Goal: Information Seeking & Learning: Learn about a topic

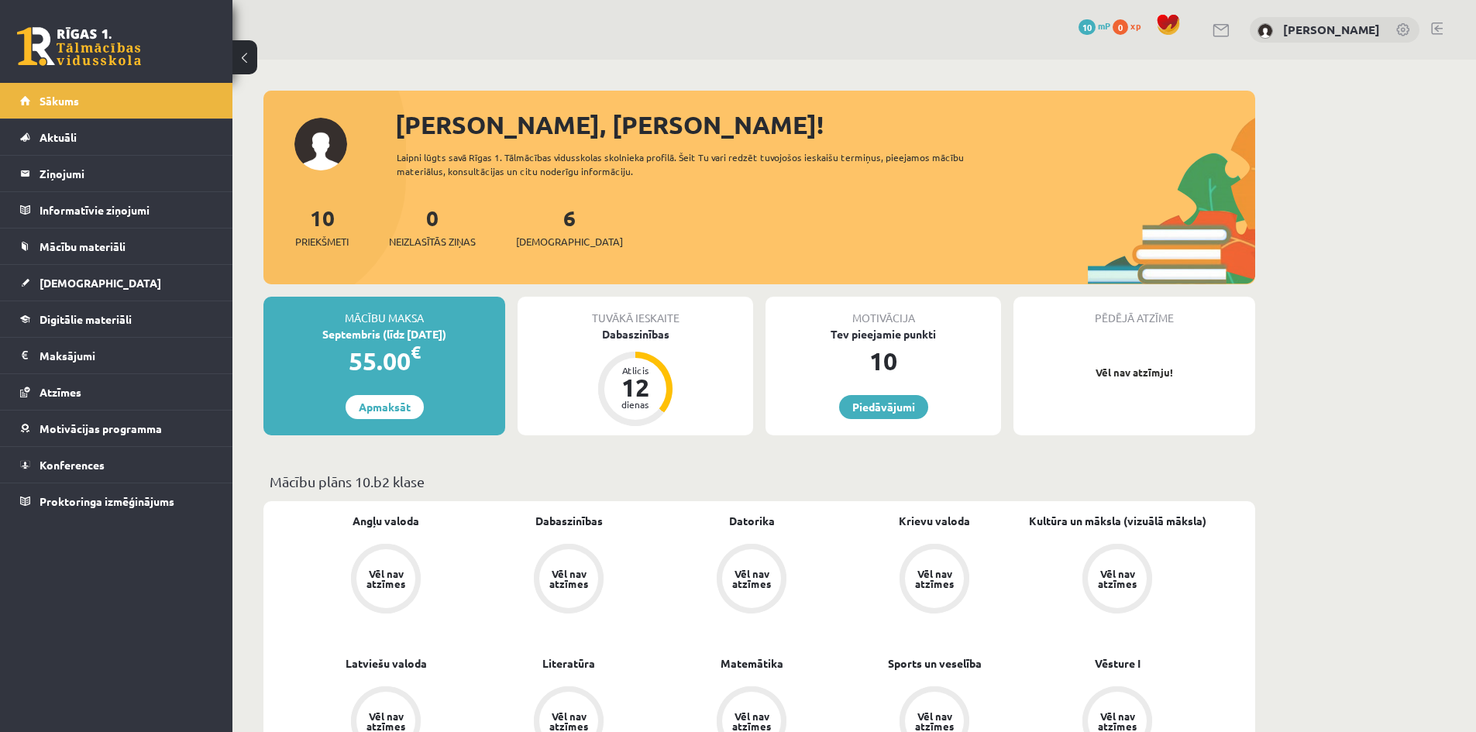
click at [522, 479] on p "Mācību plāns 10.b2 klase" at bounding box center [759, 481] width 979 height 21
click at [89, 325] on link "Digitālie materiāli" at bounding box center [116, 319] width 193 height 36
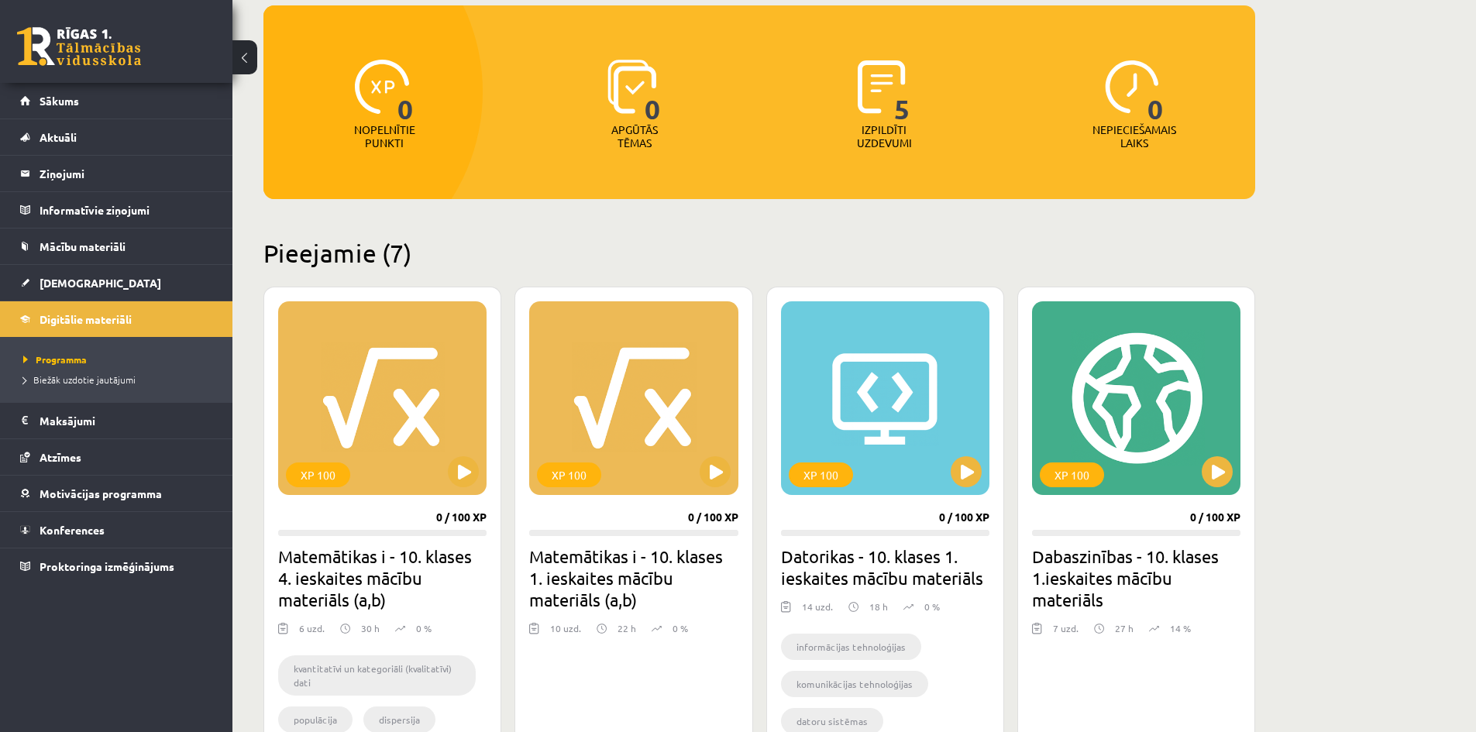
scroll to position [387, 0]
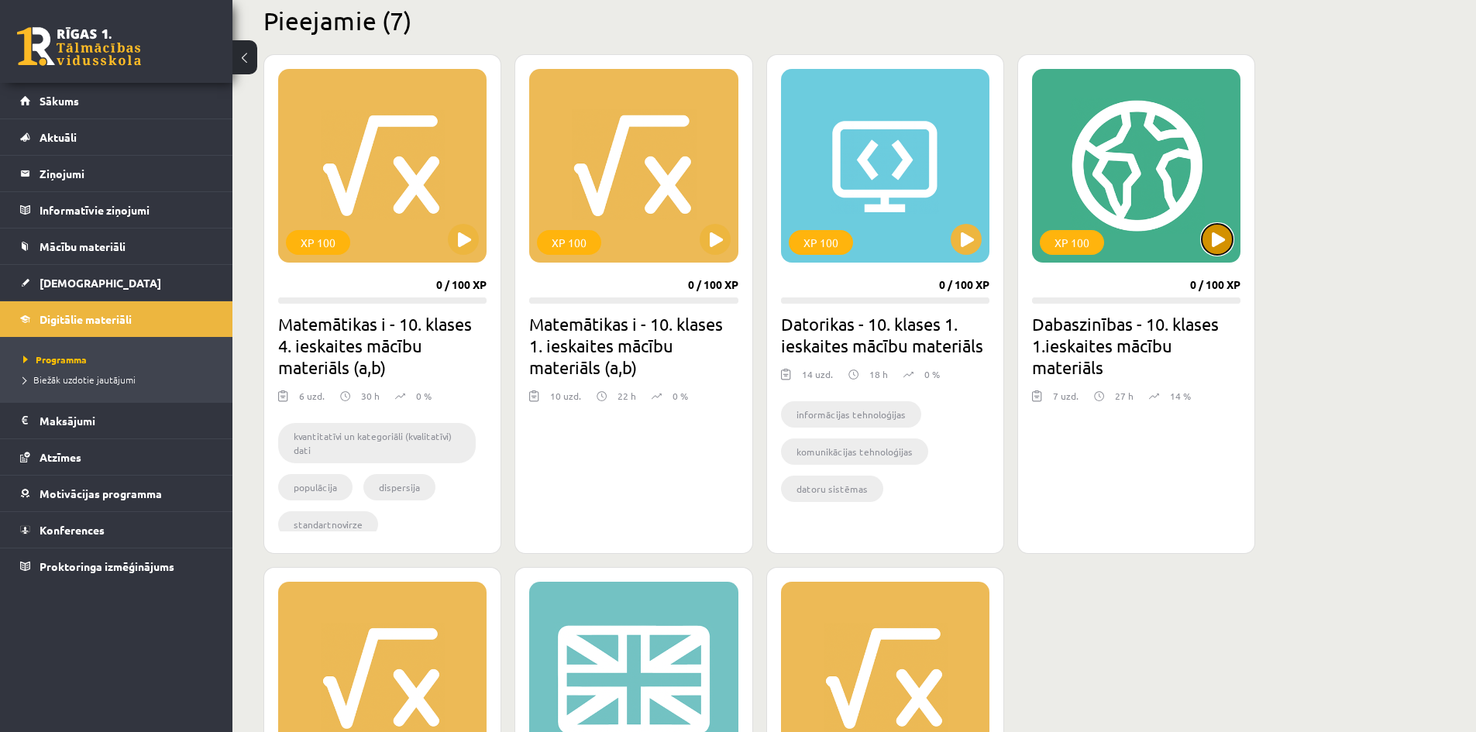
click at [1219, 244] on button at bounding box center [1216, 239] width 31 height 31
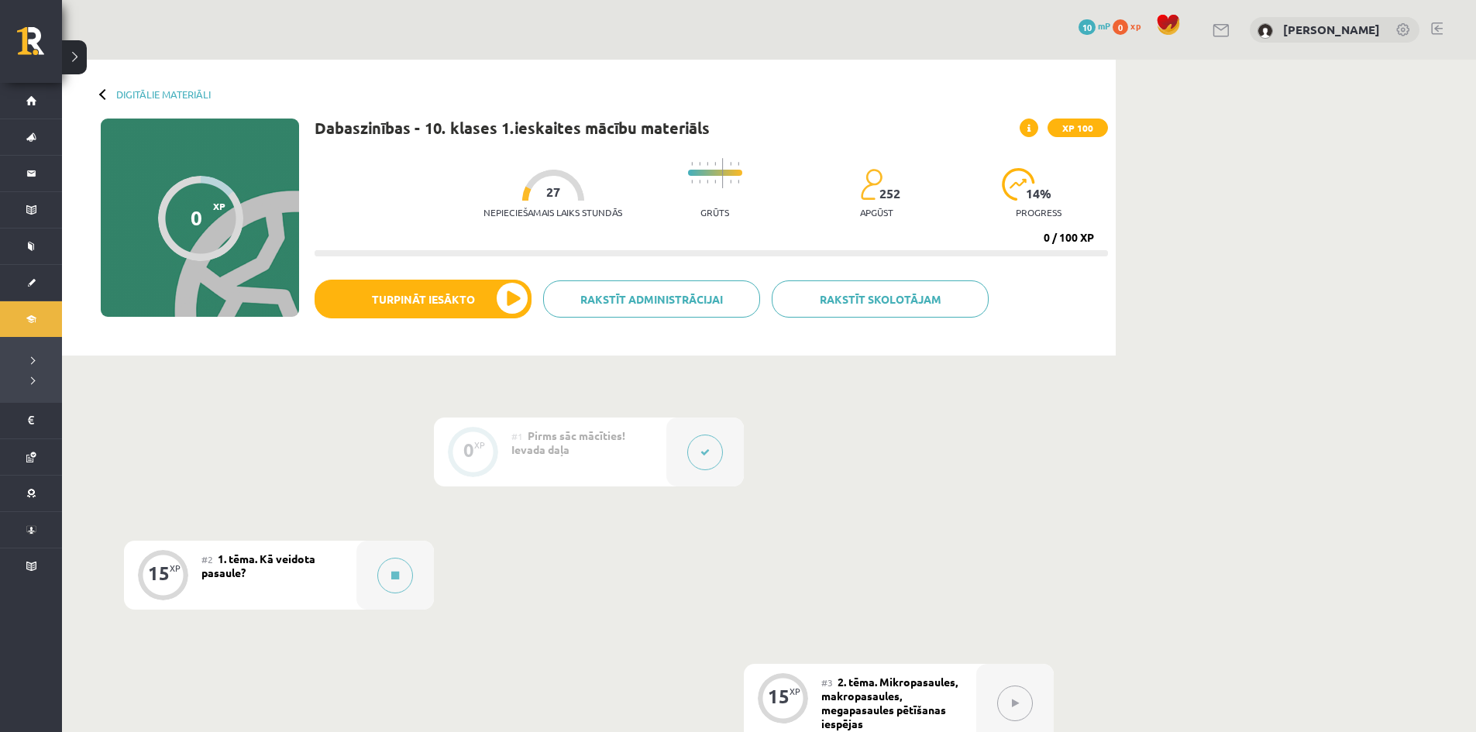
click at [712, 455] on button at bounding box center [705, 453] width 36 height 36
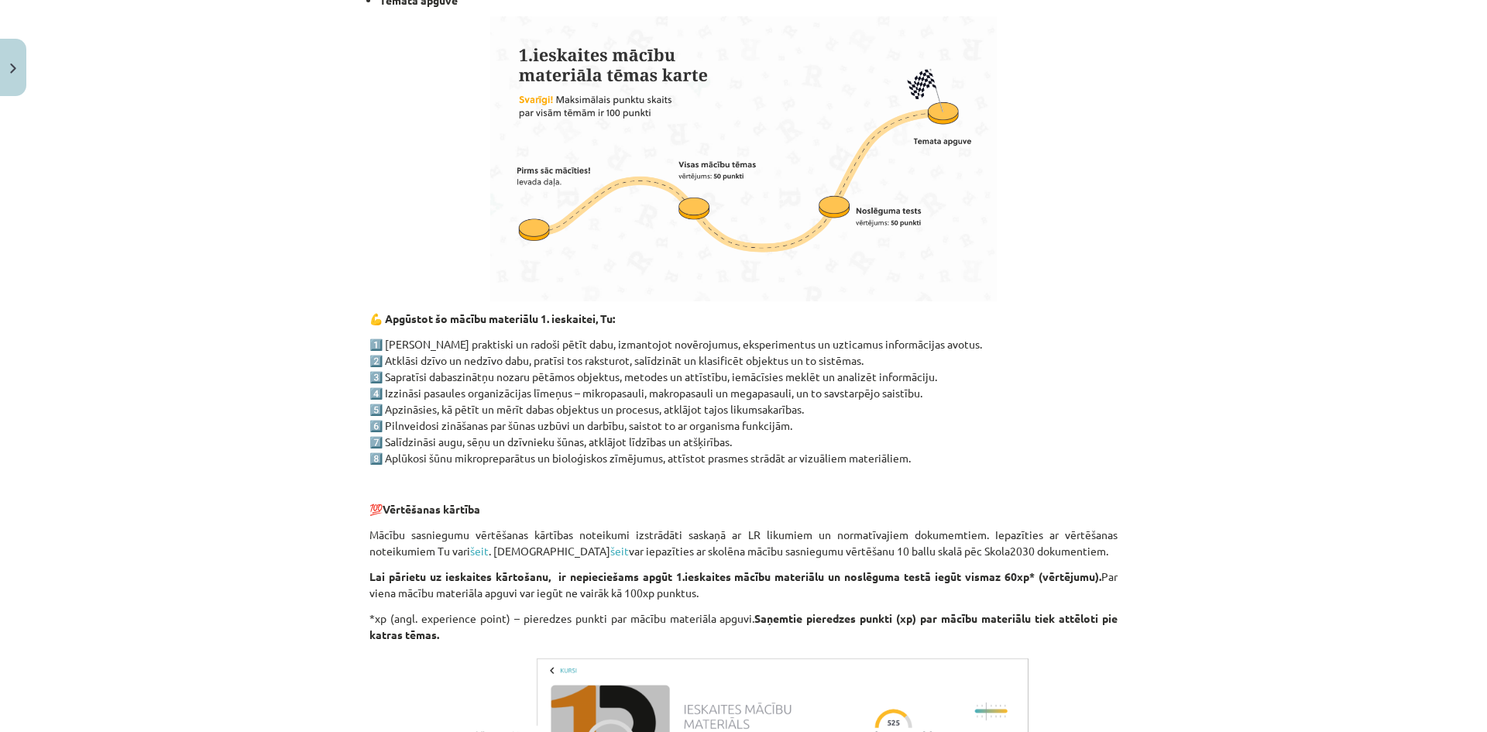
scroll to position [1107, 0]
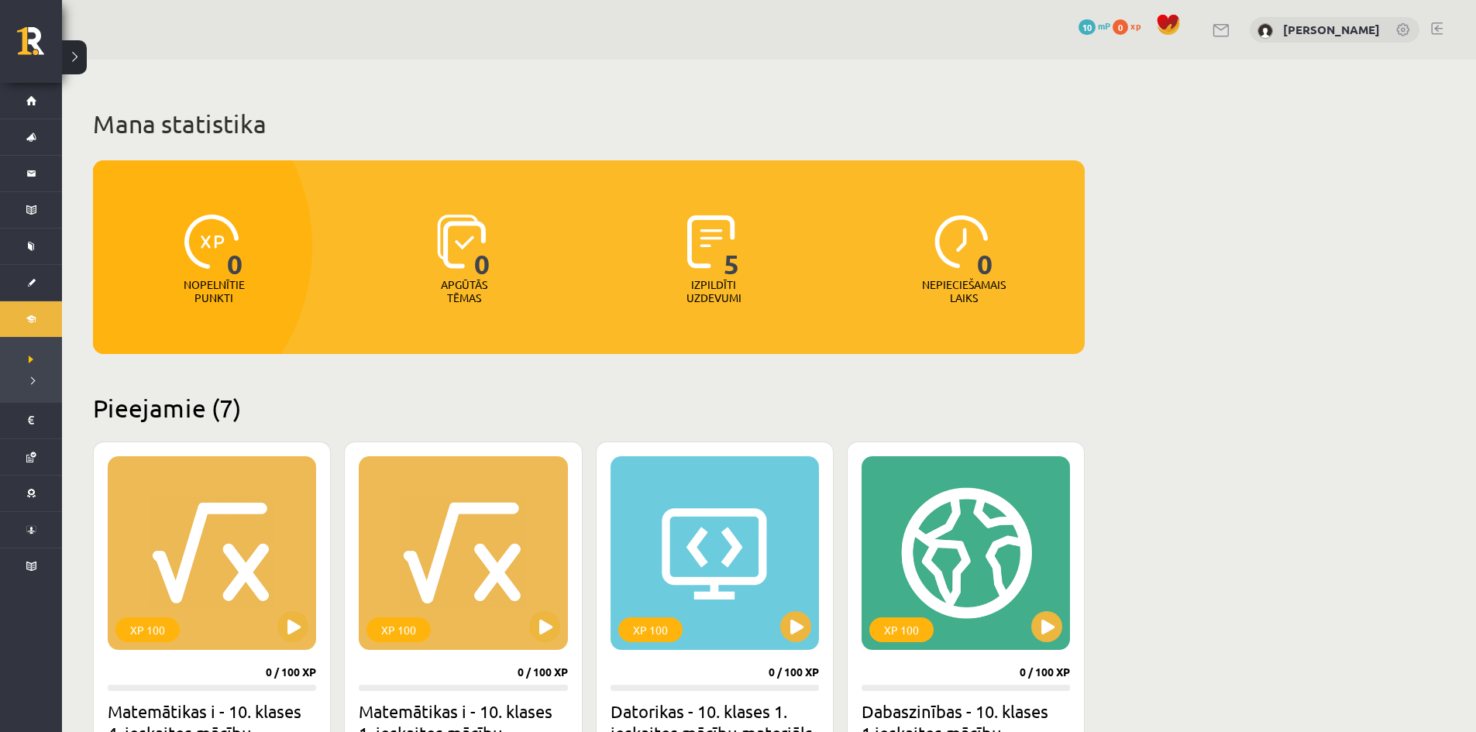
scroll to position [387, 0]
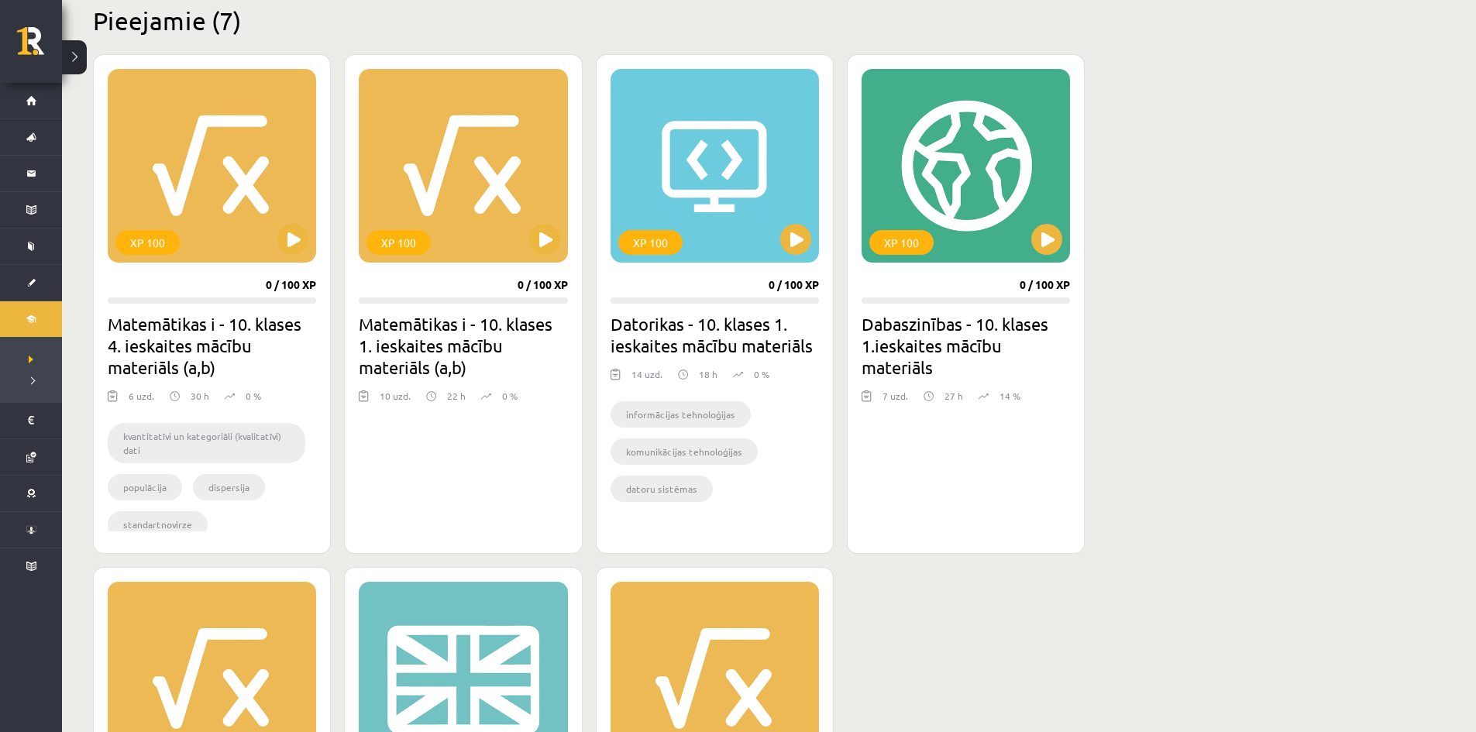
click at [986, 361] on h2 "Dabaszinības - 10. klases 1.ieskaites mācību materiāls" at bounding box center [965, 345] width 208 height 65
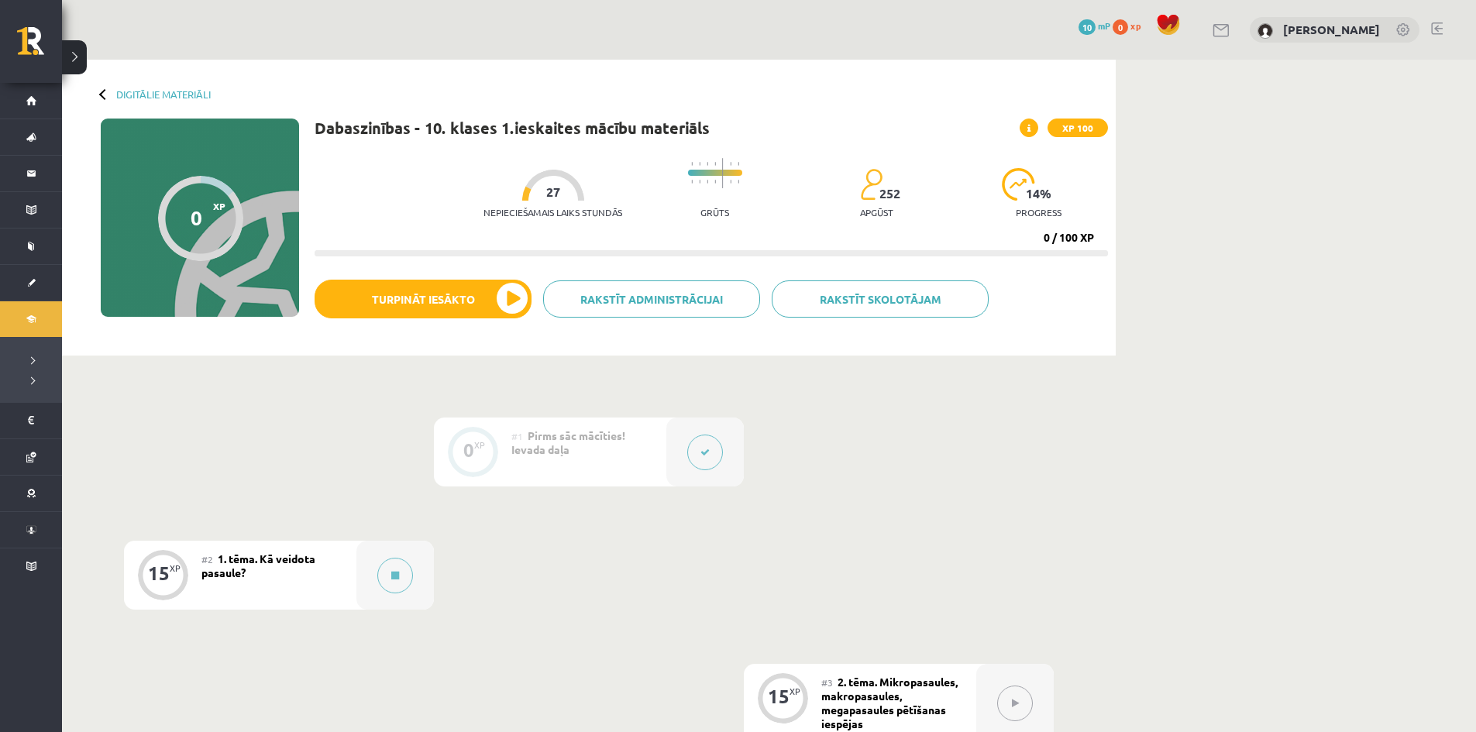
click at [213, 583] on div "#2 1. tēma. Kā veidota pasaule?" at bounding box center [278, 575] width 155 height 69
click at [400, 569] on button at bounding box center [395, 576] width 36 height 36
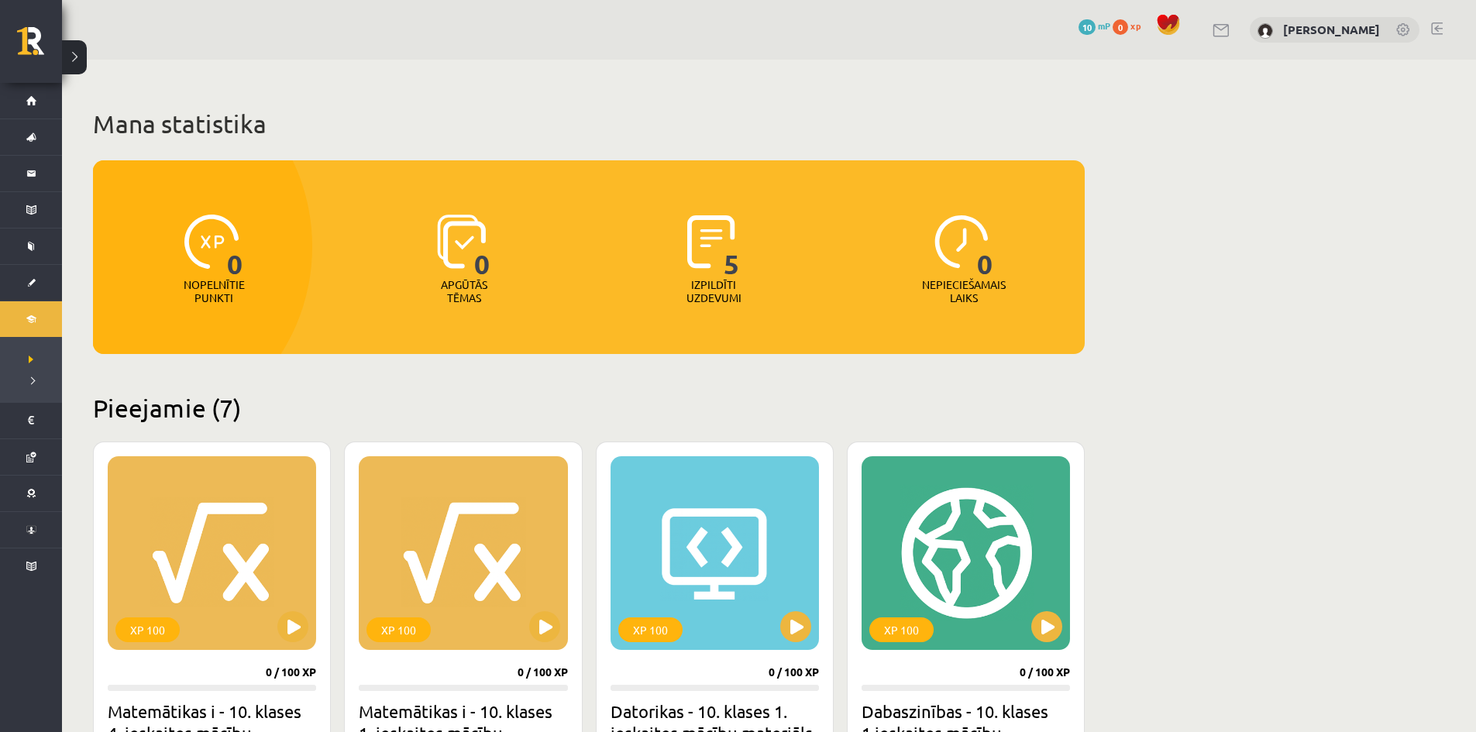
scroll to position [387, 0]
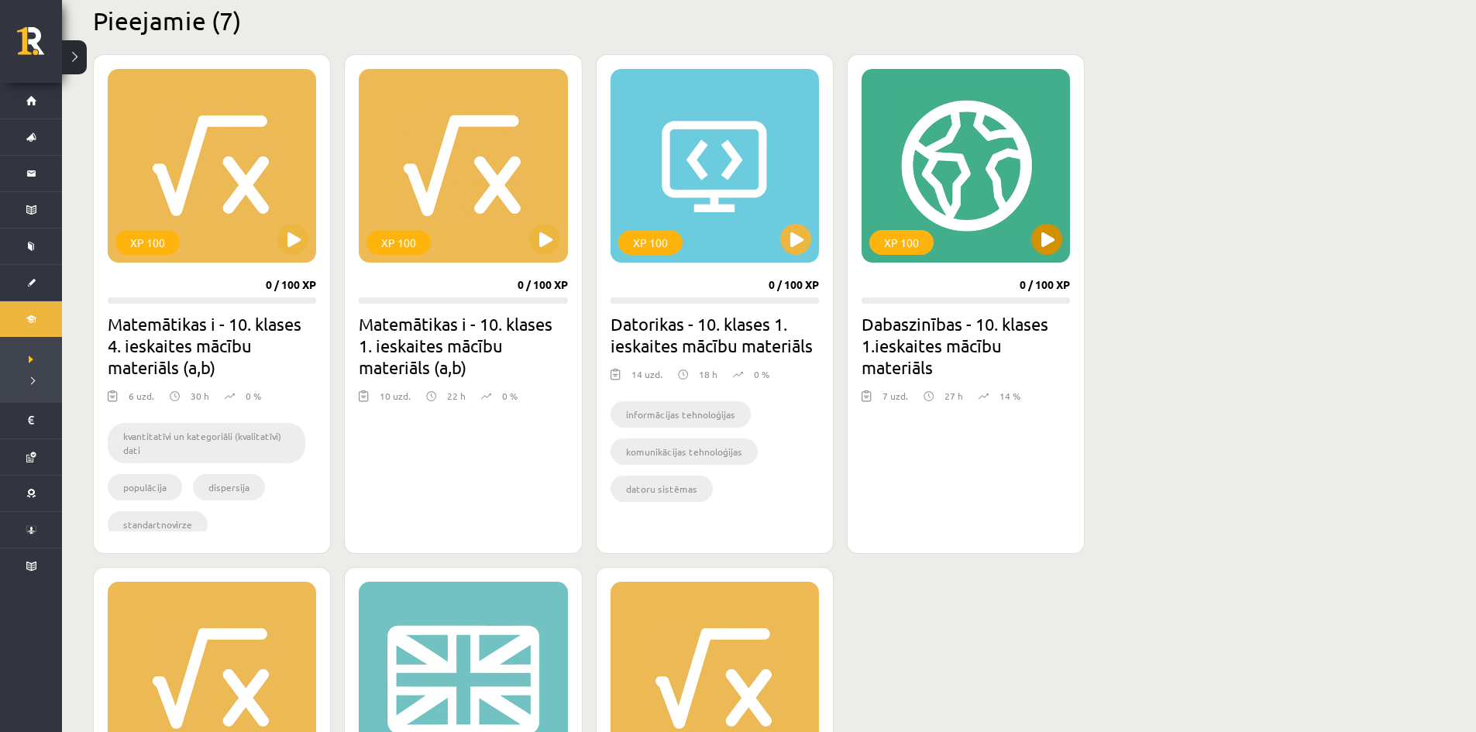
click at [1018, 246] on div "XP 100" at bounding box center [965, 166] width 208 height 194
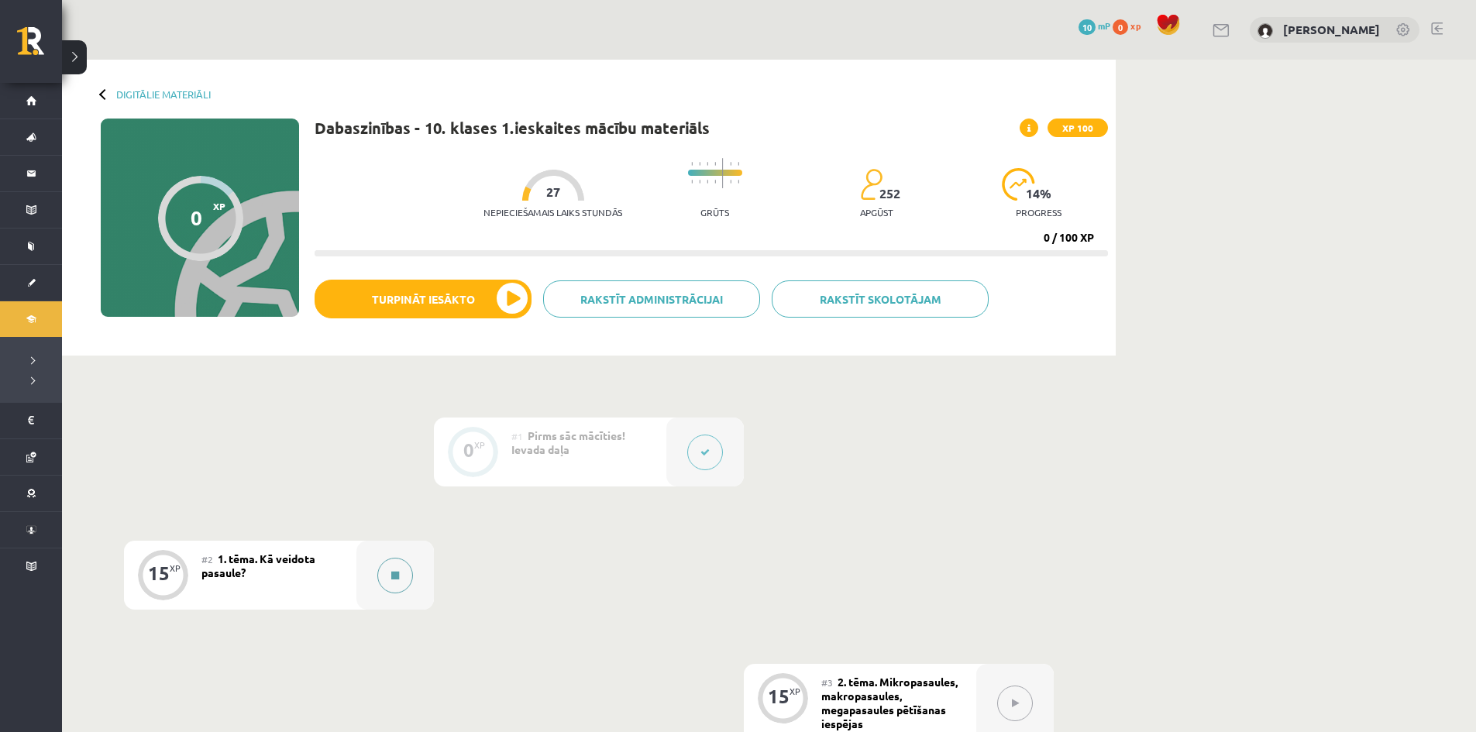
click at [391, 572] on icon at bounding box center [395, 575] width 8 height 9
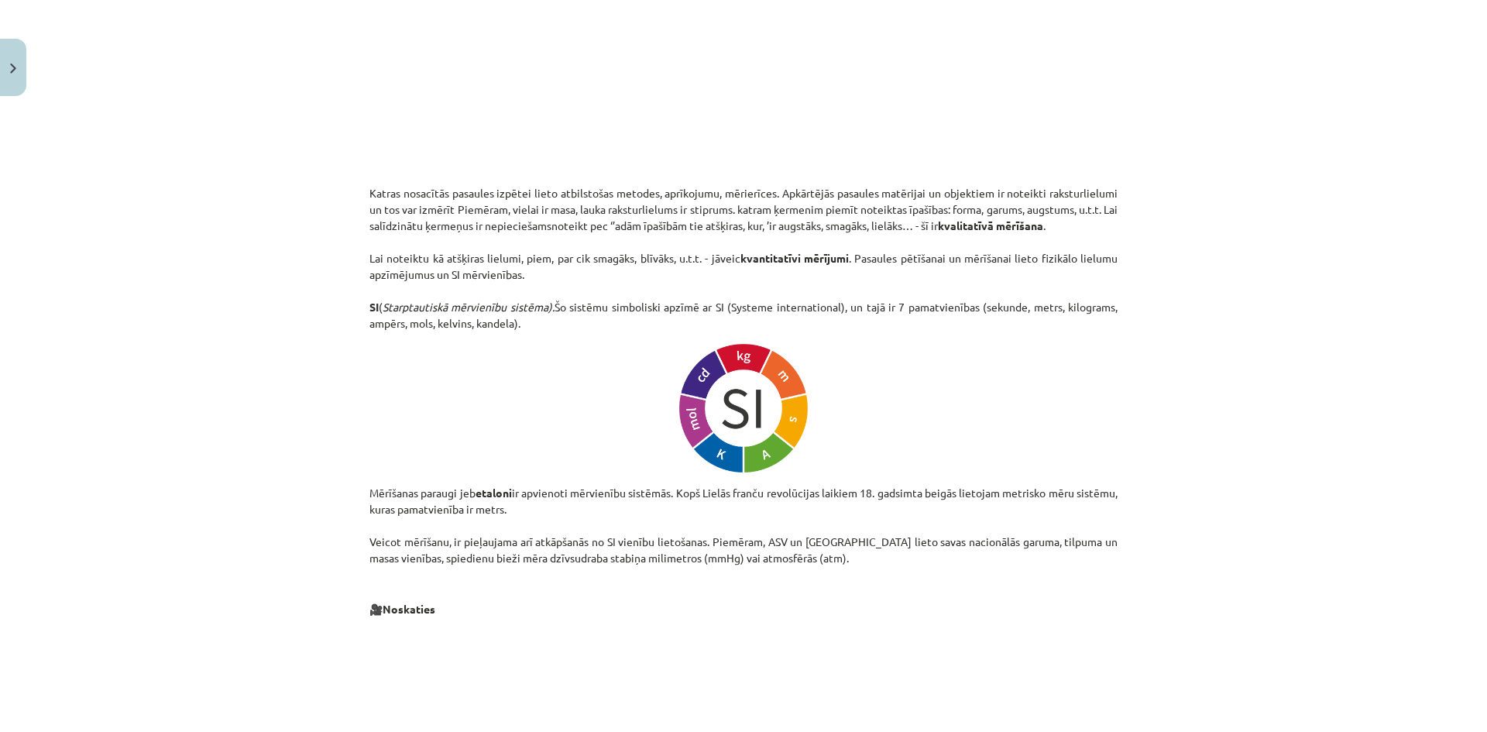
scroll to position [387, 0]
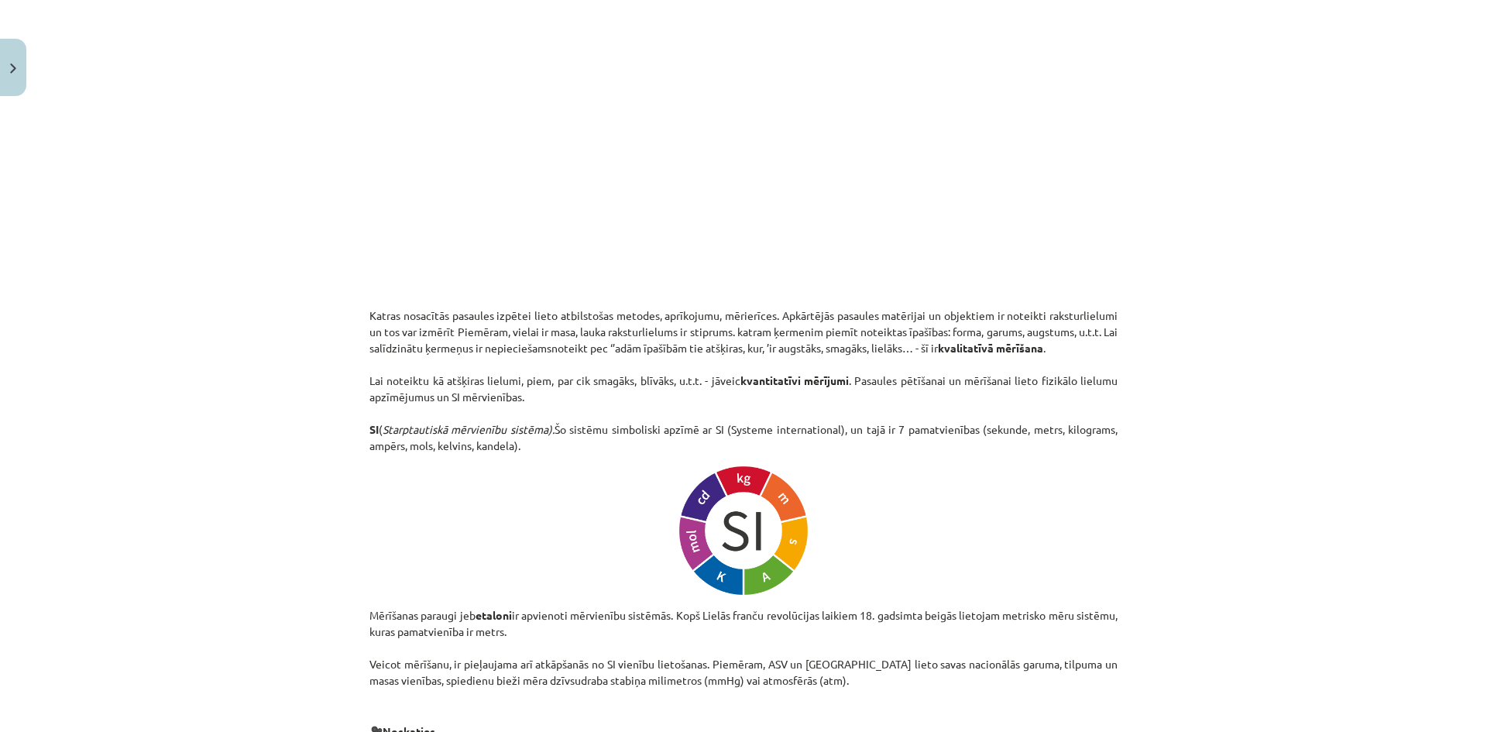
click at [755, 583] on img at bounding box center [743, 530] width 135 height 135
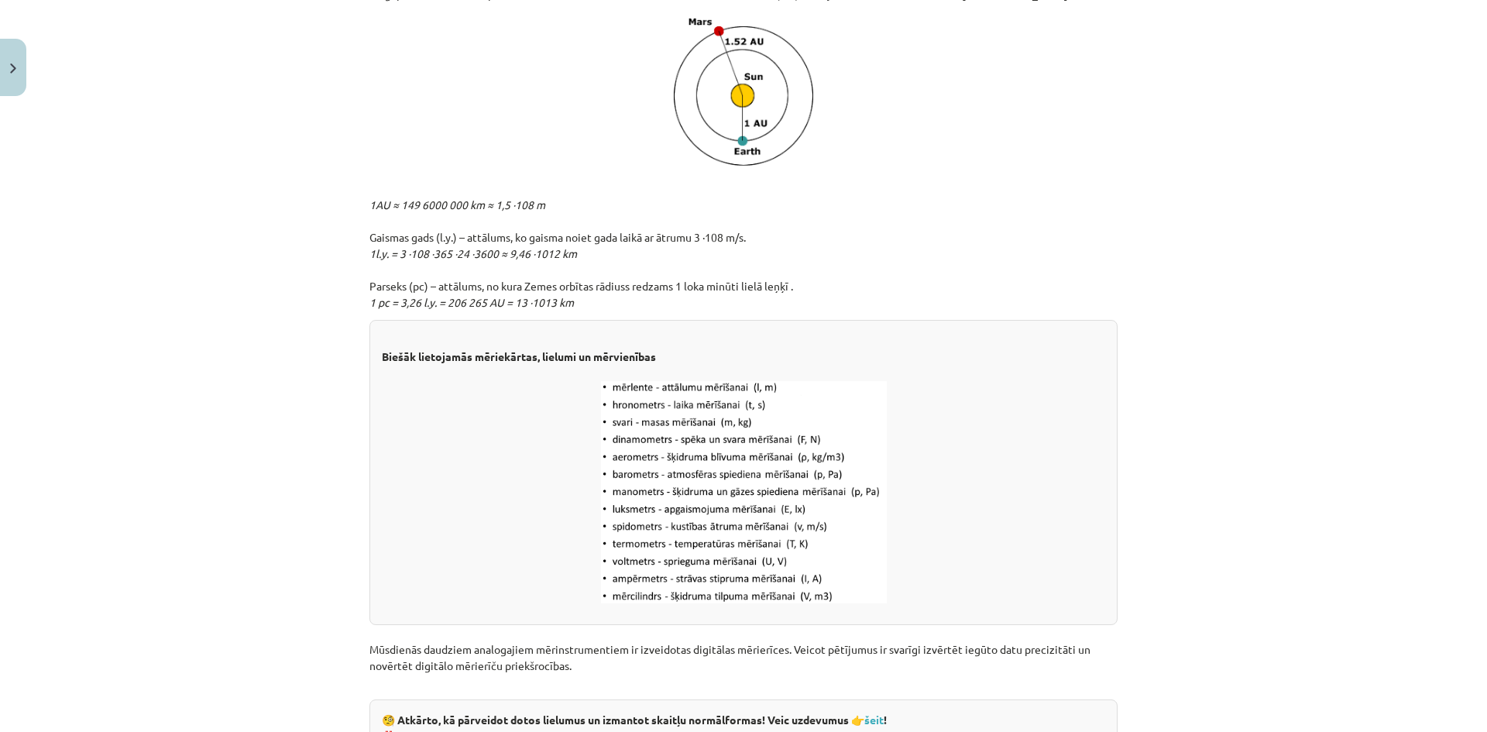
scroll to position [1879, 0]
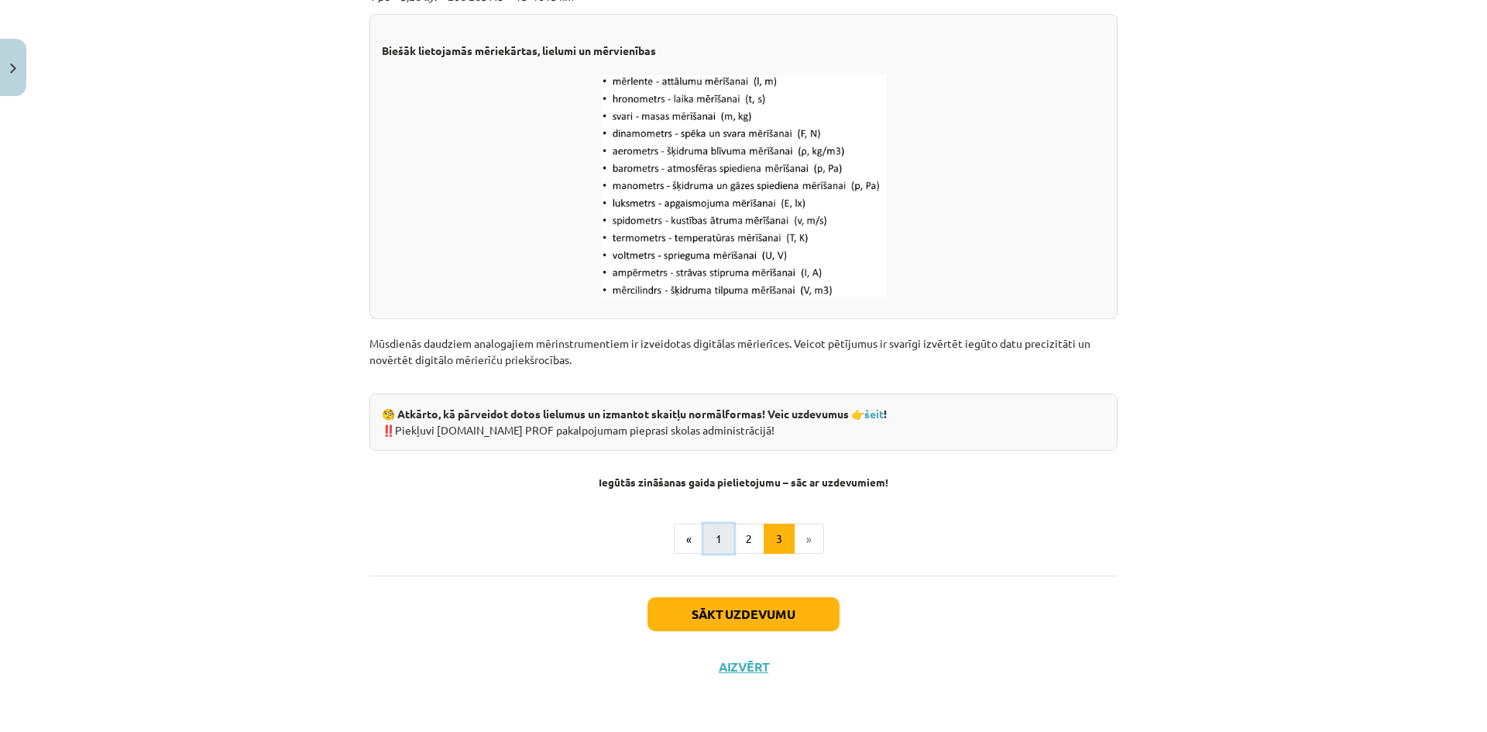
click at [704, 535] on button "1" at bounding box center [718, 539] width 31 height 31
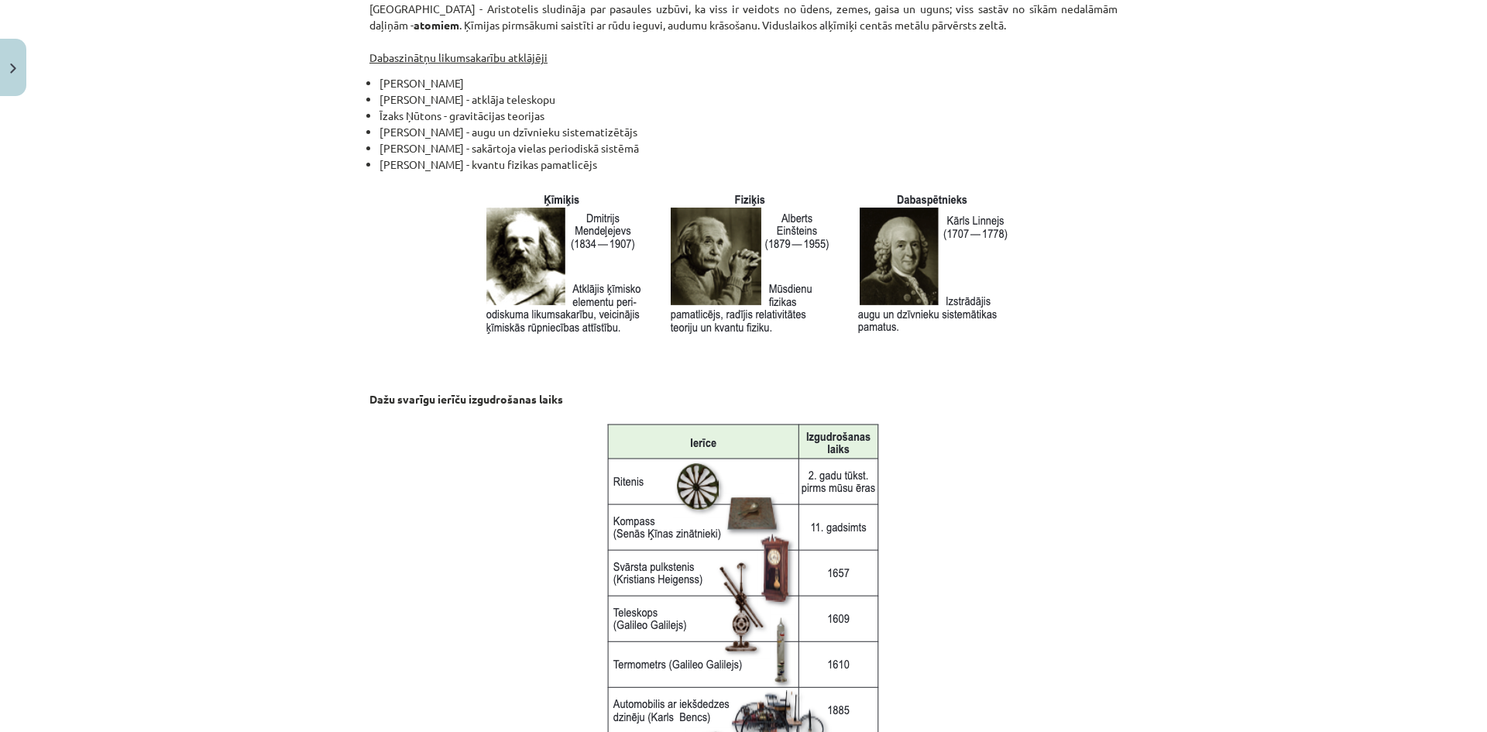
scroll to position [1768, 0]
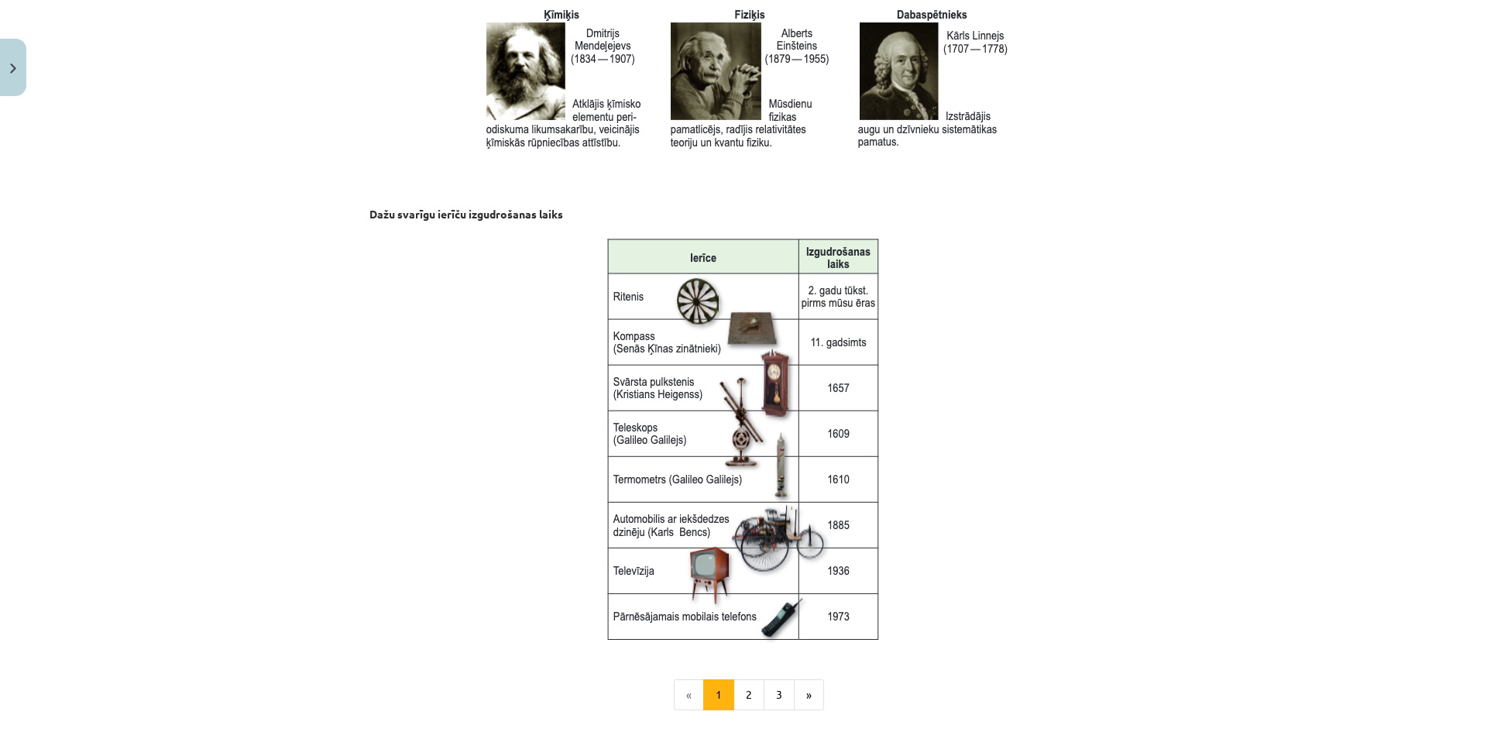
click at [796, 485] on img at bounding box center [744, 438] width 282 height 413
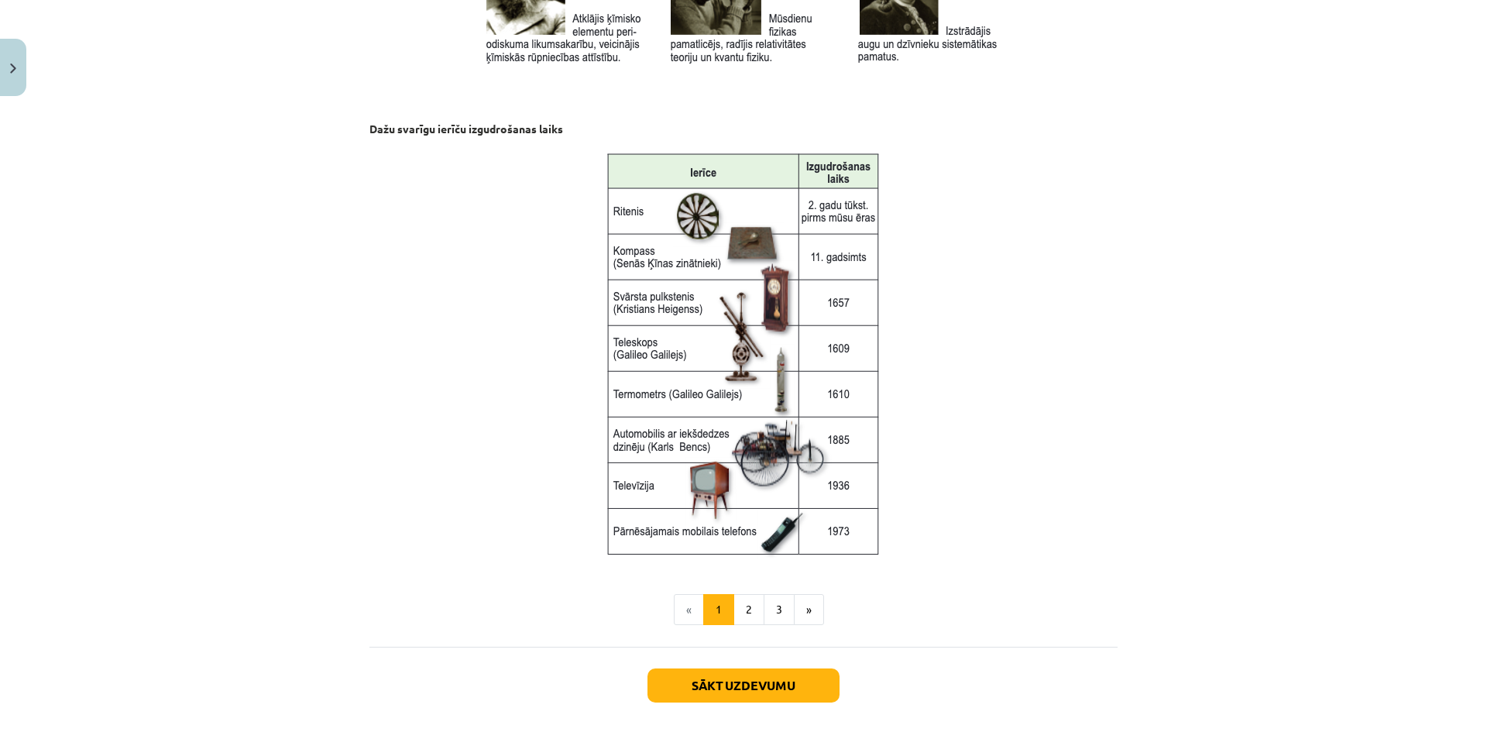
scroll to position [1923, 0]
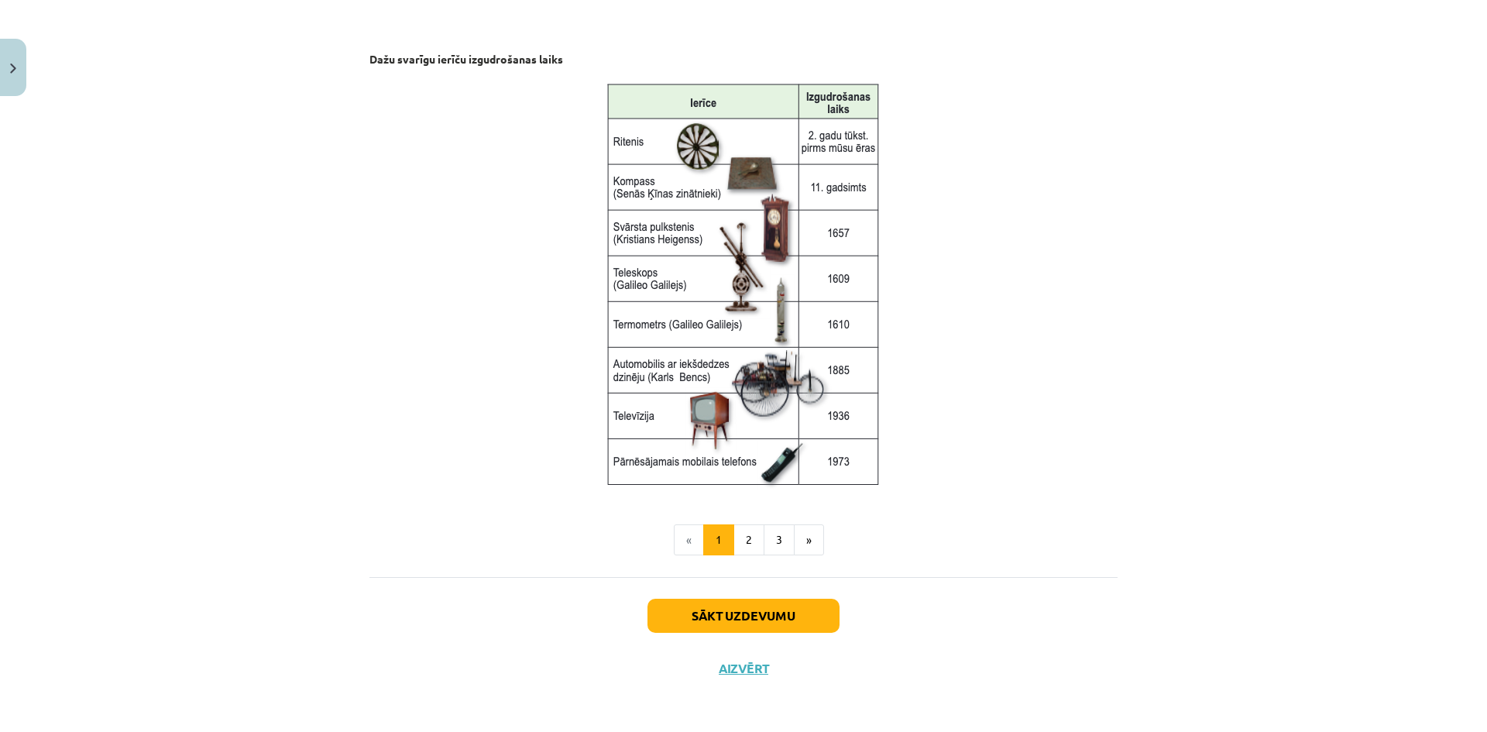
click at [720, 315] on img at bounding box center [744, 283] width 282 height 413
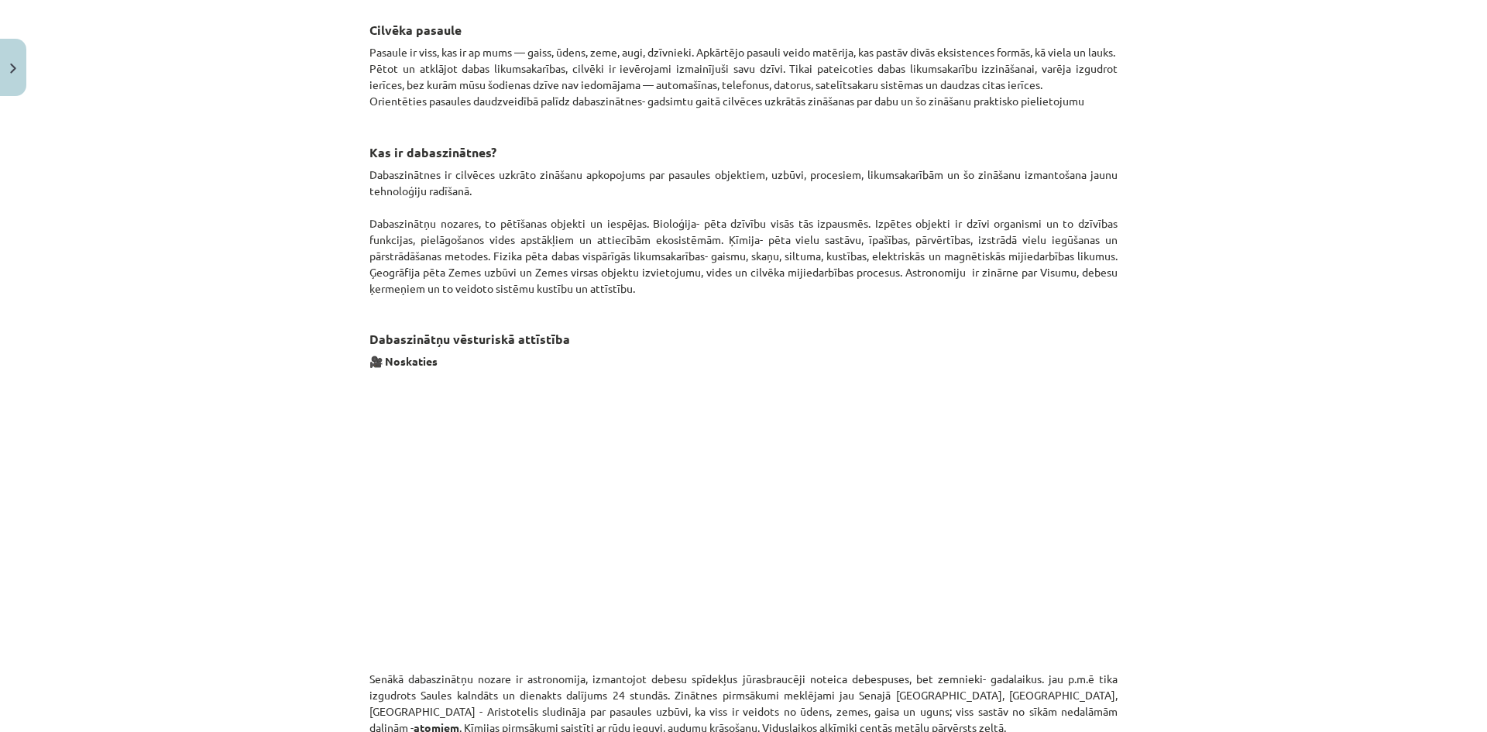
scroll to position [1071, 0]
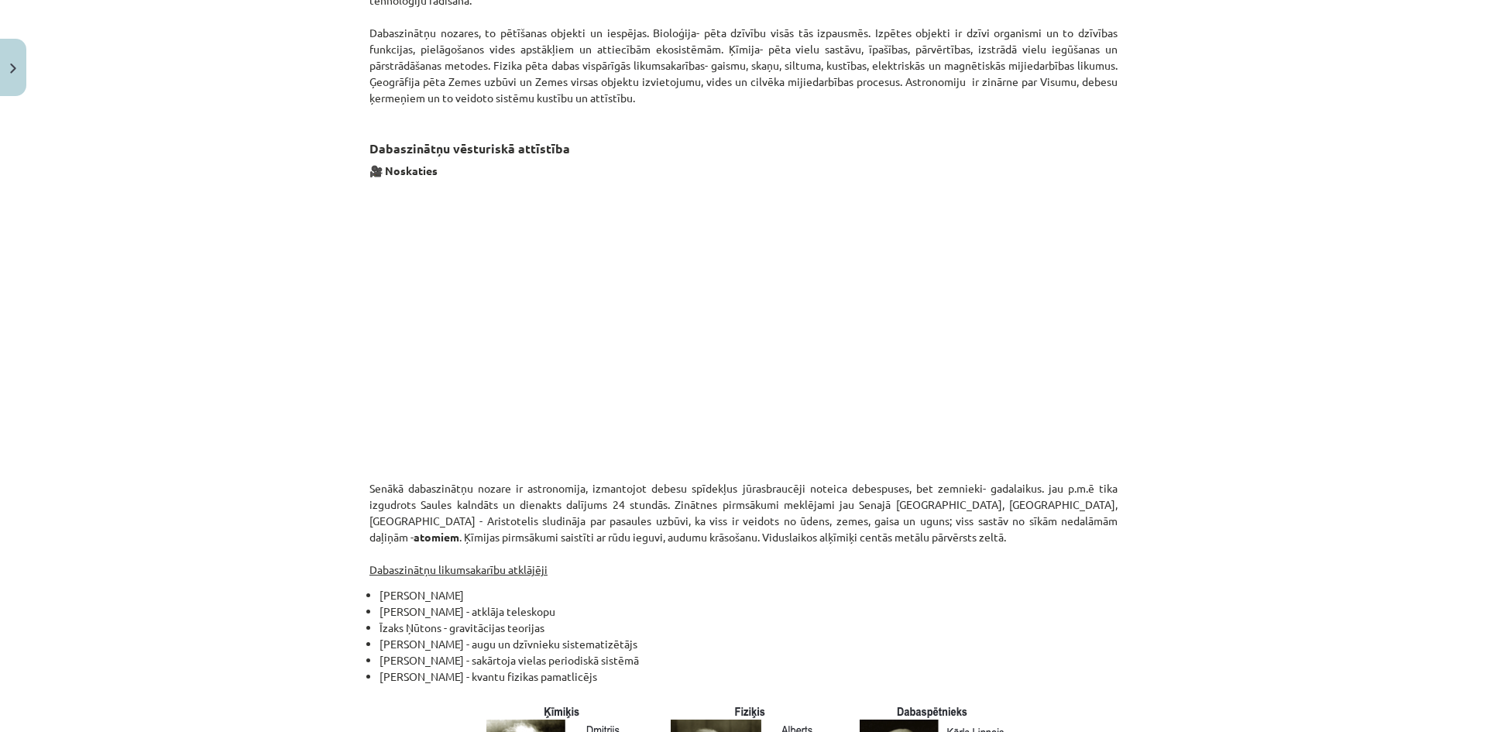
click at [308, 484] on div "Mācību tēma: Dabaszinības - 10. klases 1.ieskaites mācību materiāls #2 1. tēma.…" at bounding box center [743, 366] width 1487 height 732
click at [443, 567] on u "Dabaszinātņu likumsakarību atklājēji" at bounding box center [459, 569] width 178 height 14
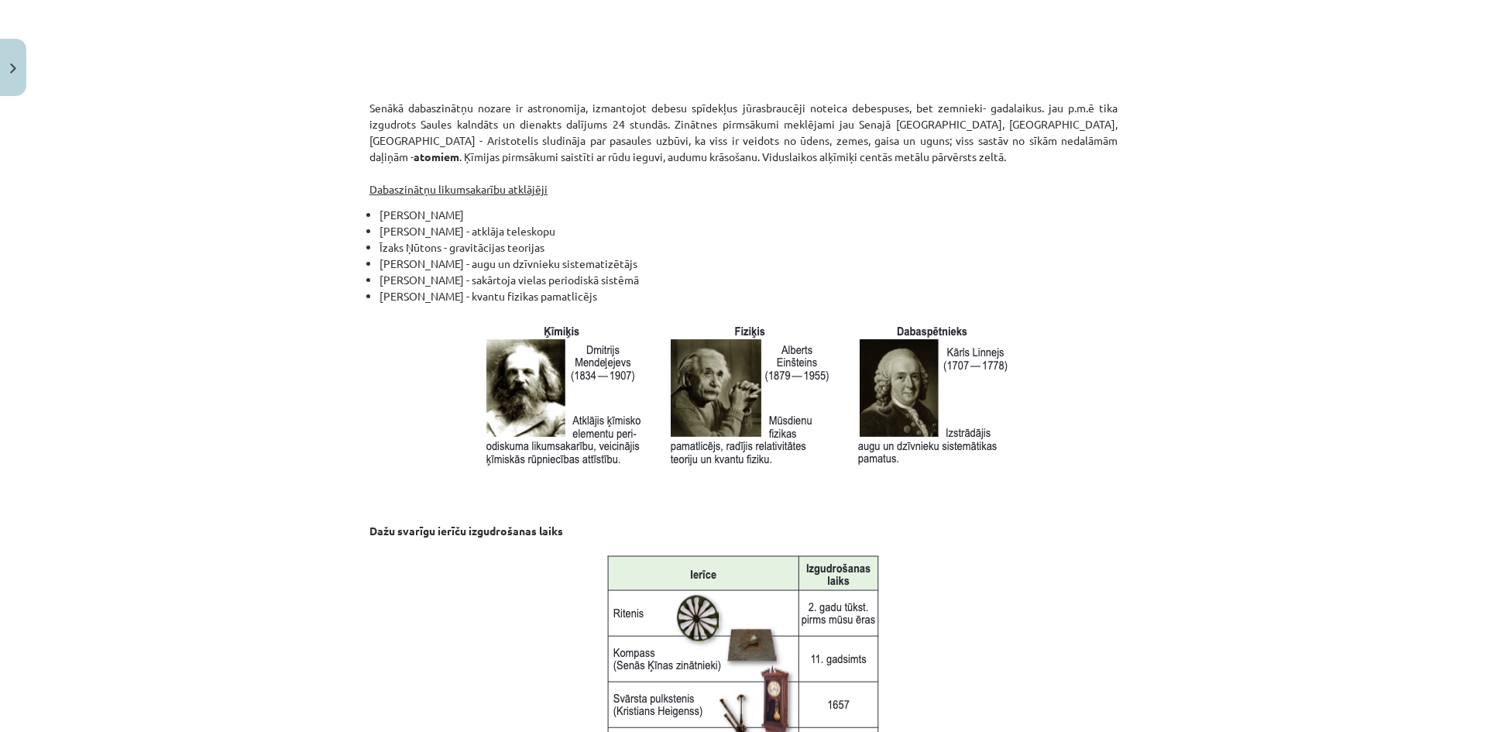
scroll to position [1613, 0]
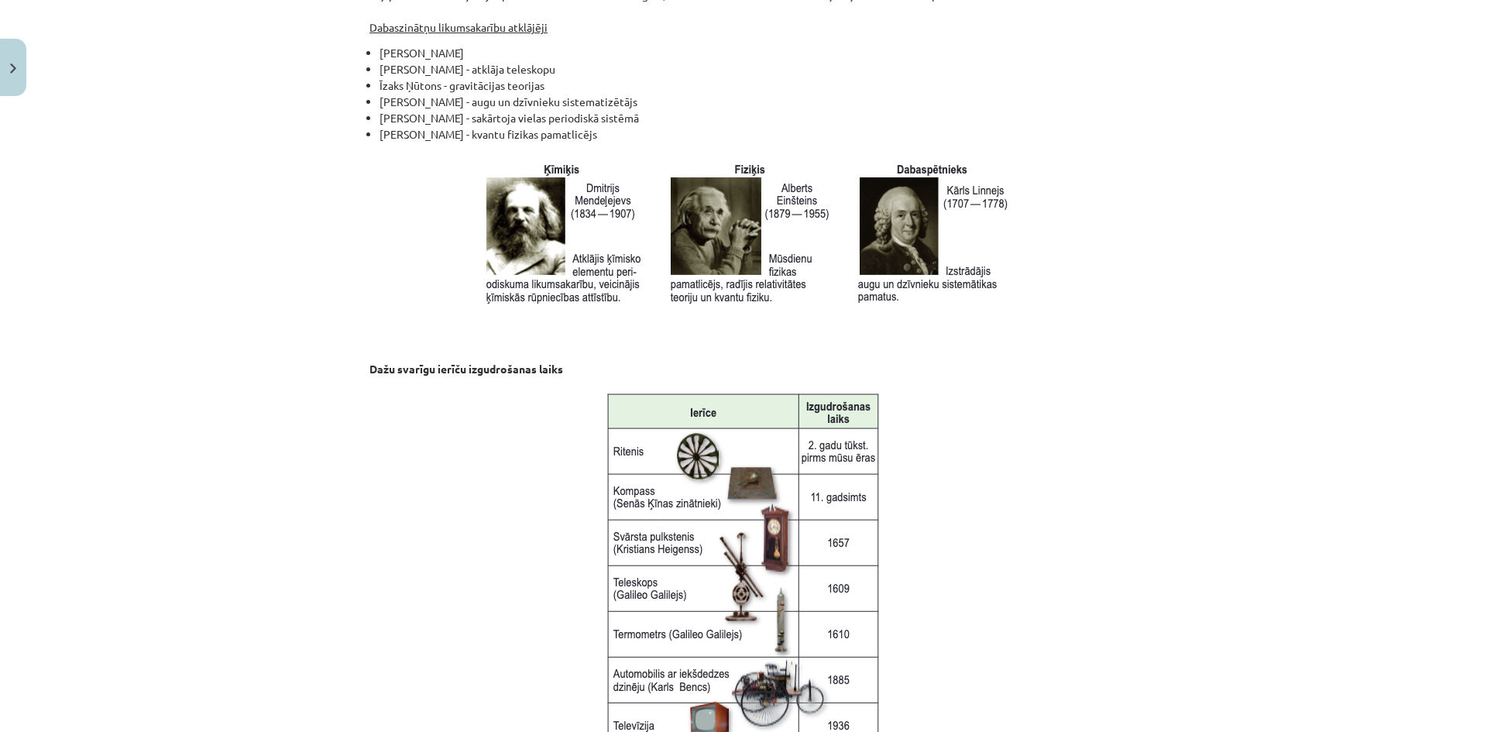
click at [672, 530] on img at bounding box center [744, 593] width 282 height 413
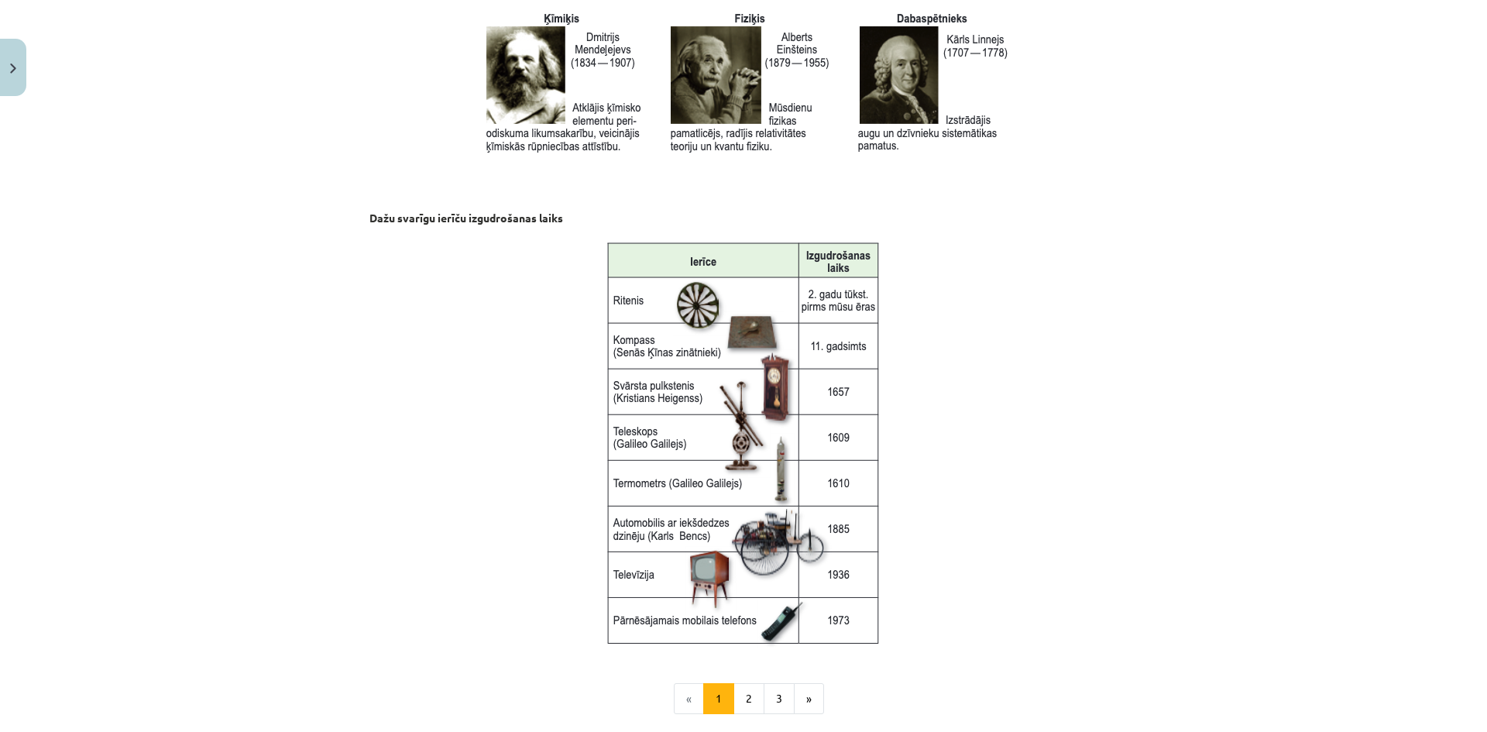
scroll to position [1768, 0]
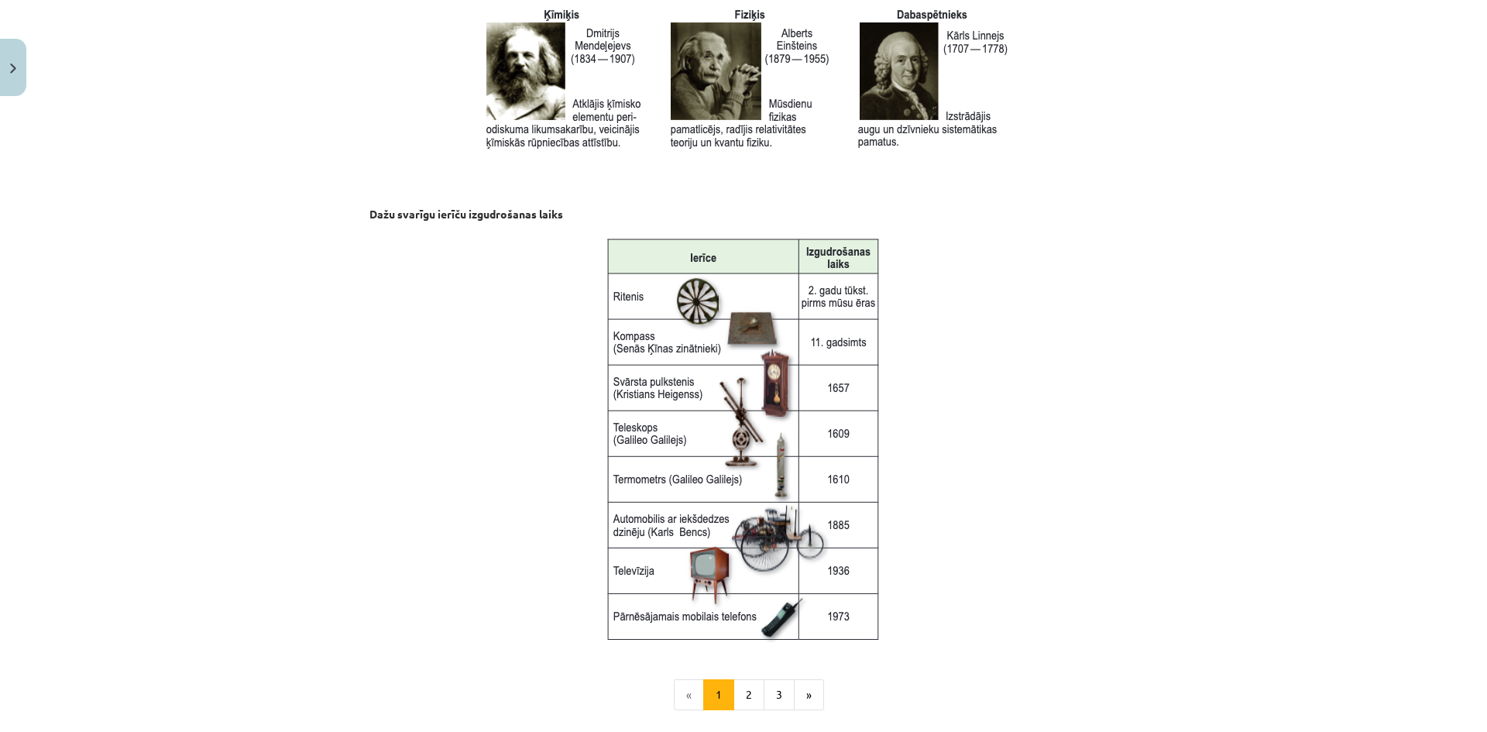
click at [758, 380] on img at bounding box center [744, 438] width 282 height 413
click at [742, 696] on button "2" at bounding box center [749, 694] width 31 height 31
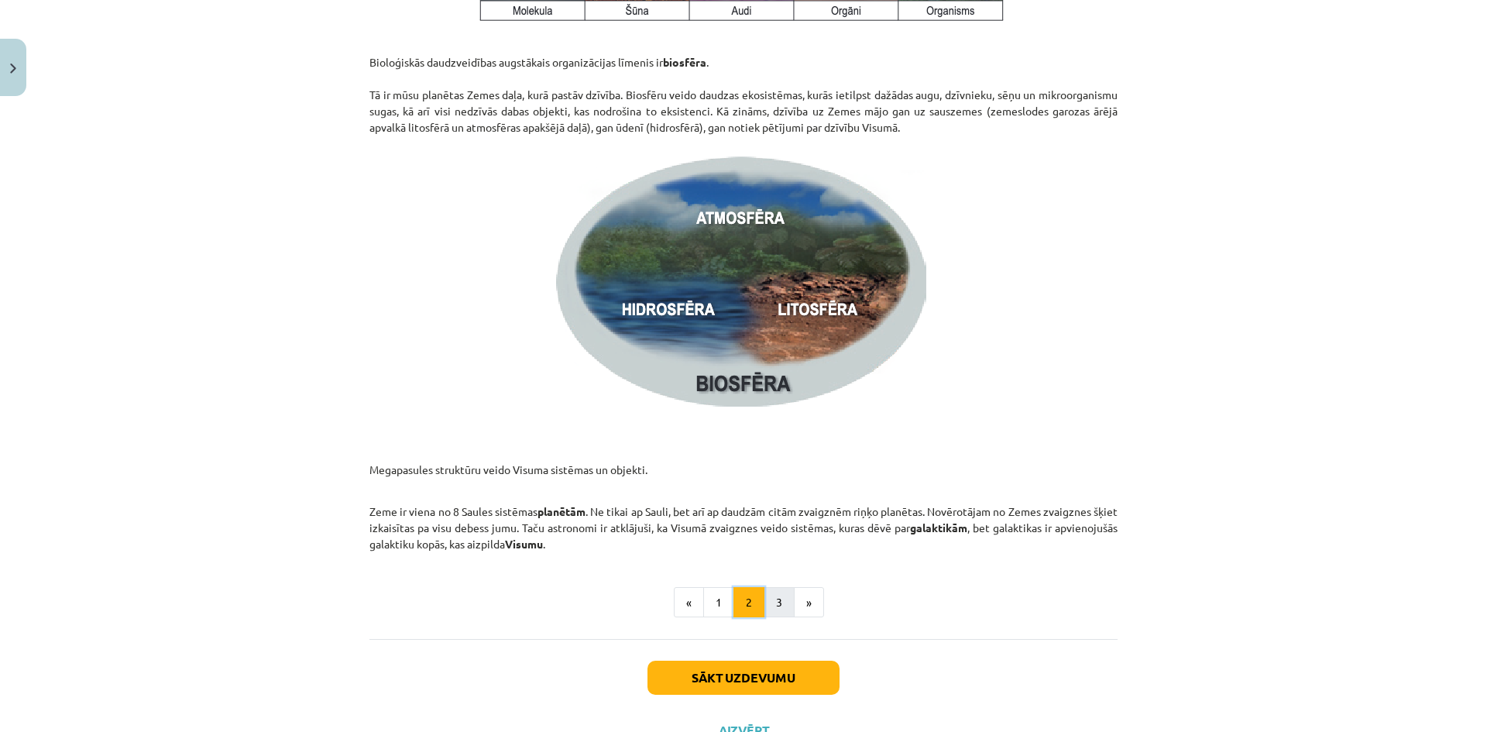
scroll to position [2187, 0]
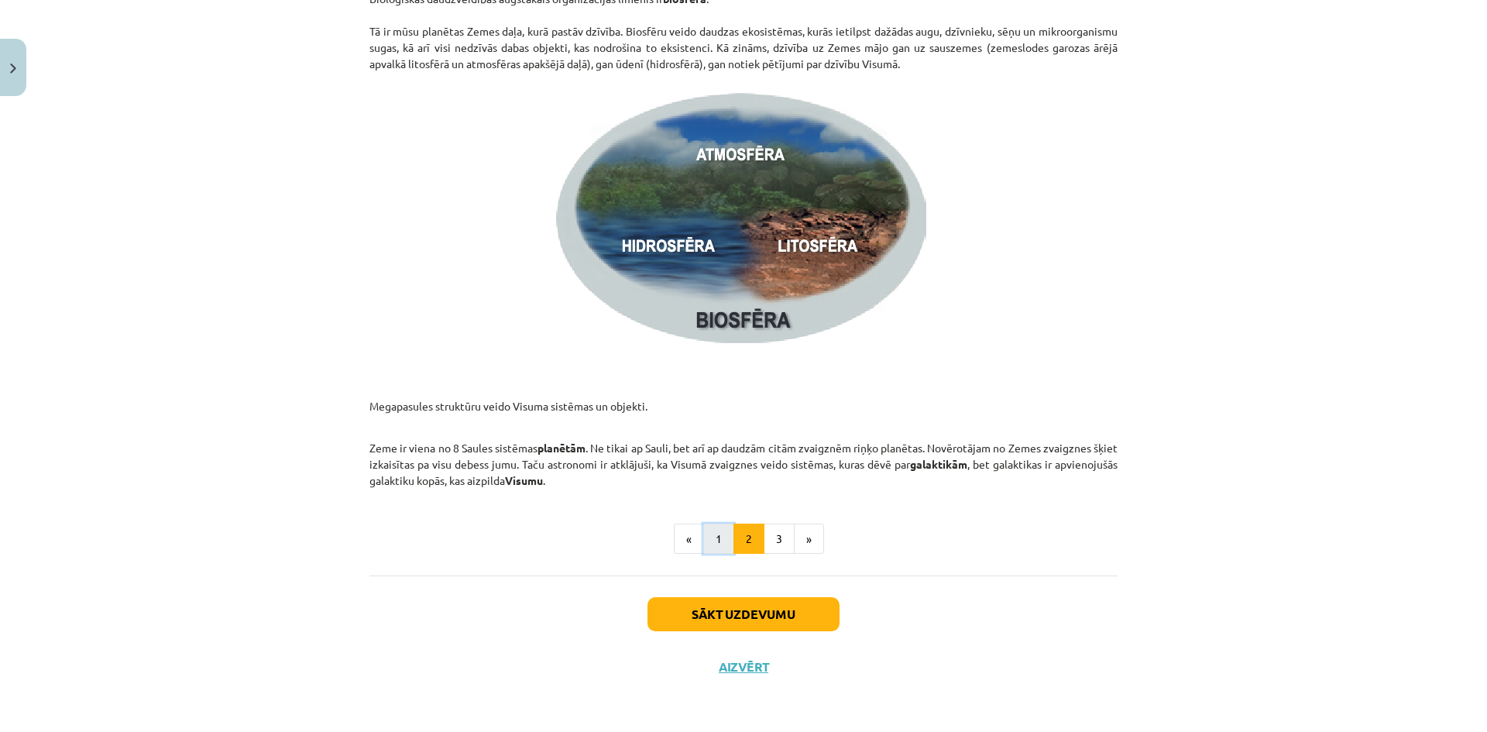
click at [716, 542] on button "1" at bounding box center [718, 539] width 31 height 31
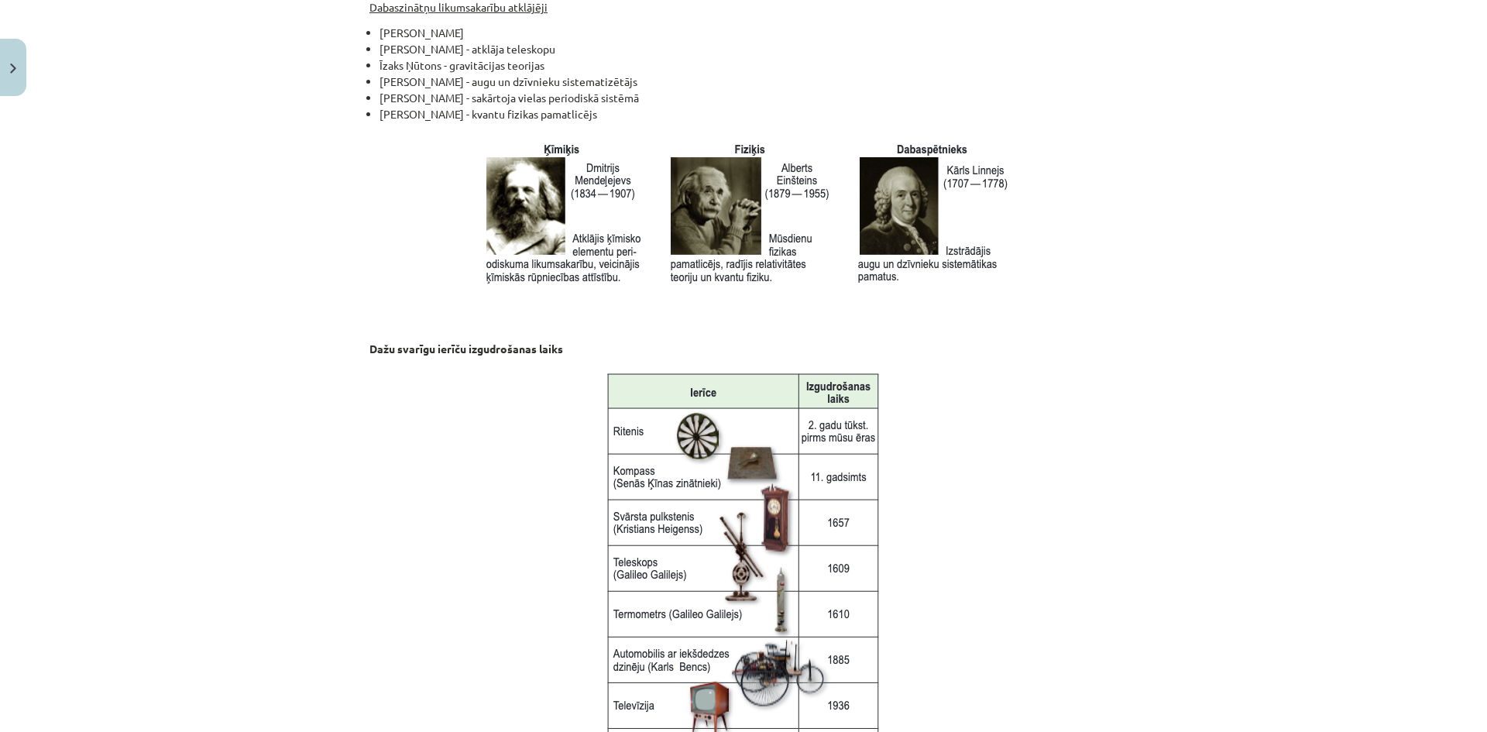
scroll to position [1923, 0]
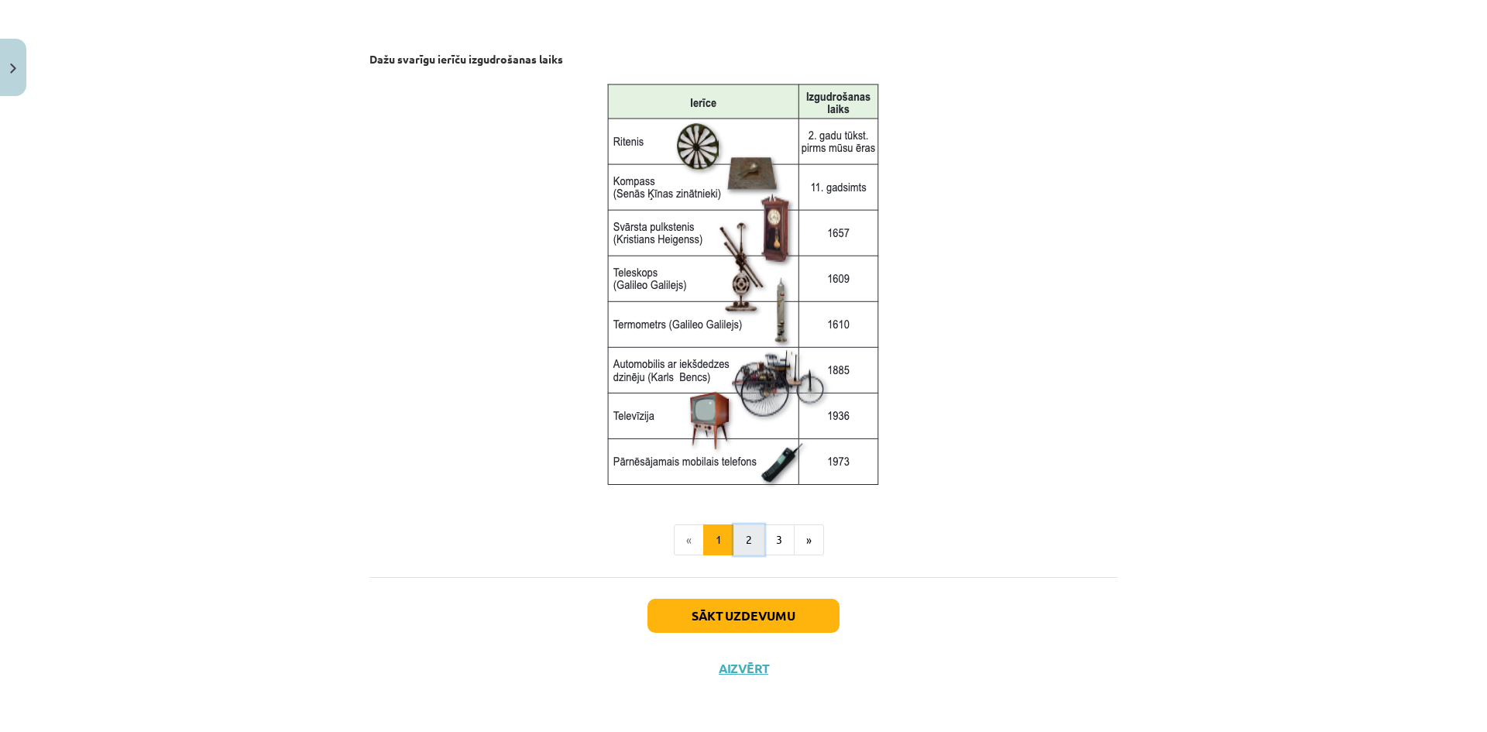
click at [737, 536] on button "2" at bounding box center [749, 539] width 31 height 31
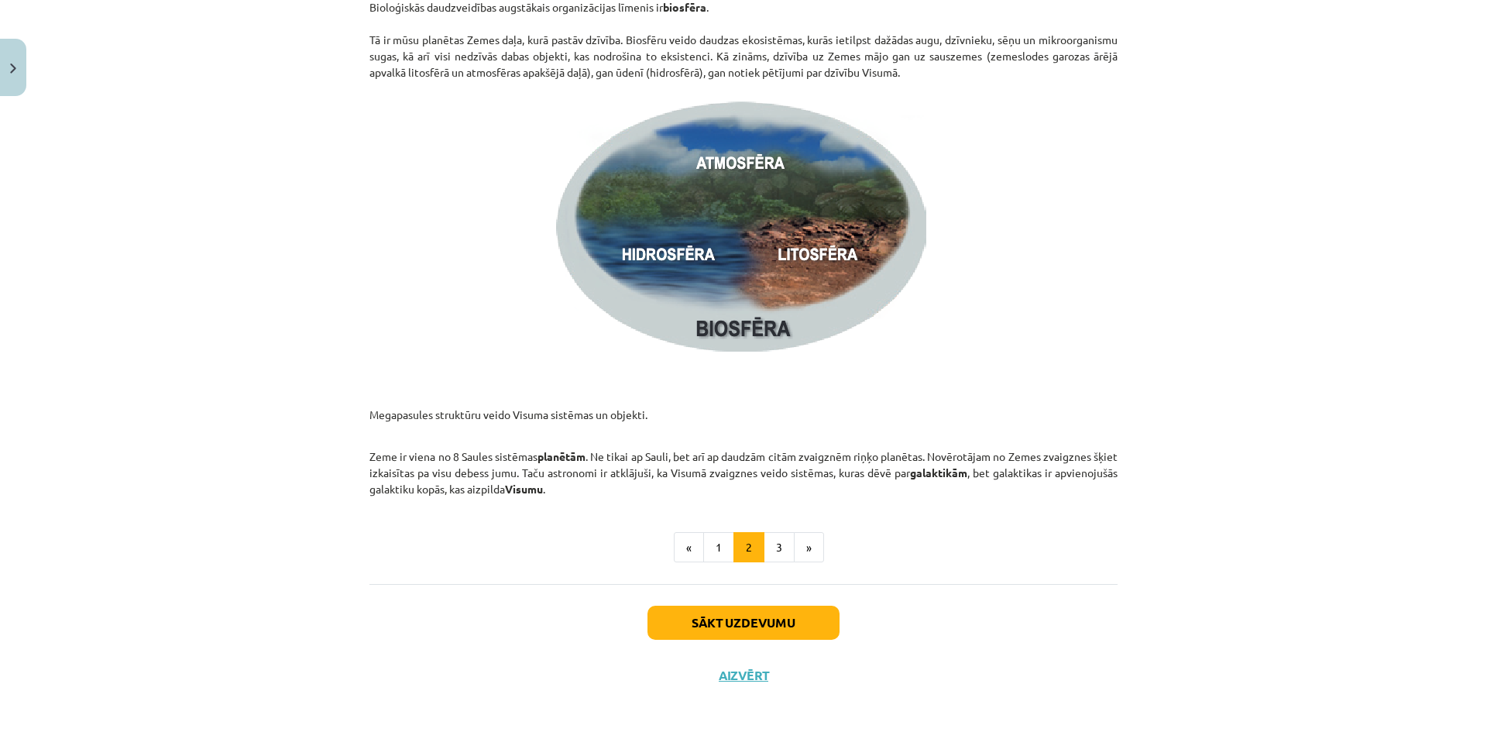
scroll to position [2187, 0]
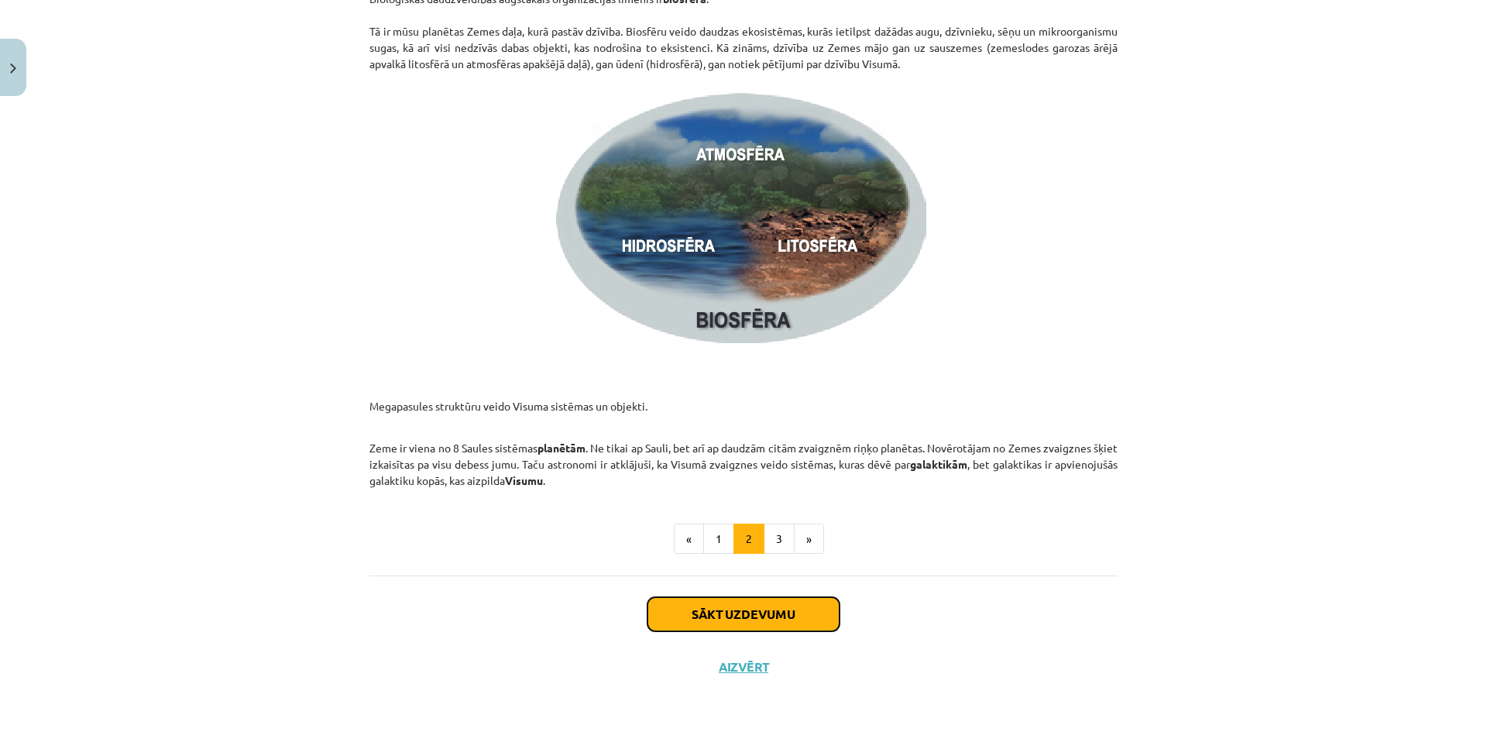
click at [701, 622] on button "Sākt uzdevumu" at bounding box center [744, 614] width 192 height 34
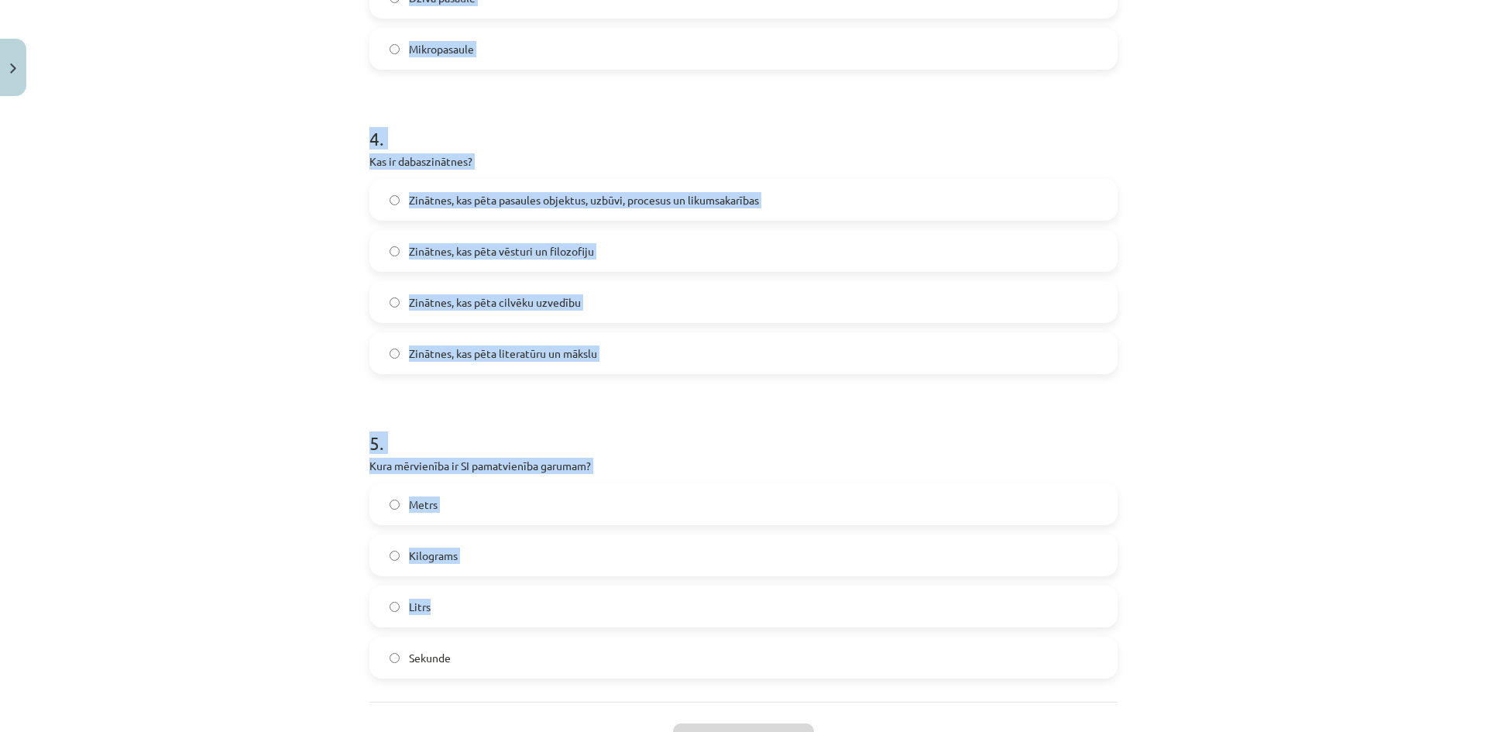
scroll to position [1201, 0]
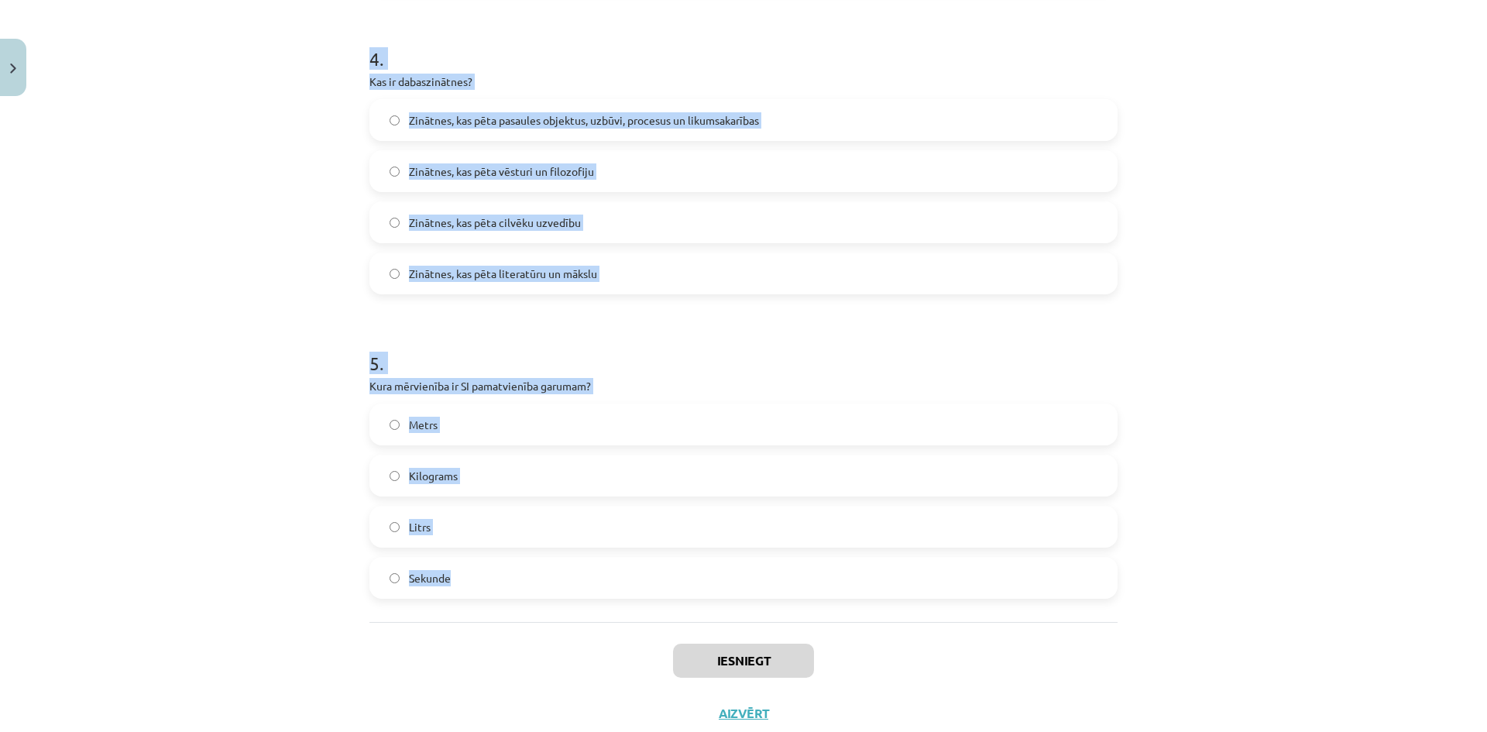
drag, startPoint x: 332, startPoint y: 319, endPoint x: 880, endPoint y: 593, distance: 612.8
click at [880, 593] on div "Mācību tēma: Dabaszinības - 10. klases 1.ieskaites mācību materiāls #2 1. tēma.…" at bounding box center [743, 366] width 1487 height 732
copy form "Kurš zinātnieks izstrādāja gravitācijas teoriju? [PERSON_NAME] [PERSON_NAME] [P…"
click at [1355, 250] on div "Mācību tēma: Dabaszinības - 10. klases 1.ieskaites mācību materiāls #2 1. tēma.…" at bounding box center [743, 366] width 1487 height 732
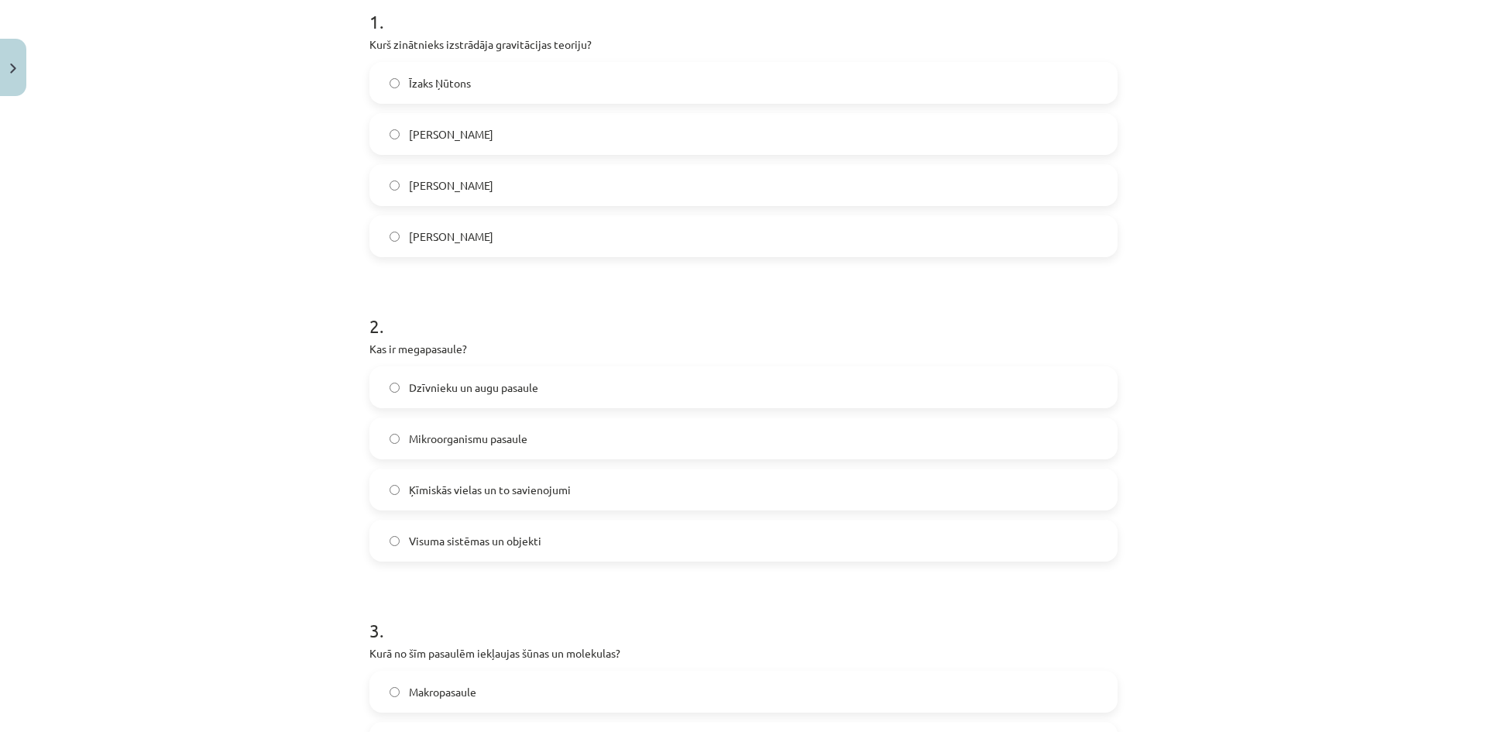
scroll to position [194, 0]
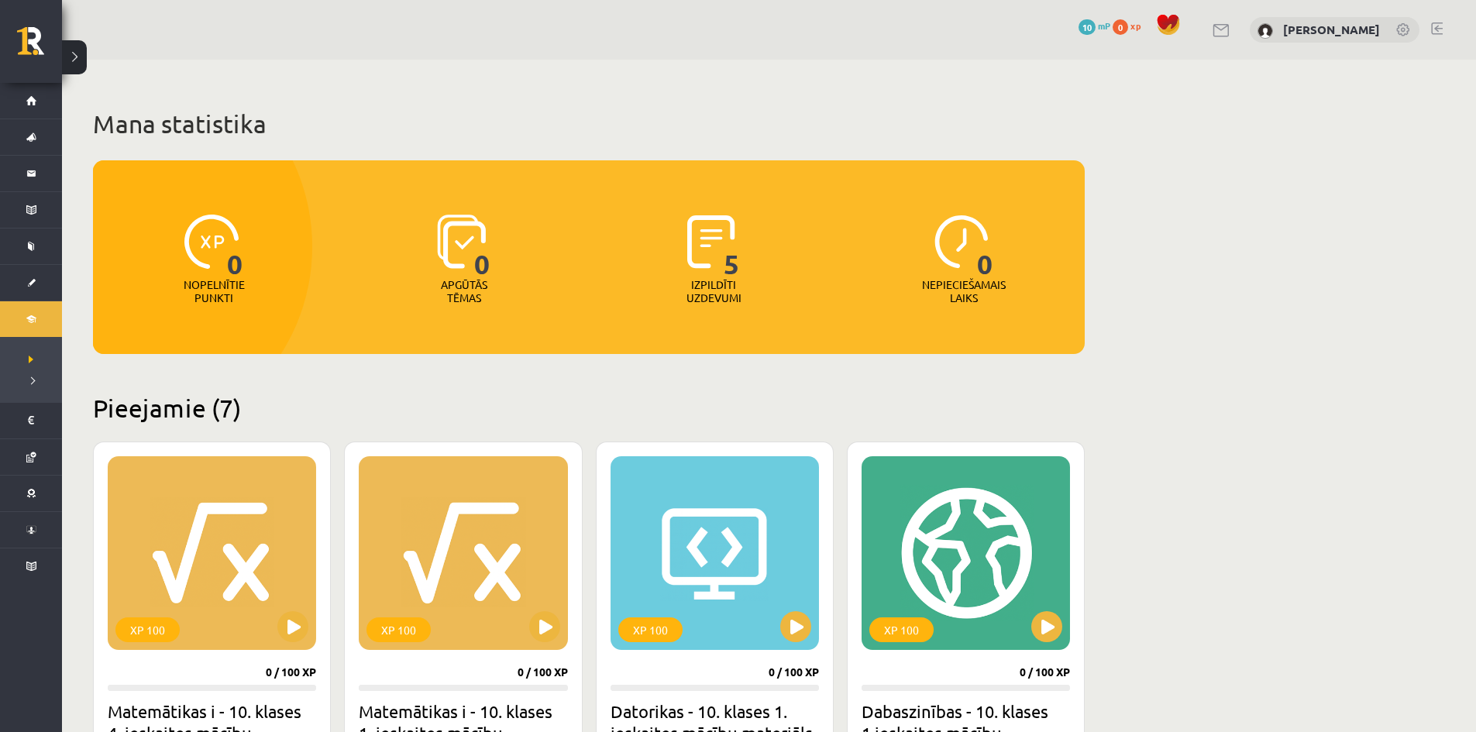
scroll to position [387, 0]
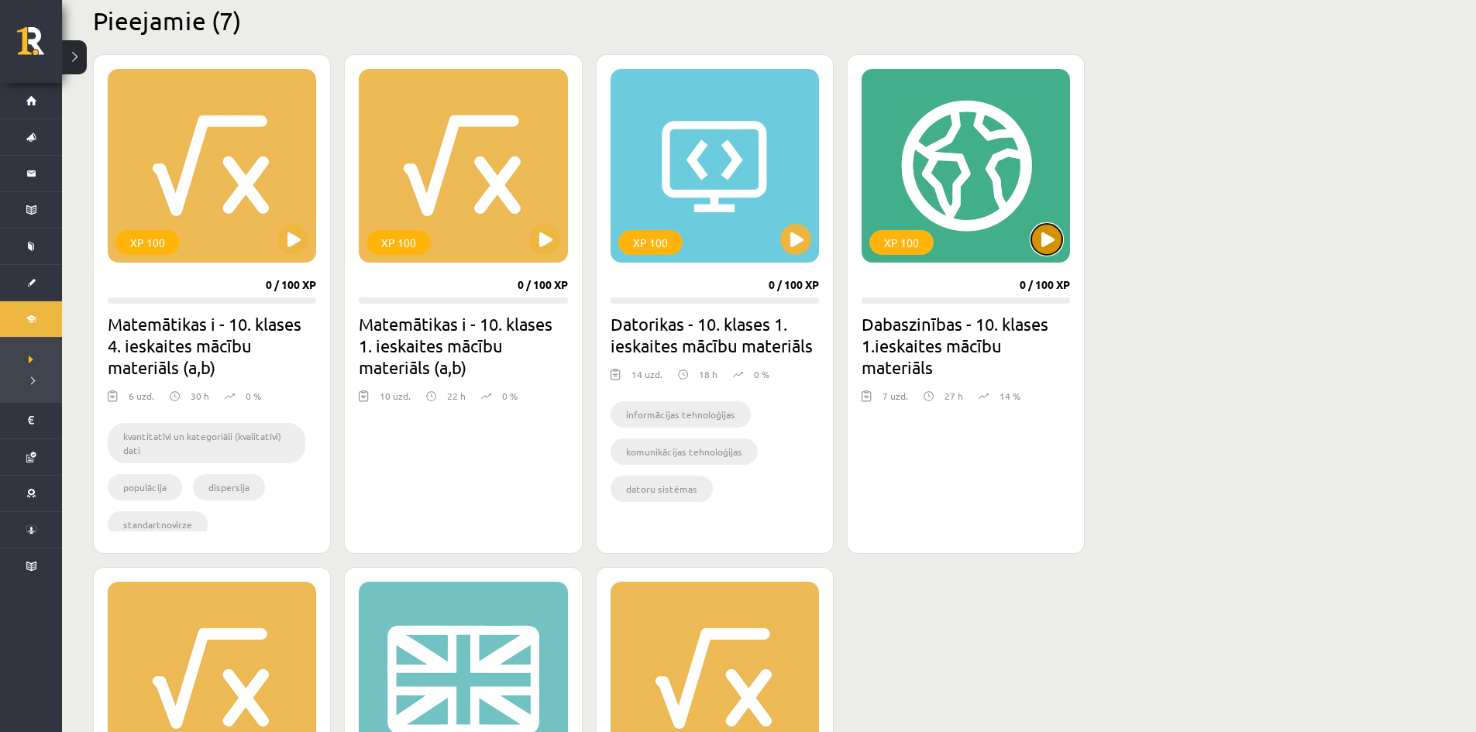
click at [1047, 244] on button at bounding box center [1046, 239] width 31 height 31
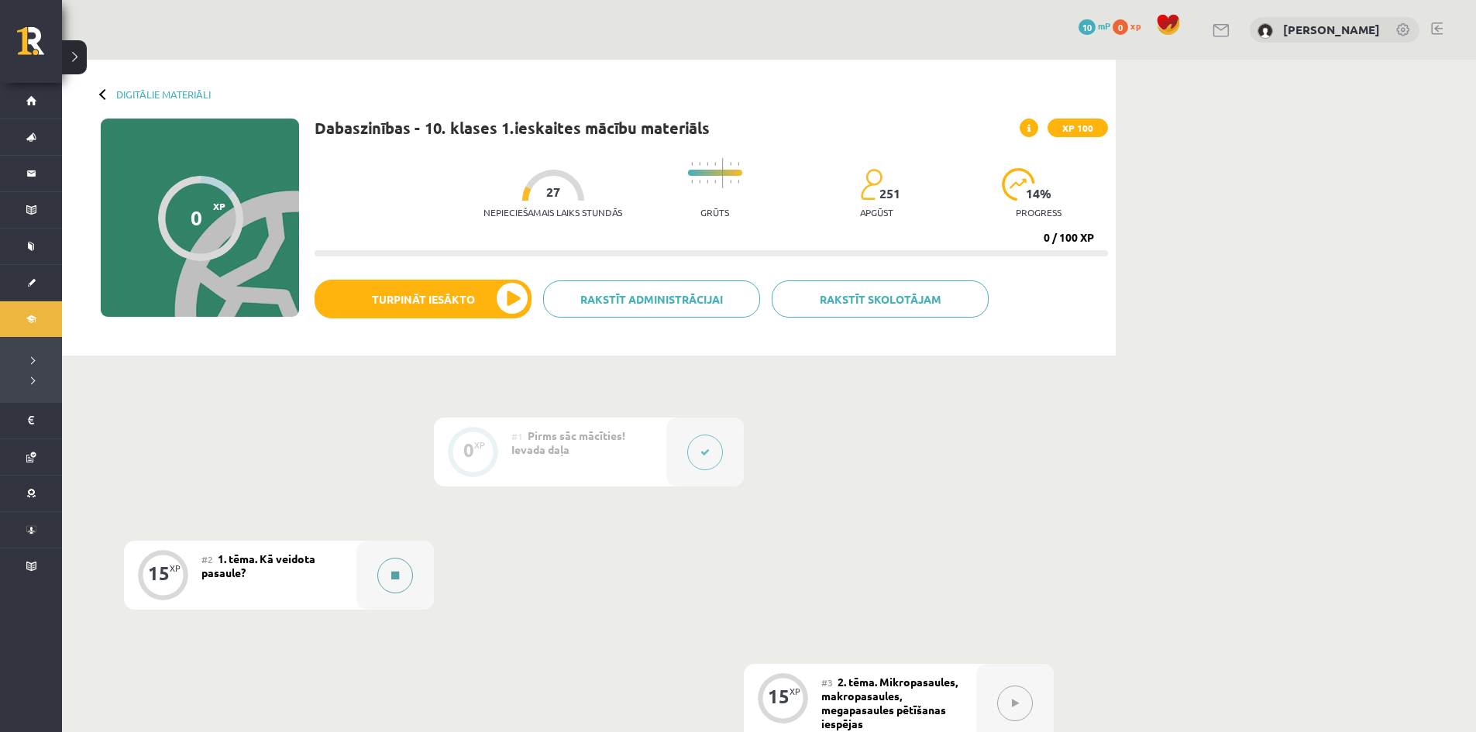
click at [394, 581] on button at bounding box center [395, 576] width 36 height 36
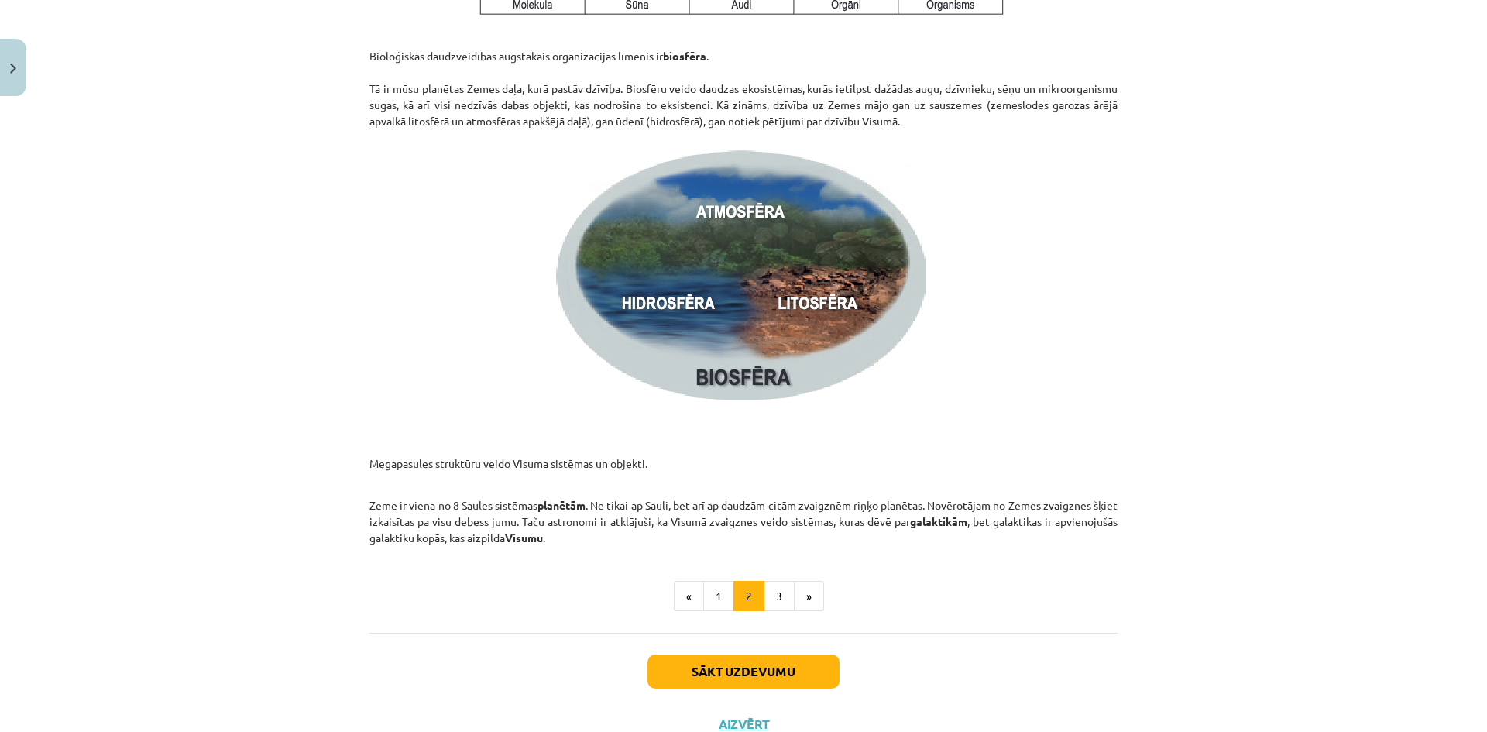
scroll to position [2187, 0]
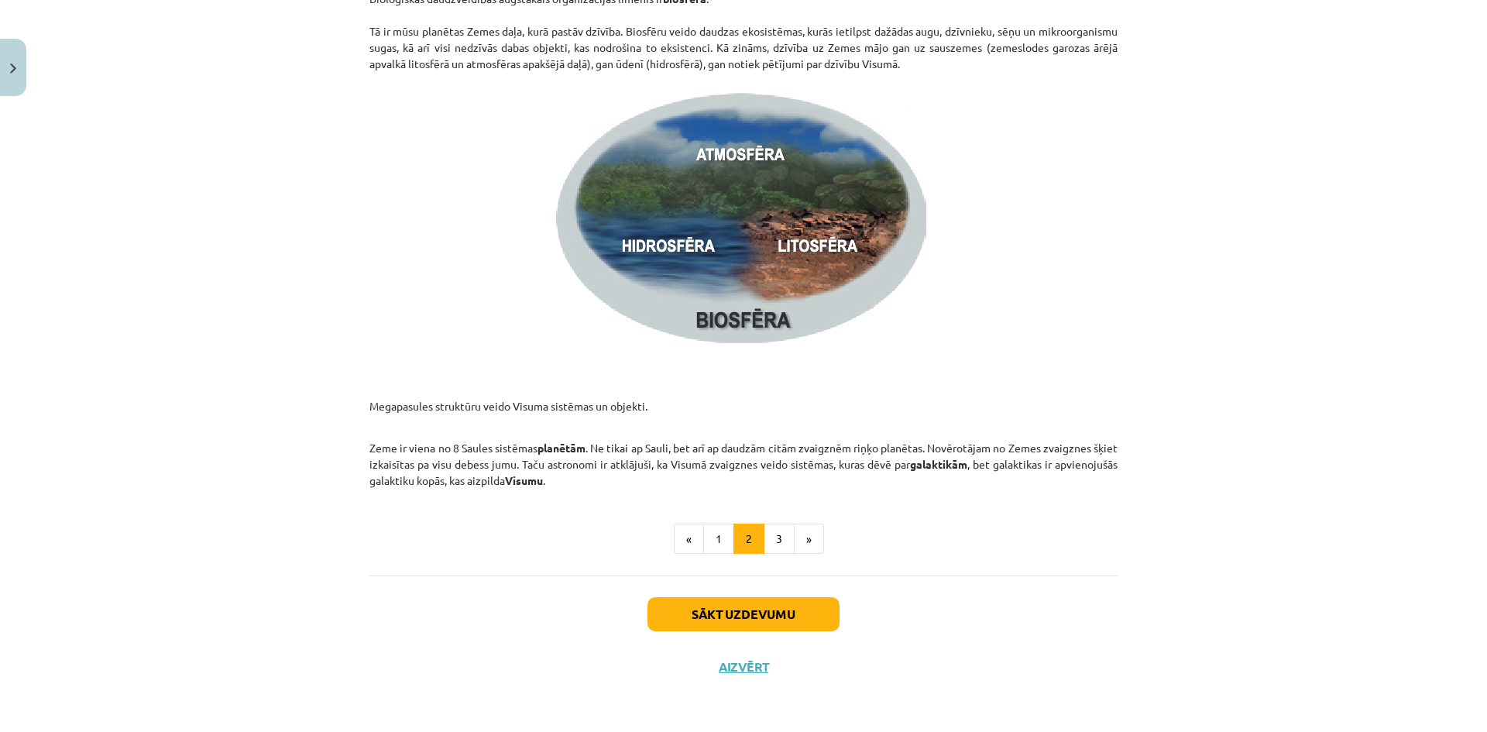
click at [693, 263] on img at bounding box center [743, 218] width 387 height 275
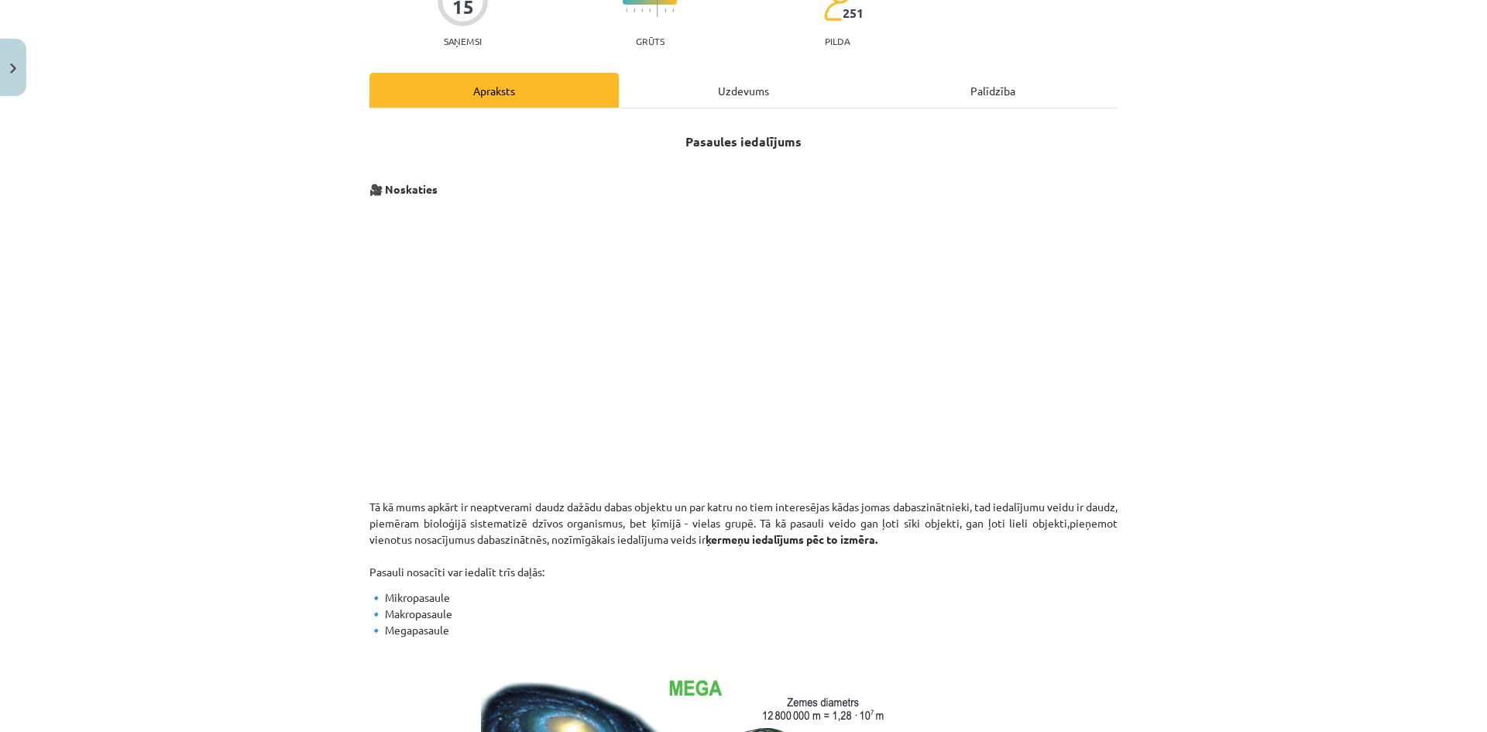
scroll to position [0, 0]
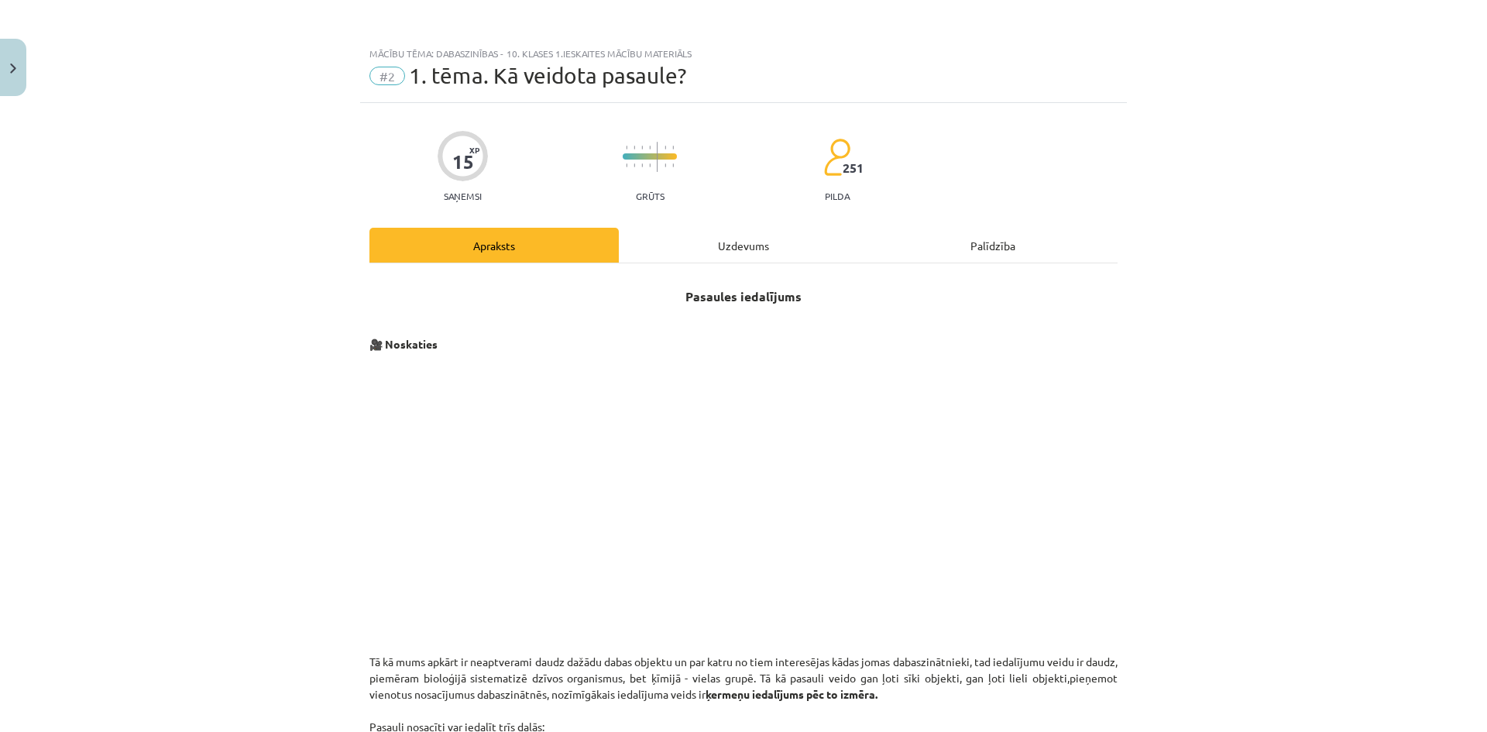
click at [665, 153] on progress at bounding box center [650, 156] width 54 height 6
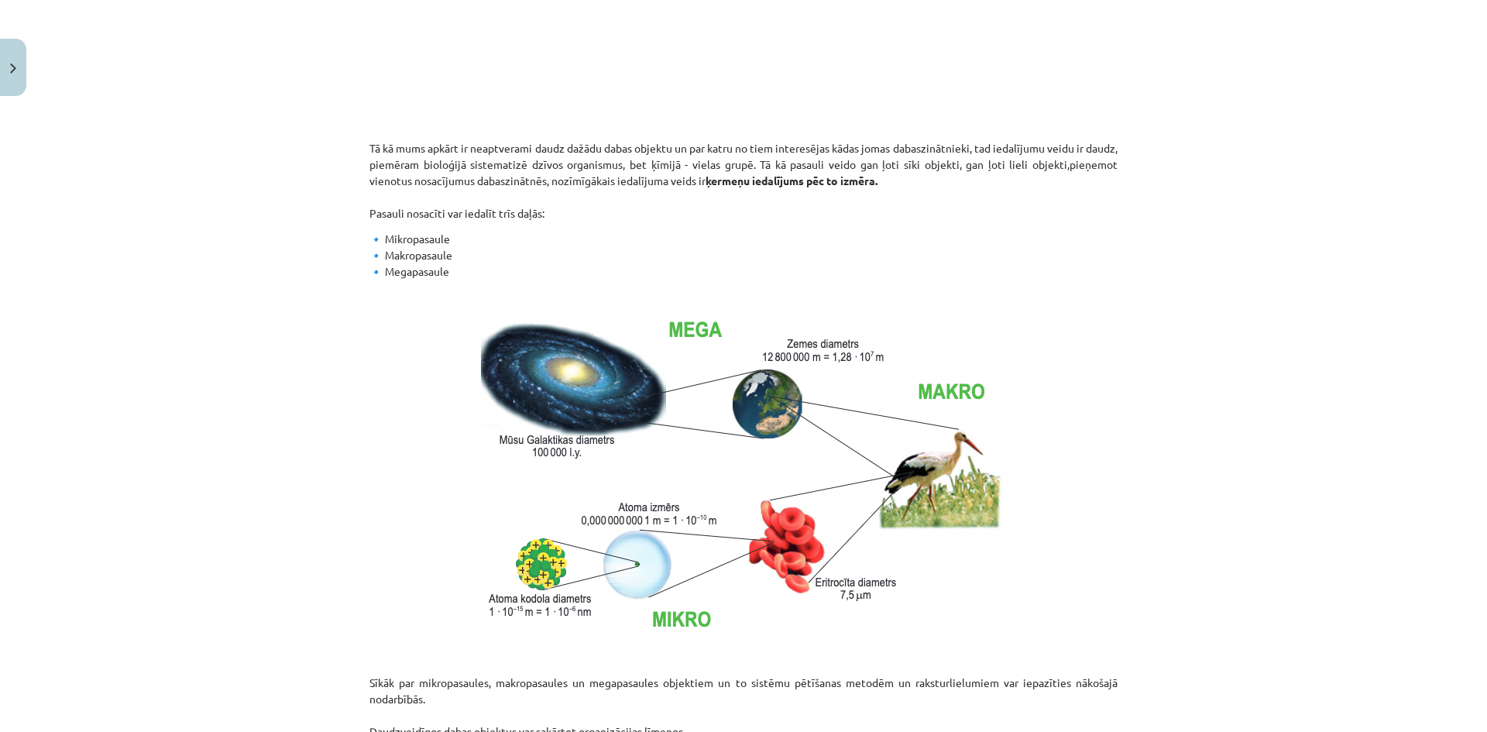
scroll to position [527, 0]
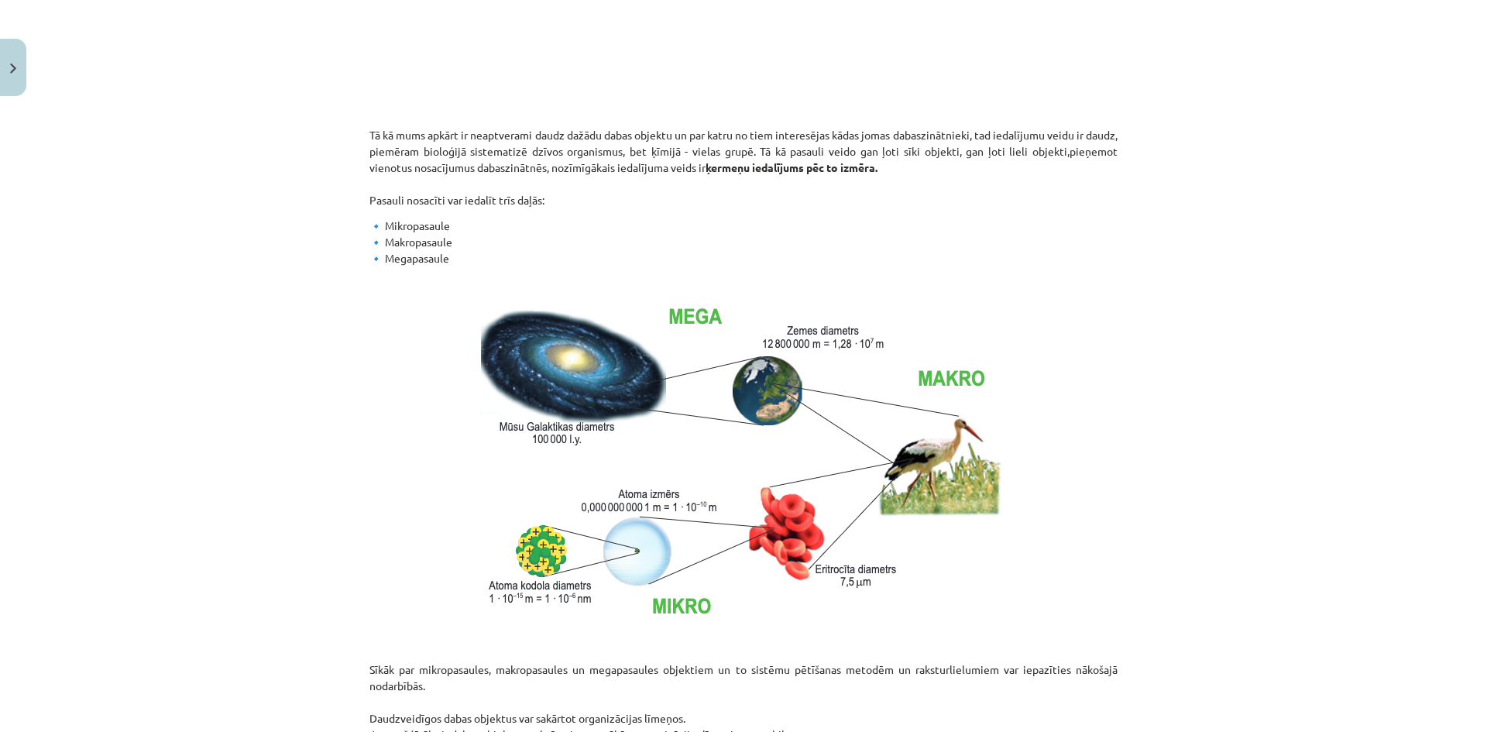
click at [754, 358] on img at bounding box center [744, 459] width 526 height 335
drag, startPoint x: 656, startPoint y: 286, endPoint x: 1067, endPoint y: 439, distance: 438.3
click at [1047, 438] on p at bounding box center [744, 459] width 748 height 335
click at [946, 432] on img at bounding box center [744, 459] width 526 height 335
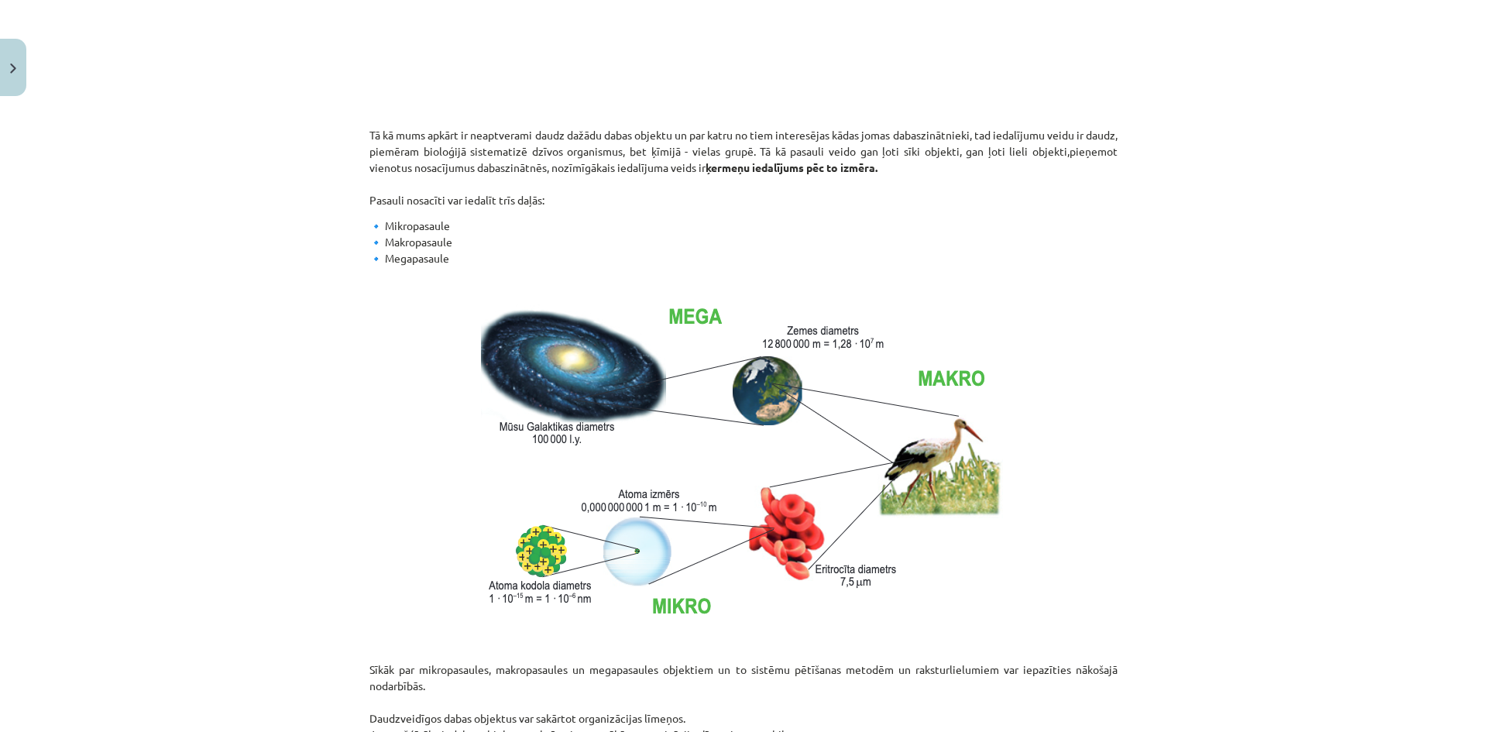
scroll to position [837, 0]
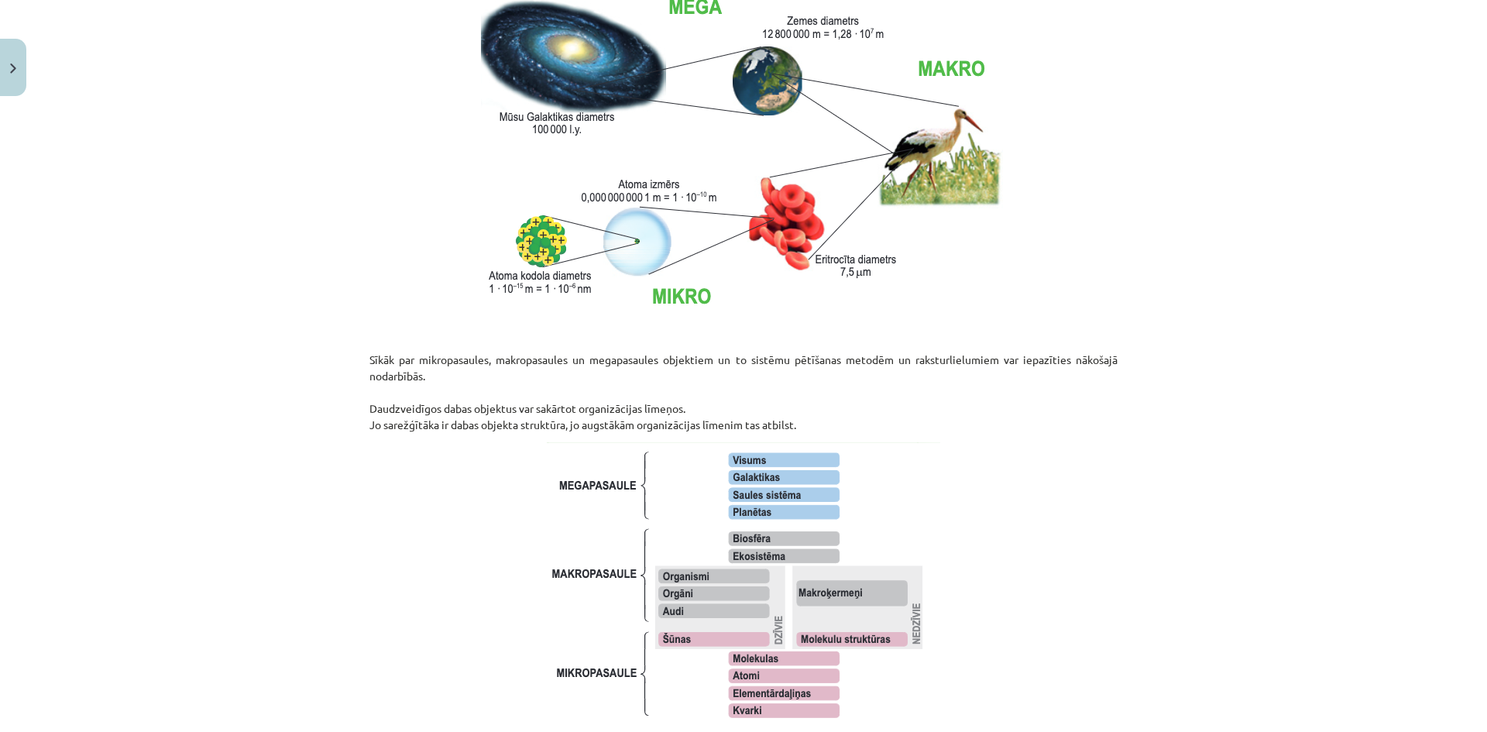
click at [810, 479] on img at bounding box center [744, 584] width 394 height 285
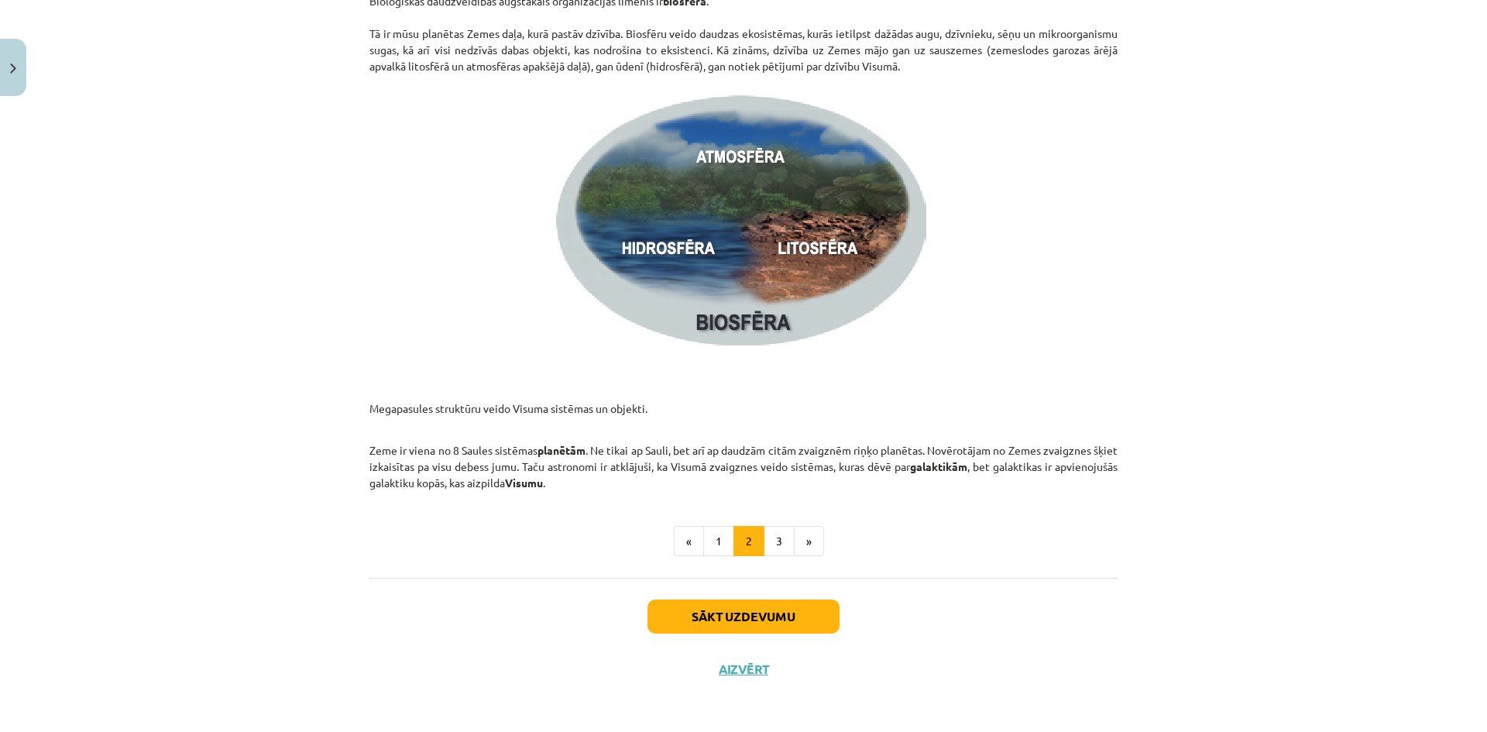
scroll to position [2187, 0]
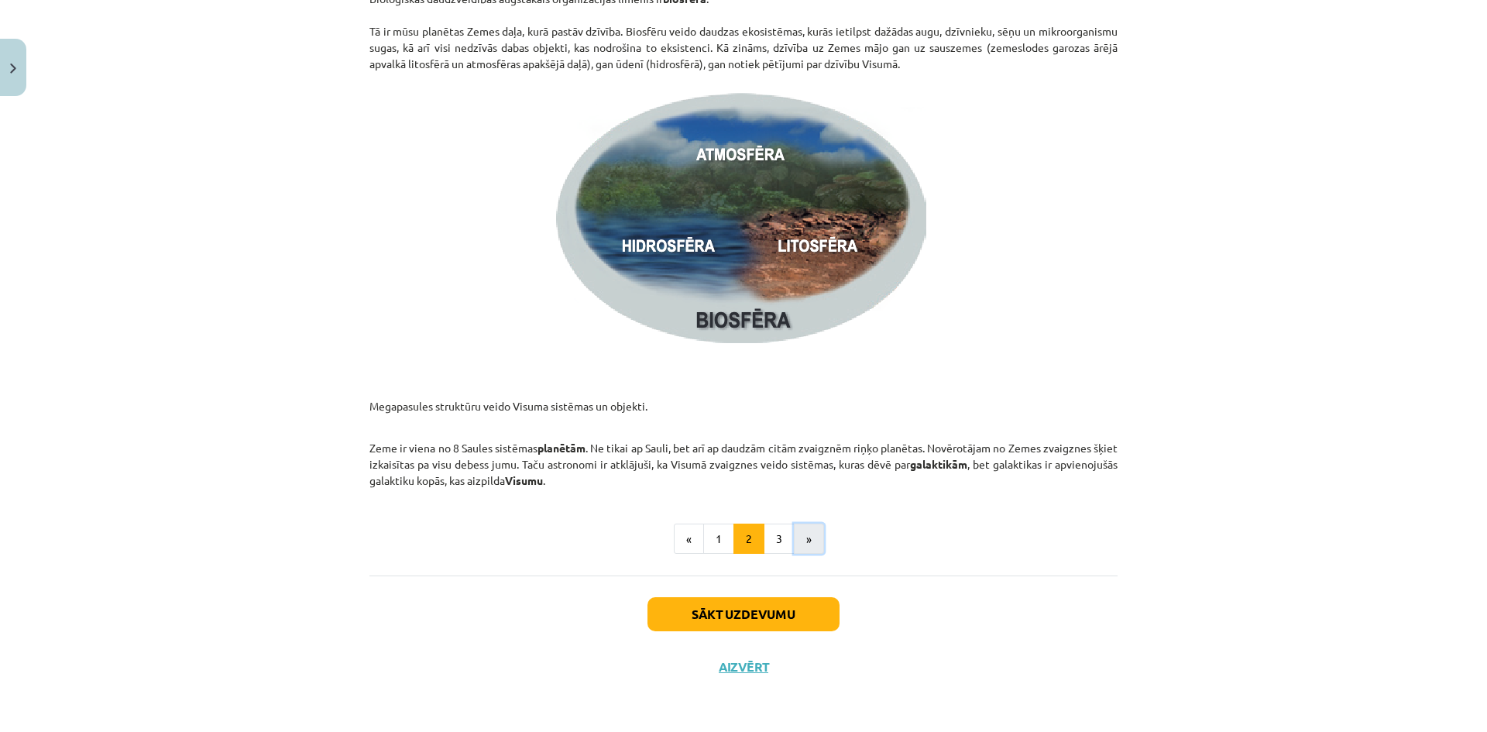
click at [799, 545] on button "»" at bounding box center [809, 539] width 30 height 31
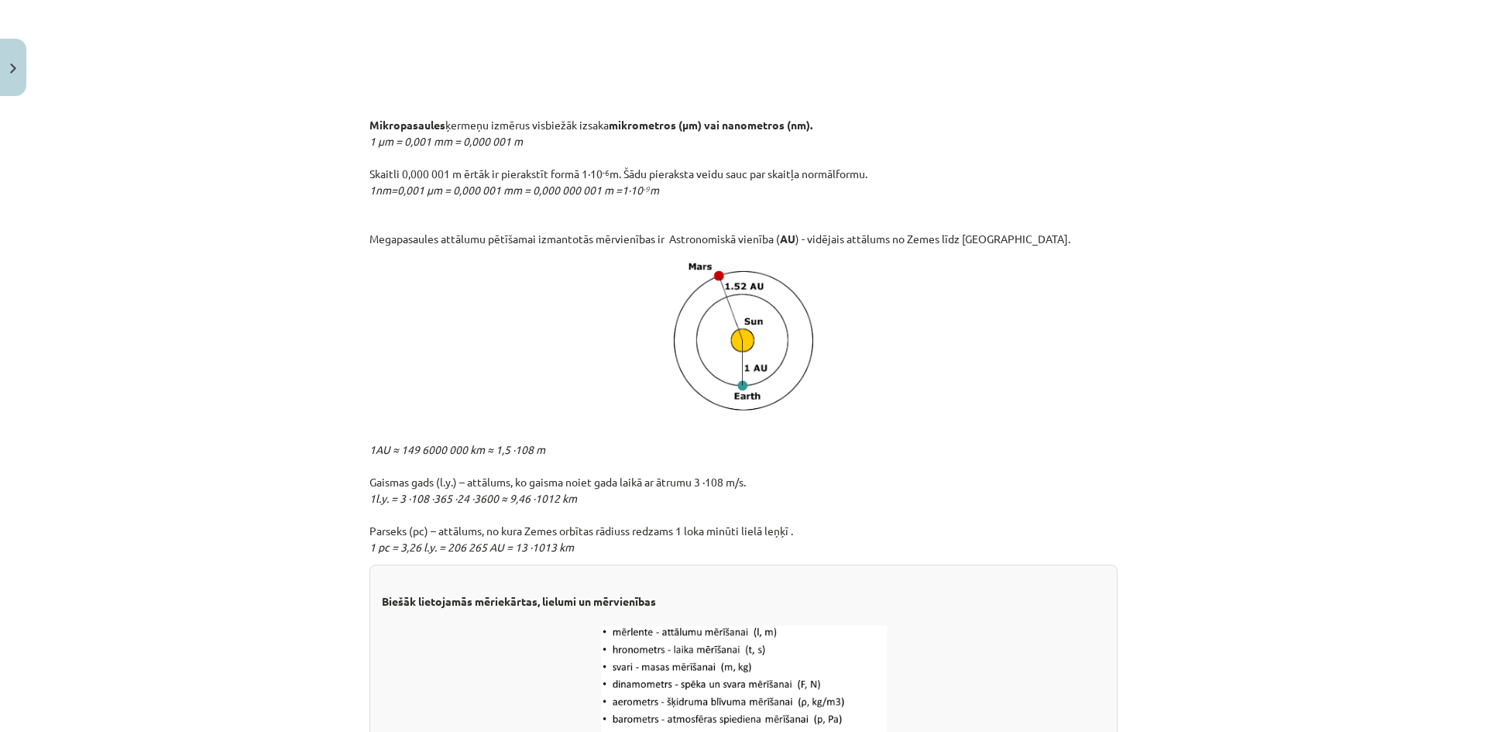
scroll to position [1879, 0]
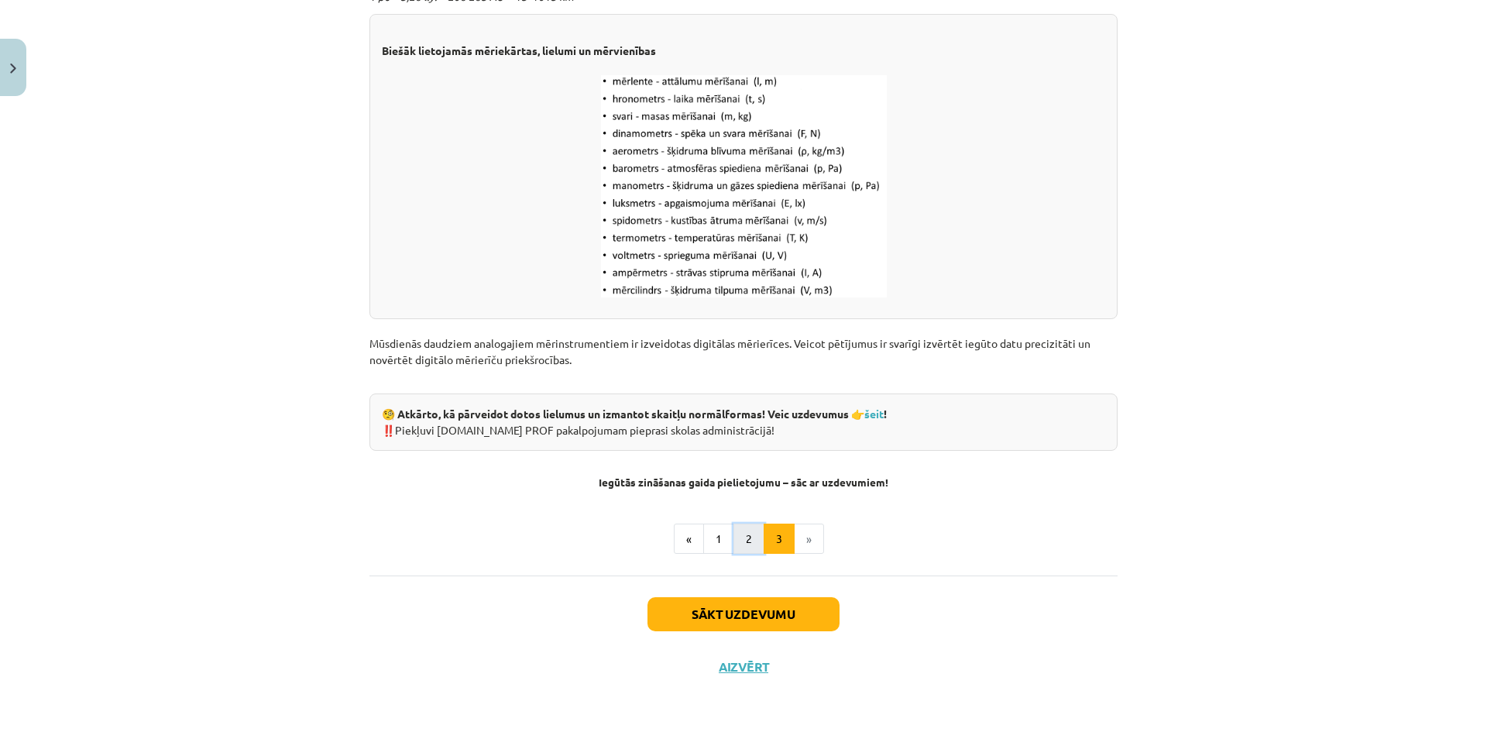
click at [748, 544] on button "2" at bounding box center [749, 539] width 31 height 31
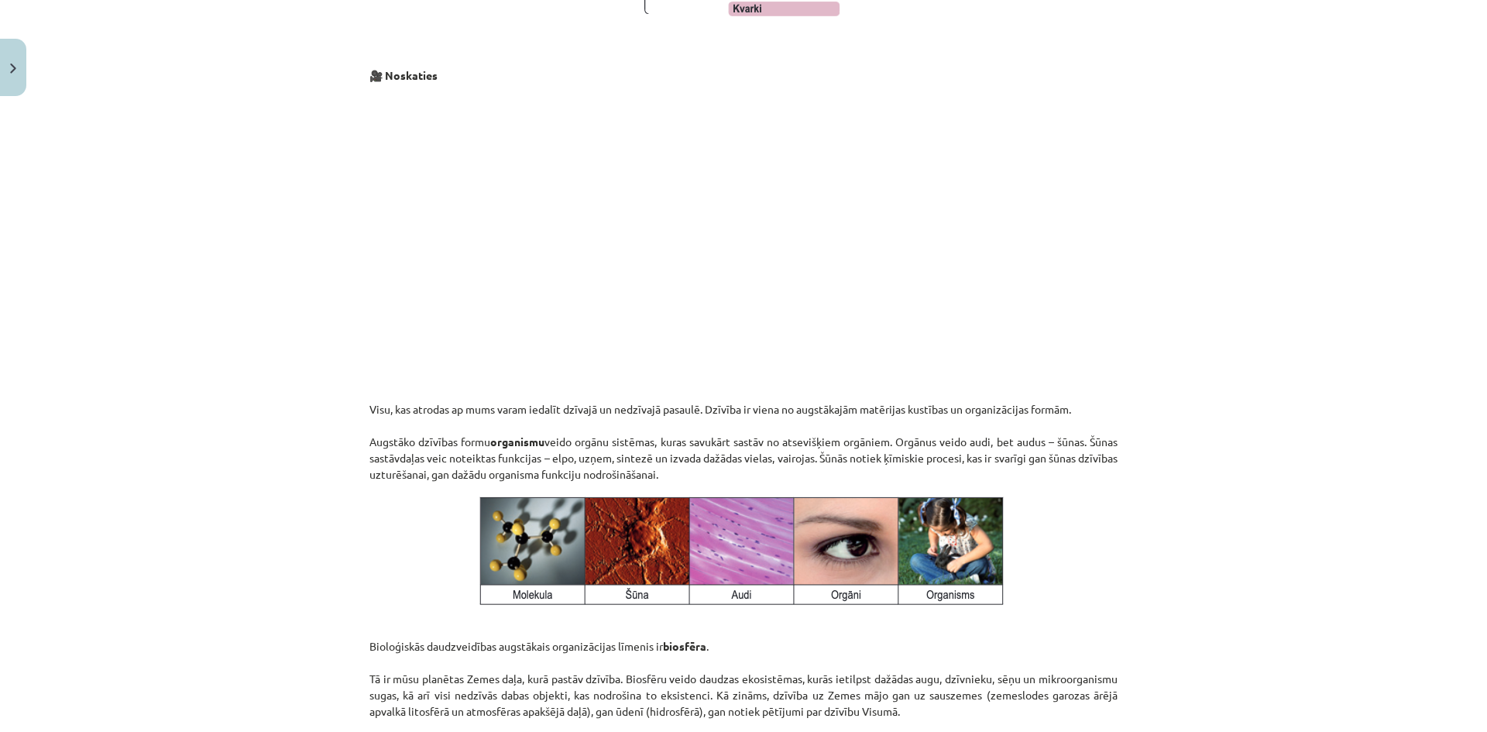
scroll to position [2187, 0]
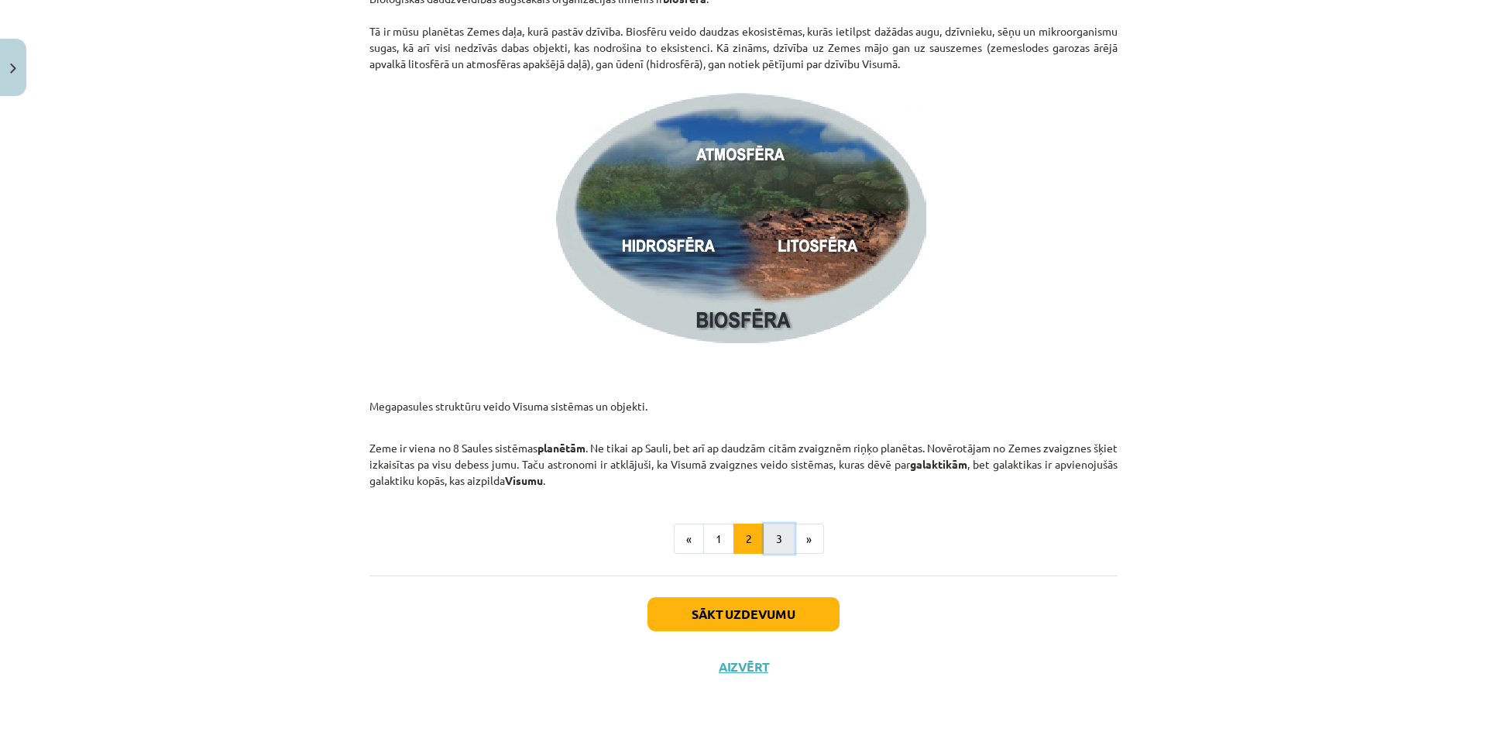
click at [768, 543] on button "3" at bounding box center [779, 539] width 31 height 31
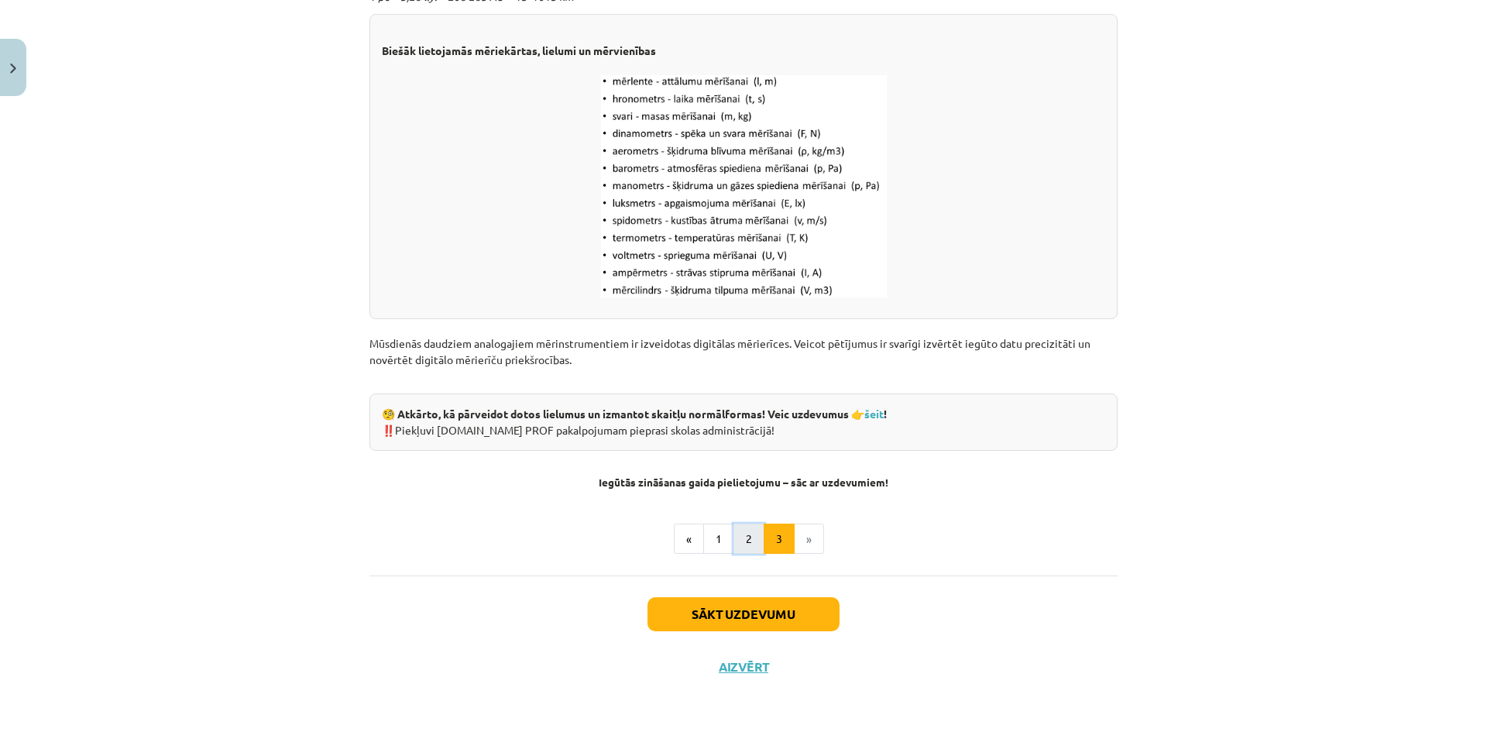
click at [755, 545] on button "2" at bounding box center [749, 539] width 31 height 31
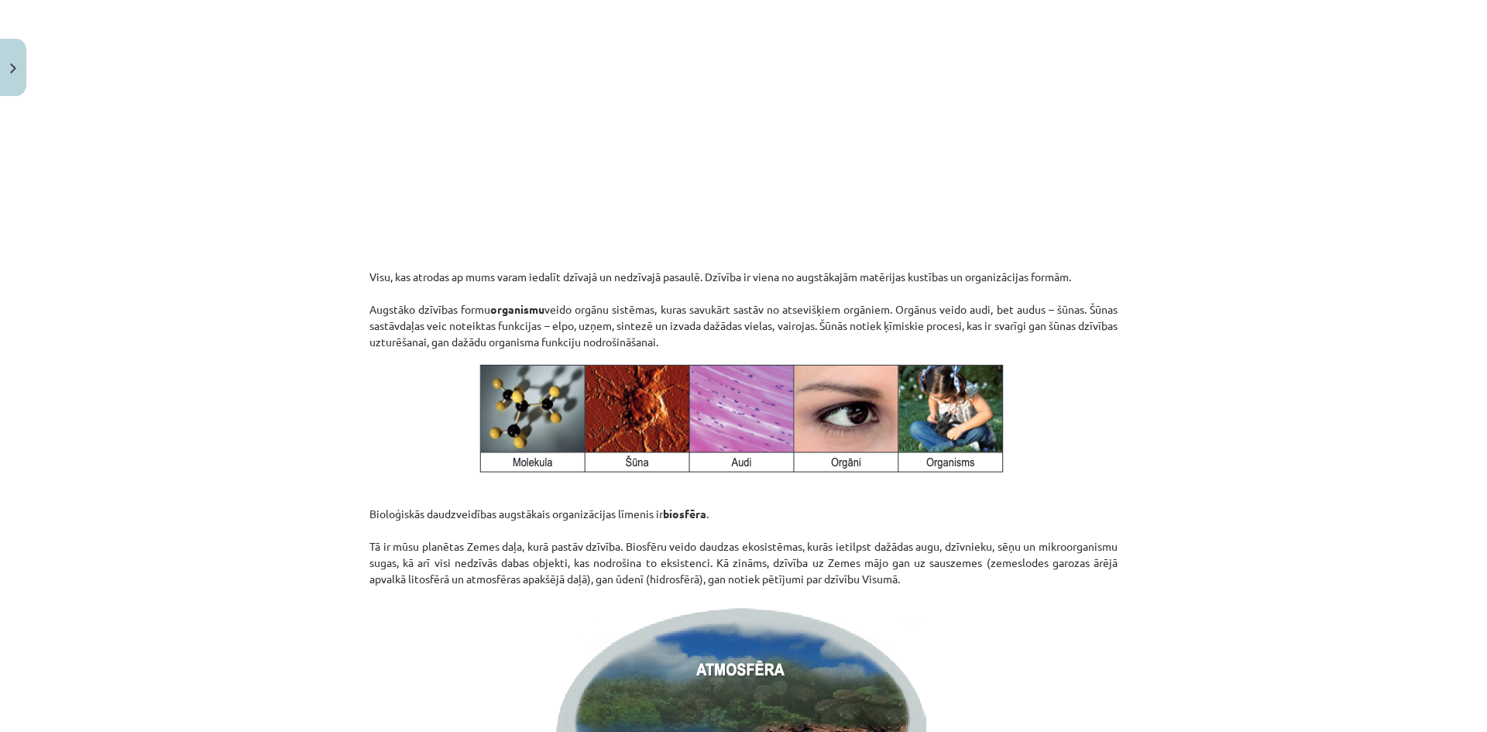
scroll to position [1672, 0]
click at [713, 706] on img at bounding box center [743, 733] width 387 height 275
click at [724, 671] on img at bounding box center [743, 733] width 387 height 275
click at [561, 411] on img at bounding box center [743, 419] width 541 height 121
click at [575, 374] on img at bounding box center [743, 419] width 541 height 121
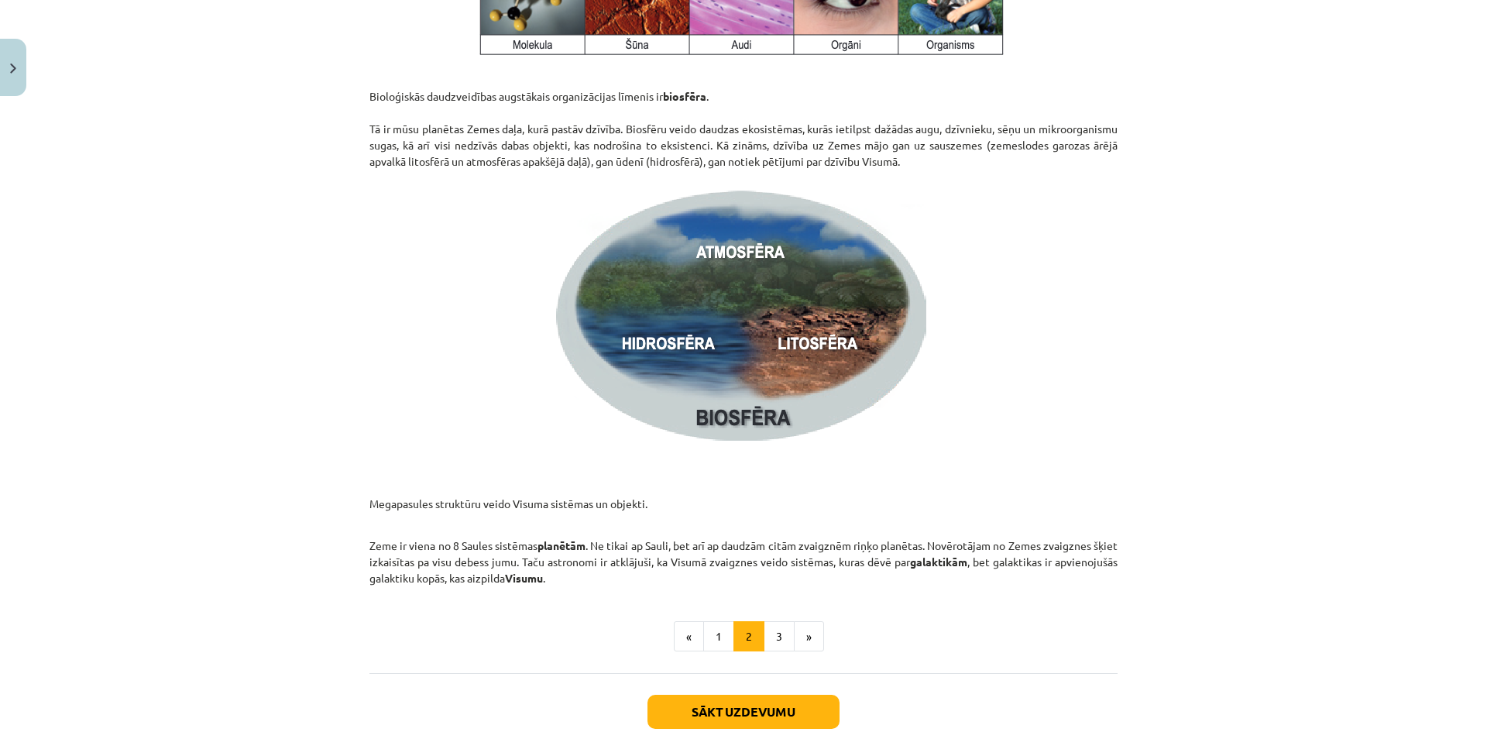
scroll to position [2187, 0]
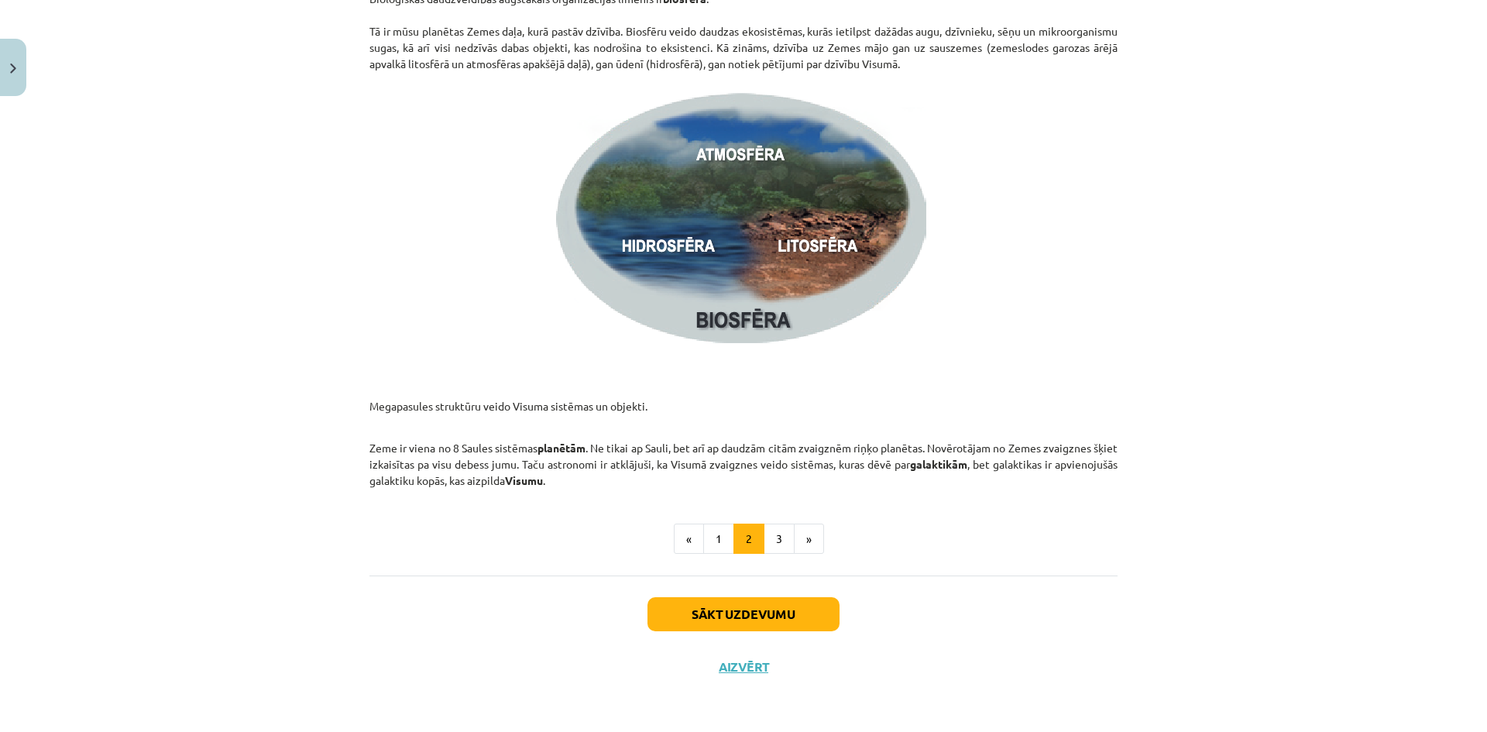
click at [829, 290] on img at bounding box center [743, 218] width 387 height 275
drag, startPoint x: 404, startPoint y: 481, endPoint x: 543, endPoint y: 505, distance: 140.7
click at [562, 528] on ul "« 1 2 3 »" at bounding box center [744, 539] width 748 height 31
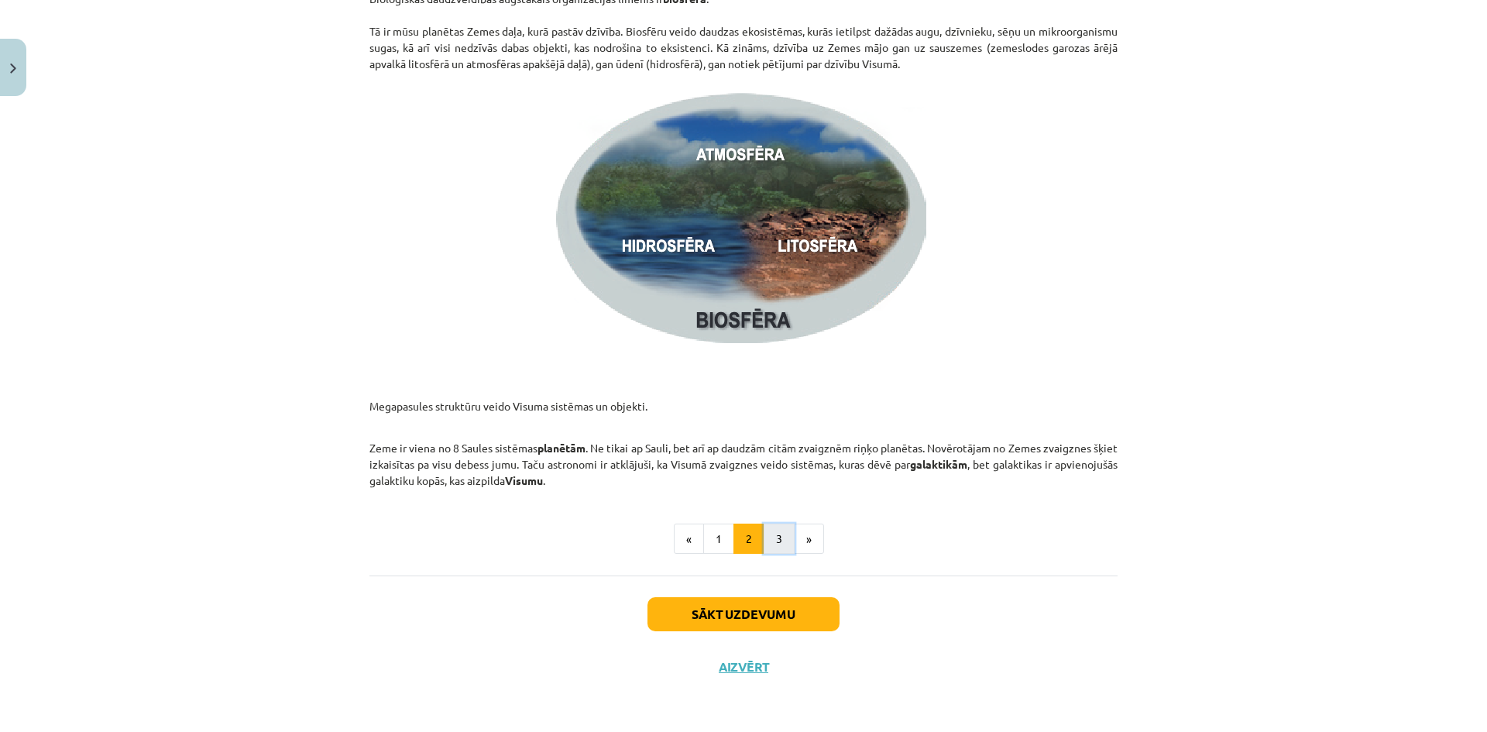
click at [766, 545] on button "3" at bounding box center [779, 539] width 31 height 31
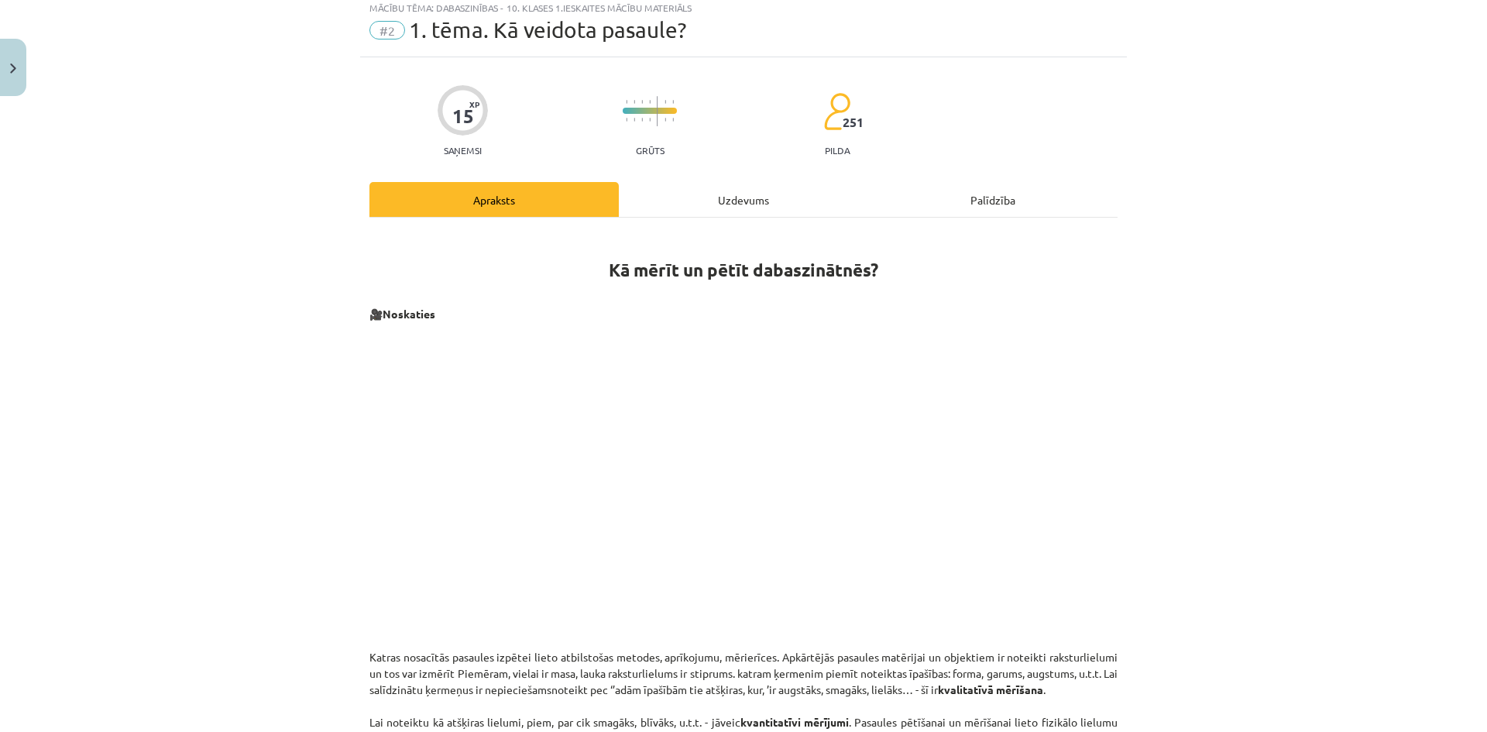
scroll to position [0, 0]
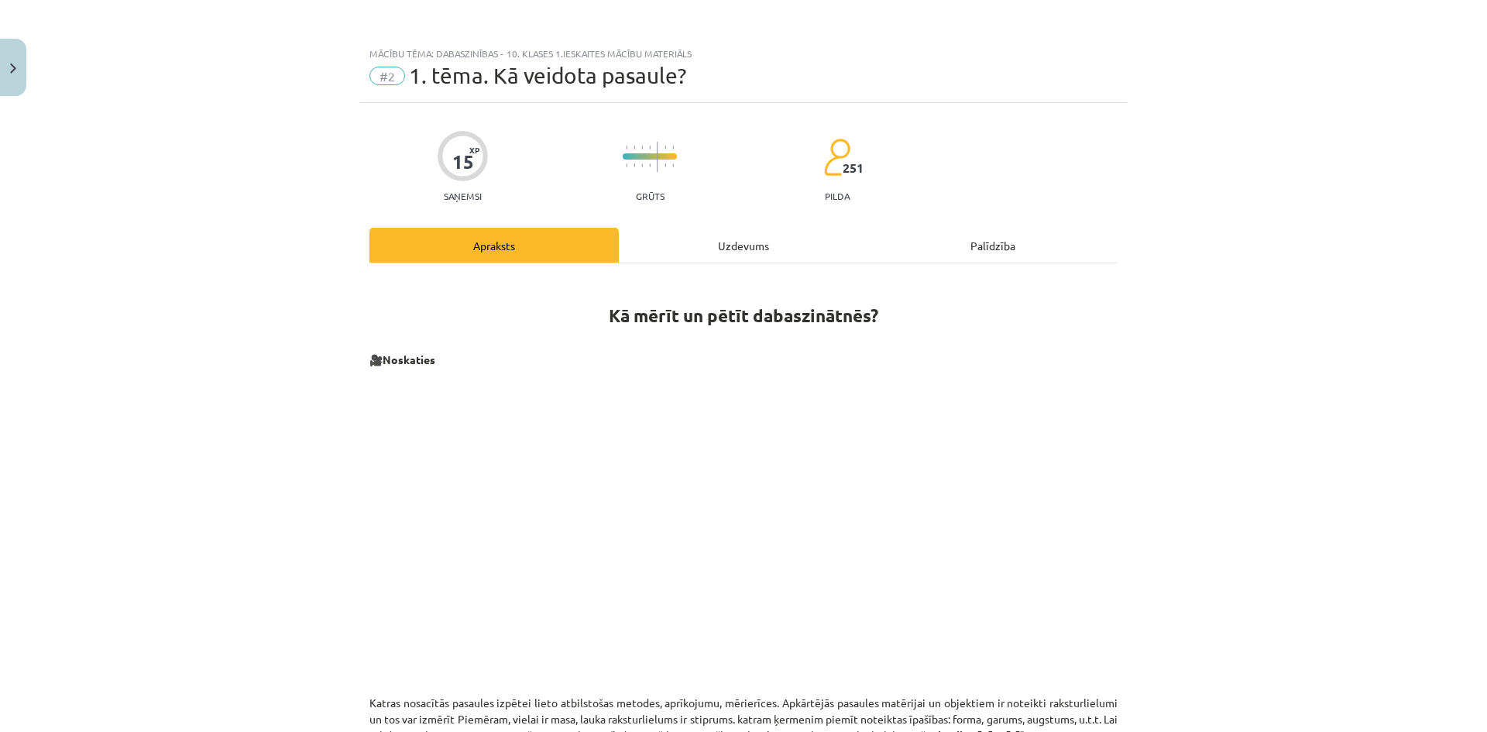
click at [1416, 514] on div "Mācību tēma: Dabaszinības - 10. klases 1.ieskaites mācību materiāls #2 1. tēma.…" at bounding box center [743, 366] width 1487 height 732
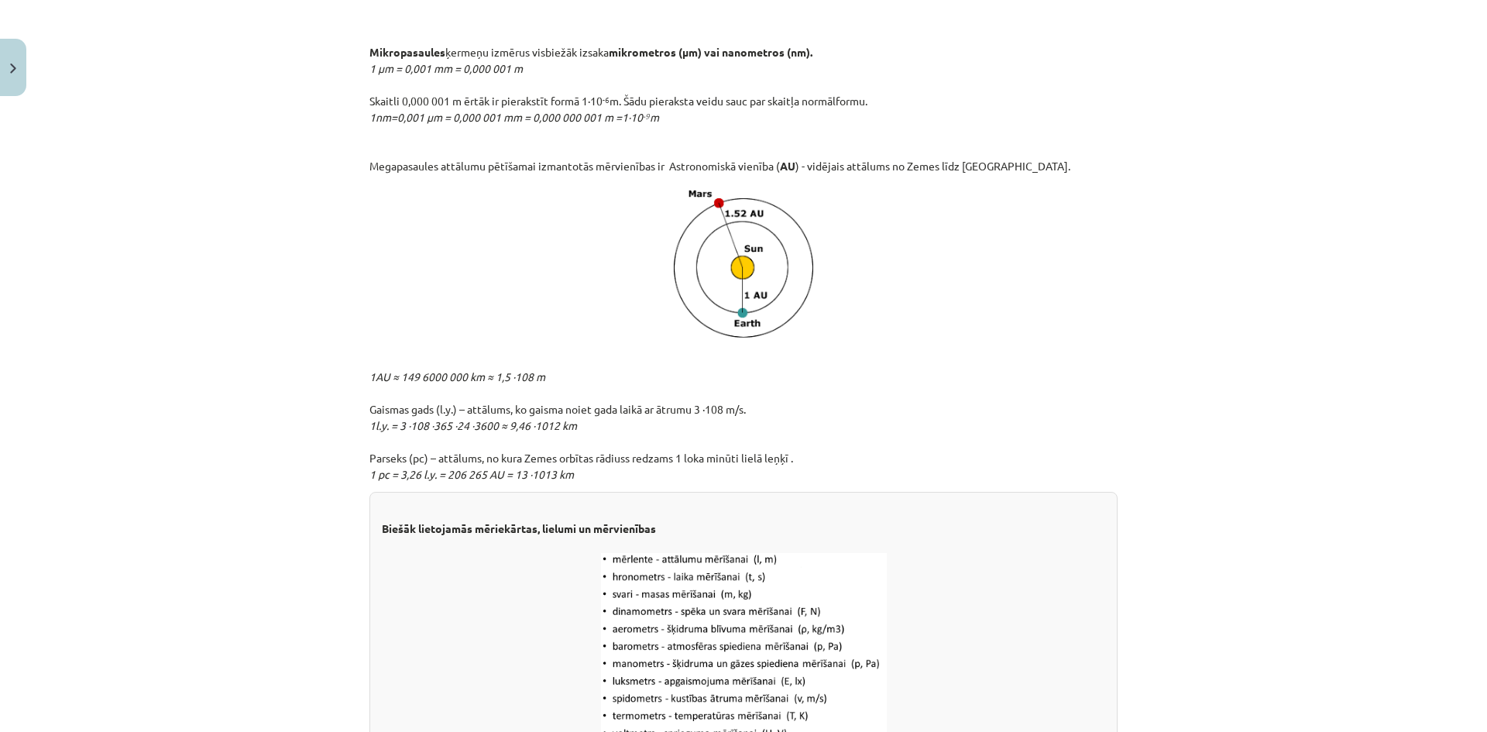
scroll to position [1415, 0]
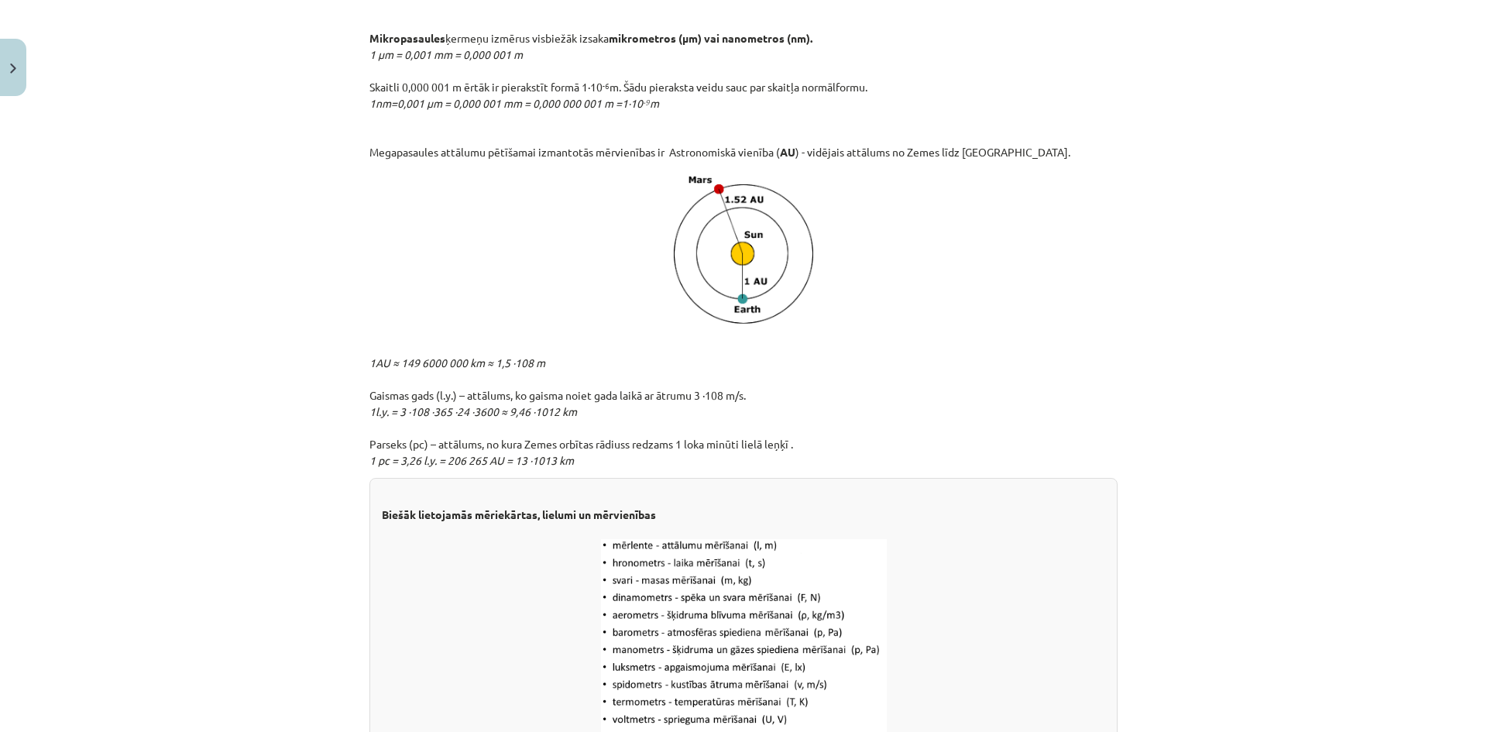
drag, startPoint x: 898, startPoint y: 607, endPoint x: 1009, endPoint y: 338, distance: 291.0
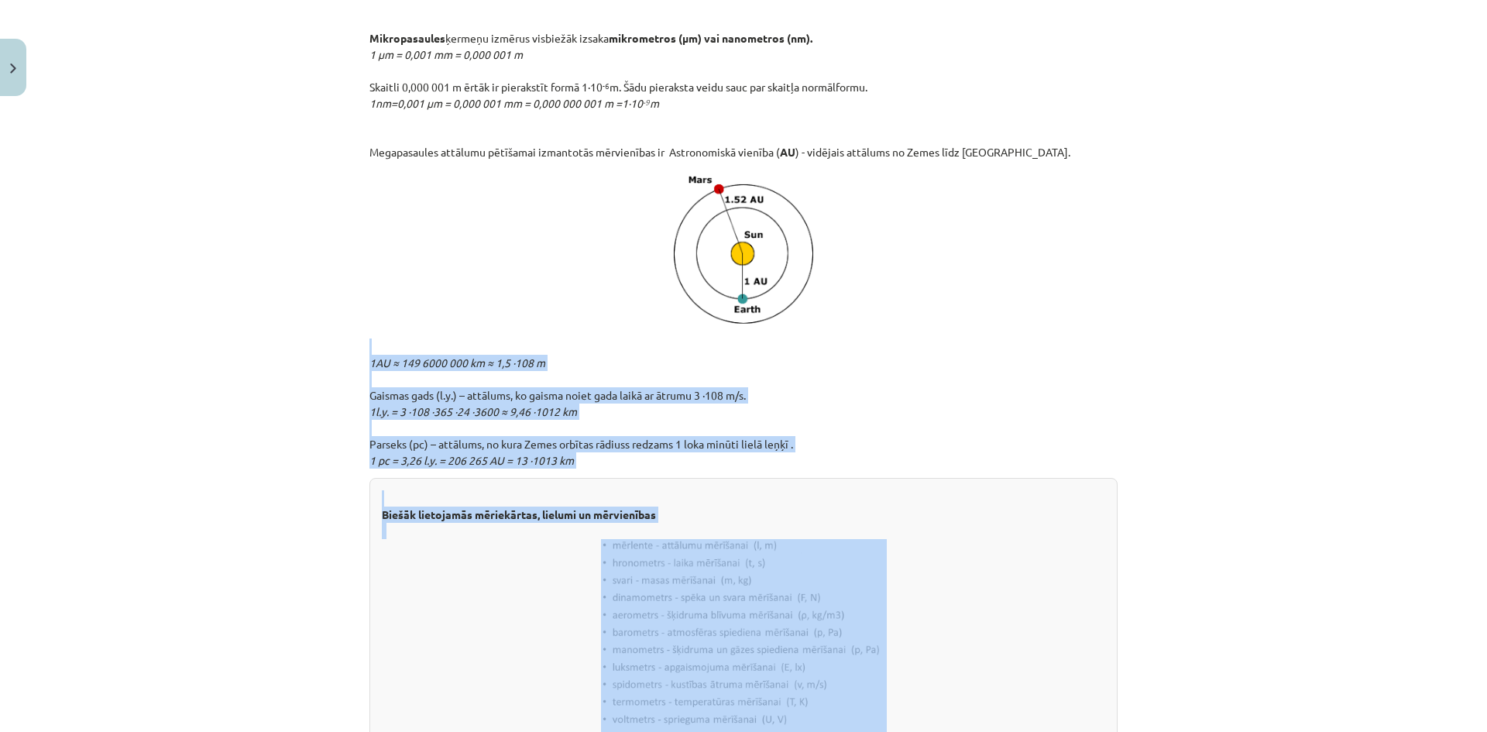
click at [801, 297] on img at bounding box center [743, 250] width 153 height 160
click at [827, 412] on p "1AU ≈ 149 6000 000 km ≈ 1,5 ·108 m Gaismas gads (l.y.) – attālums, ko gaisma no…" at bounding box center [744, 404] width 748 height 130
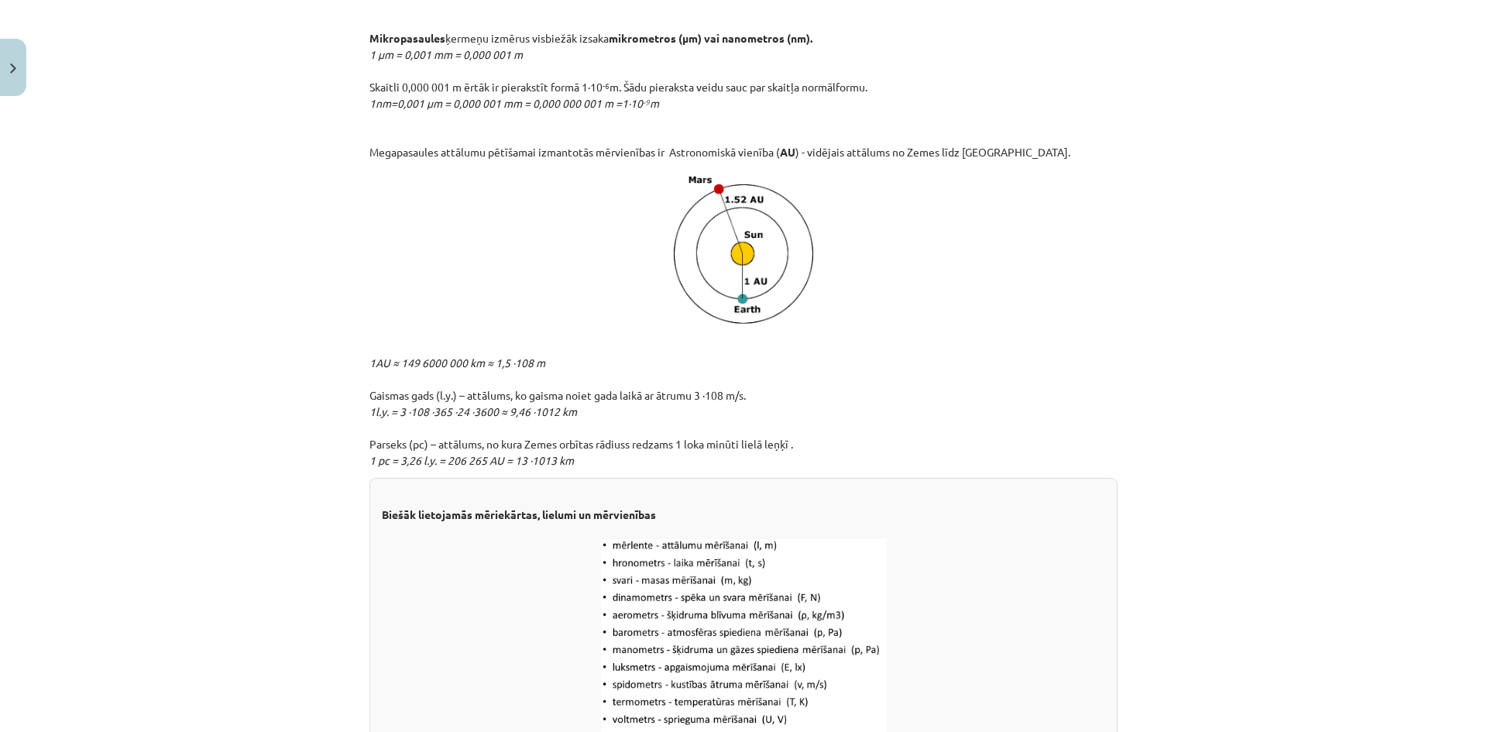
click at [782, 240] on img at bounding box center [743, 250] width 153 height 160
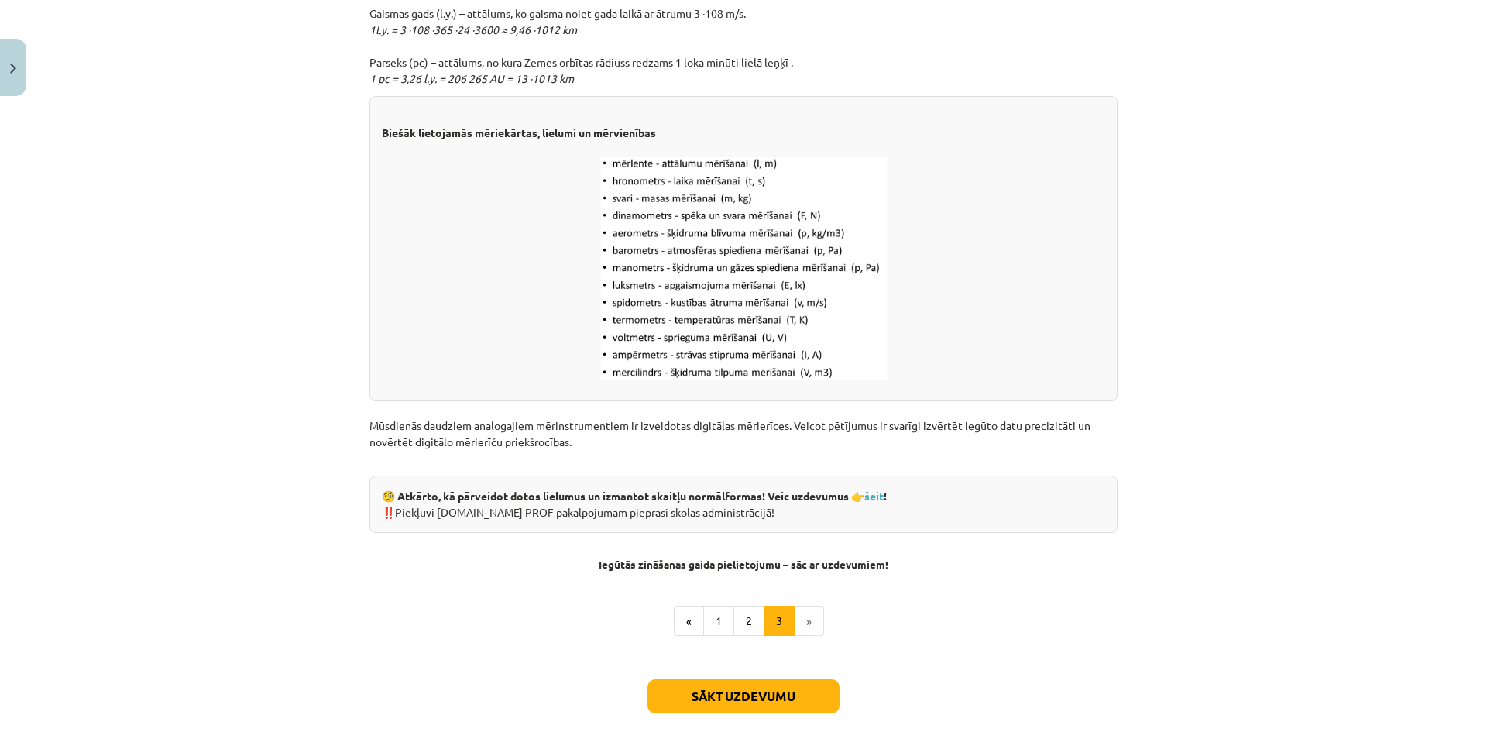
scroll to position [1802, 0]
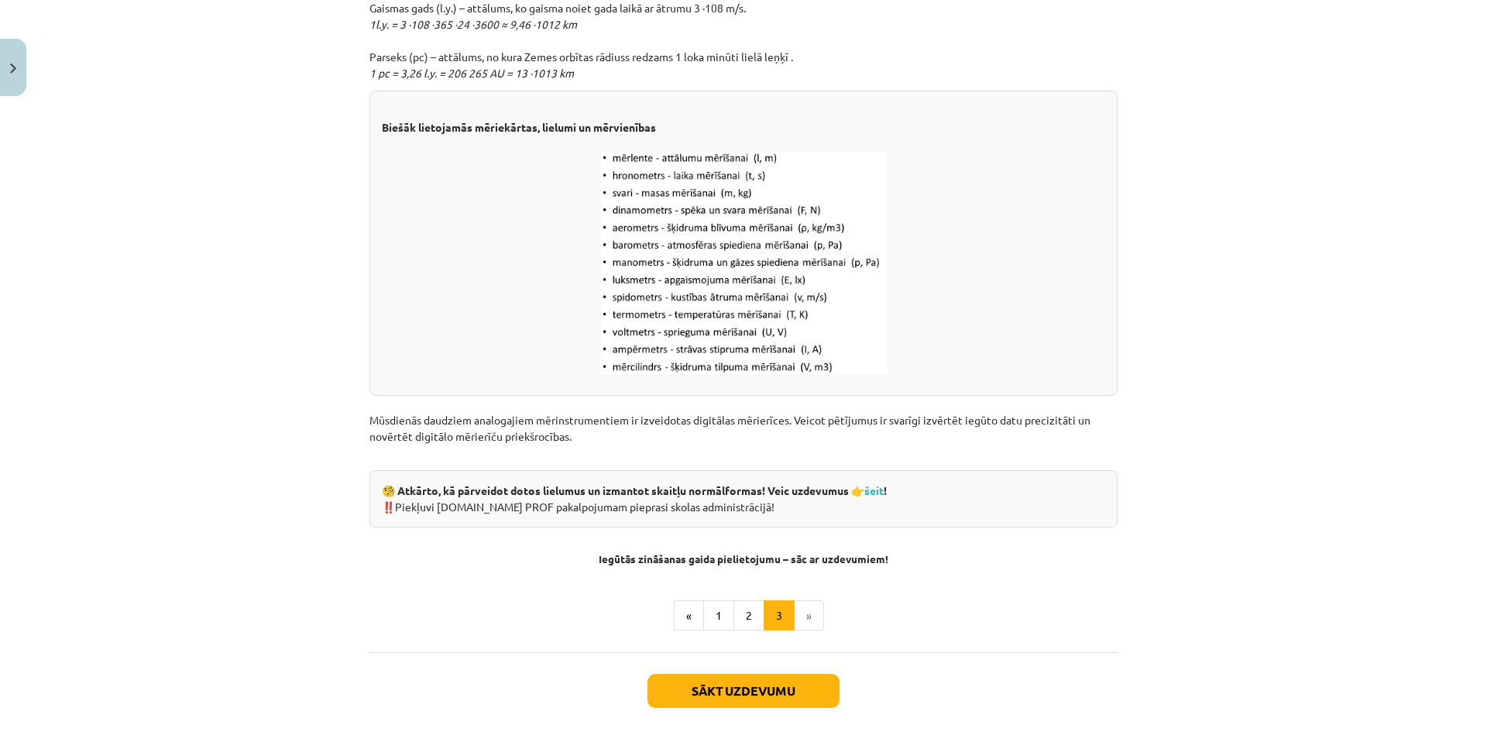
click at [1134, 141] on div "Mācību tēma: Dabaszinības - 10. klases 1.ieskaites mācību materiāls #2 1. tēma.…" at bounding box center [743, 366] width 1487 height 732
click at [884, 493] on link "šeit" at bounding box center [874, 490] width 19 height 14
drag, startPoint x: 641, startPoint y: 552, endPoint x: 860, endPoint y: 555, distance: 218.5
click at [855, 555] on h4 "Iegūtās zināšanas gaida pielietojumu – sāc ar uzdevumiem!" at bounding box center [744, 547] width 748 height 38
click at [879, 559] on strong "Iegūtās zināšanas gaida pielietojumu – sāc ar uzdevumiem!" at bounding box center [744, 559] width 290 height 14
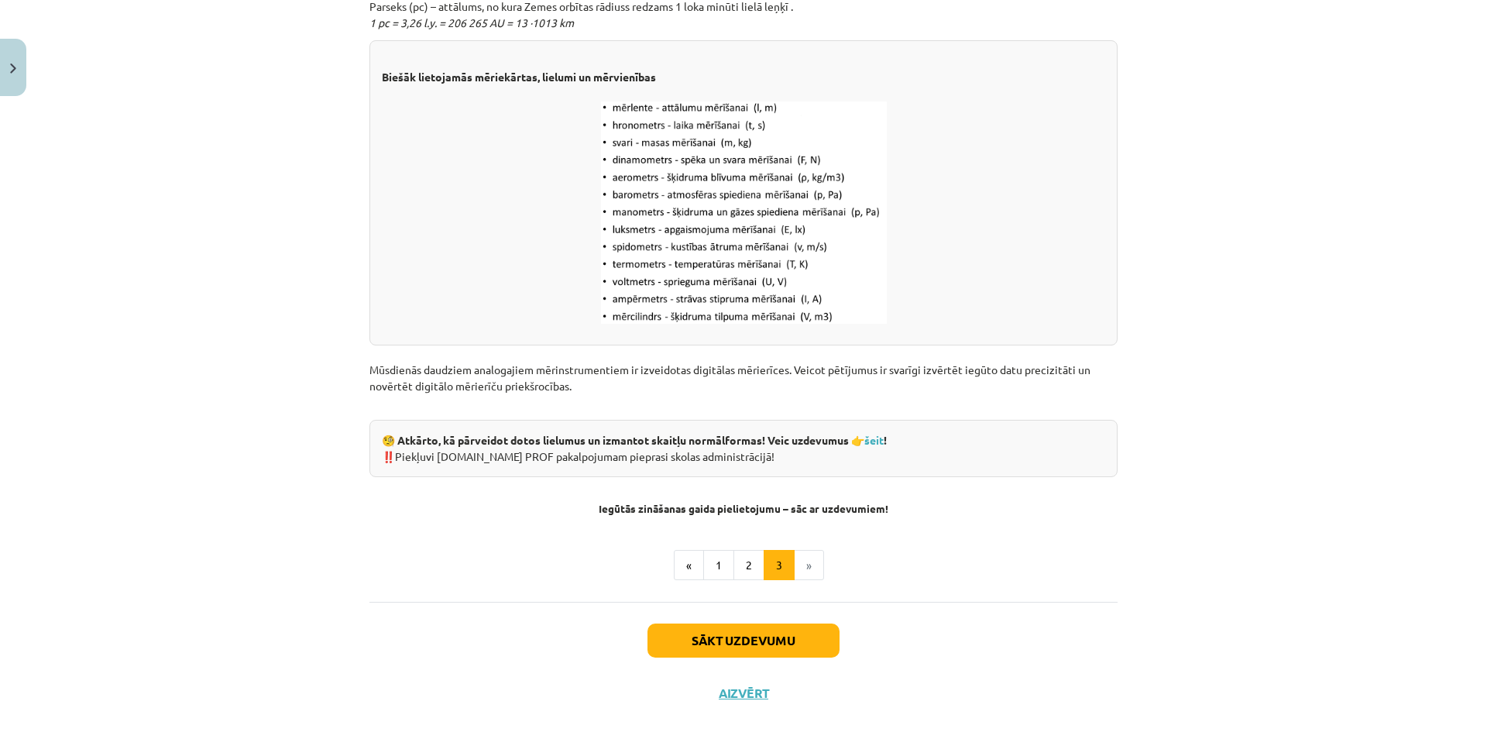
scroll to position [1879, 0]
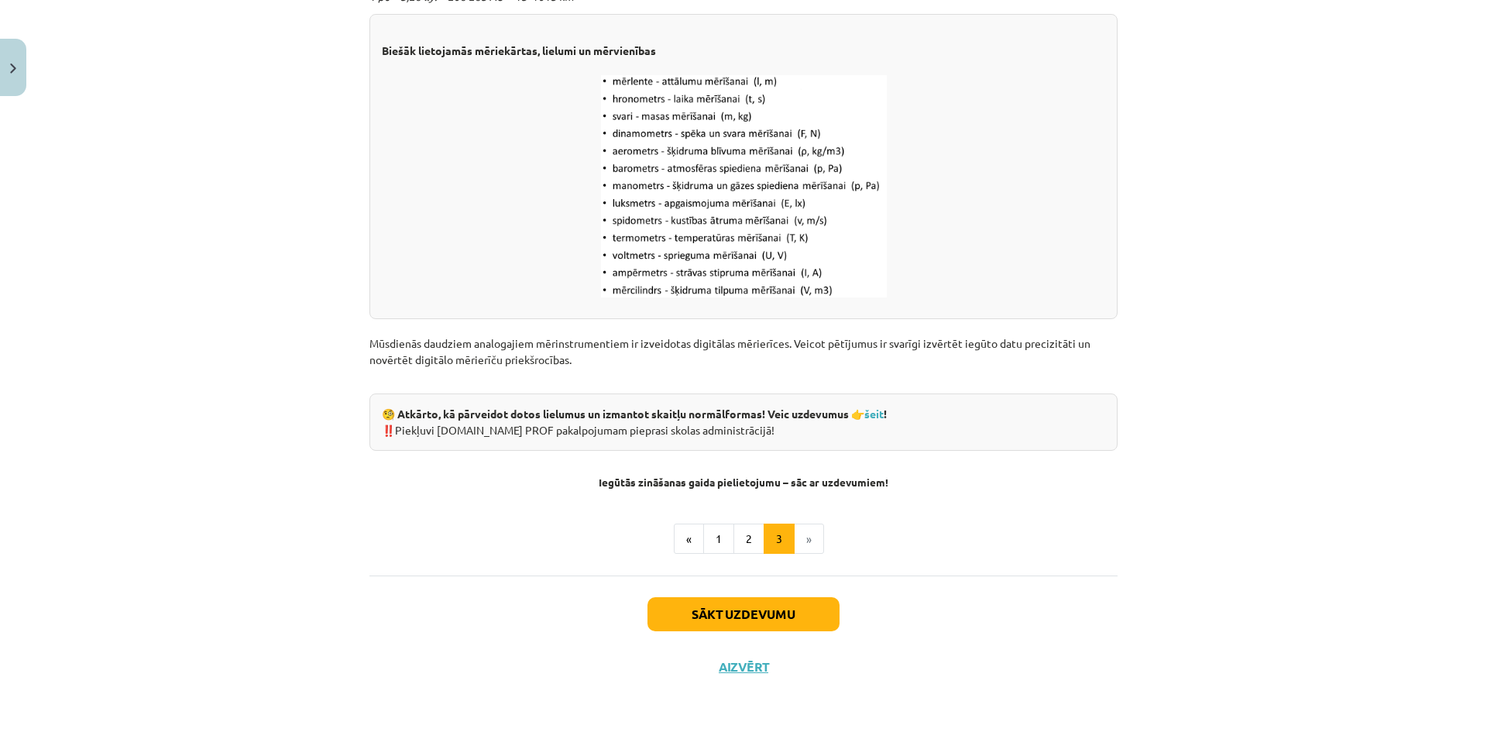
click at [804, 541] on li "»" at bounding box center [809, 539] width 29 height 31
click at [712, 548] on button "1" at bounding box center [718, 539] width 31 height 31
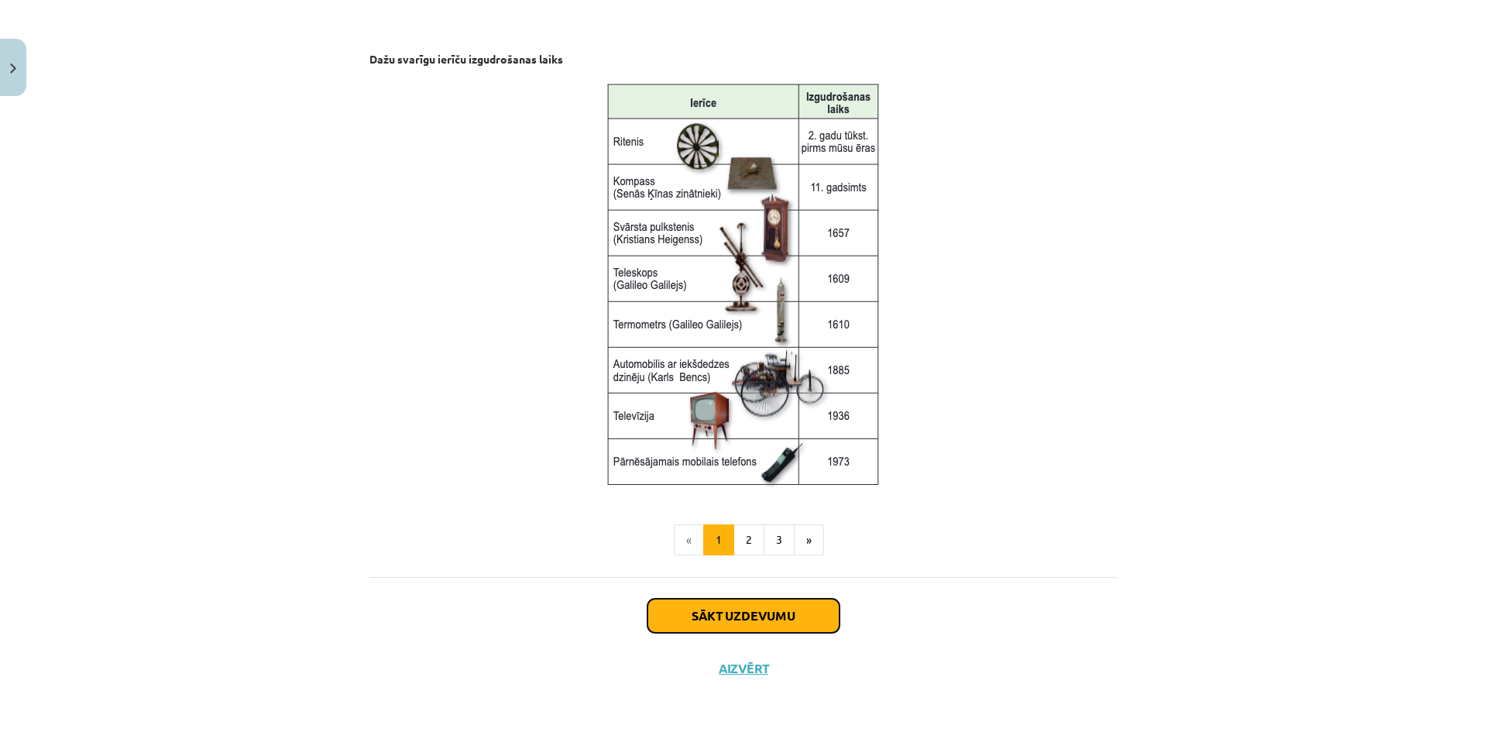
click at [727, 617] on button "Sākt uzdevumu" at bounding box center [744, 616] width 192 height 34
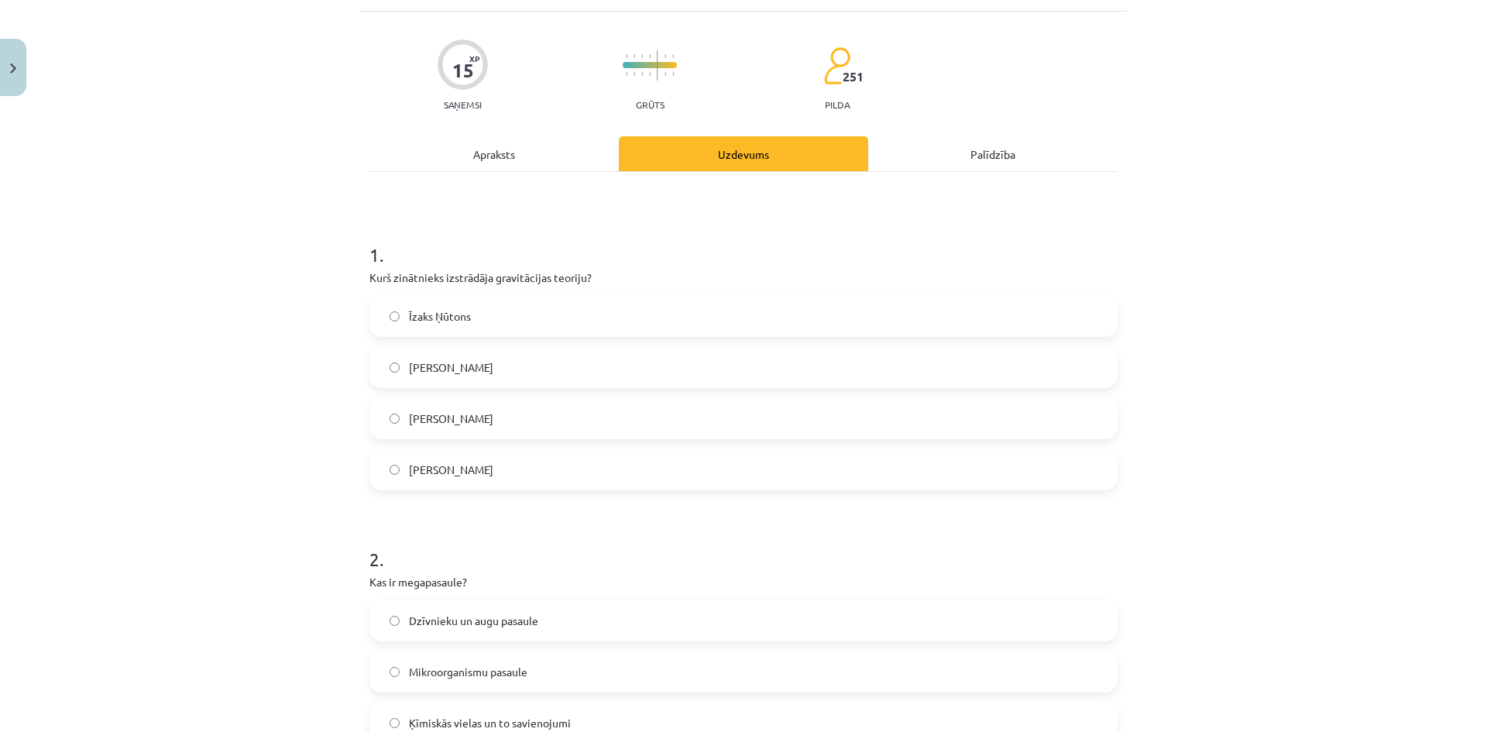
scroll to position [39, 0]
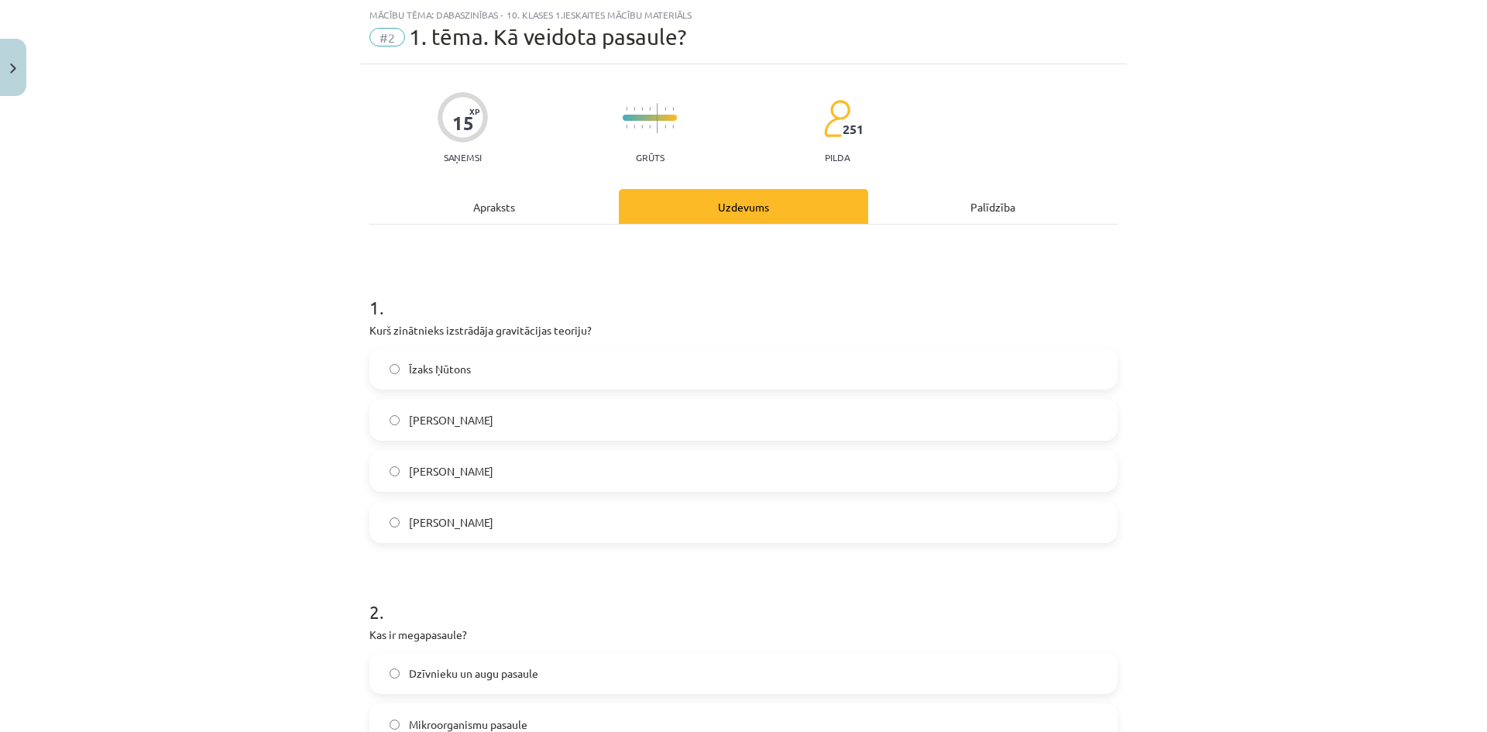
click at [730, 198] on div "Uzdevums" at bounding box center [743, 206] width 249 height 35
click at [510, 207] on div "Apraksts" at bounding box center [494, 206] width 249 height 35
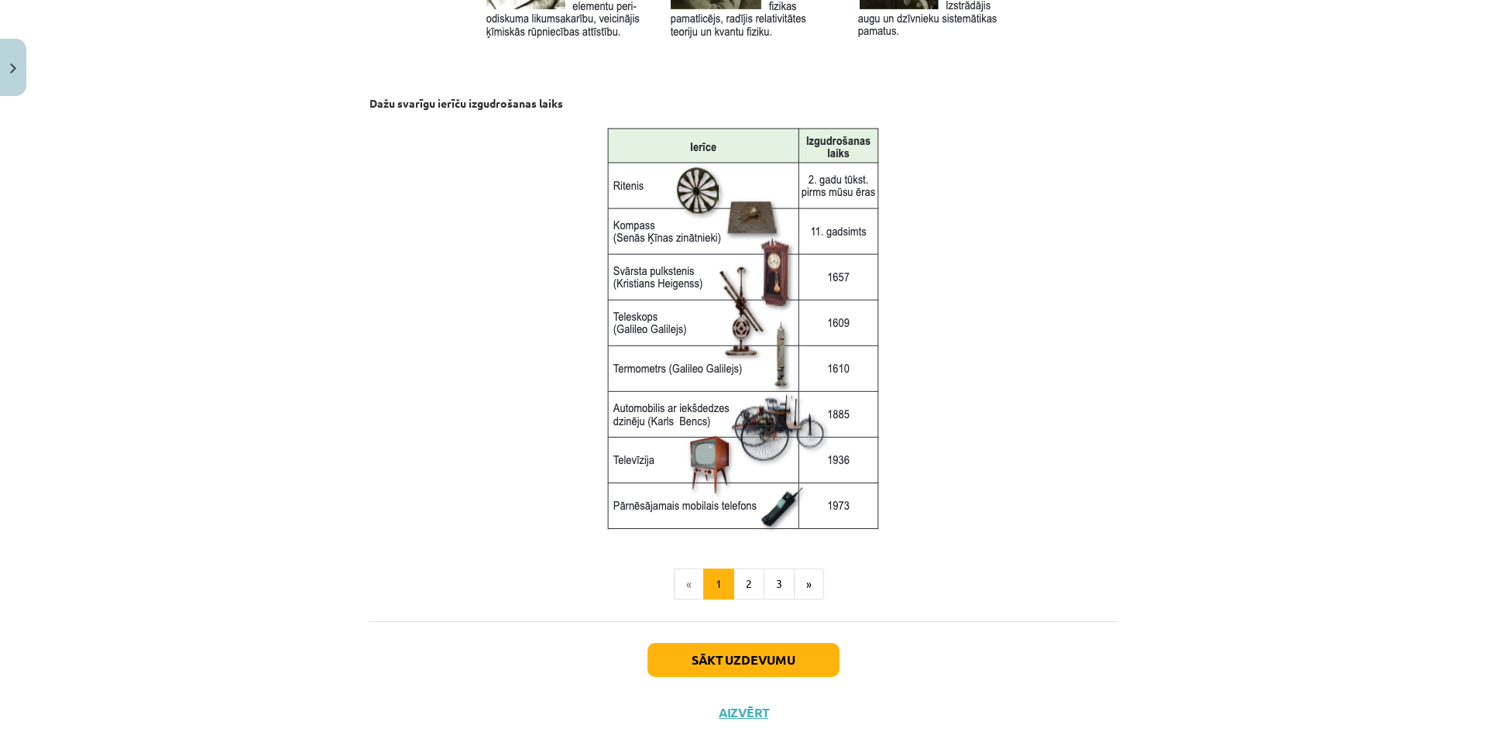
scroll to position [1923, 0]
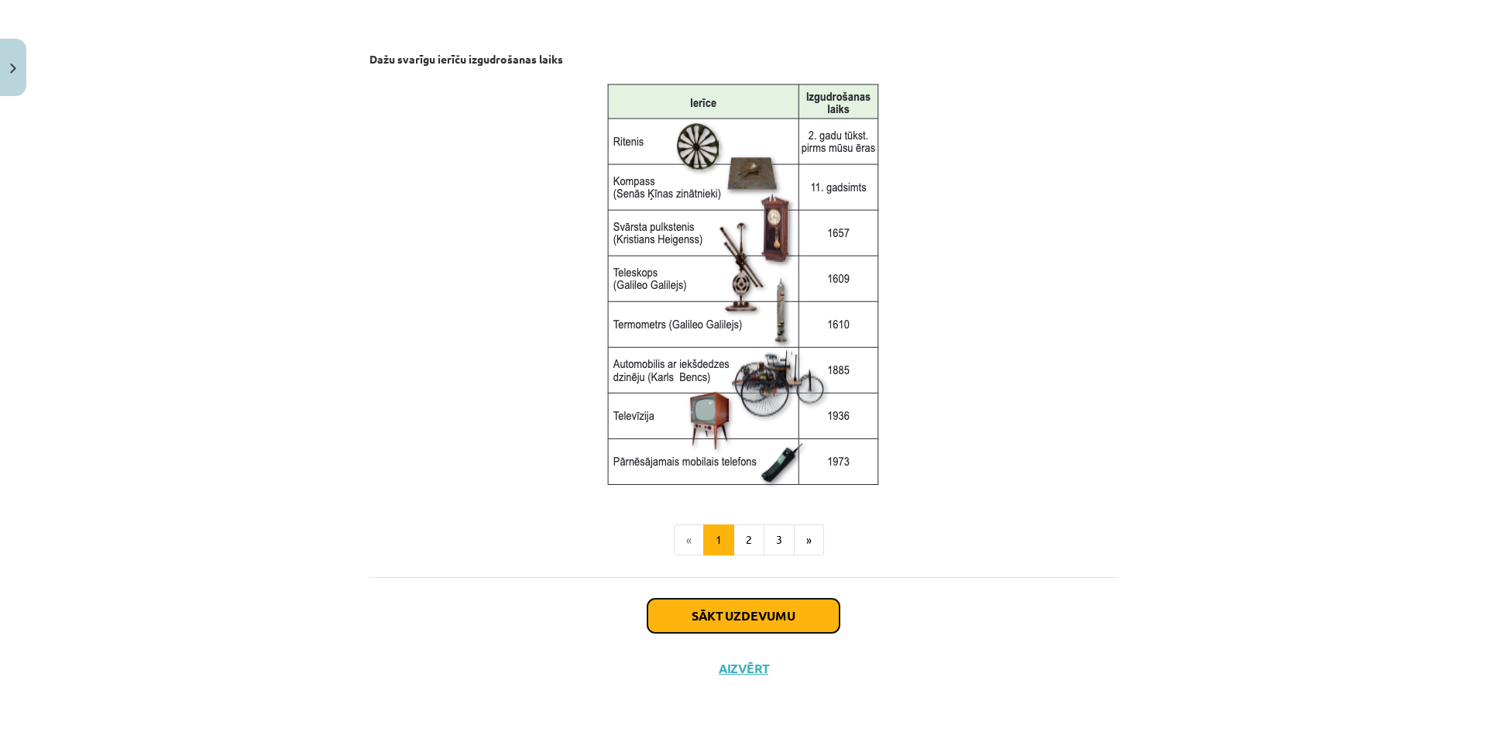
click at [712, 613] on button "Sākt uzdevumu" at bounding box center [744, 616] width 192 height 34
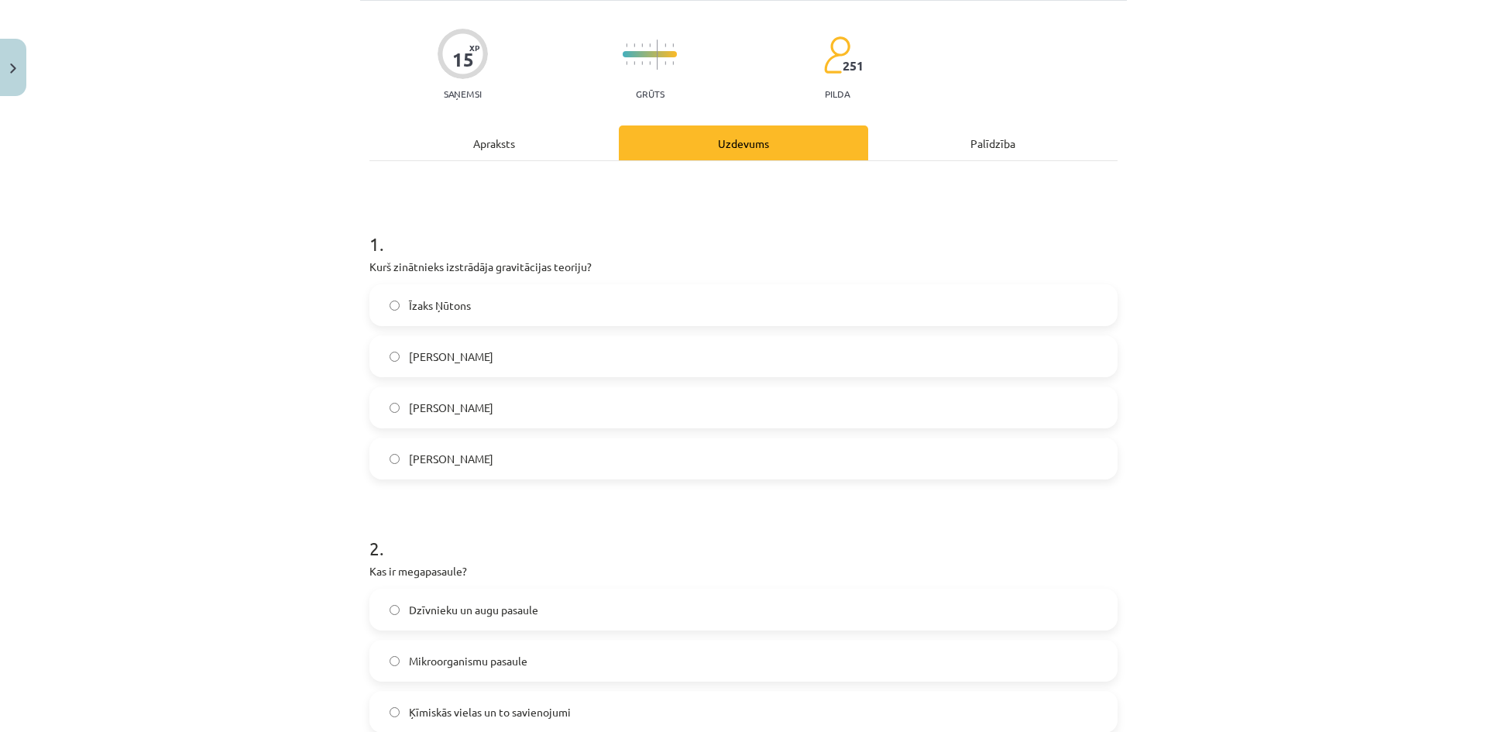
scroll to position [39, 0]
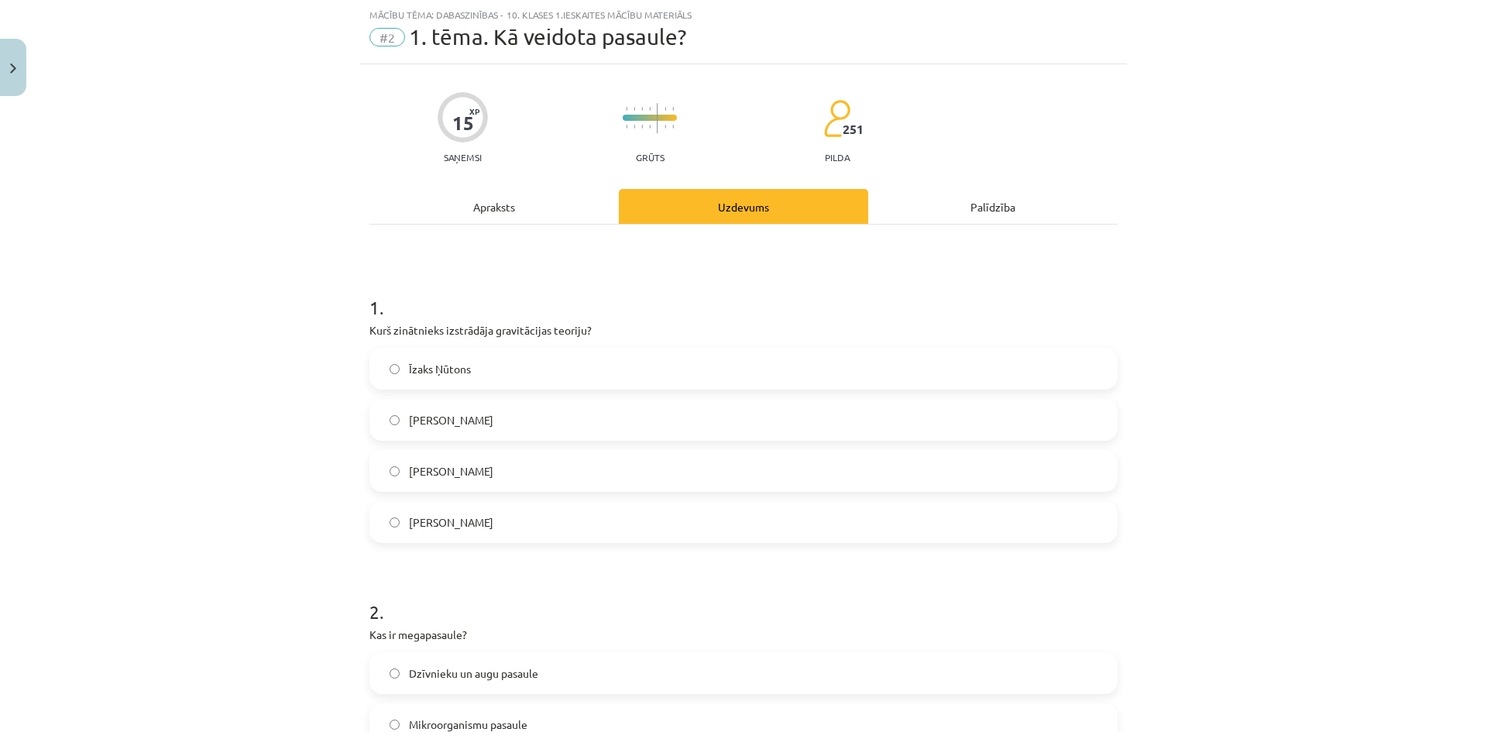
click at [399, 363] on label "Īzaks Ņūtons" at bounding box center [743, 368] width 745 height 39
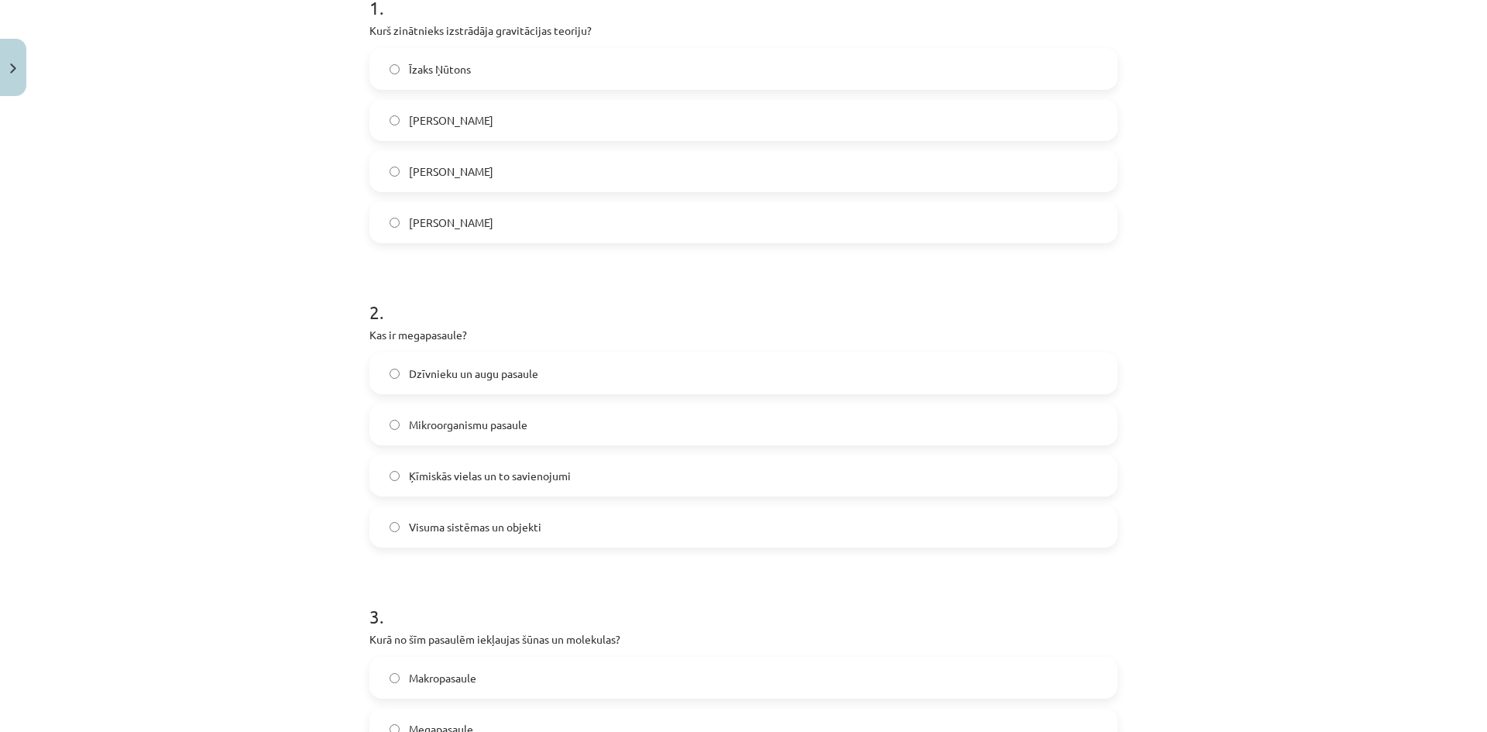
scroll to position [426, 0]
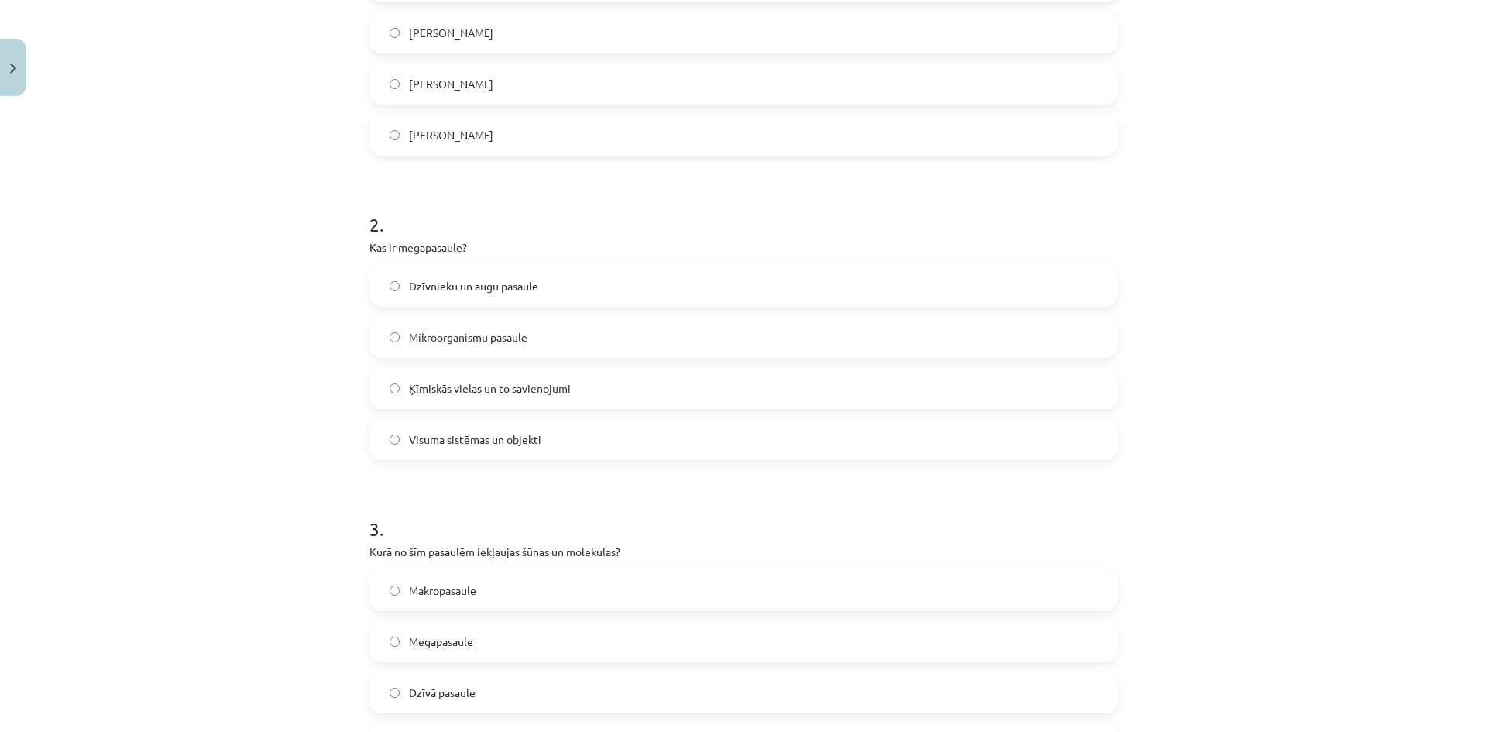
click at [474, 442] on span "Visuma sistēmas un objekti" at bounding box center [475, 439] width 132 height 16
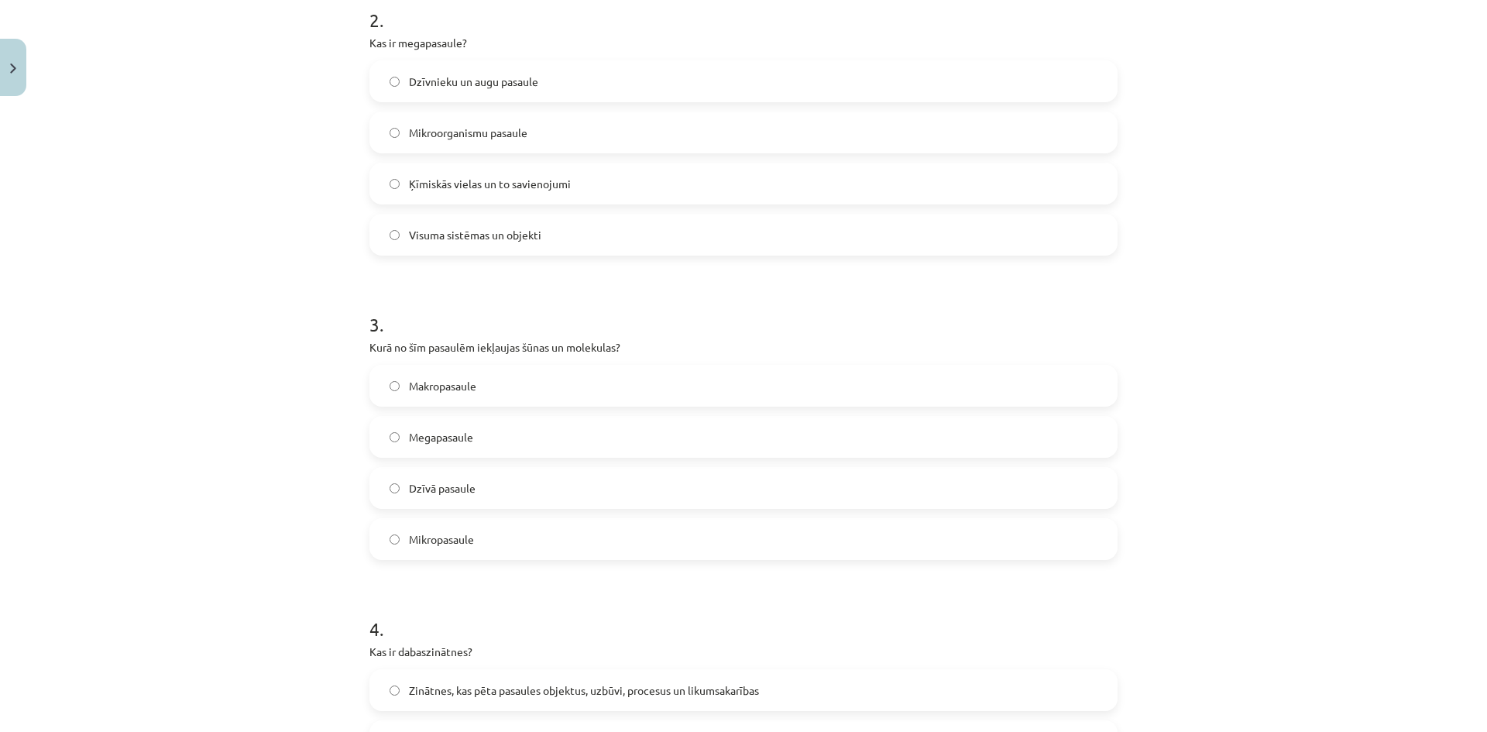
scroll to position [658, 0]
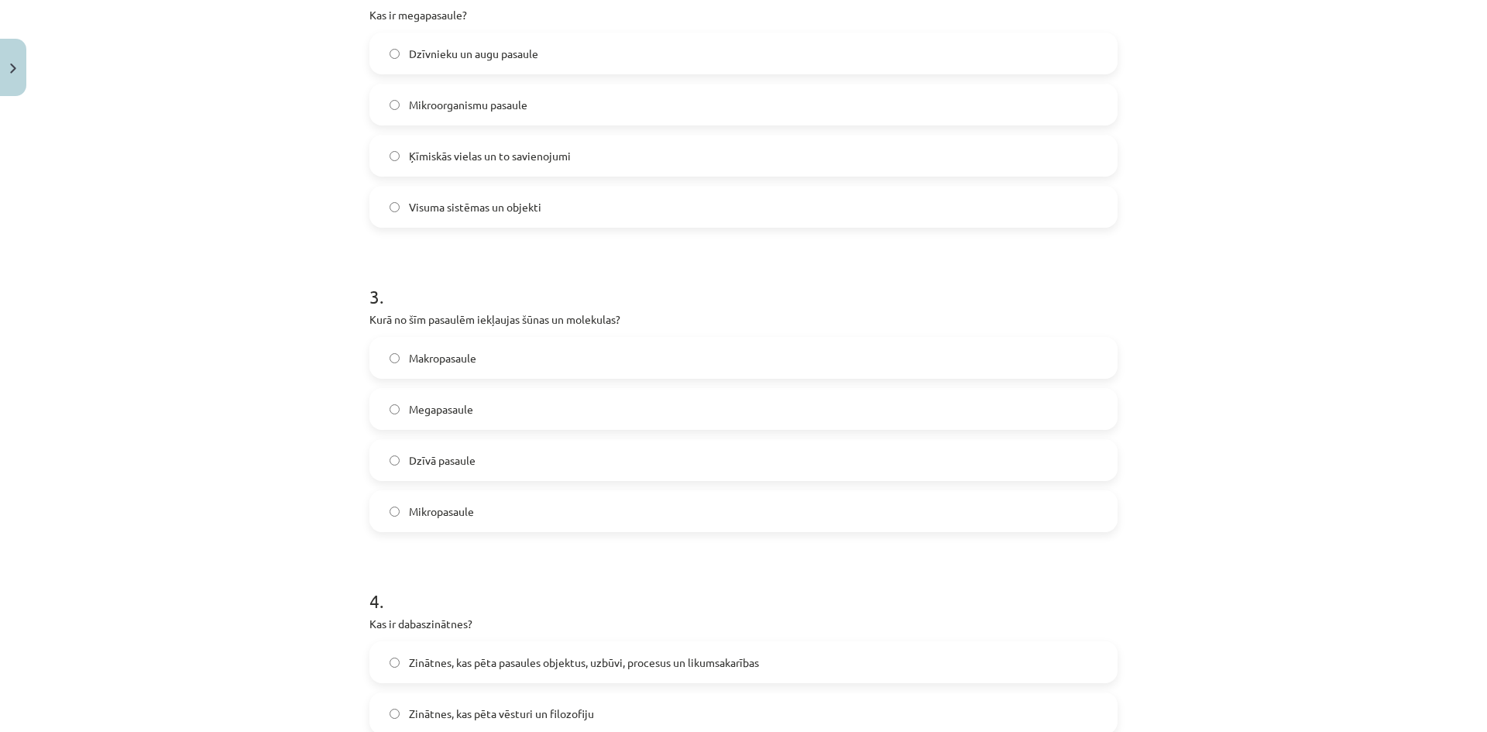
click at [481, 514] on label "Mikropasaule" at bounding box center [743, 511] width 745 height 39
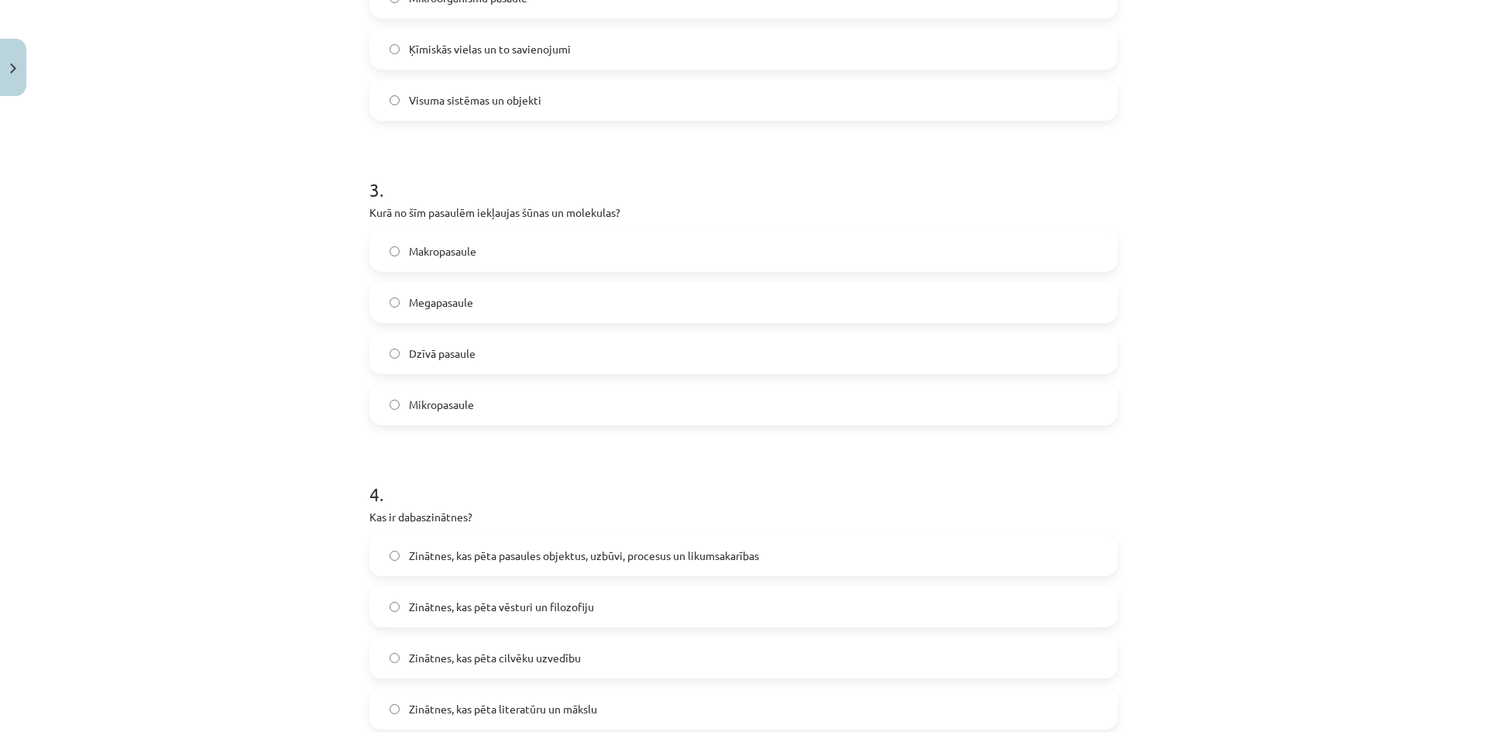
scroll to position [968, 0]
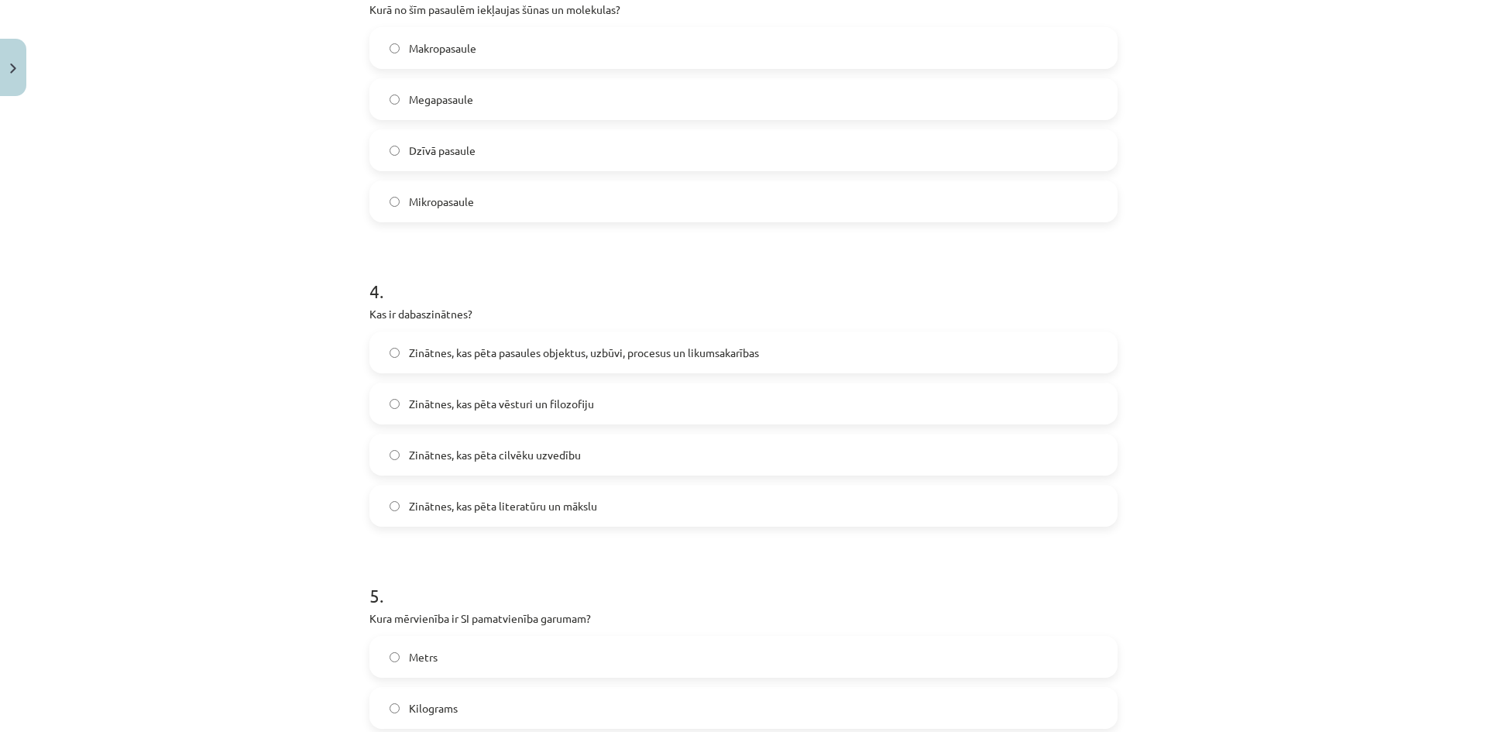
click at [572, 352] on span "Zinātnes, kas pēta pasaules objektus, uzbūvi, procesus un likumsakarības" at bounding box center [584, 353] width 350 height 16
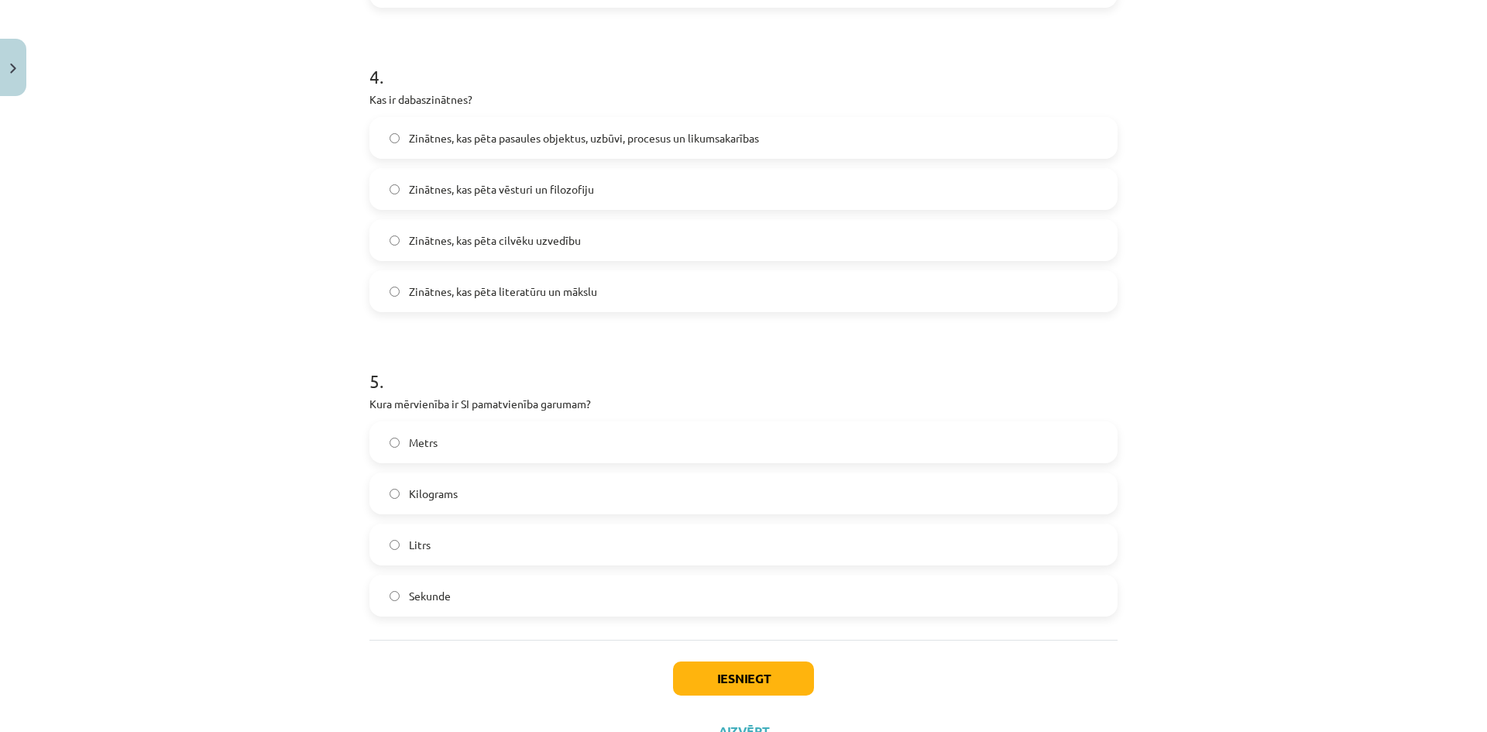
scroll to position [1201, 0]
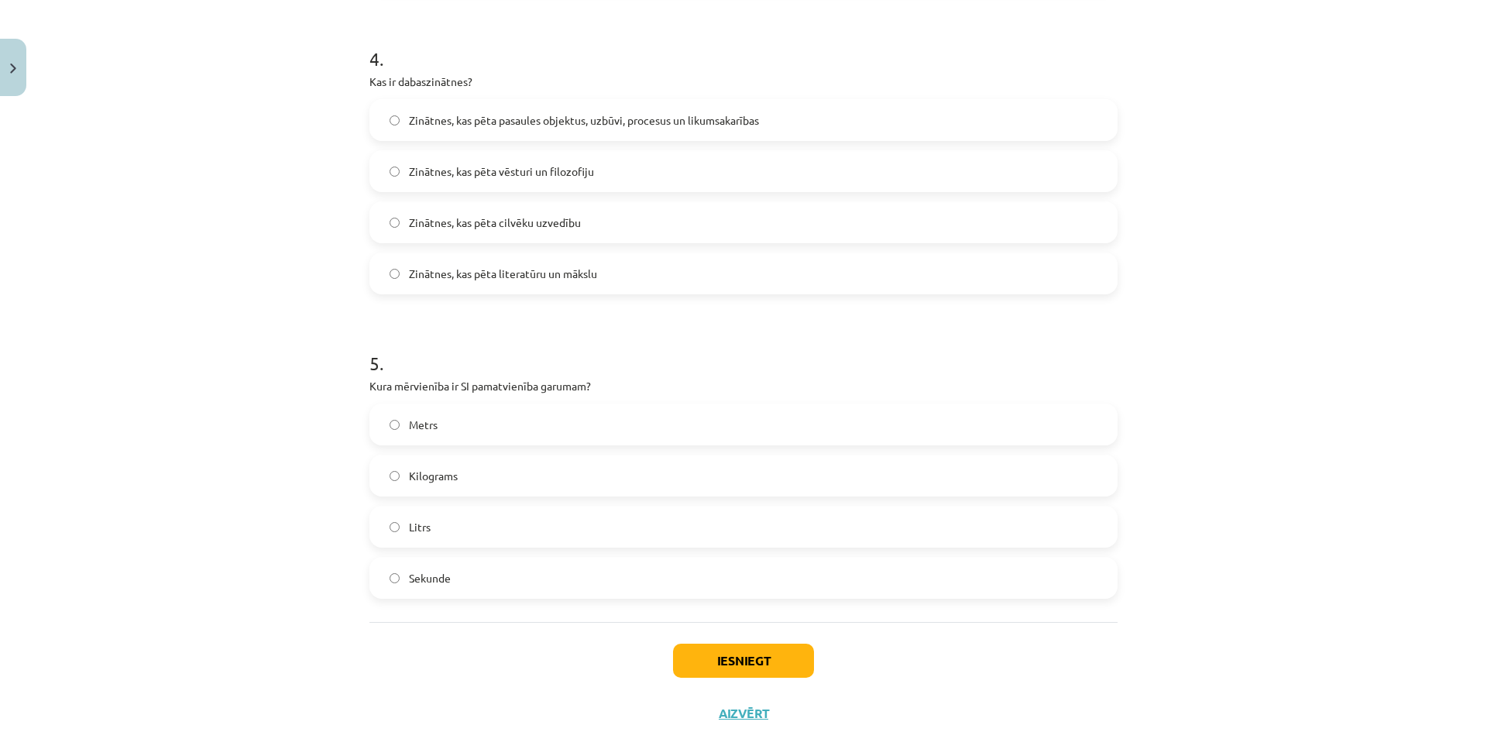
click at [409, 428] on span "Metrs" at bounding box center [423, 425] width 29 height 16
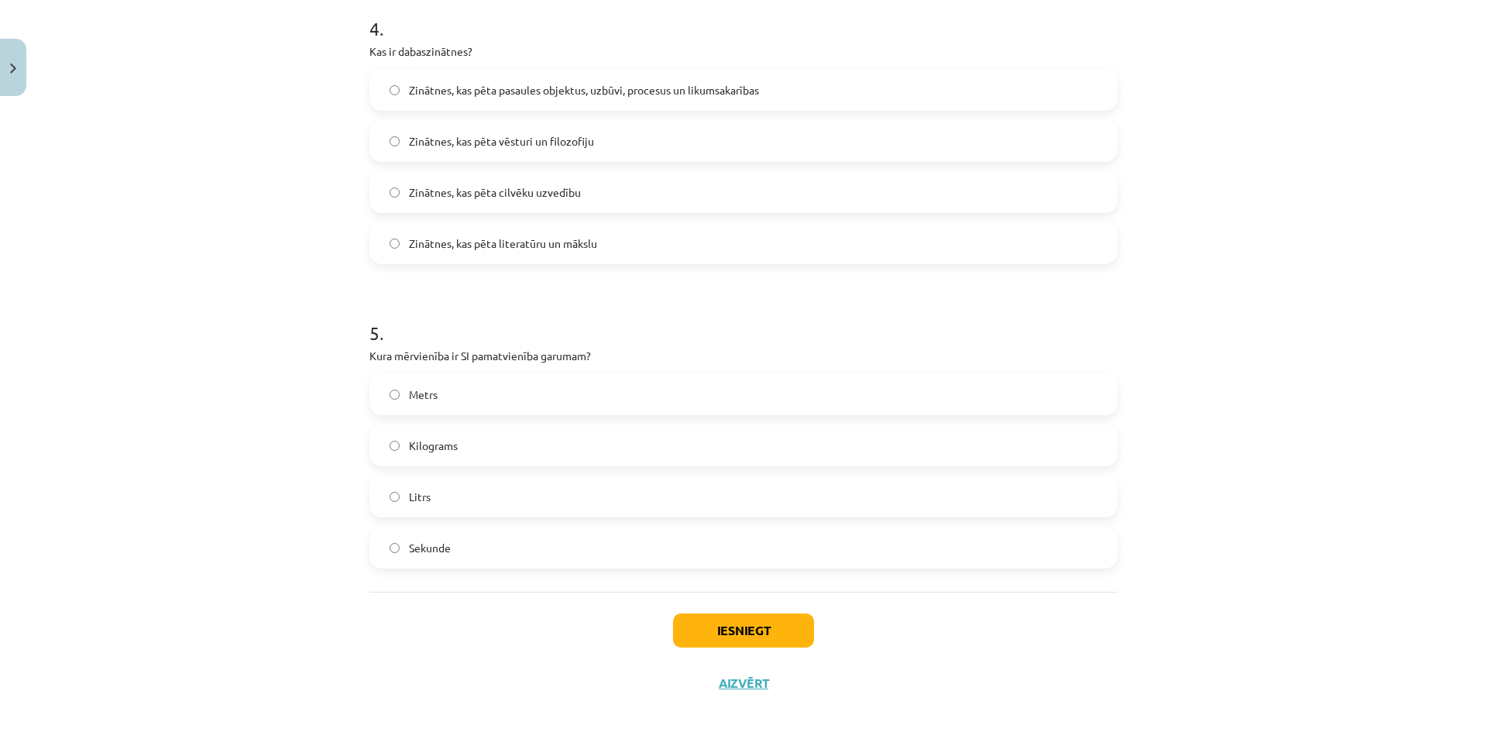
scroll to position [1247, 0]
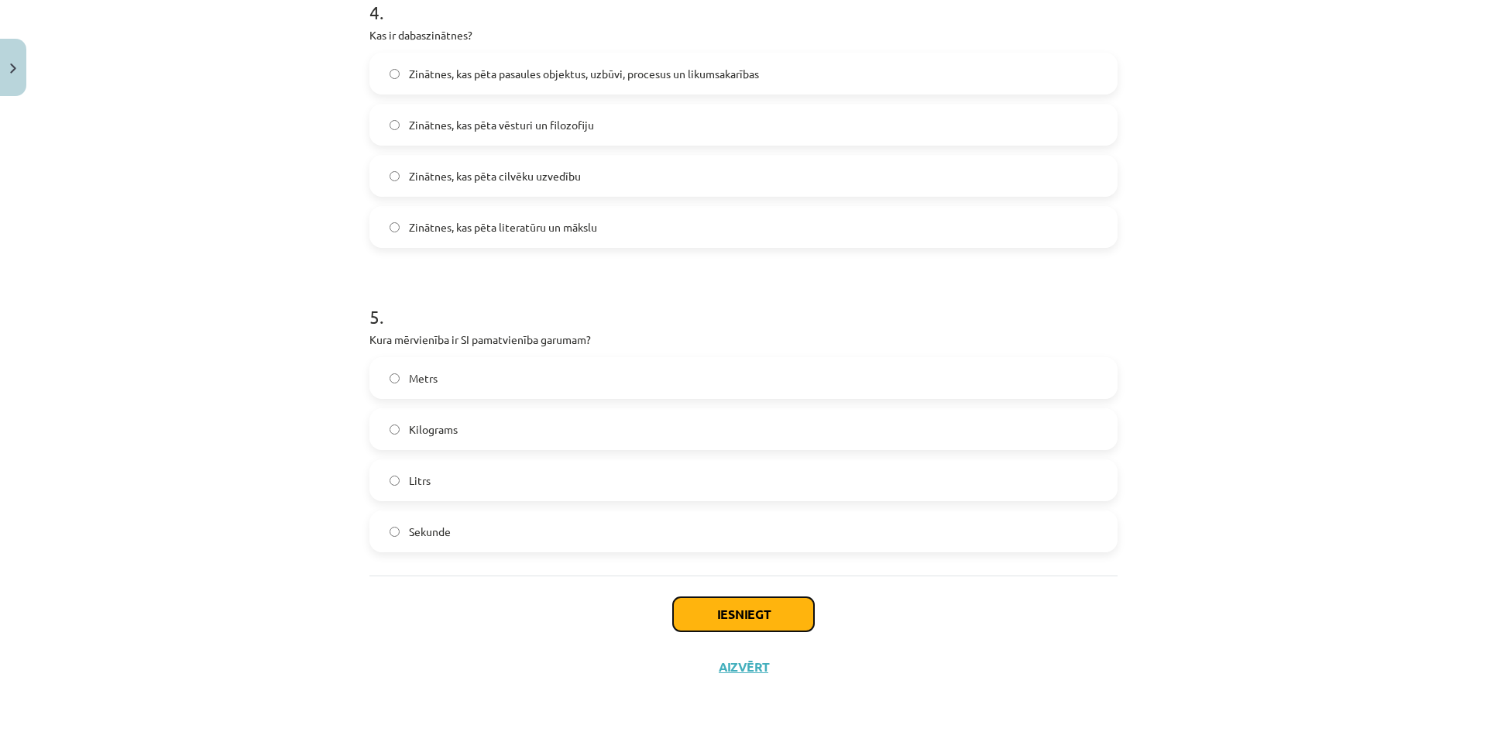
click at [792, 608] on button "Iesniegt" at bounding box center [743, 614] width 141 height 34
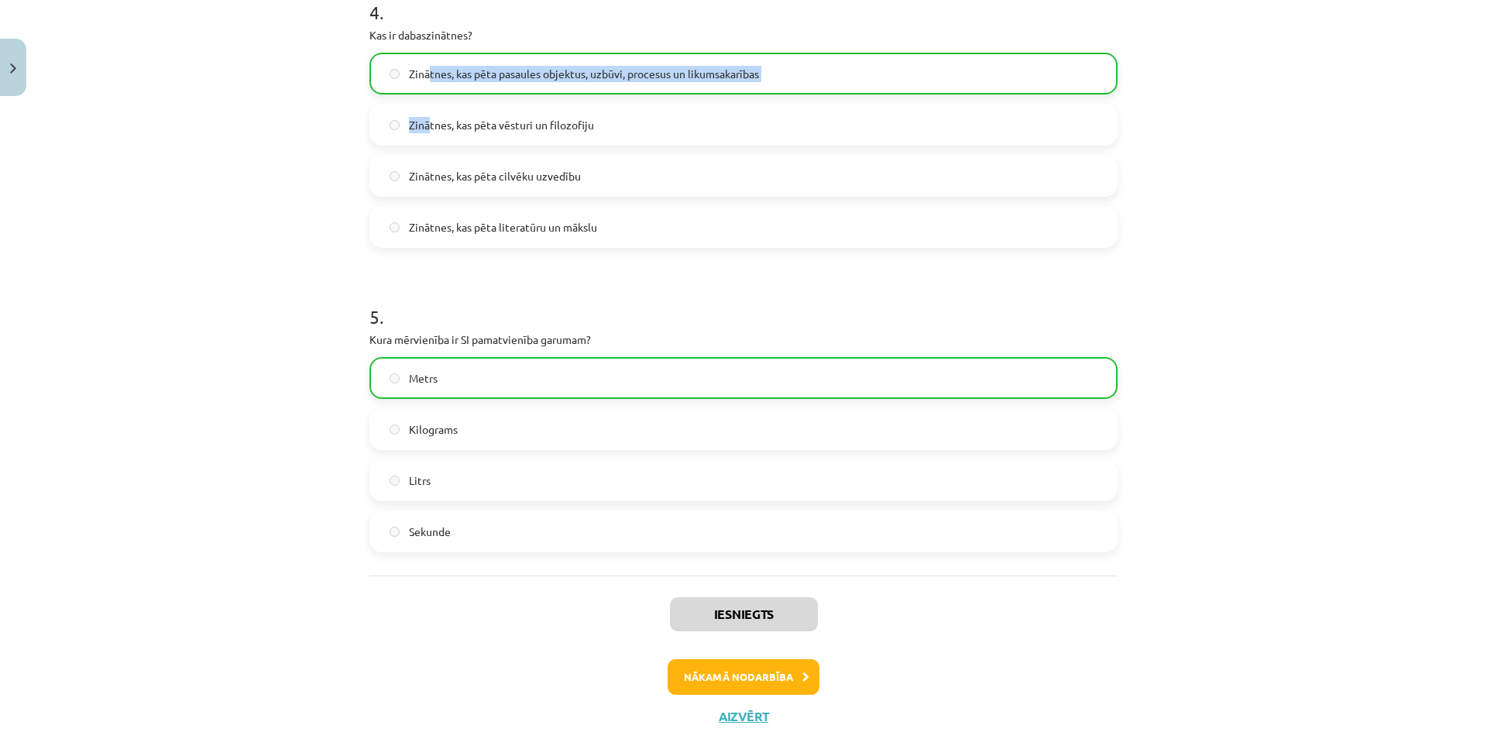
drag, startPoint x: 425, startPoint y: 73, endPoint x: 420, endPoint y: 148, distance: 75.3
click at [420, 148] on div "Zinātnes, kas pēta pasaules objektus, uzbūvi, procesus un likumsakarības Zinātn…" at bounding box center [744, 150] width 748 height 195
click at [331, 184] on div "Mācību tēma: Dabaszinības - 10. klases 1.ieskaites mācību materiāls #2 1. tēma.…" at bounding box center [743, 366] width 1487 height 732
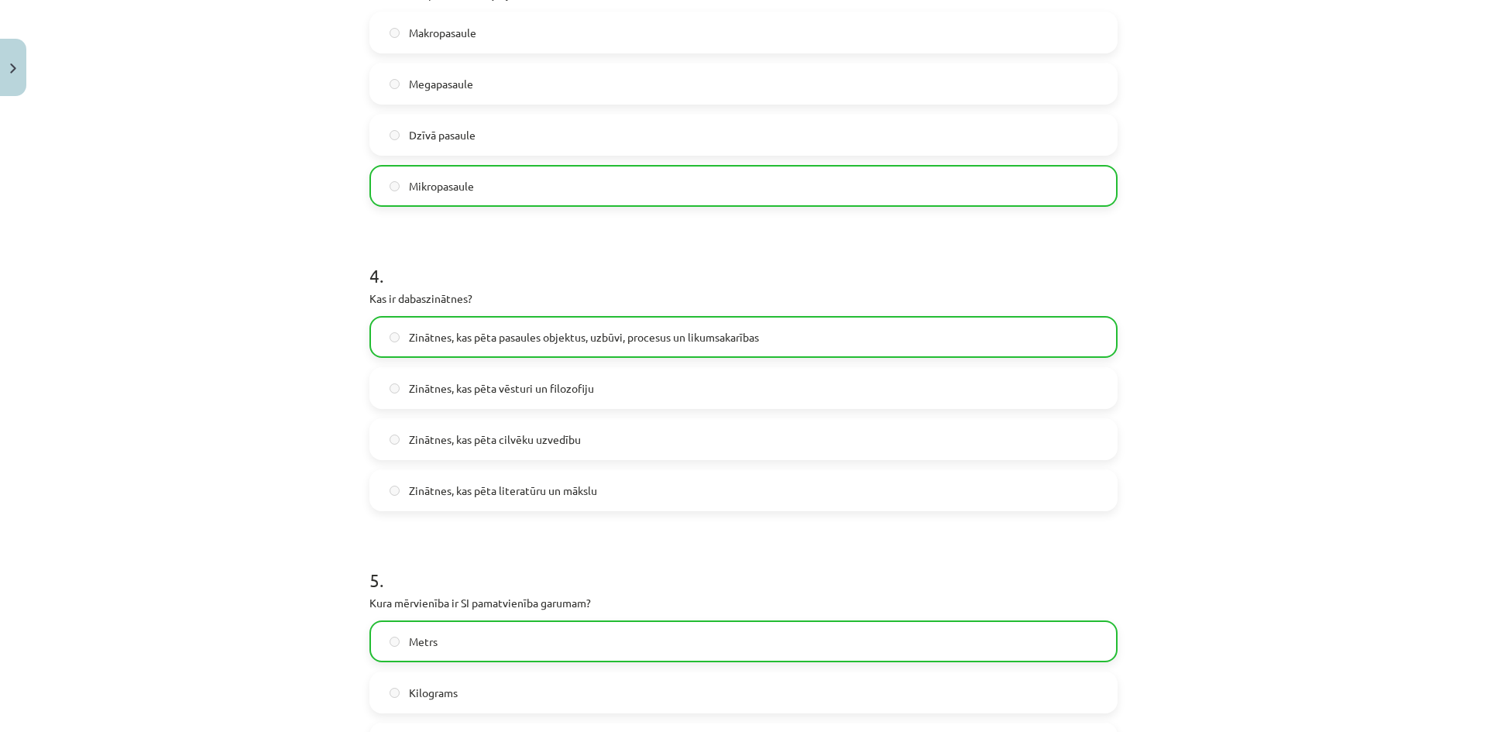
scroll to position [1297, 0]
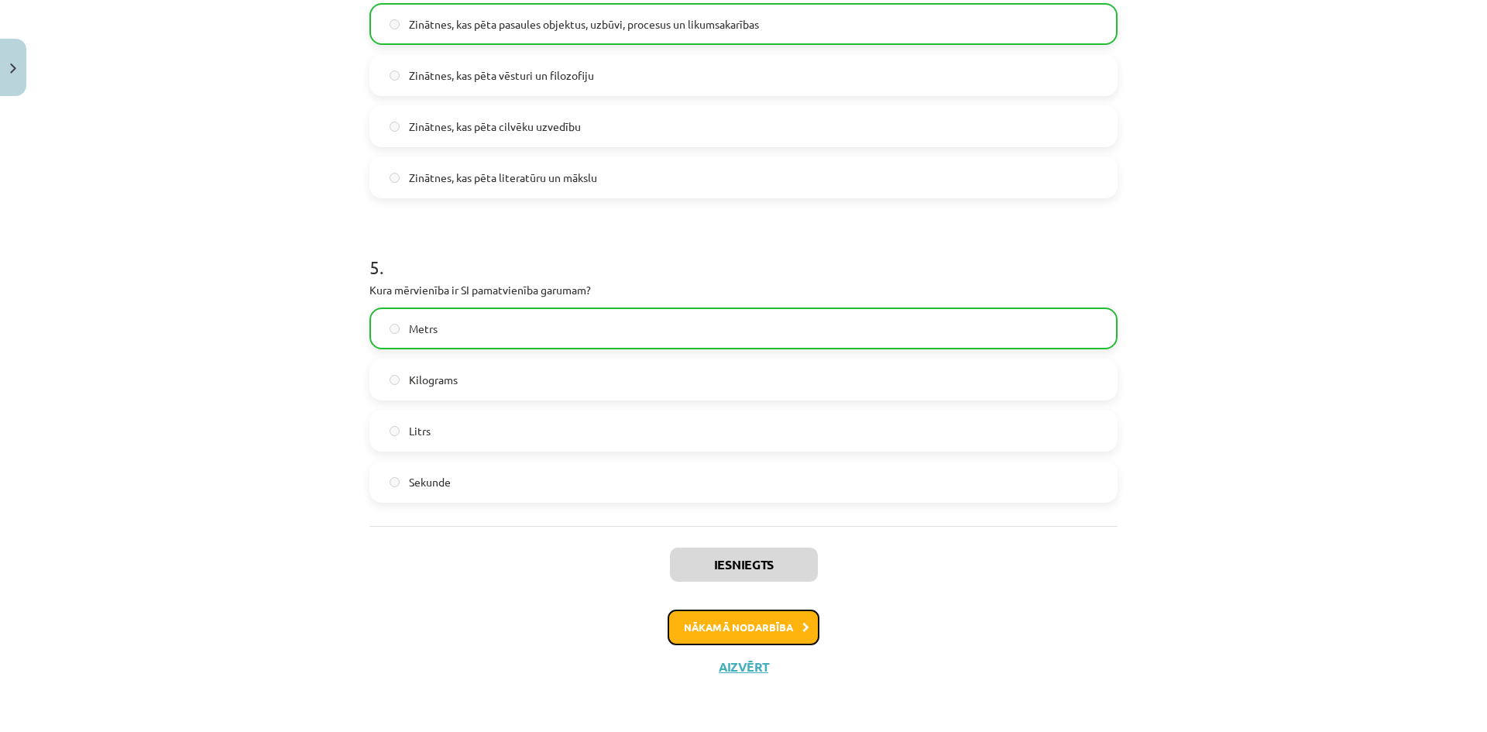
click at [749, 624] on button "Nākamā nodarbība" at bounding box center [744, 628] width 152 height 36
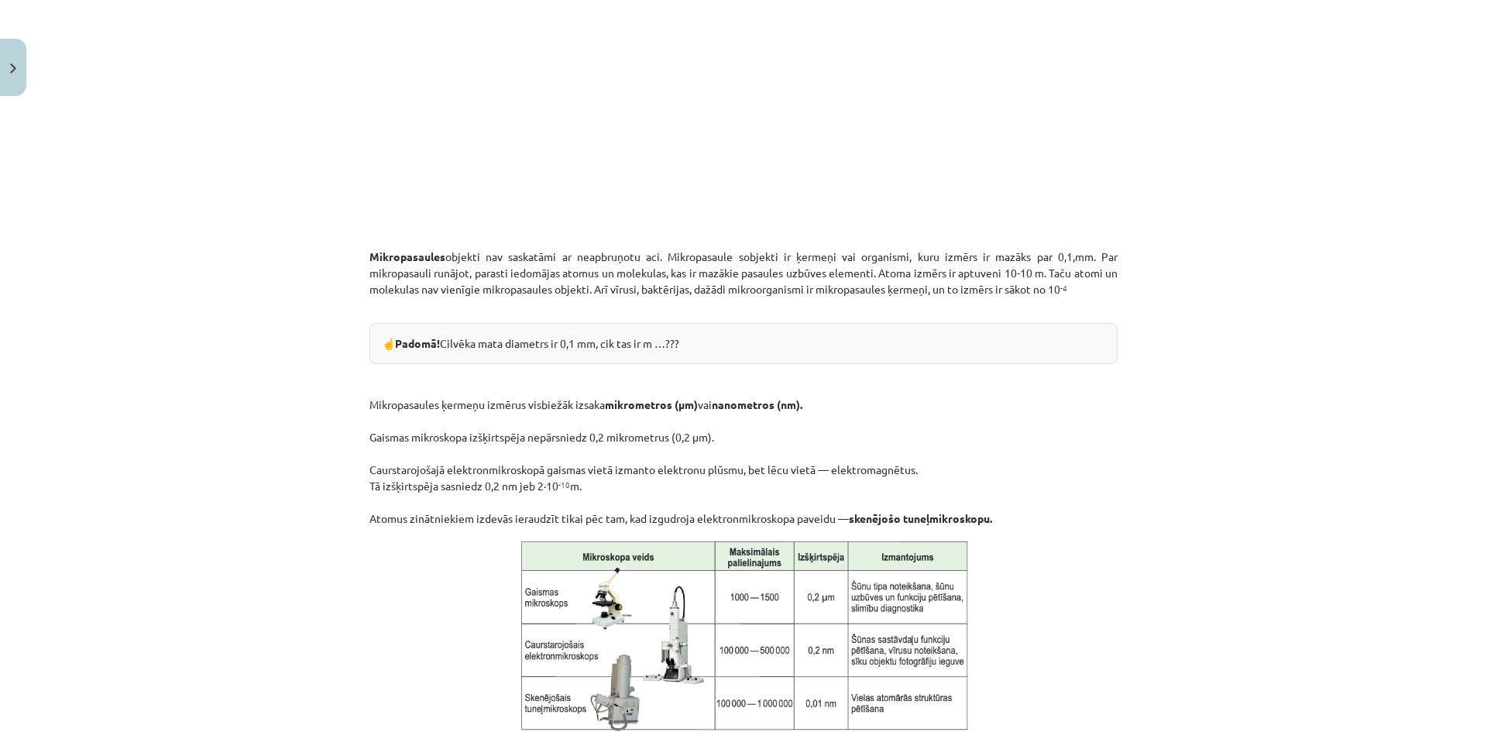
scroll to position [1160, 0]
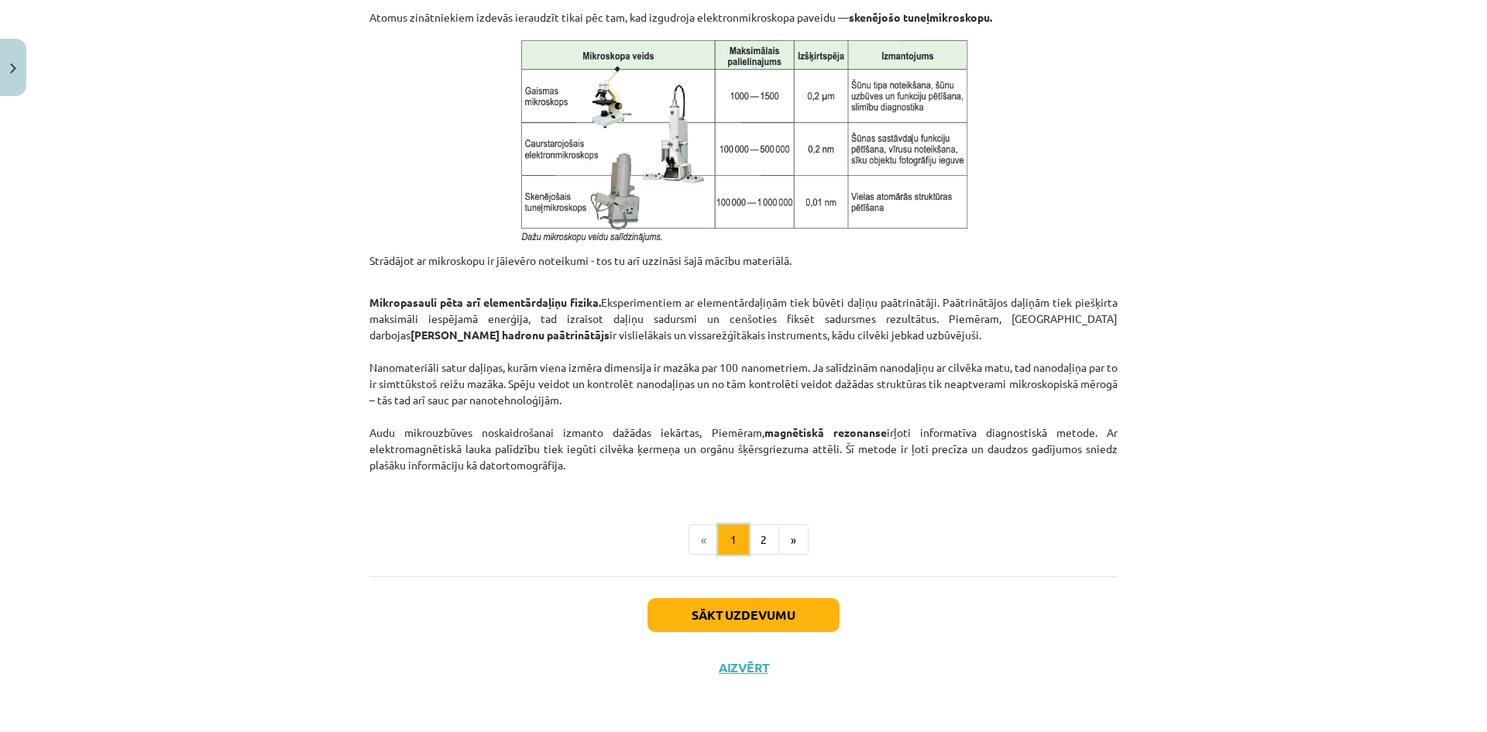
click at [728, 537] on button "1" at bounding box center [733, 539] width 31 height 31
click at [697, 538] on li "«" at bounding box center [704, 539] width 30 height 31
click at [737, 620] on button "Sākt uzdevumu" at bounding box center [744, 615] width 192 height 34
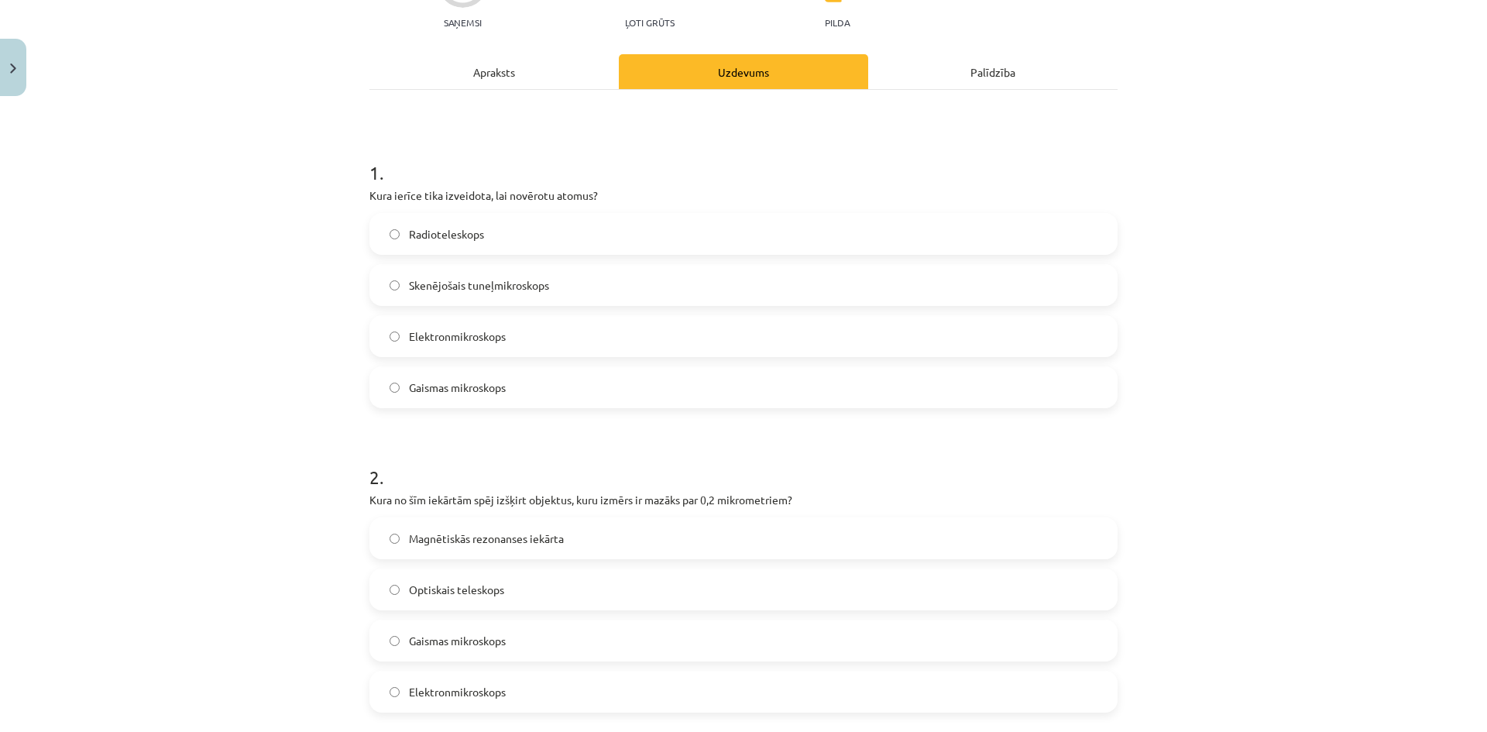
scroll to position [110, 0]
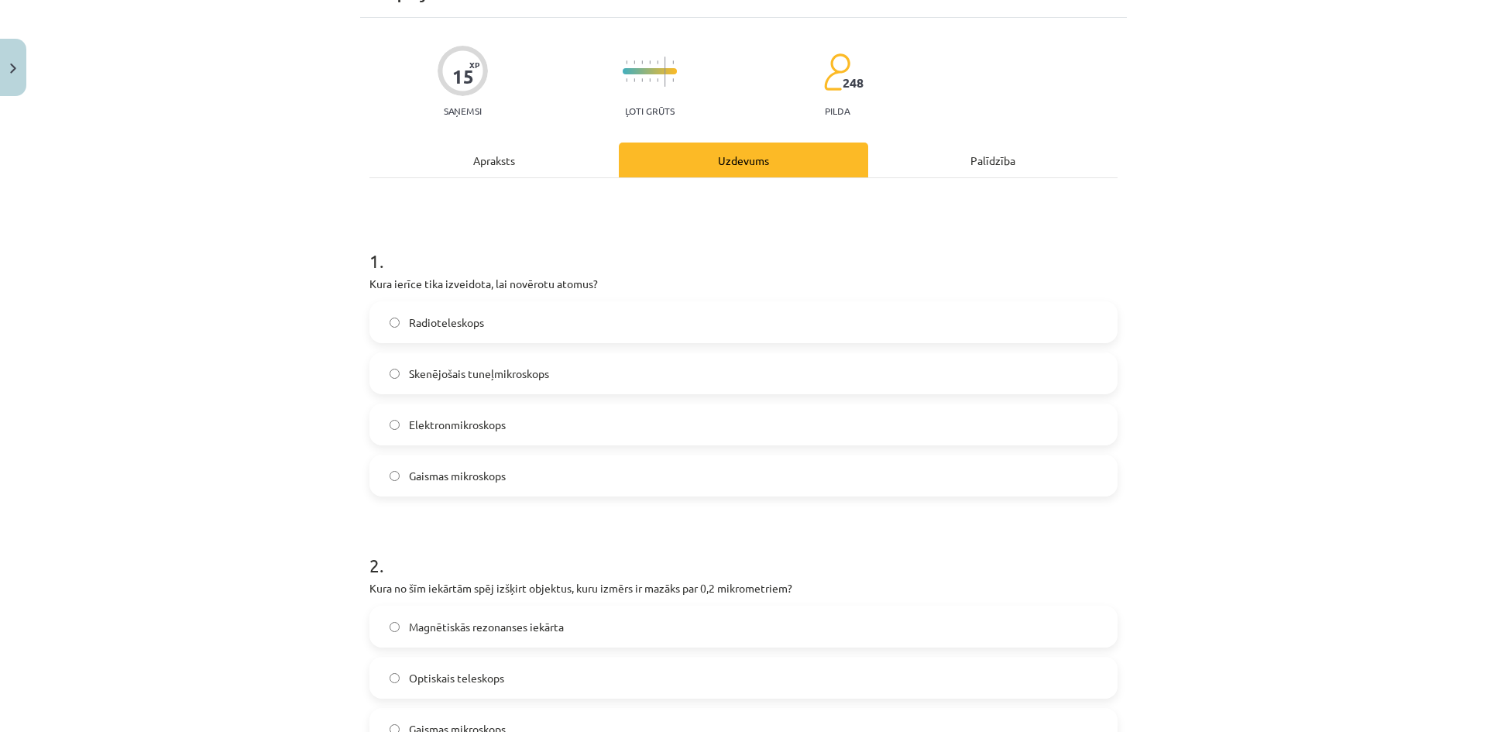
click at [997, 171] on div "Palīdzība" at bounding box center [992, 160] width 249 height 35
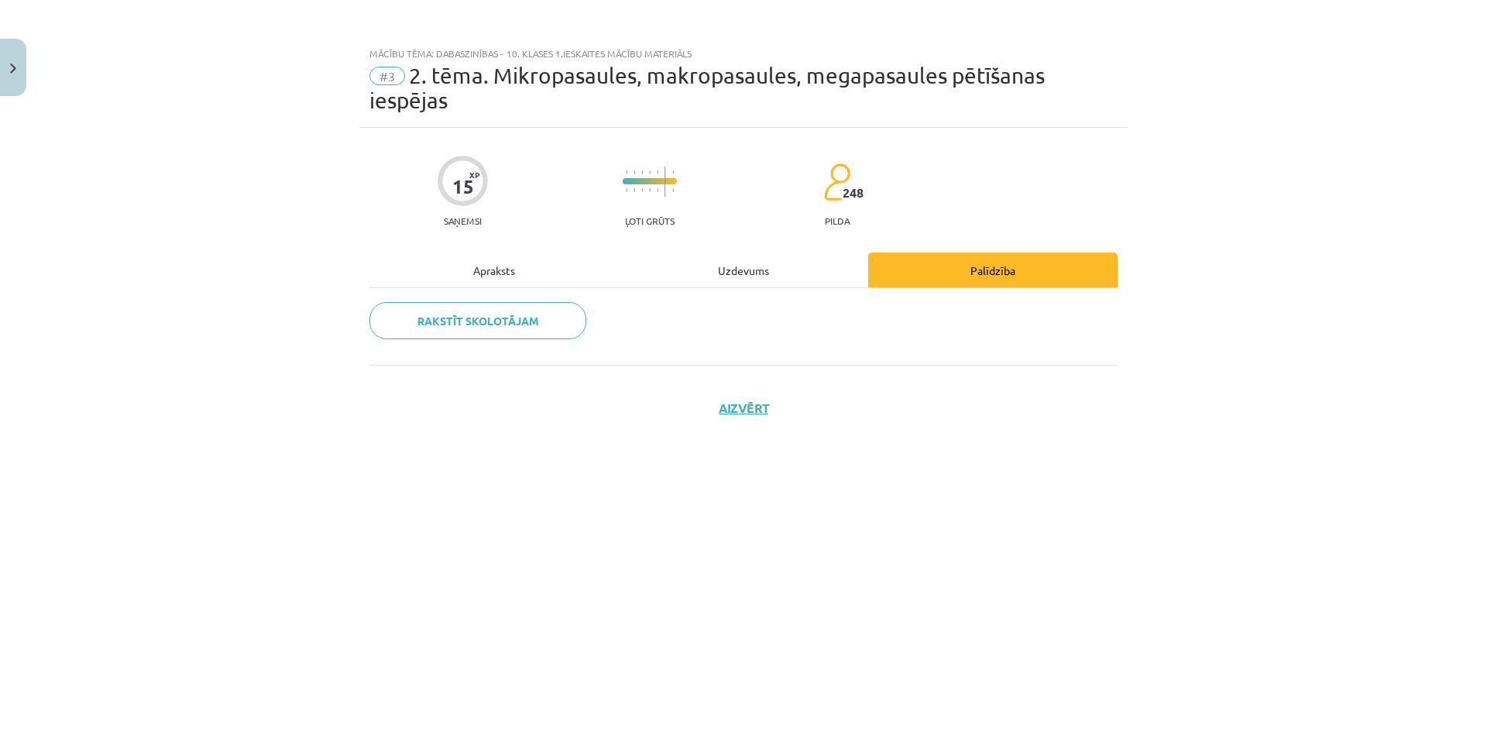
scroll to position [0, 0]
click at [481, 273] on div "Apraksts" at bounding box center [494, 270] width 249 height 35
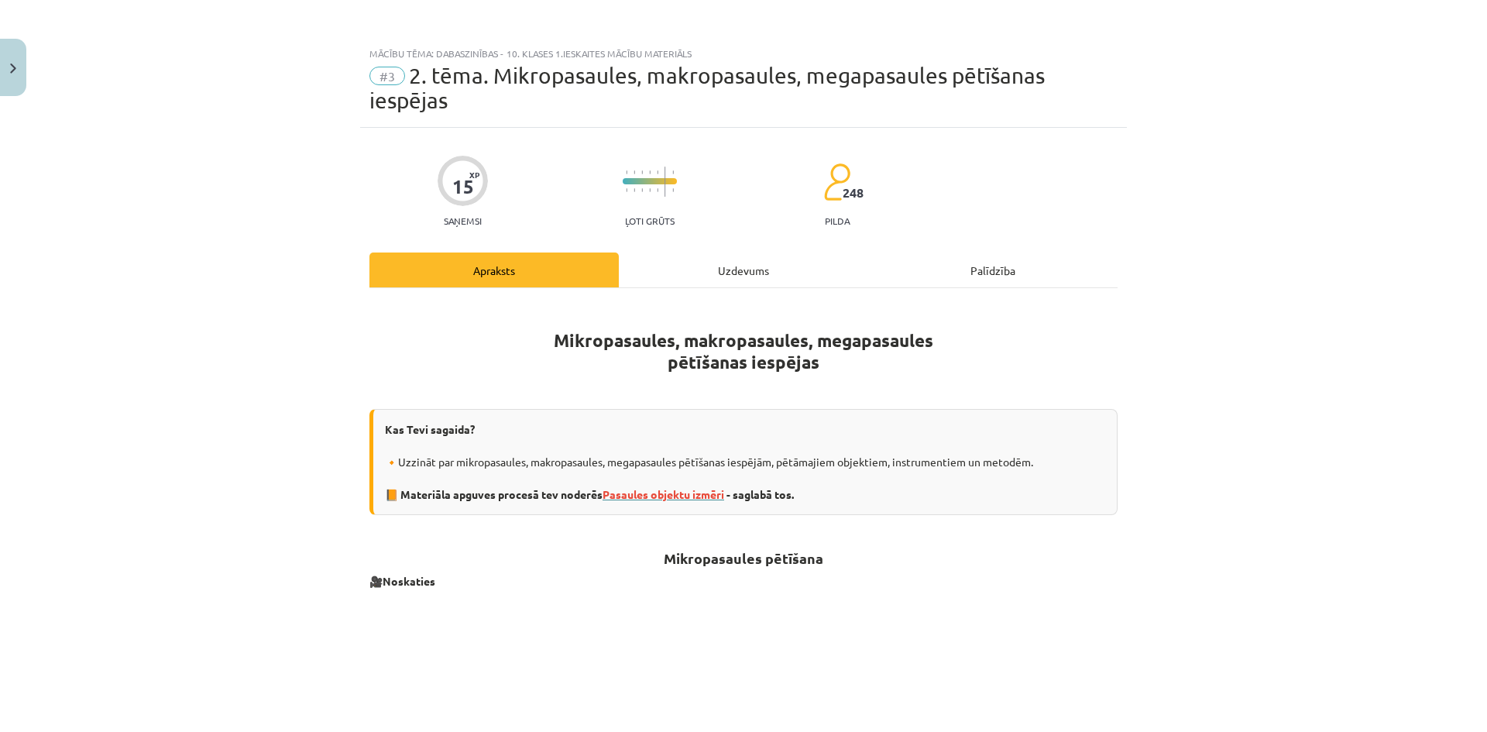
click at [683, 490] on span "Pasaules objektu izmēri" at bounding box center [664, 494] width 122 height 14
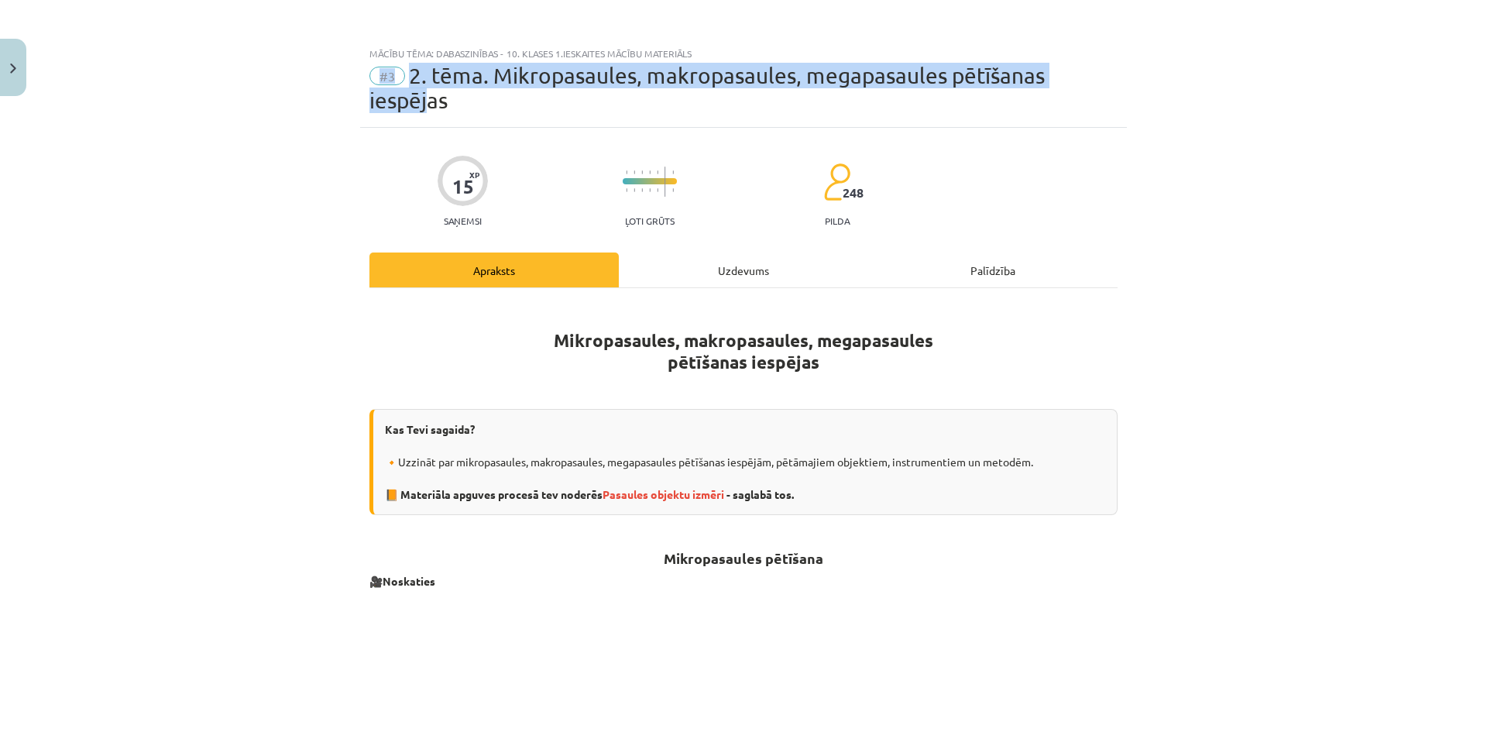
drag, startPoint x: 375, startPoint y: 67, endPoint x: 422, endPoint y: 120, distance: 70.8
click at [422, 120] on div "Mācību tēma: Dabaszinības - 10. klases 1.ieskaites mācību materiāls #3 2. tēma.…" at bounding box center [743, 83] width 767 height 89
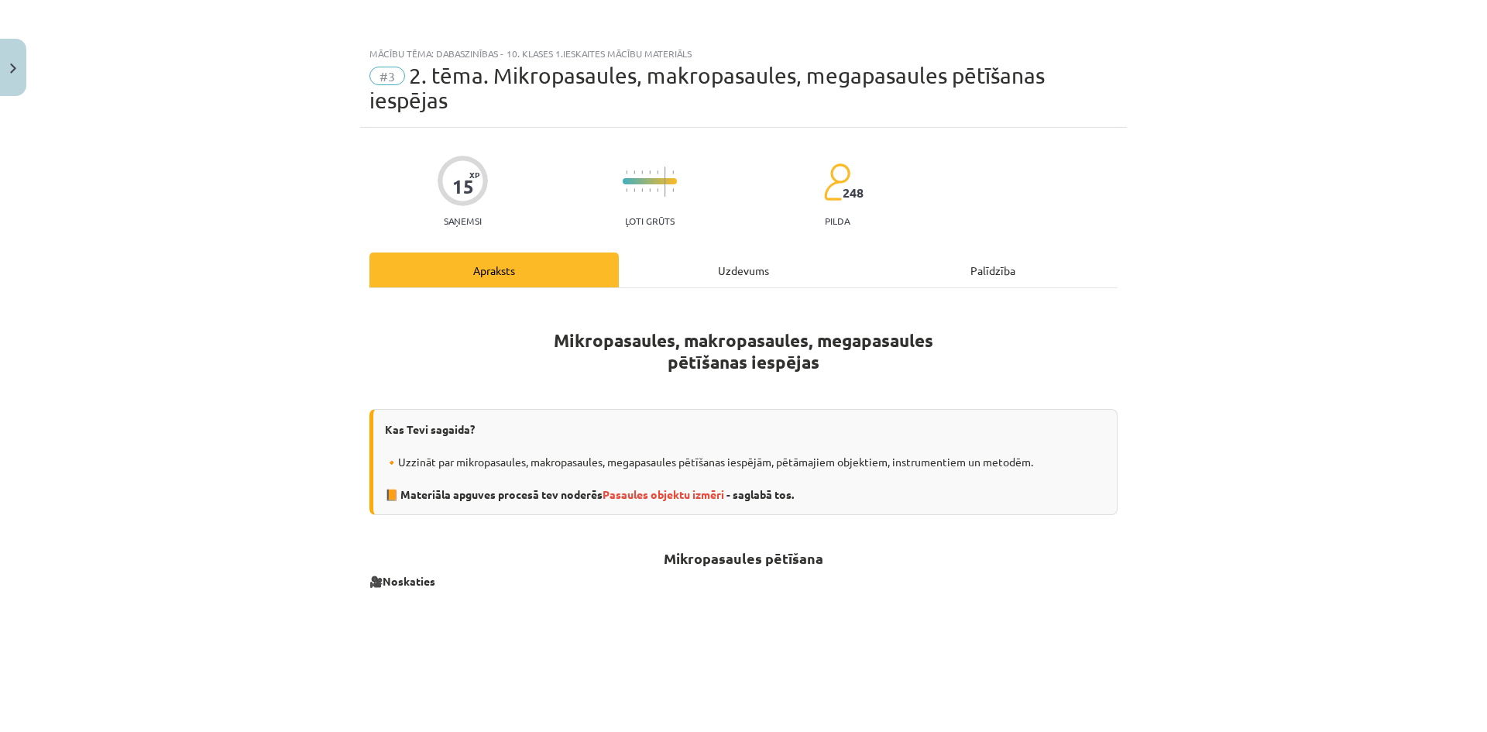
click at [450, 112] on div "#3 2. tēma. Mikropasaules, makropasaules, megapasaules pētīšanas iespējas" at bounding box center [744, 89] width 748 height 50
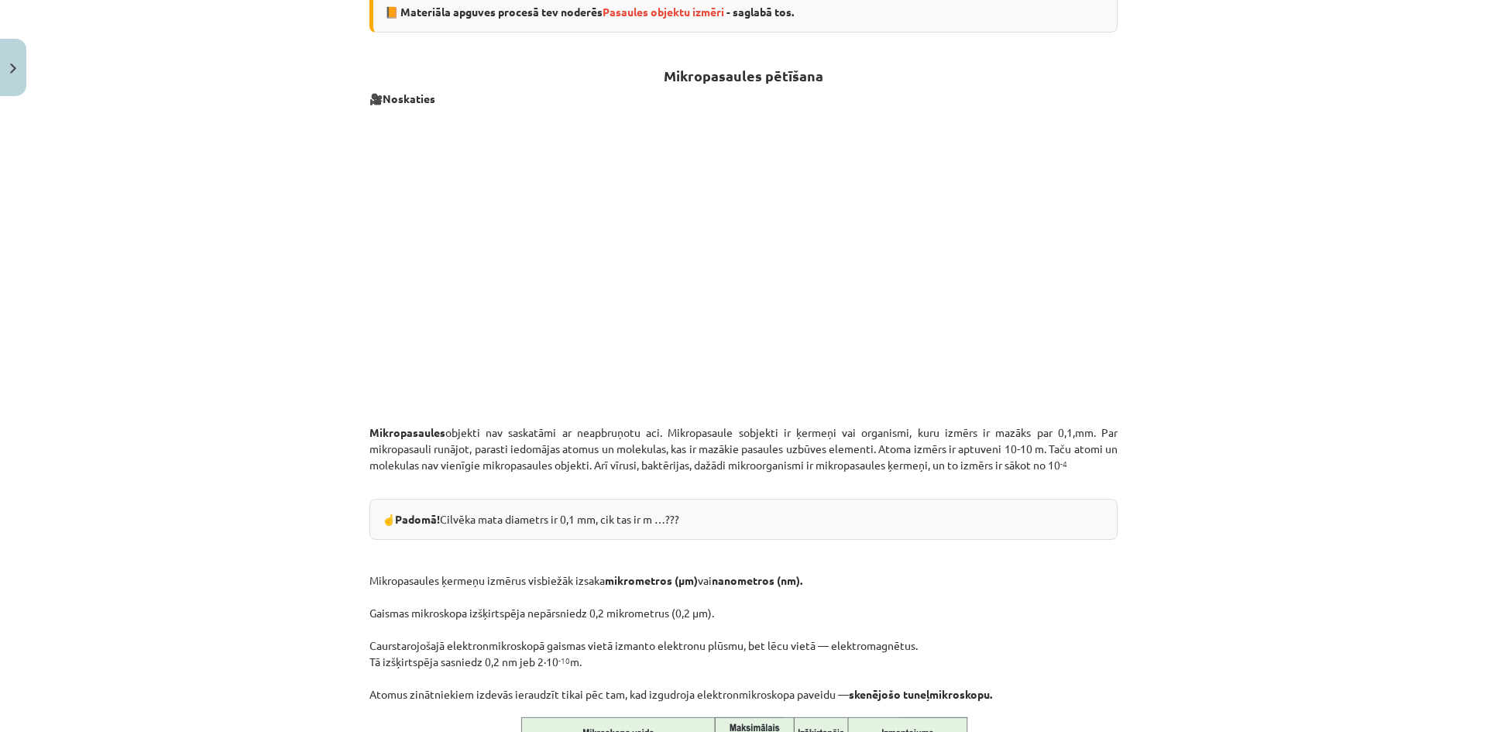
scroll to position [465, 0]
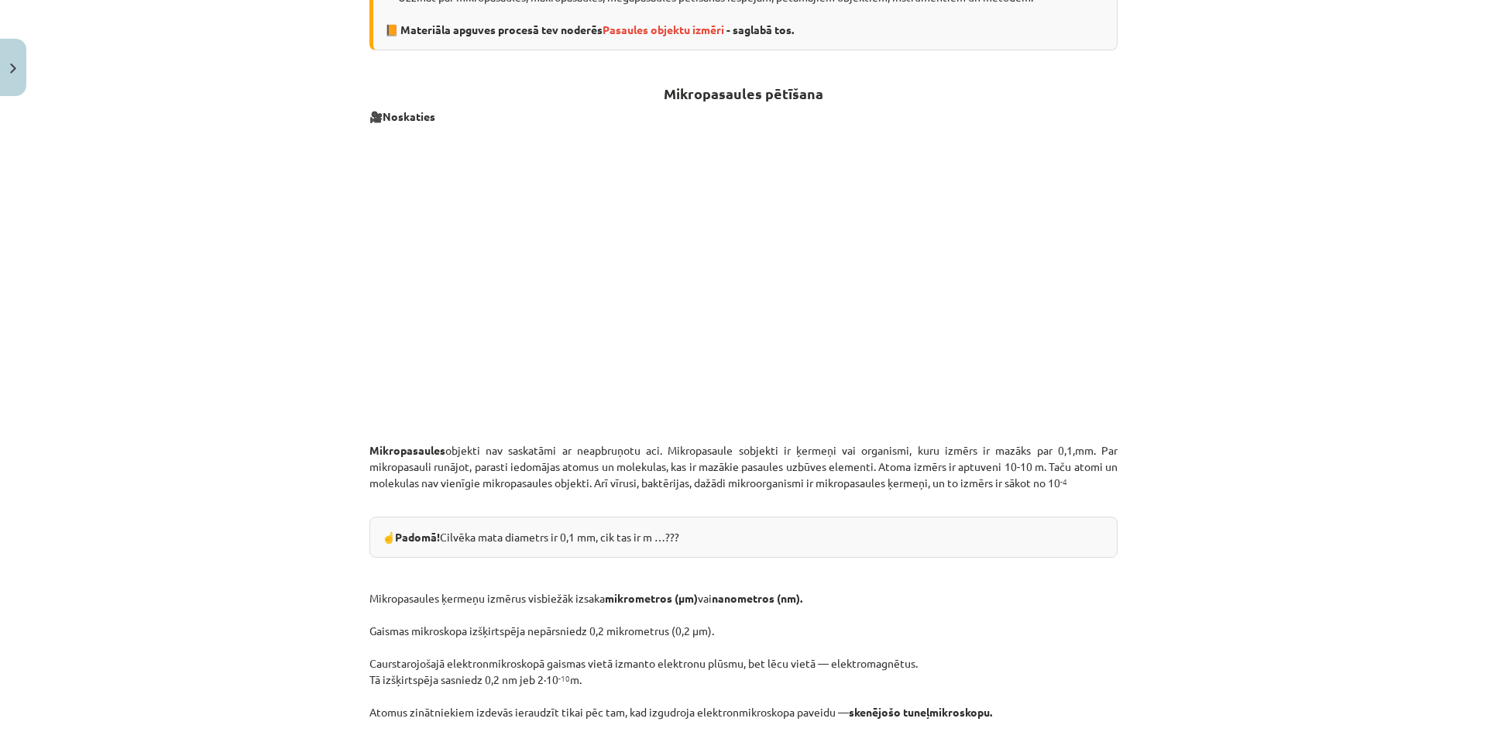
drag, startPoint x: 400, startPoint y: 534, endPoint x: 425, endPoint y: 534, distance: 24.8
click at [425, 534] on strong "Padomā!" at bounding box center [417, 537] width 45 height 14
click at [486, 534] on div "☝️ Padomā! Cilvēka mata diametrs ir 0,1 mm, cik tas ir m …???" at bounding box center [744, 537] width 748 height 41
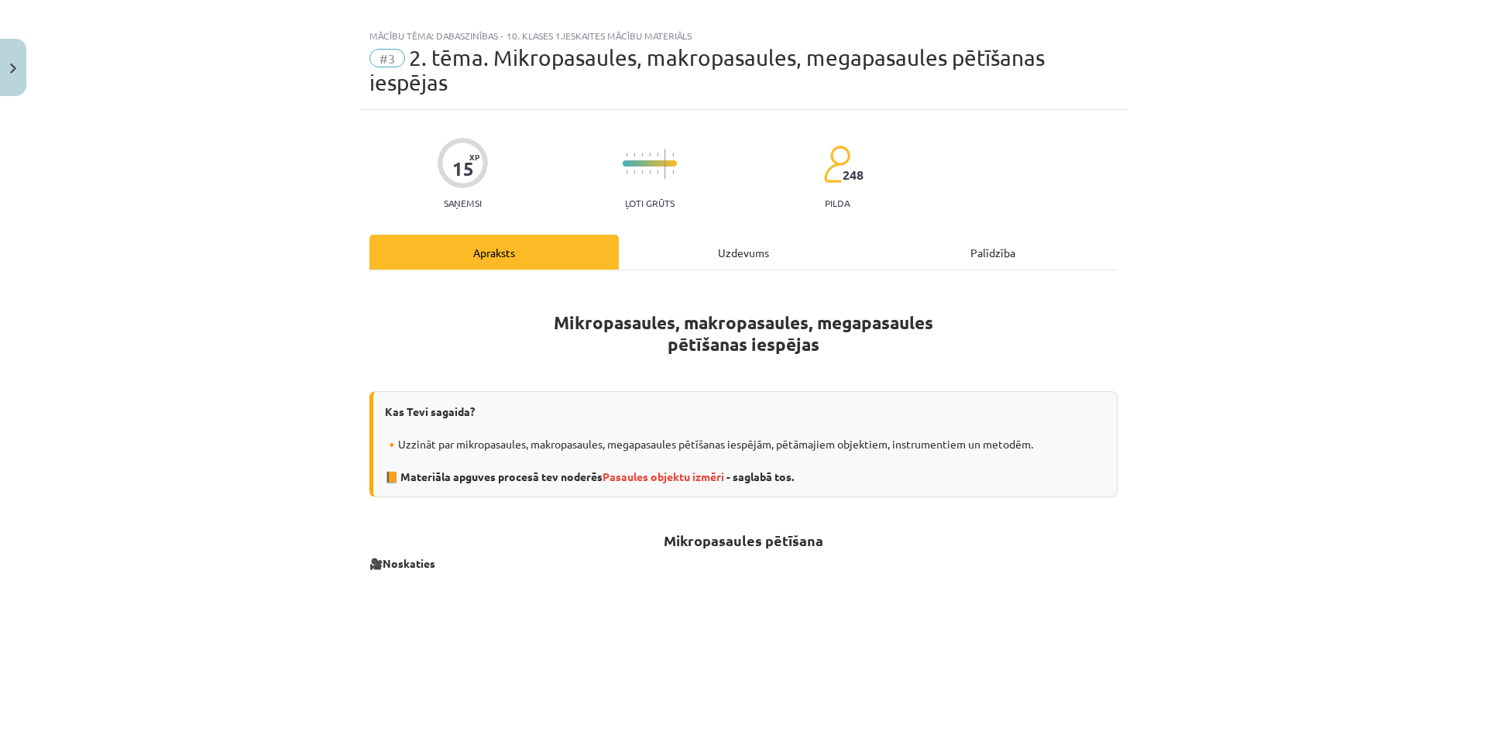
scroll to position [0, 0]
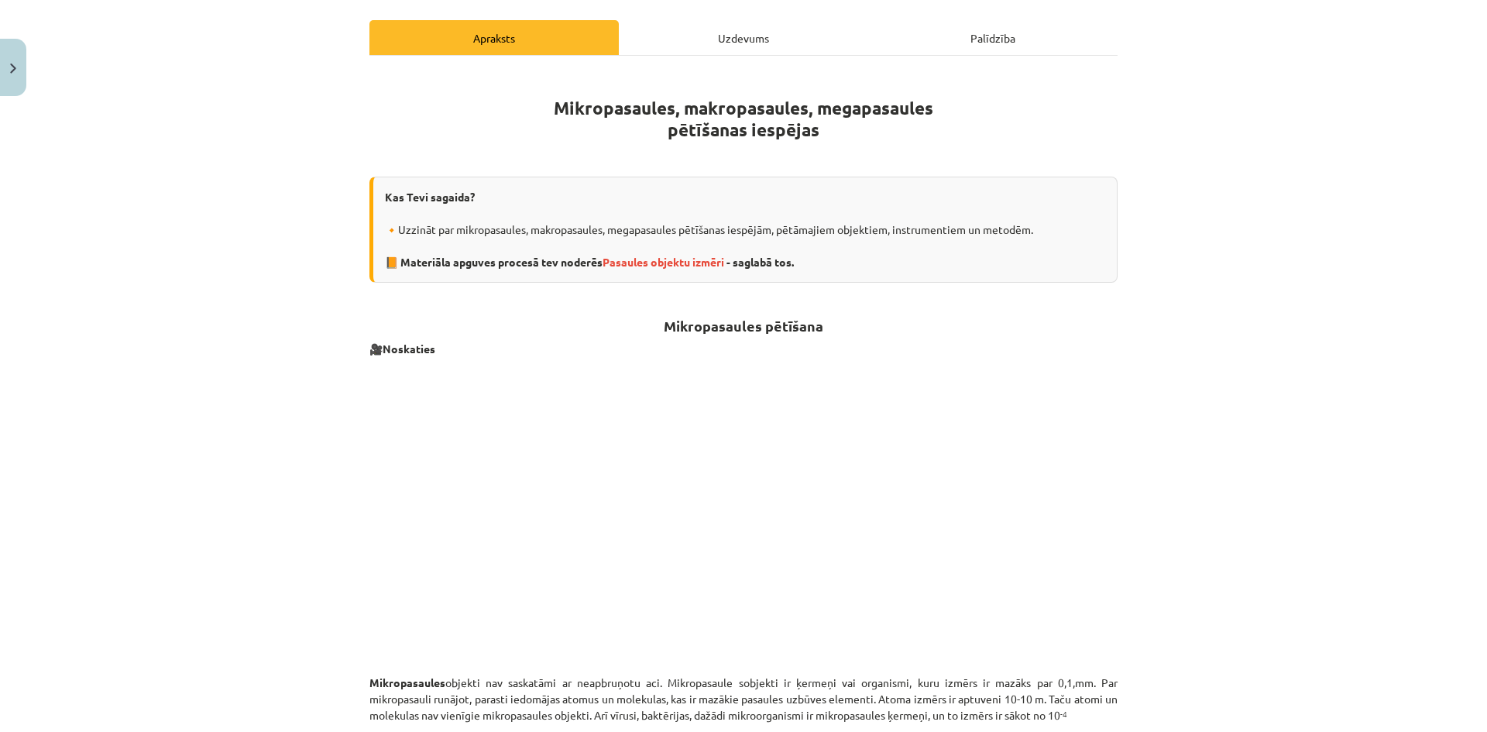
click at [748, 30] on div "Uzdevums" at bounding box center [743, 37] width 249 height 35
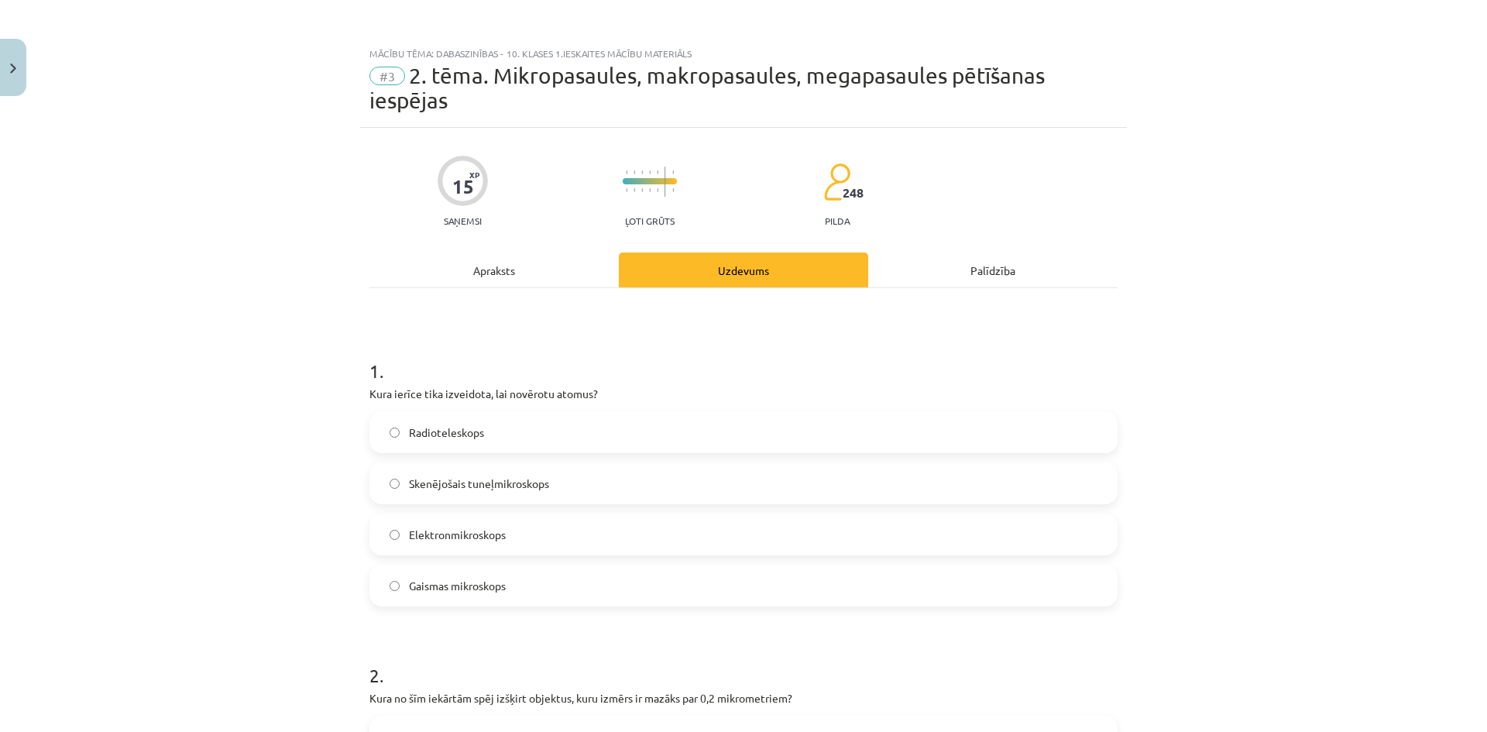
click at [490, 270] on div "Apraksts" at bounding box center [494, 270] width 249 height 35
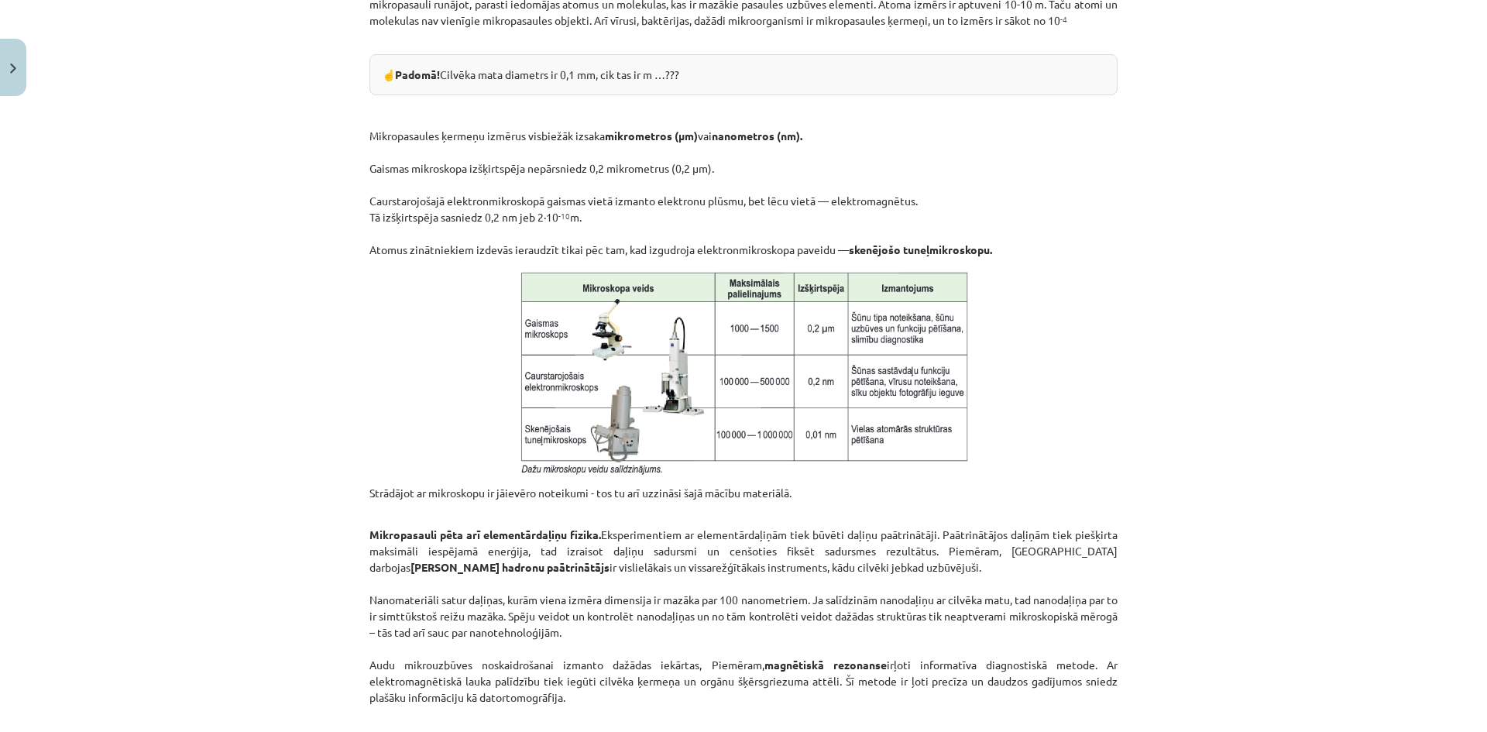
scroll to position [850, 0]
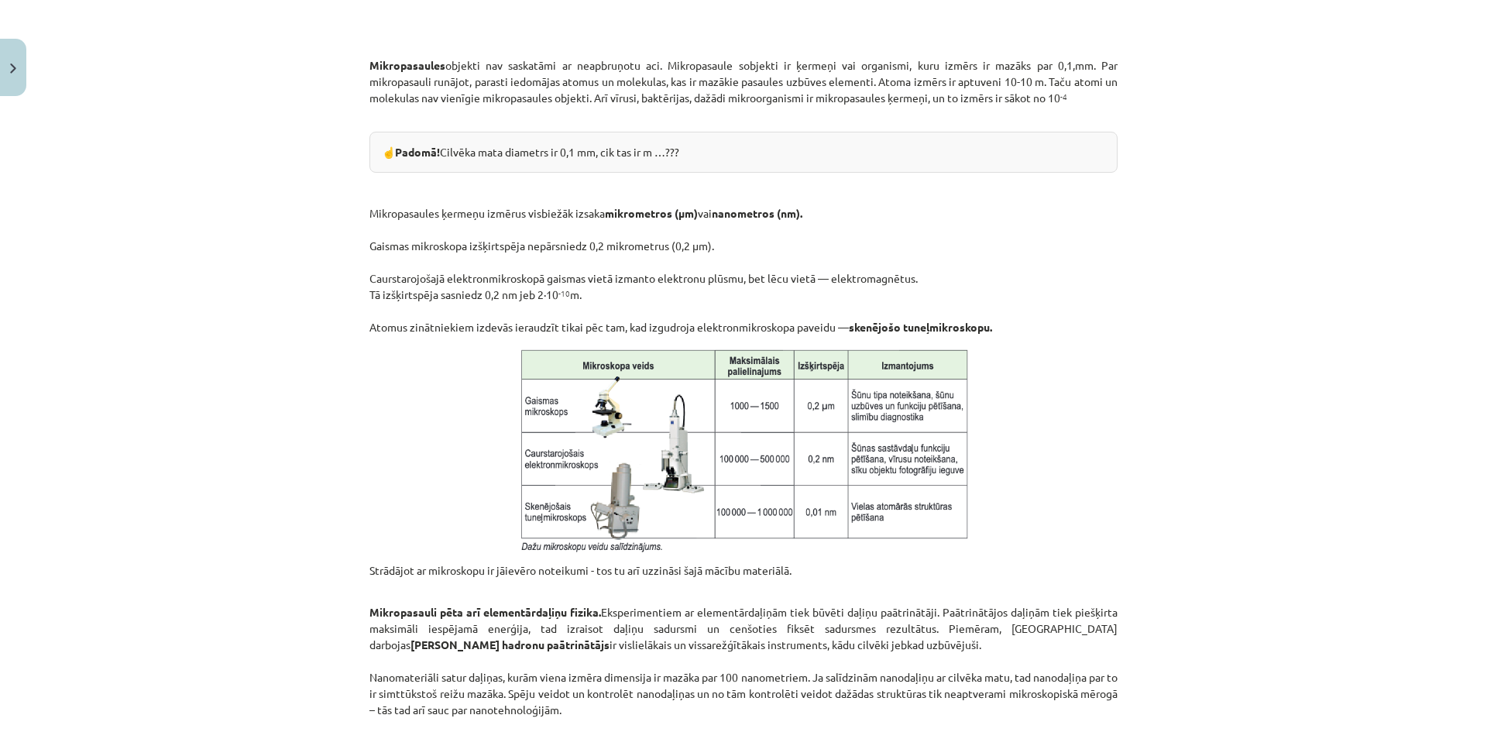
click at [673, 447] on img at bounding box center [743, 449] width 459 height 208
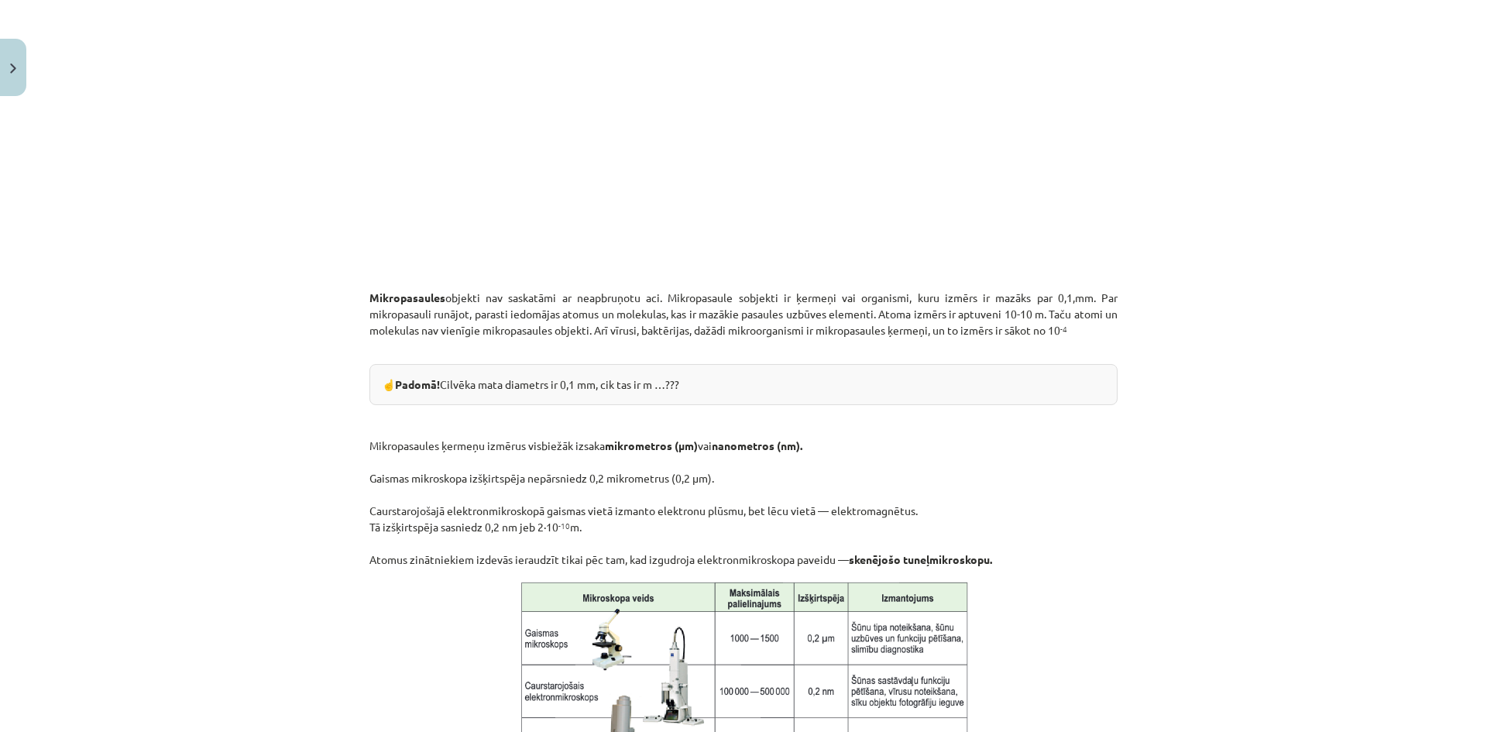
scroll to position [0, 0]
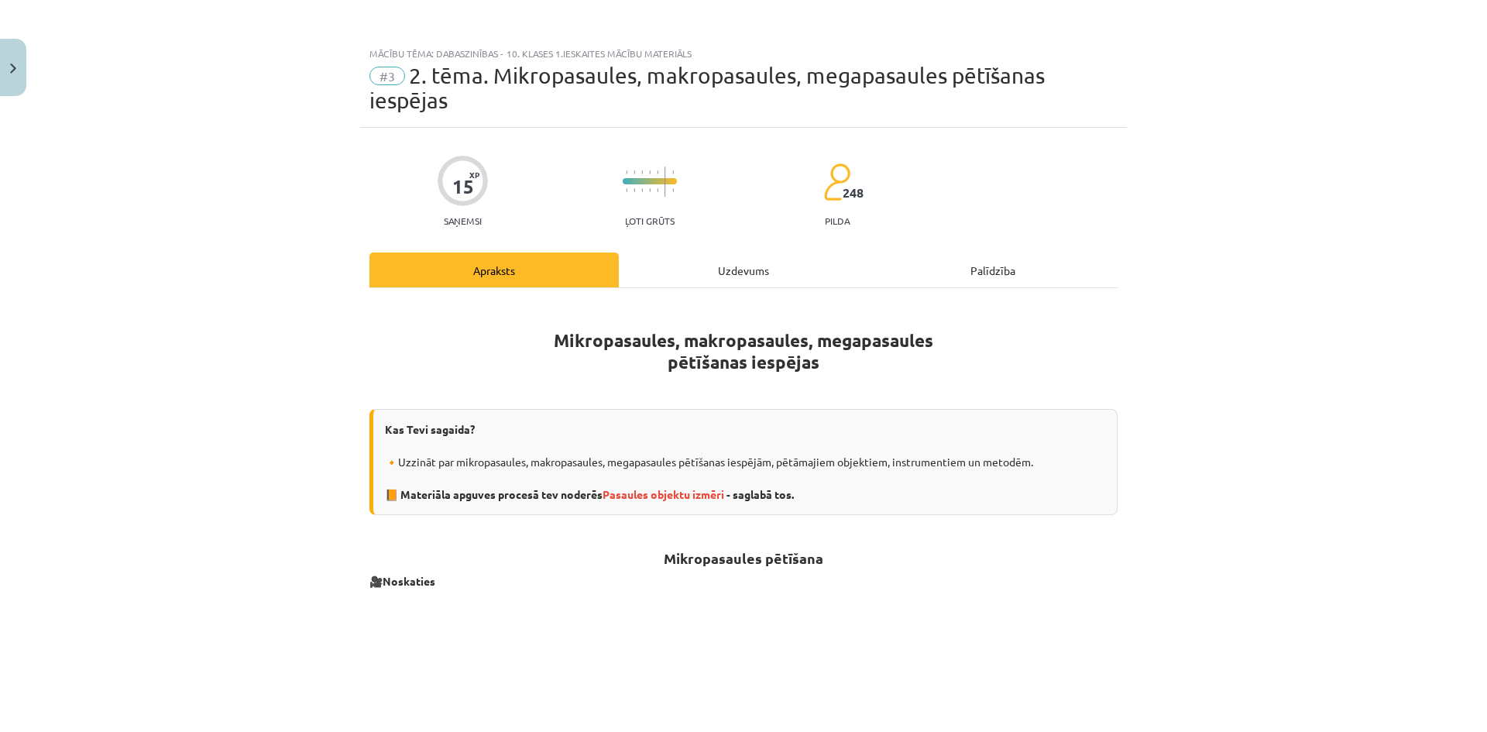
click at [713, 67] on span "2. tēma. Mikropasaules, makropasaules, megapasaules pētīšanas iespējas" at bounding box center [707, 88] width 675 height 50
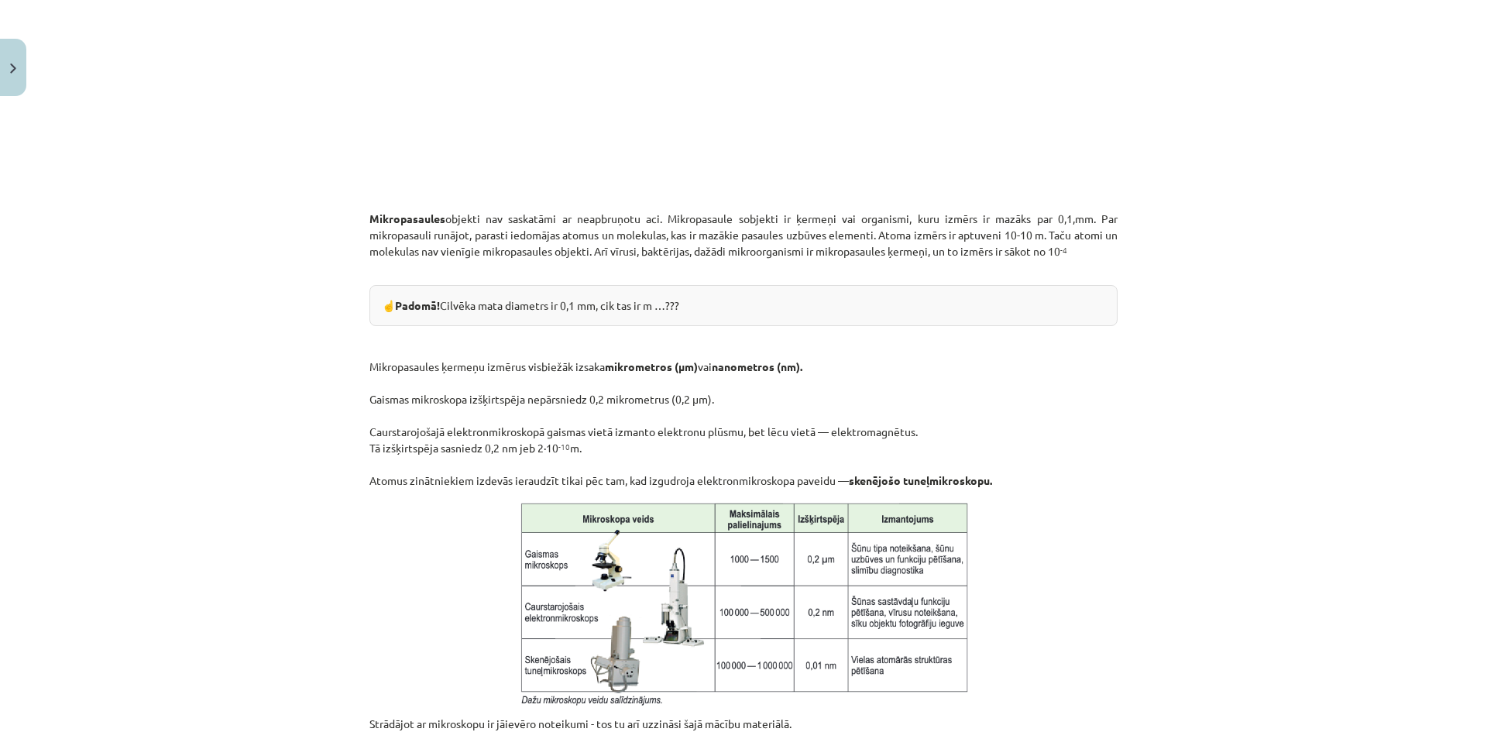
scroll to position [697, 0]
click at [648, 589] on img at bounding box center [743, 601] width 459 height 208
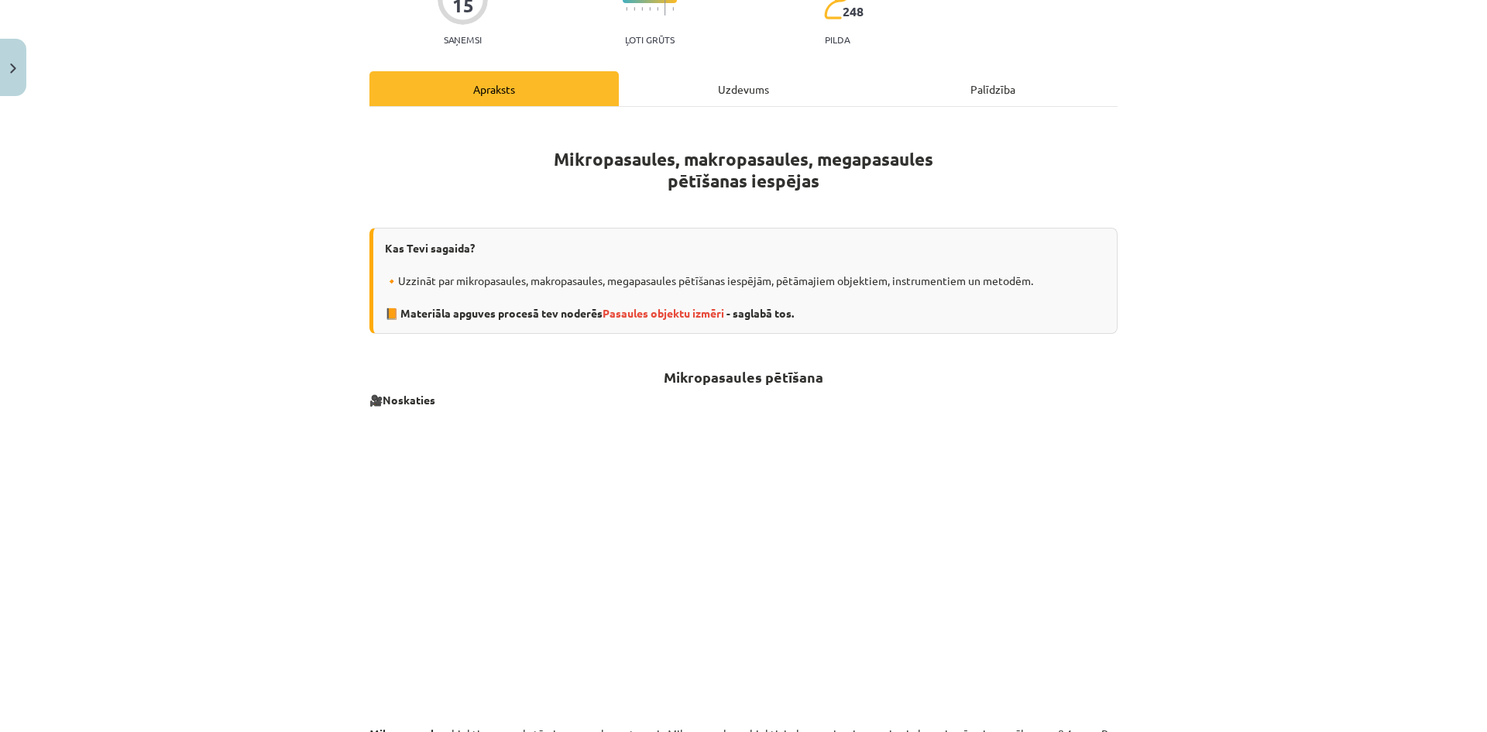
scroll to position [0, 0]
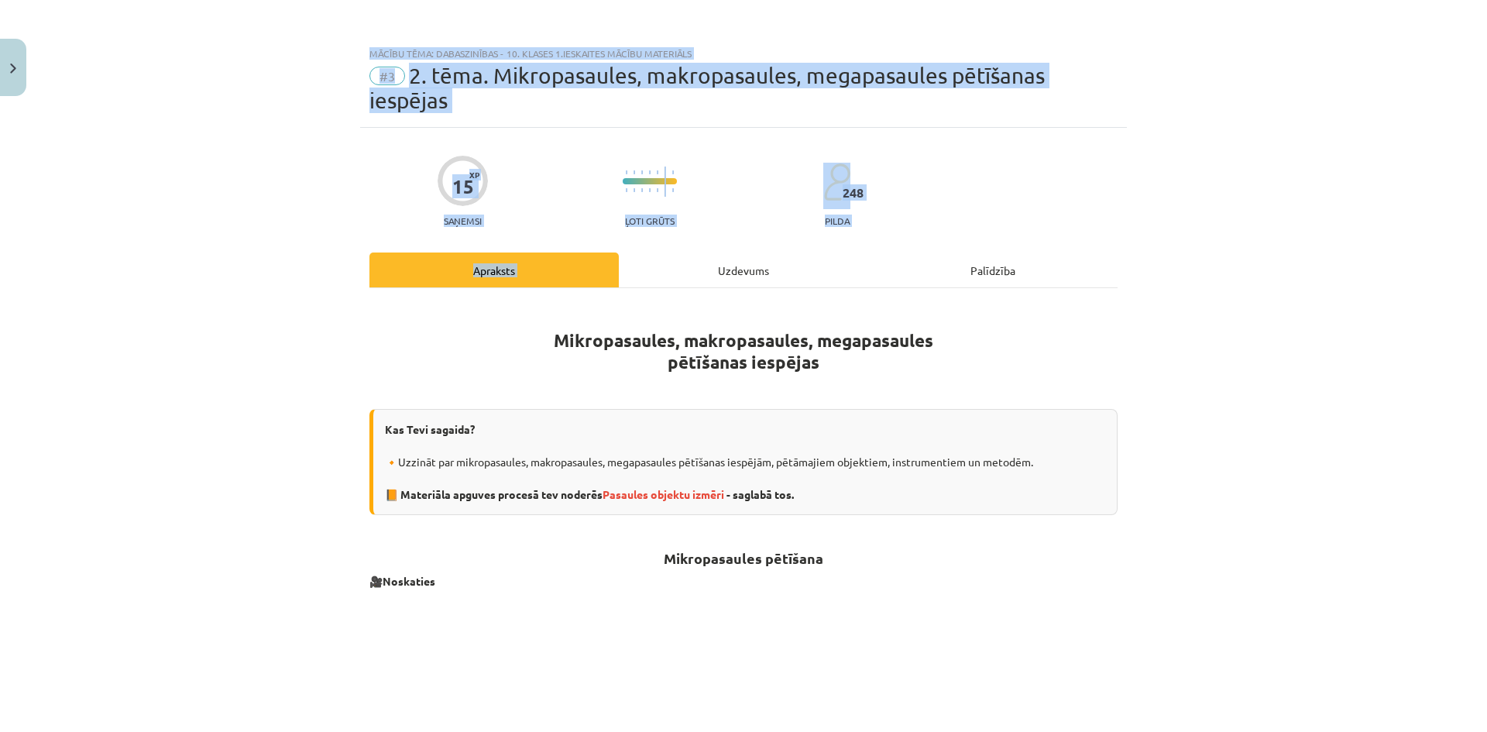
drag, startPoint x: 363, startPoint y: 53, endPoint x: 706, endPoint y: 273, distance: 407.6
click at [696, 273] on div "Mācību tēma: Dabaszinības - 10. klases 1.ieskaites mācību materiāls #3 2. tēma.…" at bounding box center [743, 366] width 1487 height 732
click at [714, 273] on div "Uzdevums" at bounding box center [743, 270] width 249 height 35
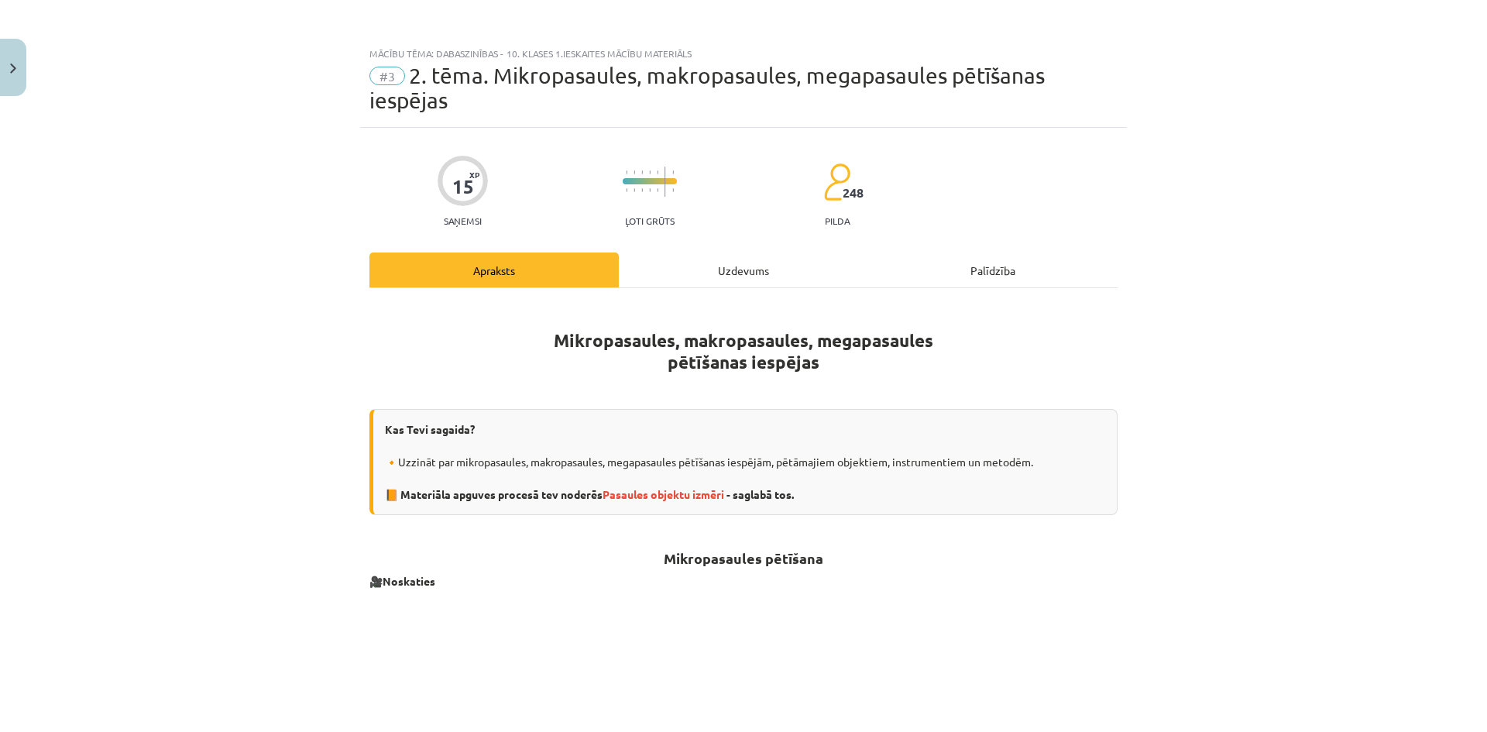
scroll to position [39, 0]
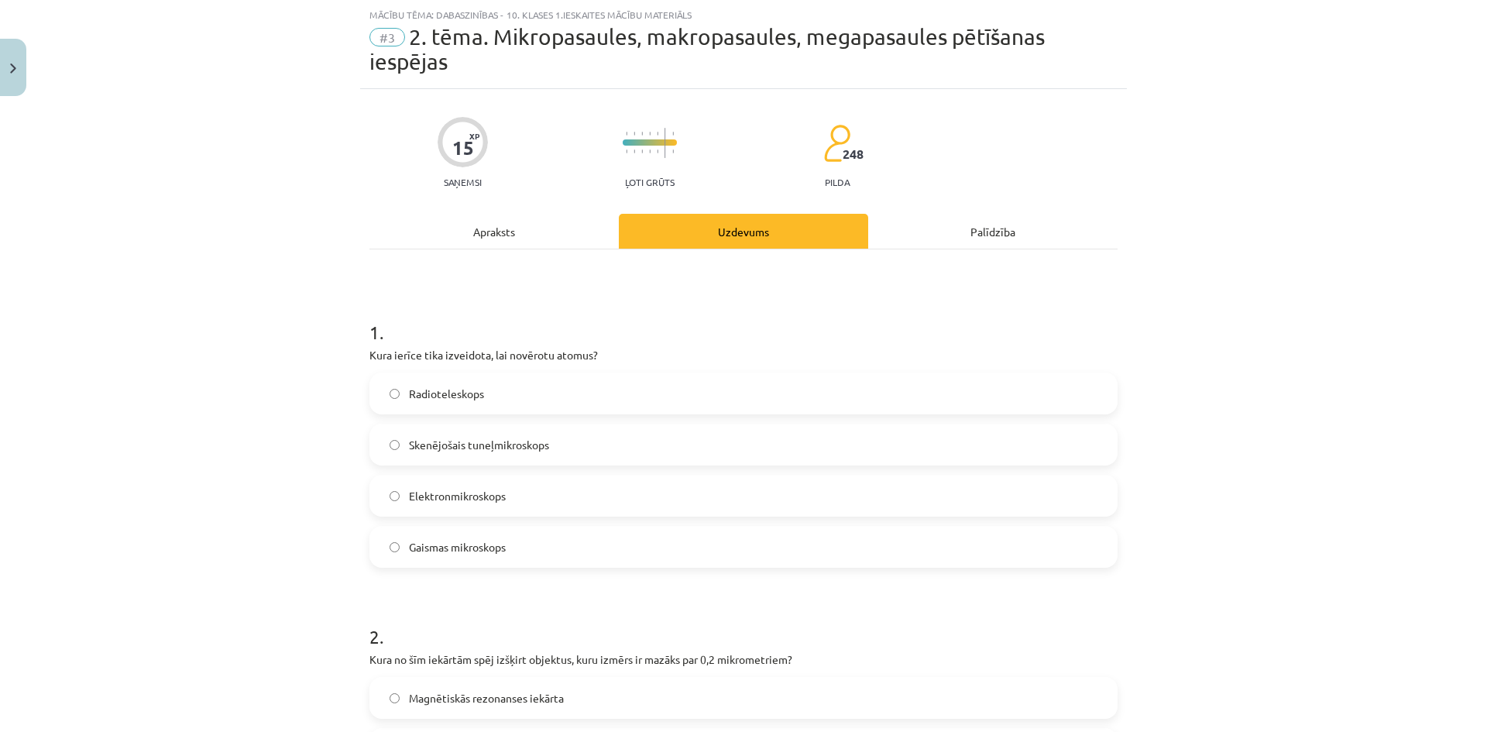
click at [513, 229] on div "Apraksts" at bounding box center [494, 231] width 249 height 35
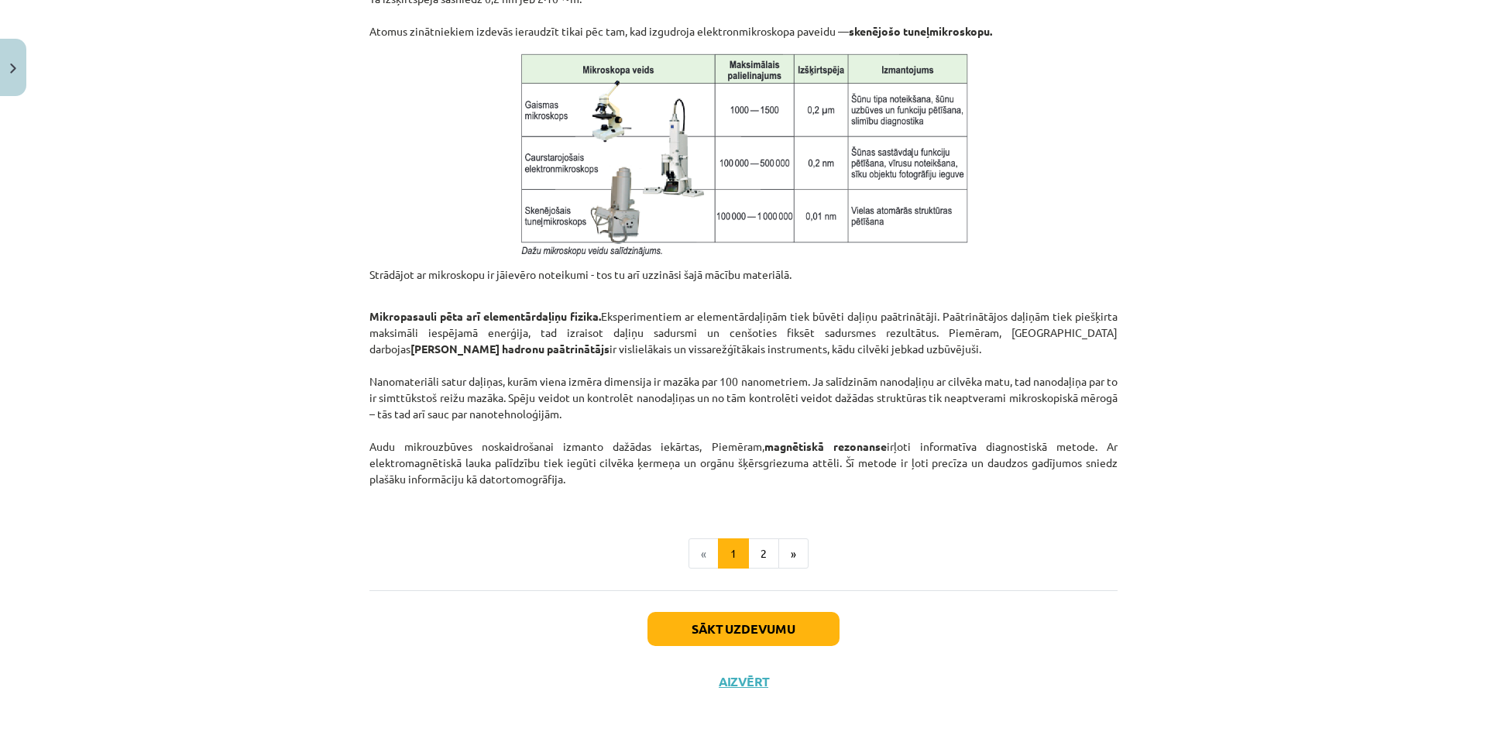
scroll to position [1160, 0]
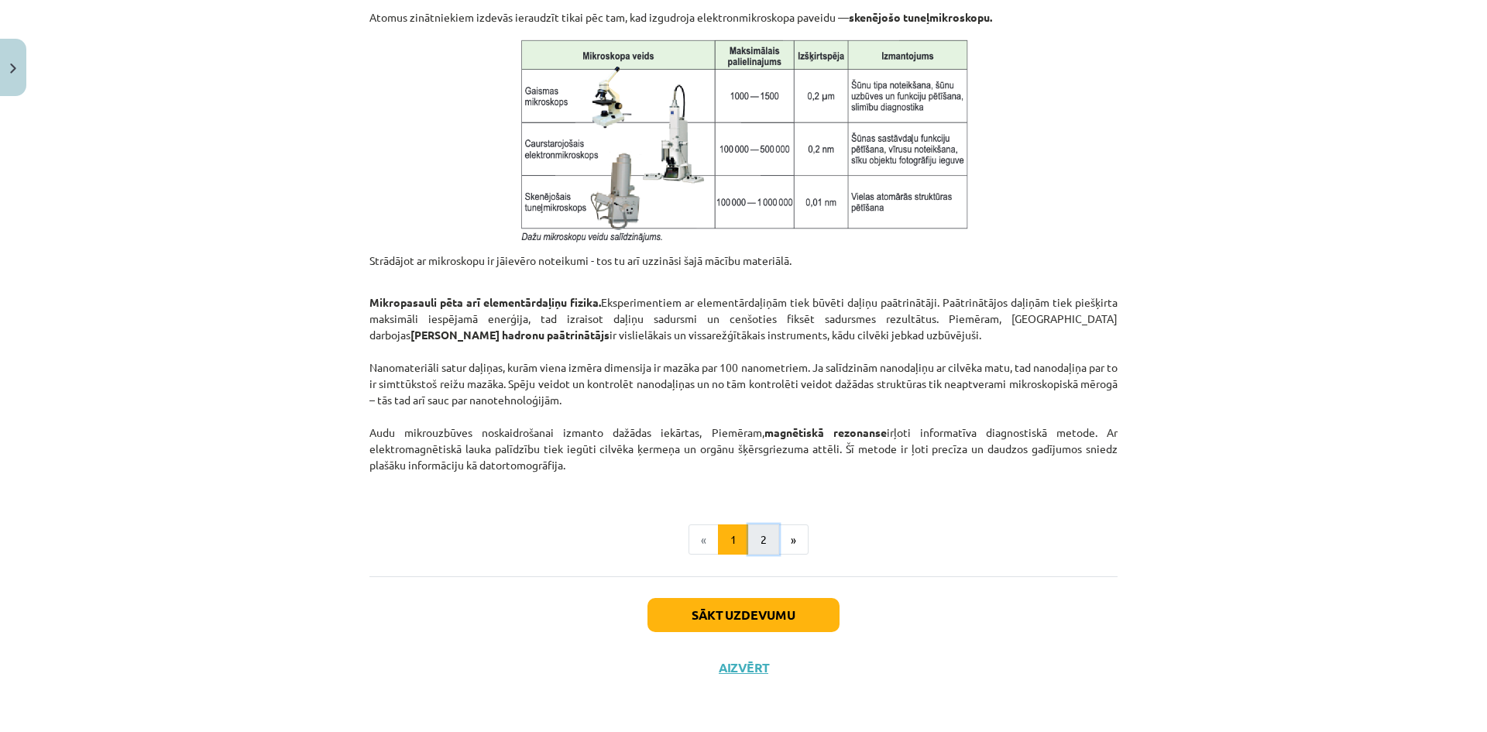
click at [752, 548] on button "2" at bounding box center [763, 539] width 31 height 31
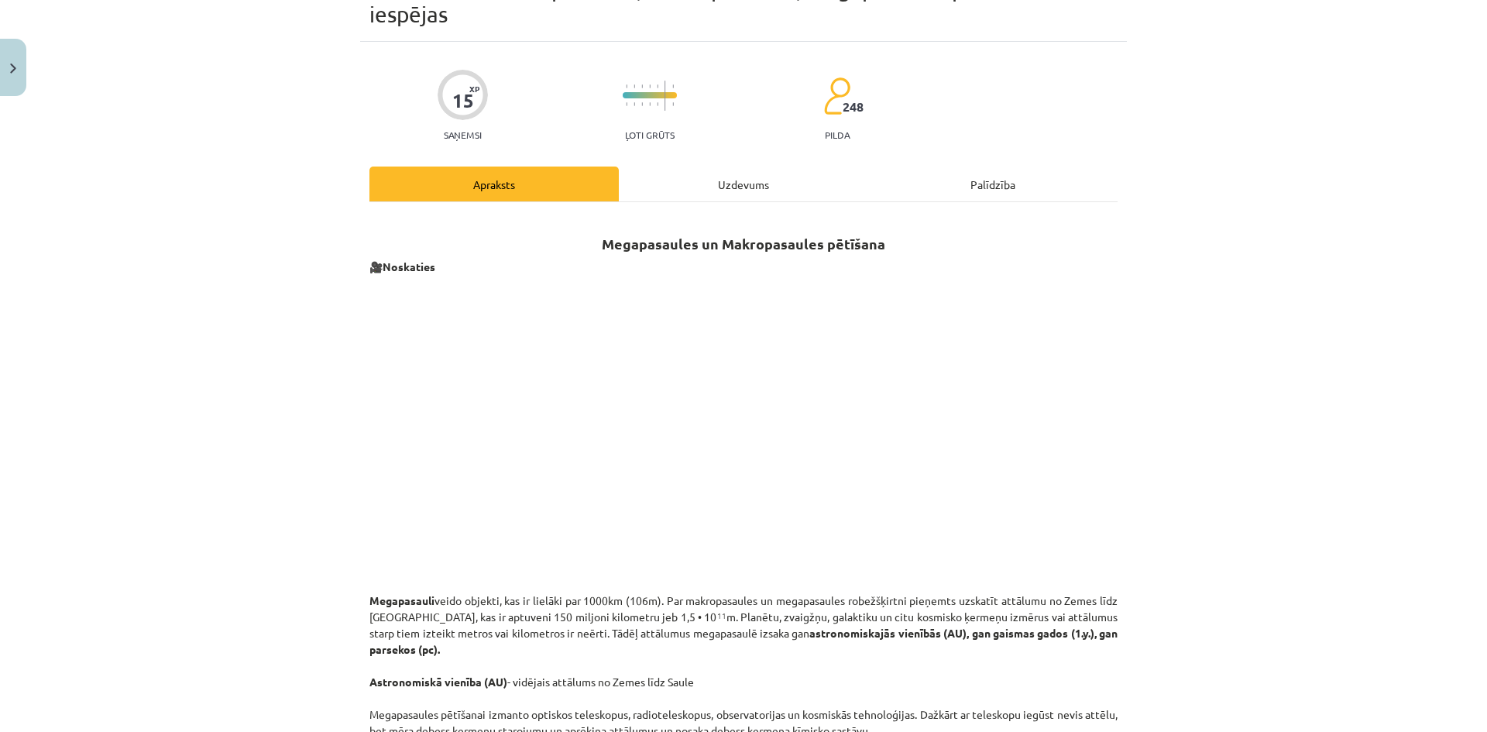
scroll to position [0, 0]
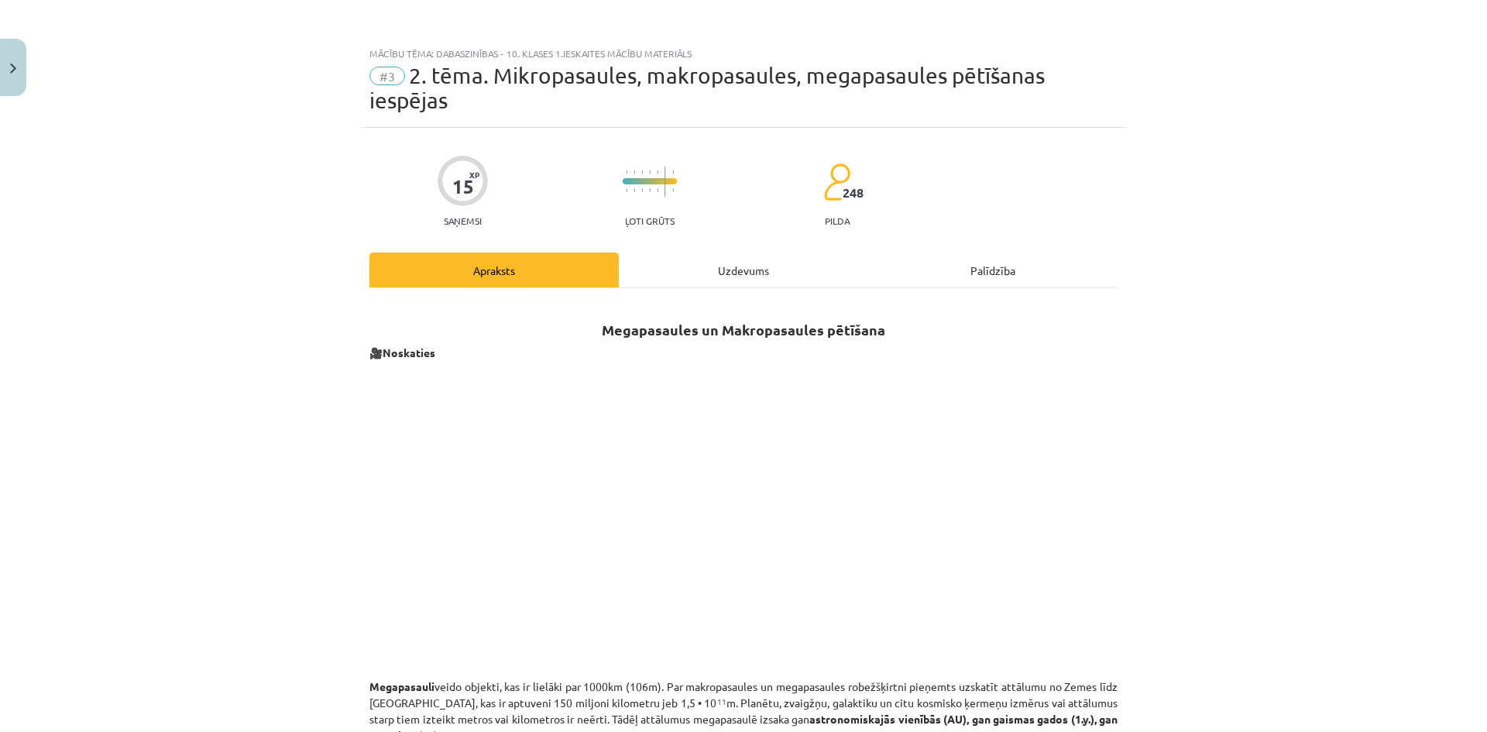
click at [380, 67] on span "#3" at bounding box center [388, 76] width 36 height 19
click at [391, 48] on div "Mācību tēma: Dabaszinības - 10. klases 1.ieskaites mācību materiāls" at bounding box center [744, 53] width 748 height 11
drag, startPoint x: 1026, startPoint y: 70, endPoint x: 932, endPoint y: 74, distance: 94.6
click at [1025, 70] on span "2. tēma. Mikropasaules, makropasaules, megapasaules pētīšanas iespējas" at bounding box center [707, 88] width 675 height 50
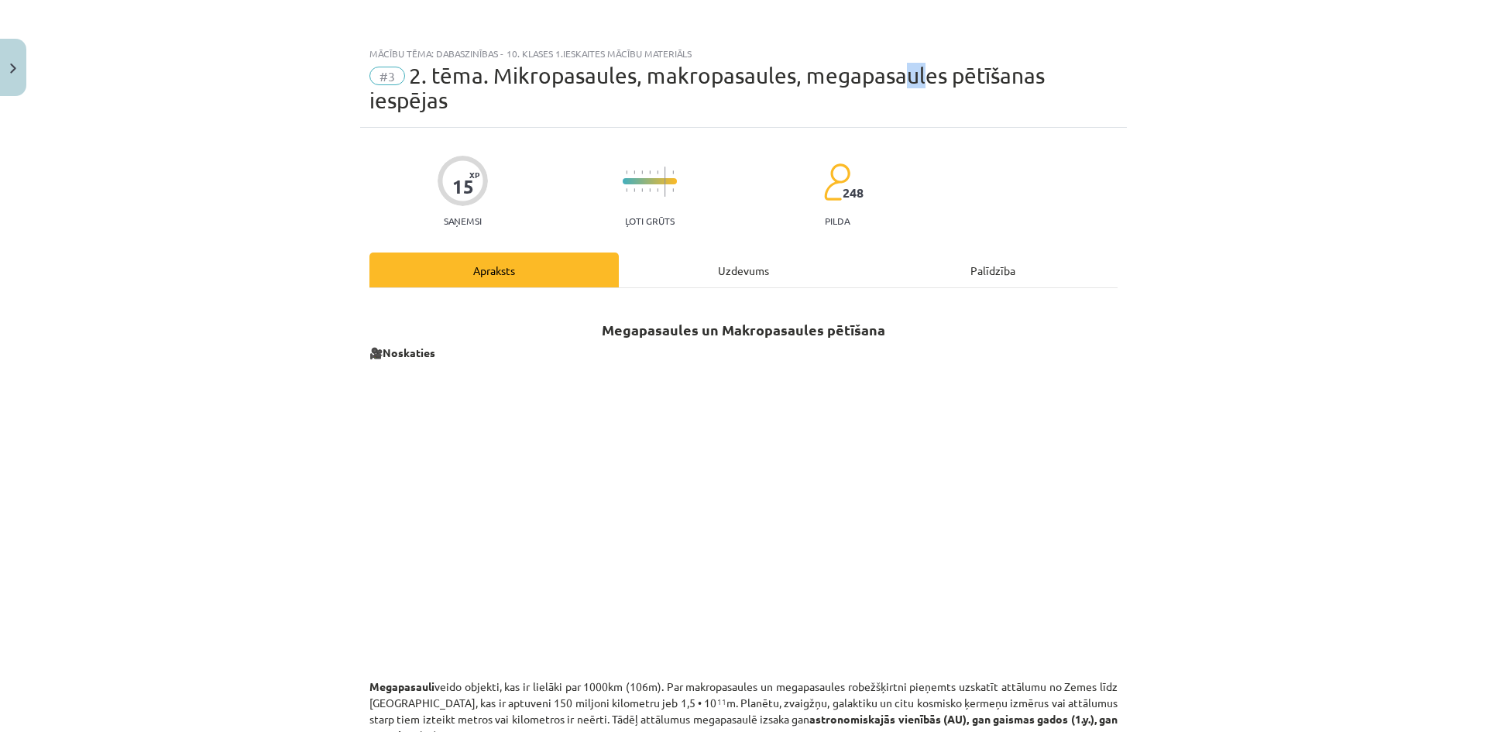
click at [886, 80] on span "2. tēma. Mikropasaules, makropasaules, megapasaules pētīšanas iespējas" at bounding box center [707, 88] width 675 height 50
click at [376, 78] on span "#3" at bounding box center [388, 76] width 36 height 19
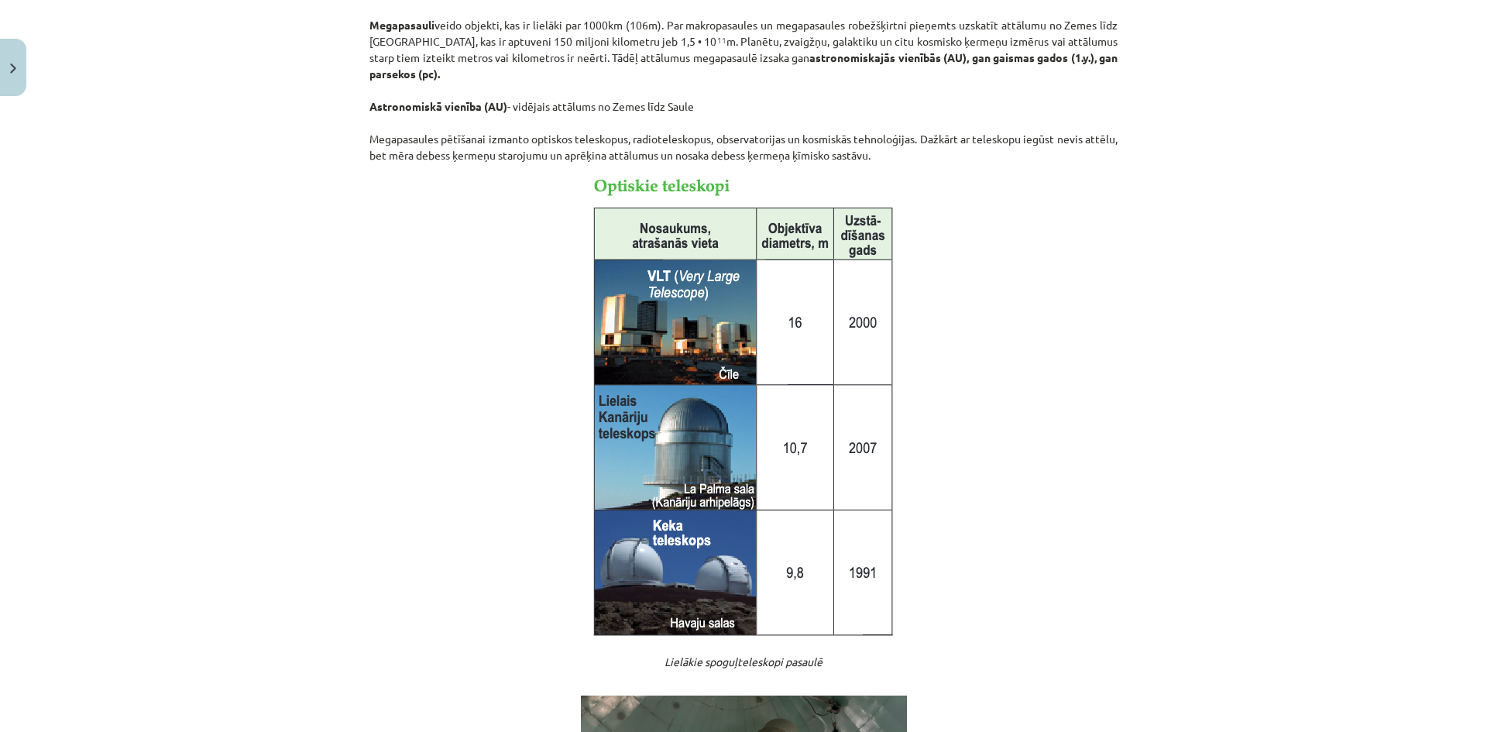
scroll to position [775, 0]
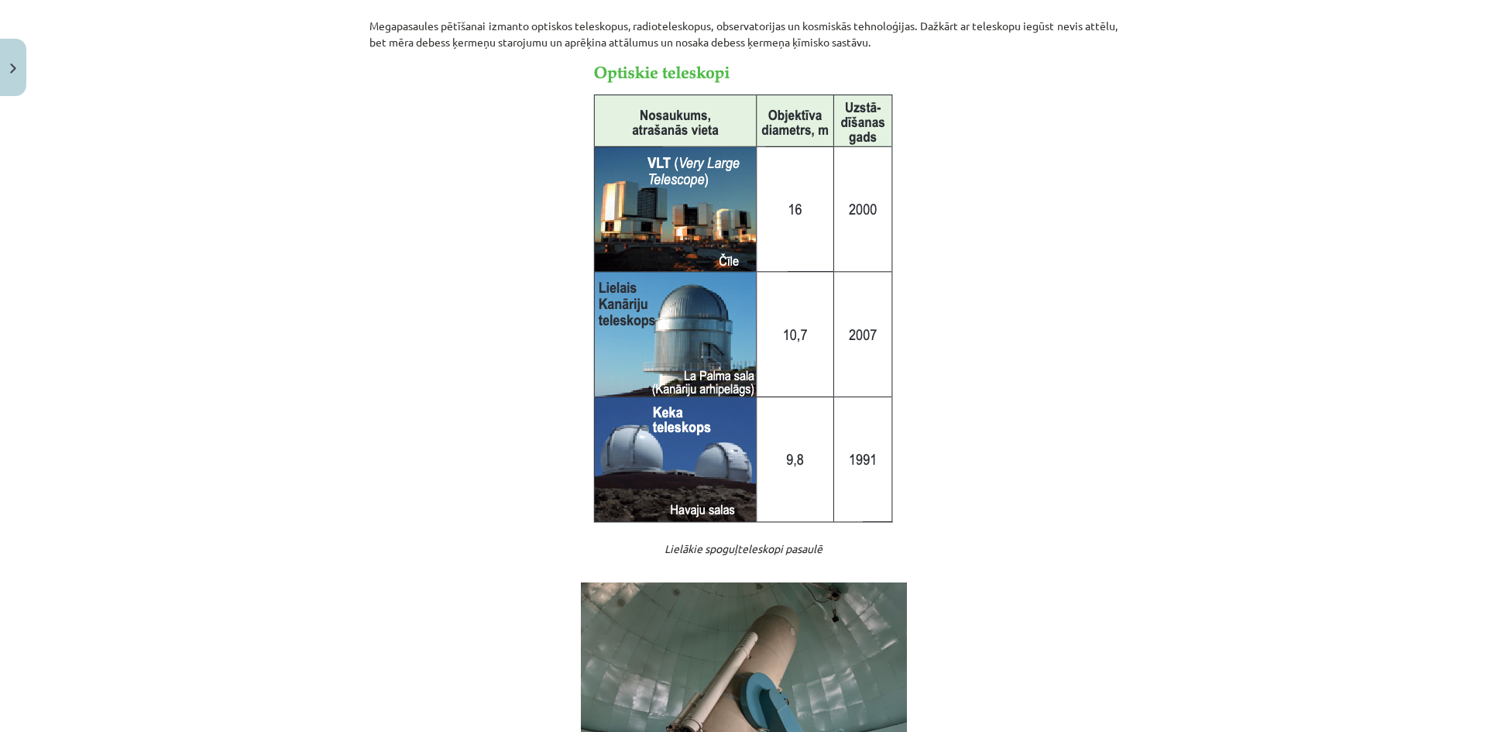
click at [621, 407] on img at bounding box center [744, 296] width 312 height 472
click at [673, 634] on img at bounding box center [744, 705] width 326 height 245
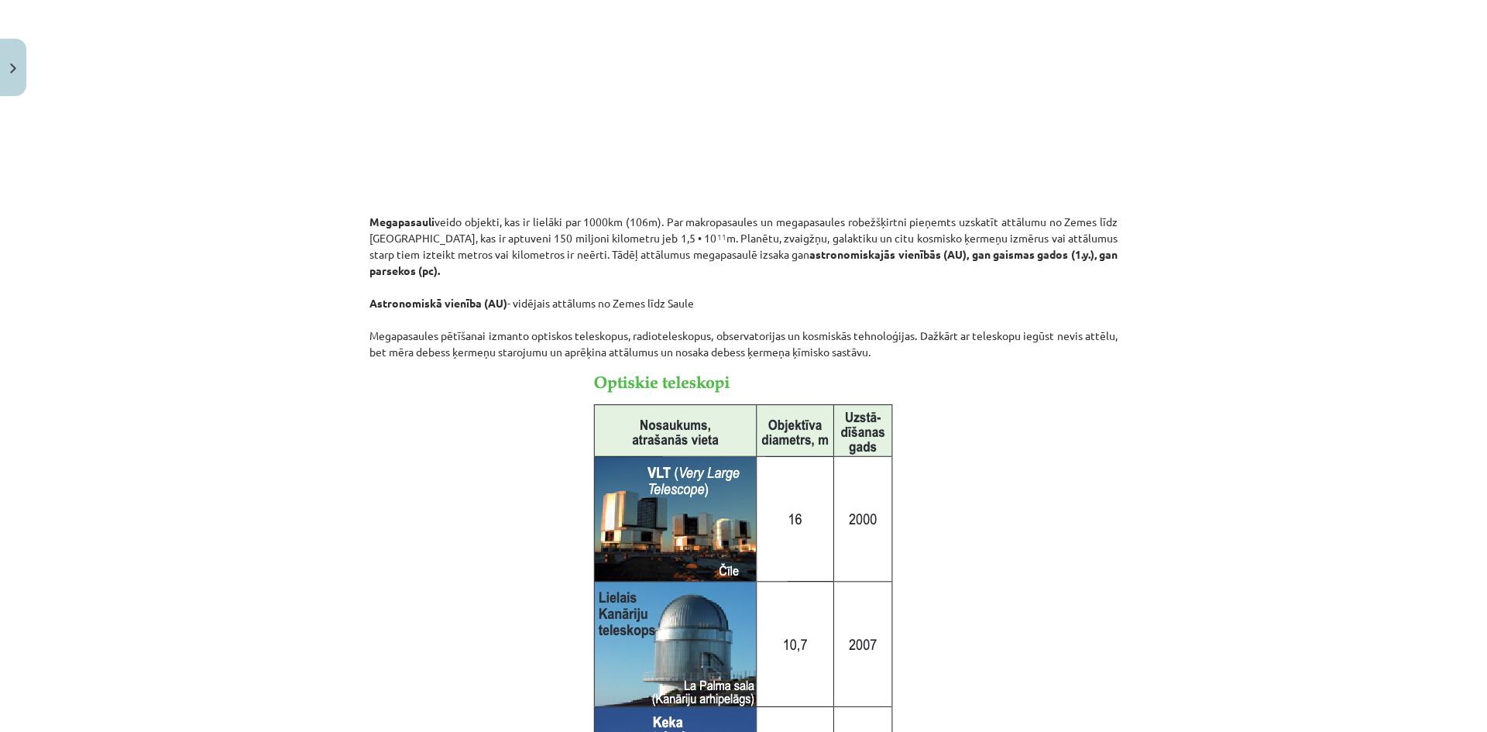
click at [649, 451] on img at bounding box center [744, 606] width 312 height 472
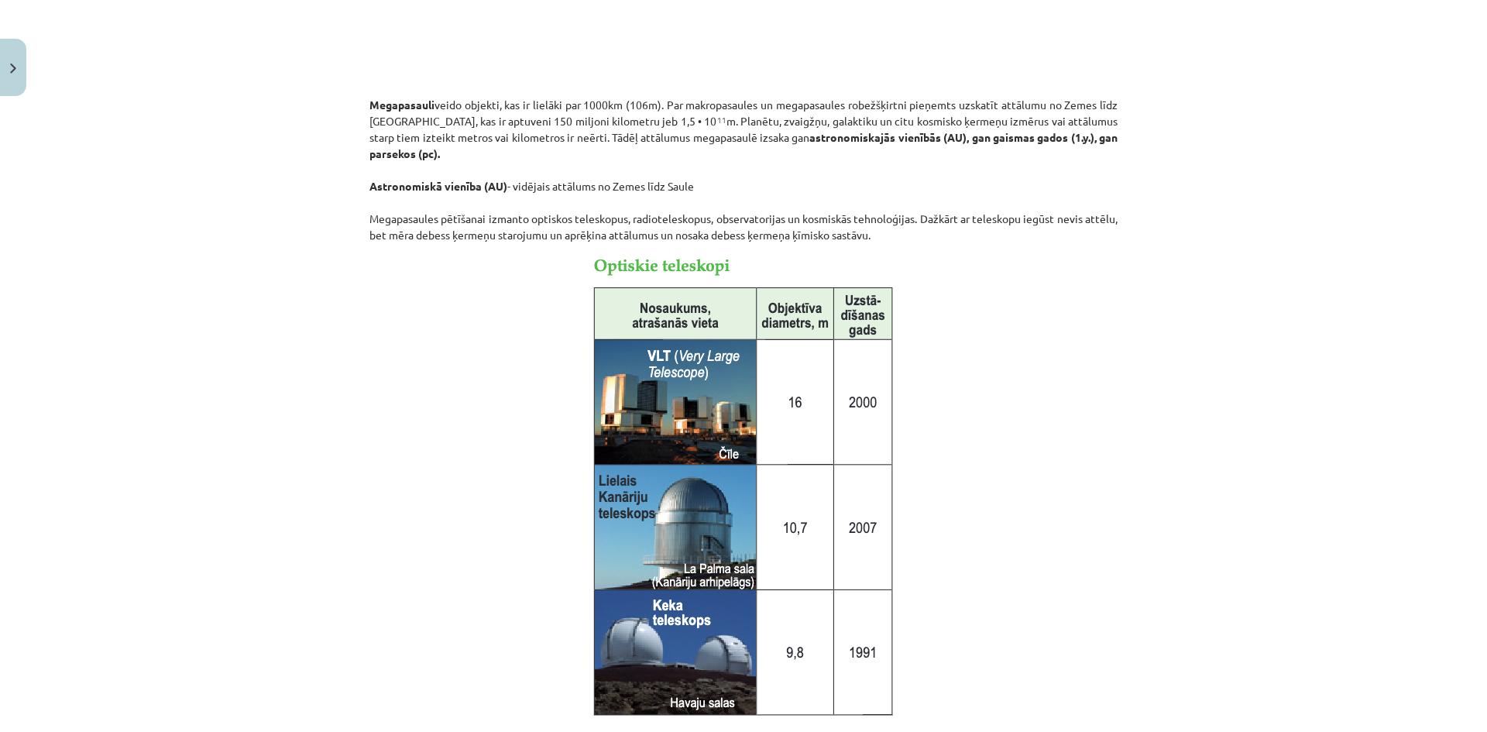
scroll to position [697, 0]
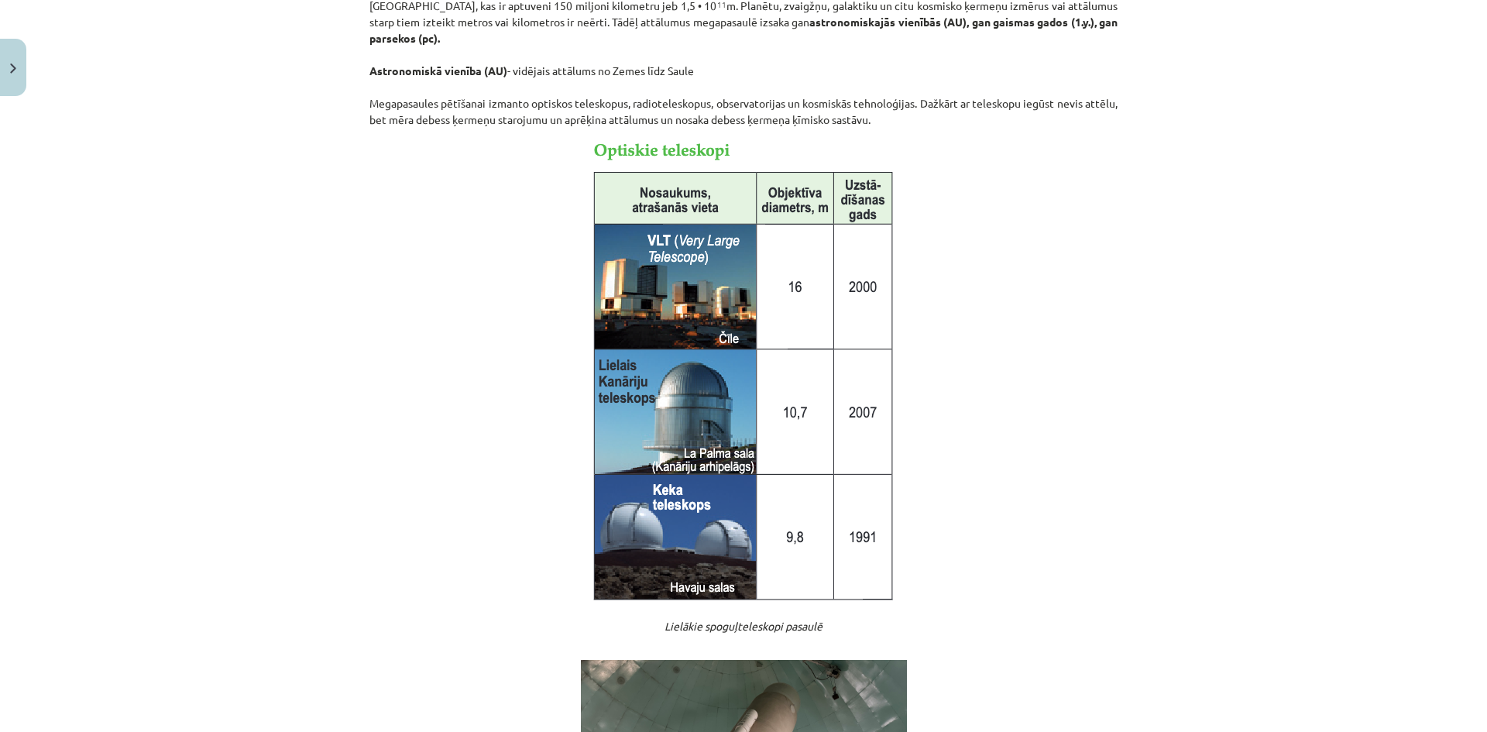
click at [662, 526] on img at bounding box center [744, 373] width 312 height 472
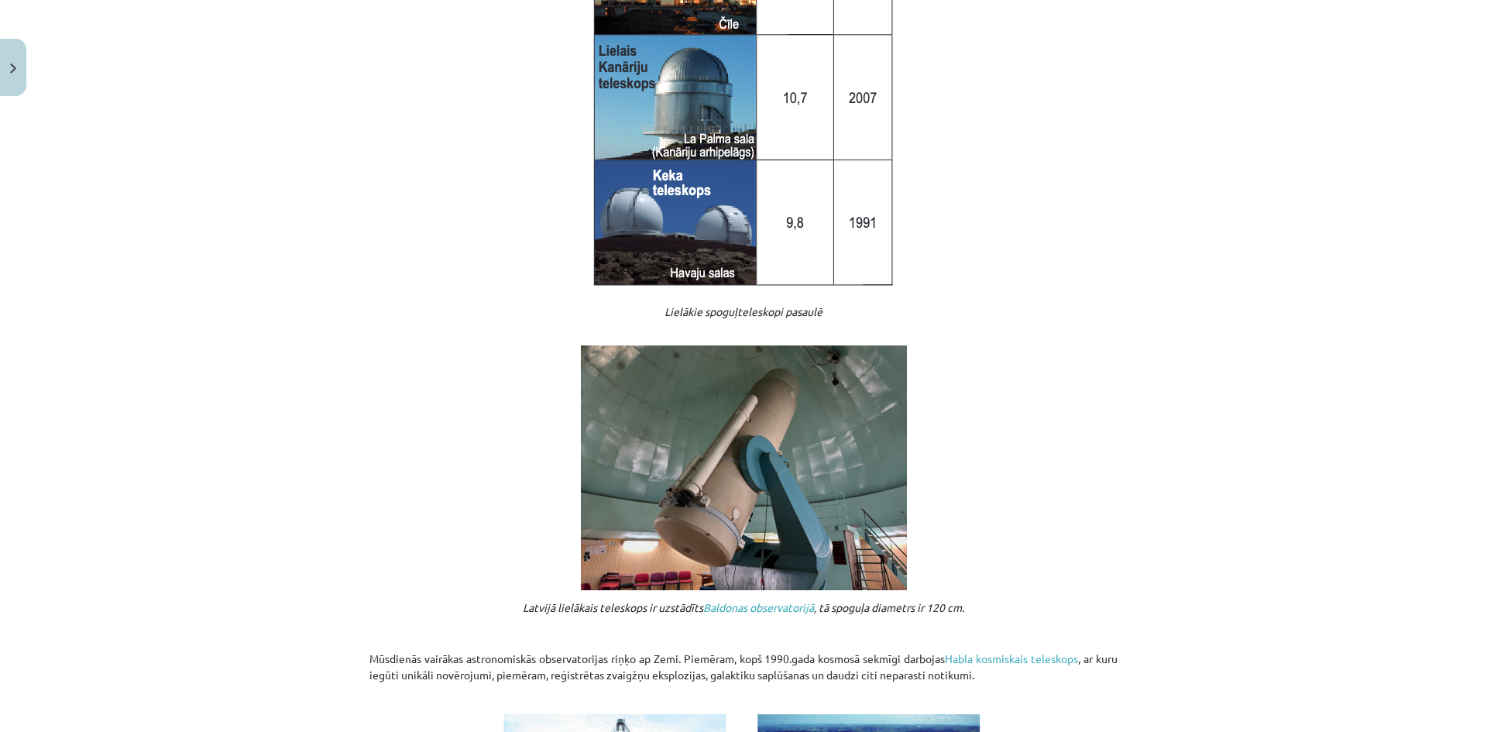
scroll to position [1317, 0]
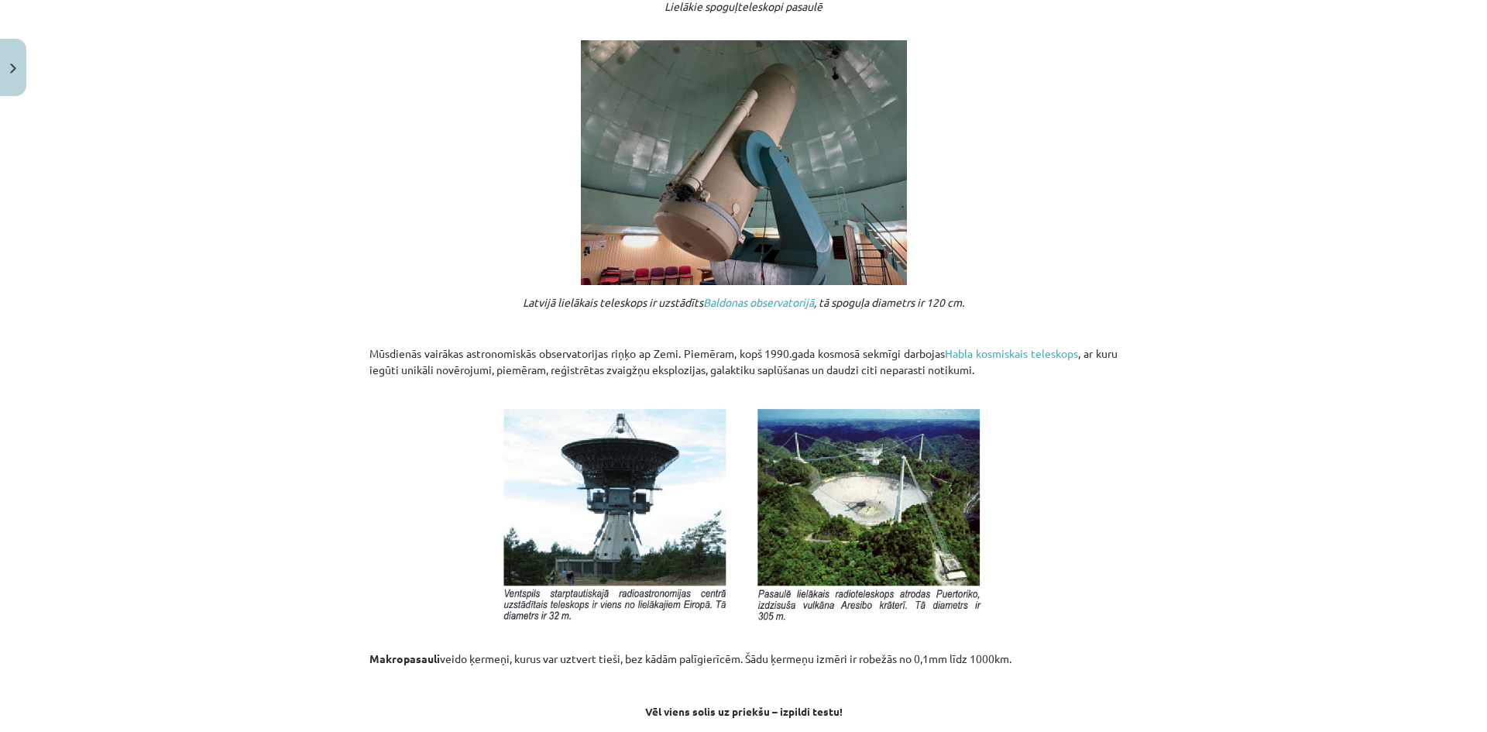
click at [635, 211] on img at bounding box center [744, 162] width 326 height 245
click at [737, 300] on link "Baldonas observatorijā" at bounding box center [758, 302] width 111 height 14
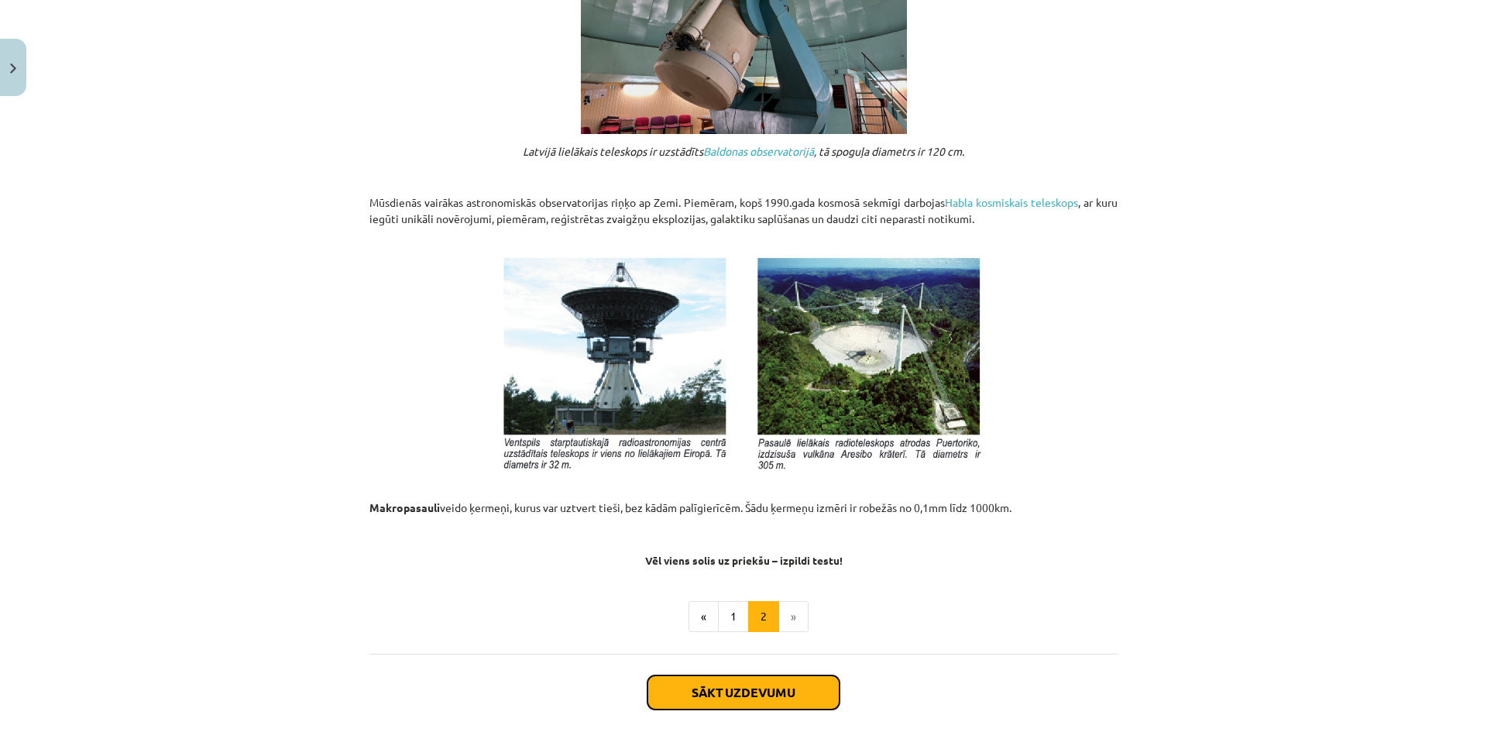
click at [757, 686] on button "Sākt uzdevumu" at bounding box center [744, 692] width 192 height 34
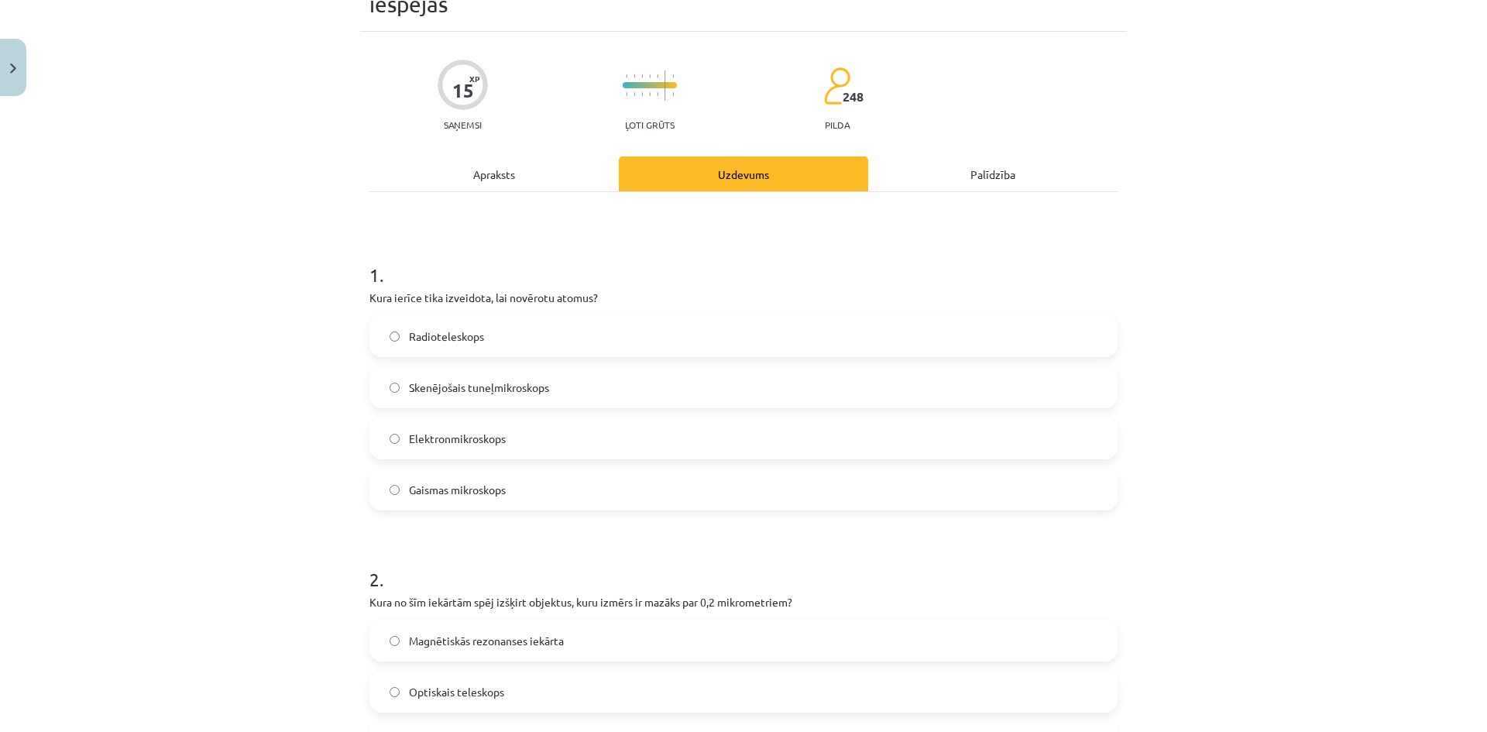
scroll to position [39, 0]
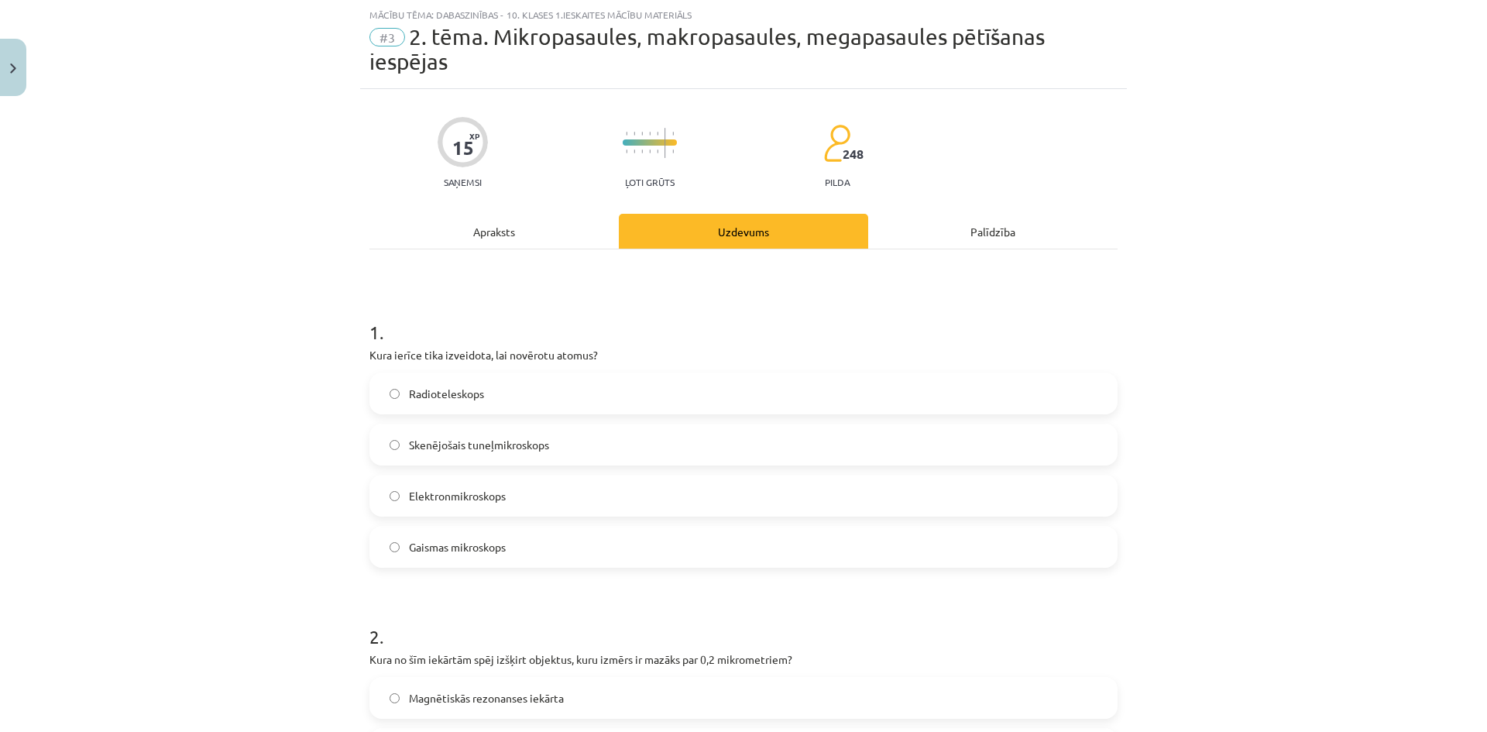
click at [482, 39] on span "2. tēma. Mikropasaules, makropasaules, megapasaules pētīšanas iespējas" at bounding box center [707, 49] width 675 height 50
drag, startPoint x: 364, startPoint y: 350, endPoint x: 552, endPoint y: 370, distance: 189.2
click at [524, 418] on div "1 . Kura ierīce tika izveidota, lai novērotu atomus? Radioteleskops Skenējošais…" at bounding box center [744, 430] width 748 height 273
click at [569, 337] on h1 "1 ." at bounding box center [744, 318] width 748 height 48
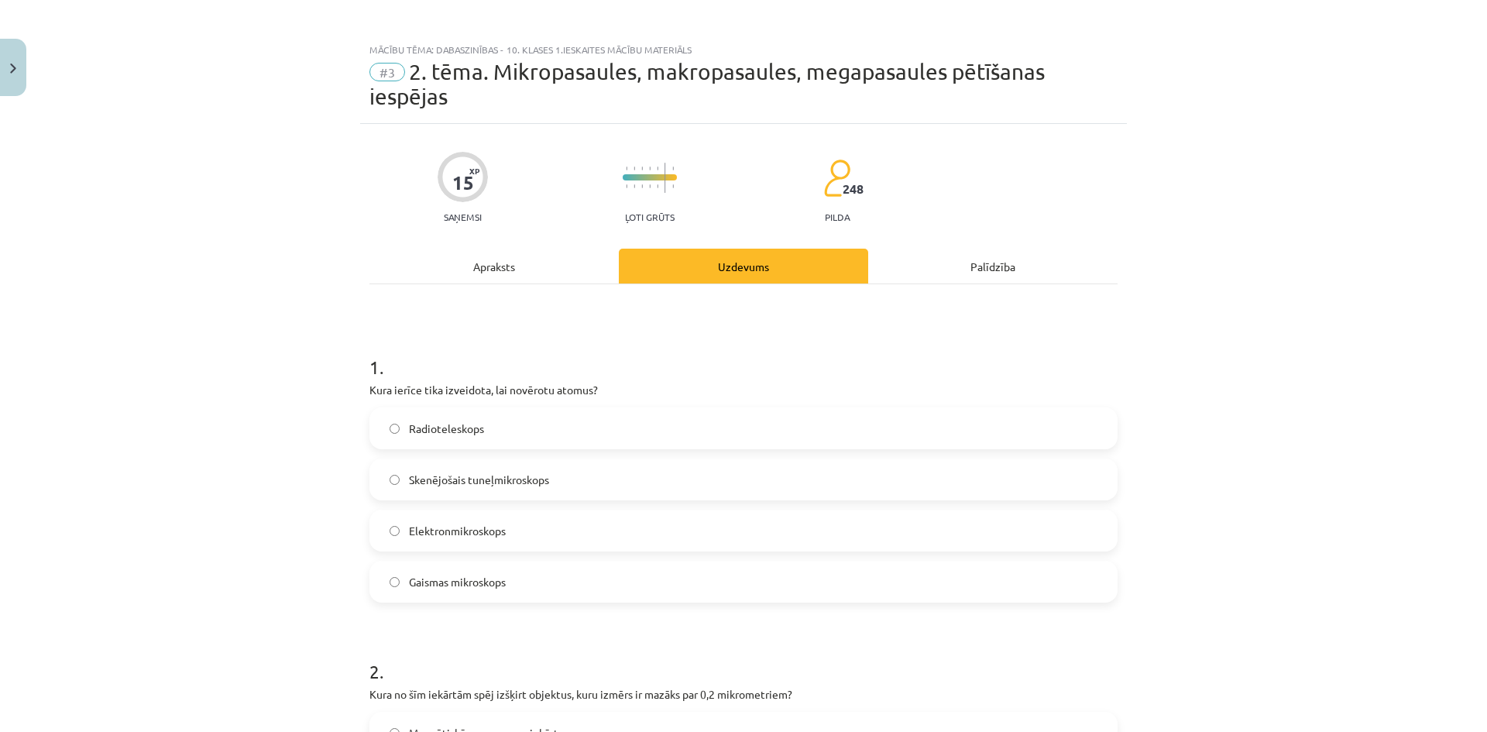
scroll to position [0, 0]
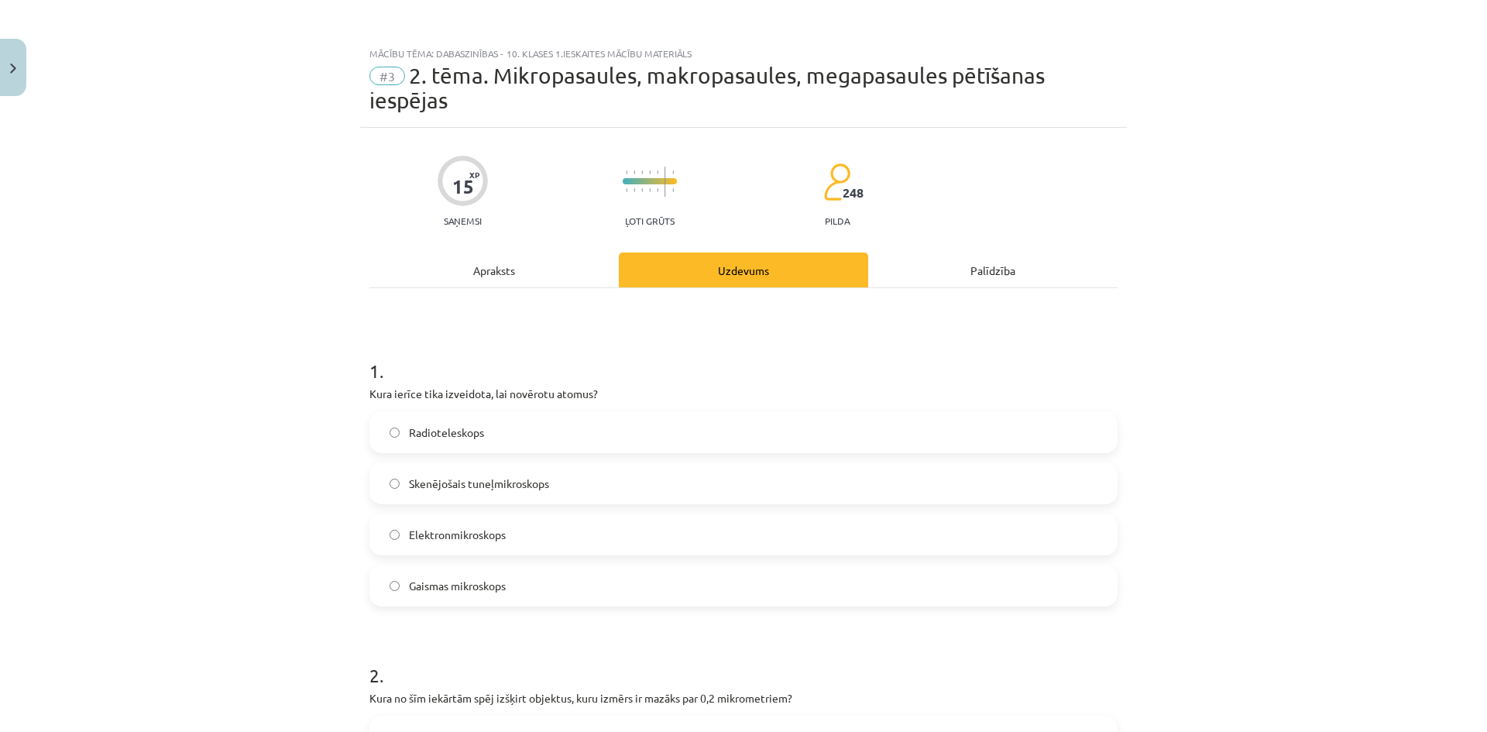
click at [512, 270] on div "Apraksts" at bounding box center [494, 270] width 249 height 35
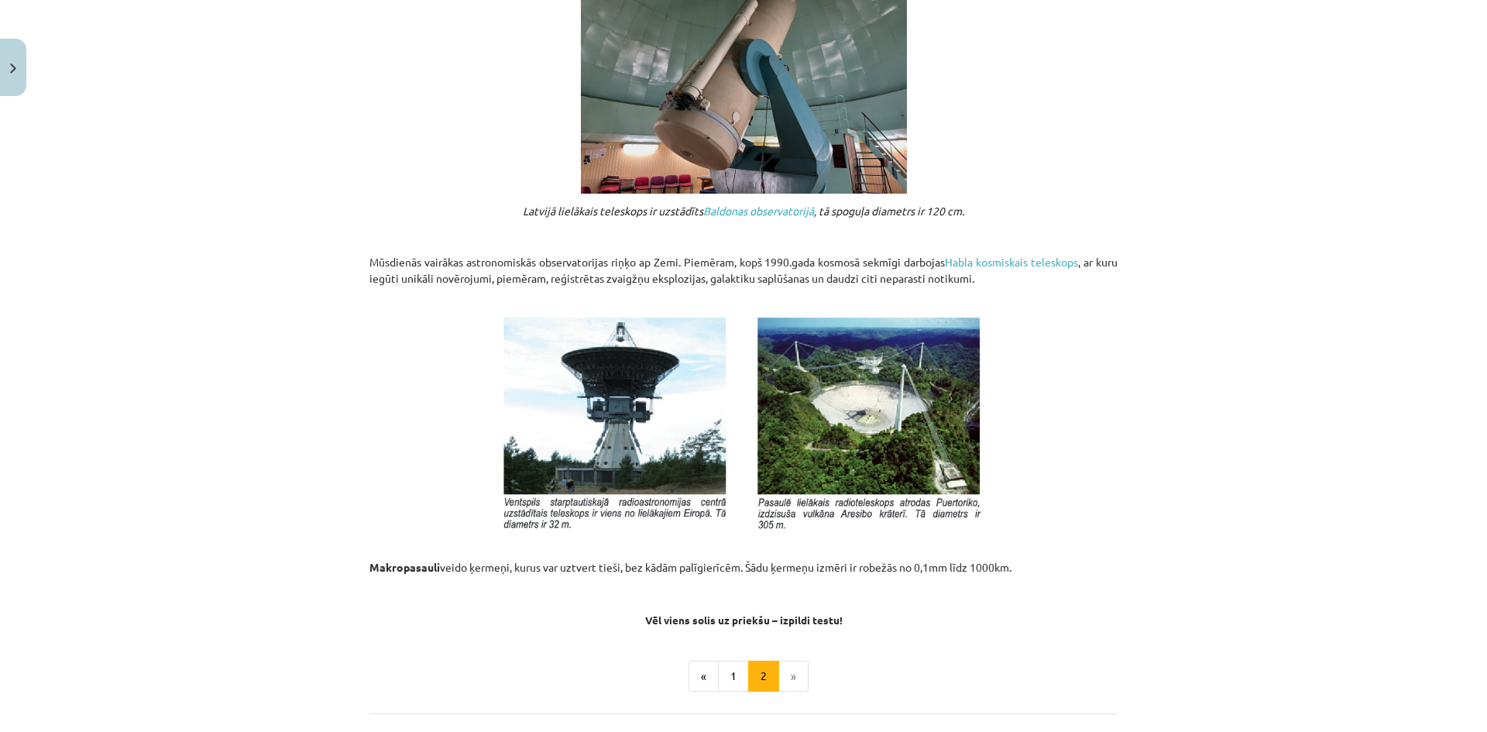
scroll to position [1547, 0]
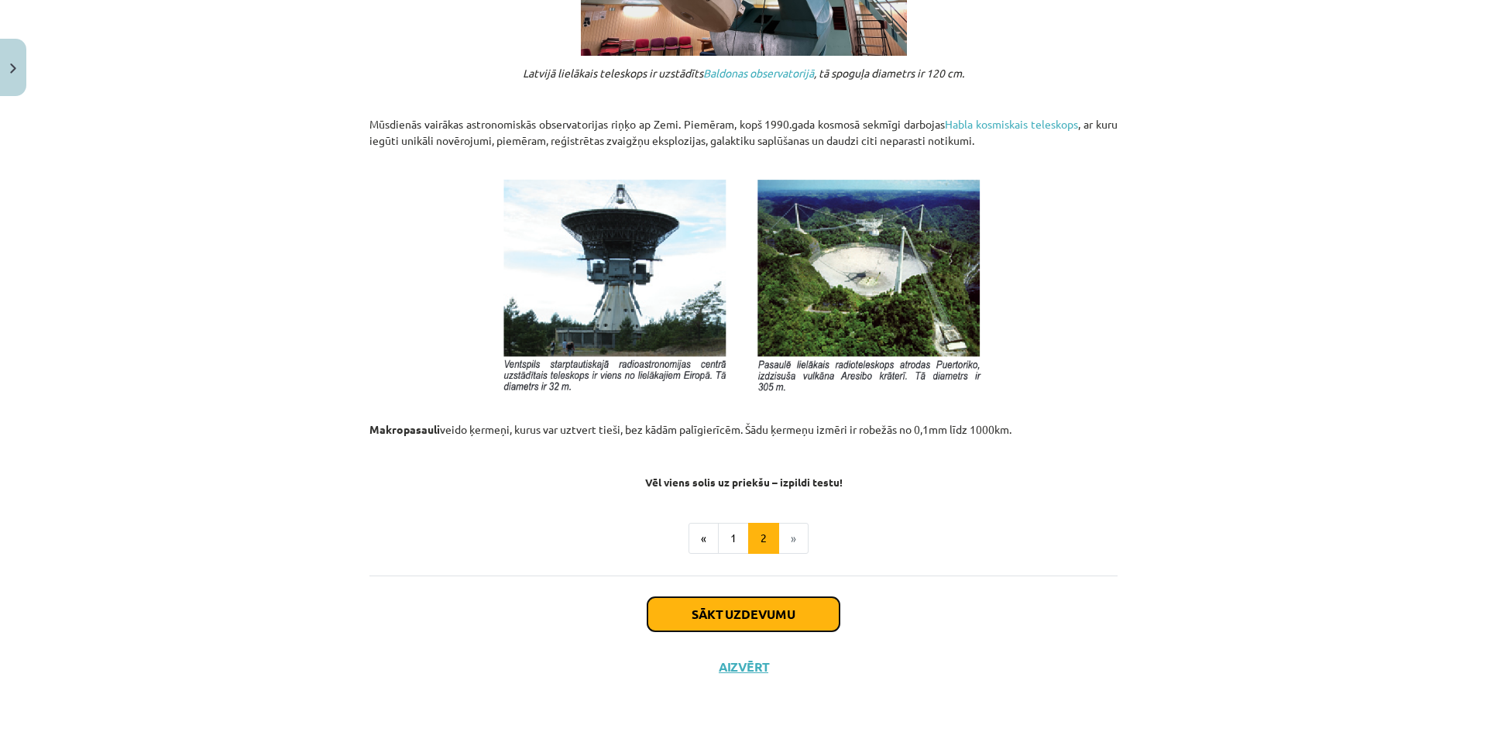
click at [758, 622] on button "Sākt uzdevumu" at bounding box center [744, 614] width 192 height 34
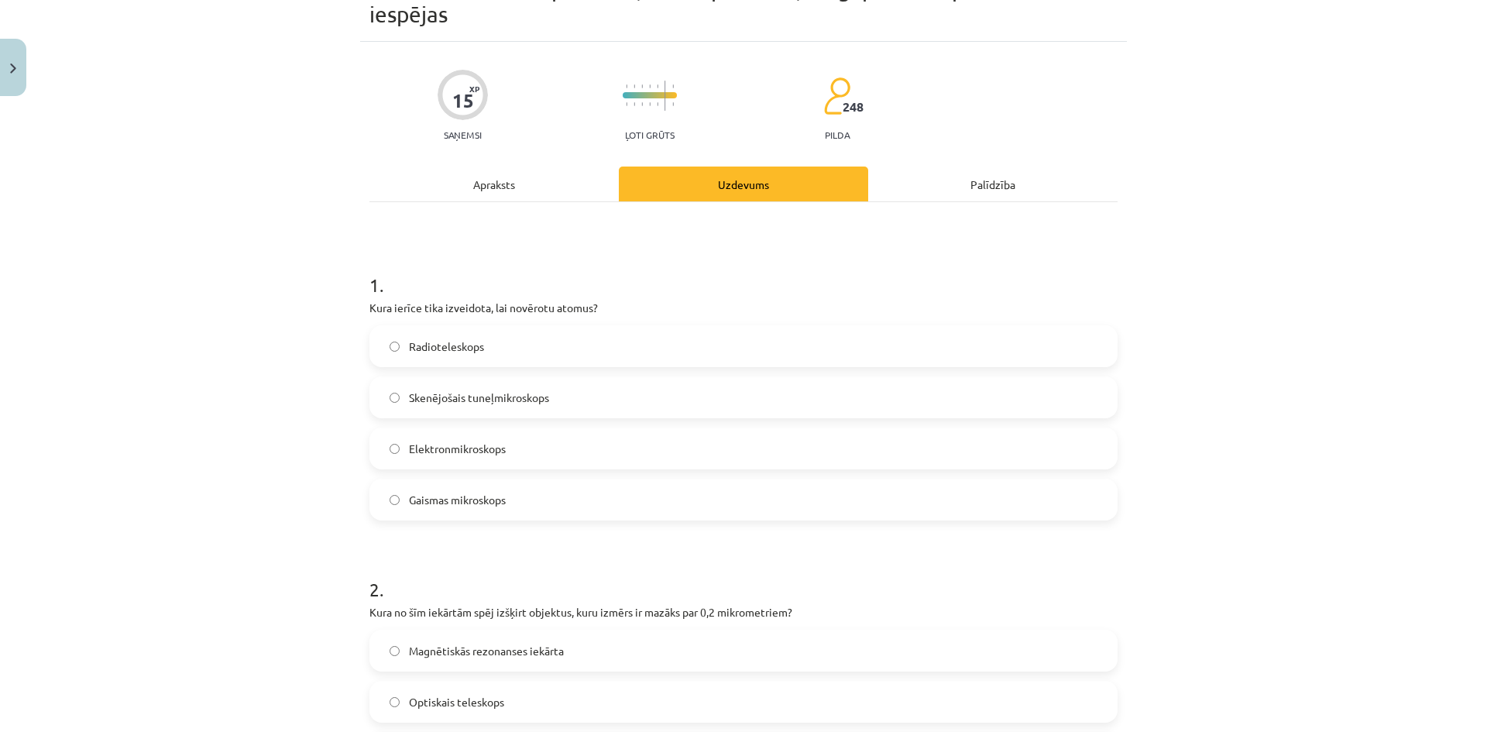
scroll to position [39, 0]
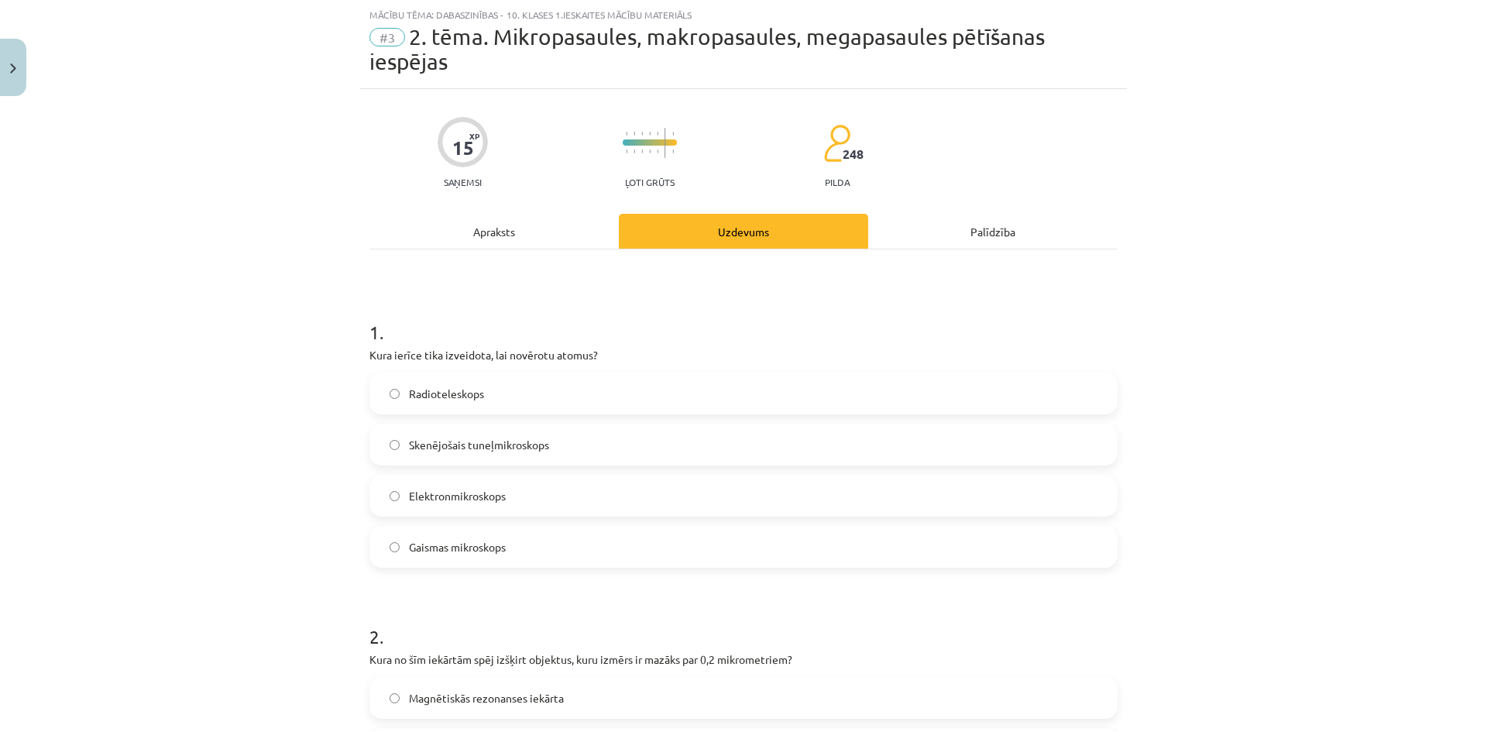
click at [473, 499] on span "Elektronmikroskops" at bounding box center [457, 496] width 97 height 16
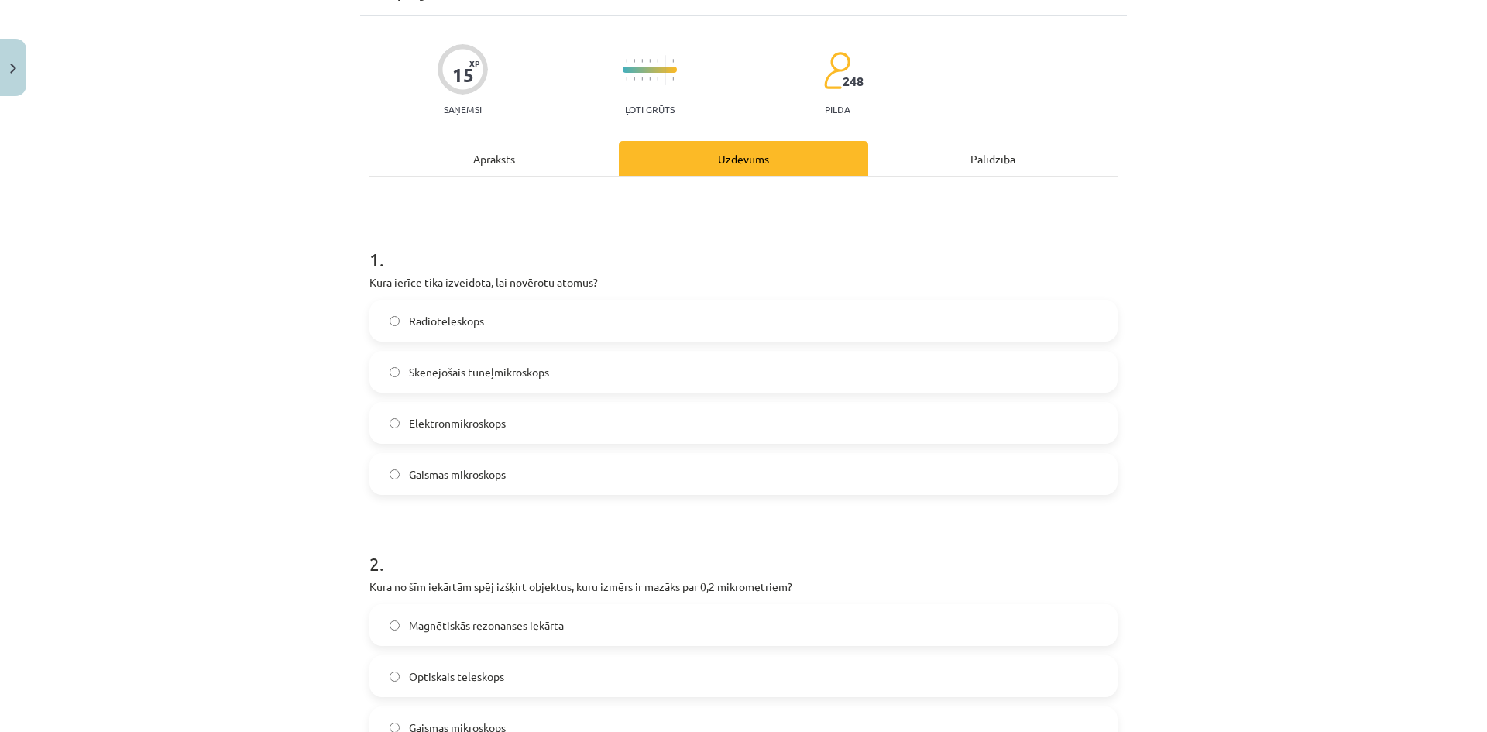
scroll to position [271, 0]
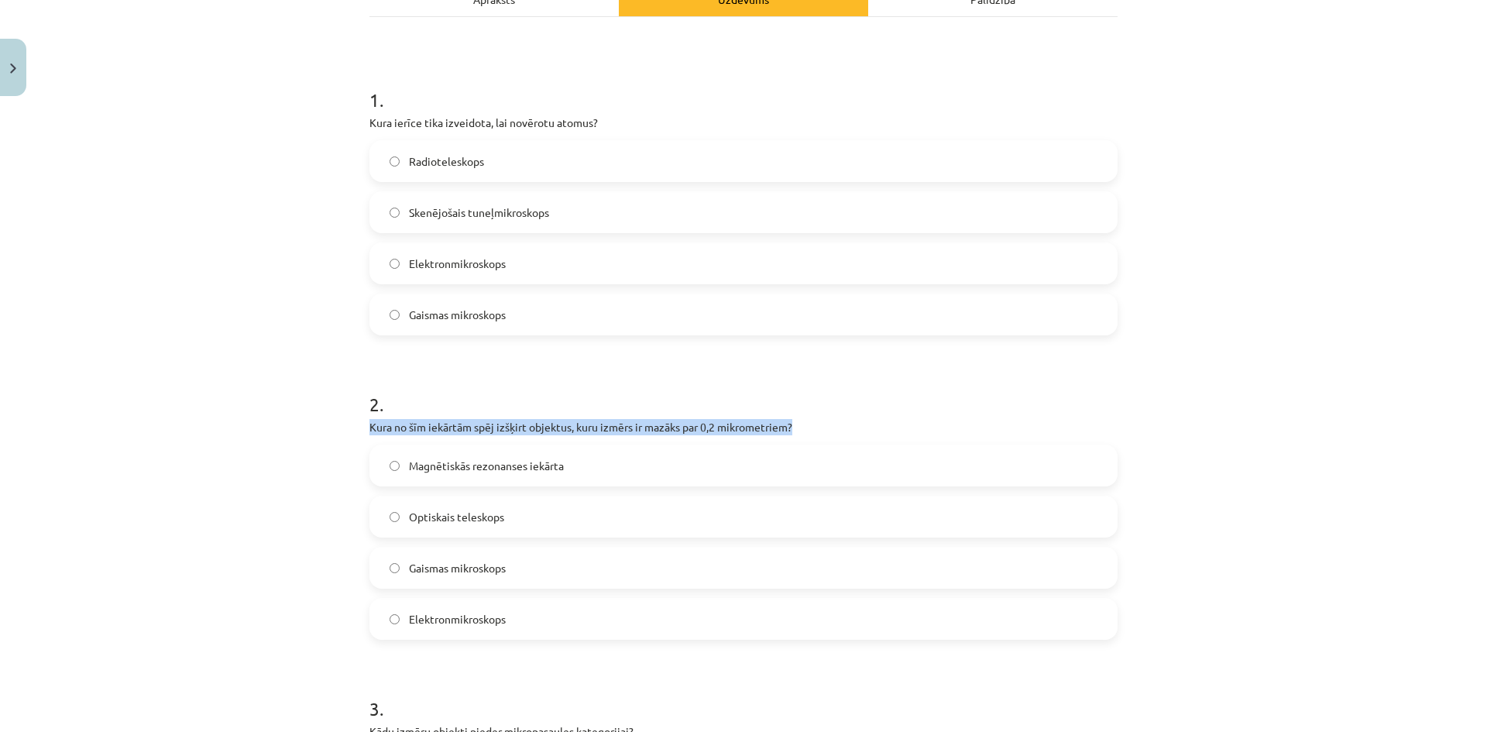
drag, startPoint x: 362, startPoint y: 417, endPoint x: 816, endPoint y: 430, distance: 454.9
drag, startPoint x: 723, startPoint y: 423, endPoint x: 741, endPoint y: 431, distance: 19.4
click at [741, 431] on p "Kura no šīm iekārtām spēj izšķirt objektus, kuru izmērs ir mazāks par 0,2 mikro…" at bounding box center [744, 427] width 748 height 16
drag, startPoint x: 358, startPoint y: 422, endPoint x: 871, endPoint y: 417, distance: 512.8
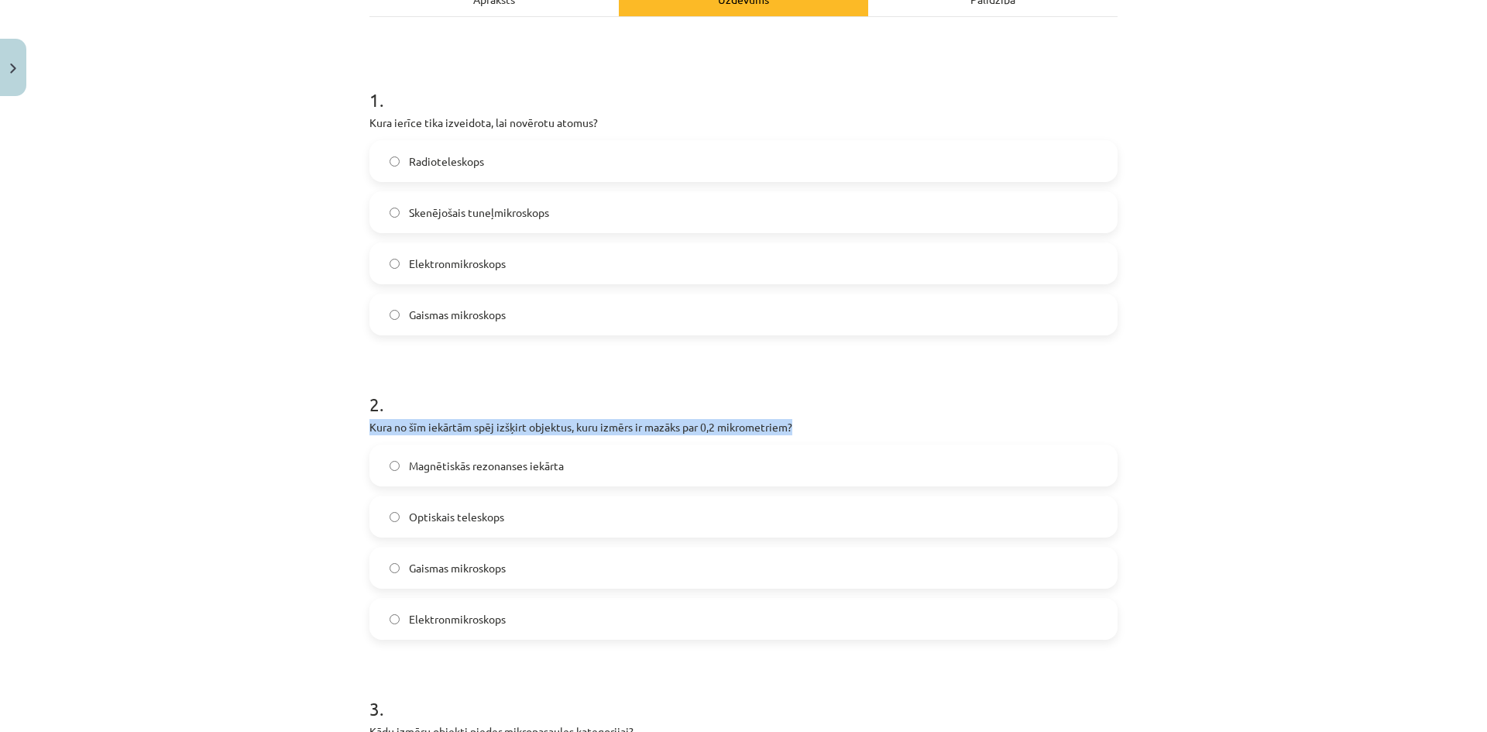
copy p "Kura no šīm iekārtām spēj izšķirt objektus, kuru izmērs ir mazāks par 0,2 mikro…"
click at [438, 570] on span "Gaismas mikroskops" at bounding box center [457, 568] width 97 height 16
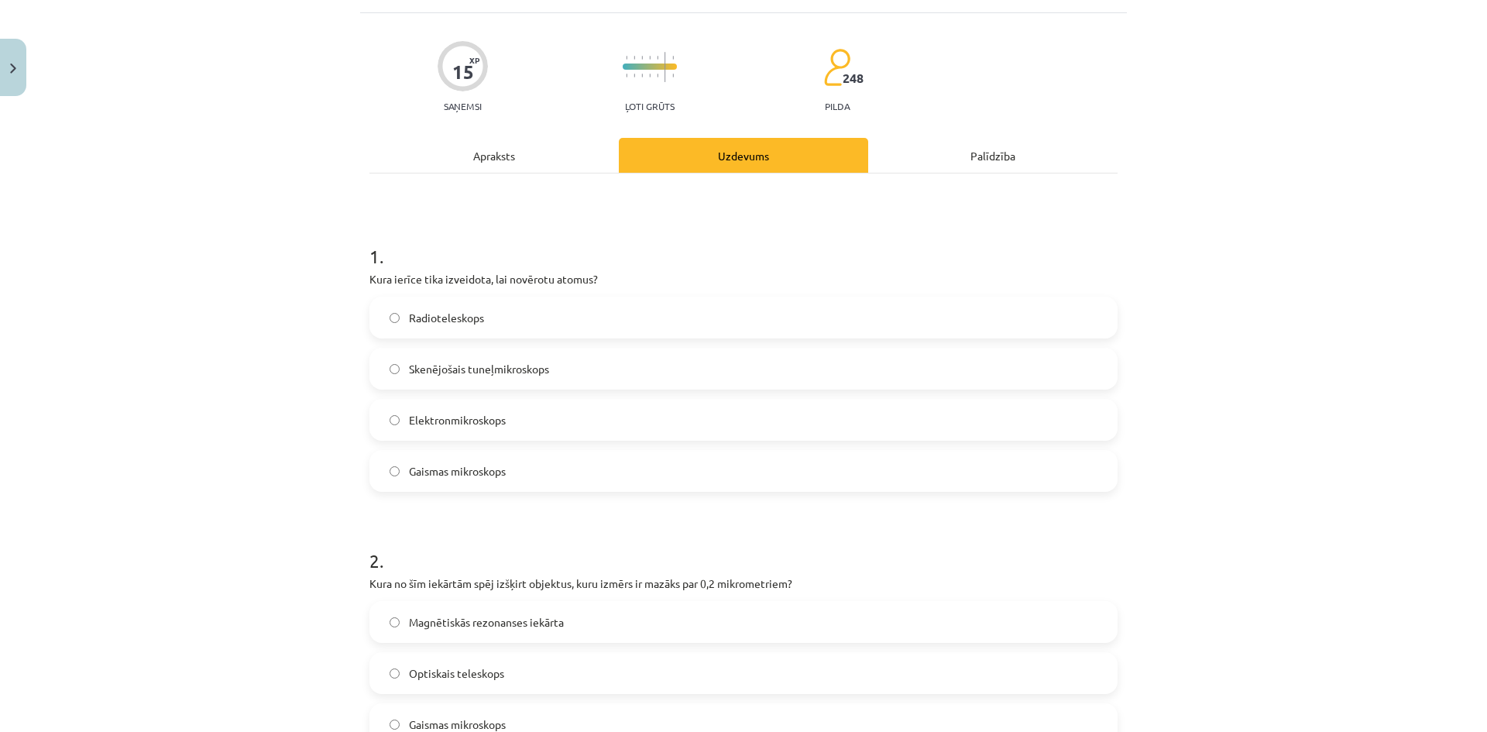
scroll to position [0, 0]
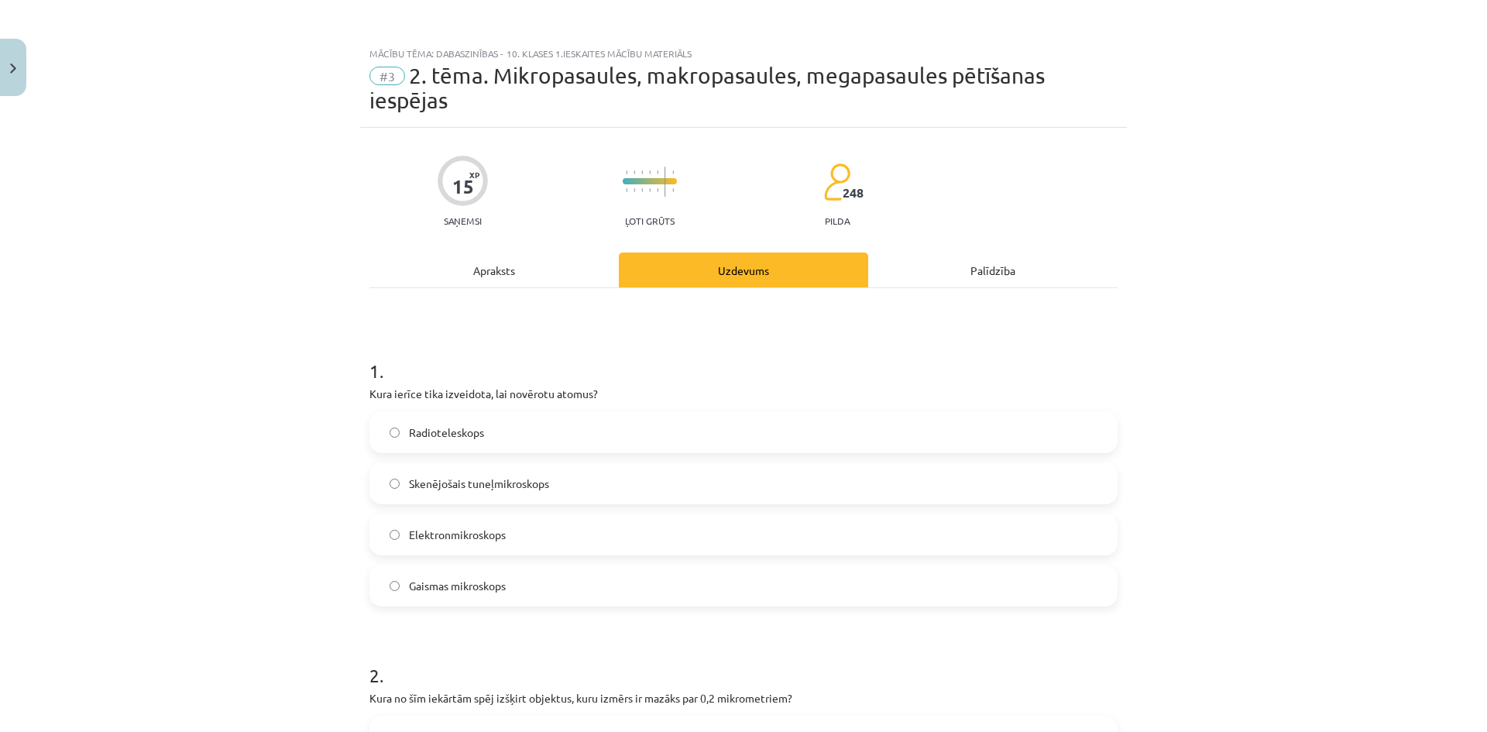
click at [504, 281] on div "Apraksts" at bounding box center [494, 270] width 249 height 35
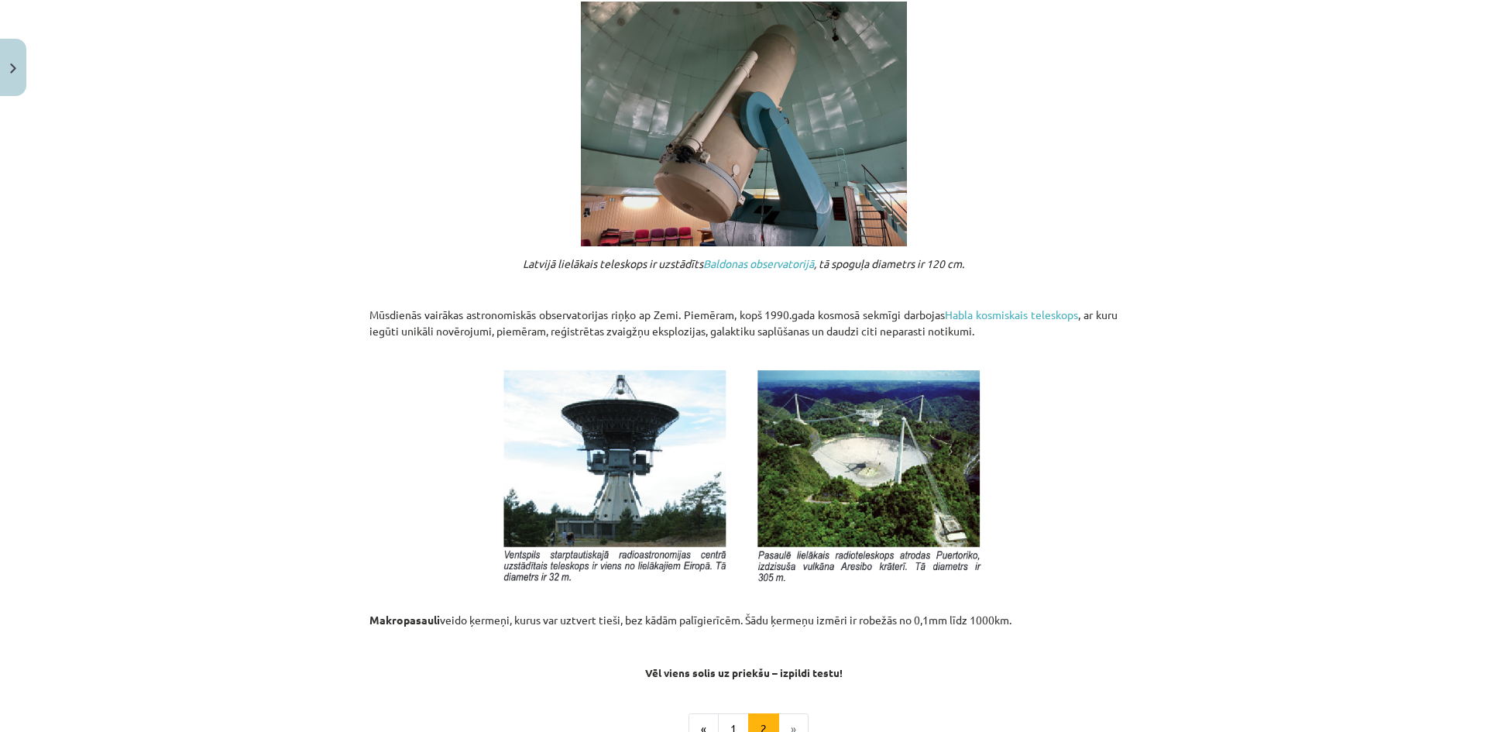
scroll to position [1547, 0]
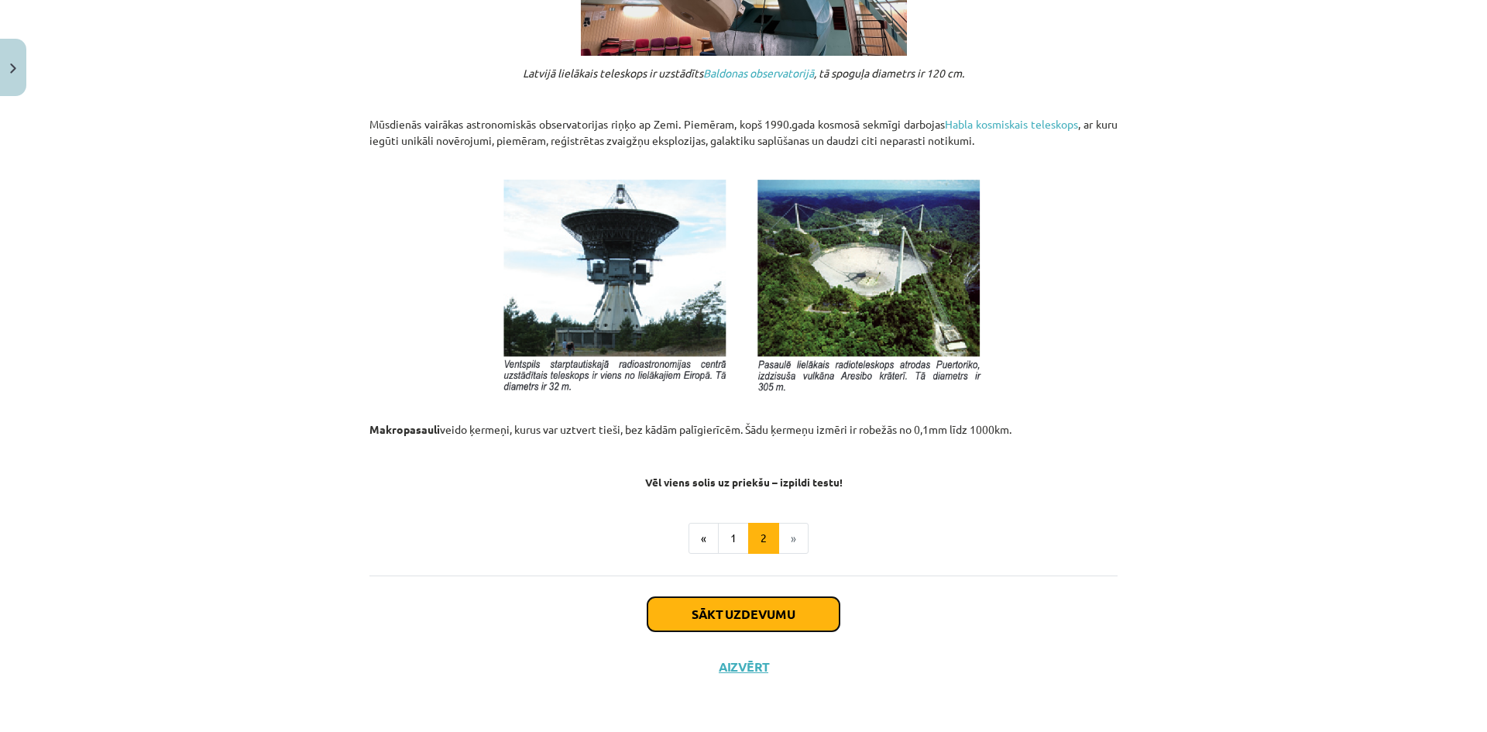
click at [788, 619] on button "Sākt uzdevumu" at bounding box center [744, 614] width 192 height 34
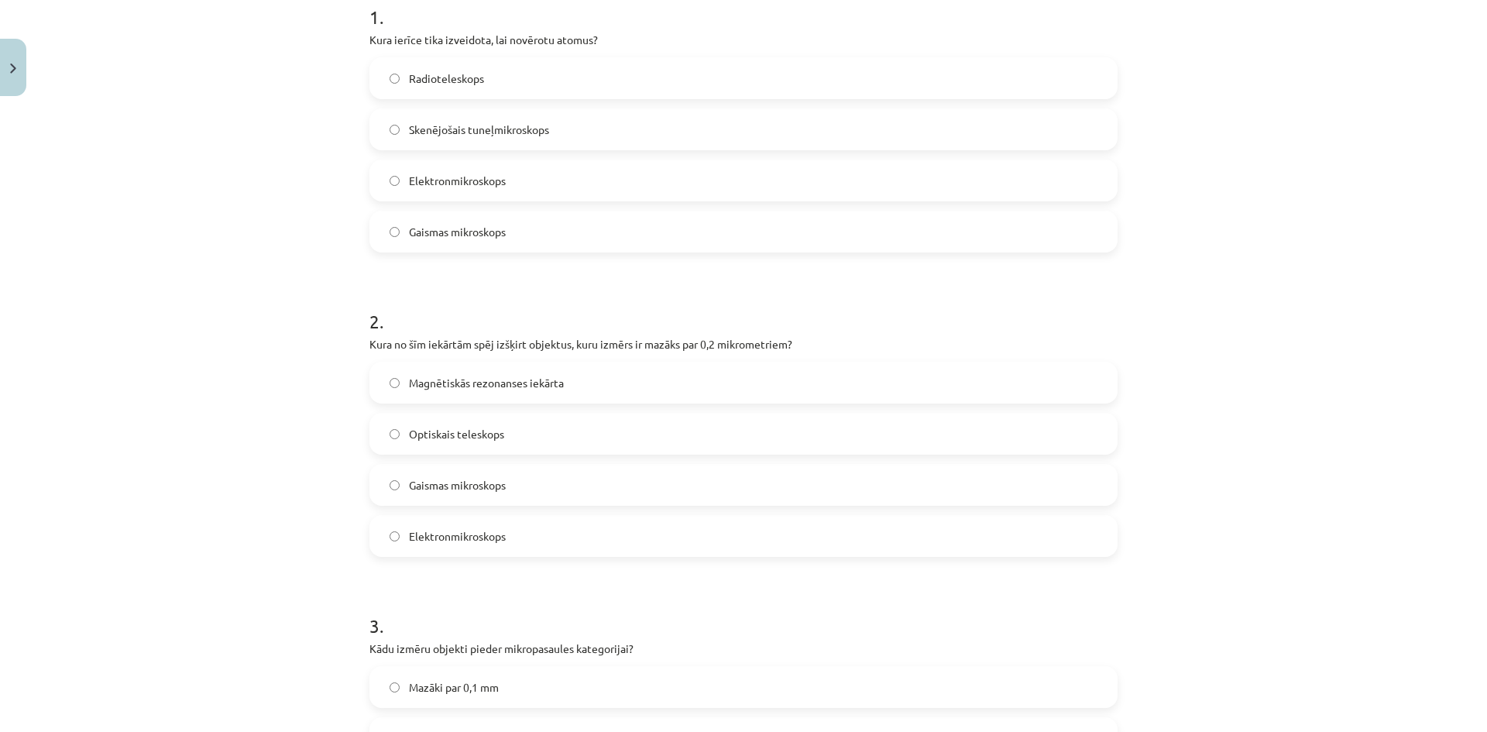
scroll to position [658, 0]
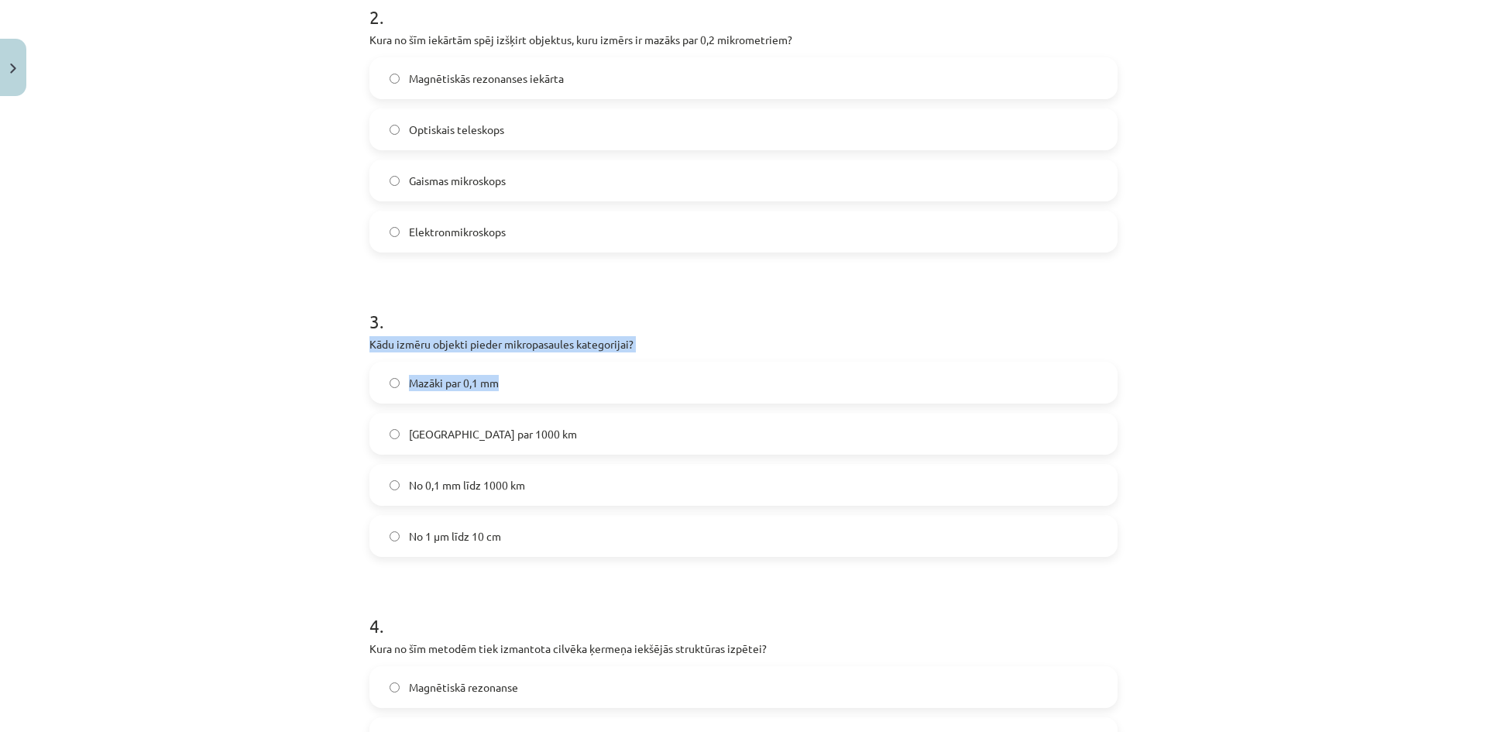
drag, startPoint x: 351, startPoint y: 335, endPoint x: 668, endPoint y: 354, distance: 317.4
click at [668, 354] on div "Mācību tēma: Dabaszinības - 10. klases 1.ieskaites mācību materiāls #3 2. tēma.…" at bounding box center [743, 366] width 1487 height 732
click at [663, 341] on p "Kādu izmēru objekti pieder mikropasaules kategorijai?" at bounding box center [744, 344] width 748 height 16
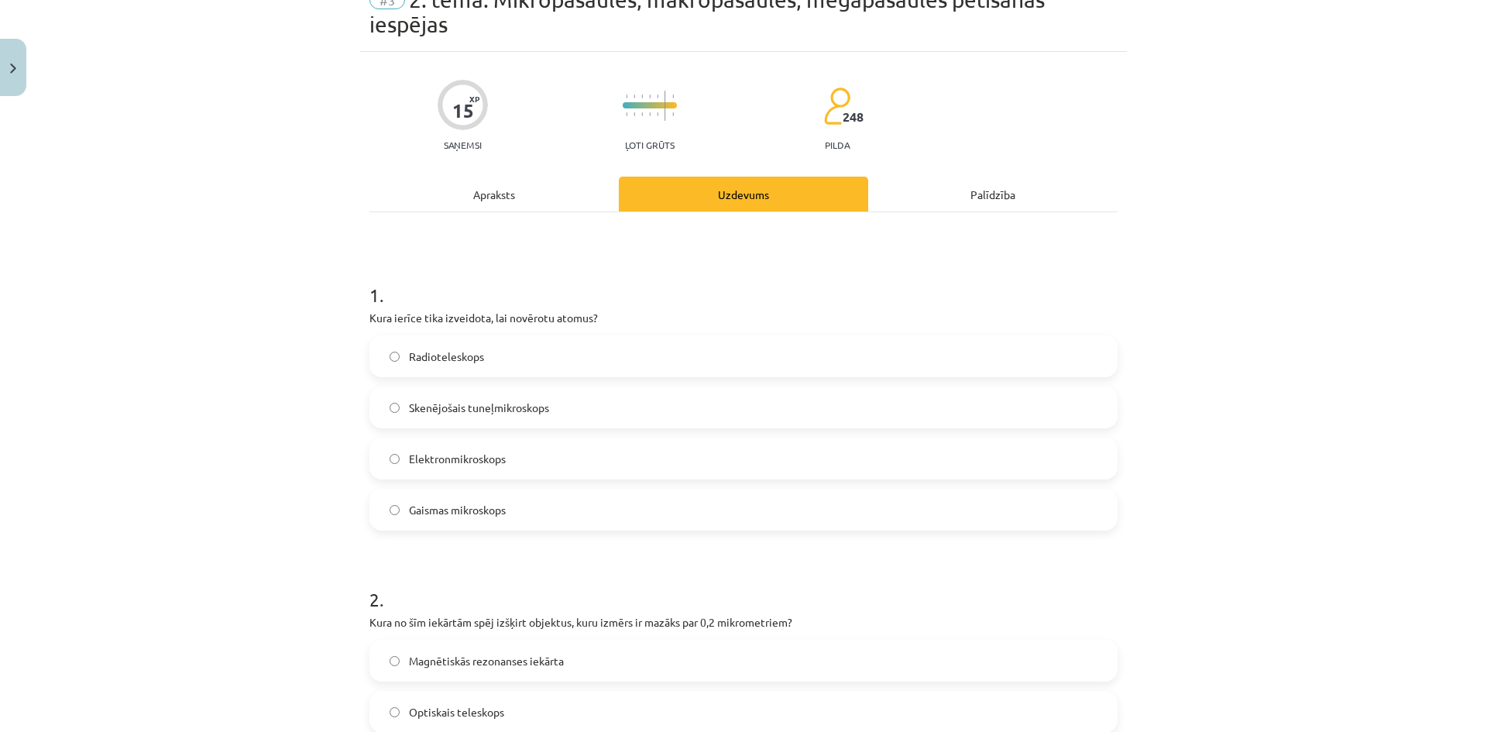
scroll to position [0, 0]
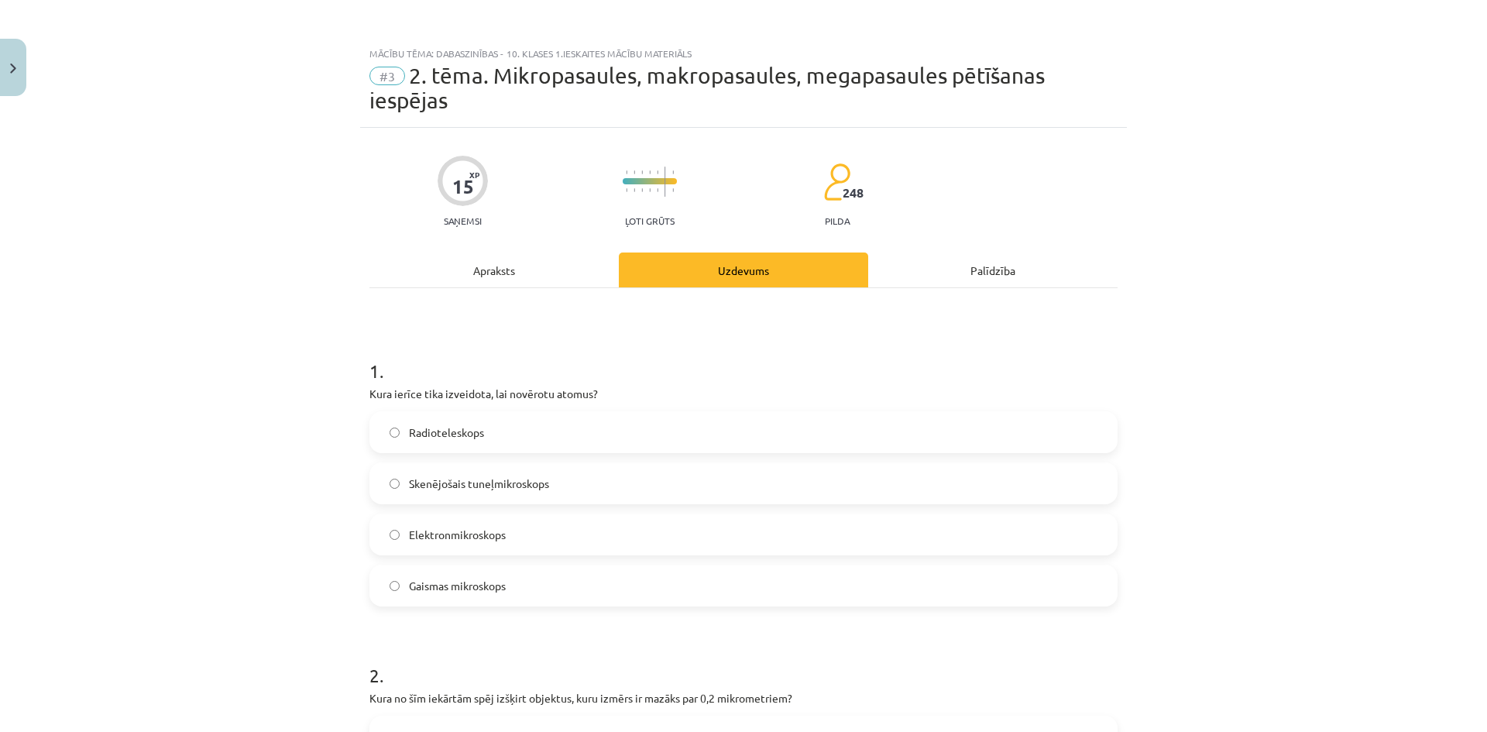
click at [530, 284] on div "Apraksts" at bounding box center [494, 270] width 249 height 35
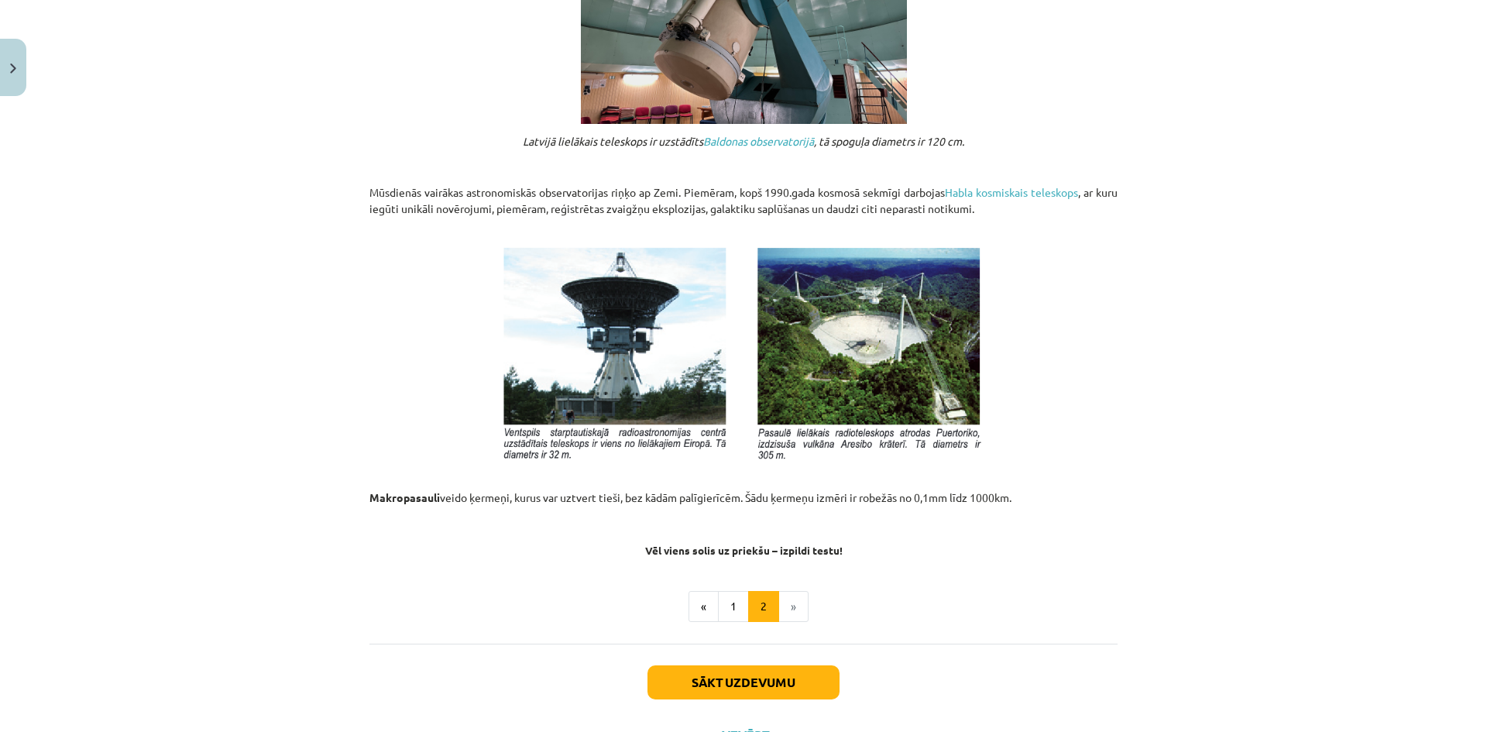
scroll to position [1547, 0]
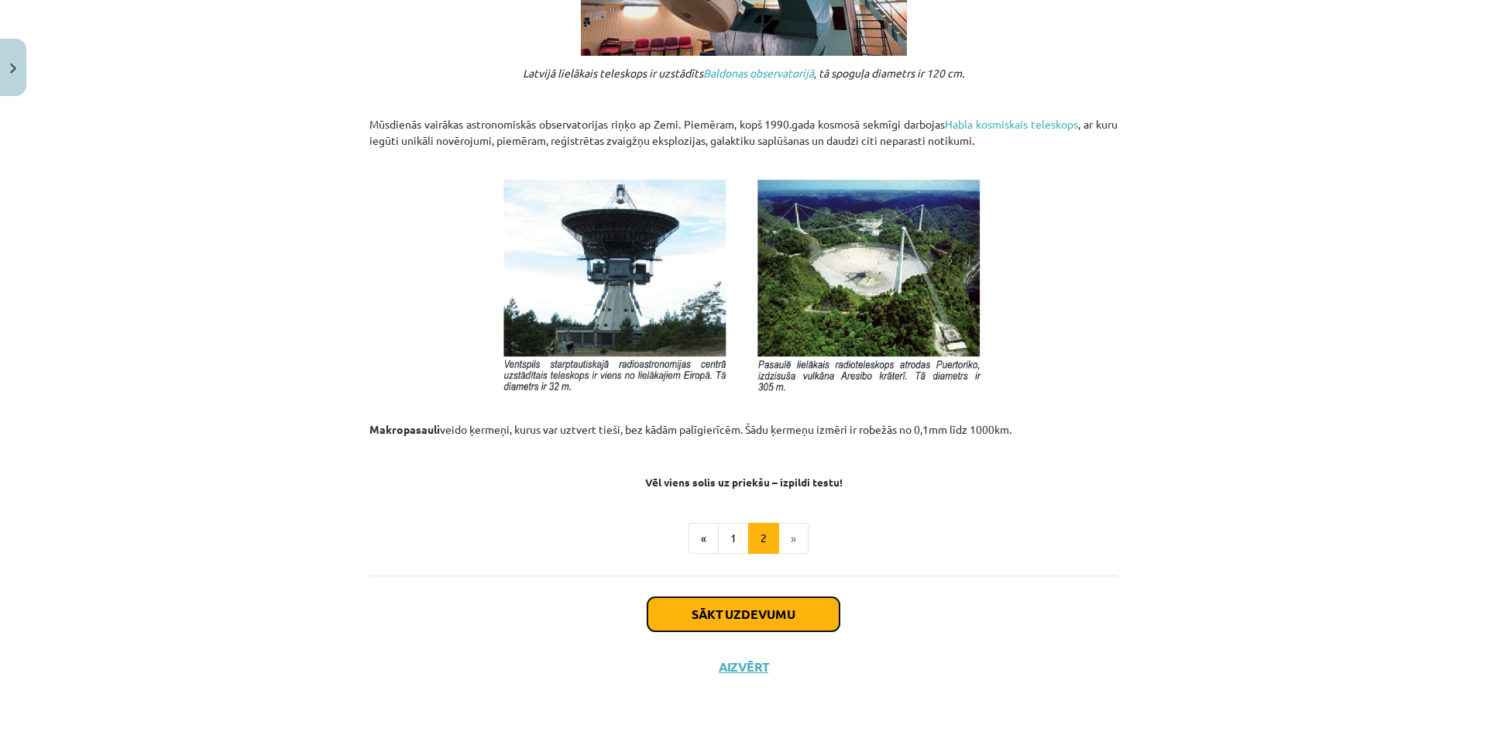
click at [738, 620] on button "Sākt uzdevumu" at bounding box center [744, 614] width 192 height 34
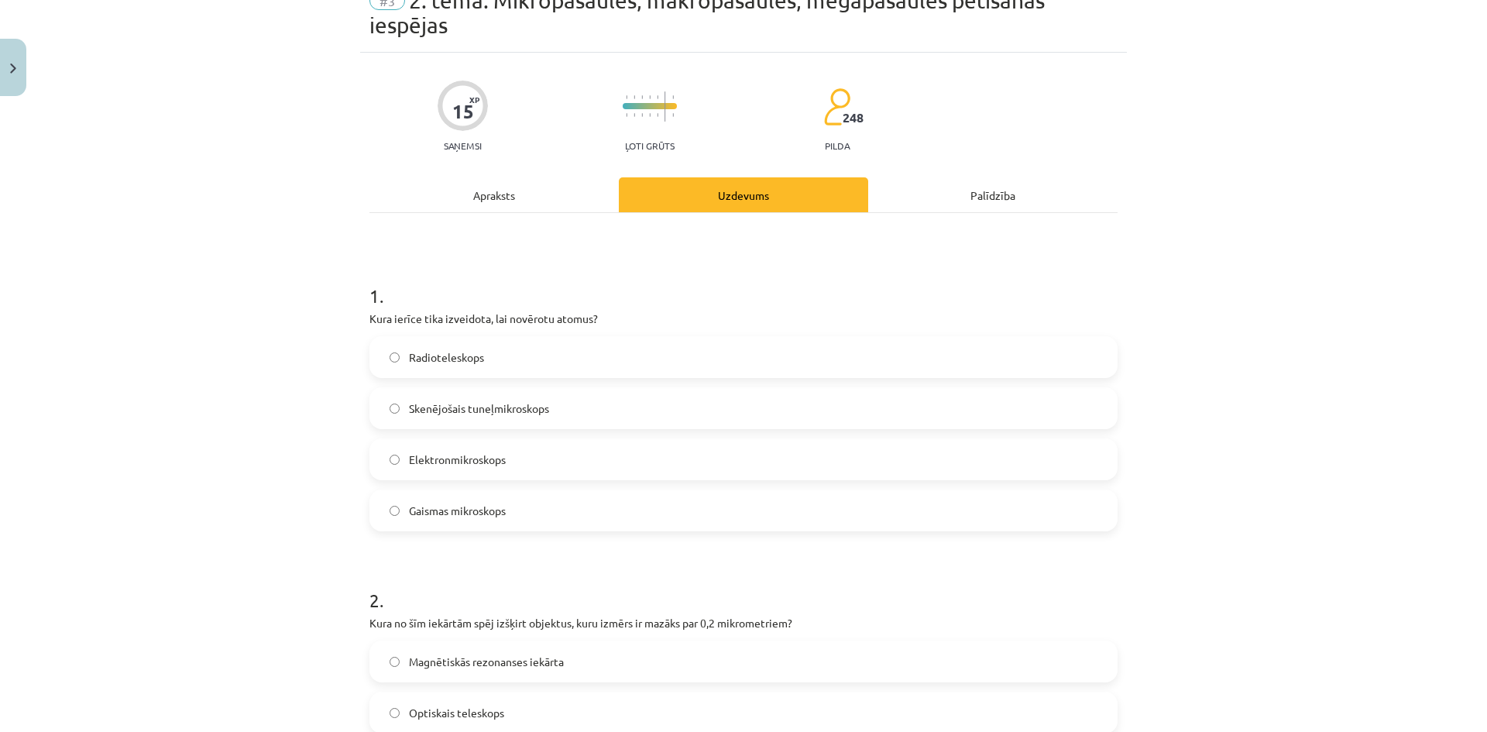
scroll to position [0, 0]
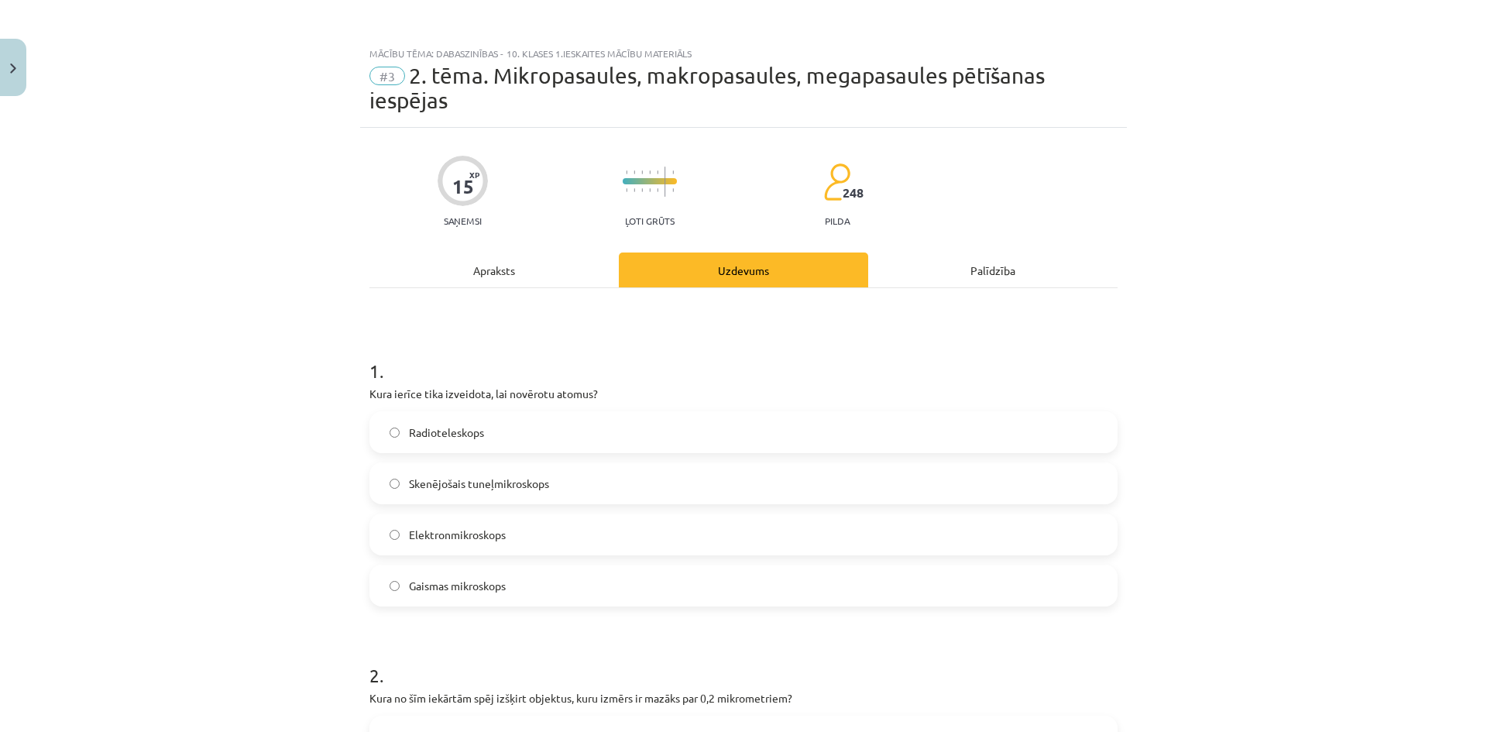
click at [472, 277] on div "Apraksts" at bounding box center [494, 270] width 249 height 35
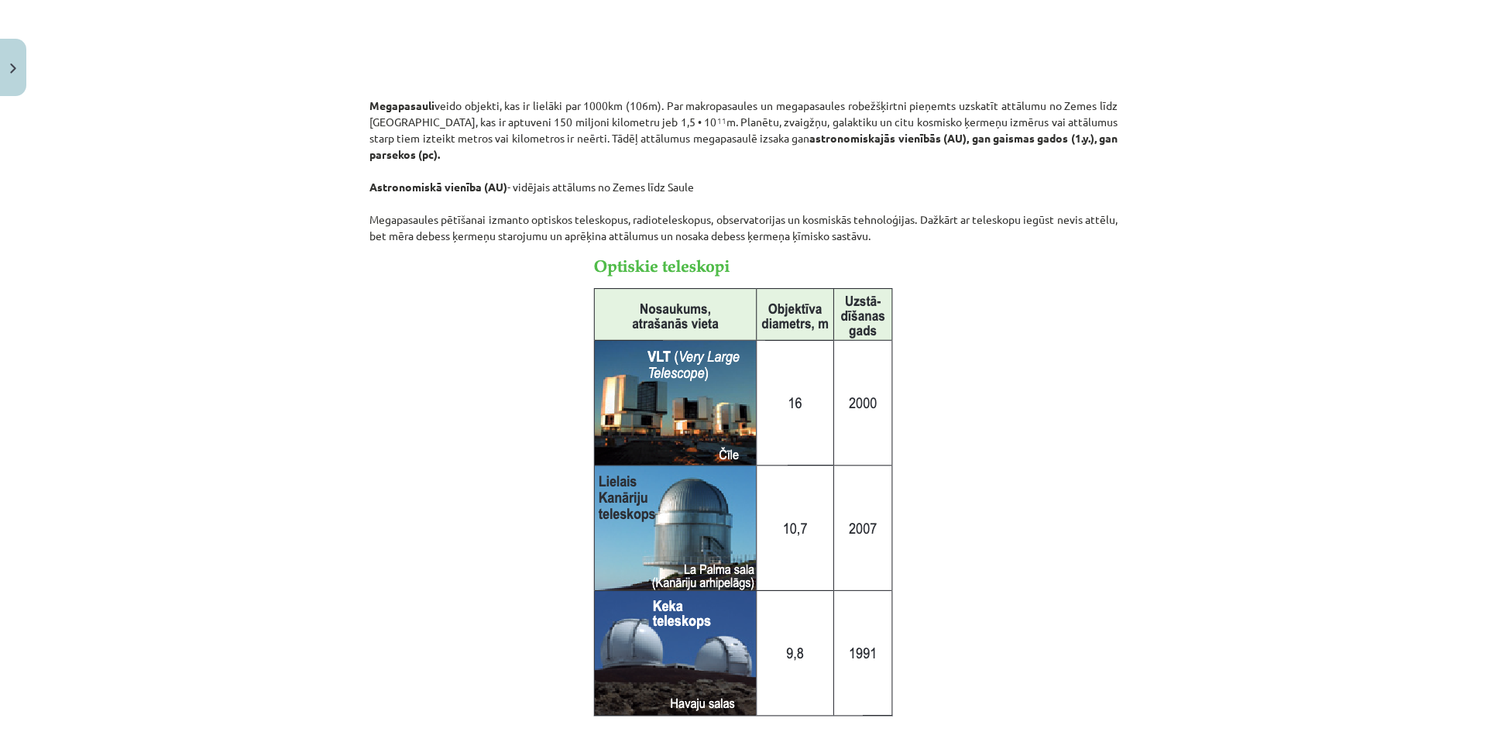
scroll to position [1433, 0]
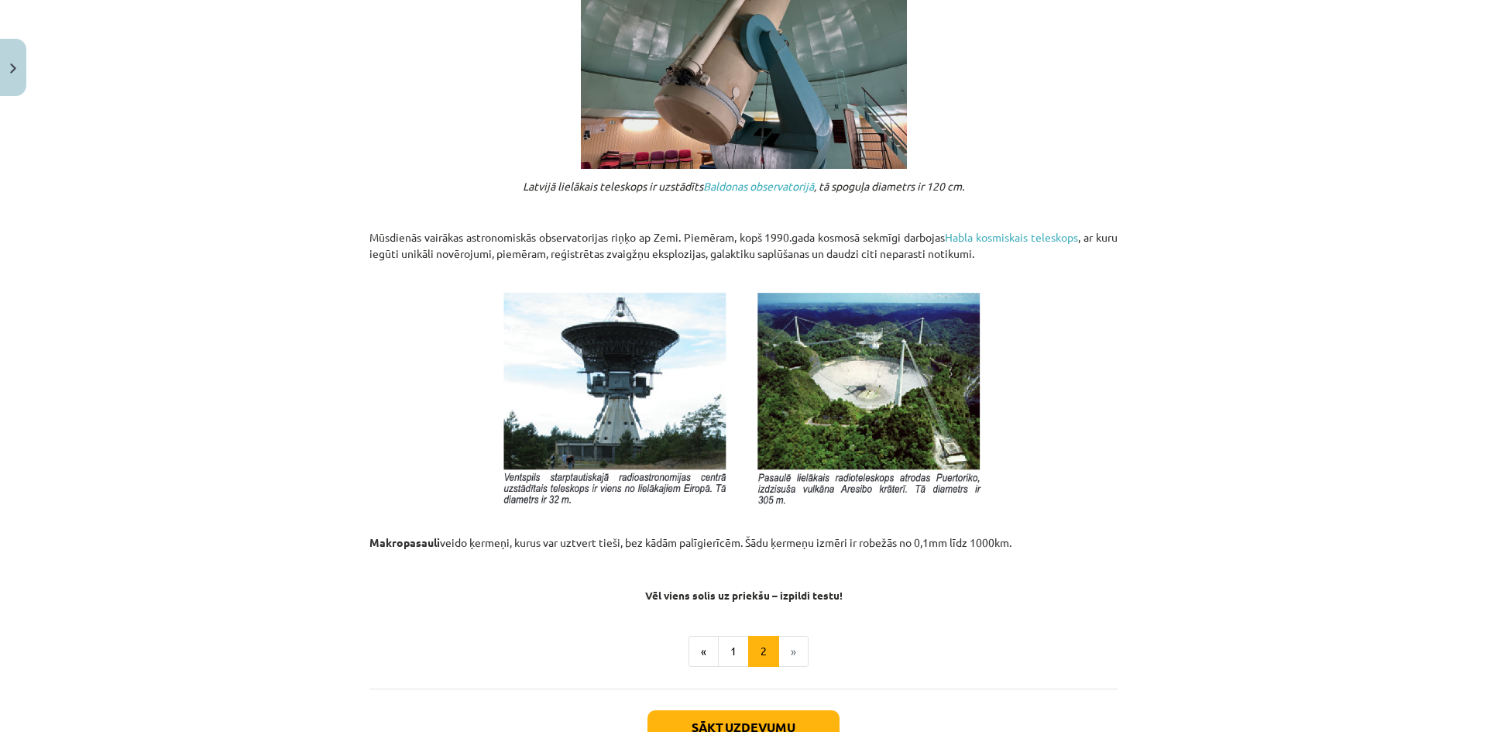
click at [829, 427] on img at bounding box center [744, 397] width 490 height 221
drag, startPoint x: 597, startPoint y: 548, endPoint x: 874, endPoint y: 583, distance: 278.6
click at [932, 566] on p "Makropasauli veido ķermeņi, kurus var uztvert tieši, bez kādām palīgierīcēm. Šā…" at bounding box center [744, 551] width 748 height 33
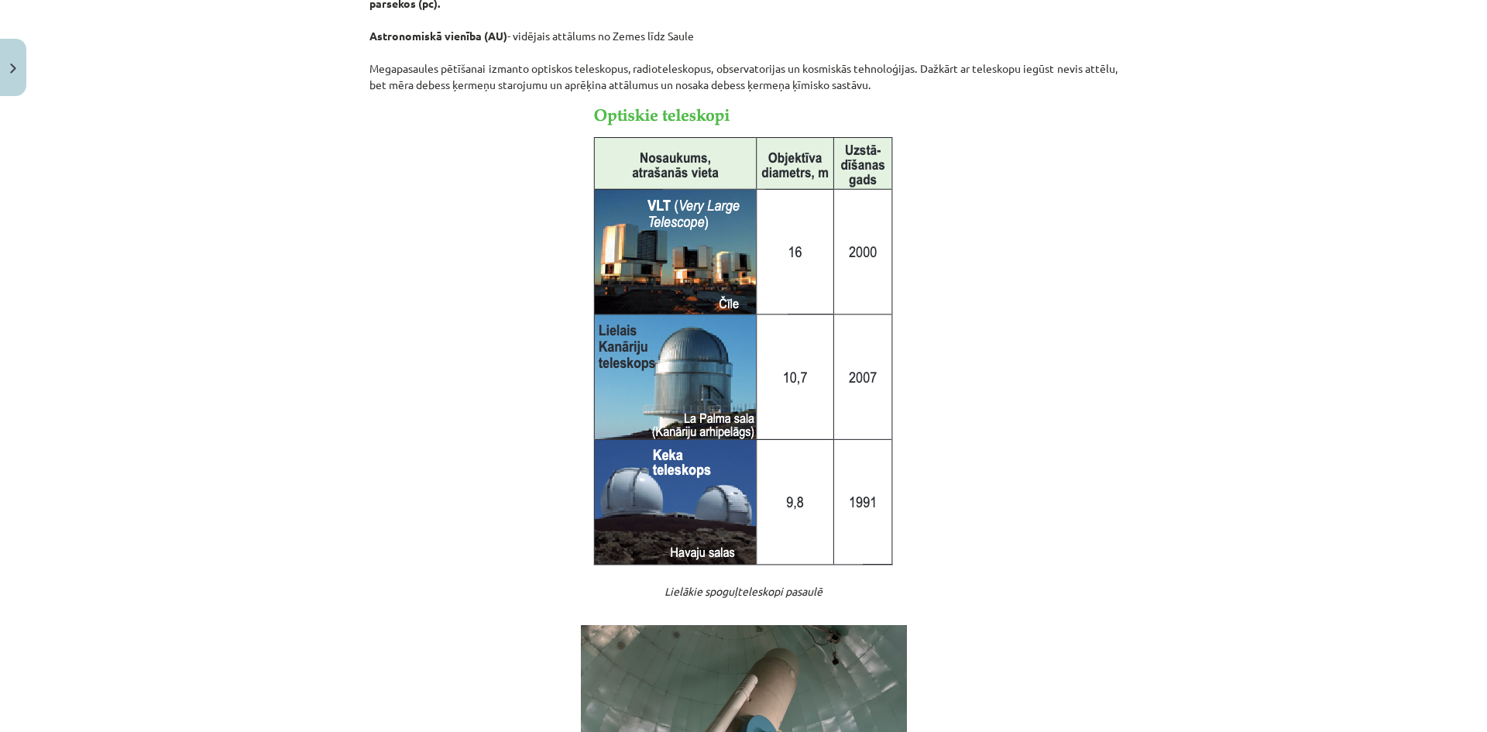
scroll to position [1547, 0]
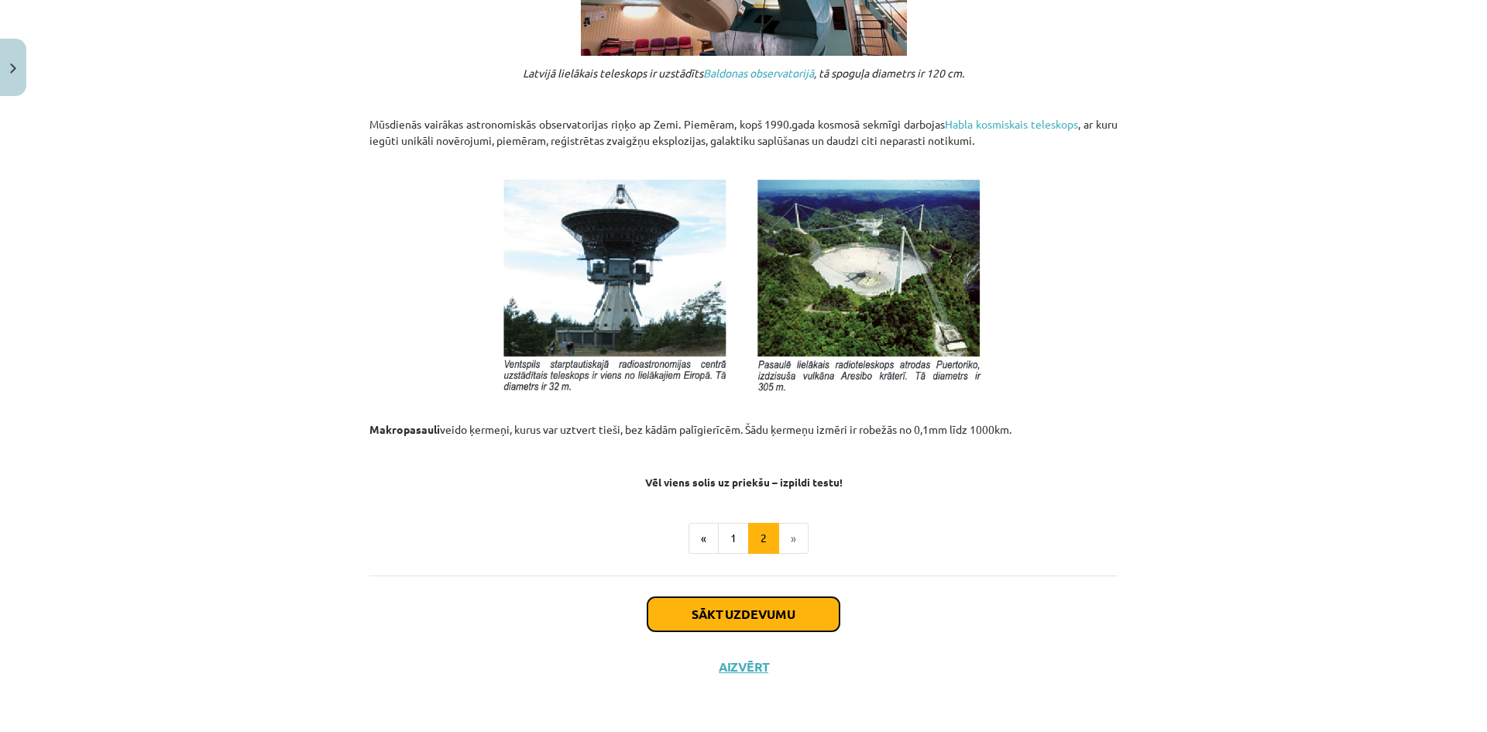
click at [755, 612] on button "Sākt uzdevumu" at bounding box center [744, 614] width 192 height 34
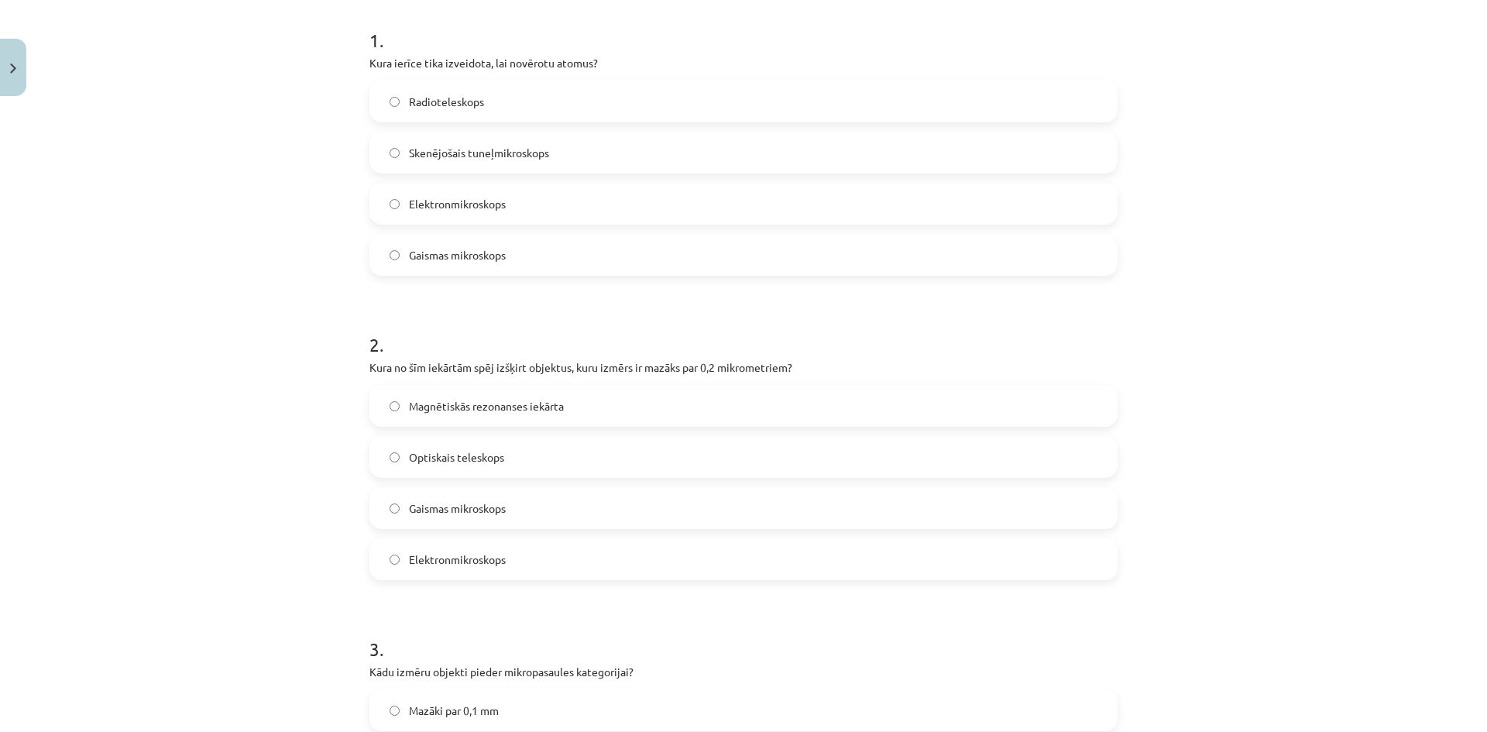
scroll to position [581, 0]
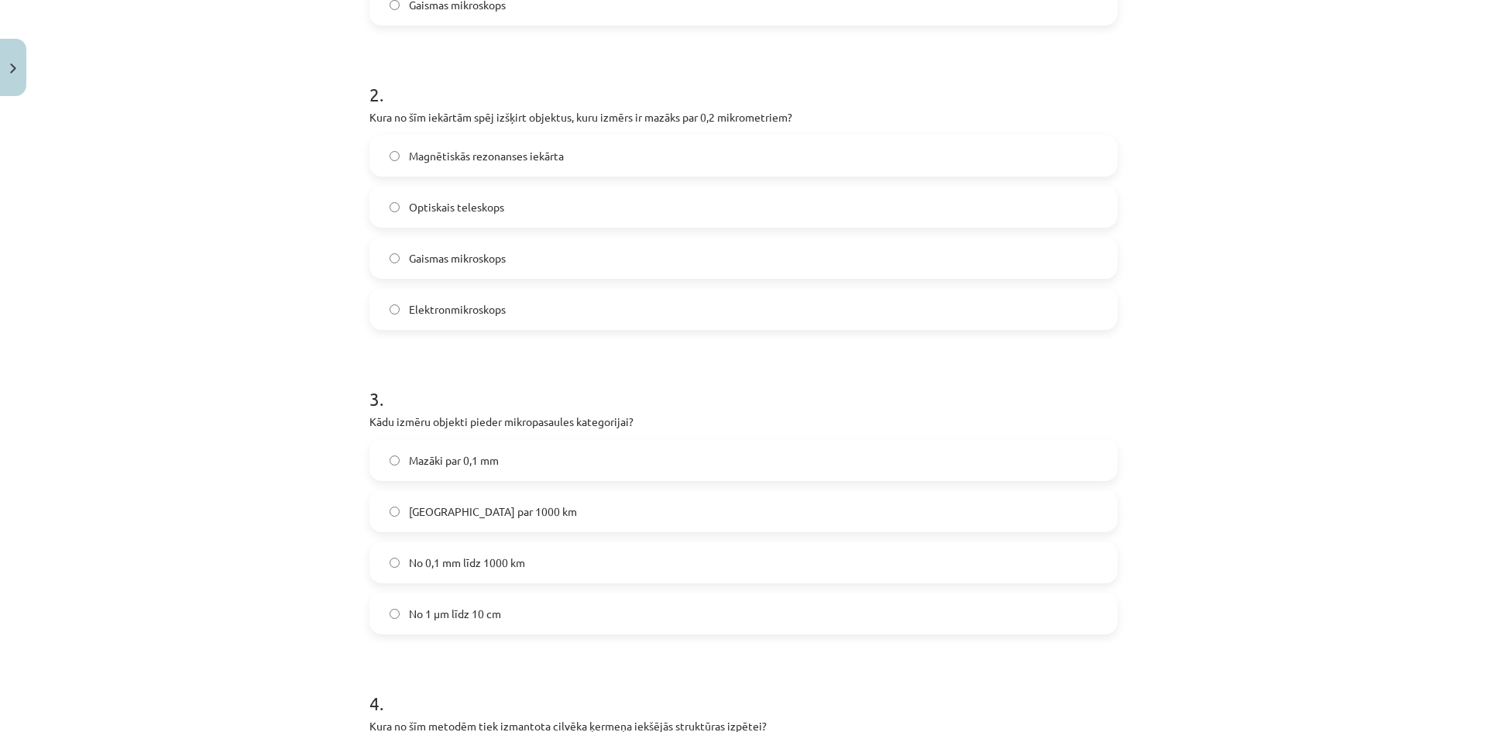
click at [492, 461] on span "Mazāki par 0,1 mm" at bounding box center [454, 460] width 90 height 16
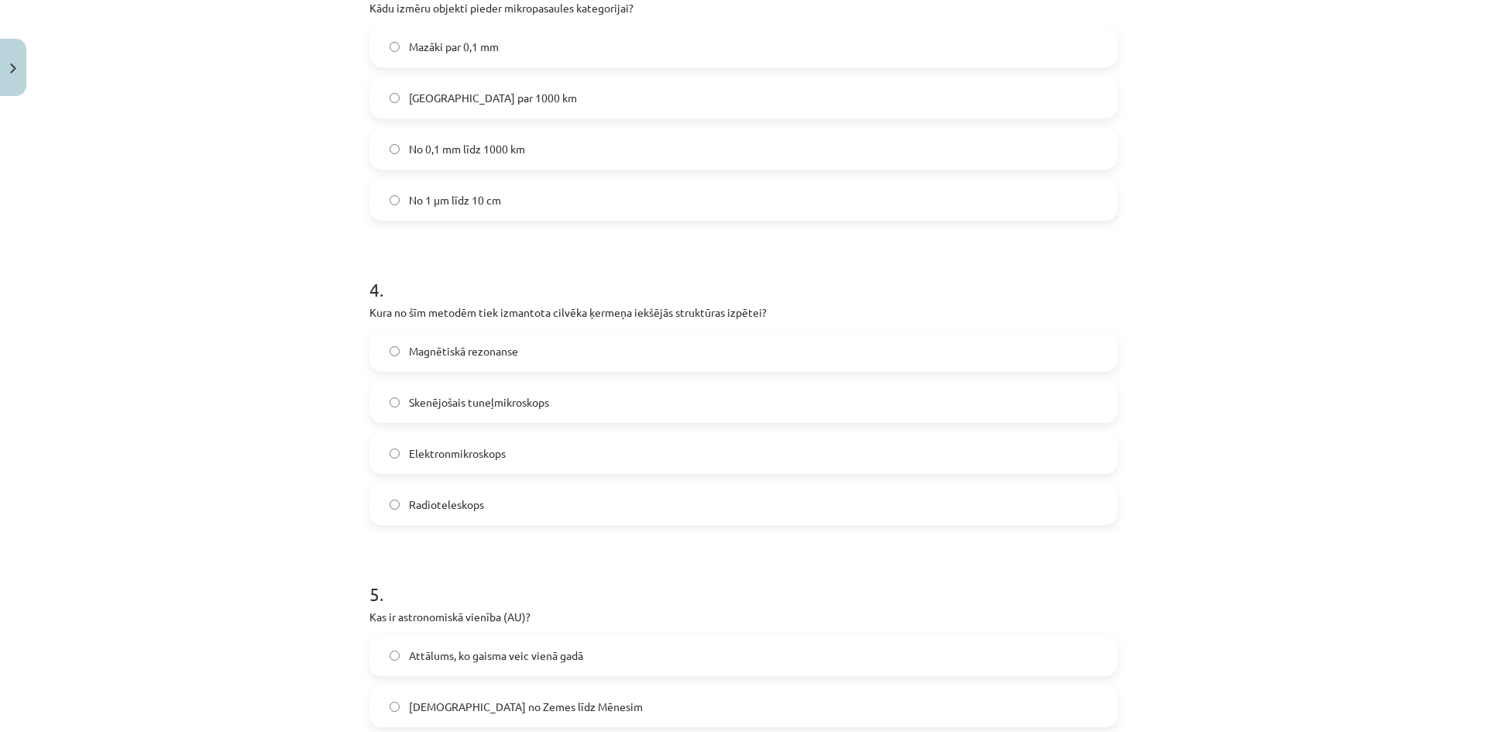
scroll to position [968, 0]
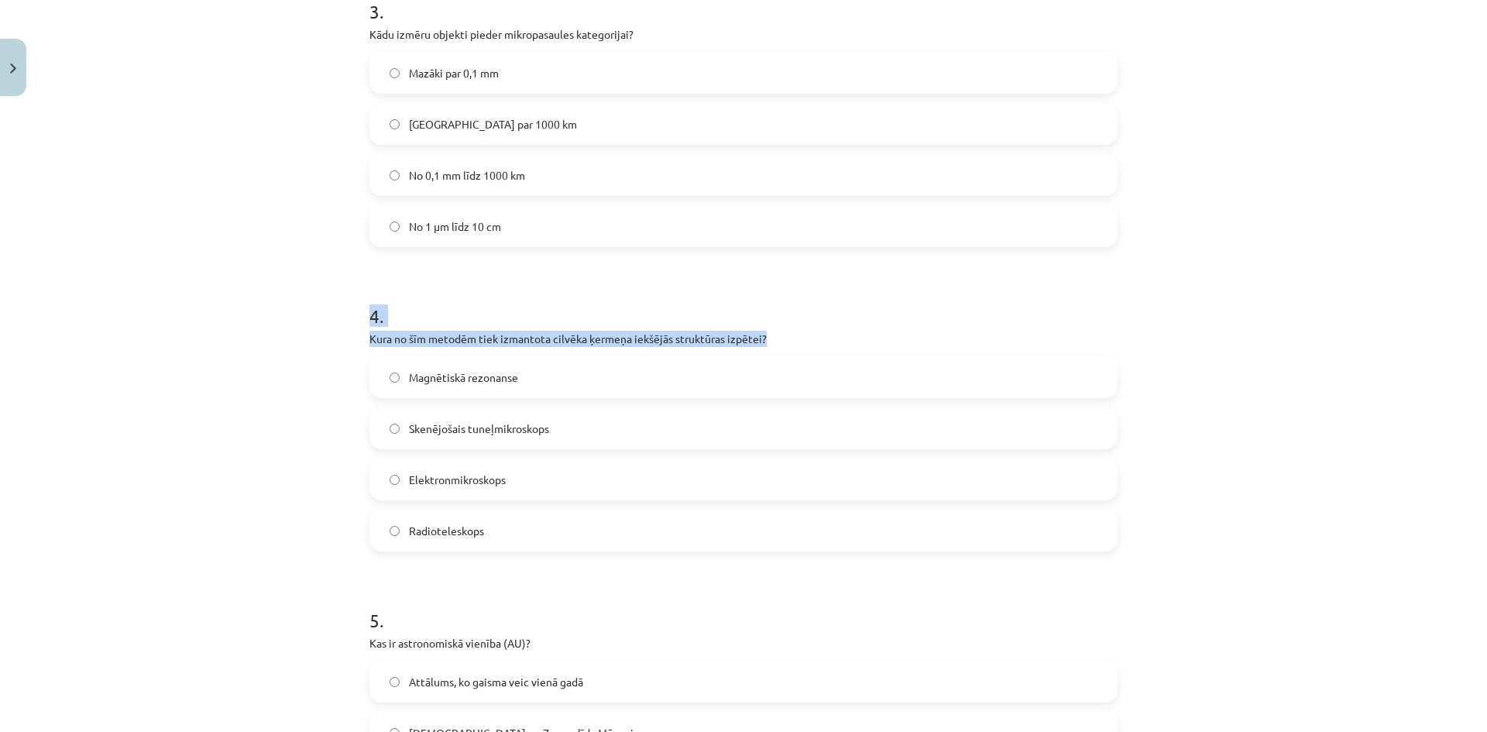
drag, startPoint x: 349, startPoint y: 319, endPoint x: 797, endPoint y: 345, distance: 449.2
click at [797, 345] on div "Mācību tēma: Dabaszinības - 10. klases 1.ieskaites mācību materiāls #3 2. tēma.…" at bounding box center [743, 366] width 1487 height 732
click at [797, 345] on p "Kura no šīm metodēm tiek izmantota cilvēka ķermeņa iekšējās struktūras izpētei?" at bounding box center [744, 339] width 748 height 16
drag, startPoint x: 766, startPoint y: 340, endPoint x: 360, endPoint y: 339, distance: 405.9
click at [360, 339] on div "15 XP Saņemsi Ļoti grūts 248 pilda Apraksts Uzdevums Palīdzība 1 . Kura ierīce …" at bounding box center [743, 78] width 767 height 1837
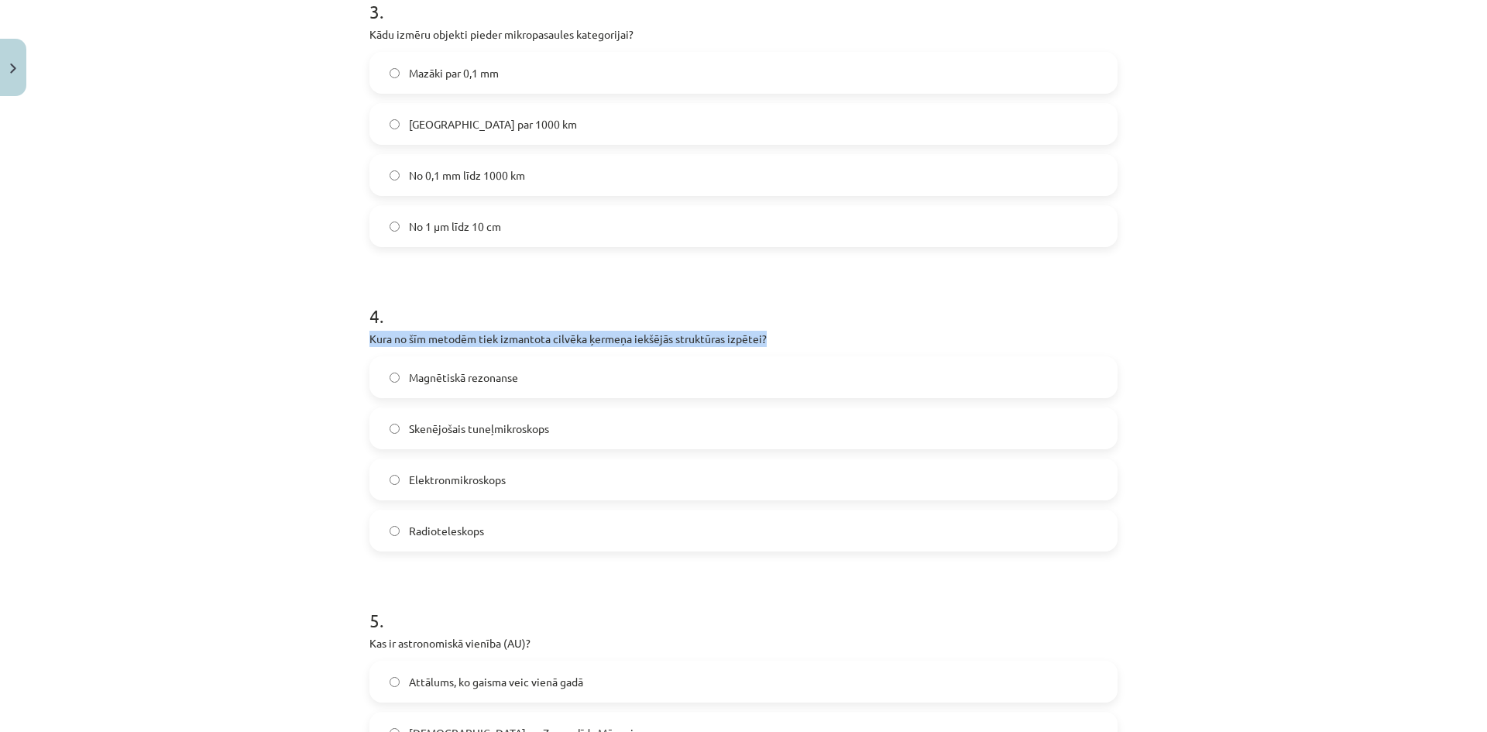
click at [360, 339] on div "15 XP Saņemsi Ļoti grūts 248 pilda Apraksts Uzdevums Palīdzība 1 . Kura ierīce …" at bounding box center [743, 78] width 767 height 1837
click at [455, 383] on span "Magnētiskā rezonanse" at bounding box center [463, 378] width 109 height 16
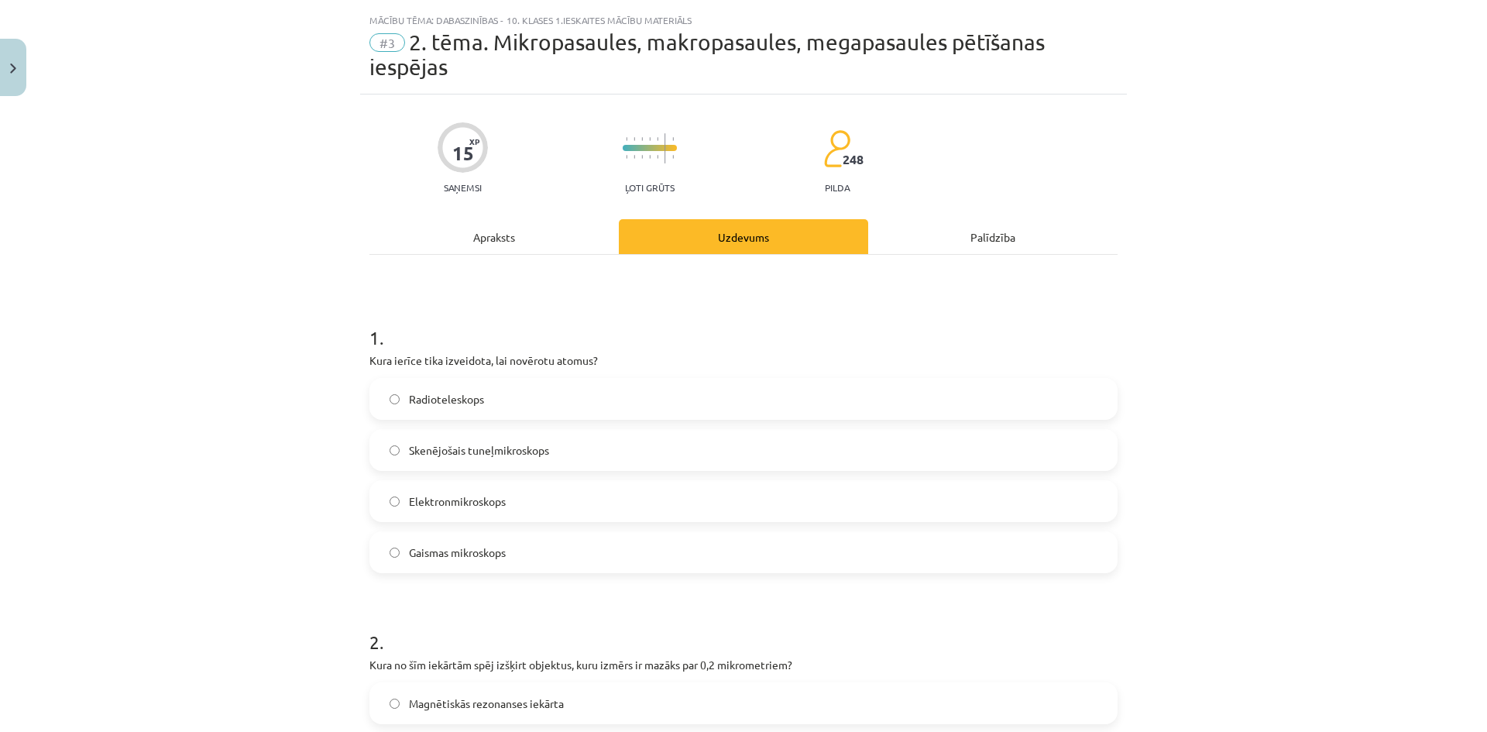
scroll to position [0, 0]
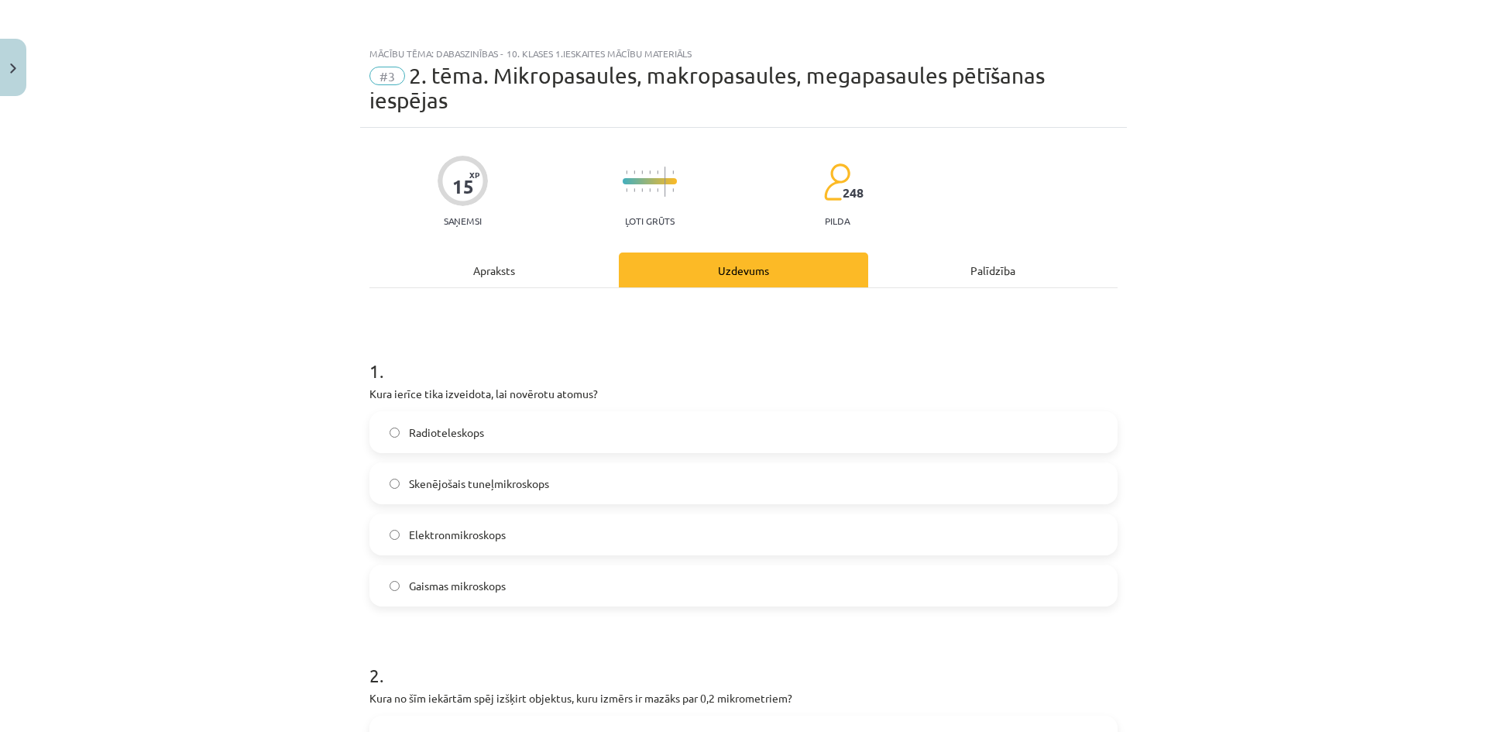
click at [474, 285] on div "Apraksts" at bounding box center [494, 270] width 249 height 35
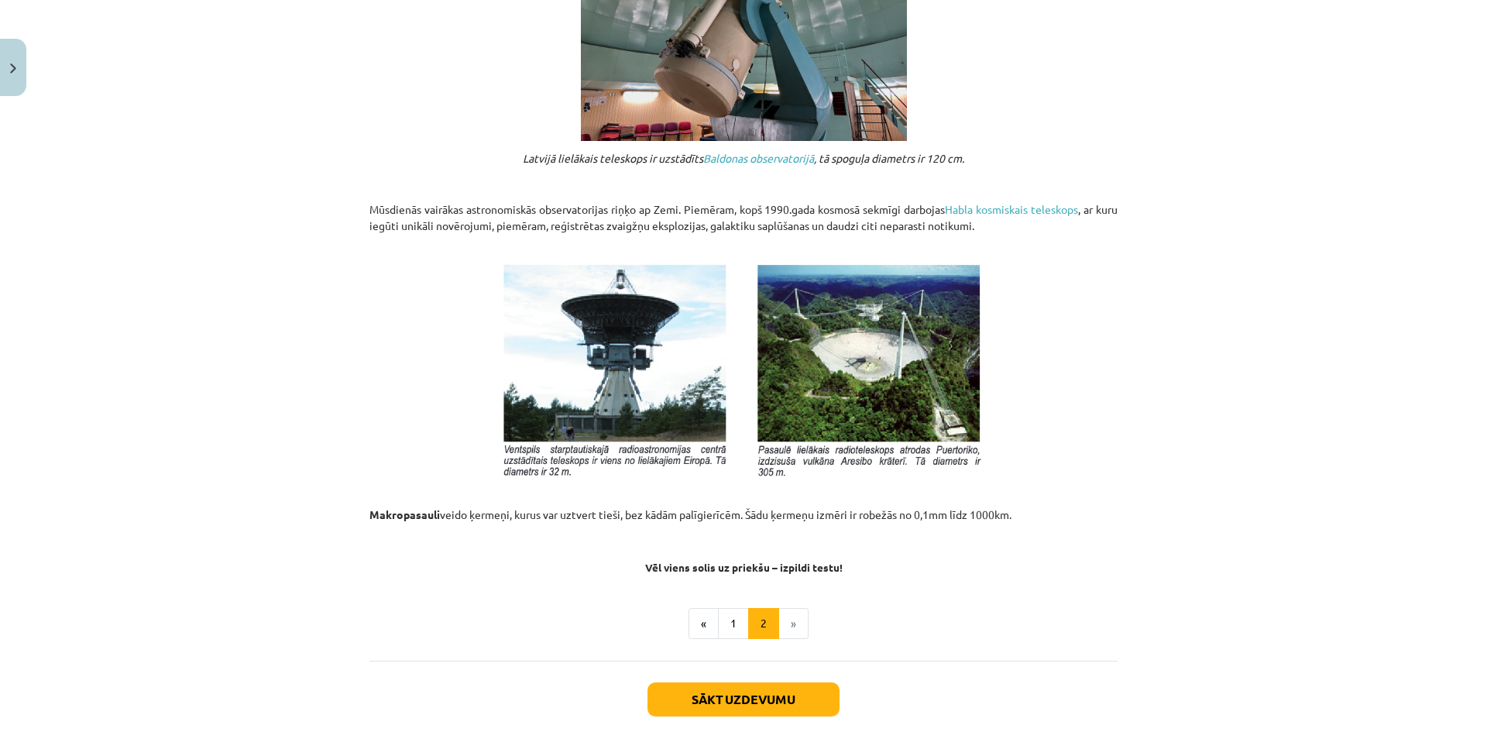
scroll to position [1547, 0]
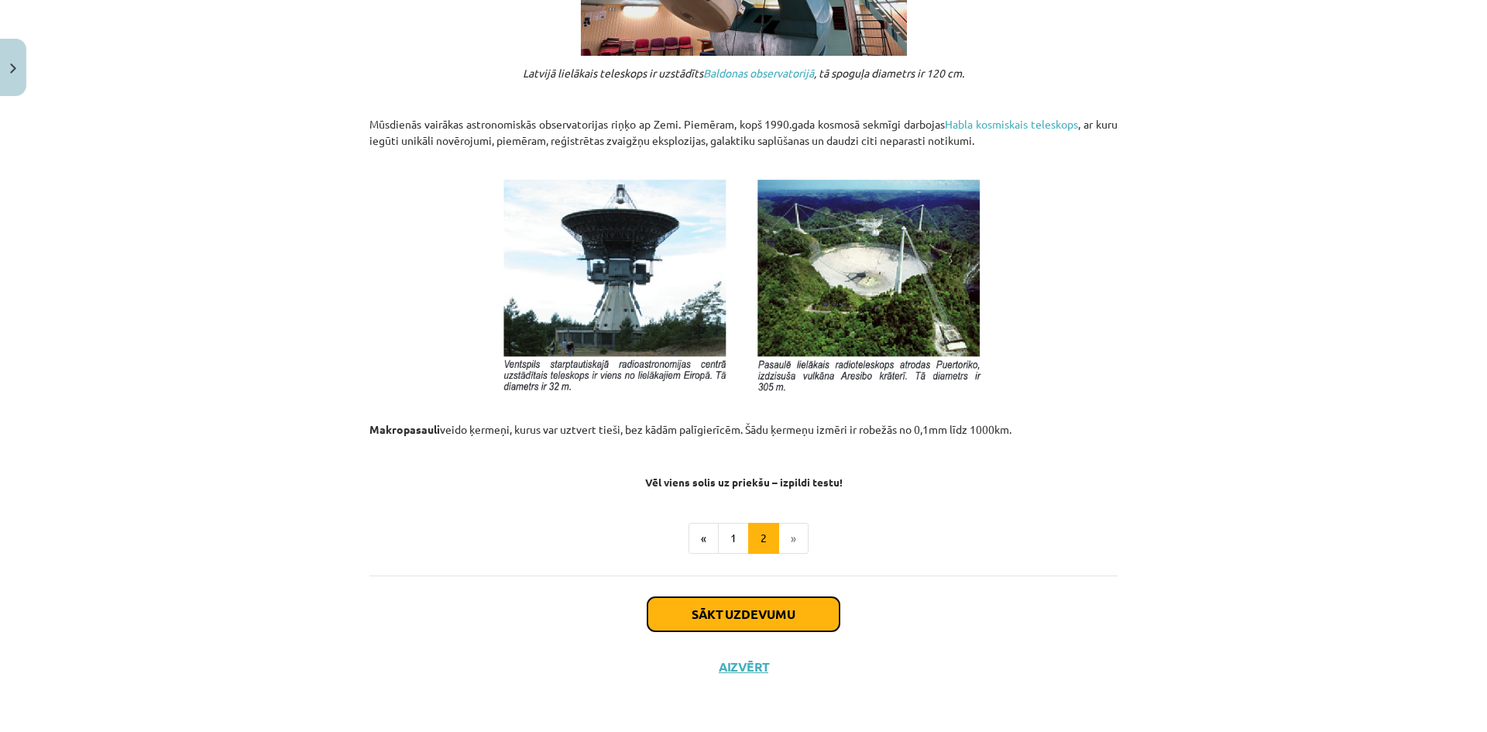
click at [732, 602] on button "Sākt uzdevumu" at bounding box center [744, 614] width 192 height 34
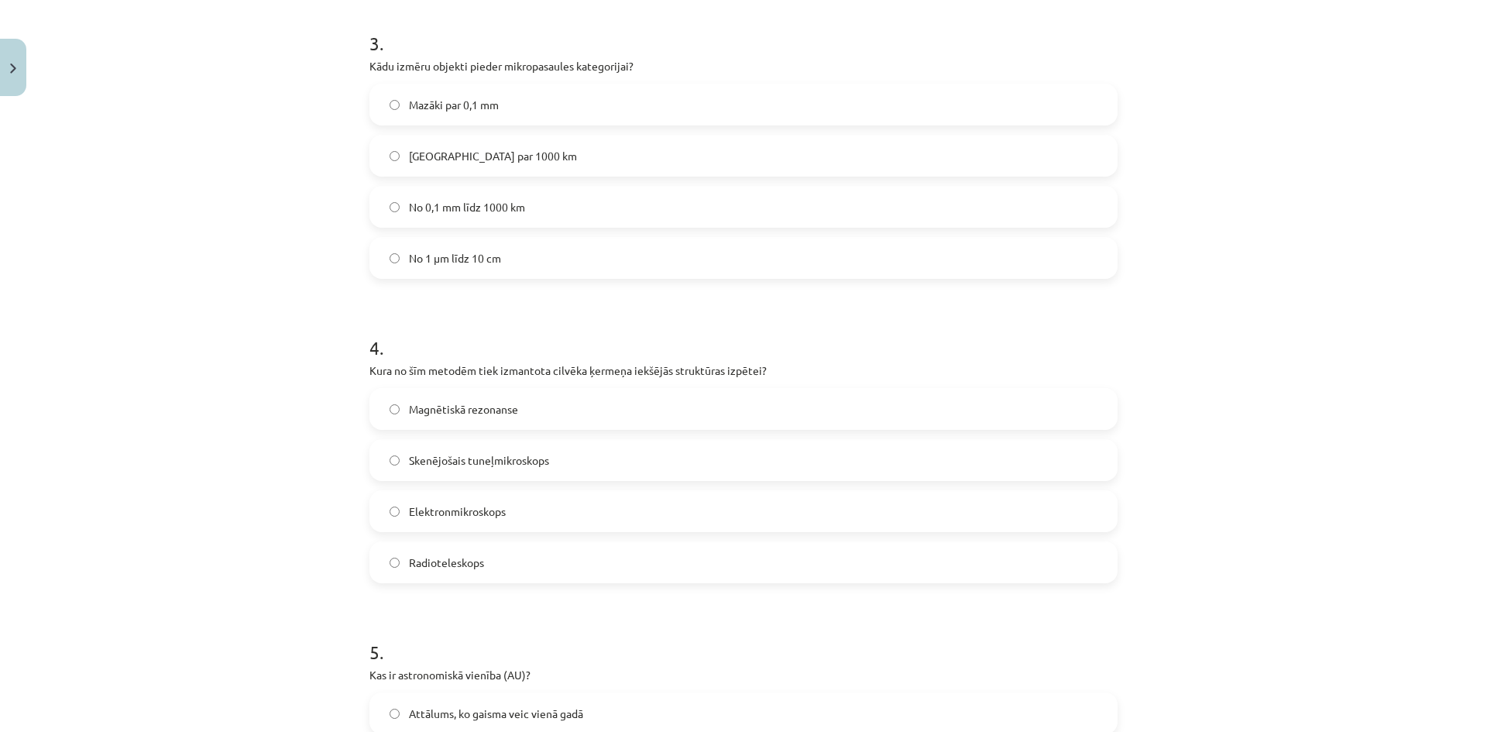
scroll to position [1123, 0]
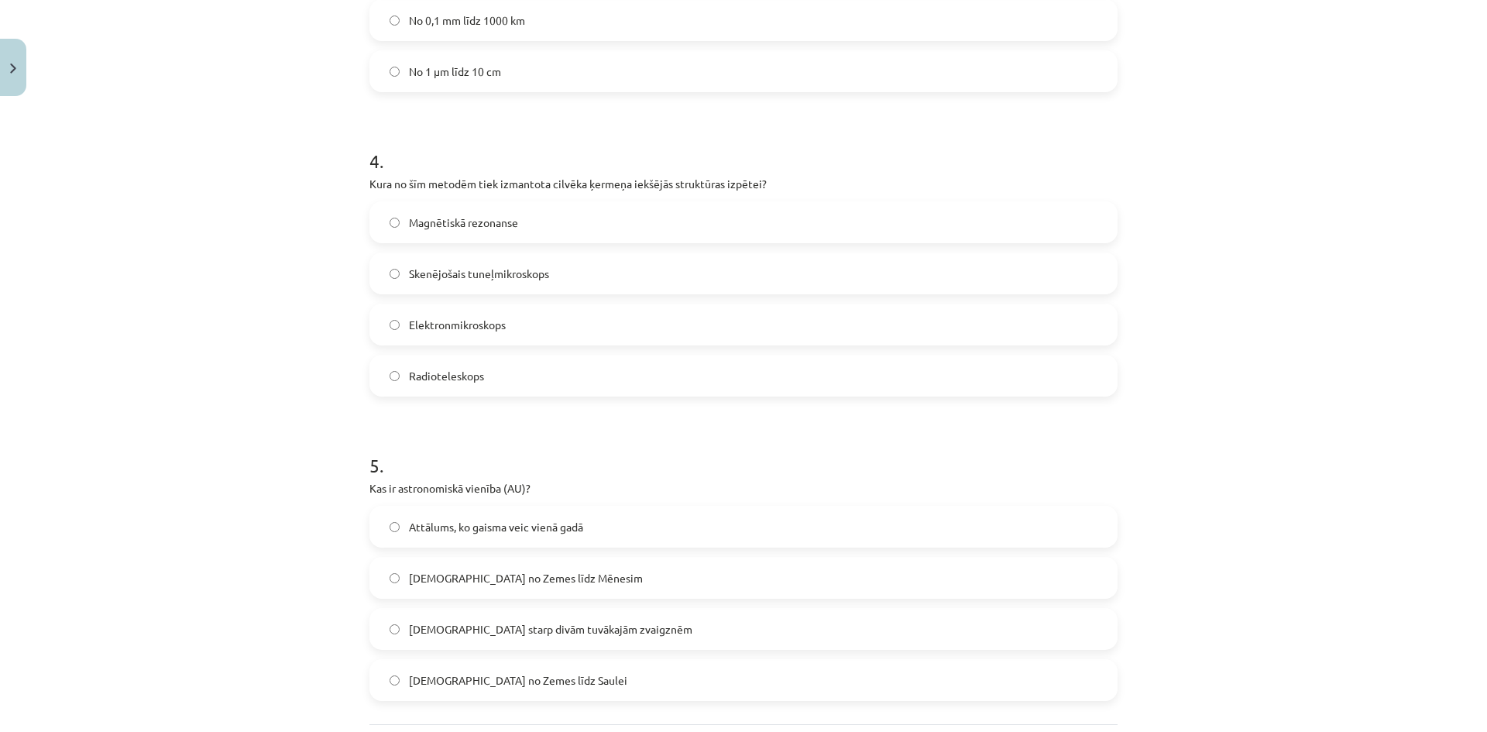
click at [524, 677] on span "Attālums no Zemes līdz Saulei" at bounding box center [518, 680] width 218 height 16
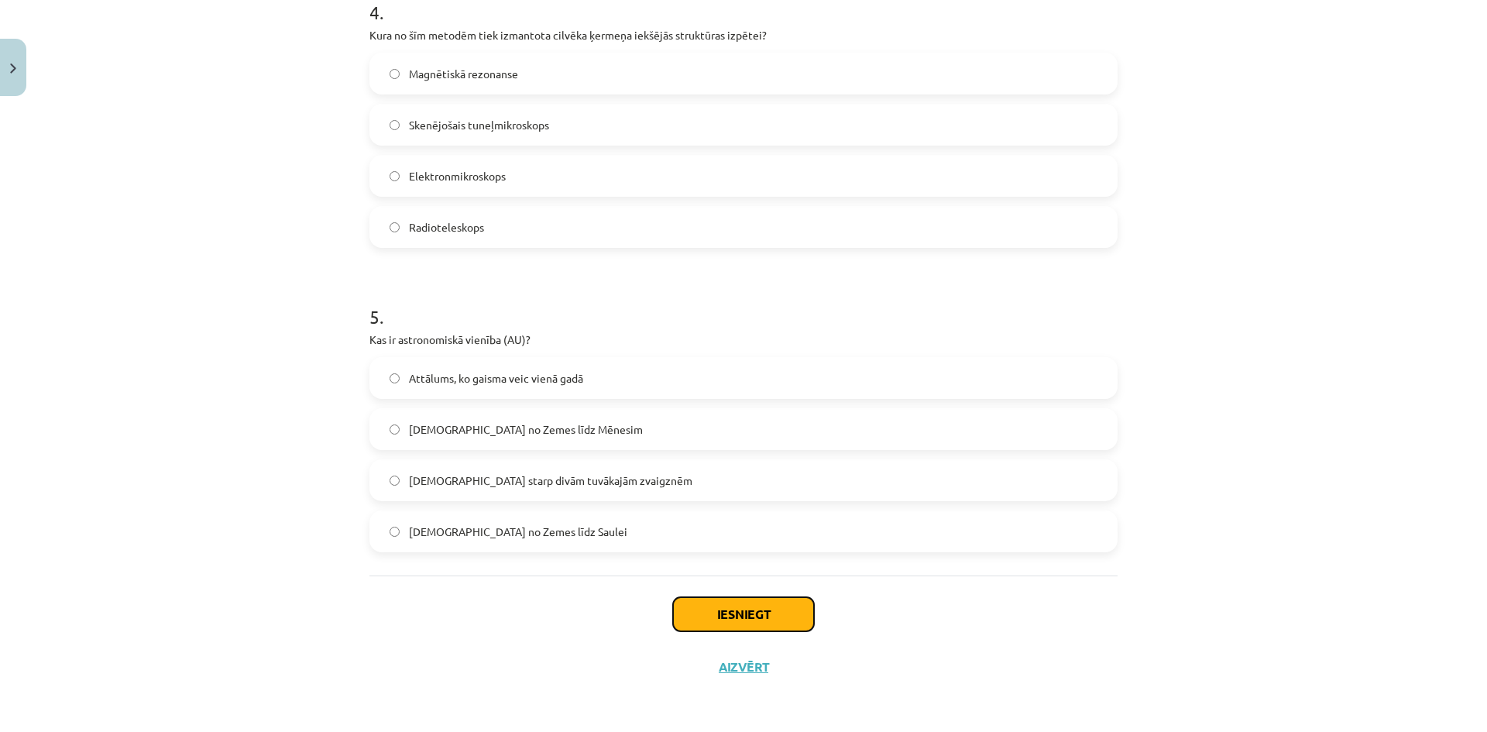
click at [765, 615] on button "Iesniegt" at bounding box center [743, 614] width 141 height 34
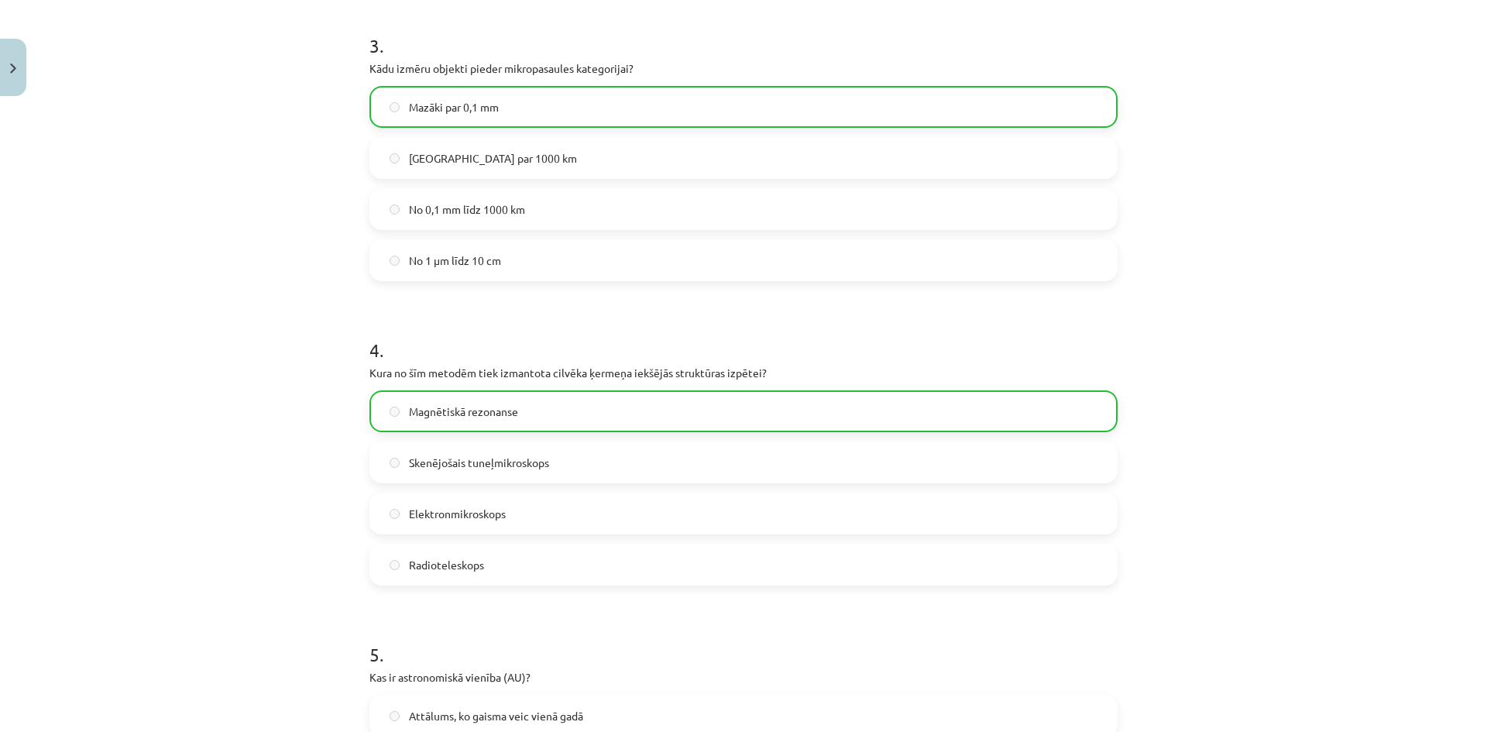
scroll to position [469, 0]
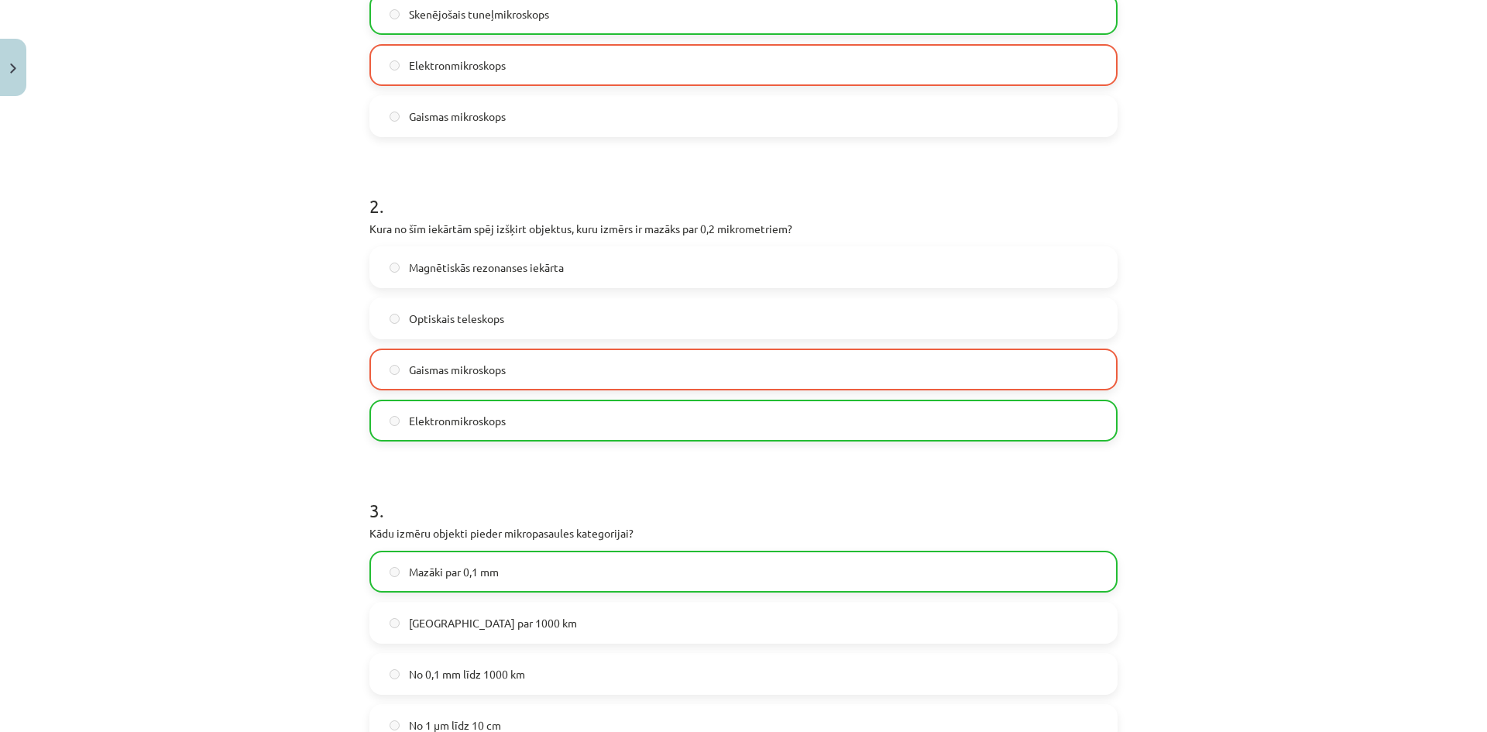
click at [418, 370] on span "Gaismas mikroskops" at bounding box center [457, 370] width 97 height 16
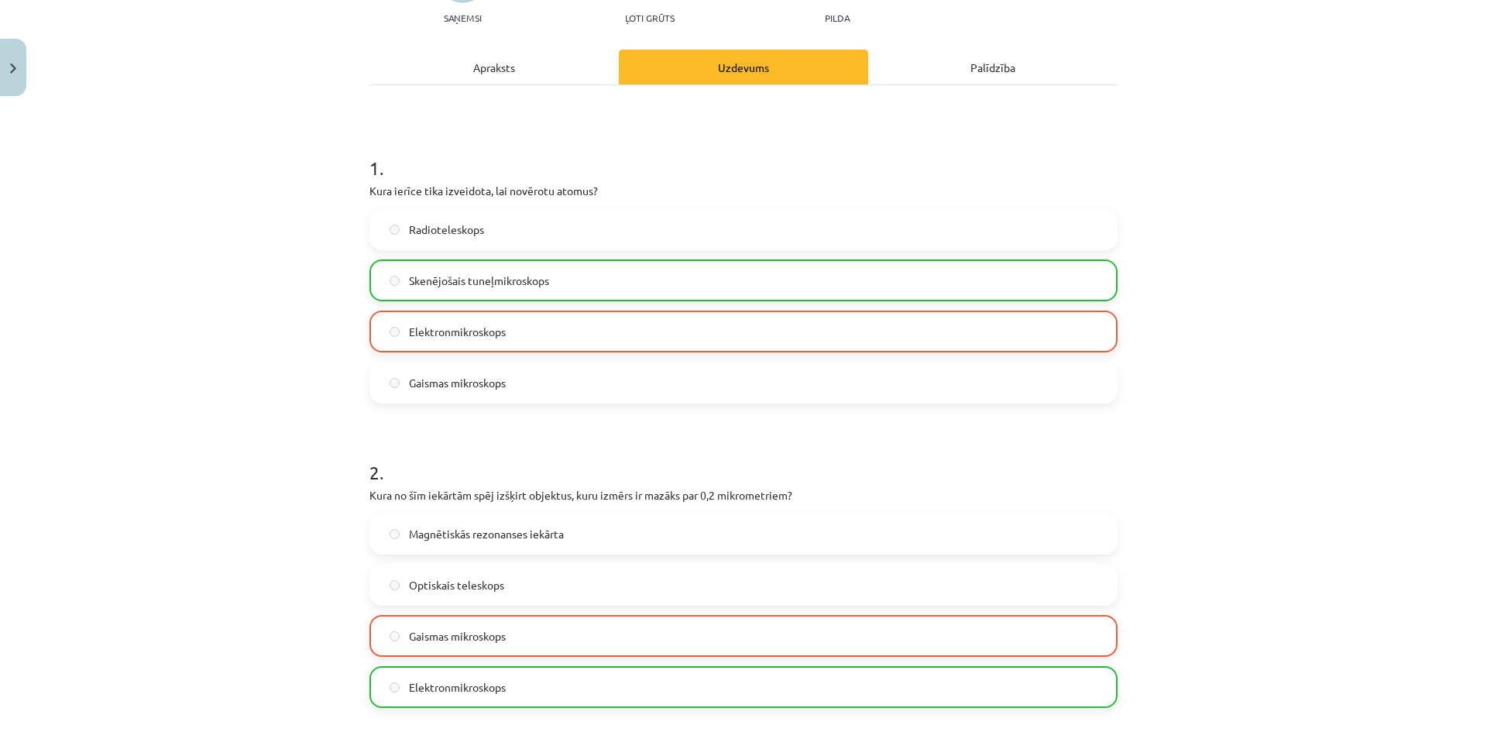
scroll to position [0, 0]
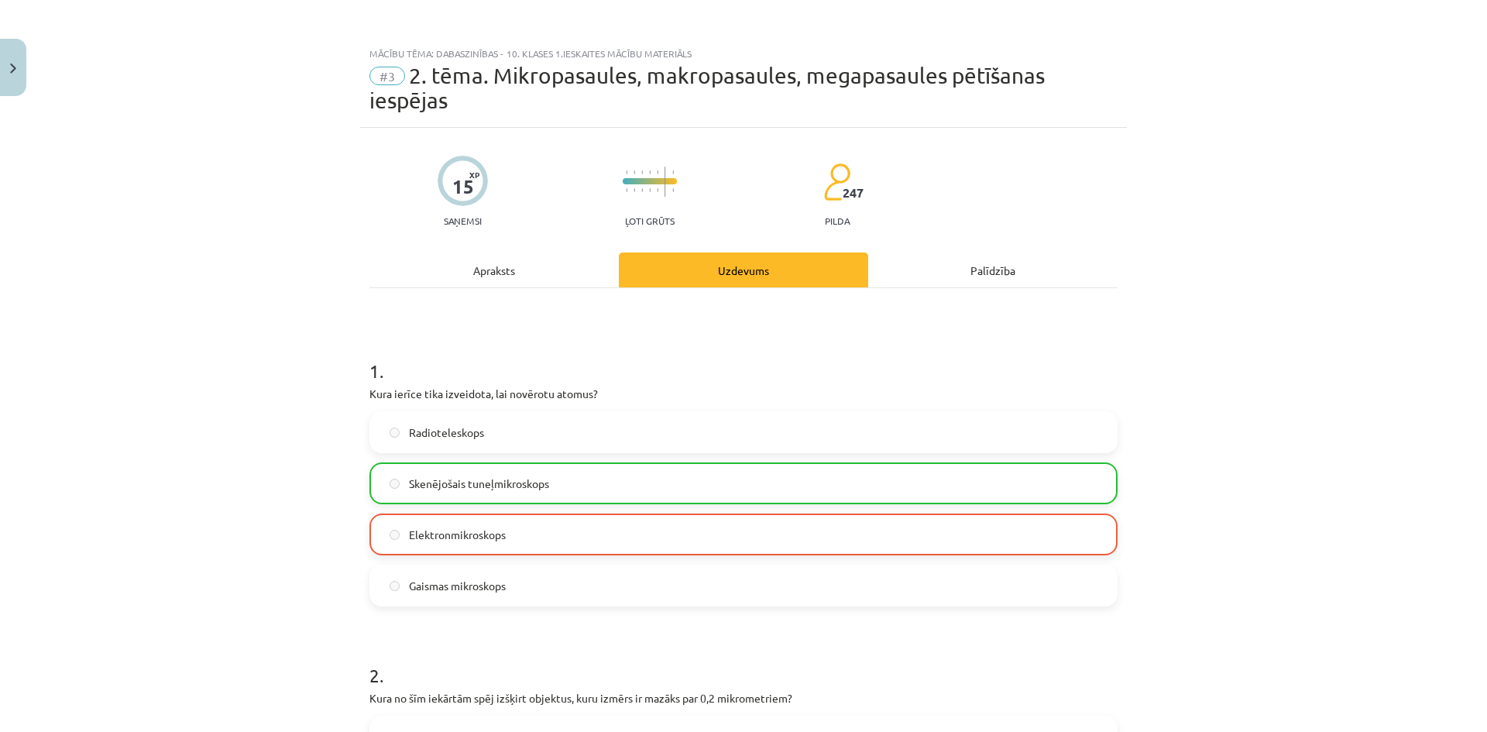
click at [517, 268] on div "Apraksts" at bounding box center [494, 270] width 249 height 35
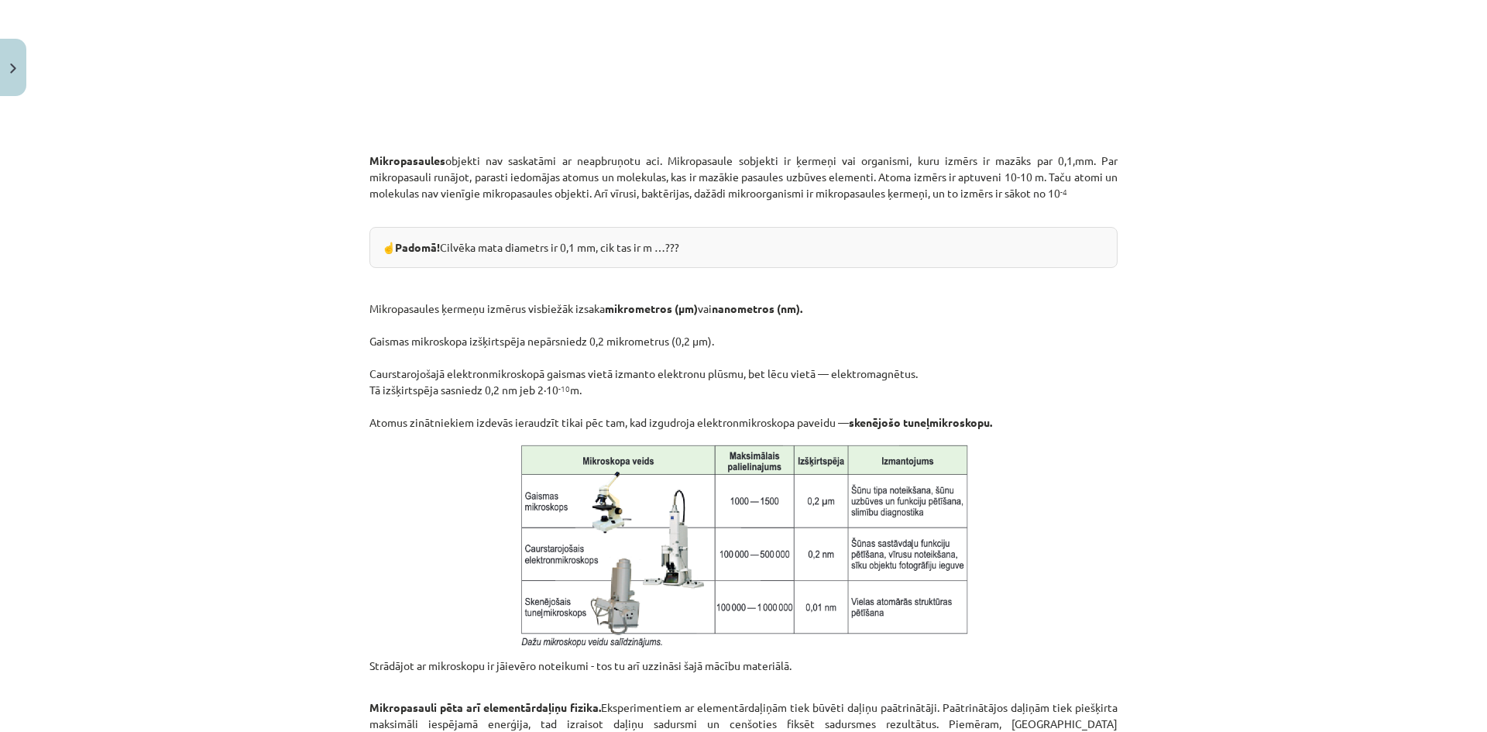
scroll to position [1209, 0]
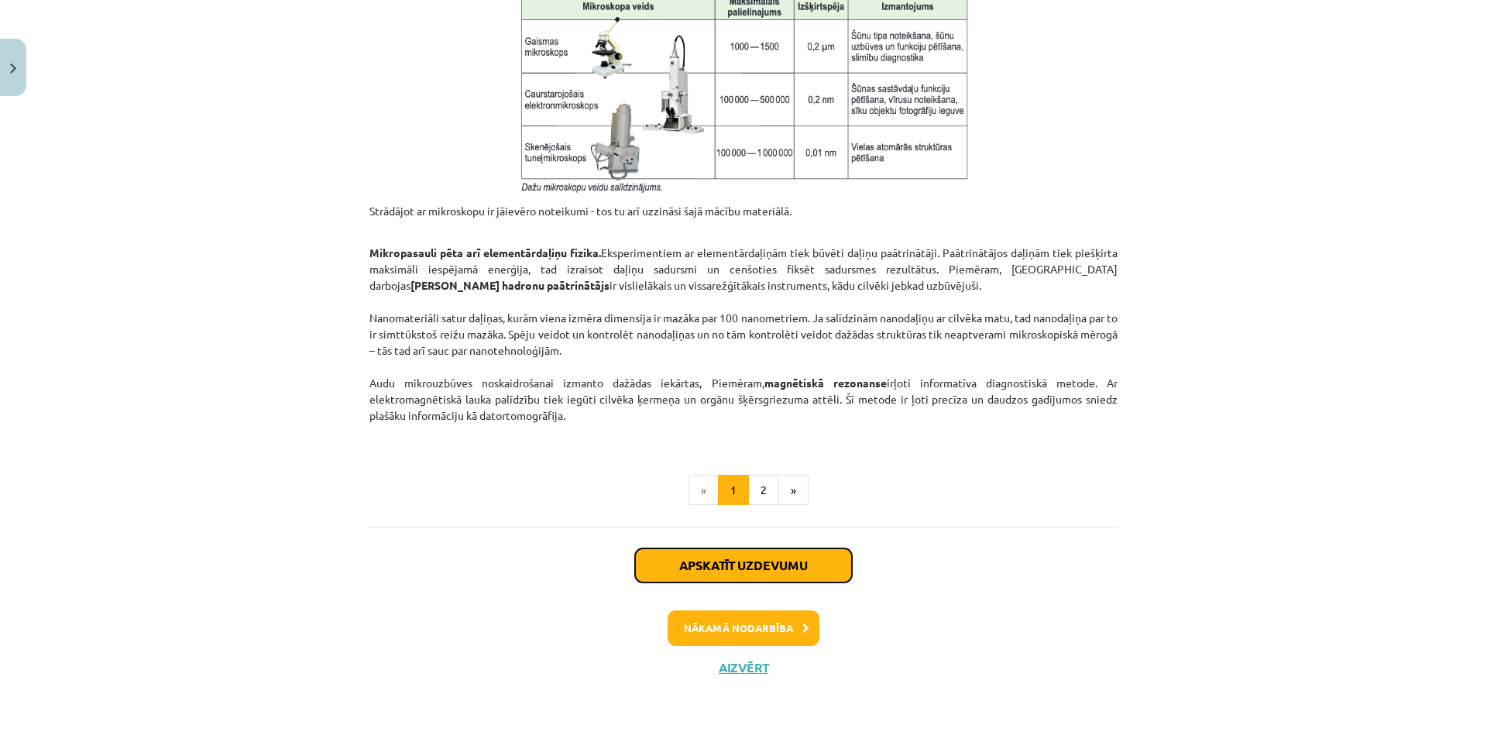
click at [747, 559] on button "Apskatīt uzdevumu" at bounding box center [743, 565] width 217 height 34
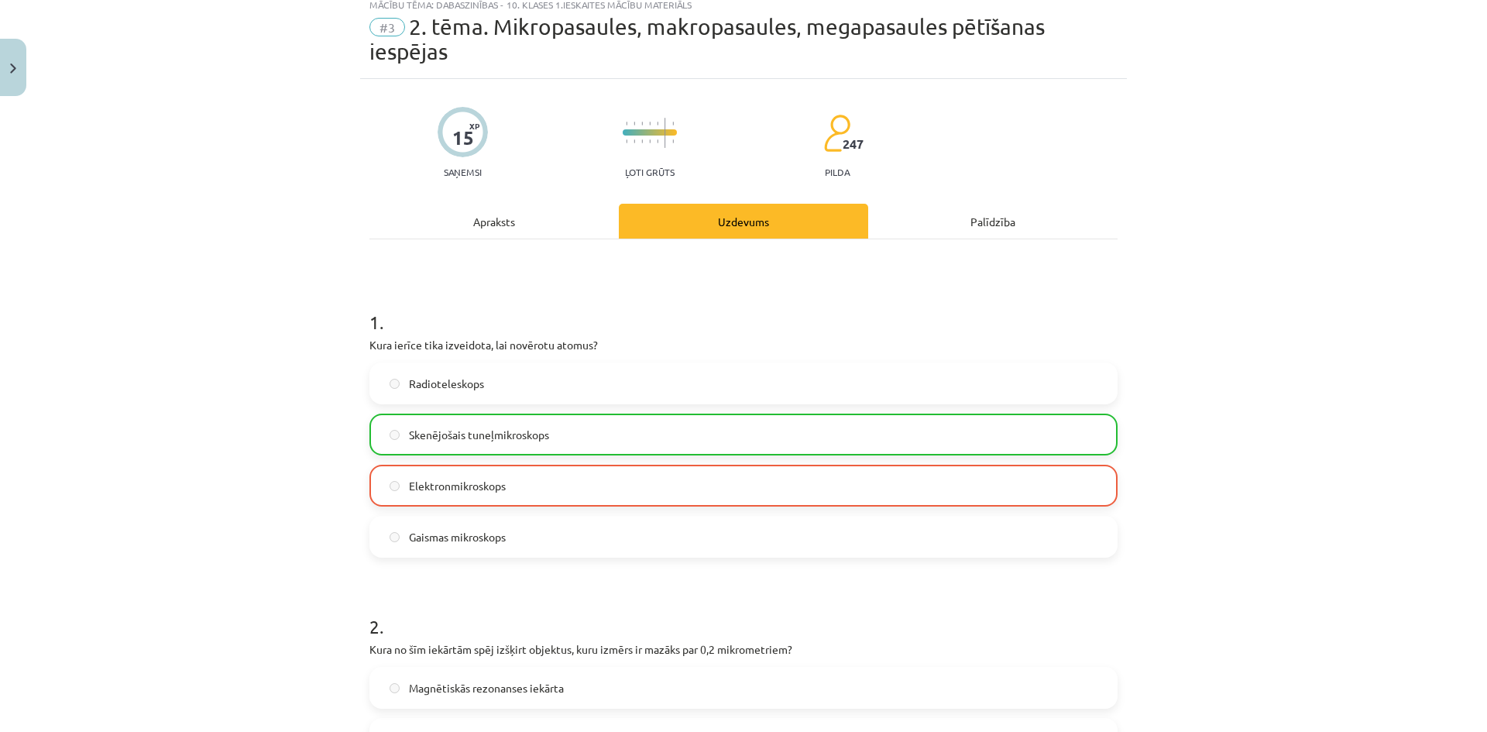
scroll to position [39, 0]
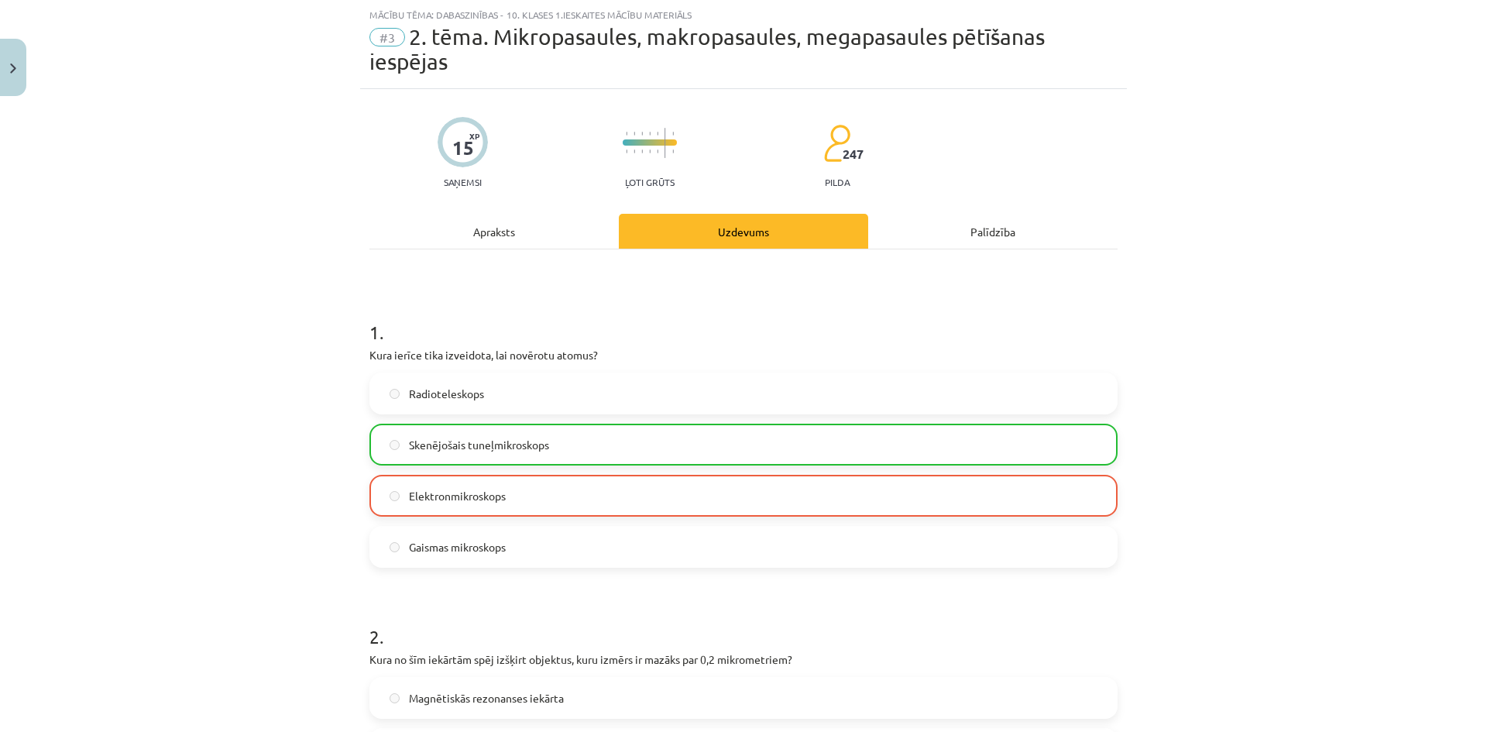
click at [509, 492] on label "Elektronmikroskops" at bounding box center [743, 495] width 745 height 39
click at [503, 490] on label "Elektronmikroskops" at bounding box center [743, 495] width 745 height 39
click at [398, 418] on div "Radioteleskops Skenējošais tuneļmikroskops Elektronmikroskops Gaismas mikroskops" at bounding box center [744, 470] width 748 height 195
click at [407, 366] on div "1 . Kura ierīce tika izveidota, lai novērotu atomus? Radioteleskops Skenējošais…" at bounding box center [744, 430] width 748 height 273
click at [508, 234] on div "Apraksts" at bounding box center [494, 231] width 249 height 35
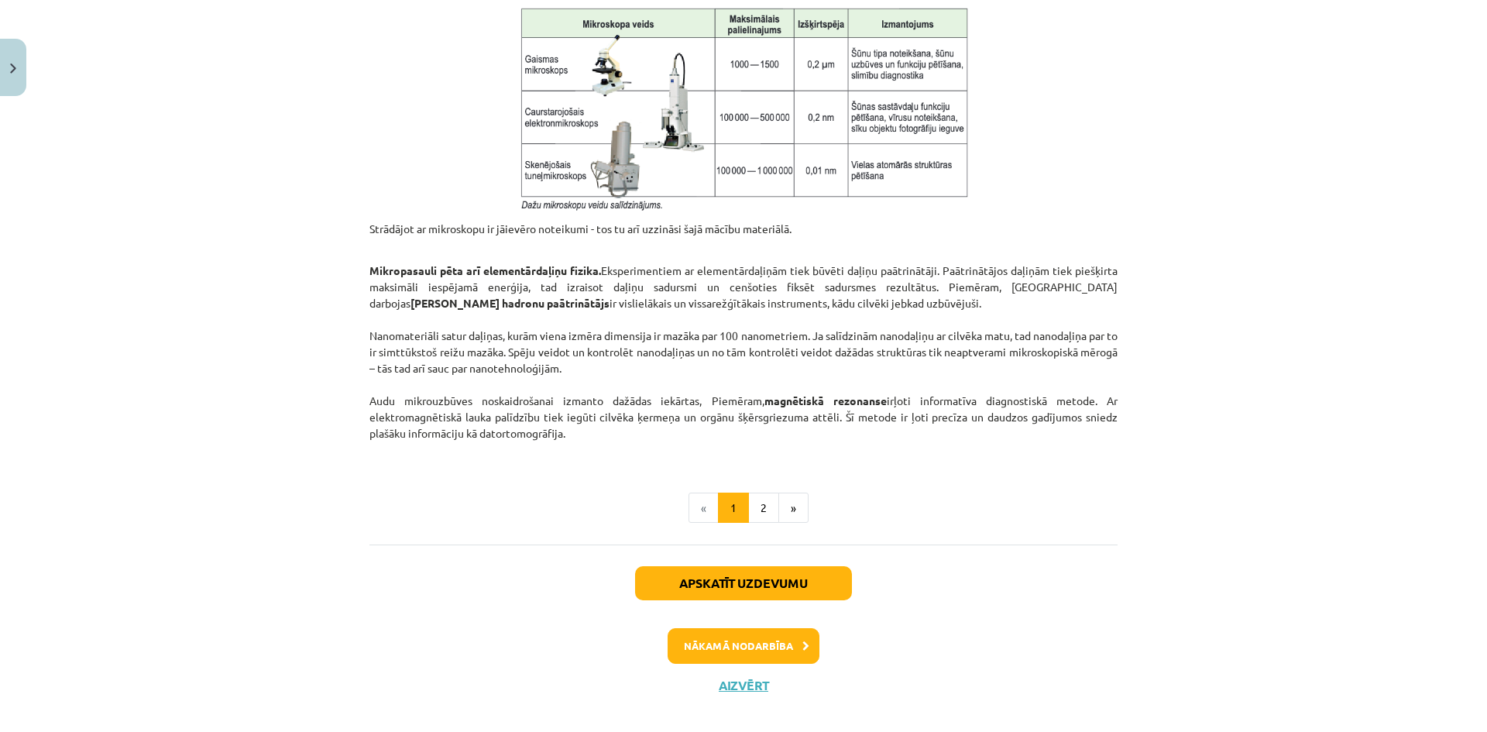
scroll to position [1209, 0]
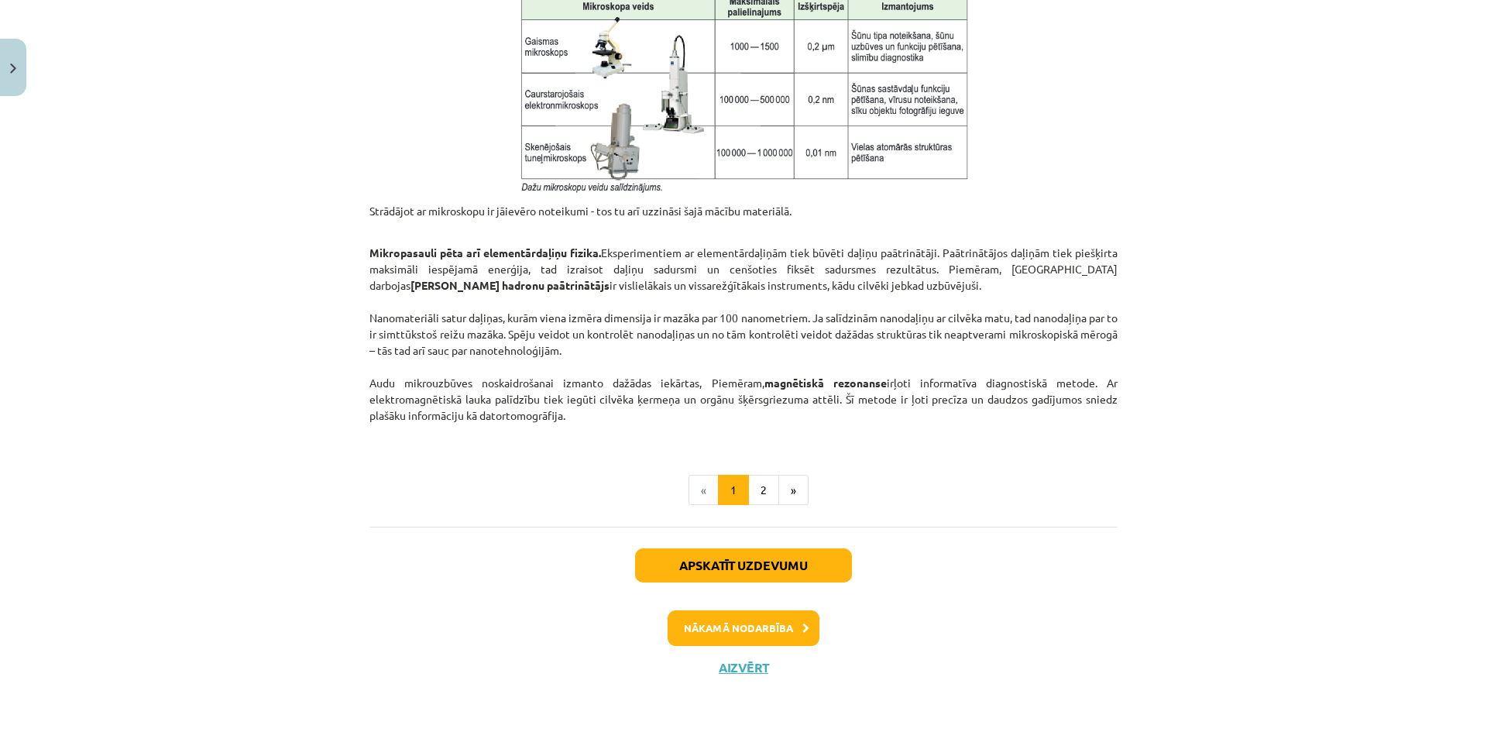
click at [701, 488] on li "«" at bounding box center [704, 490] width 30 height 31
click at [721, 564] on button "Apskatīt uzdevumu" at bounding box center [743, 565] width 217 height 34
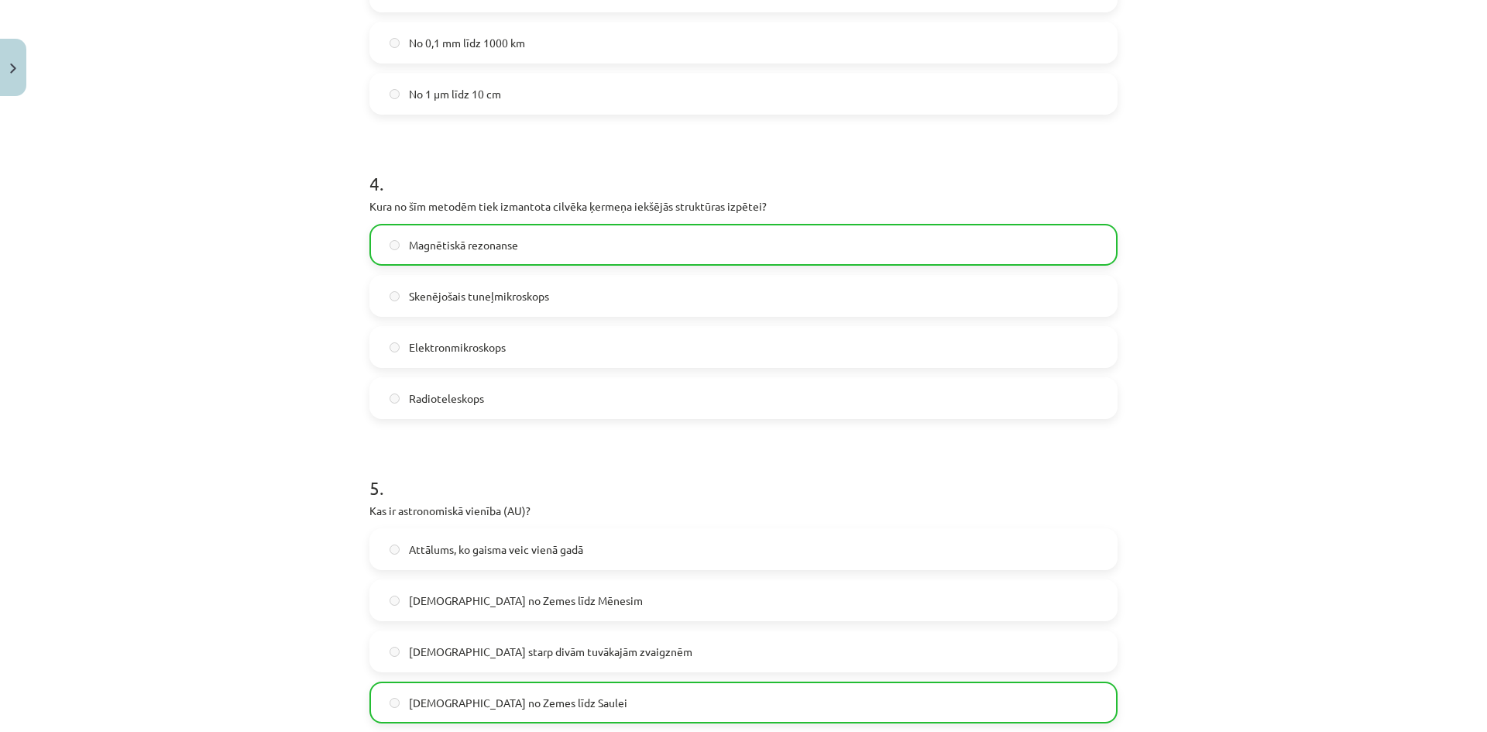
scroll to position [1322, 0]
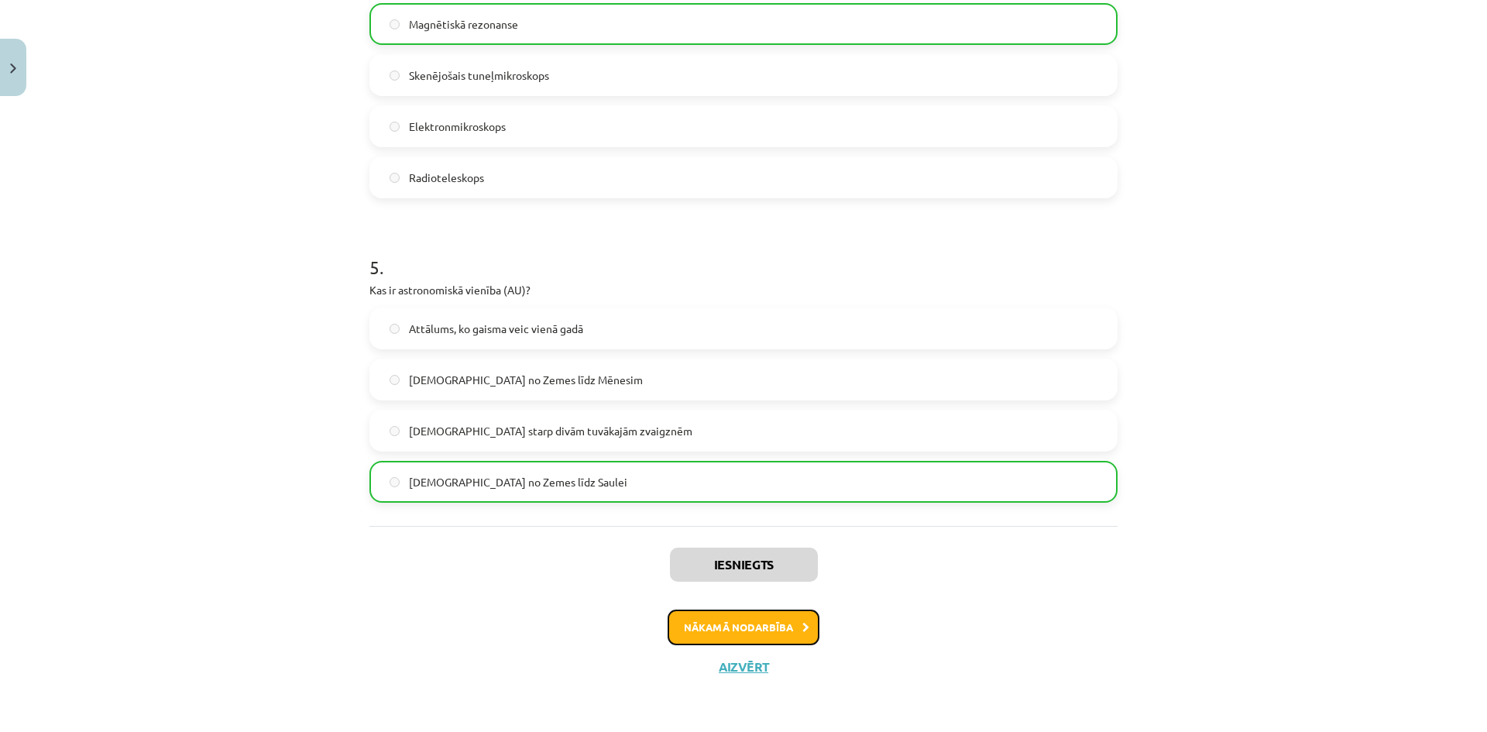
click at [749, 626] on button "Nākamā nodarbība" at bounding box center [744, 628] width 152 height 36
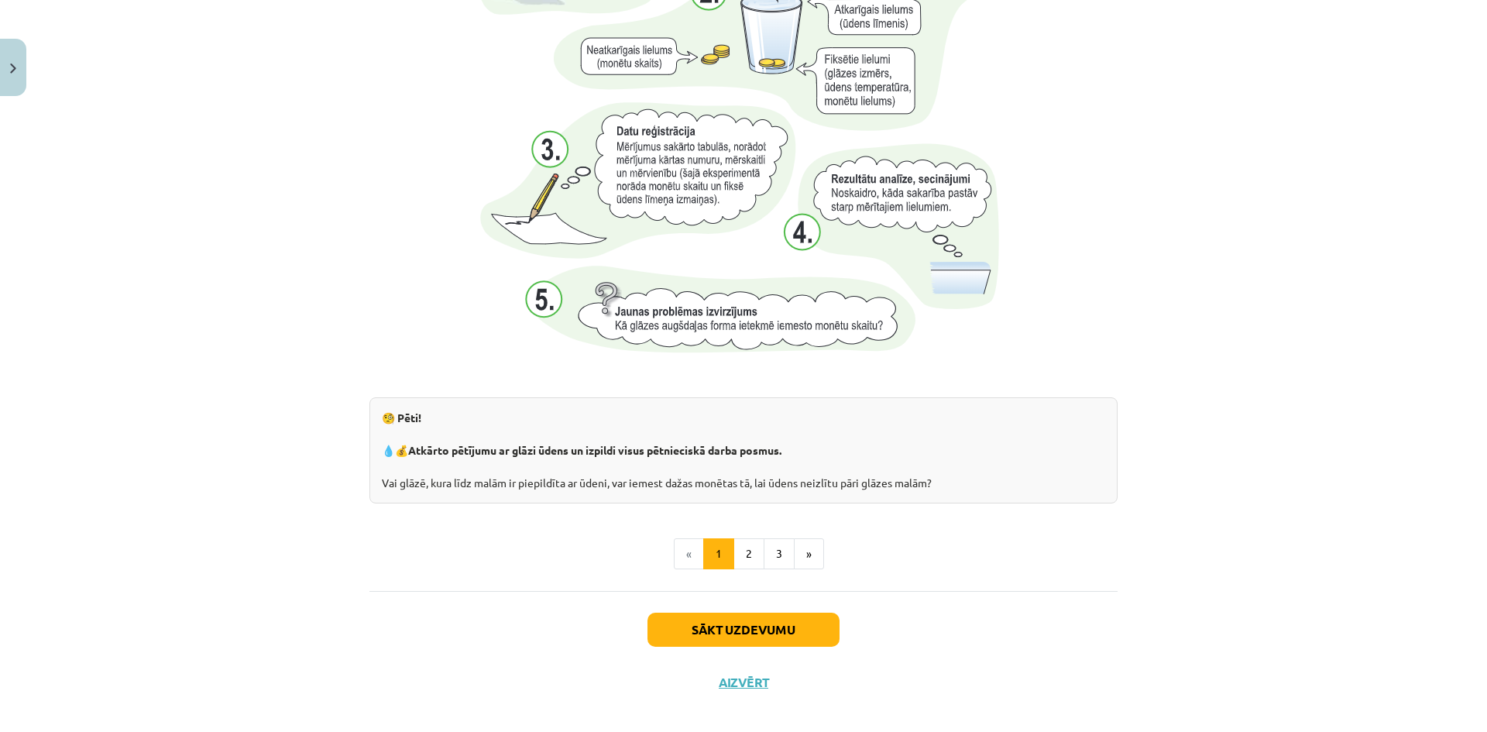
scroll to position [1494, 0]
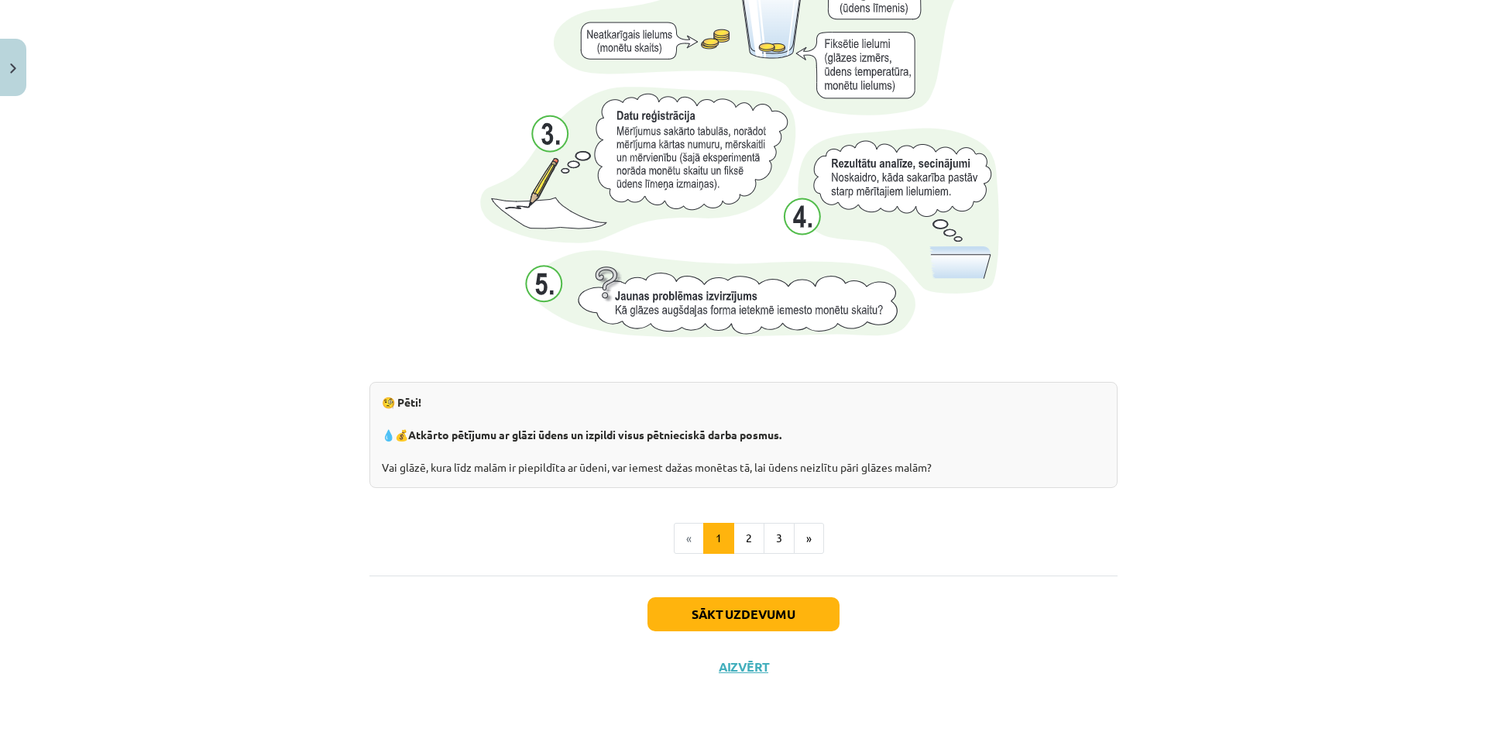
click at [738, 677] on div "Sākt uzdevumu Aizvērt" at bounding box center [744, 630] width 748 height 108
click at [741, 665] on button "Aizvērt" at bounding box center [743, 666] width 59 height 15
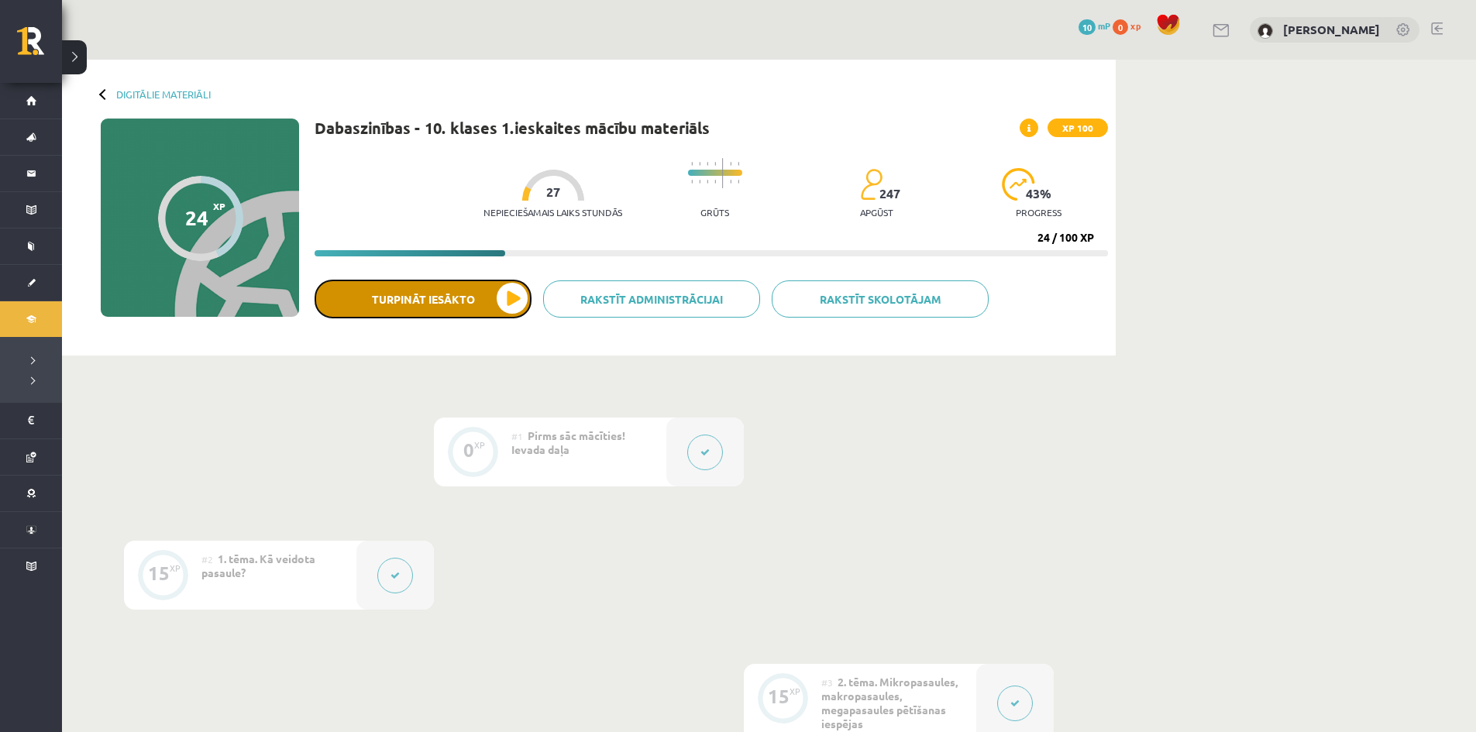
click at [465, 291] on button "Turpināt iesākto" at bounding box center [423, 299] width 217 height 39
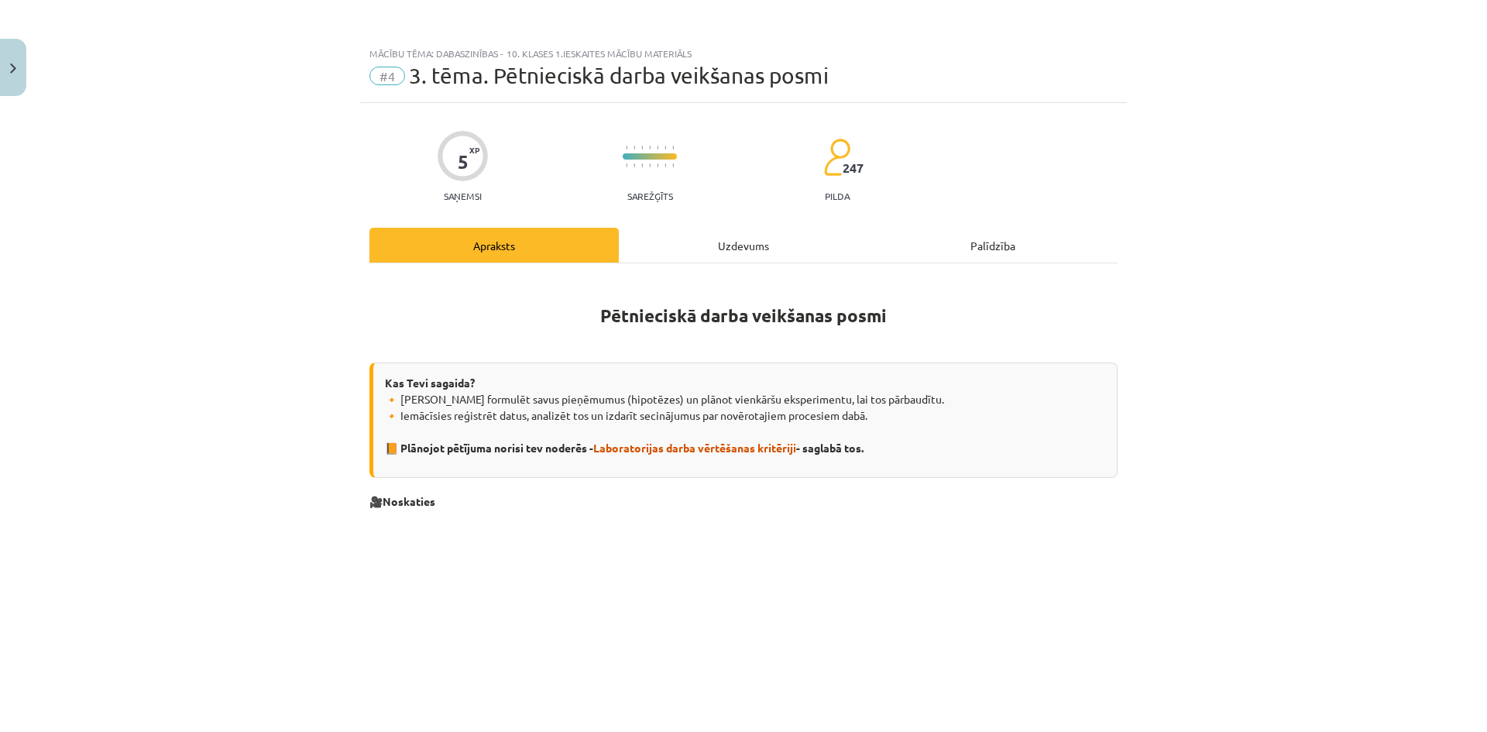
click at [315, 280] on button "Turpināt iesākto" at bounding box center [423, 299] width 217 height 39
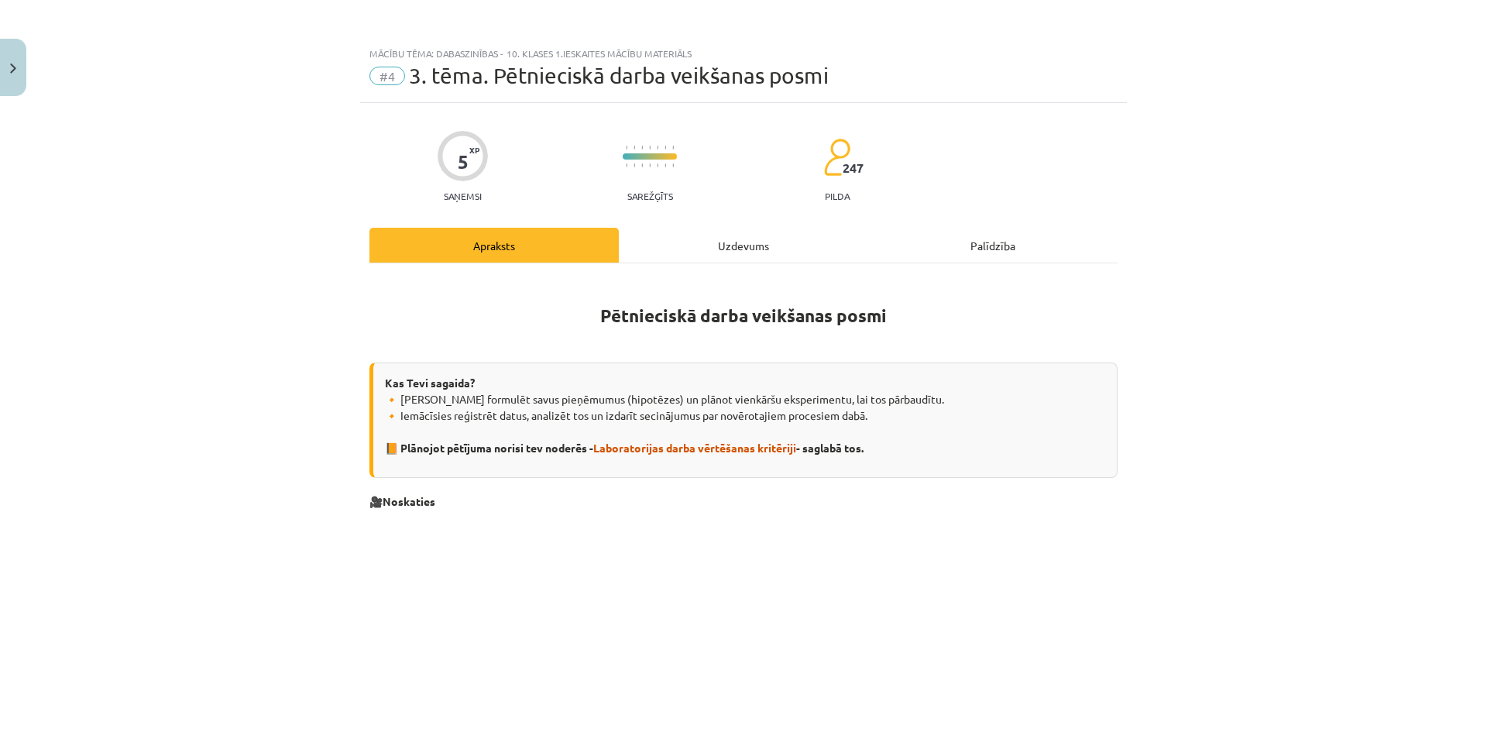
click at [315, 280] on button "Turpināt iesākto" at bounding box center [423, 299] width 217 height 39
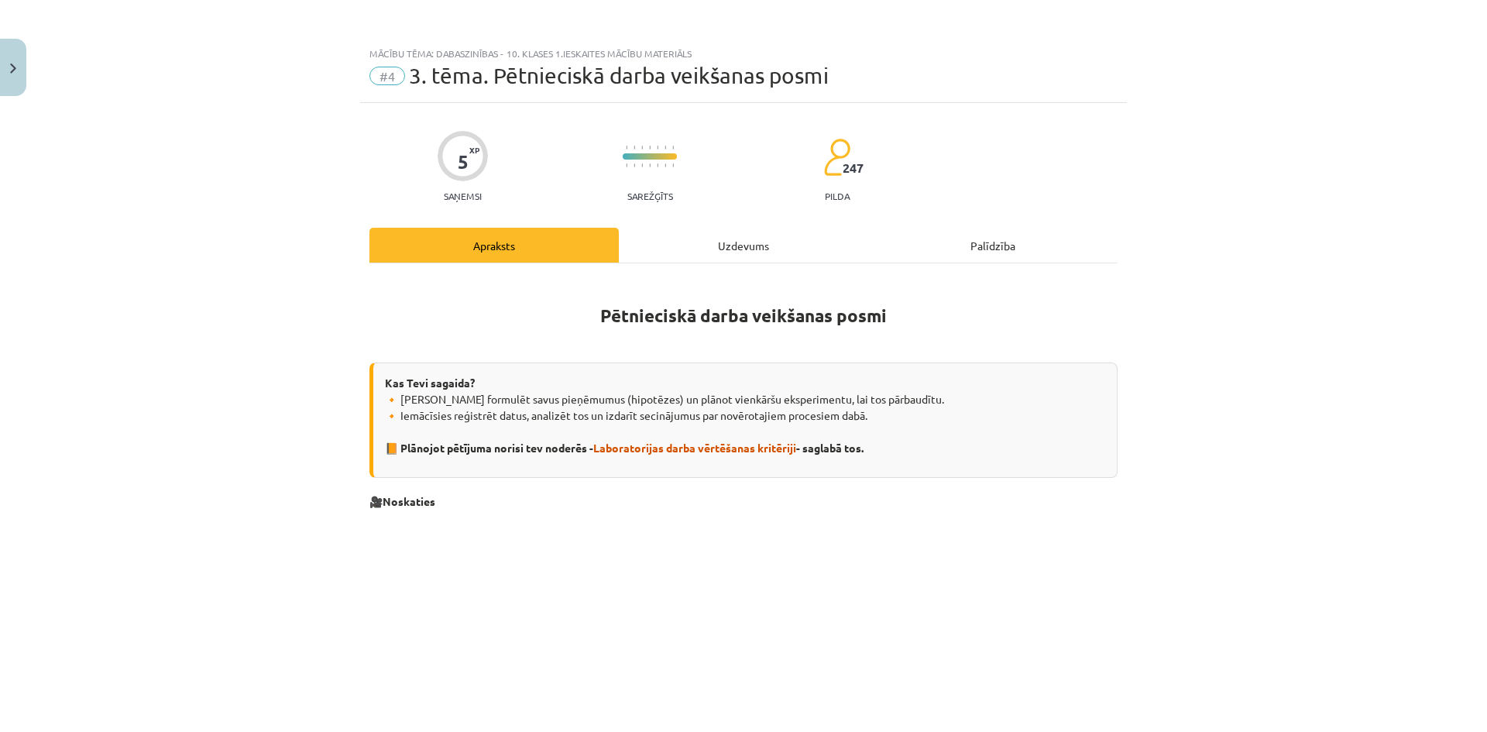
click at [315, 280] on button "Turpināt iesākto" at bounding box center [423, 299] width 217 height 39
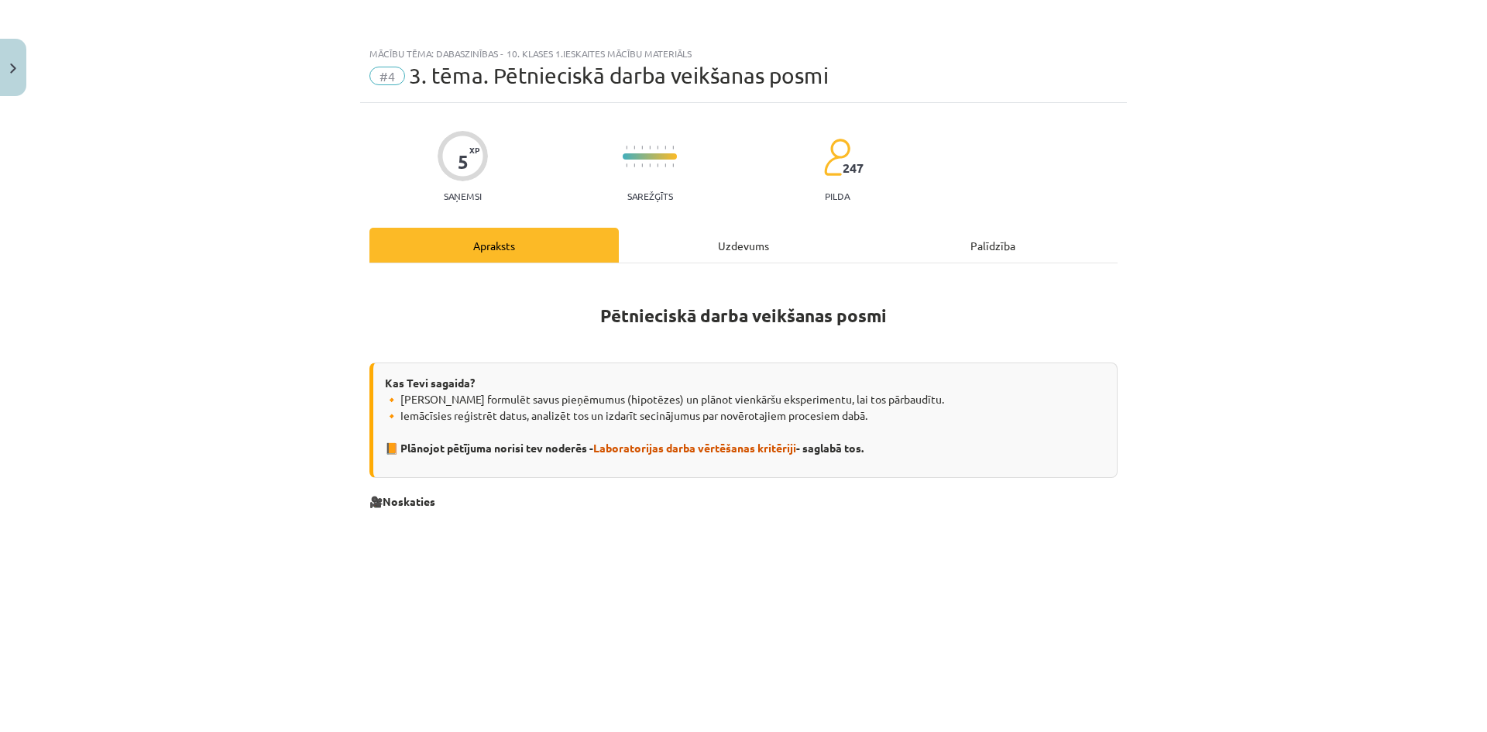
click at [315, 280] on button "Turpināt iesākto" at bounding box center [423, 299] width 217 height 39
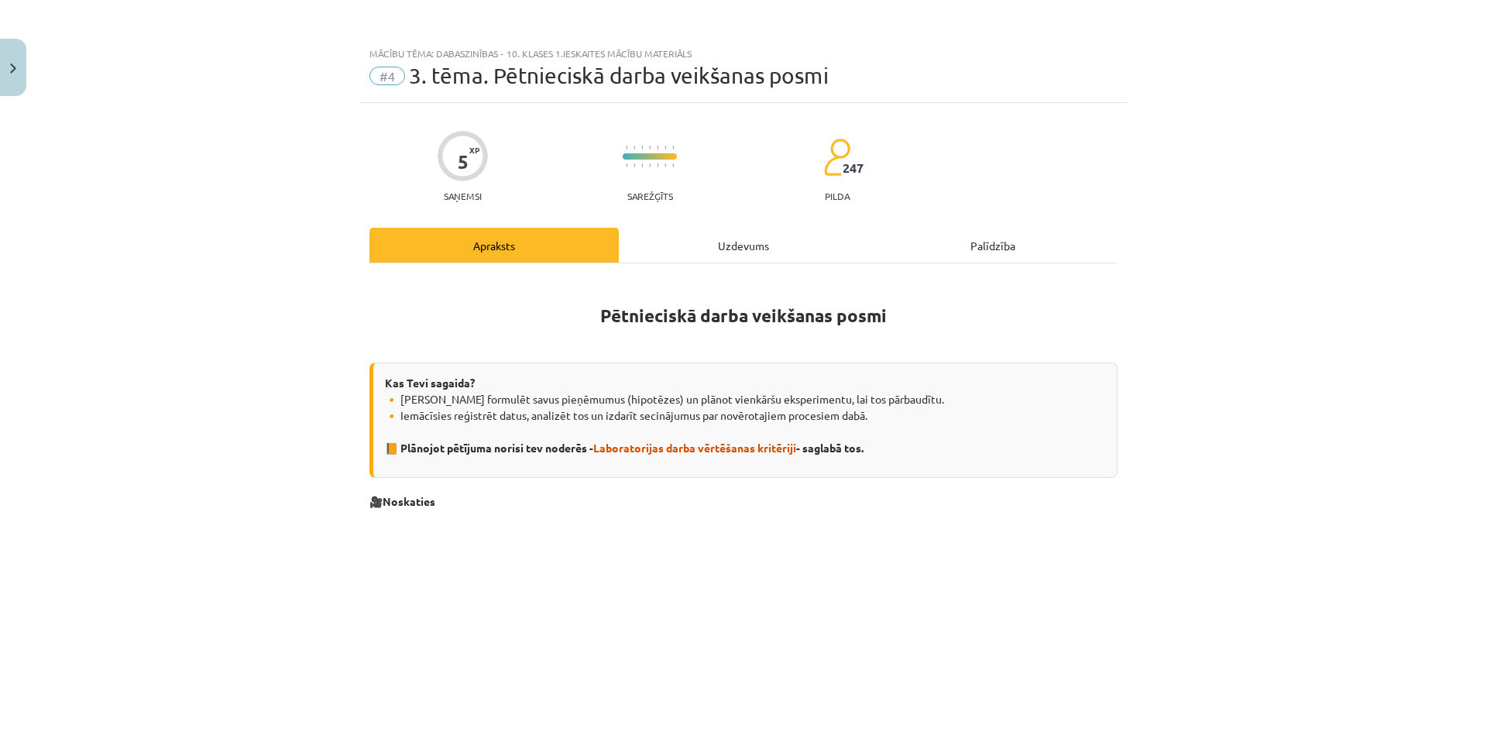
click at [315, 280] on button "Turpināt iesākto" at bounding box center [423, 299] width 217 height 39
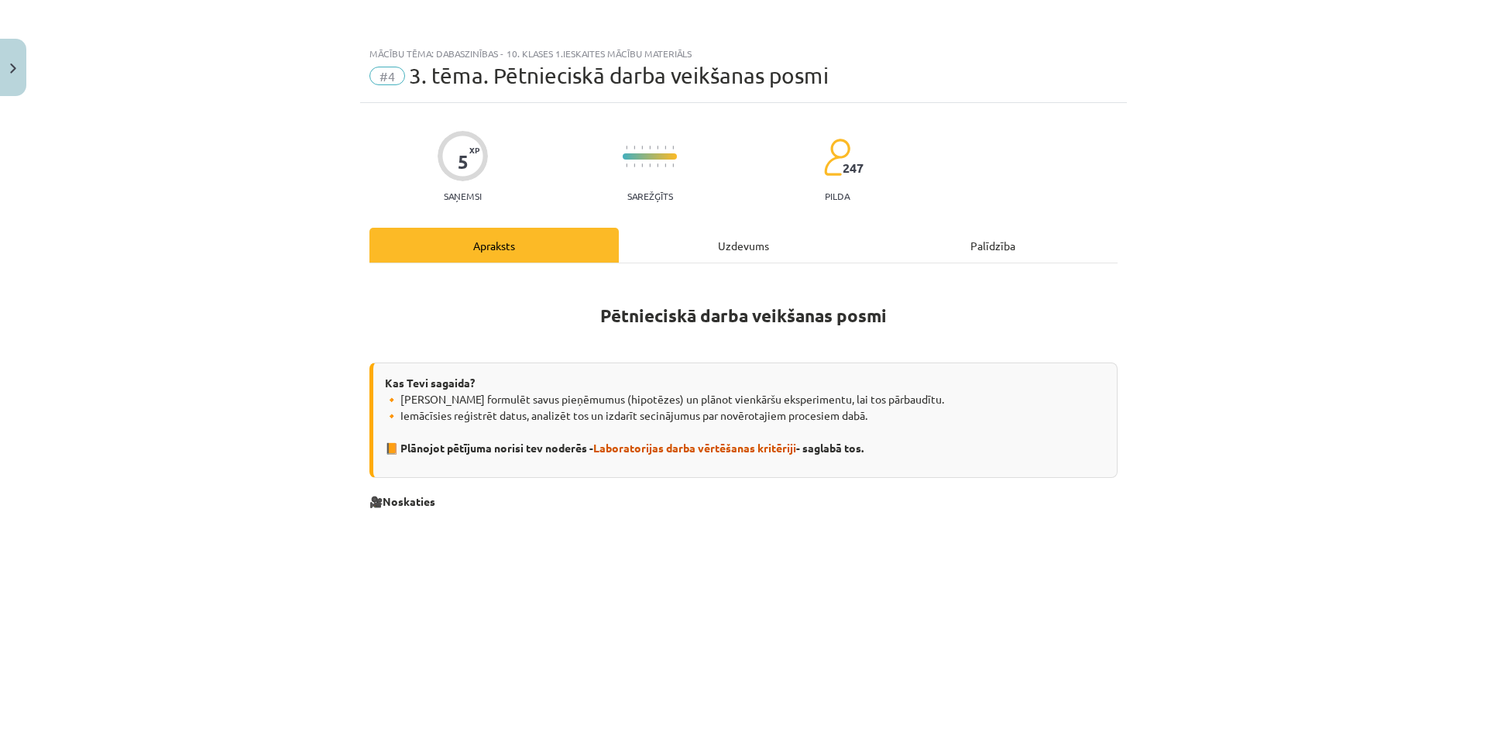
click at [315, 280] on button "Turpināt iesākto" at bounding box center [423, 299] width 217 height 39
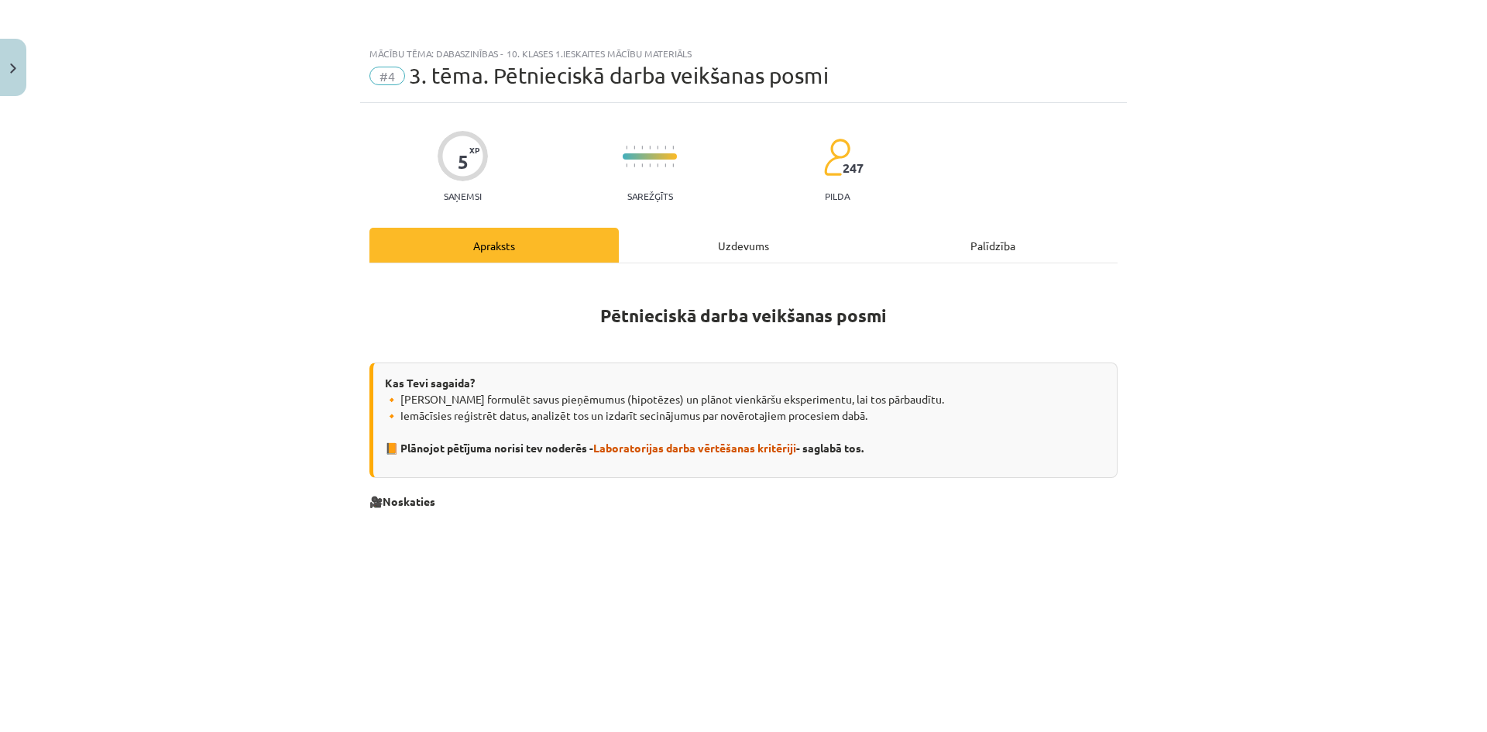
click at [315, 280] on button "Turpināt iesākto" at bounding box center [423, 299] width 217 height 39
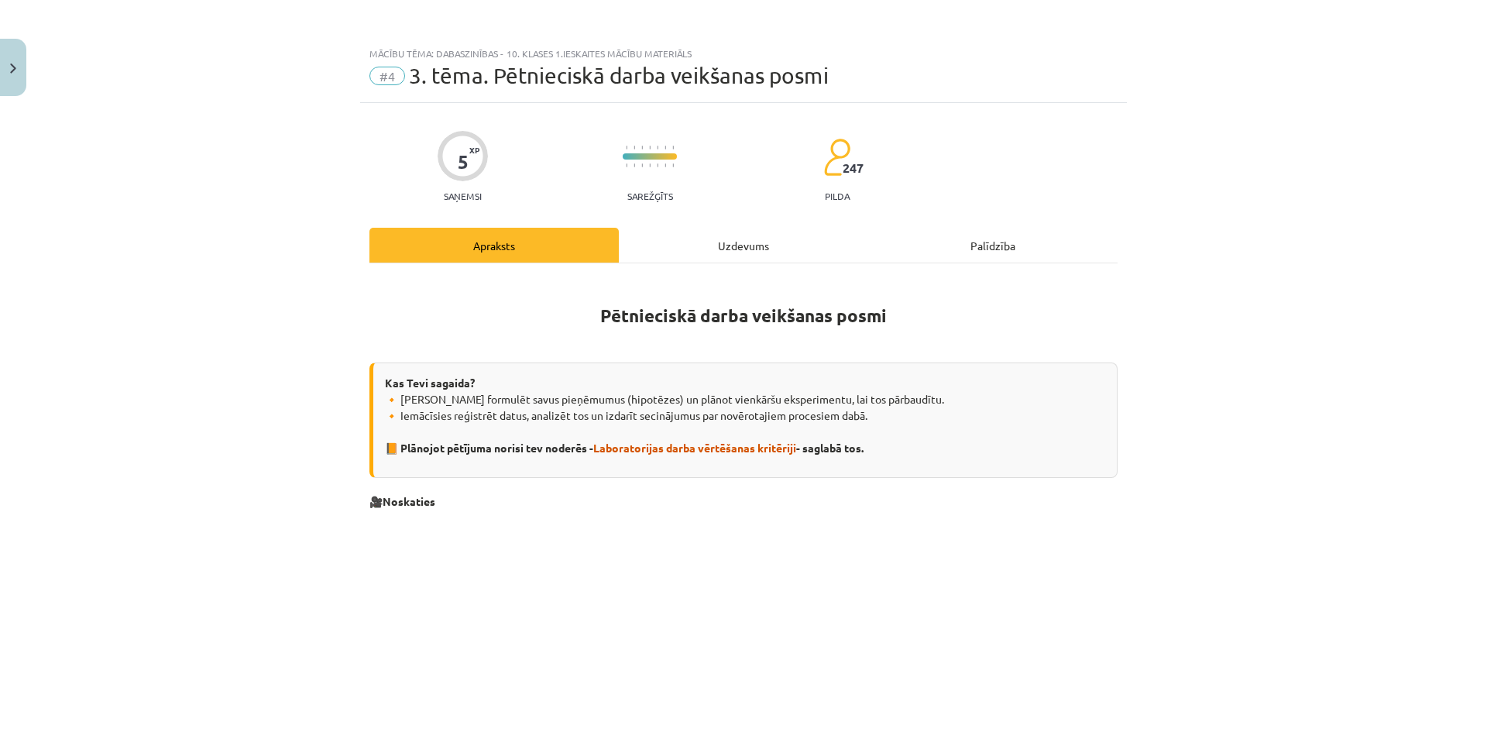
click at [315, 280] on button "Turpināt iesākto" at bounding box center [423, 299] width 217 height 39
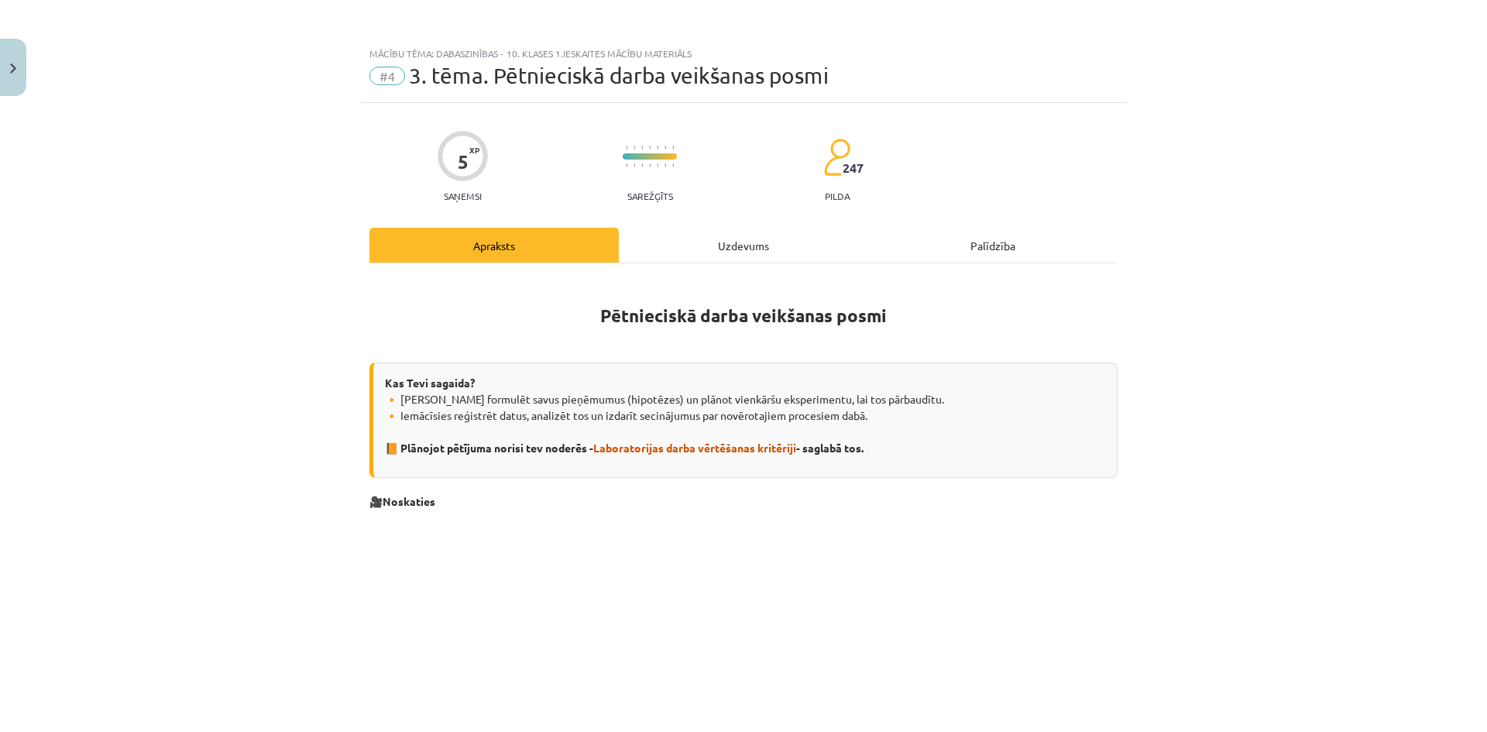
click at [315, 280] on button "Turpināt iesākto" at bounding box center [423, 299] width 217 height 39
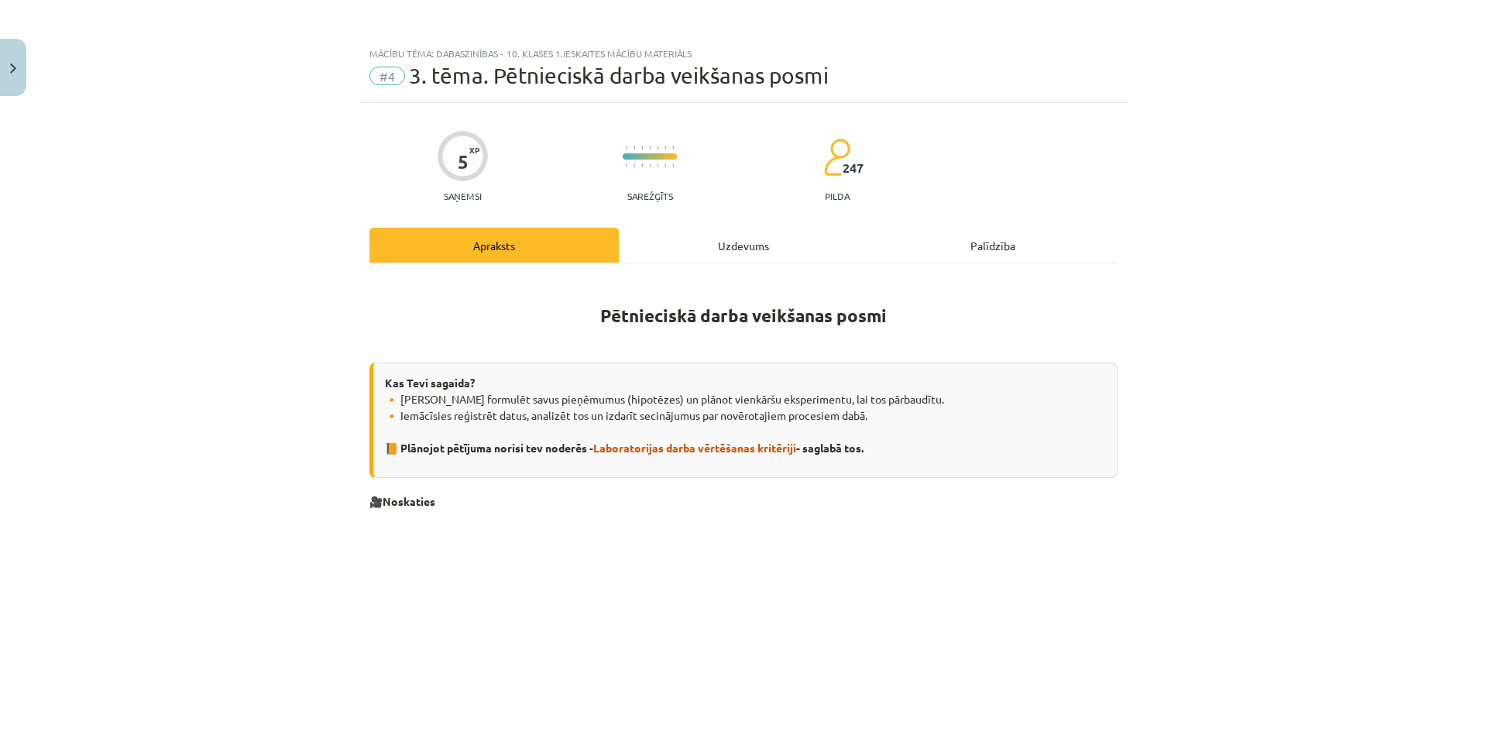
click at [315, 280] on button "Turpināt iesākto" at bounding box center [423, 299] width 217 height 39
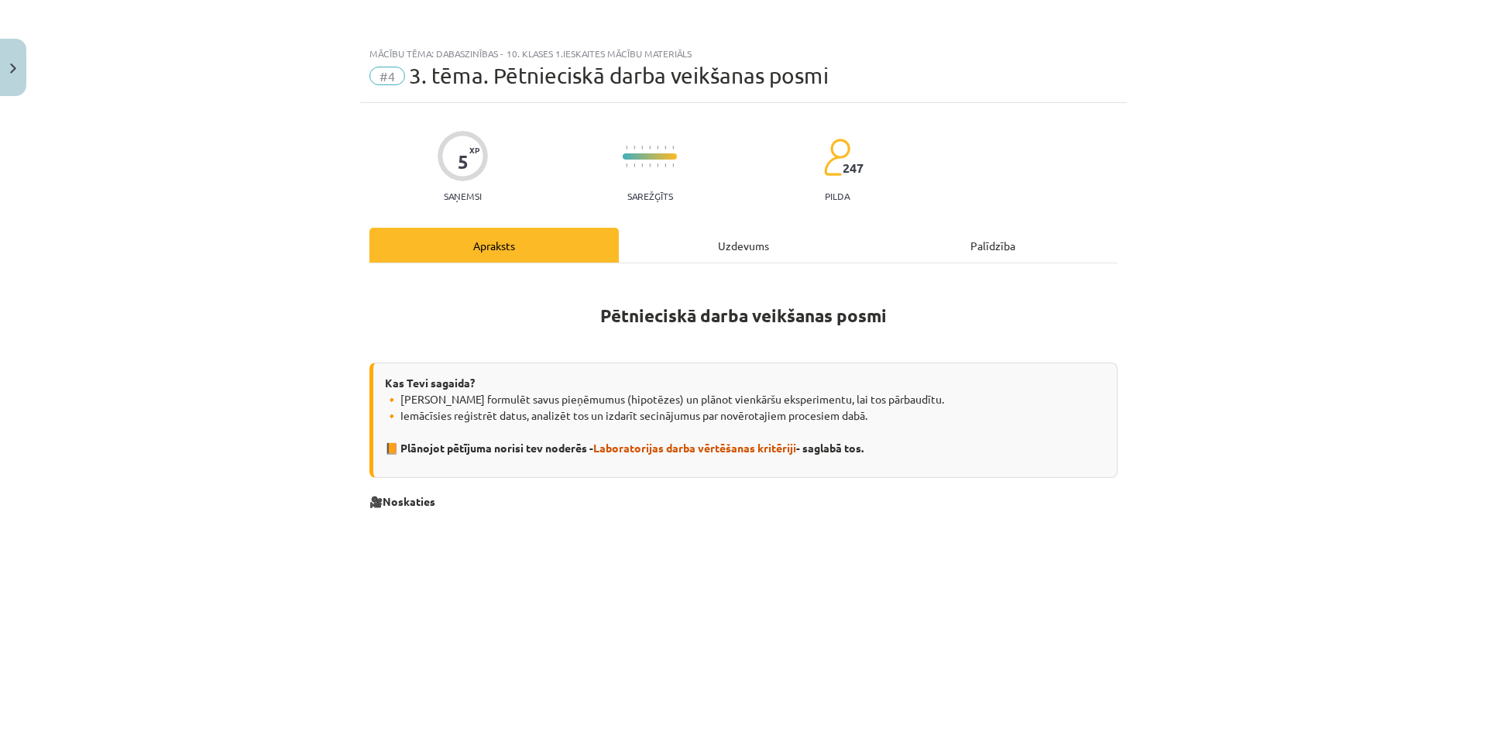
click at [315, 280] on button "Turpināt iesākto" at bounding box center [423, 299] width 217 height 39
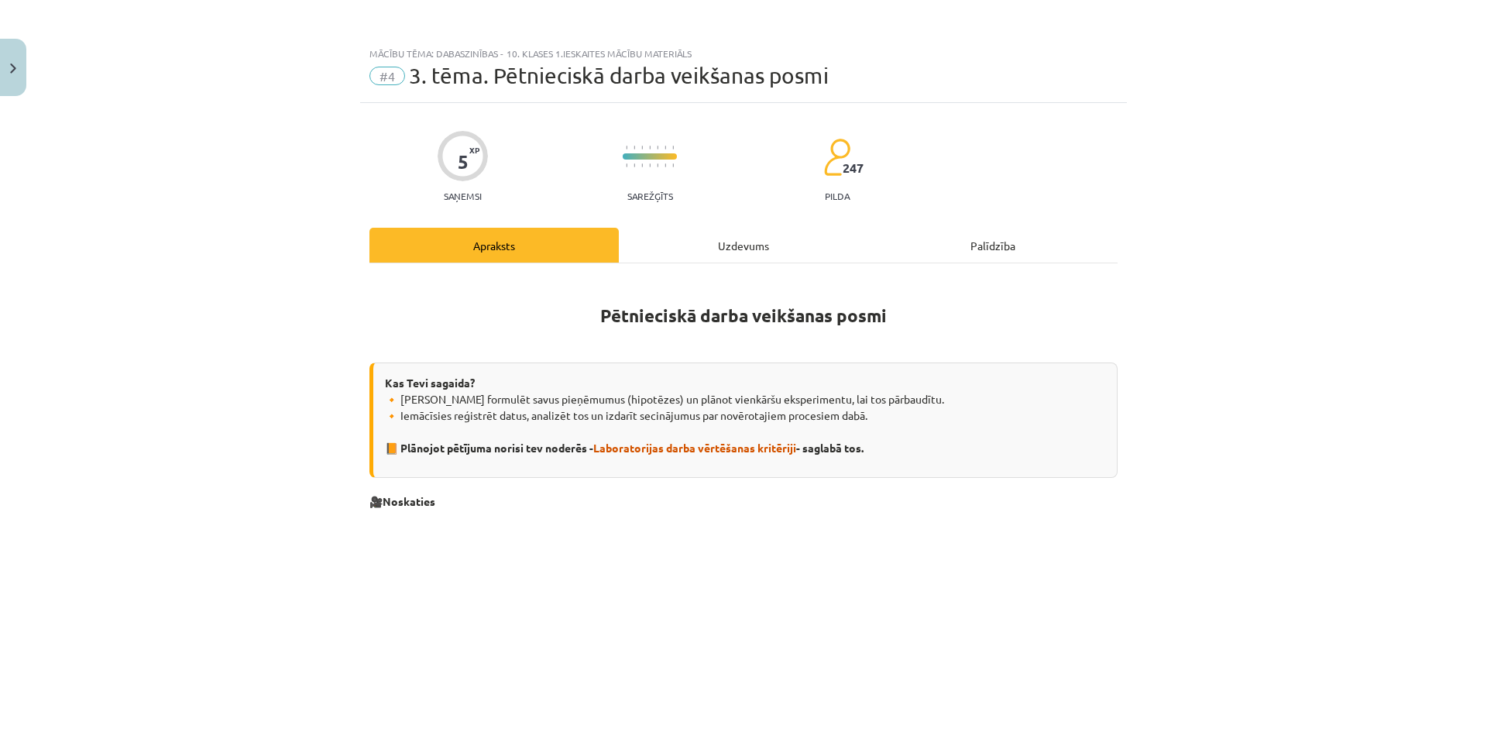
click at [315, 280] on button "Turpināt iesākto" at bounding box center [423, 299] width 217 height 39
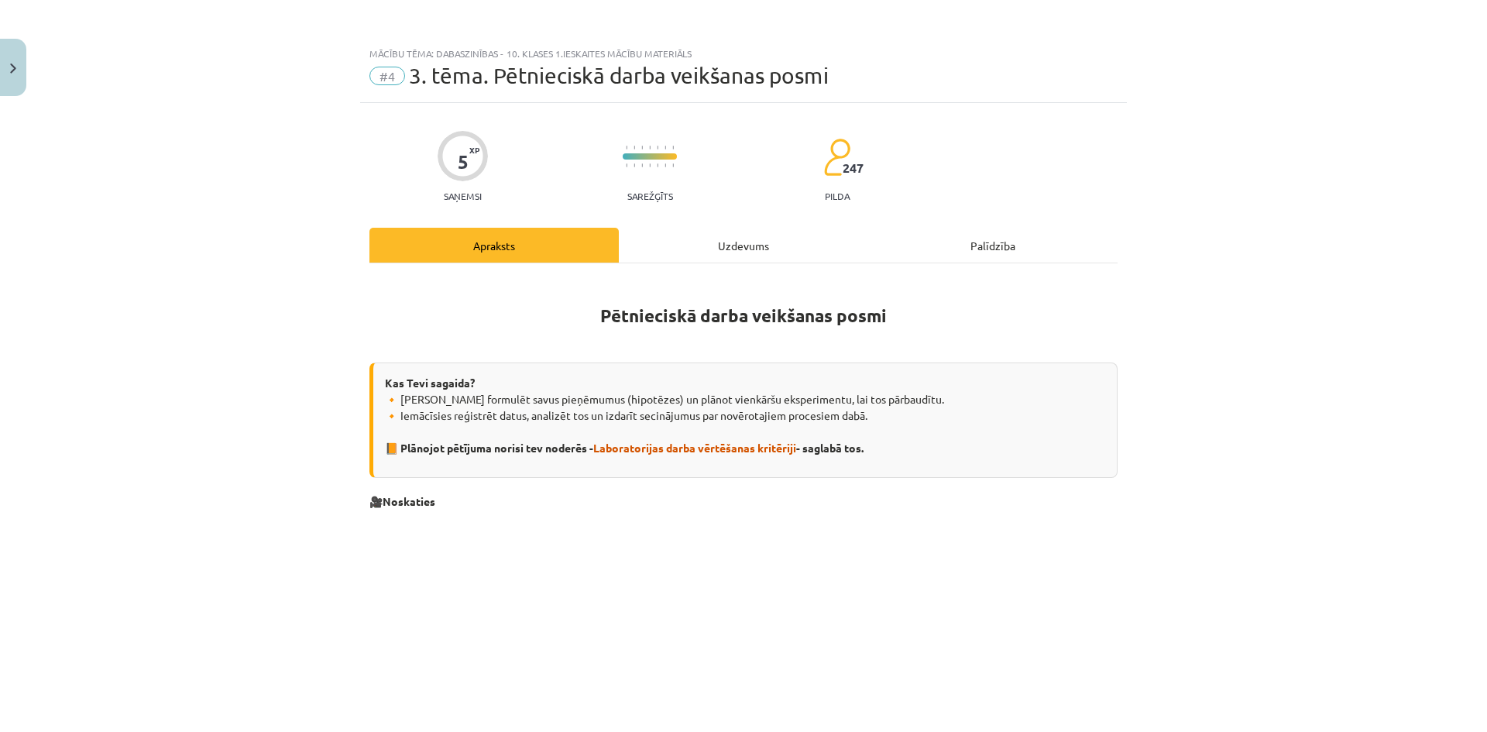
click at [315, 280] on button "Turpināt iesākto" at bounding box center [423, 299] width 217 height 39
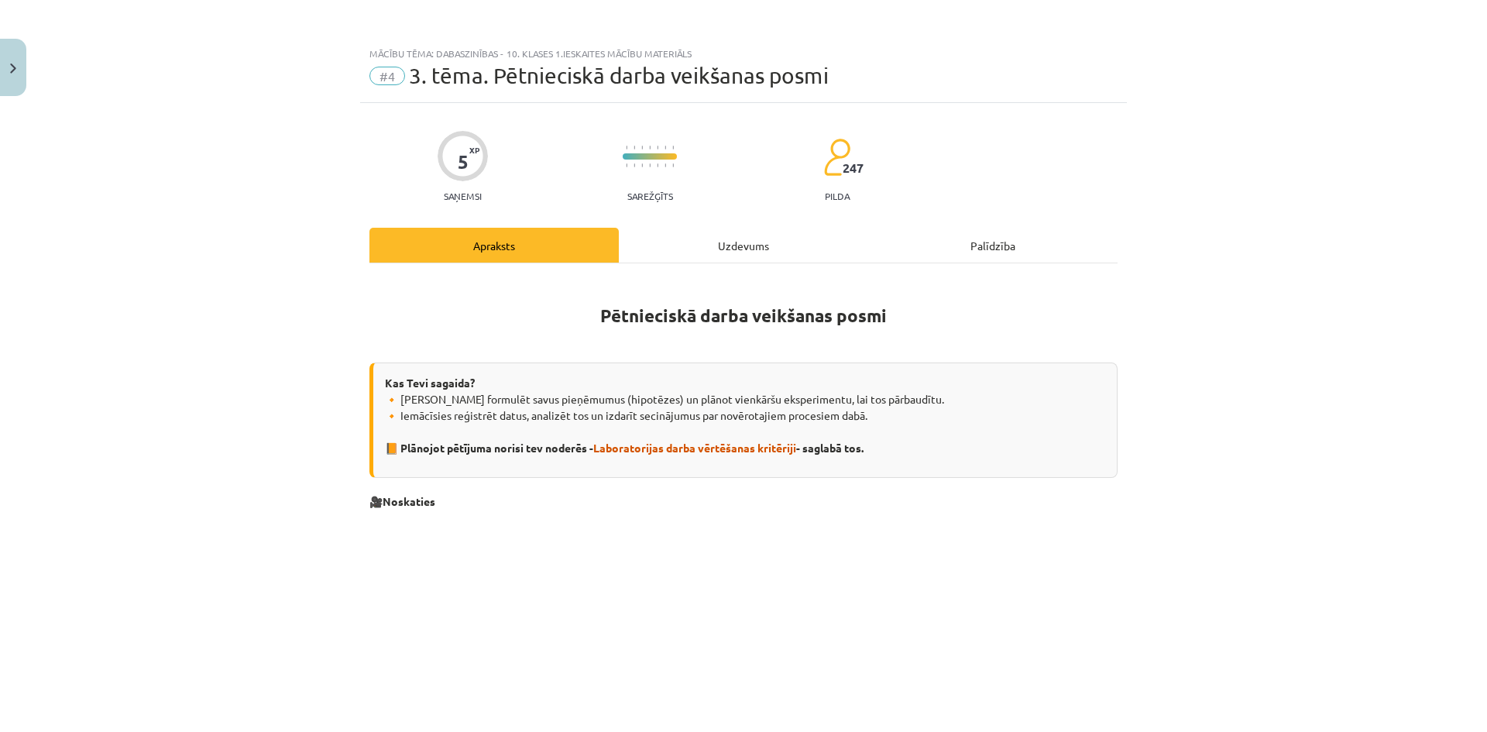
click at [315, 280] on button "Turpināt iesākto" at bounding box center [423, 299] width 217 height 39
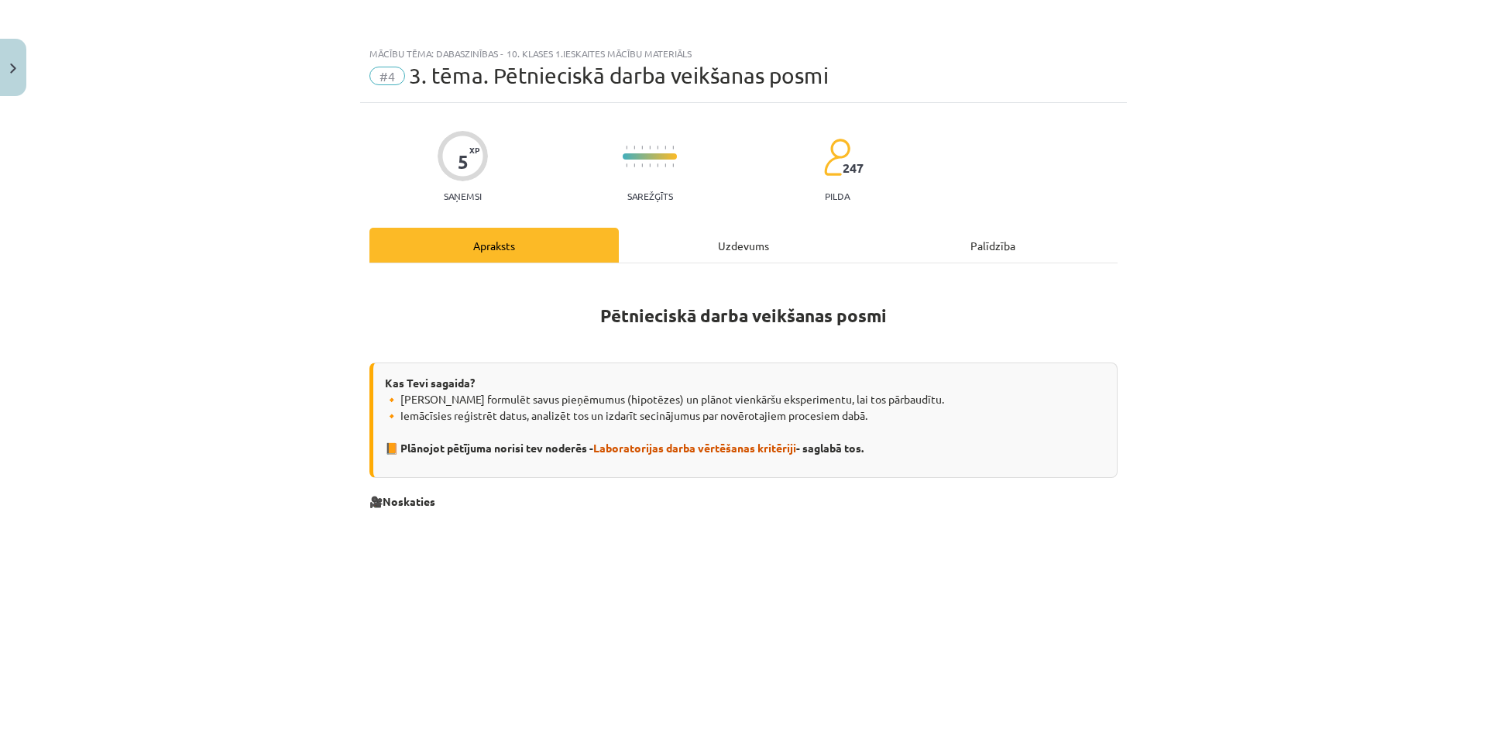
click at [315, 280] on button "Turpināt iesākto" at bounding box center [423, 299] width 217 height 39
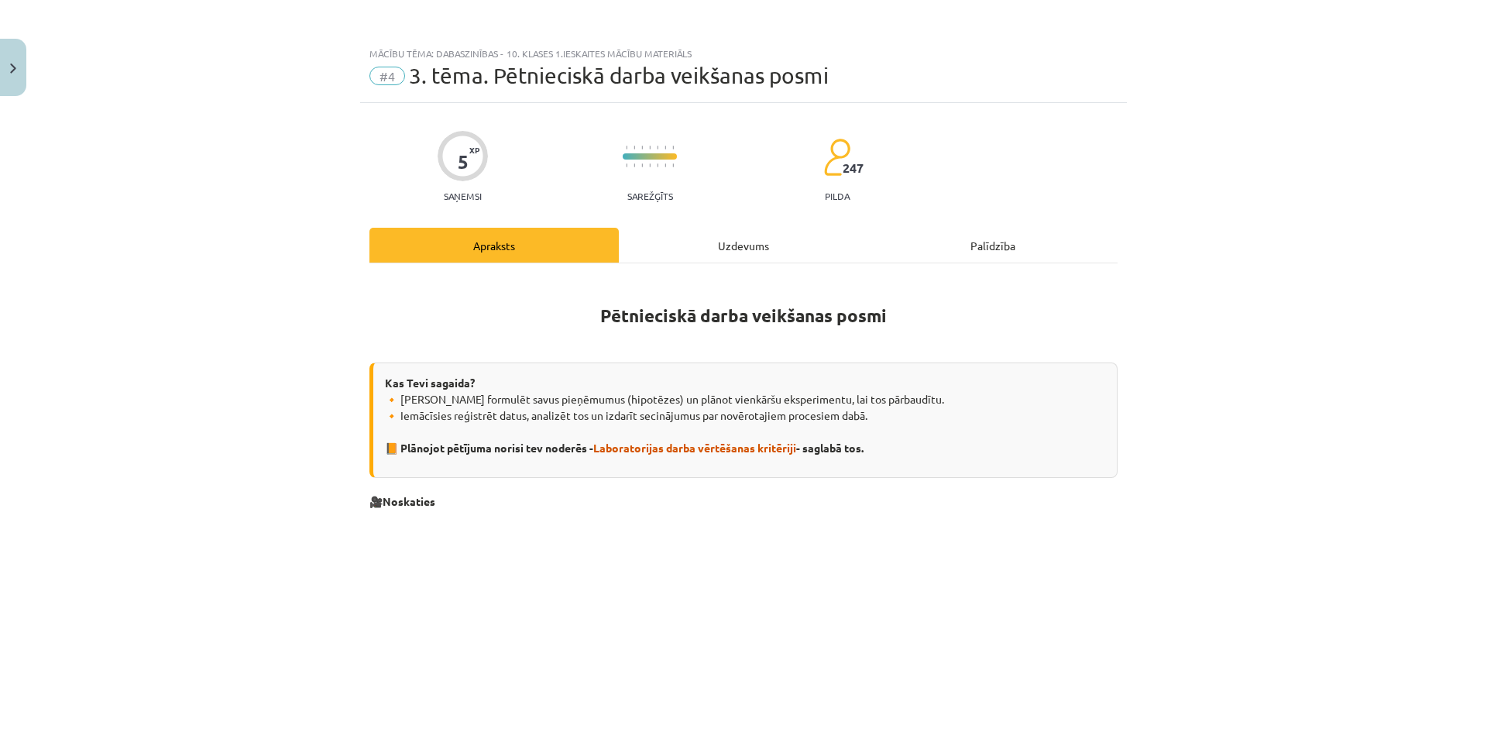
click at [315, 280] on button "Turpināt iesākto" at bounding box center [423, 299] width 217 height 39
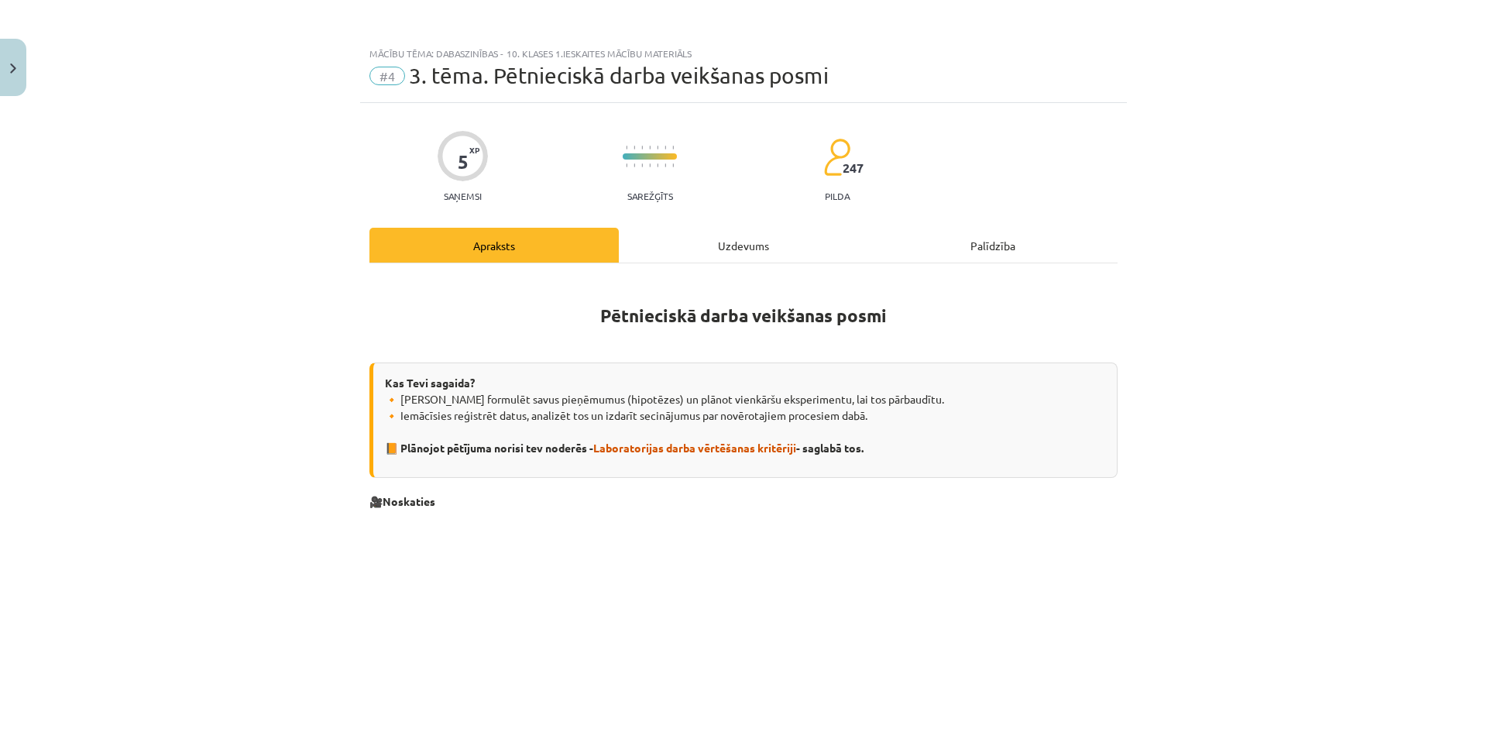
click at [315, 280] on button "Turpināt iesākto" at bounding box center [423, 299] width 217 height 39
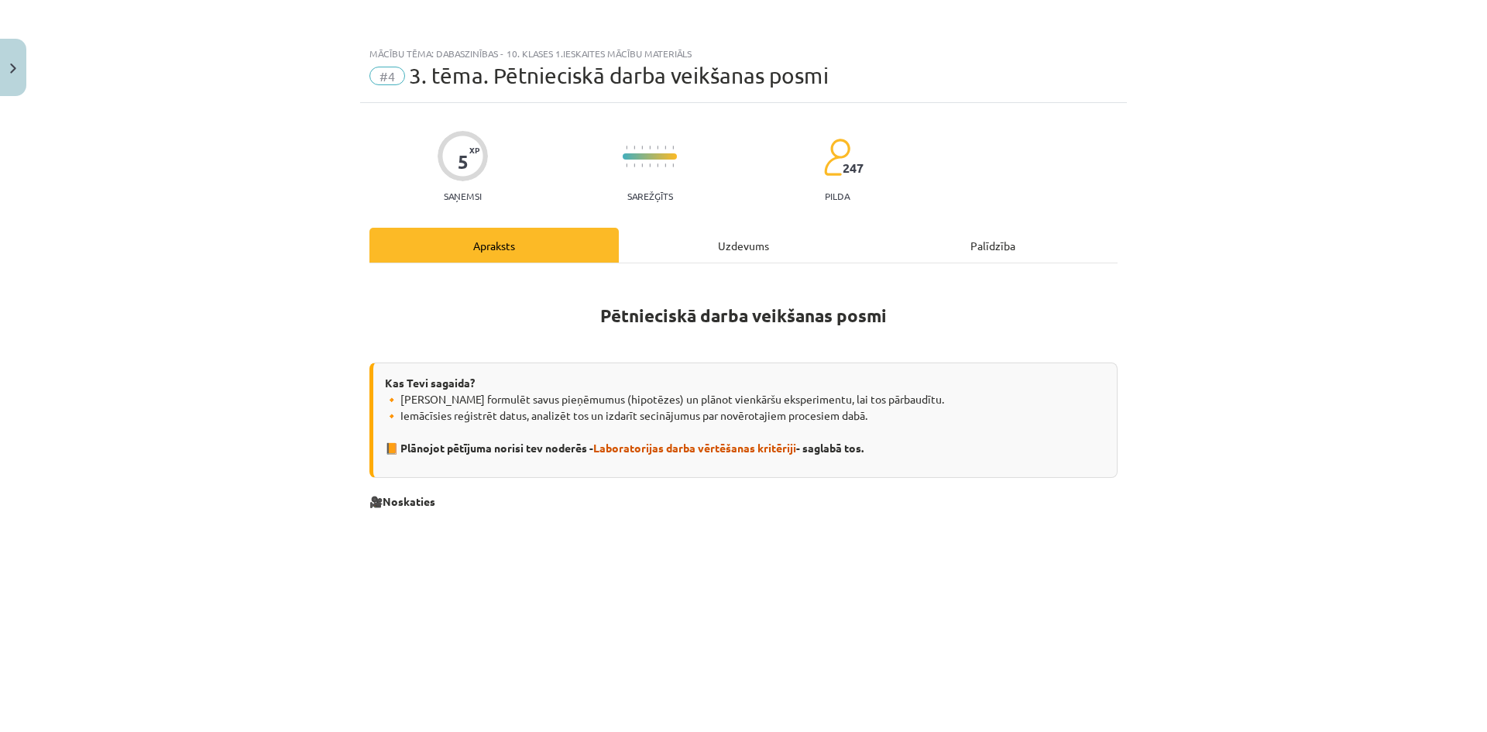
click at [315, 280] on button "Turpināt iesākto" at bounding box center [423, 299] width 217 height 39
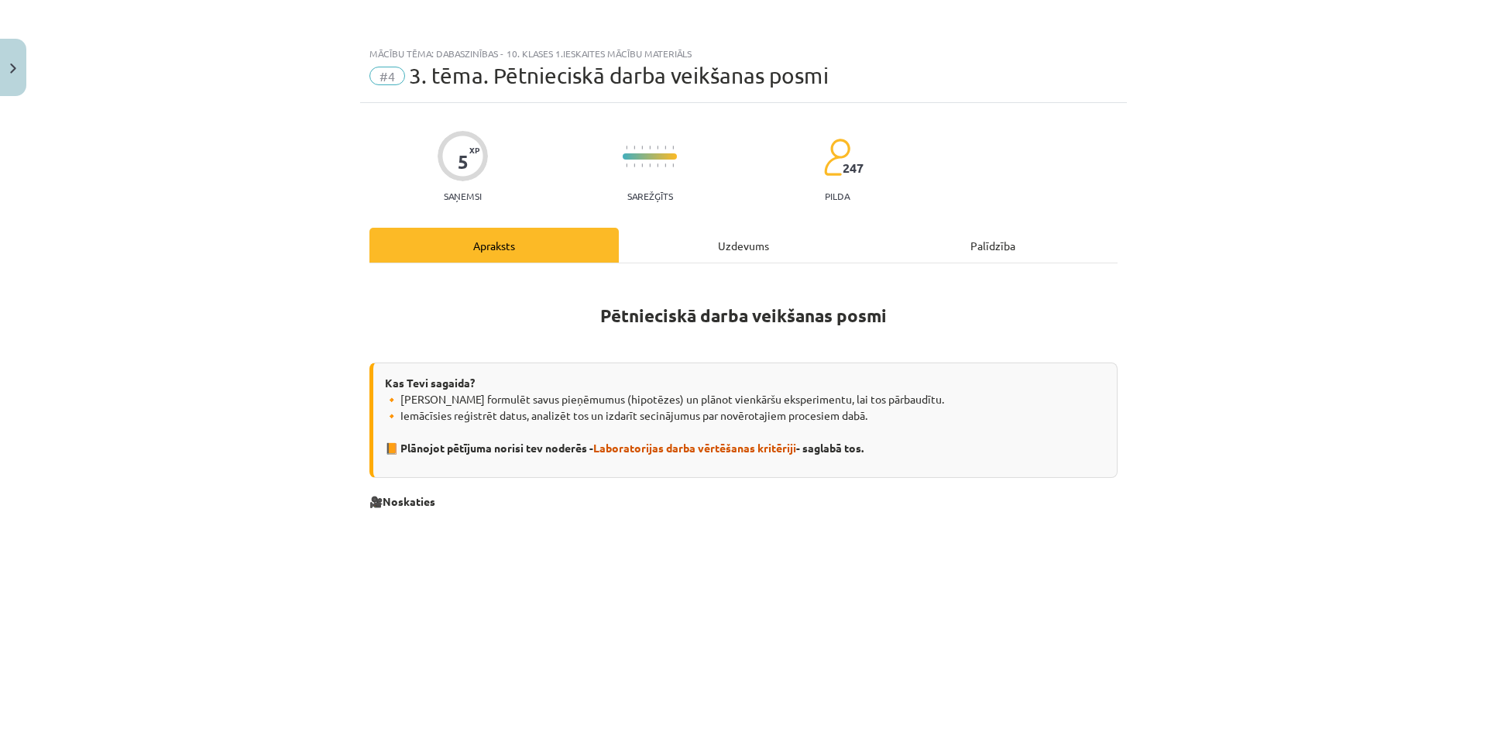
click at [315, 280] on button "Turpināt iesākto" at bounding box center [423, 299] width 217 height 39
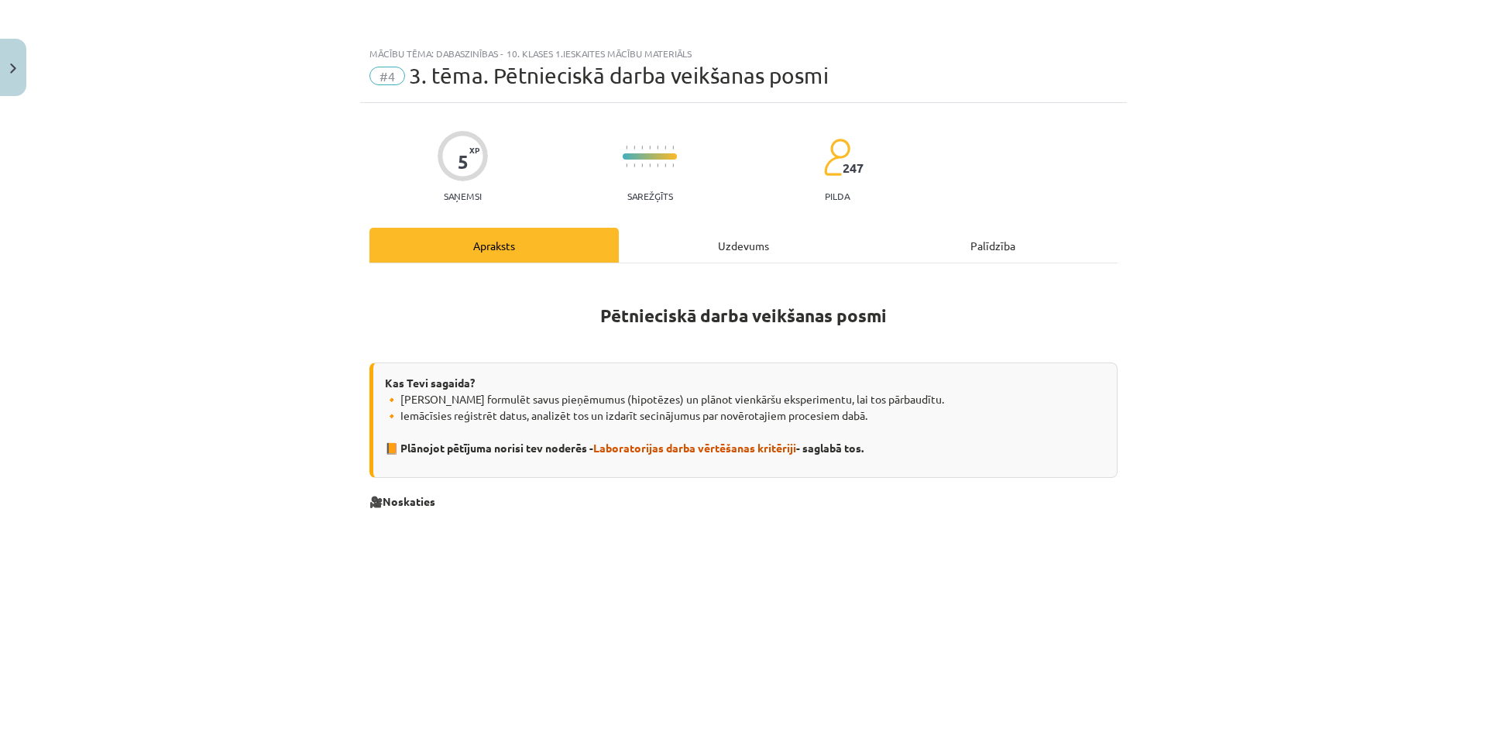
click at [315, 280] on button "Turpināt iesākto" at bounding box center [423, 299] width 217 height 39
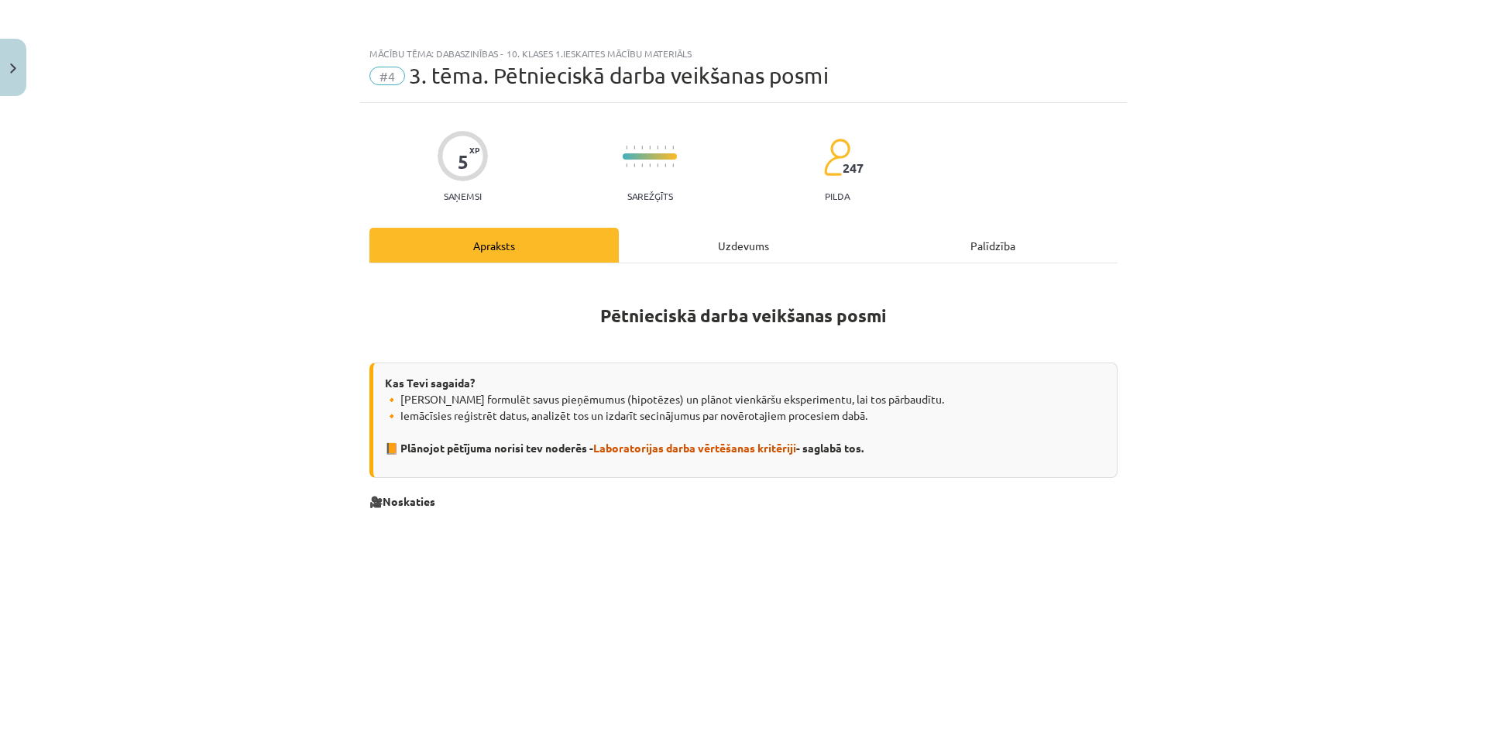
click at [315, 280] on button "Turpināt iesākto" at bounding box center [423, 299] width 217 height 39
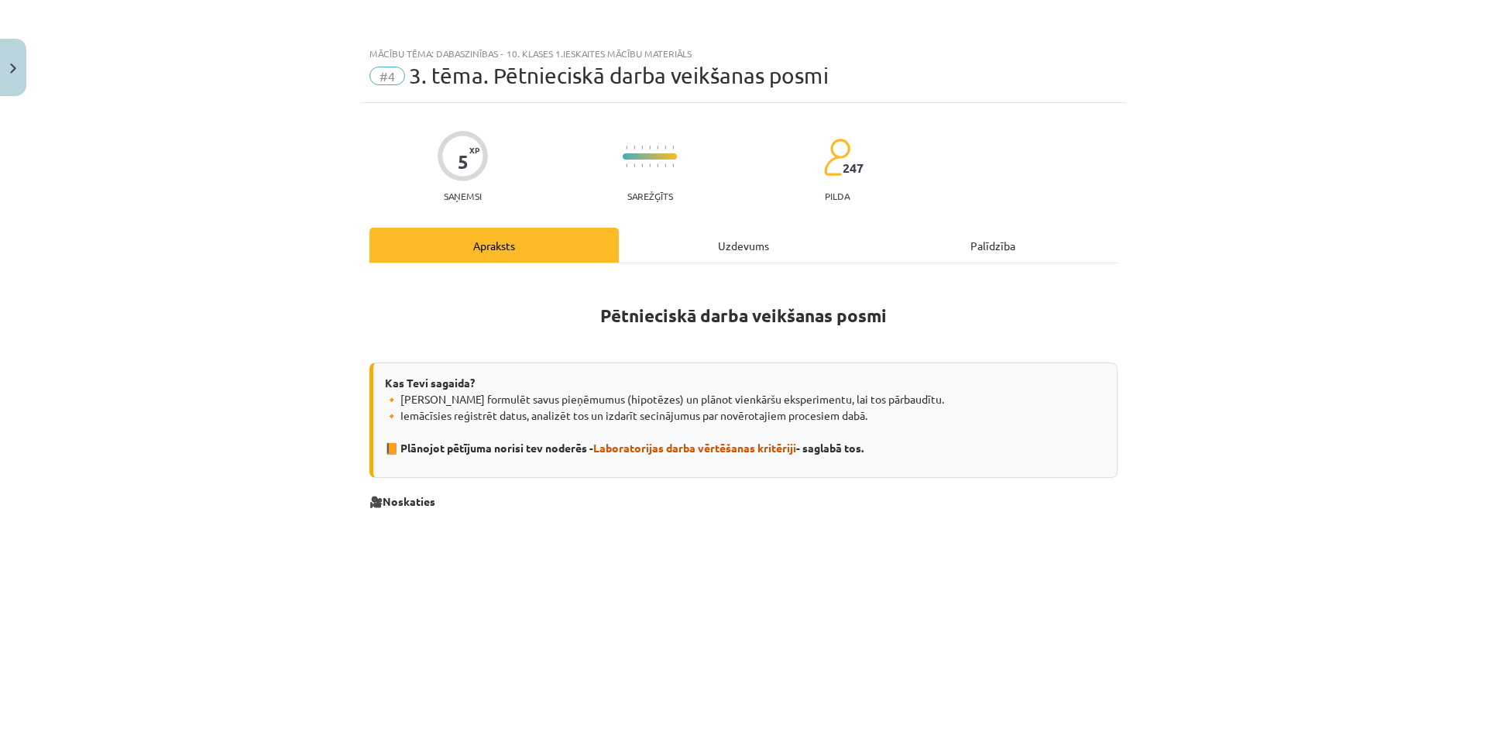
click at [315, 280] on button "Turpināt iesākto" at bounding box center [423, 299] width 217 height 39
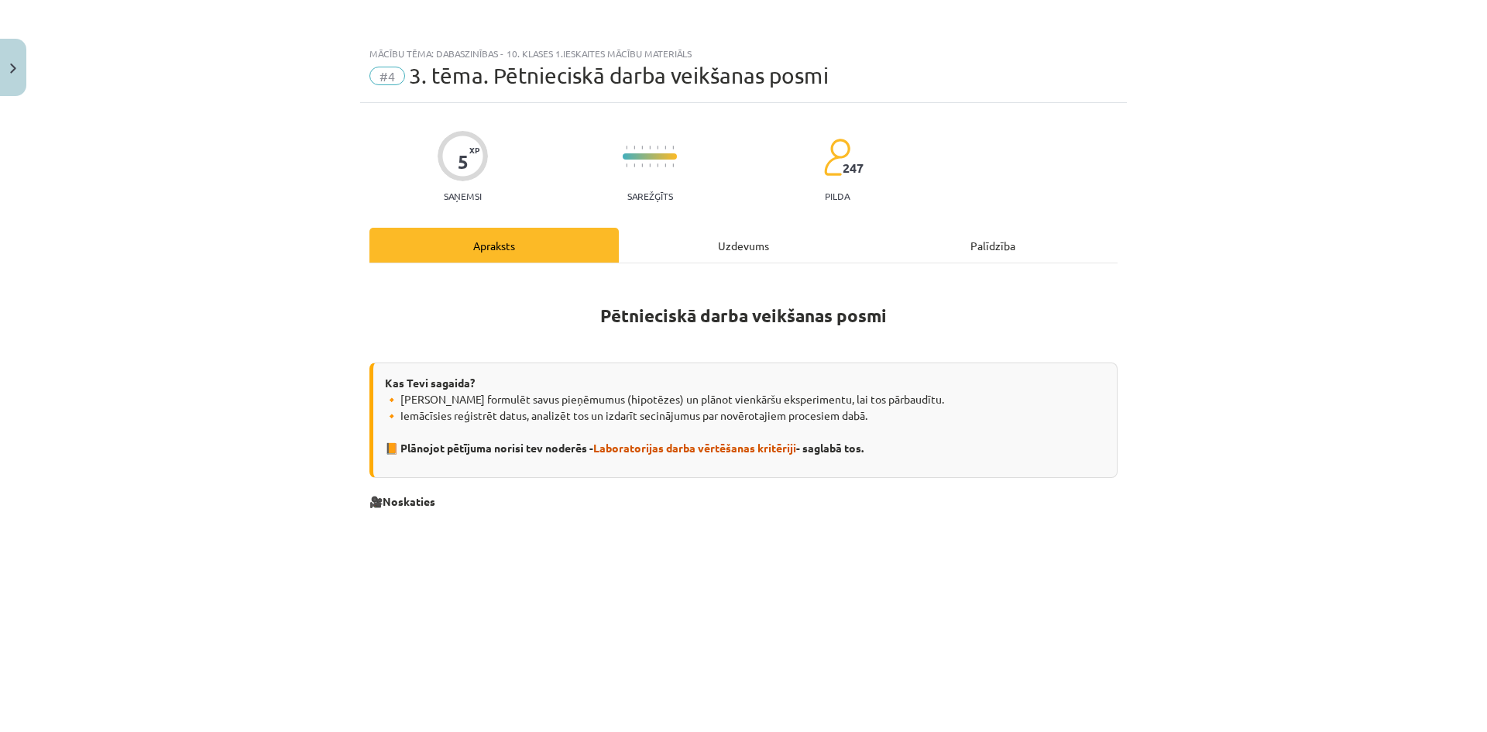
click at [315, 280] on button "Turpināt iesākto" at bounding box center [423, 299] width 217 height 39
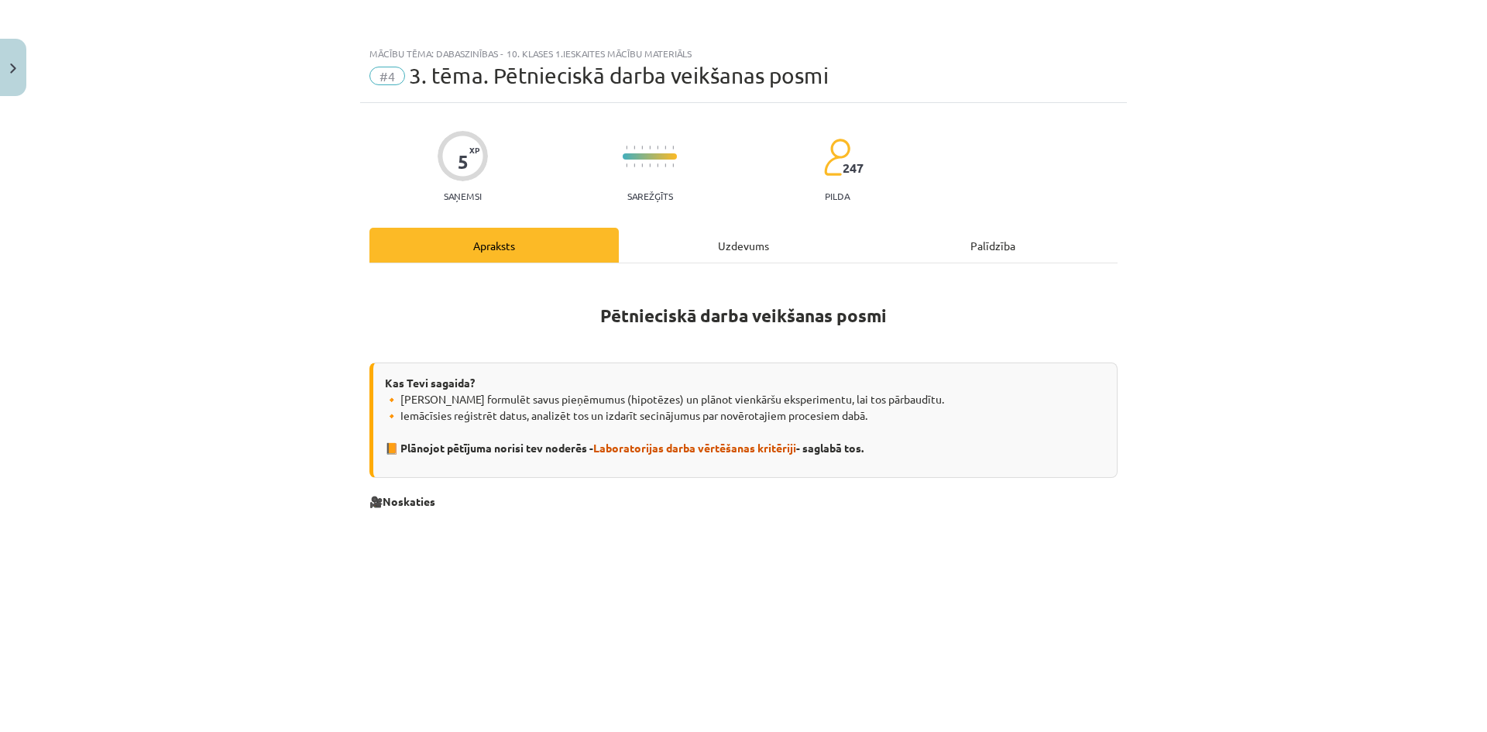
click at [315, 280] on button "Turpināt iesākto" at bounding box center [423, 299] width 217 height 39
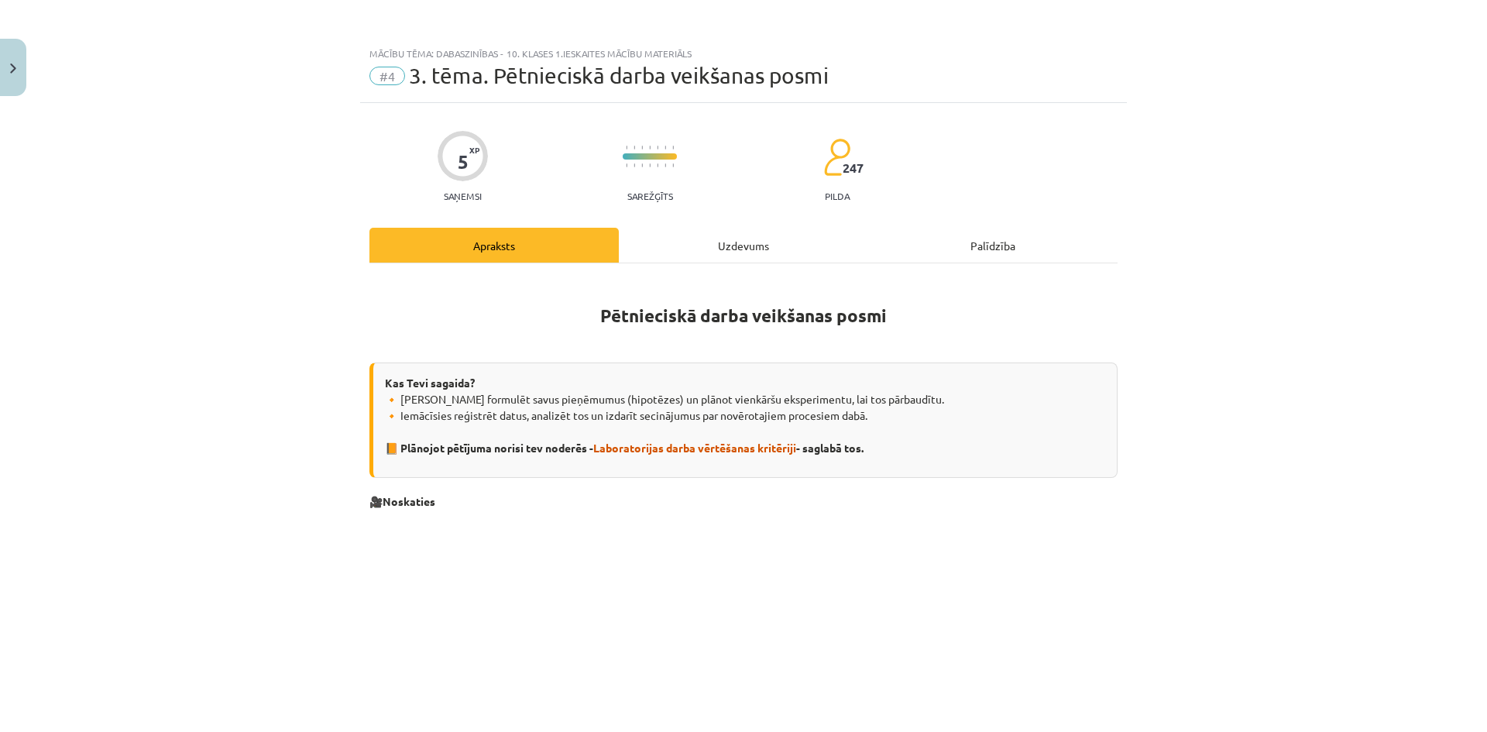
click at [315, 280] on button "Turpināt iesākto" at bounding box center [423, 299] width 217 height 39
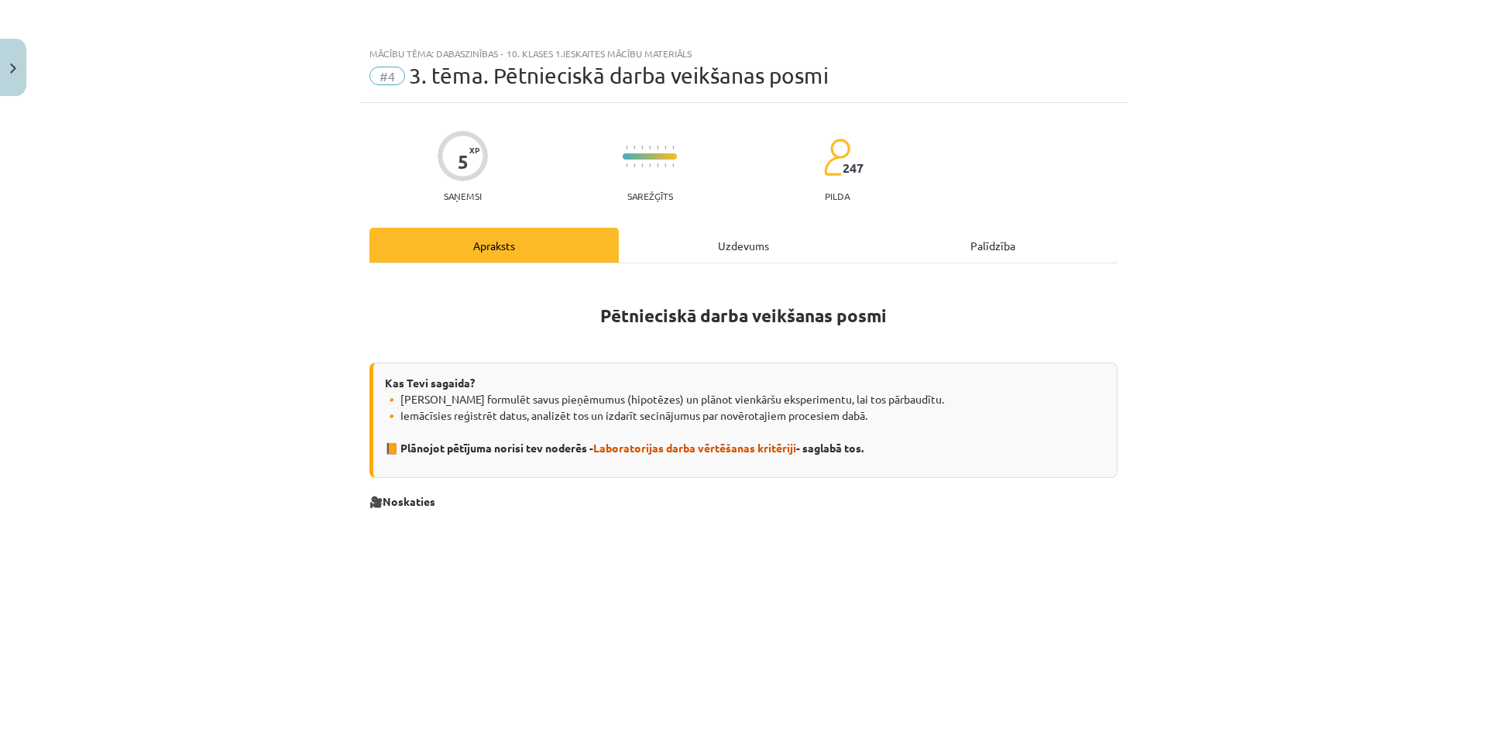
click at [315, 280] on button "Turpināt iesākto" at bounding box center [423, 299] width 217 height 39
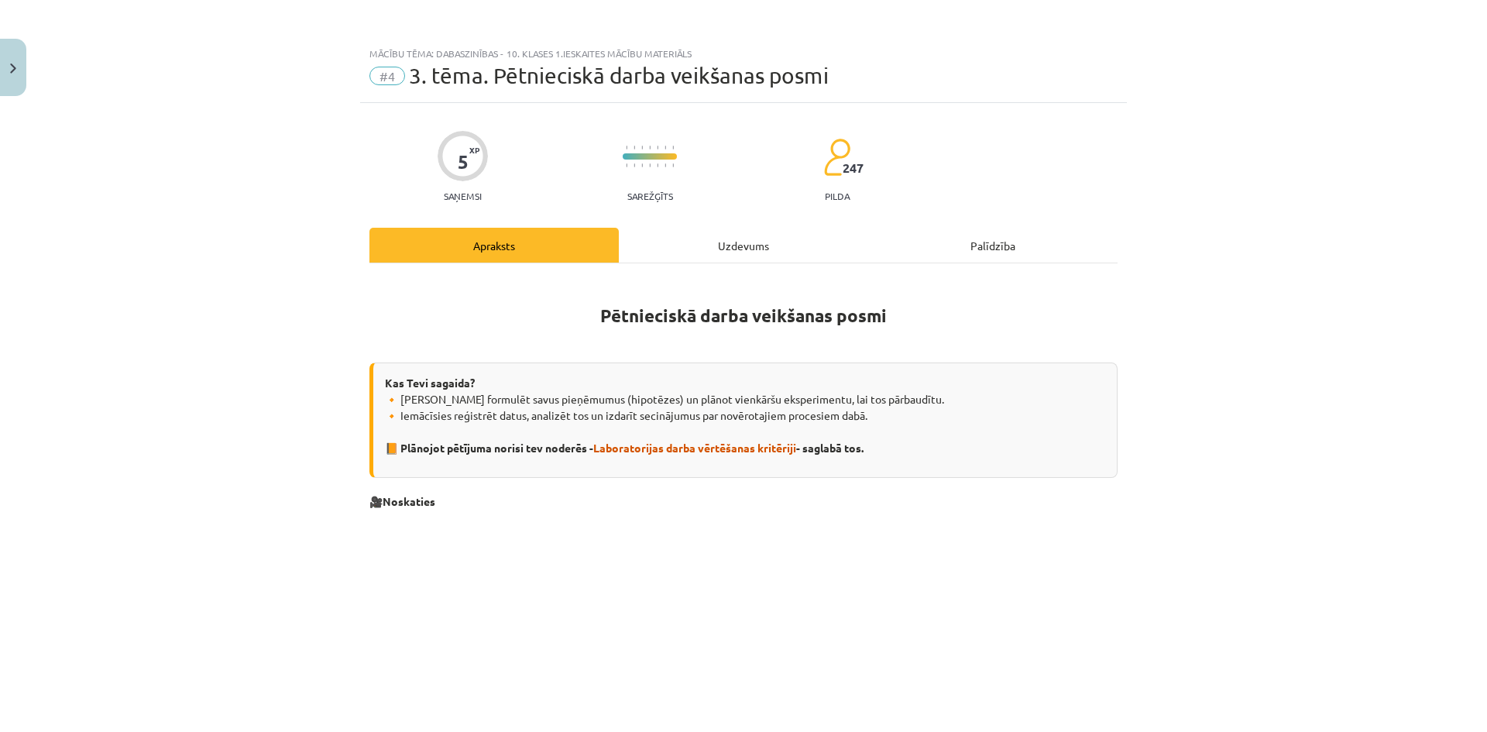
click at [315, 280] on button "Turpināt iesākto" at bounding box center [423, 299] width 217 height 39
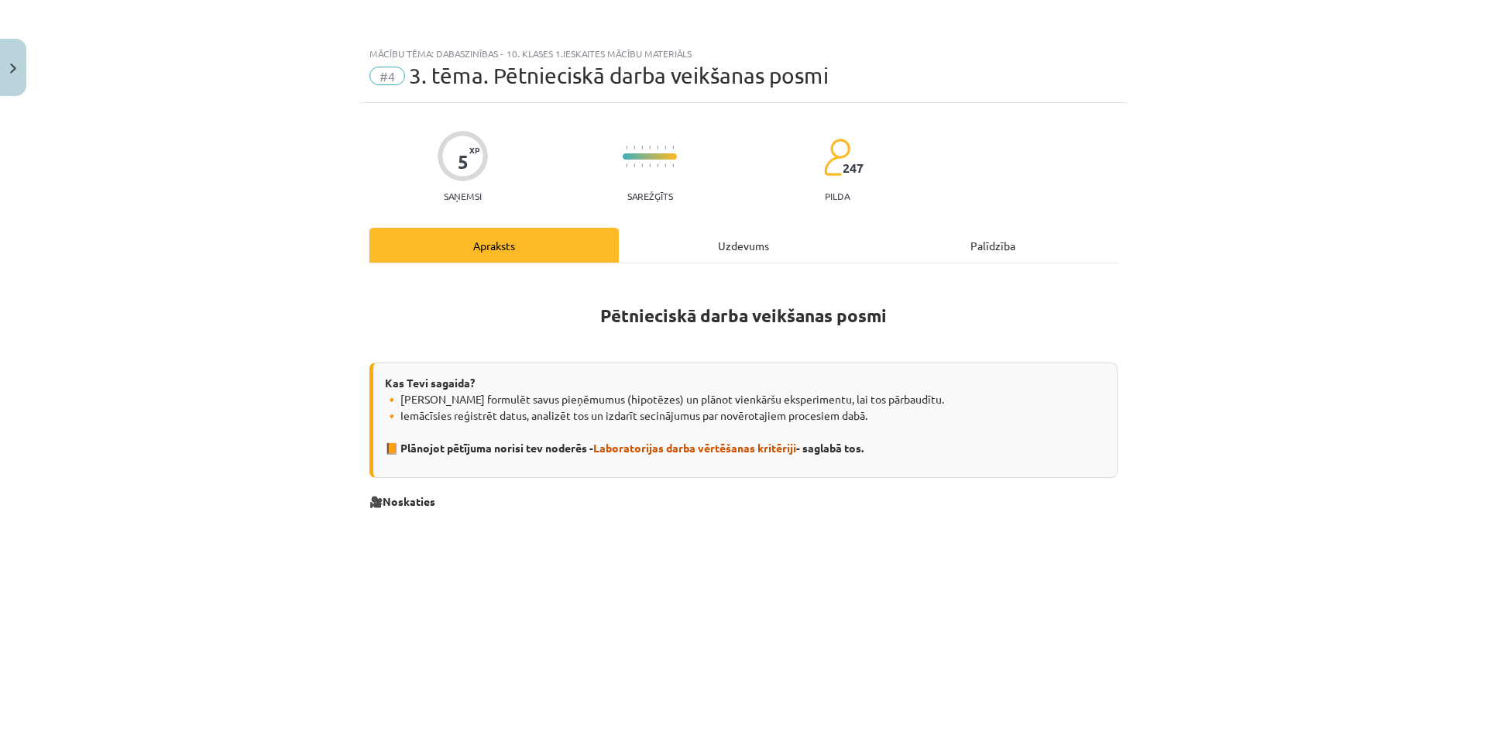
click at [315, 280] on button "Turpināt iesākto" at bounding box center [423, 299] width 217 height 39
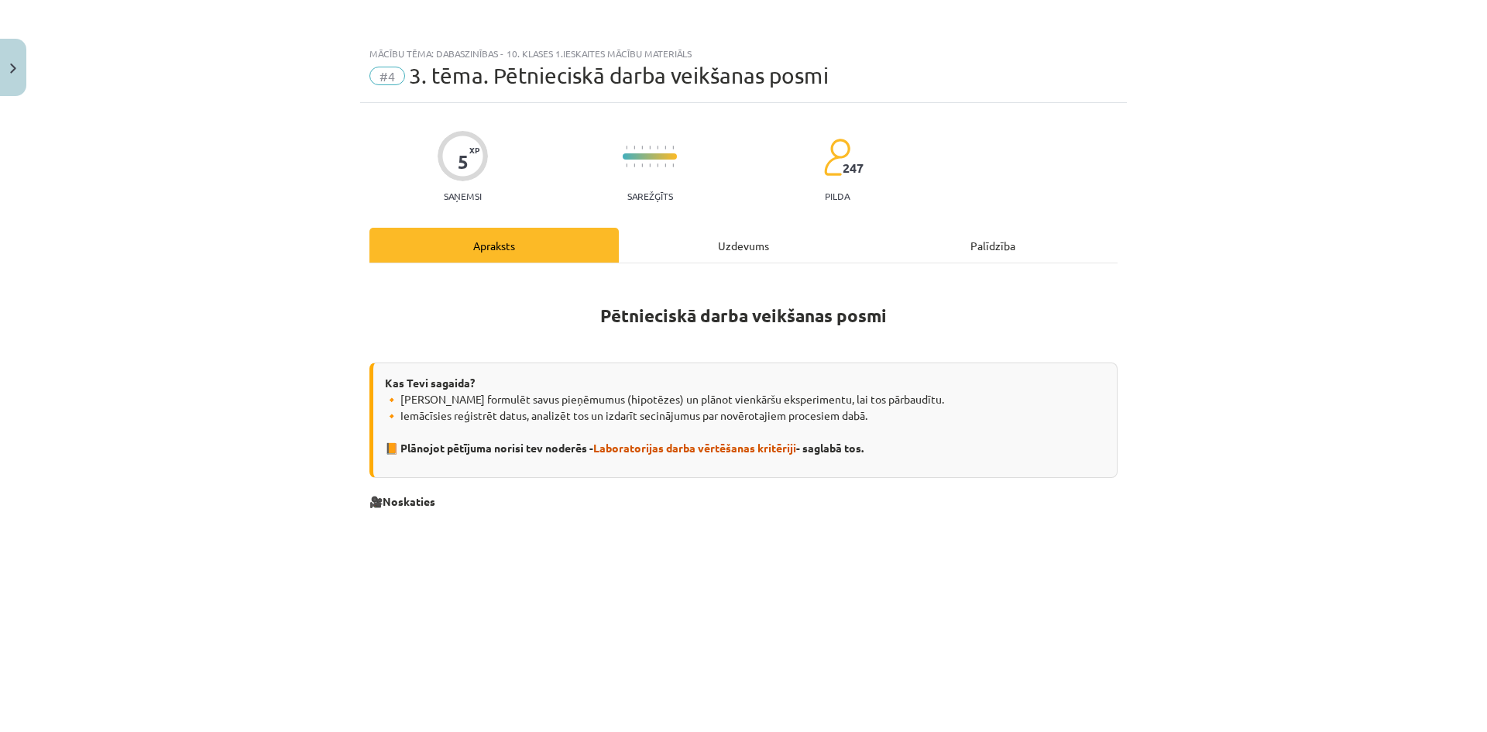
click at [315, 280] on button "Turpināt iesākto" at bounding box center [423, 299] width 217 height 39
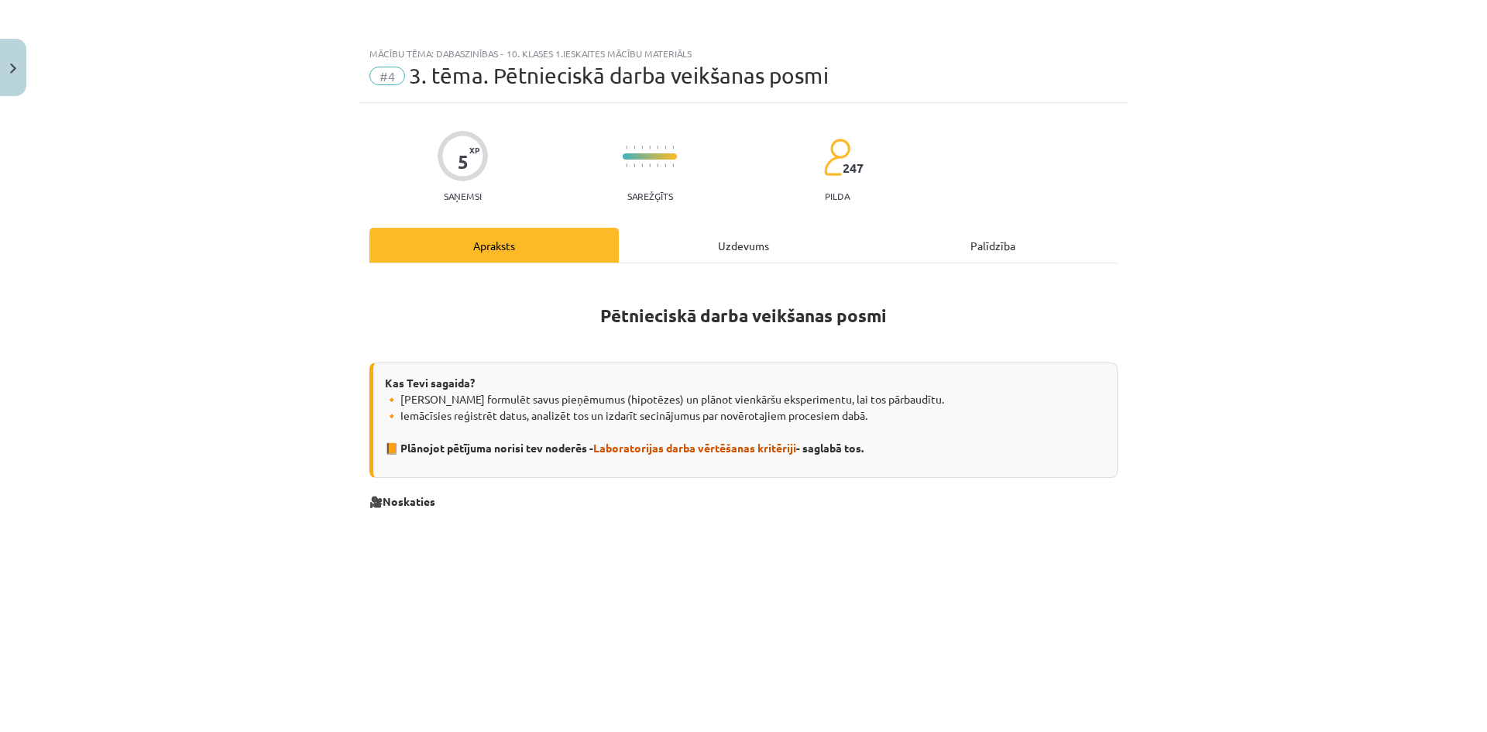
click at [315, 280] on button "Turpināt iesākto" at bounding box center [423, 299] width 217 height 39
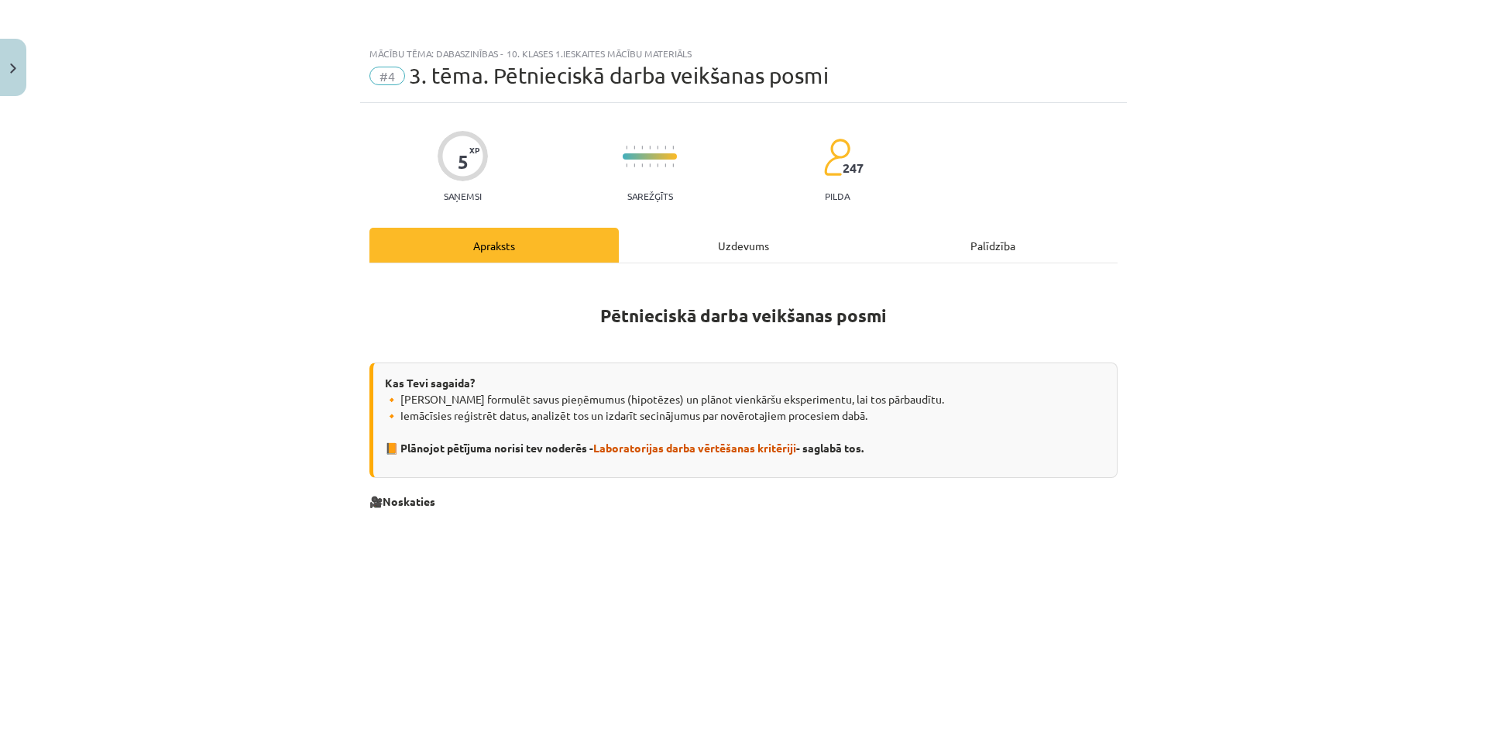
click at [315, 280] on button "Turpināt iesākto" at bounding box center [423, 299] width 217 height 39
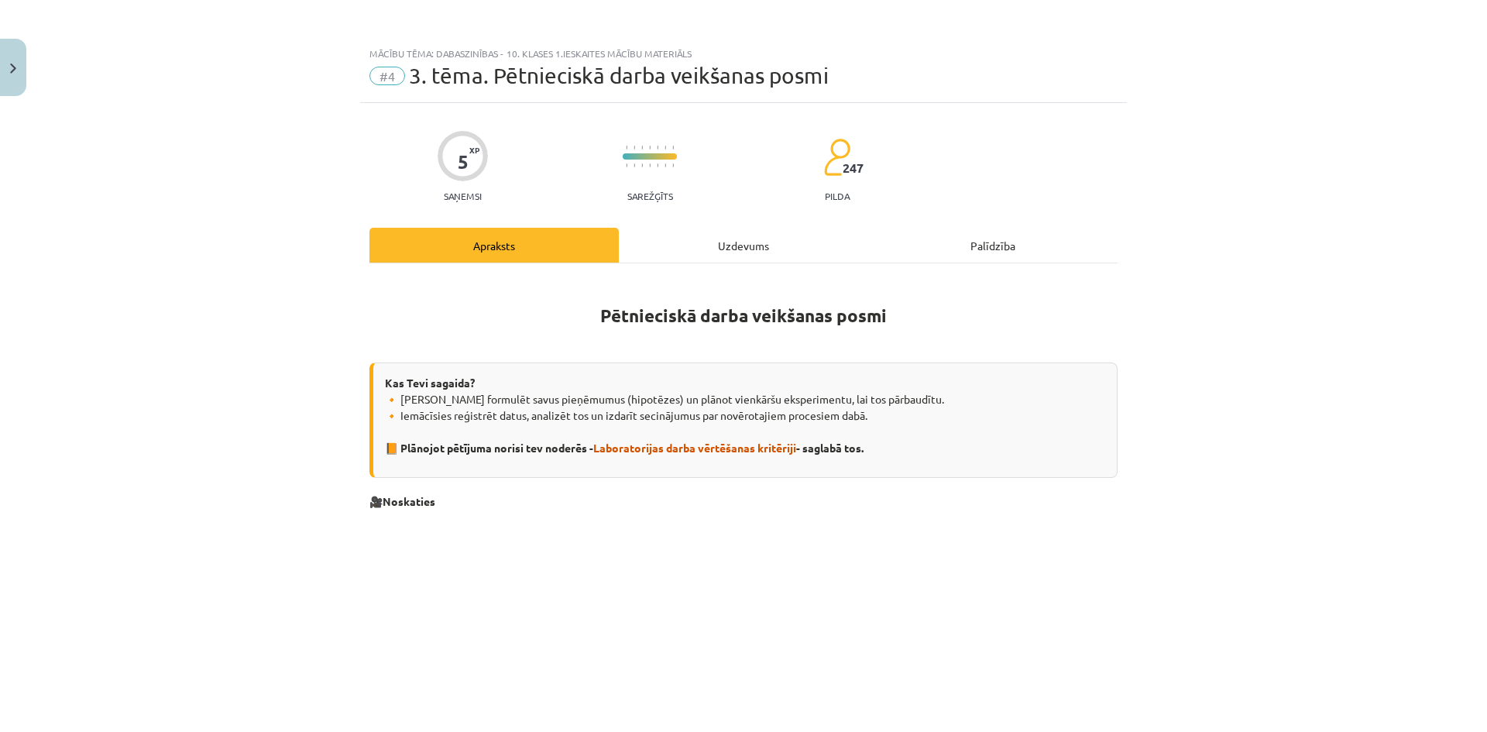
click at [315, 280] on button "Turpināt iesākto" at bounding box center [423, 299] width 217 height 39
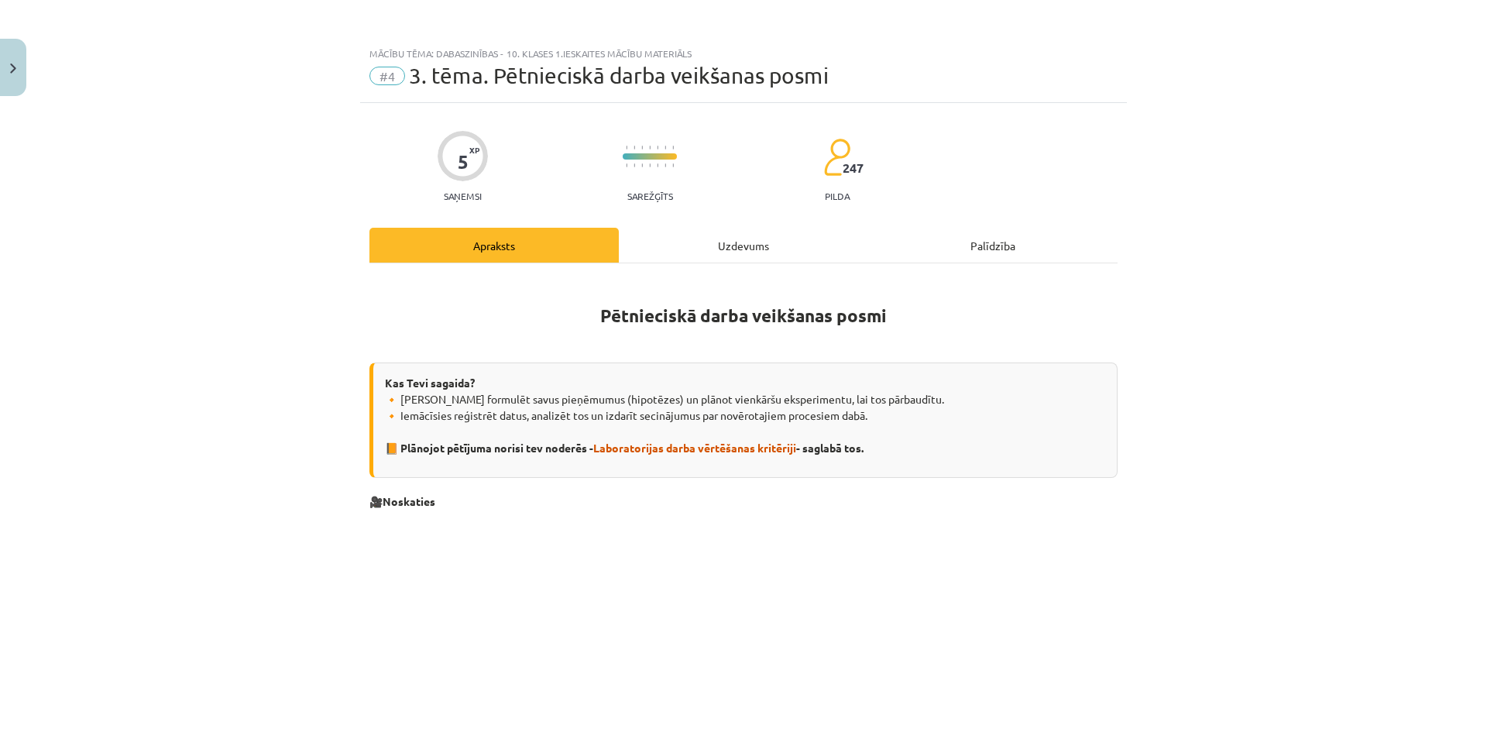
click at [315, 280] on button "Turpināt iesākto" at bounding box center [423, 299] width 217 height 39
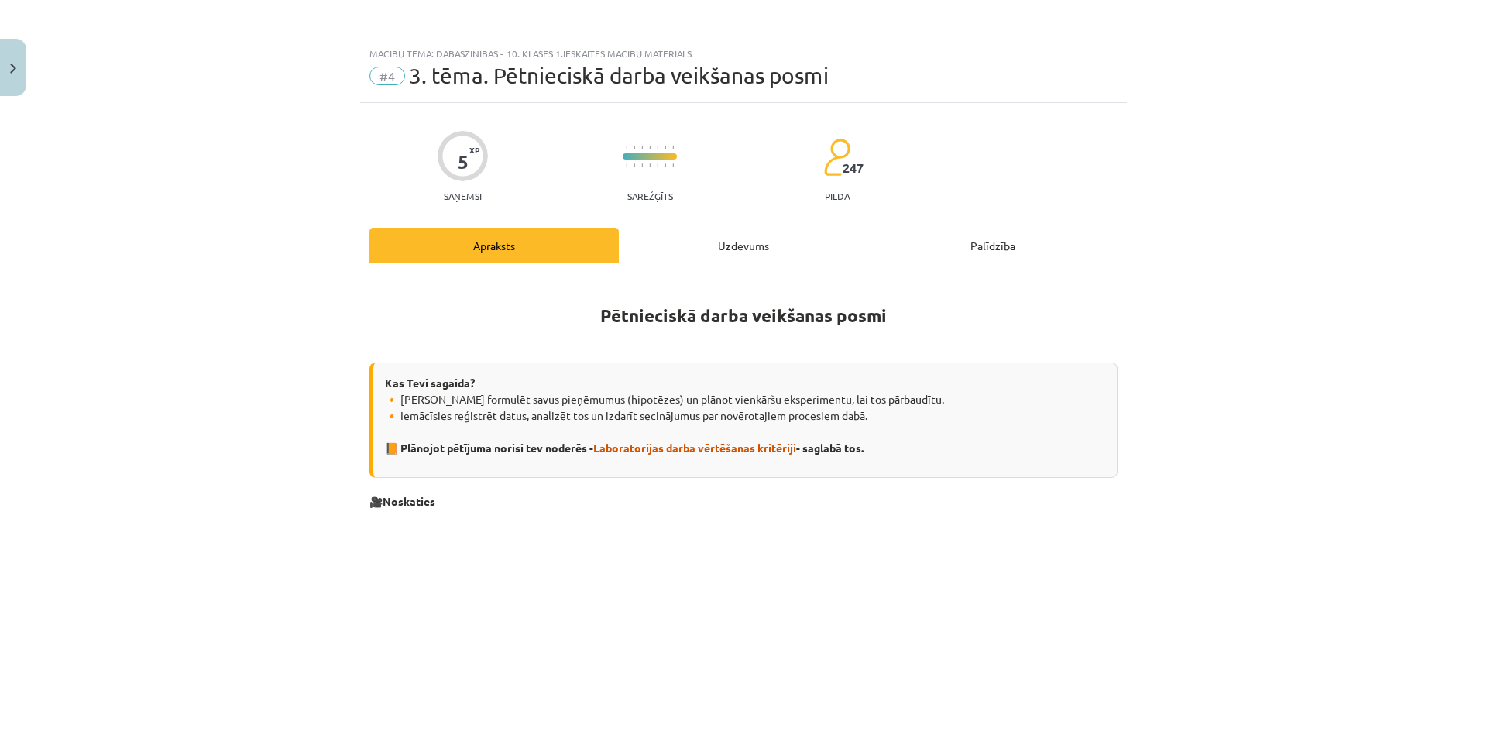
click at [315, 280] on button "Turpināt iesākto" at bounding box center [423, 299] width 217 height 39
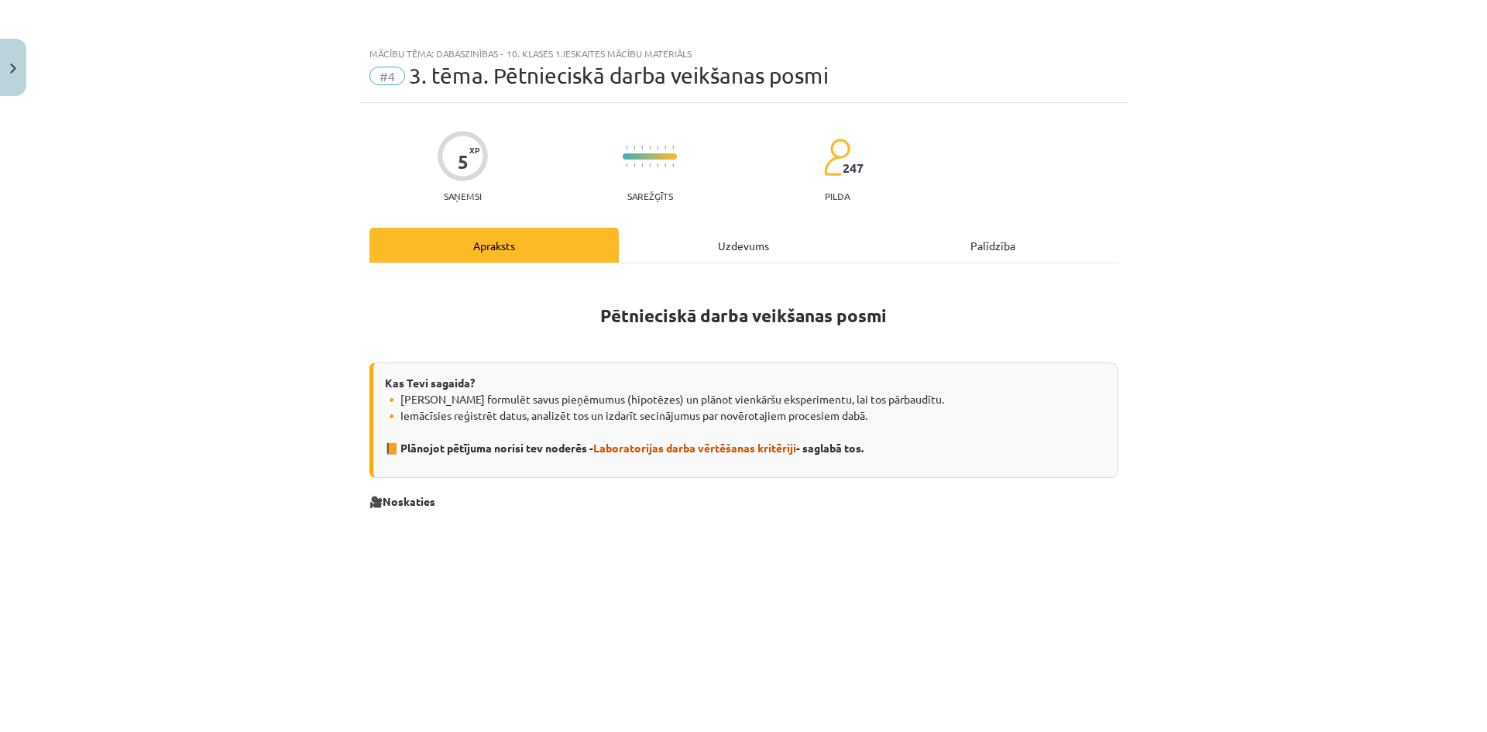
click at [315, 280] on button "Turpināt iesākto" at bounding box center [423, 299] width 217 height 39
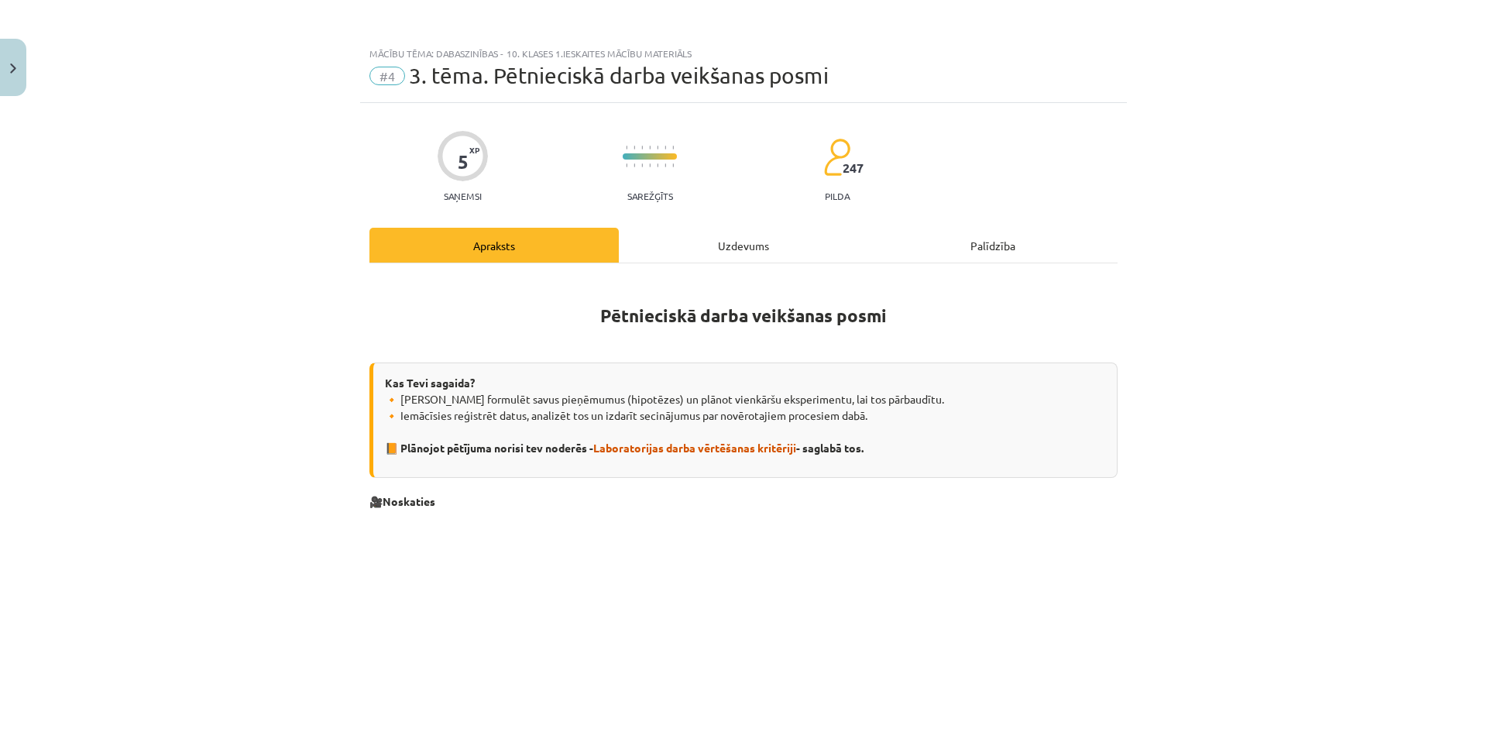
click at [315, 280] on button "Turpināt iesākto" at bounding box center [423, 299] width 217 height 39
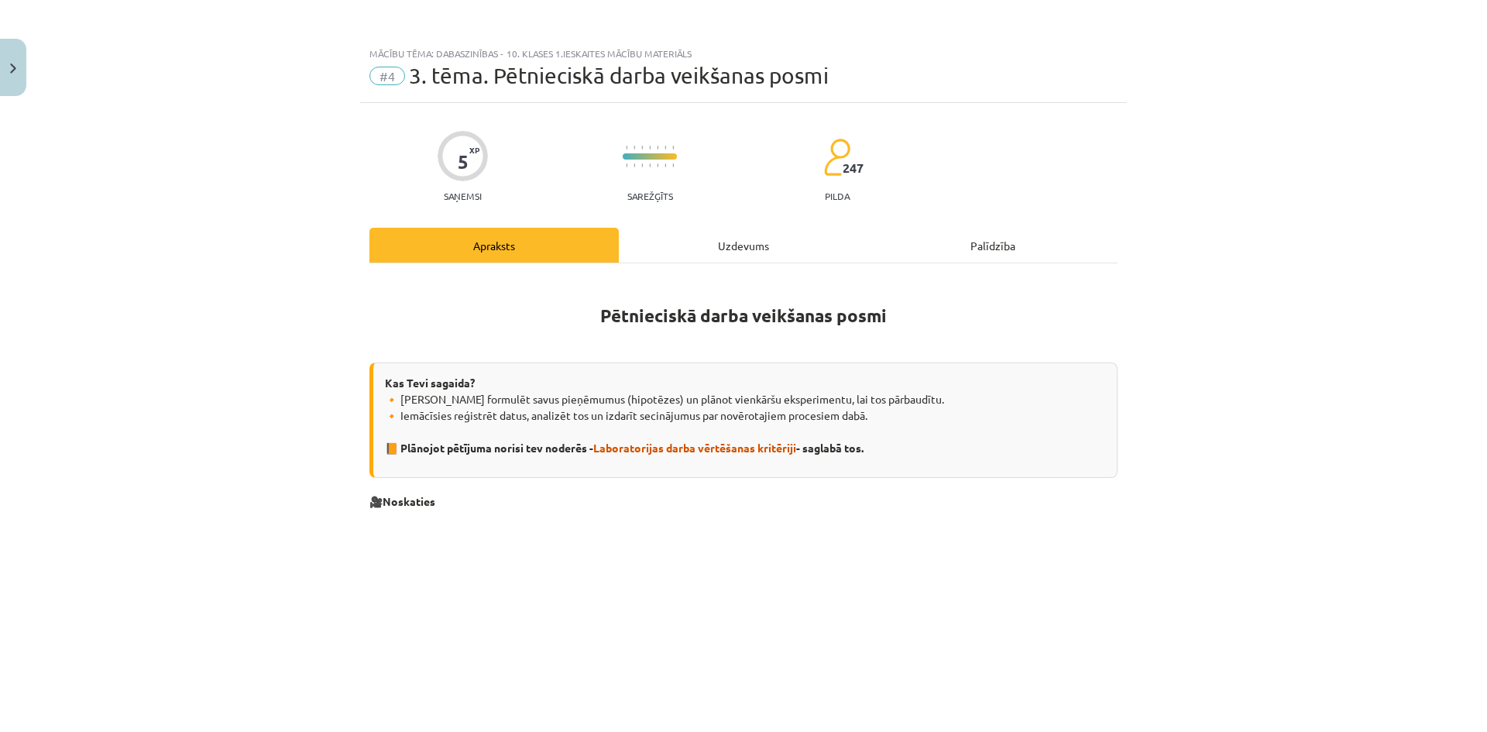
click at [315, 280] on button "Turpināt iesākto" at bounding box center [423, 299] width 217 height 39
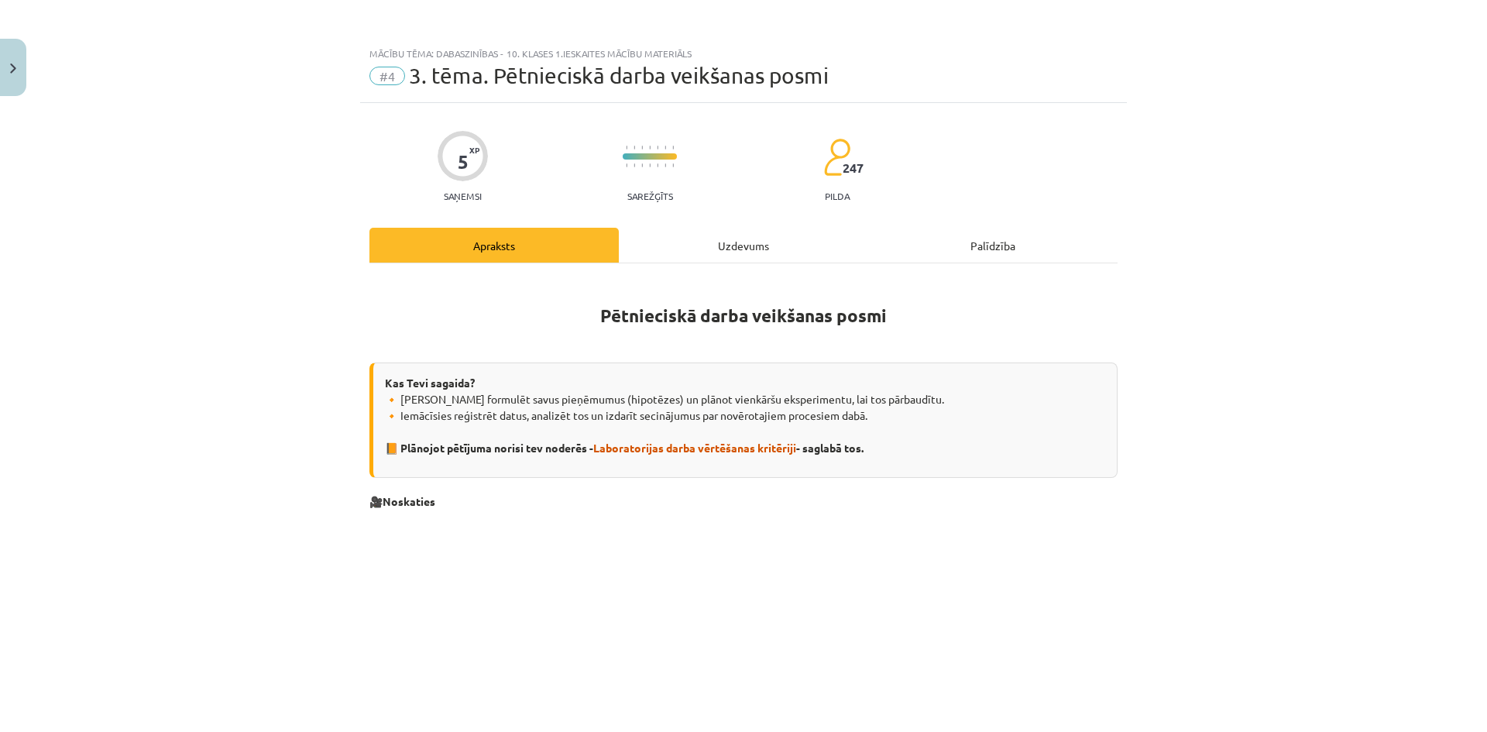
click at [315, 280] on button "Turpināt iesākto" at bounding box center [423, 299] width 217 height 39
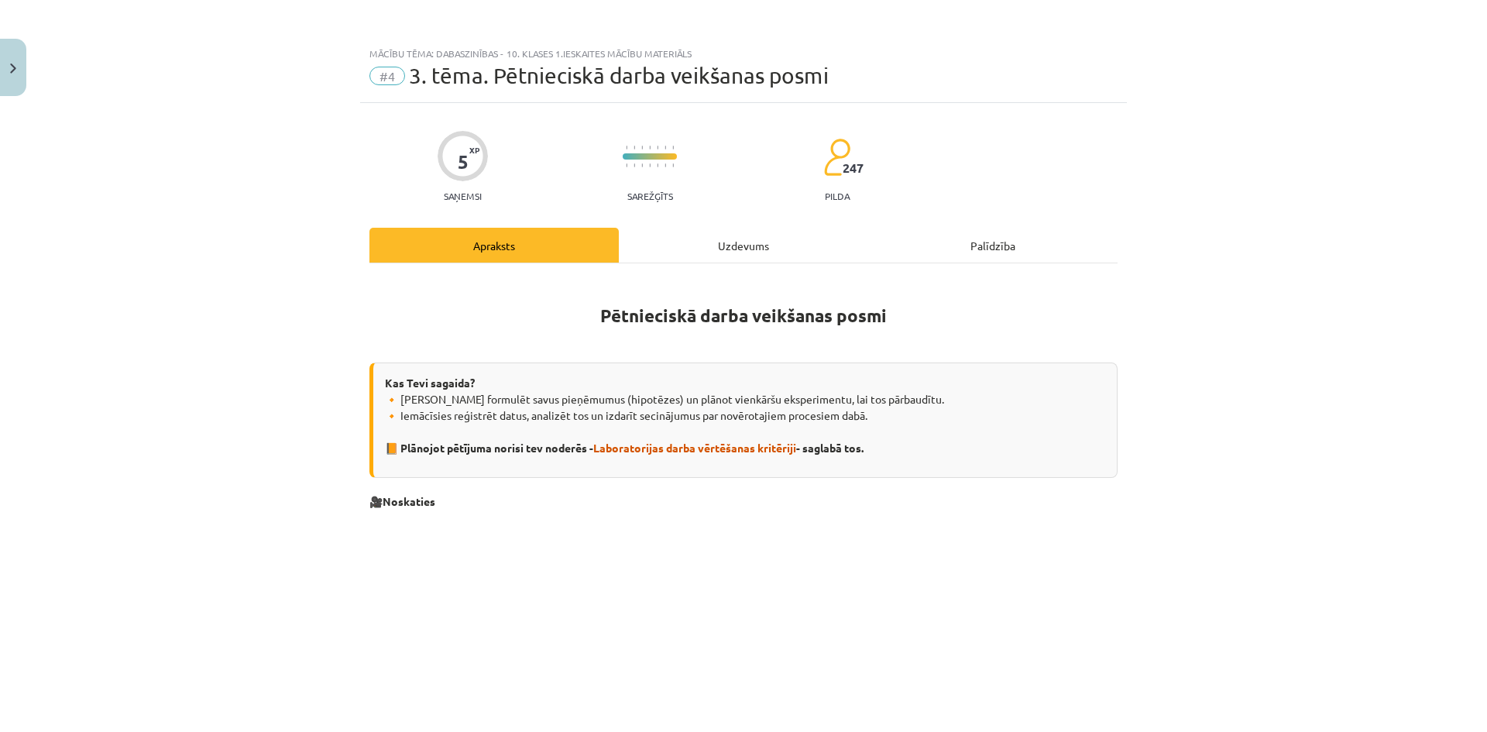
click at [315, 280] on button "Turpināt iesākto" at bounding box center [423, 299] width 217 height 39
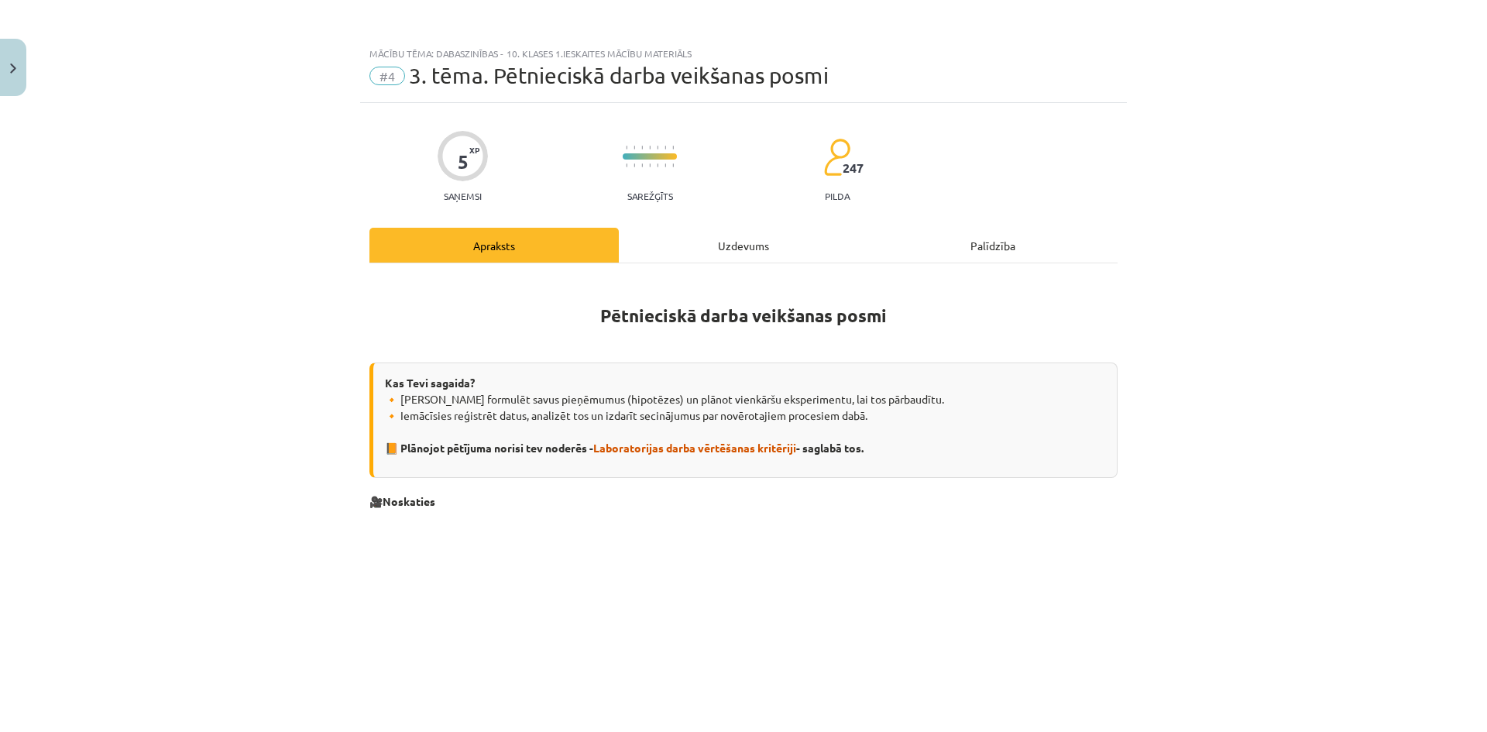
click at [315, 280] on button "Turpināt iesākto" at bounding box center [423, 299] width 217 height 39
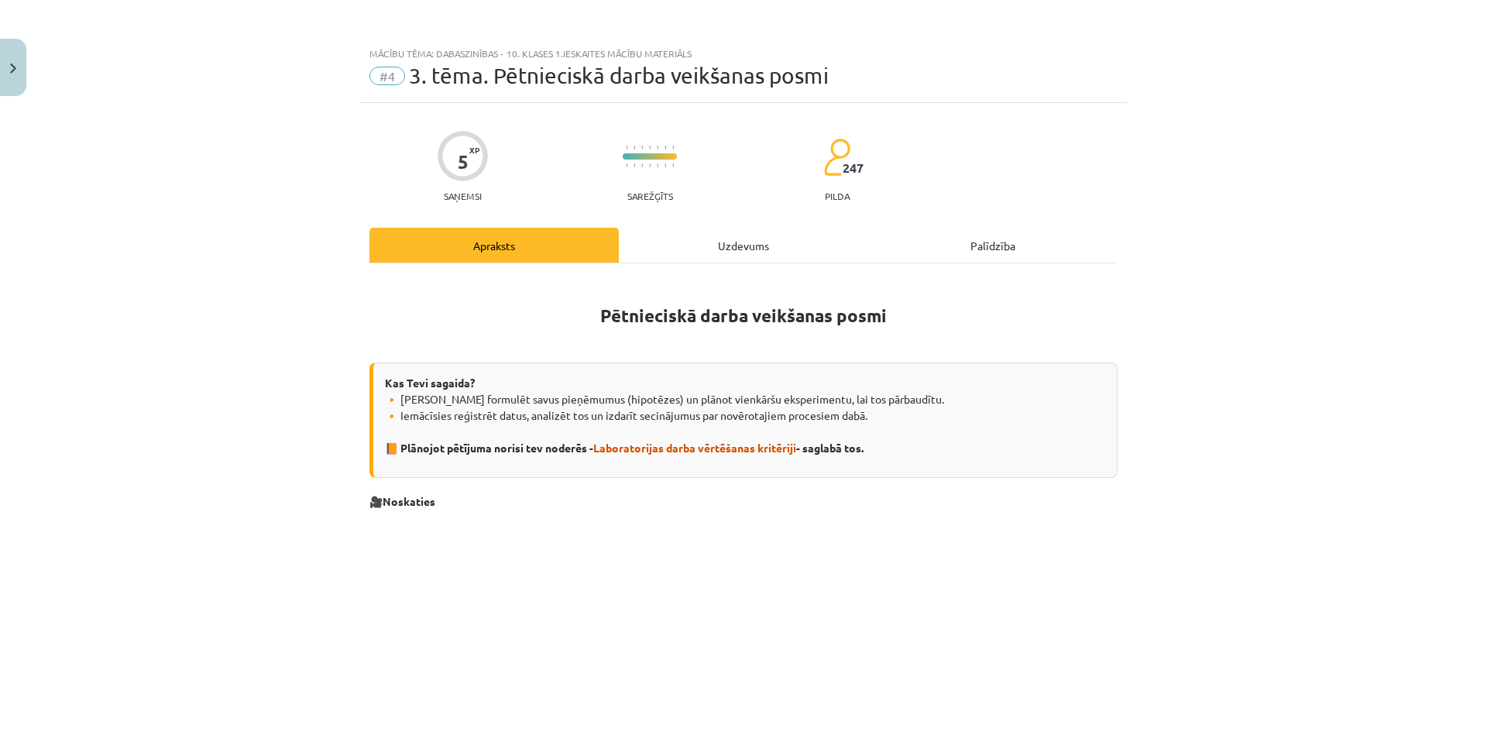
click at [315, 280] on button "Turpināt iesākto" at bounding box center [423, 299] width 217 height 39
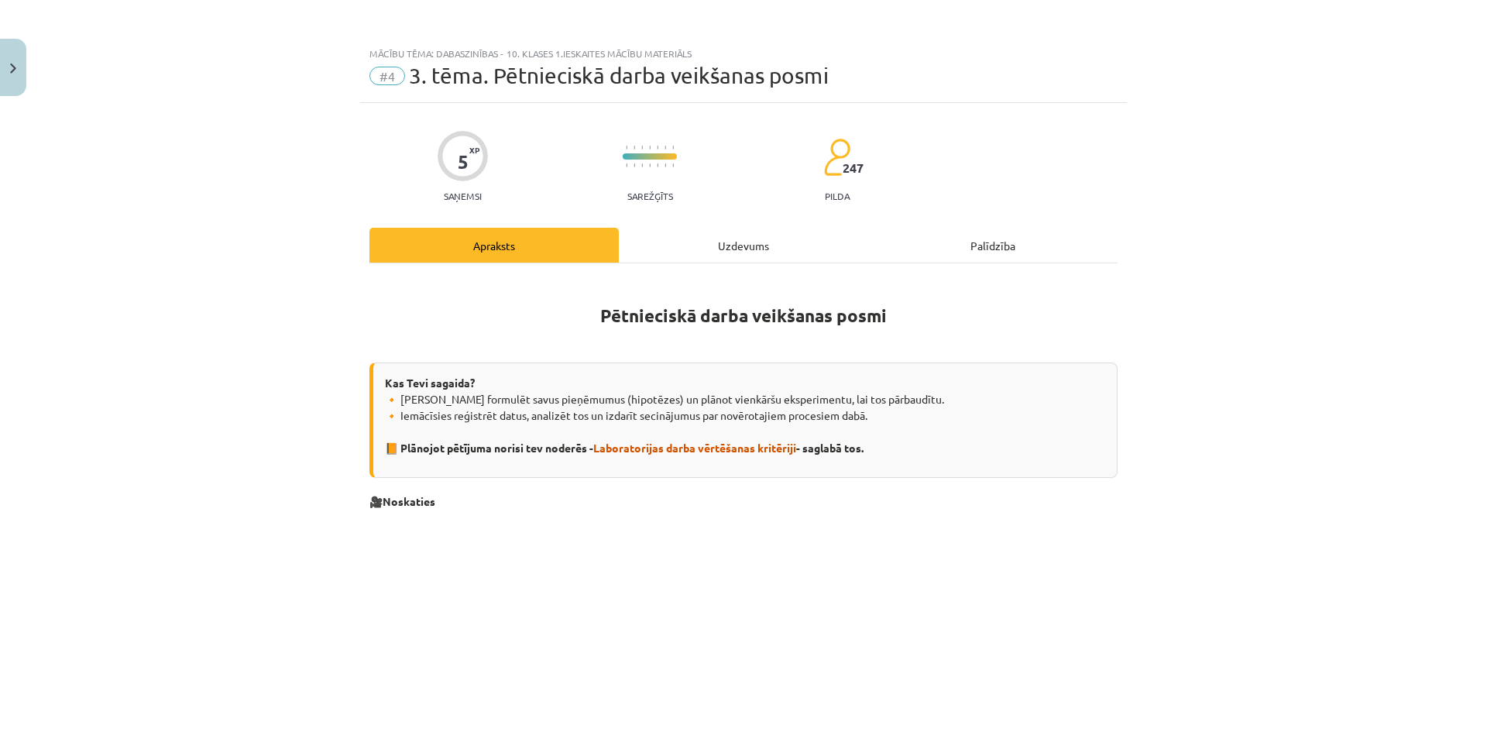
click at [315, 280] on button "Turpināt iesākto" at bounding box center [423, 299] width 217 height 39
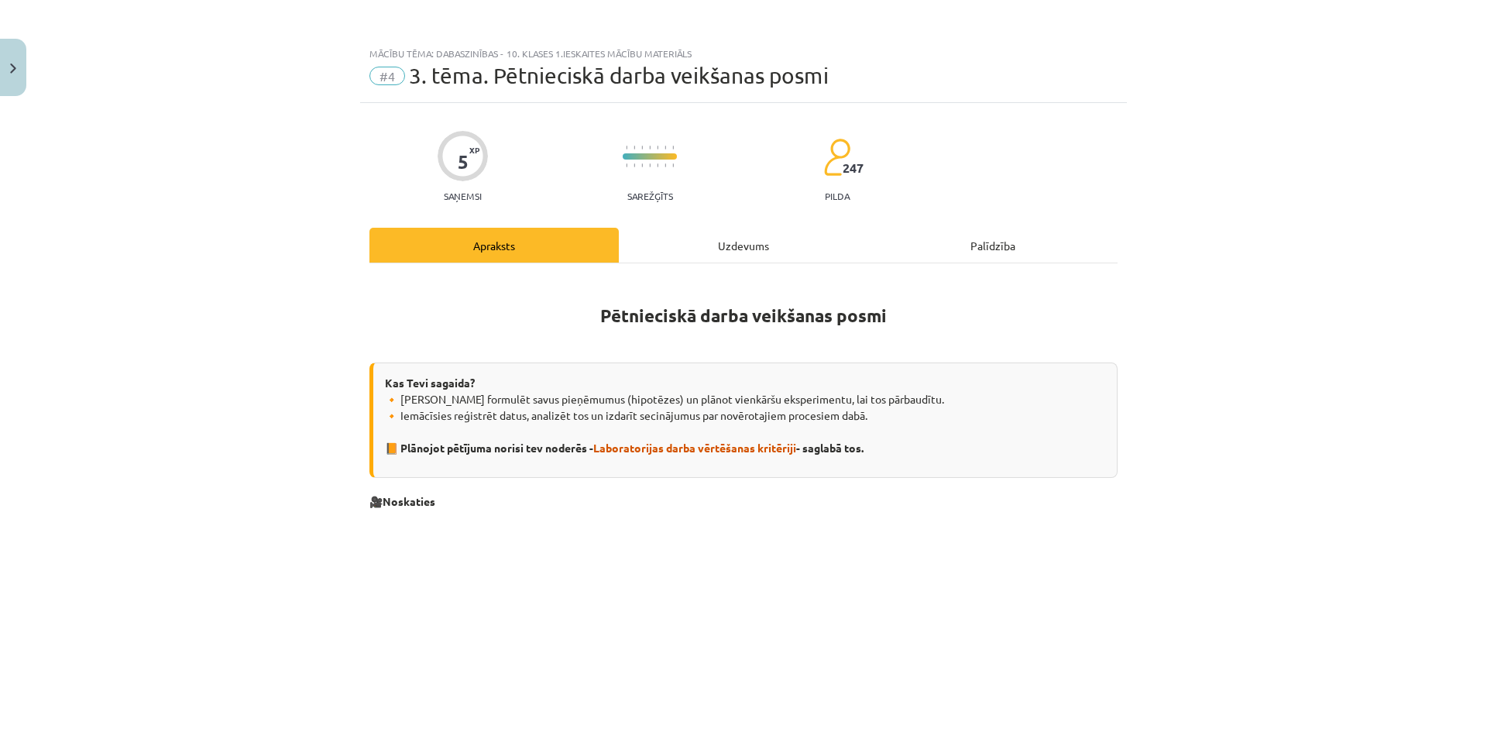
click at [315, 280] on button "Turpināt iesākto" at bounding box center [423, 299] width 217 height 39
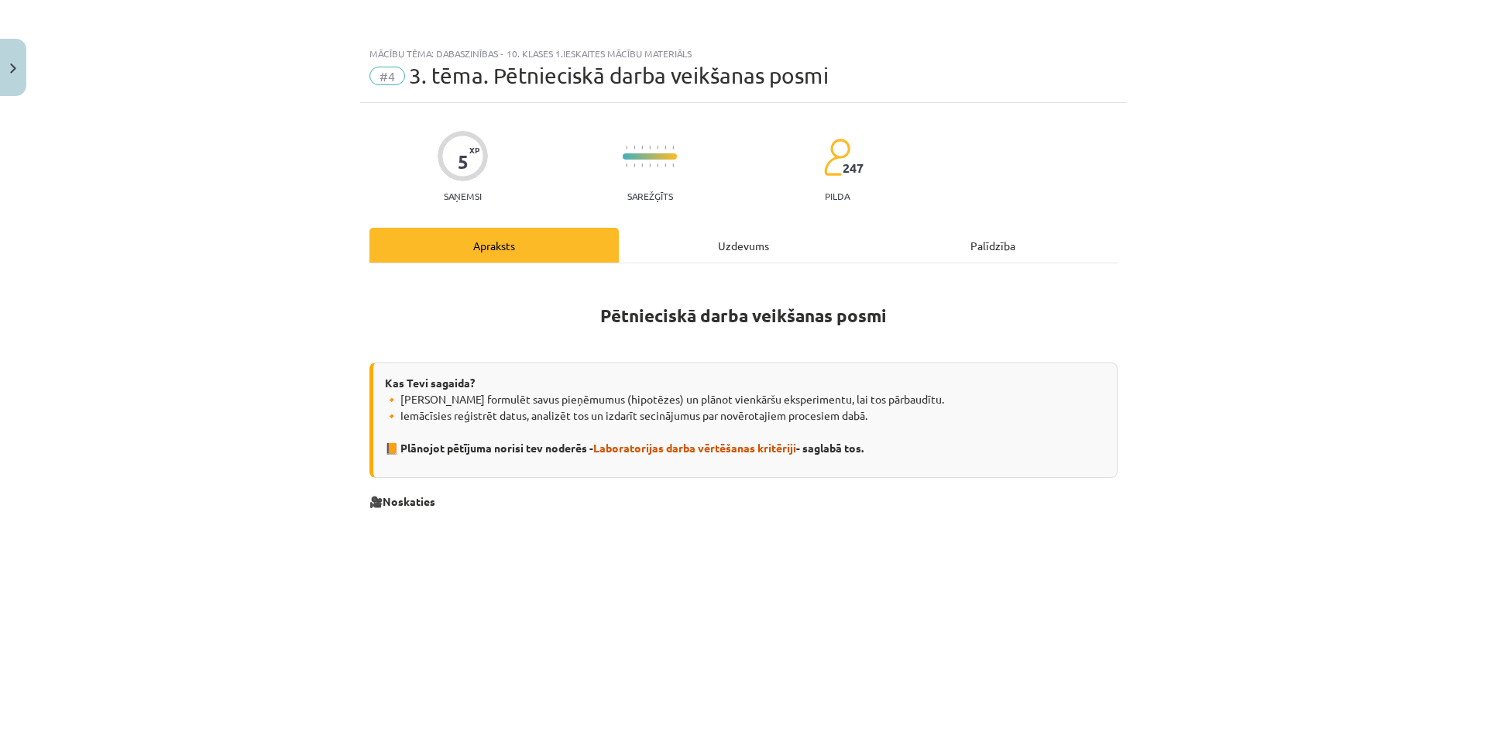
click at [315, 280] on button "Turpināt iesākto" at bounding box center [423, 299] width 217 height 39
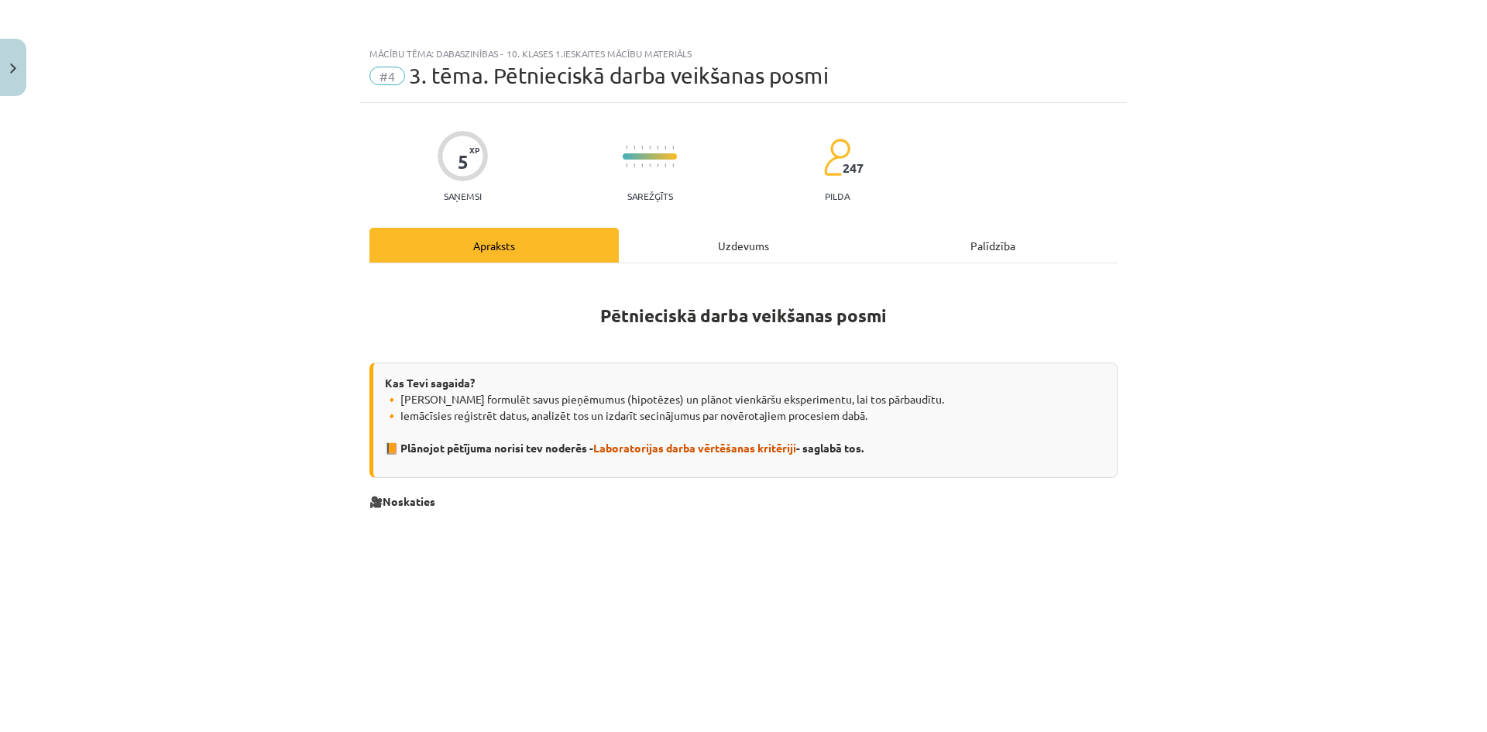
click at [315, 280] on button "Turpināt iesākto" at bounding box center [423, 299] width 217 height 39
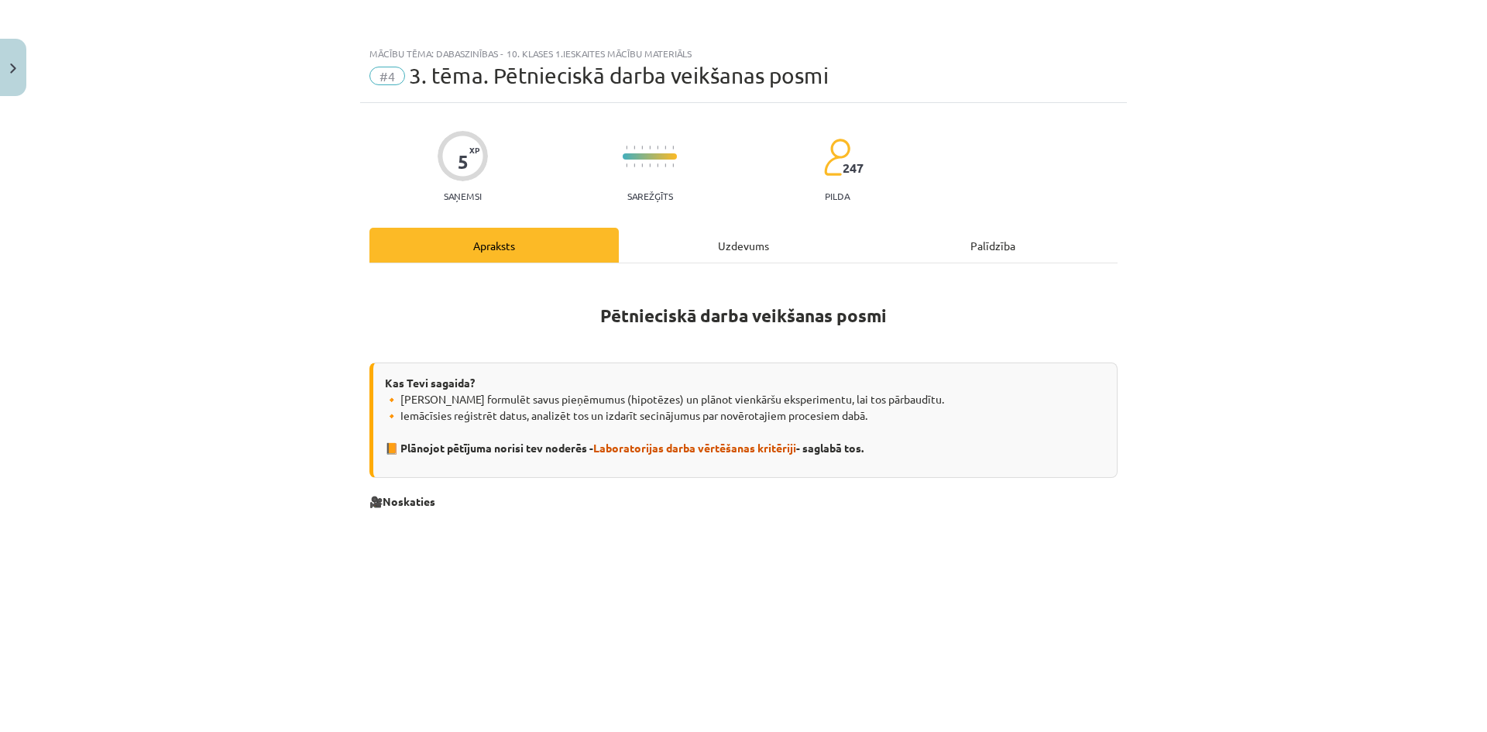
click at [315, 280] on button "Turpināt iesākto" at bounding box center [423, 299] width 217 height 39
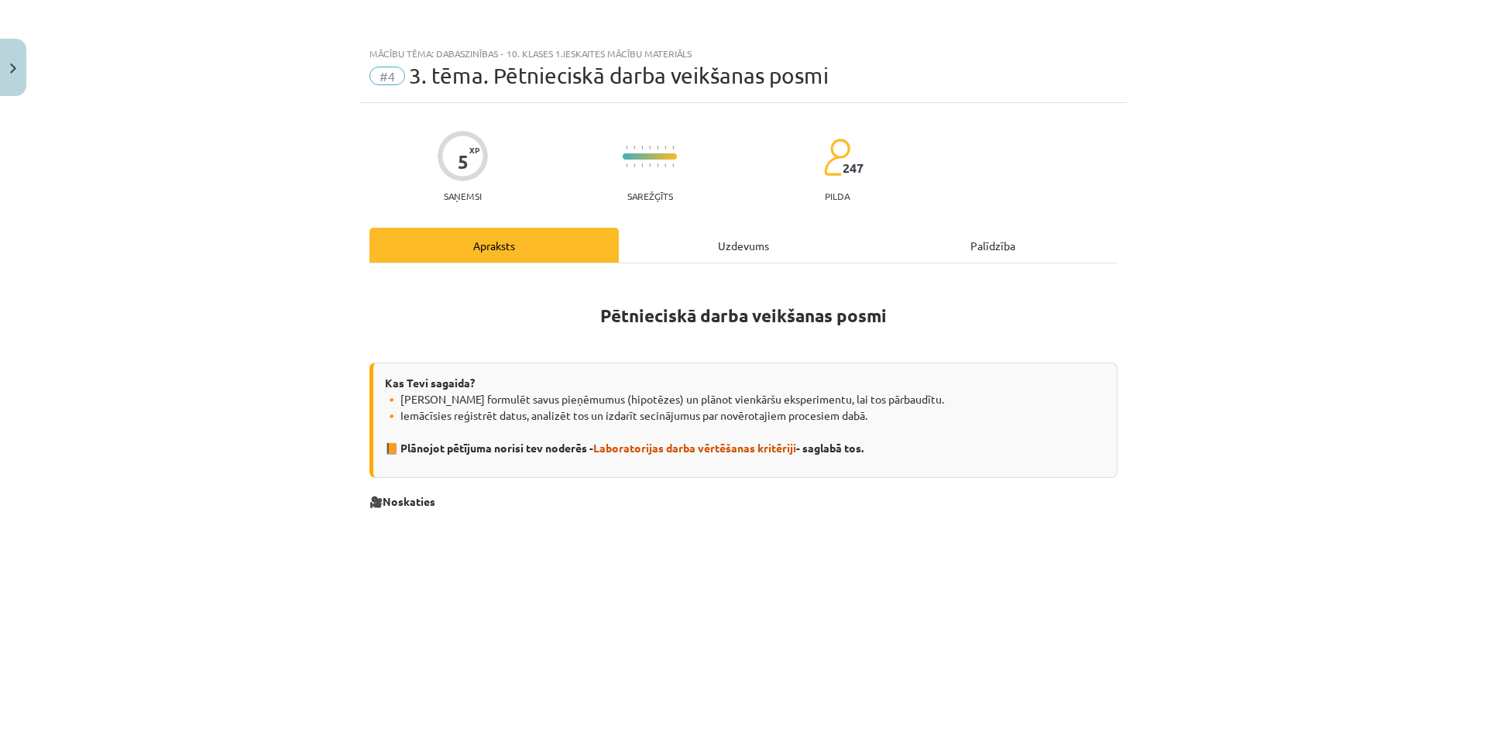
click at [315, 280] on button "Turpināt iesākto" at bounding box center [423, 299] width 217 height 39
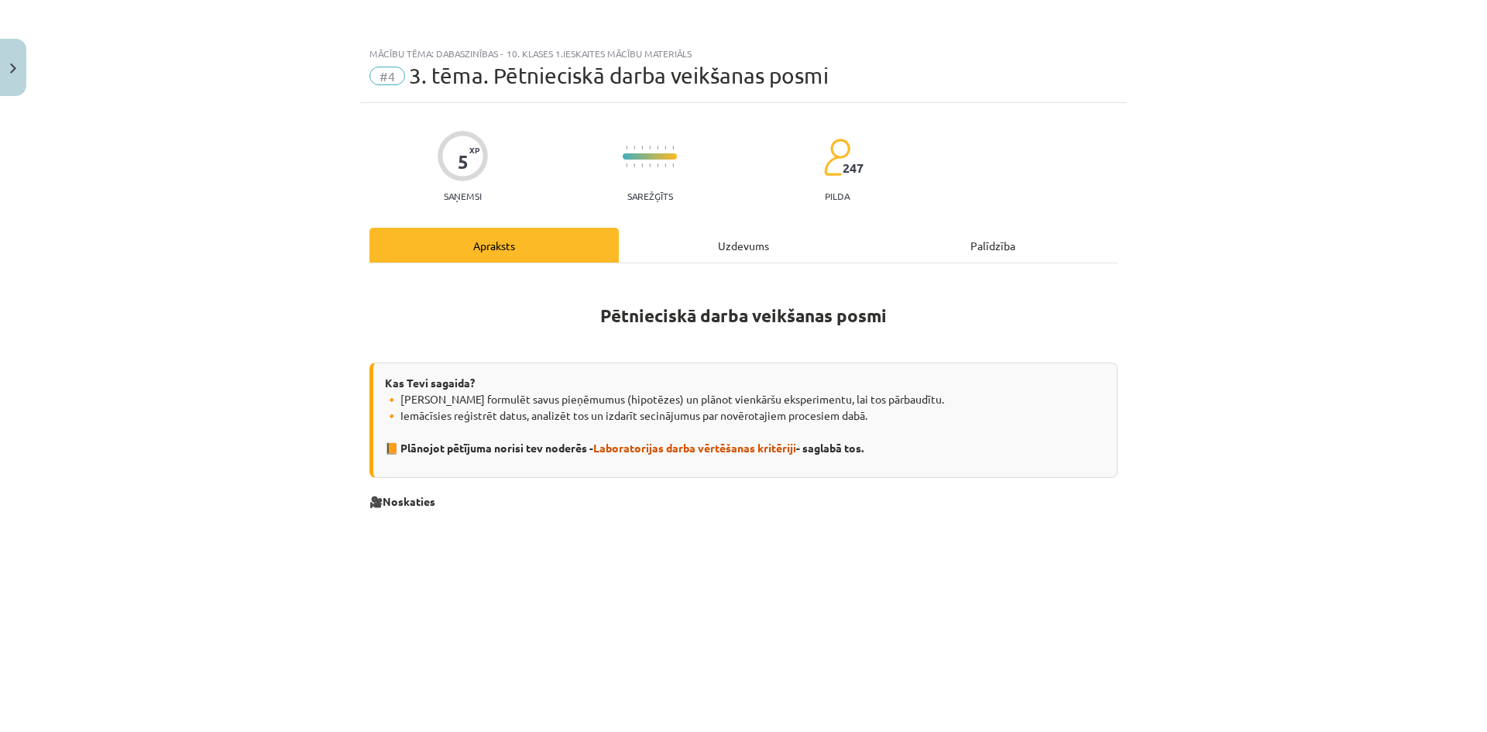
click at [315, 280] on button "Turpināt iesākto" at bounding box center [423, 299] width 217 height 39
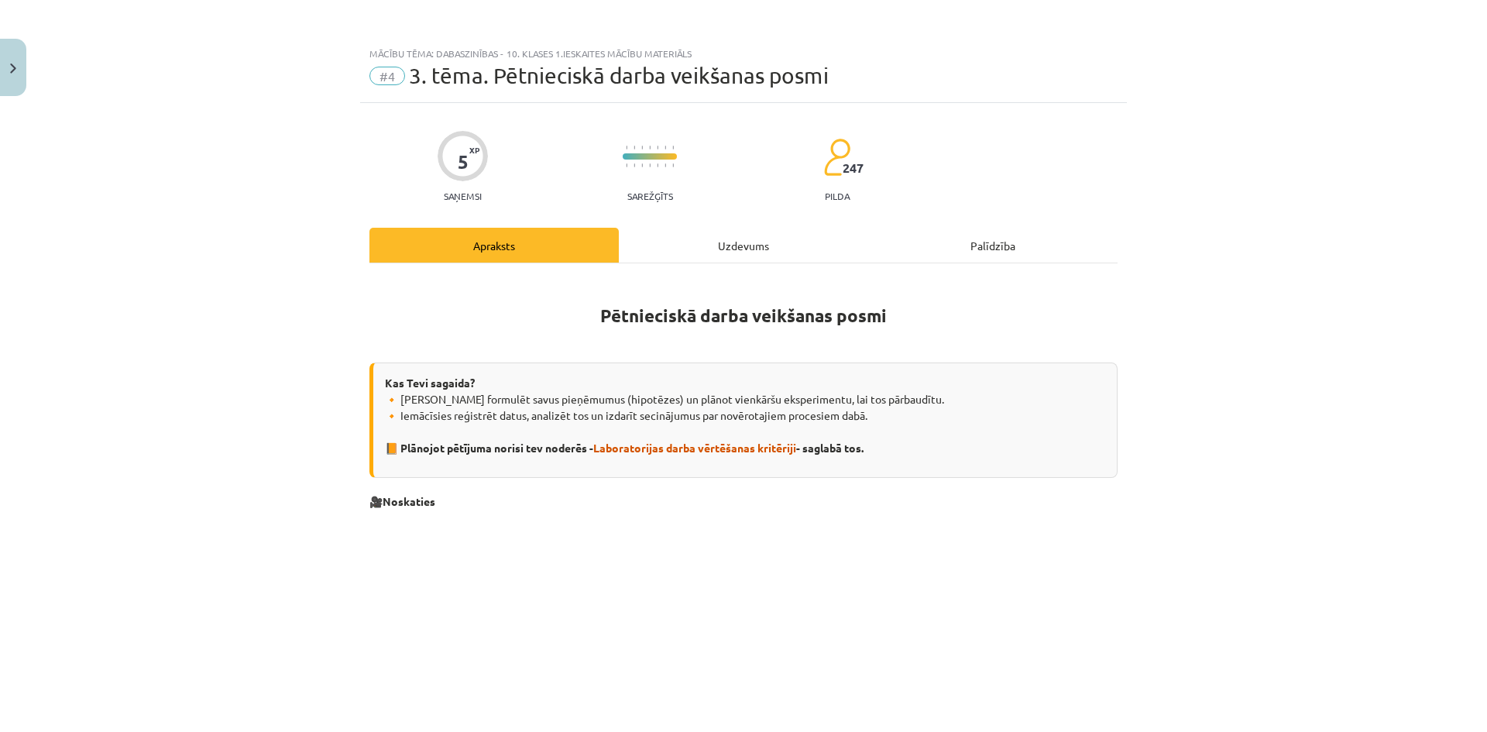
click at [315, 280] on button "Turpināt iesākto" at bounding box center [423, 299] width 217 height 39
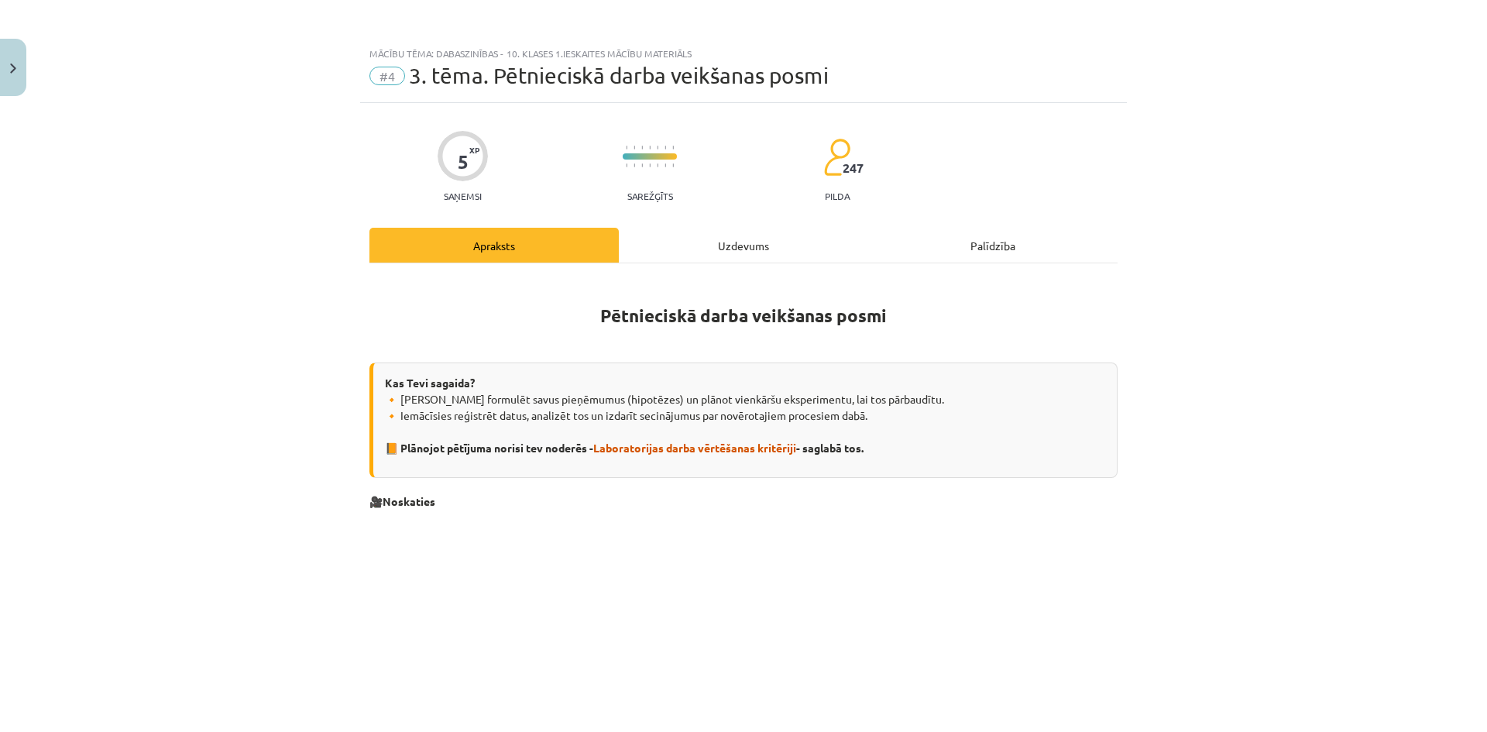
click at [315, 280] on button "Turpināt iesākto" at bounding box center [423, 299] width 217 height 39
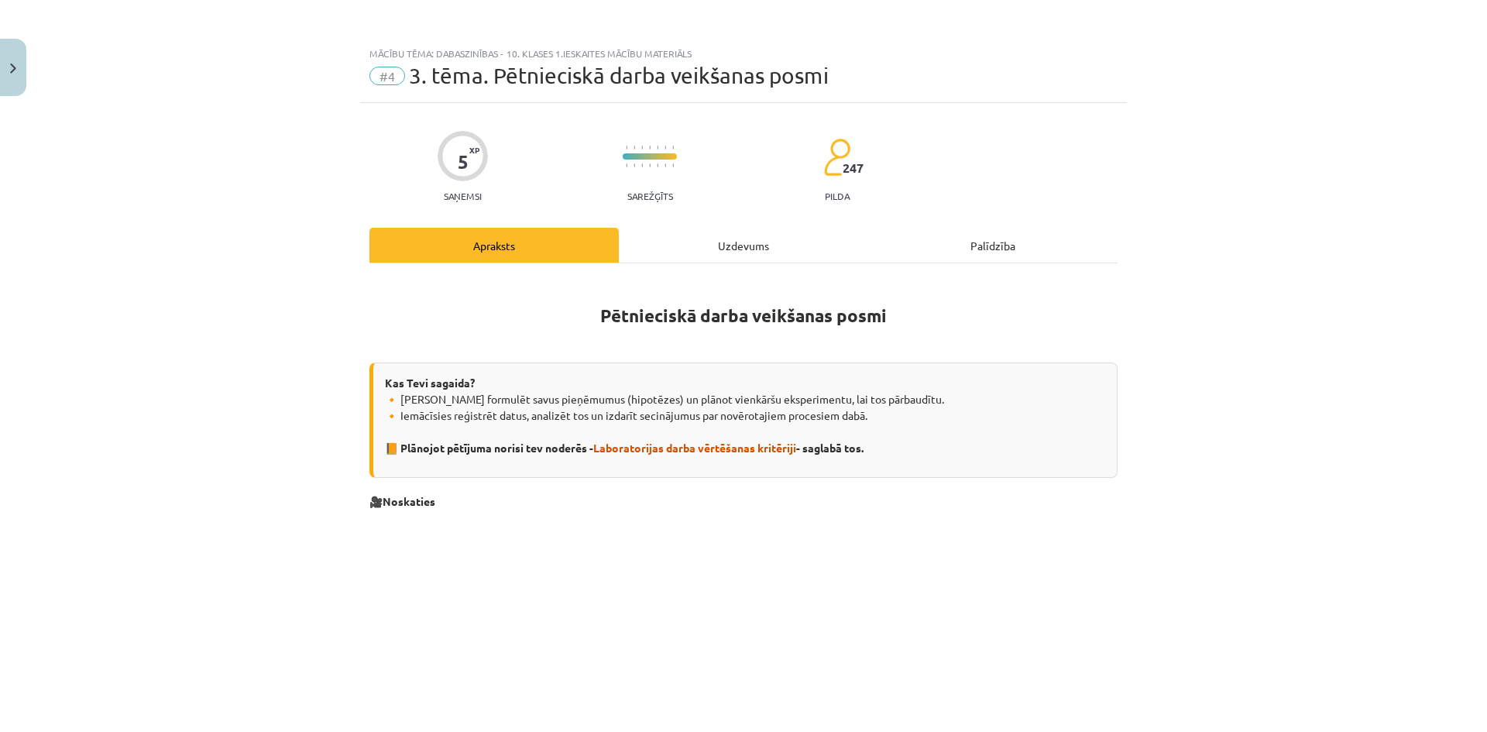
click at [315, 280] on button "Turpināt iesākto" at bounding box center [423, 299] width 217 height 39
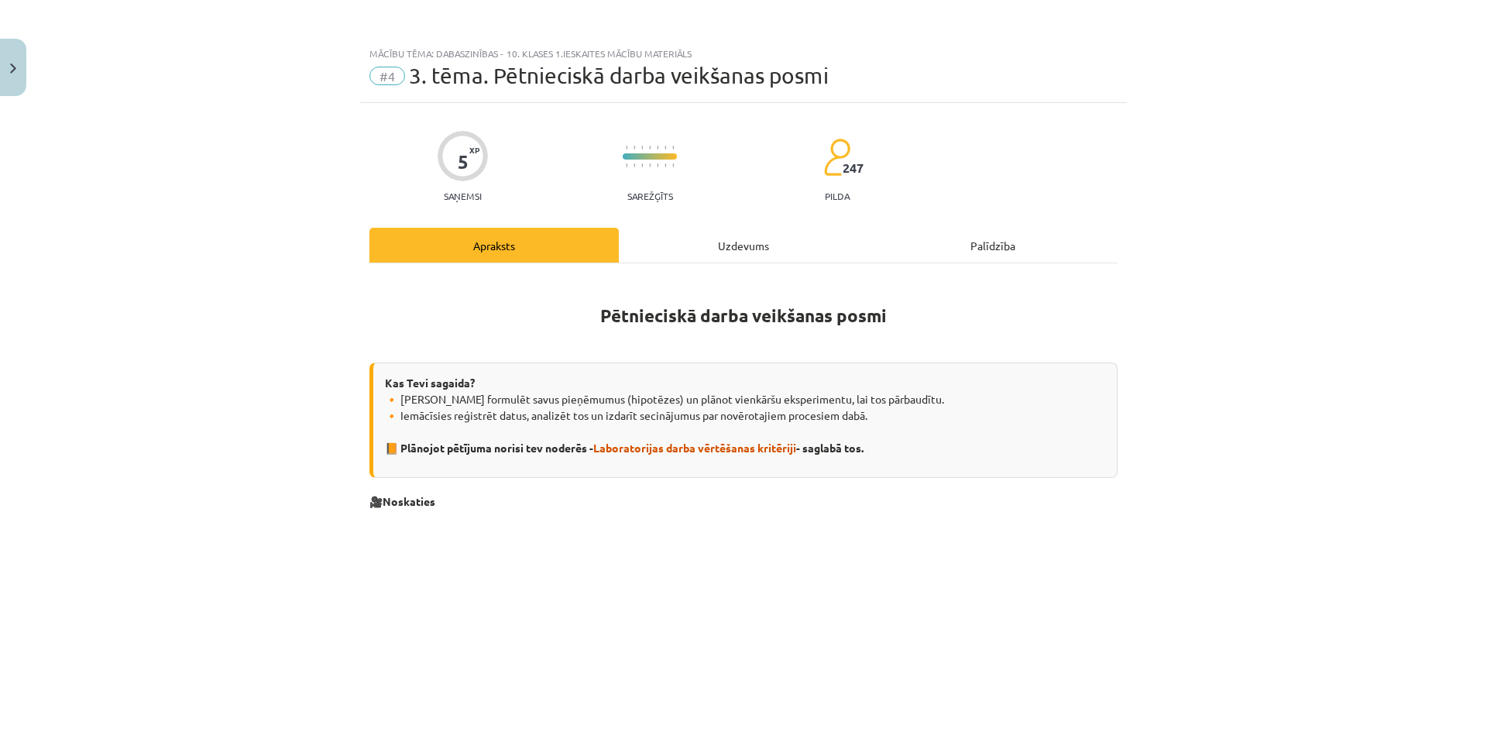
click at [315, 280] on button "Turpināt iesākto" at bounding box center [423, 299] width 217 height 39
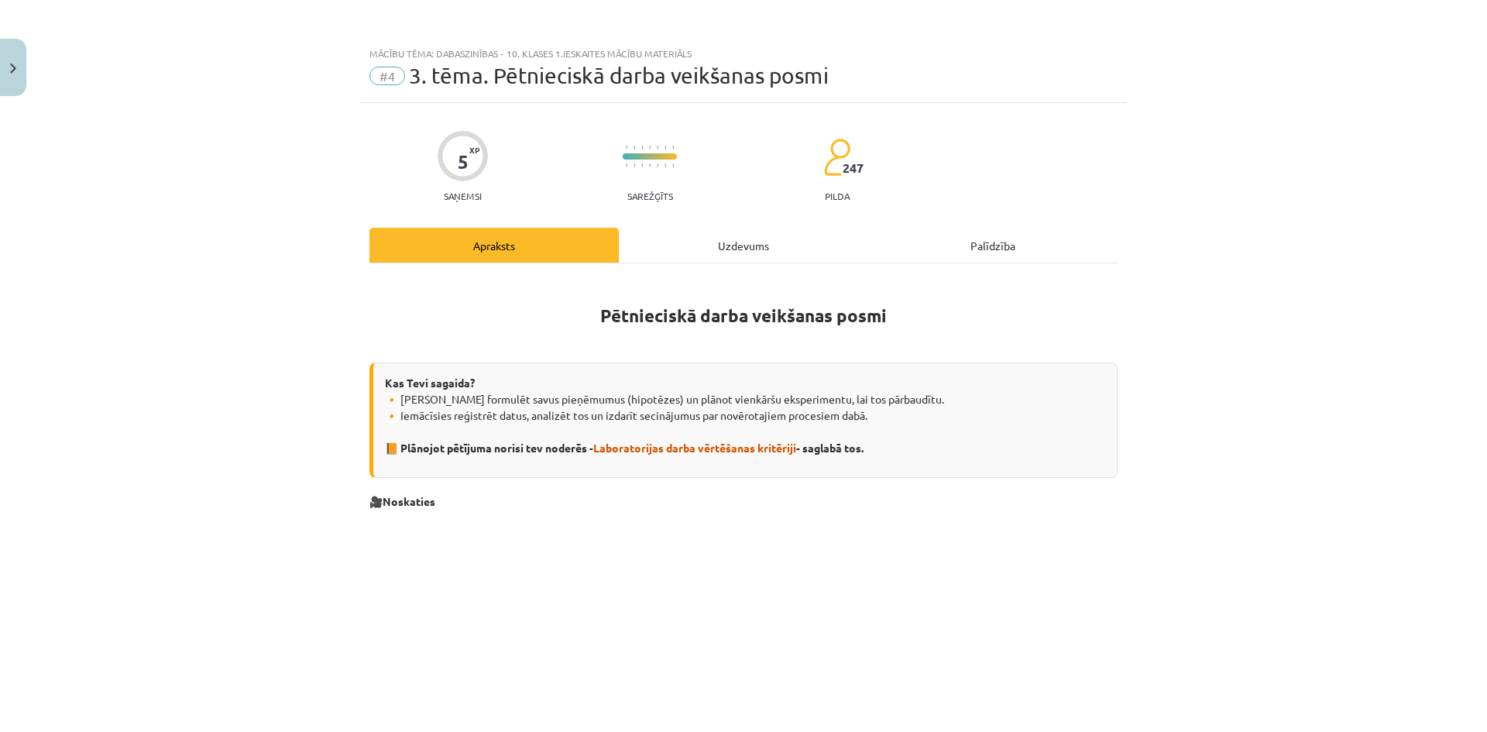
click at [315, 280] on button "Turpināt iesākto" at bounding box center [423, 299] width 217 height 39
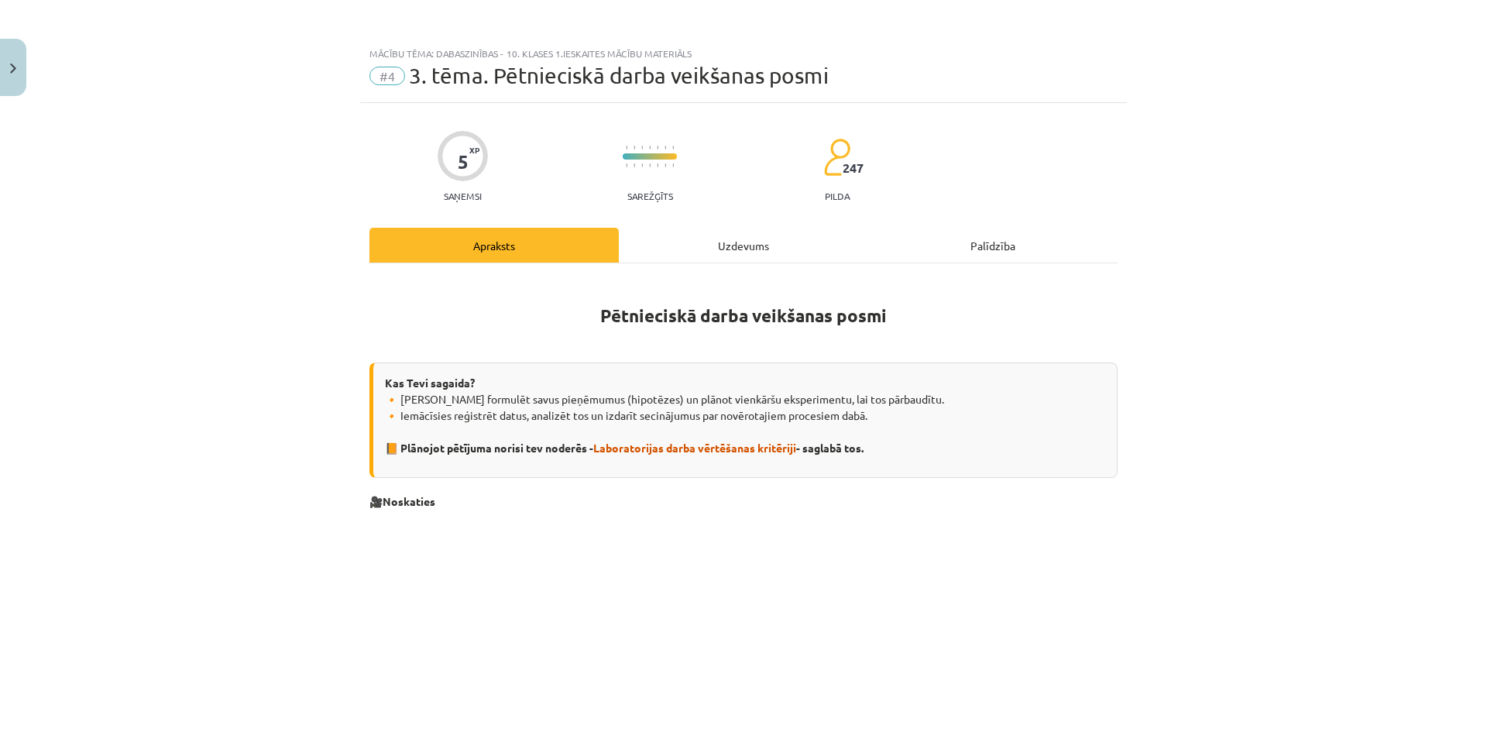
click at [315, 280] on button "Turpināt iesākto" at bounding box center [423, 299] width 217 height 39
click at [1134, 289] on div "Mācību tēma: Dabaszinības - 10. klases 1.ieskaites mācību materiāls #4 3. tēma.…" at bounding box center [743, 366] width 1487 height 732
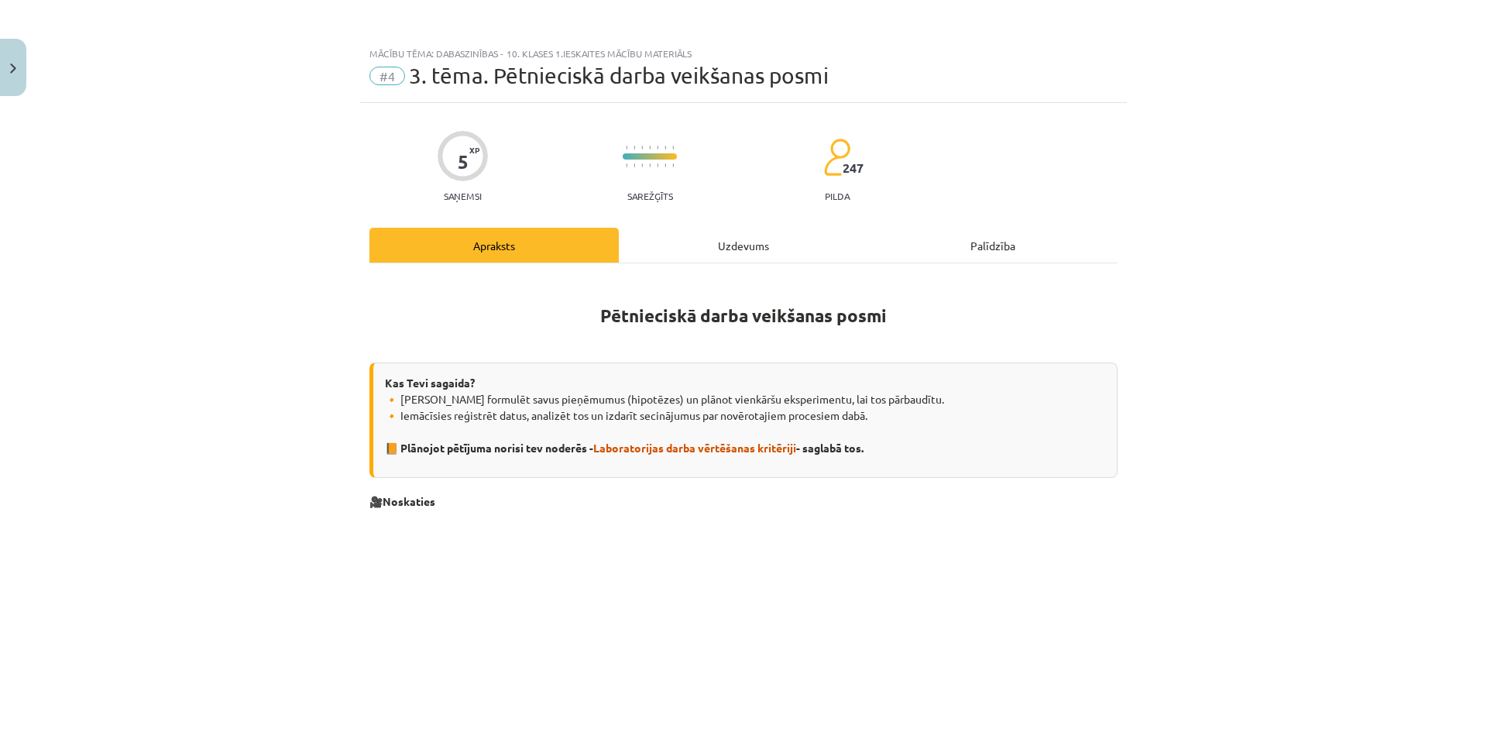
click at [1134, 289] on div "Mācību tēma: Dabaszinības - 10. klases 1.ieskaites mācību materiāls #4 3. tēma.…" at bounding box center [743, 366] width 1487 height 732
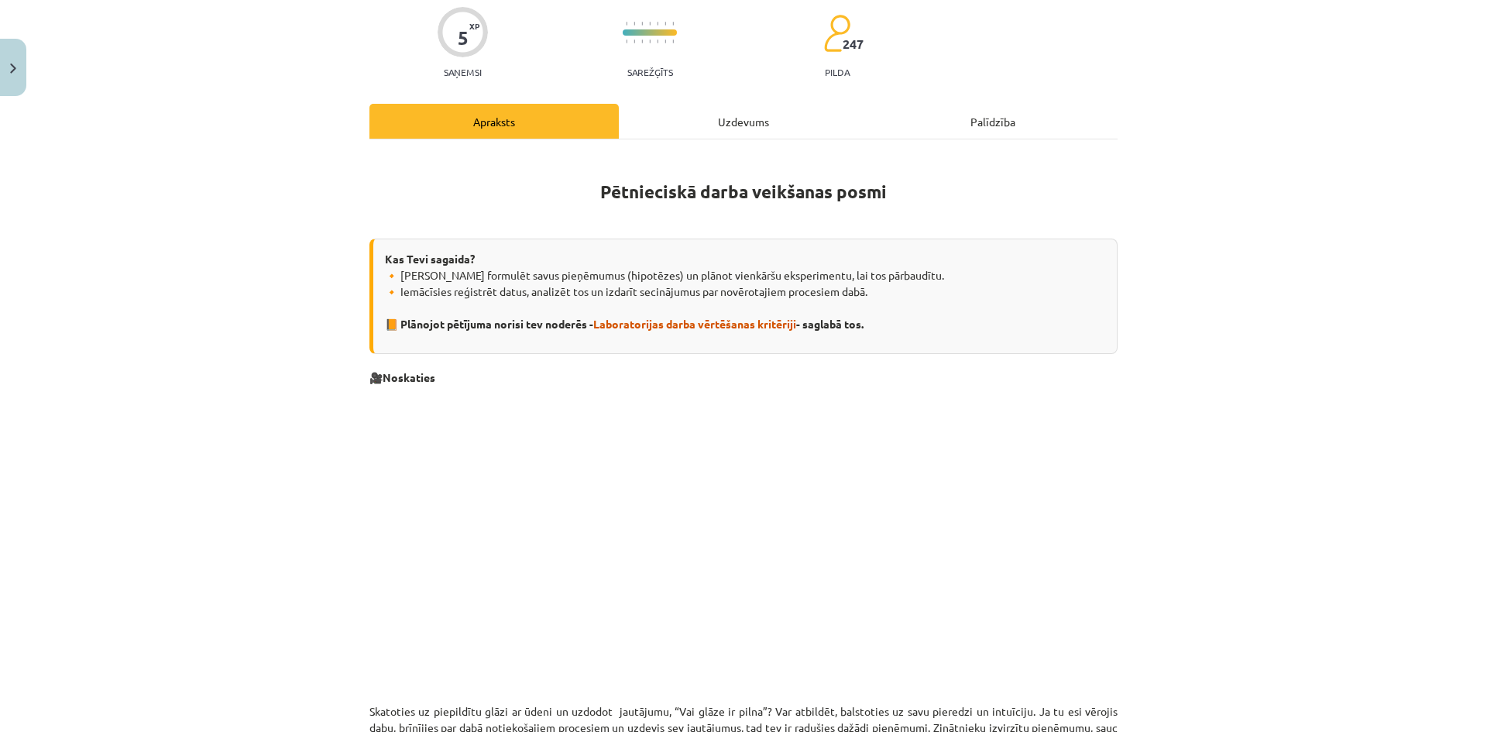
scroll to position [310, 0]
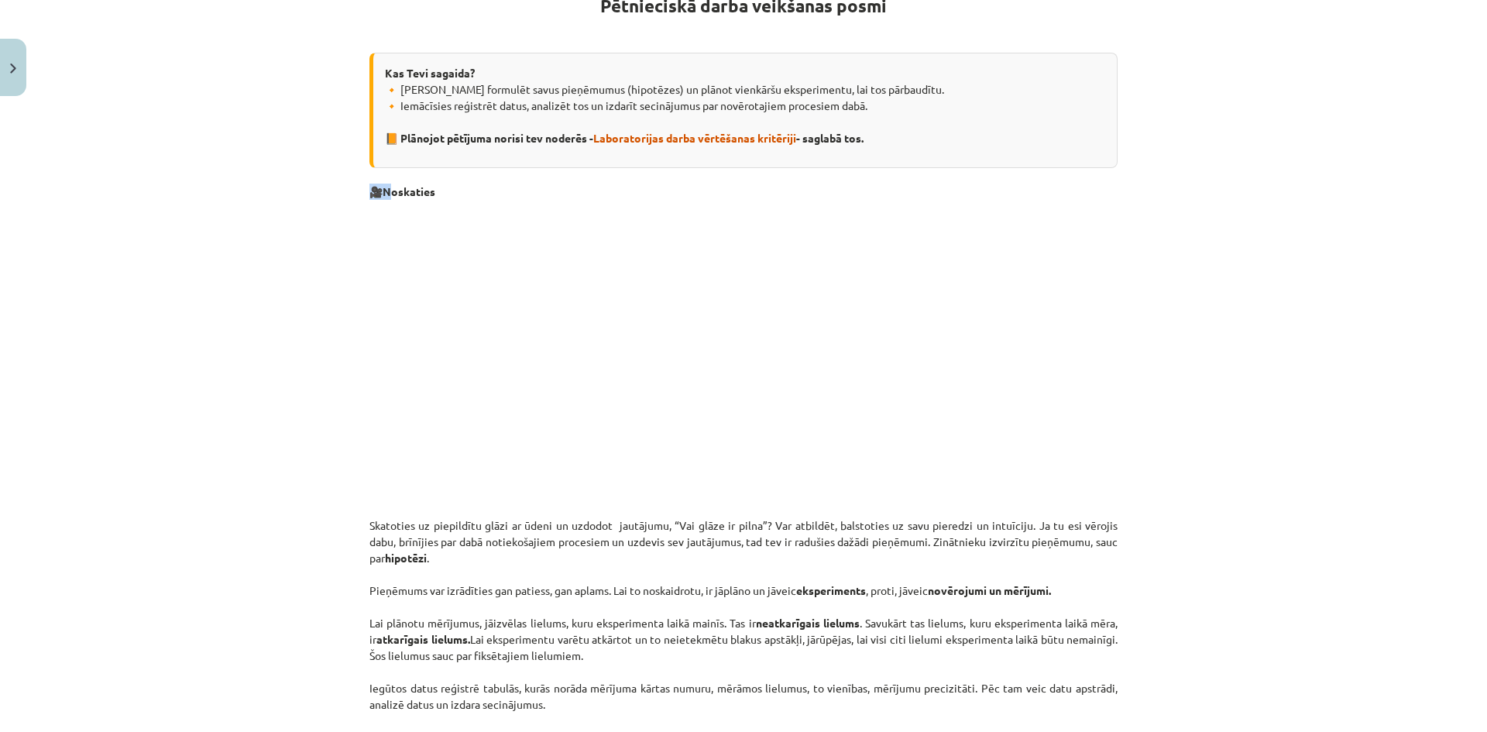
drag, startPoint x: 366, startPoint y: 194, endPoint x: 389, endPoint y: 191, distance: 22.8
click at [389, 191] on p "🎥 Noskaties" at bounding box center [744, 192] width 748 height 16
click at [389, 191] on b "Noskaties" at bounding box center [409, 191] width 53 height 14
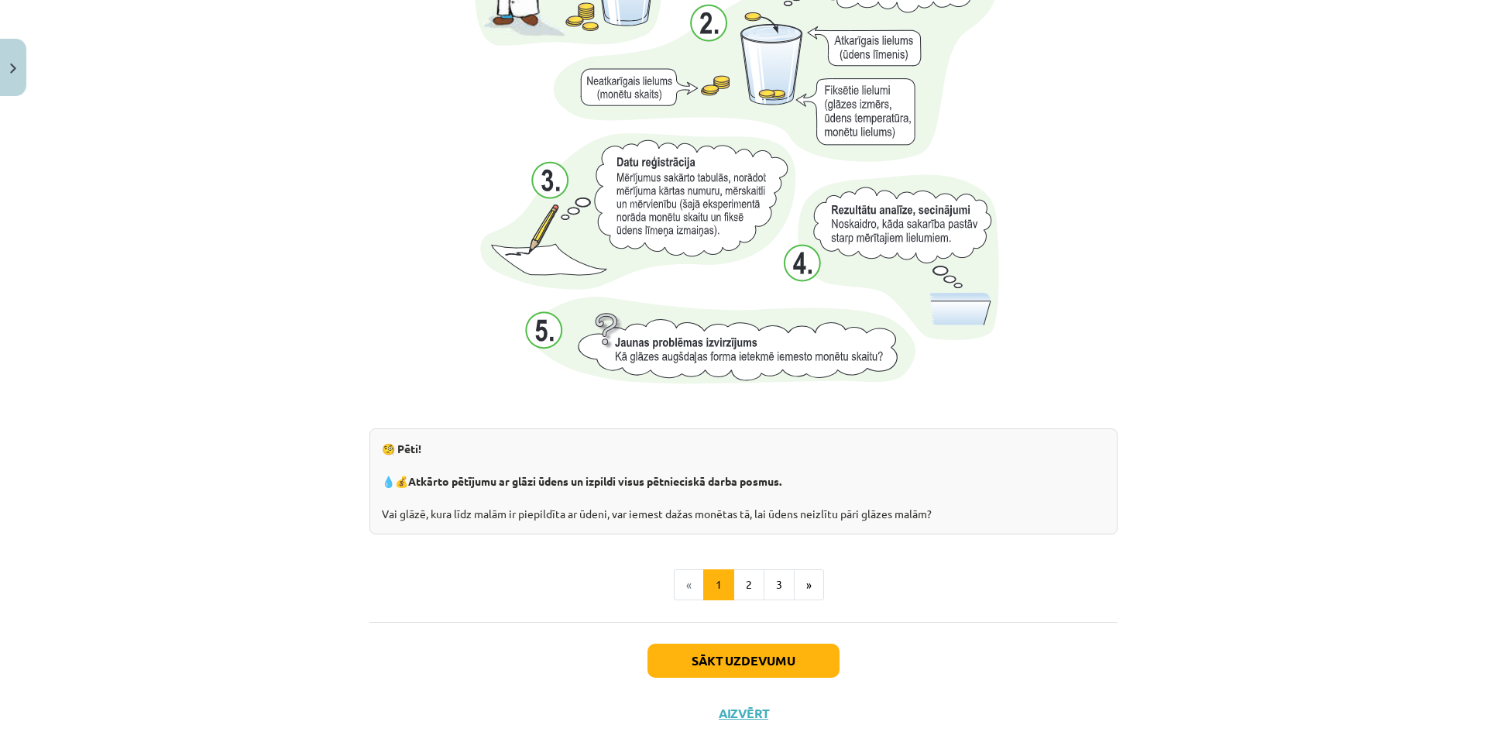
scroll to position [1494, 0]
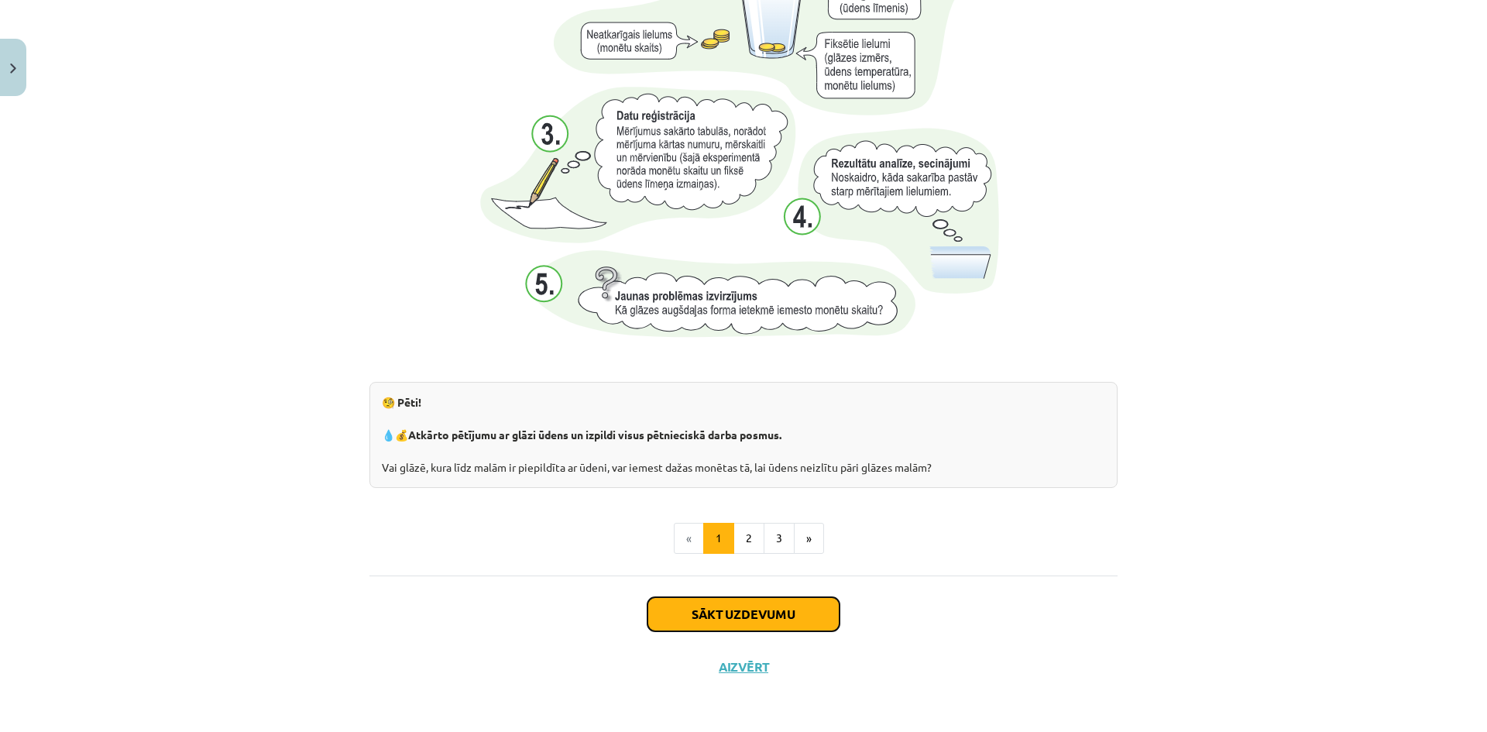
click at [710, 609] on button "Sākt uzdevumu" at bounding box center [744, 614] width 192 height 34
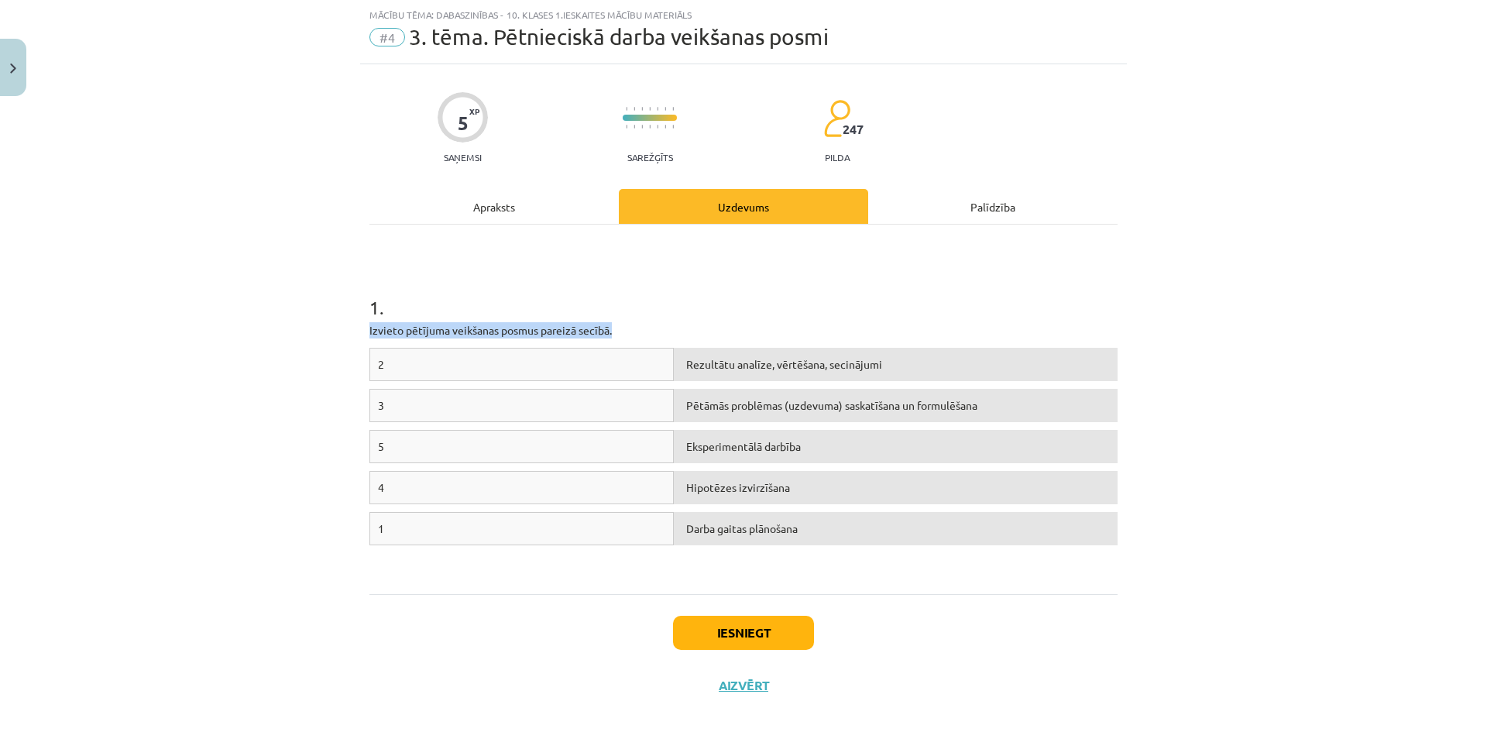
drag, startPoint x: 359, startPoint y: 321, endPoint x: 682, endPoint y: 330, distance: 323.1
click at [682, 330] on div "5 XP Saņemsi Sarežģīts 247 pilda Apraksts Uzdevums Palīdzība 1 . Izvieto pētīju…" at bounding box center [743, 388] width 767 height 648
click at [775, 335] on p "Izvieto pētījuma veikšanas posmus pareizā secībā." at bounding box center [744, 330] width 748 height 16
click at [352, 321] on div "Mācību tēma: Dabaszinības - 10. klases 1.ieskaites mācību materiāls #4 3. tēma.…" at bounding box center [743, 366] width 1487 height 732
drag, startPoint x: 357, startPoint y: 301, endPoint x: 906, endPoint y: 610, distance: 629.5
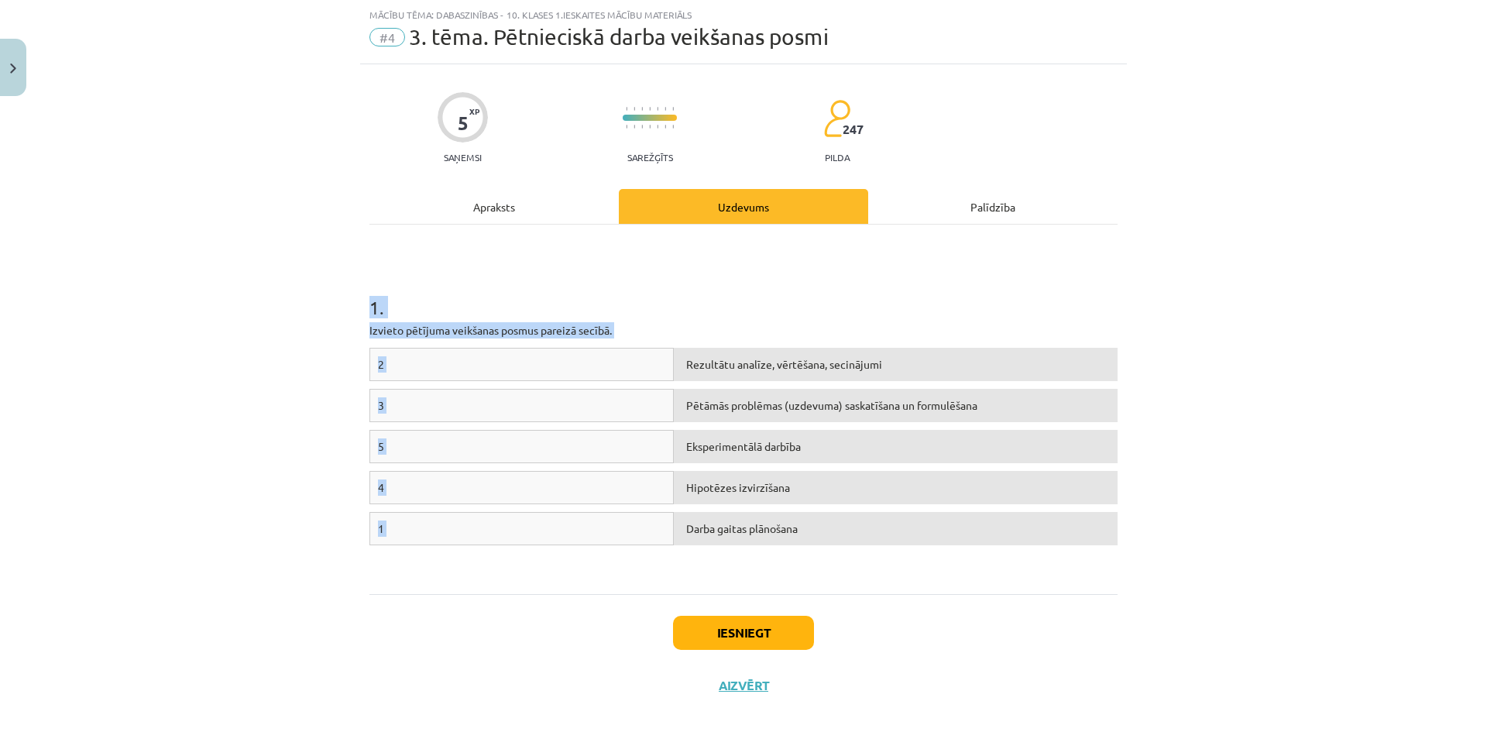
click at [905, 597] on div "5 XP Saņemsi Sarežģīts 247 pilda Apraksts Uzdevums Palīdzība 1 . Izvieto pētīju…" at bounding box center [743, 388] width 767 height 648
click at [906, 613] on div "Iesniegt Aizvērt" at bounding box center [744, 648] width 748 height 108
click at [410, 528] on div "1" at bounding box center [522, 528] width 304 height 33
click at [360, 524] on div "5 XP Saņemsi Sarežģīts 247 pilda Apraksts Uzdevums Palīdzība 1 . Izvieto pētīju…" at bounding box center [743, 388] width 767 height 648
click at [390, 522] on div "1" at bounding box center [522, 528] width 304 height 33
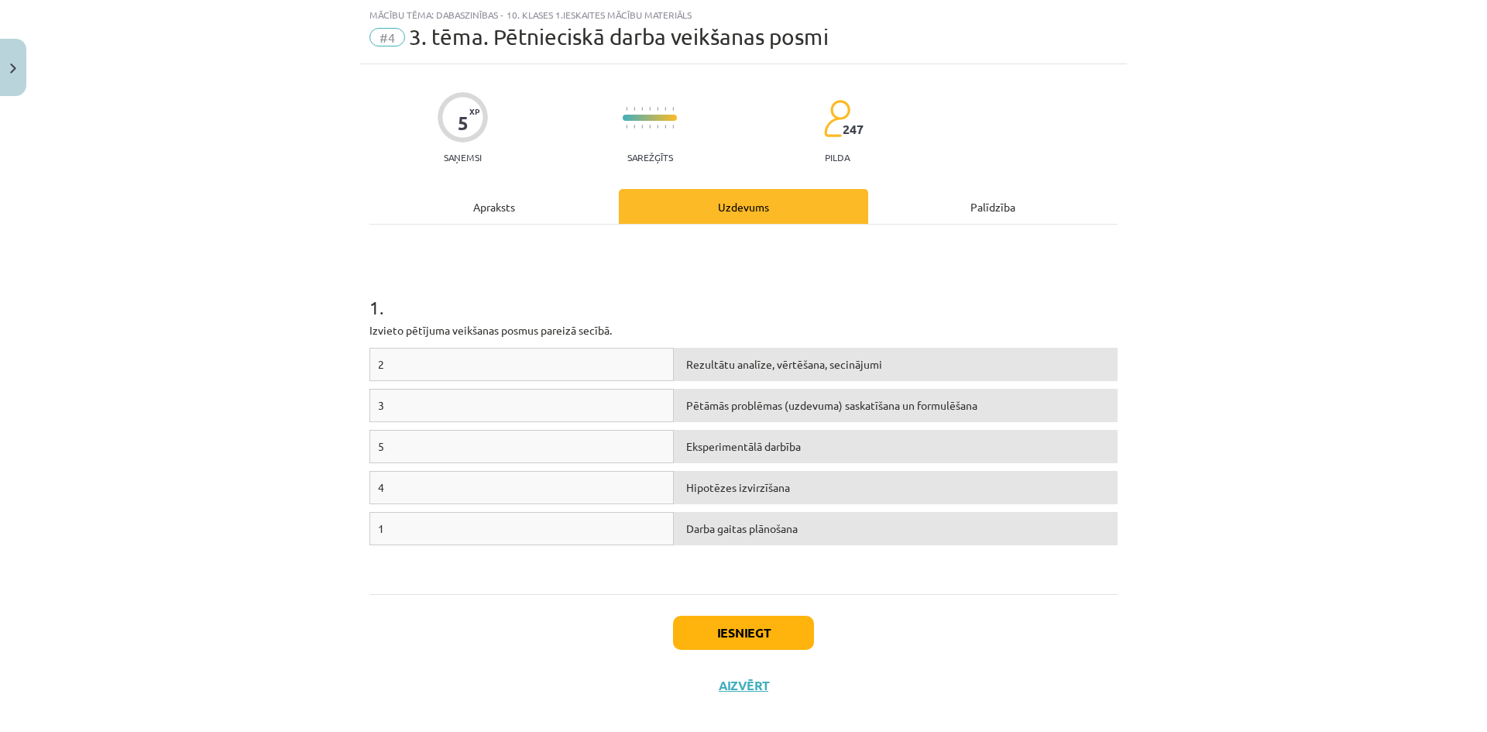
click at [386, 524] on div "1" at bounding box center [522, 528] width 304 height 33
click at [724, 533] on div "Darba gaitas plānošana" at bounding box center [896, 528] width 444 height 33
drag, startPoint x: 703, startPoint y: 347, endPoint x: 715, endPoint y: 442, distance: 96.0
click at [715, 442] on div "1 . Izvieto pētījuma veikšanas posmus pareizā secībā. 2 Rezultātu analīze, vērt…" at bounding box center [744, 410] width 748 height 342
click at [559, 412] on div "3" at bounding box center [522, 405] width 304 height 33
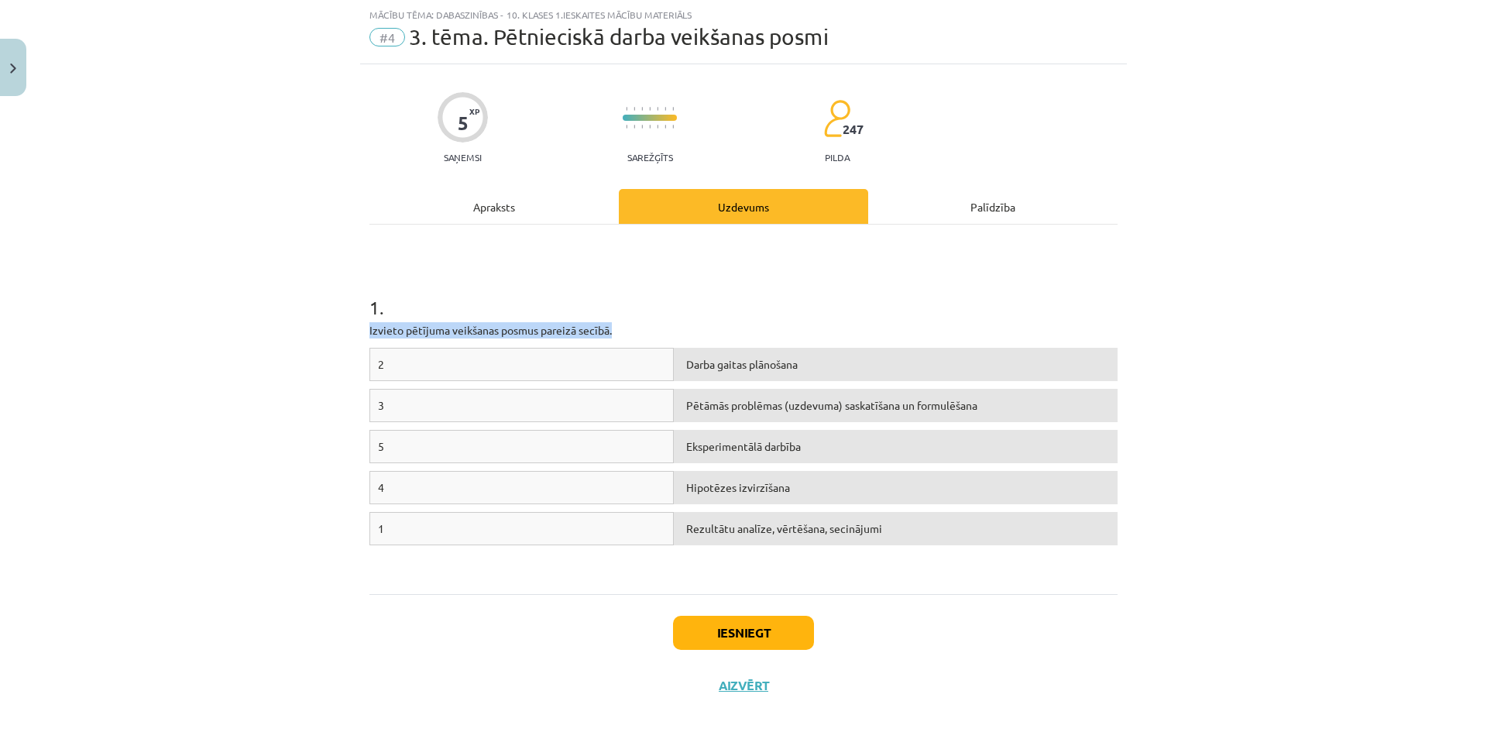
drag, startPoint x: 357, startPoint y: 325, endPoint x: 622, endPoint y: 328, distance: 264.9
click at [622, 328] on div "5 XP Saņemsi Sarežģīts 247 pilda Apraksts Uzdevums Palīdzība 1 . Izvieto pētīju…" at bounding box center [743, 388] width 767 height 648
copy p "Izvieto pētījuma veikšanas posmus pareizā secībā."
click at [737, 532] on div "Hipotēzes izvirzīšana" at bounding box center [896, 528] width 444 height 33
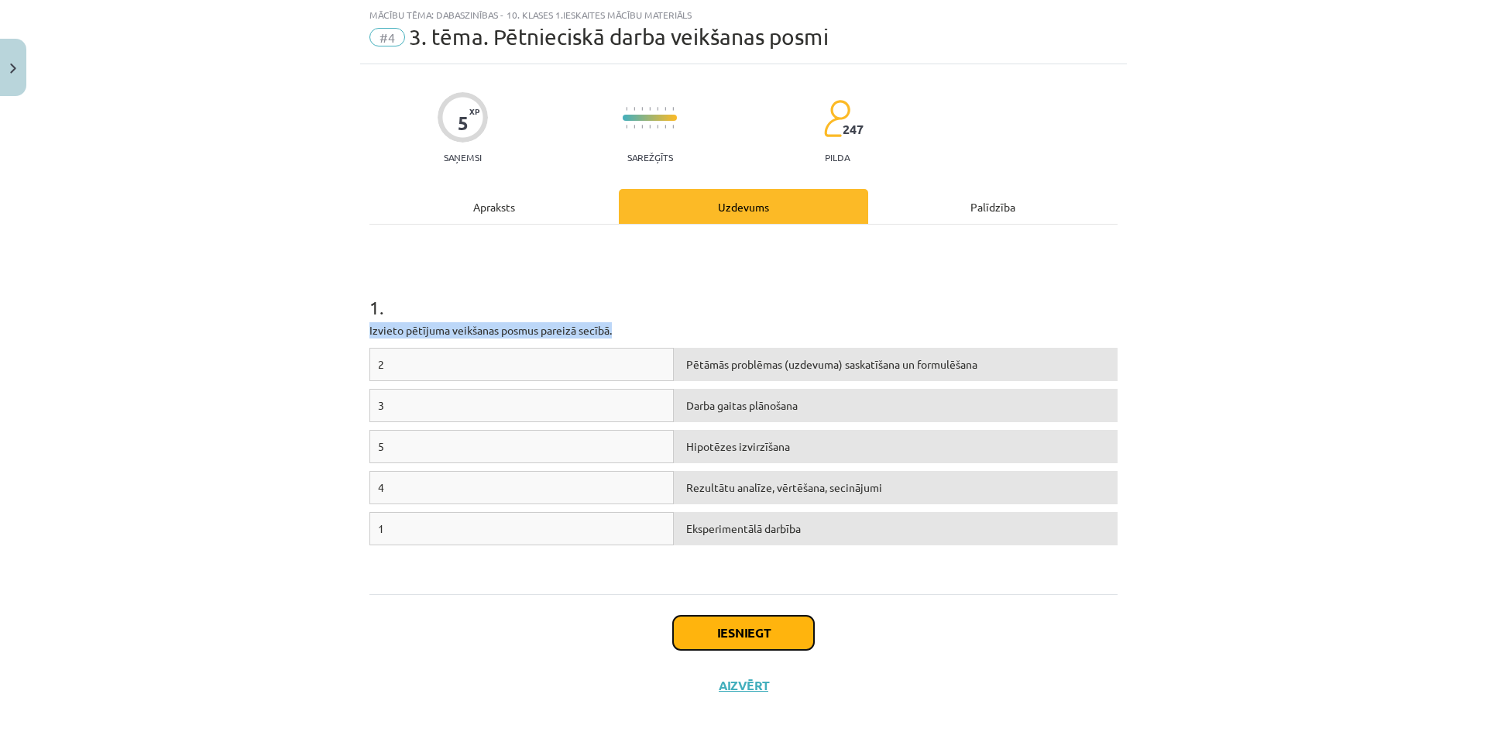
click at [771, 628] on button "Iesniegt" at bounding box center [743, 633] width 141 height 34
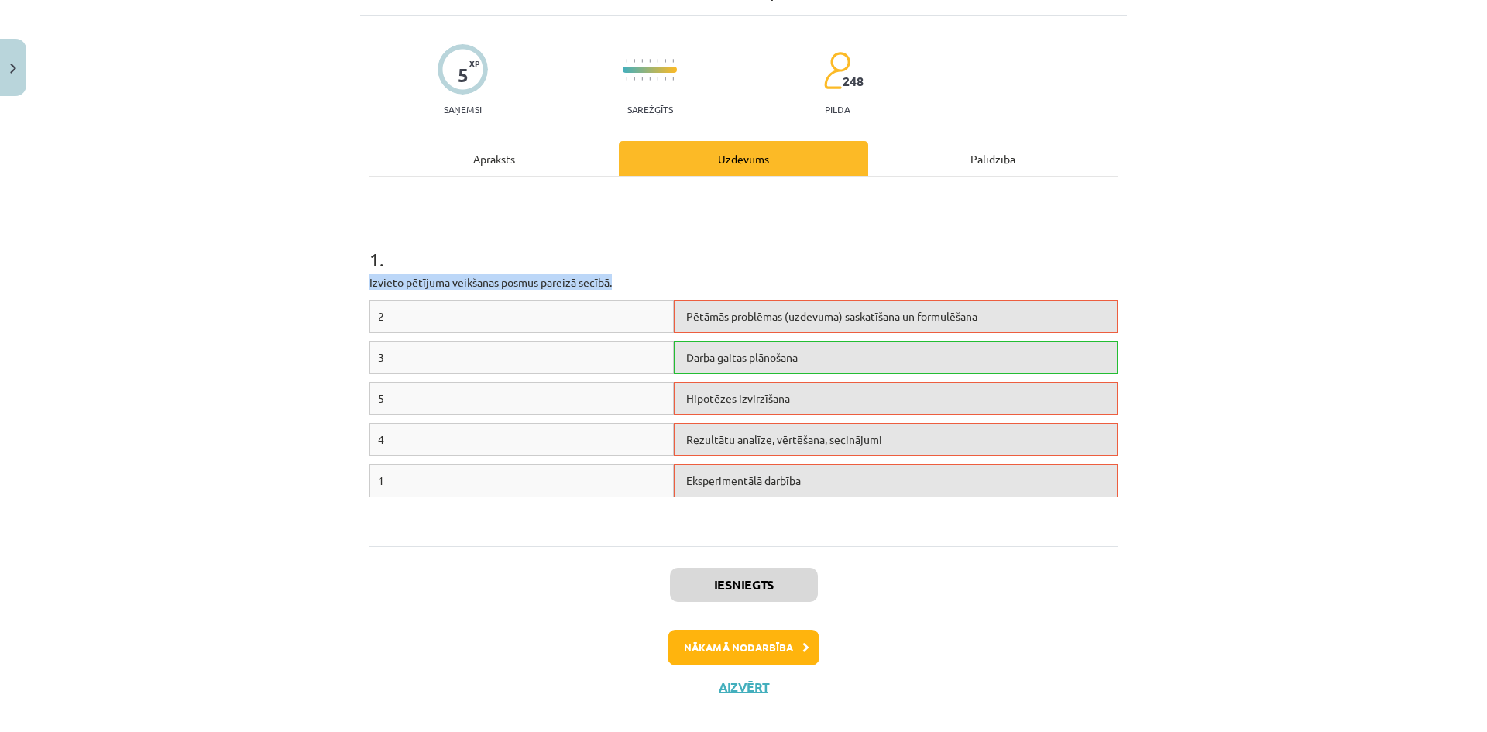
scroll to position [107, 0]
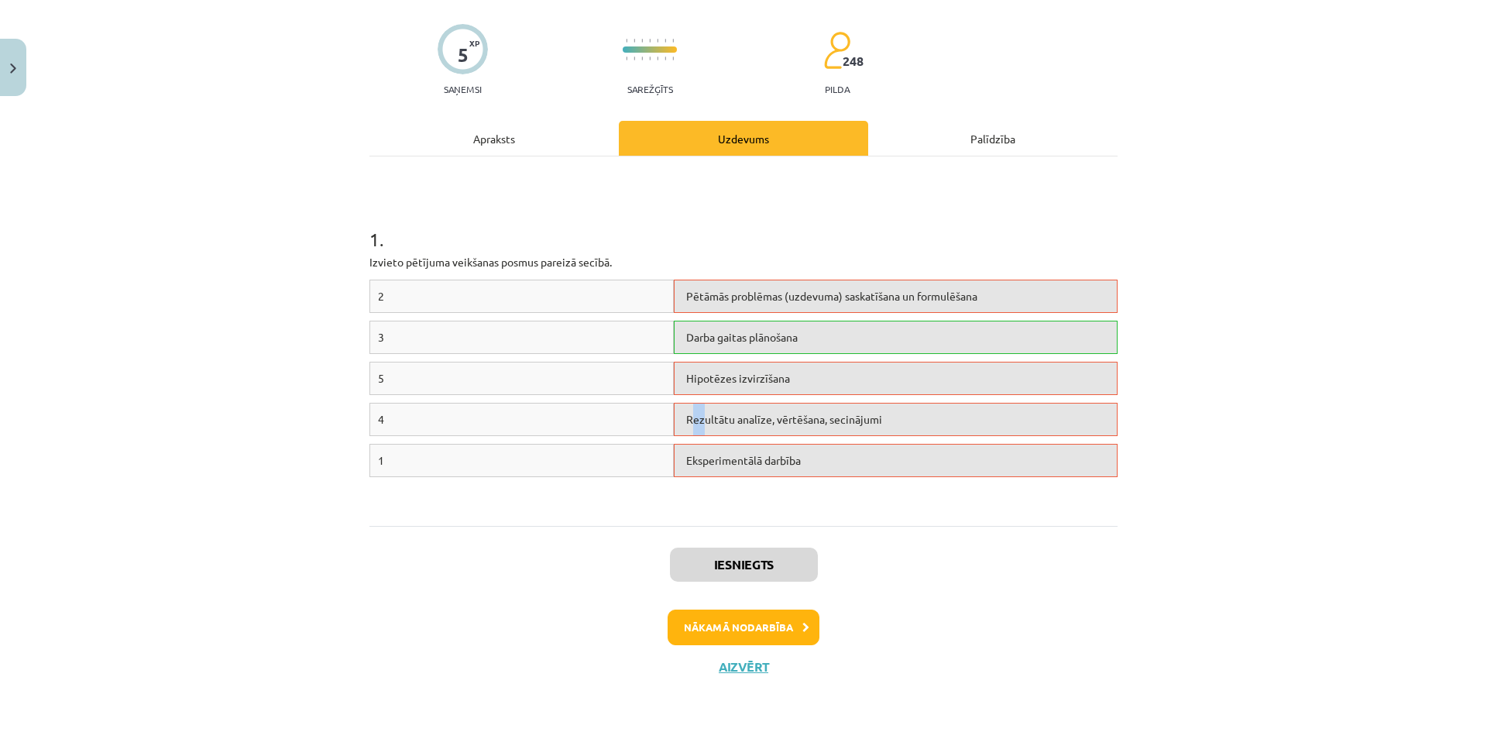
drag, startPoint x: 685, startPoint y: 413, endPoint x: 696, endPoint y: 407, distance: 13.2
click at [696, 407] on div "Rezultātu analīze, vērtēšana, secinājumi" at bounding box center [896, 419] width 444 height 33
click at [721, 420] on div "Rezultātu analīze, vērtēšana, secinājumi" at bounding box center [896, 419] width 444 height 33
drag, startPoint x: 730, startPoint y: 455, endPoint x: 728, endPoint y: 370, distance: 85.2
click at [728, 370] on div "2 Pētāmās problēmas (uzdevuma) saskatīšana un formulēšana 3 Darba gaitas plānoš…" at bounding box center [744, 396] width 748 height 232
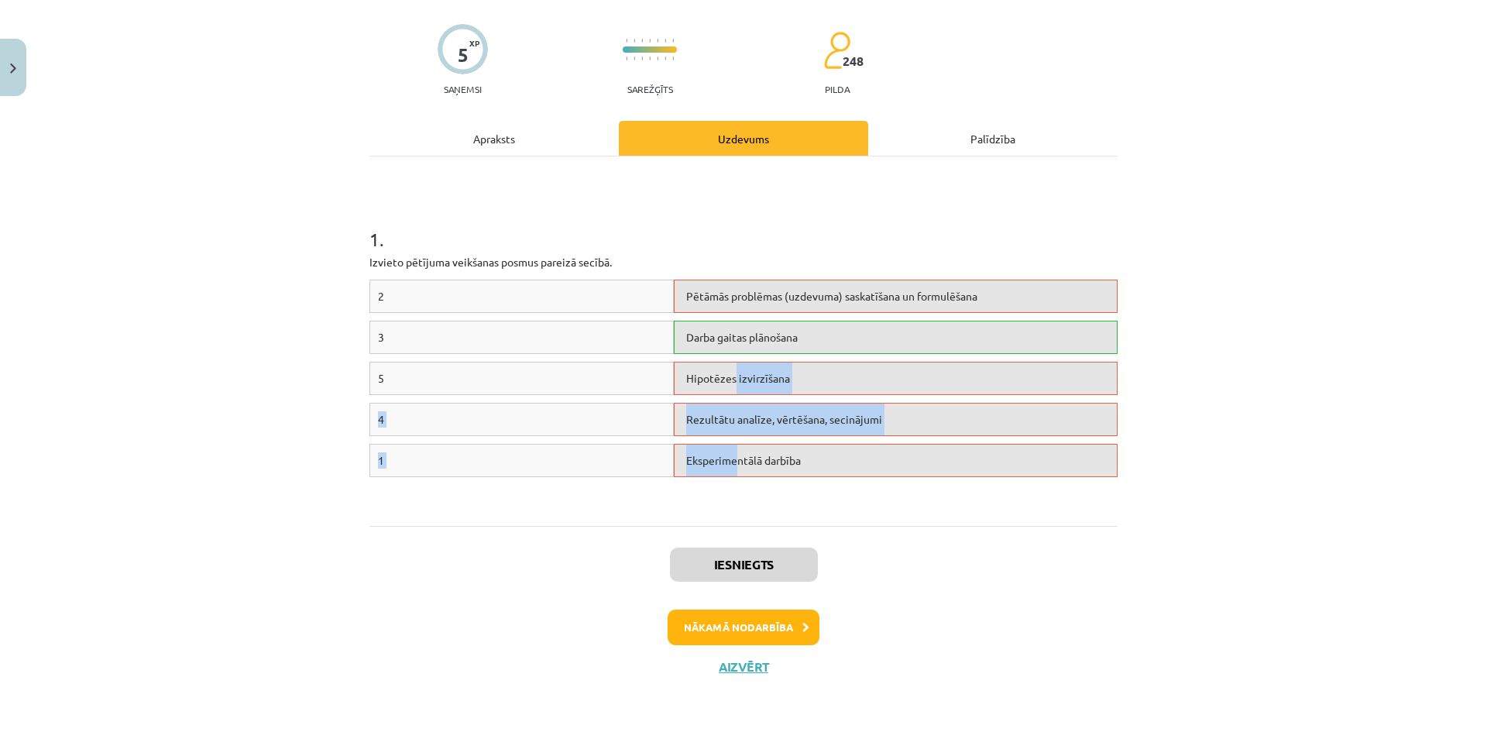
click at [728, 370] on div "Hipotēzes izvirzīšana" at bounding box center [896, 378] width 444 height 33
drag, startPoint x: 722, startPoint y: 341, endPoint x: 723, endPoint y: 448, distance: 106.9
click at [723, 448] on div "2 Pētāmās problēmas (uzdevuma) saskatīšana un formulēšana 3 Darba gaitas plānoš…" at bounding box center [744, 396] width 748 height 232
click at [713, 343] on div "Darba gaitas plānošana" at bounding box center [896, 337] width 444 height 33
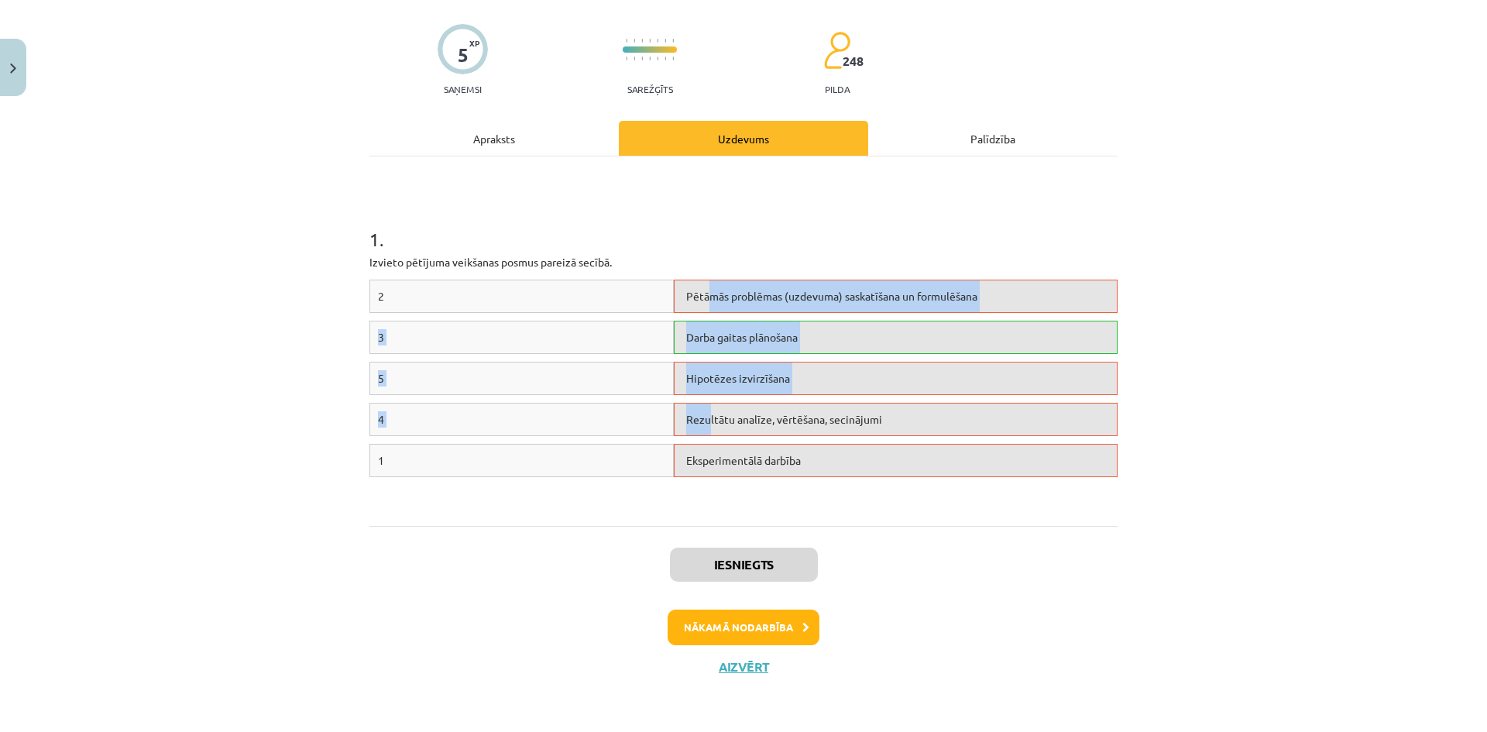
drag, startPoint x: 707, startPoint y: 284, endPoint x: 705, endPoint y: 438, distance: 154.2
click at [705, 438] on div "2 Pētāmās problēmas (uzdevuma) saskatīšana un formulēšana 3 Darba gaitas plānoš…" at bounding box center [744, 396] width 748 height 232
click at [705, 438] on div "4 Rezultātu analīze, vērtēšana, secinājumi" at bounding box center [744, 423] width 748 height 41
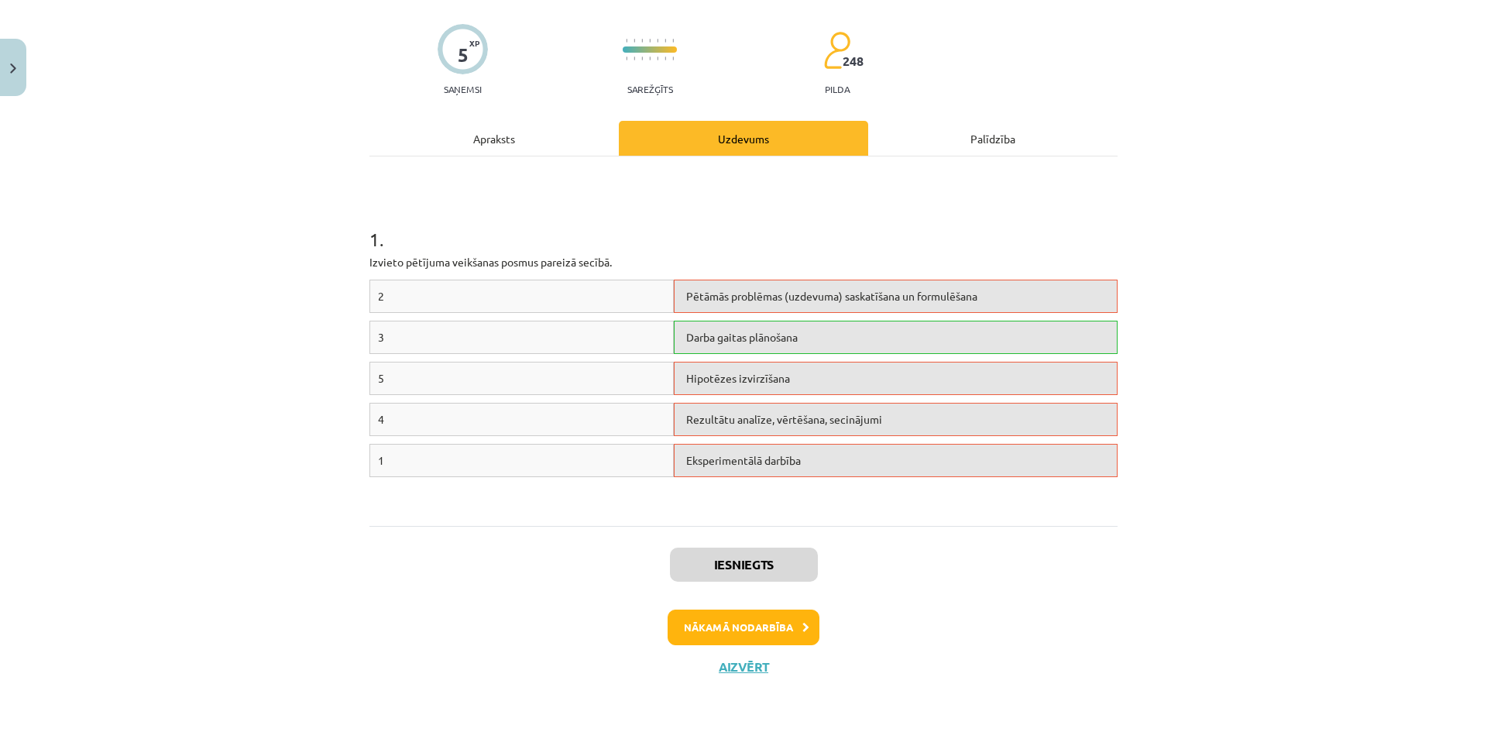
click at [486, 123] on div "Apraksts" at bounding box center [494, 138] width 249 height 35
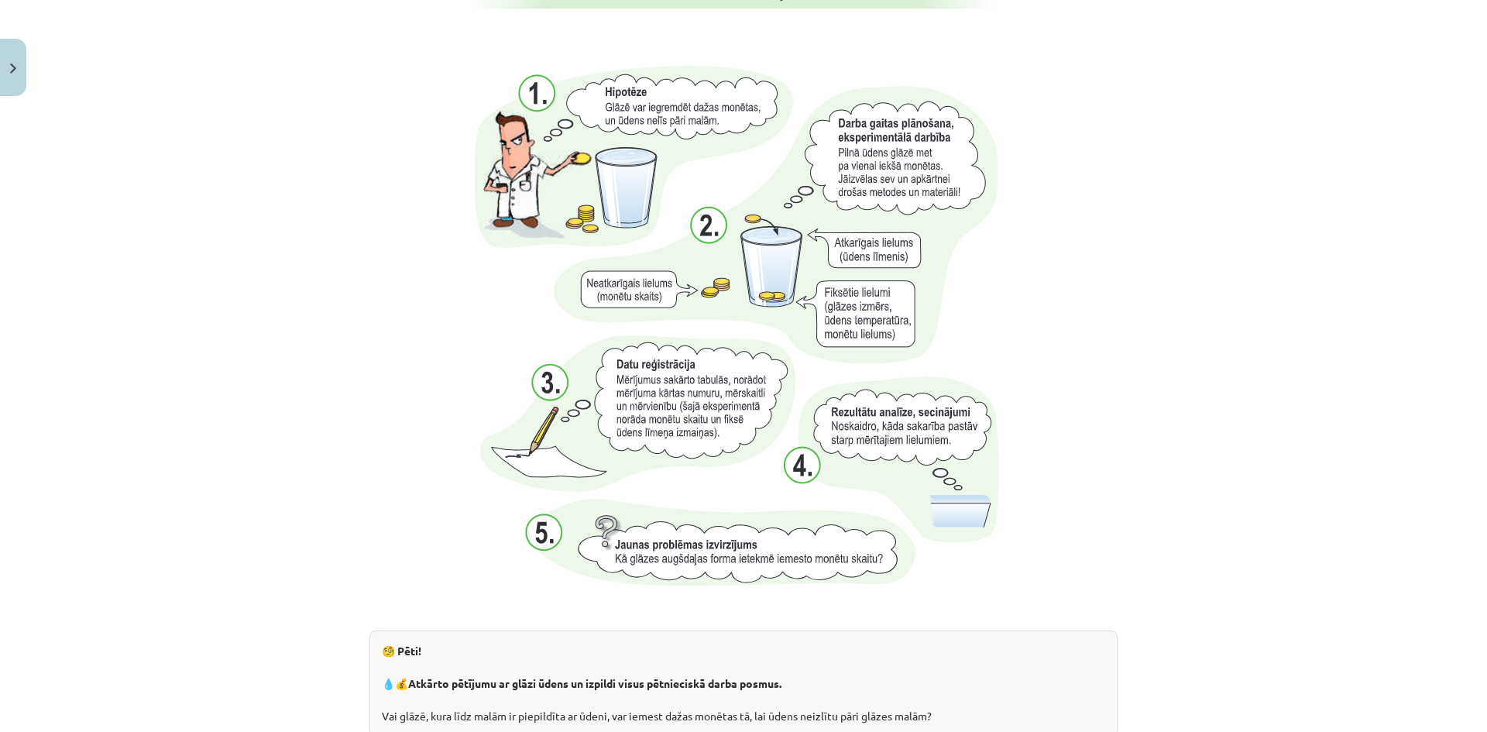
scroll to position [1542, 0]
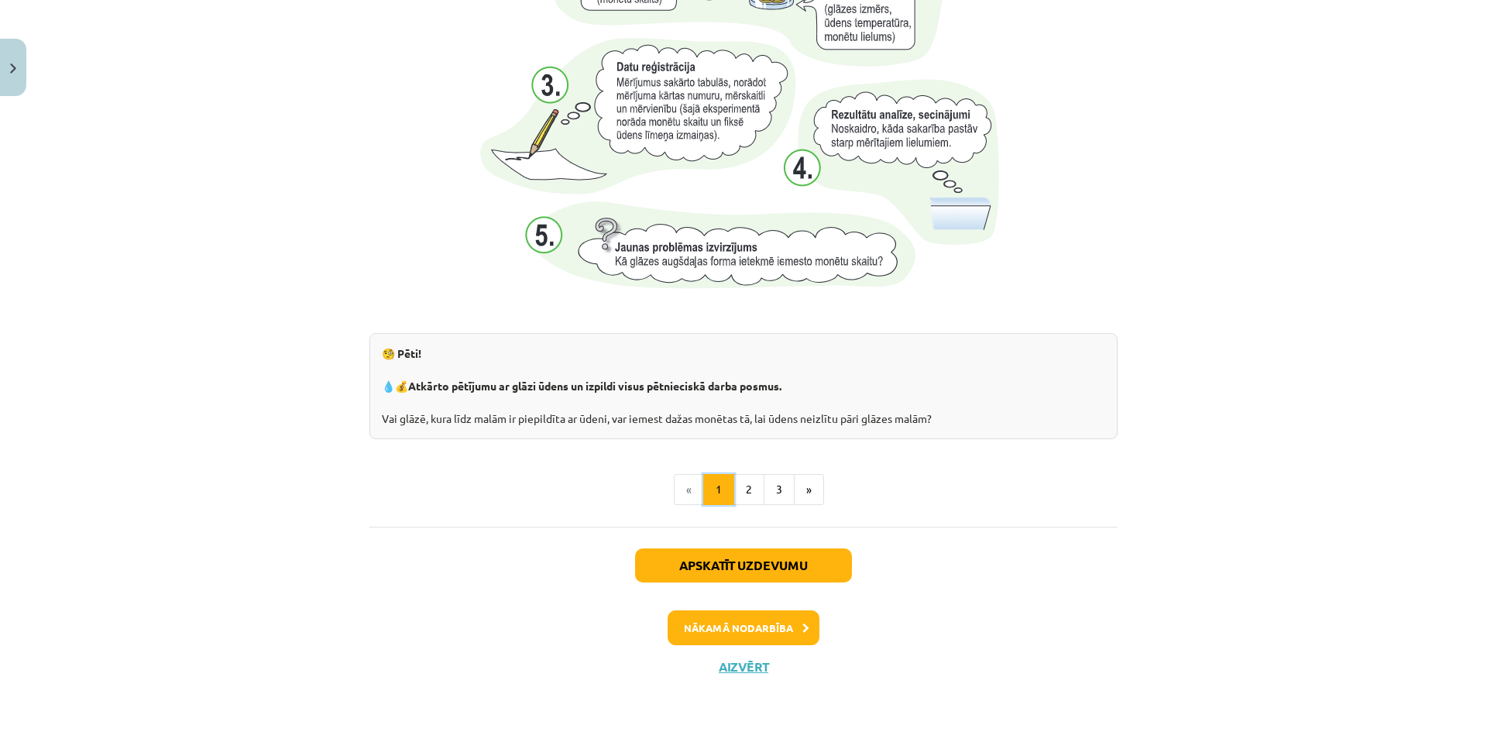
click at [706, 489] on button "1" at bounding box center [718, 489] width 31 height 31
click at [740, 562] on button "Apskatīt uzdevumu" at bounding box center [743, 565] width 217 height 34
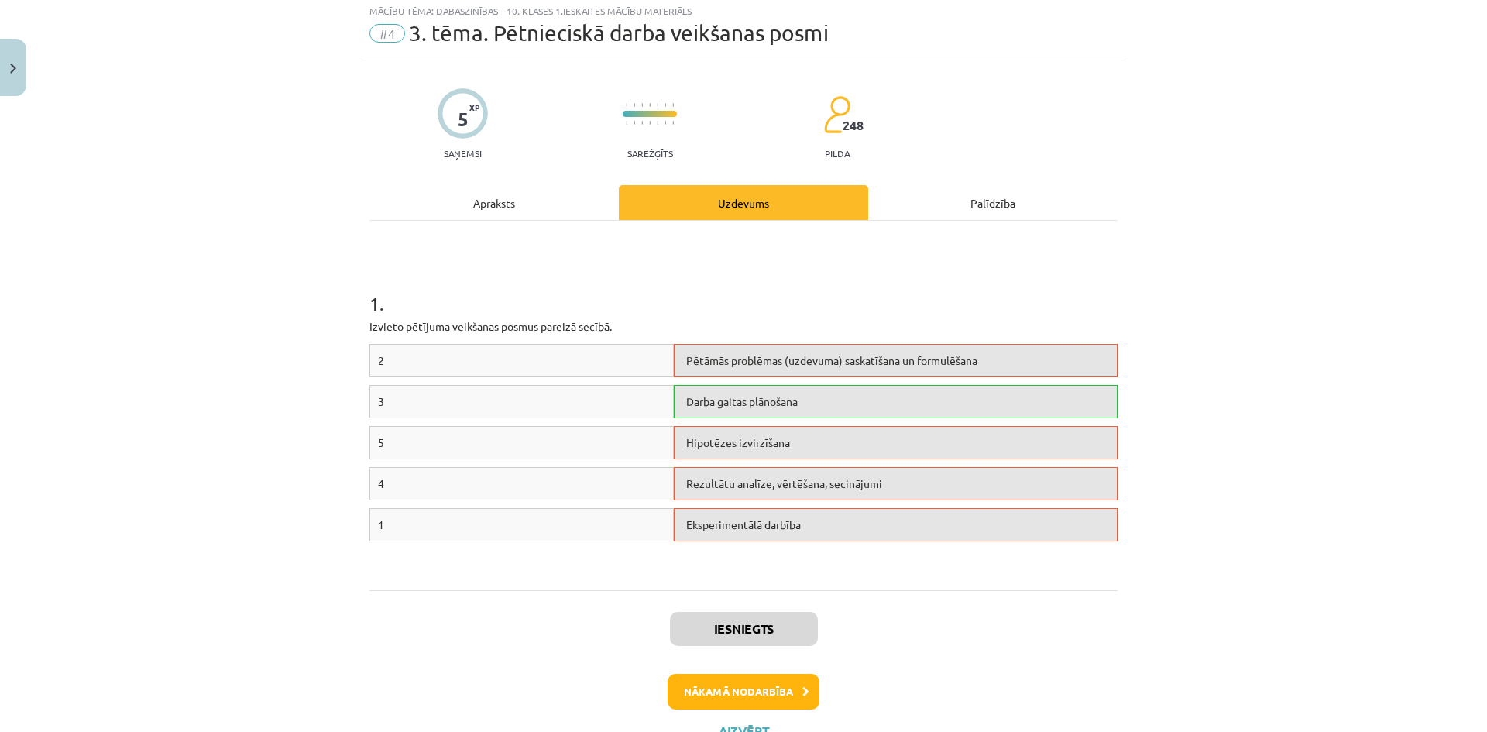
scroll to position [39, 0]
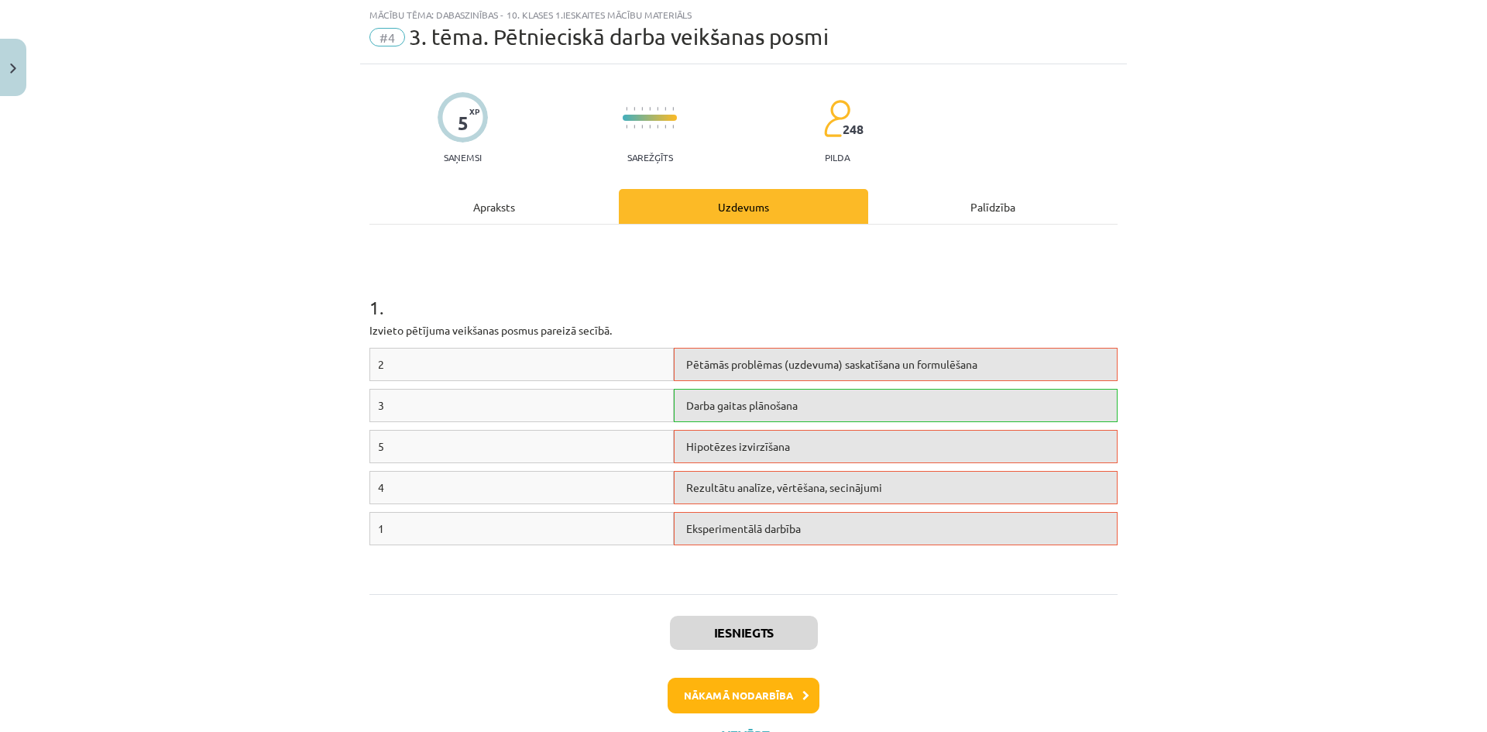
click at [727, 494] on div "Rezultātu analīze, vērtēšana, secinājumi" at bounding box center [896, 487] width 444 height 33
drag, startPoint x: 706, startPoint y: 426, endPoint x: 702, endPoint y: 465, distance: 38.9
click at [702, 465] on div "2 Pētāmās problēmas (uzdevuma) saskatīšana un formulēšana 3 Darba gaitas plānoš…" at bounding box center [744, 464] width 748 height 232
click at [702, 465] on div "5 Hipotēzes izvirzīšana" at bounding box center [744, 450] width 748 height 41
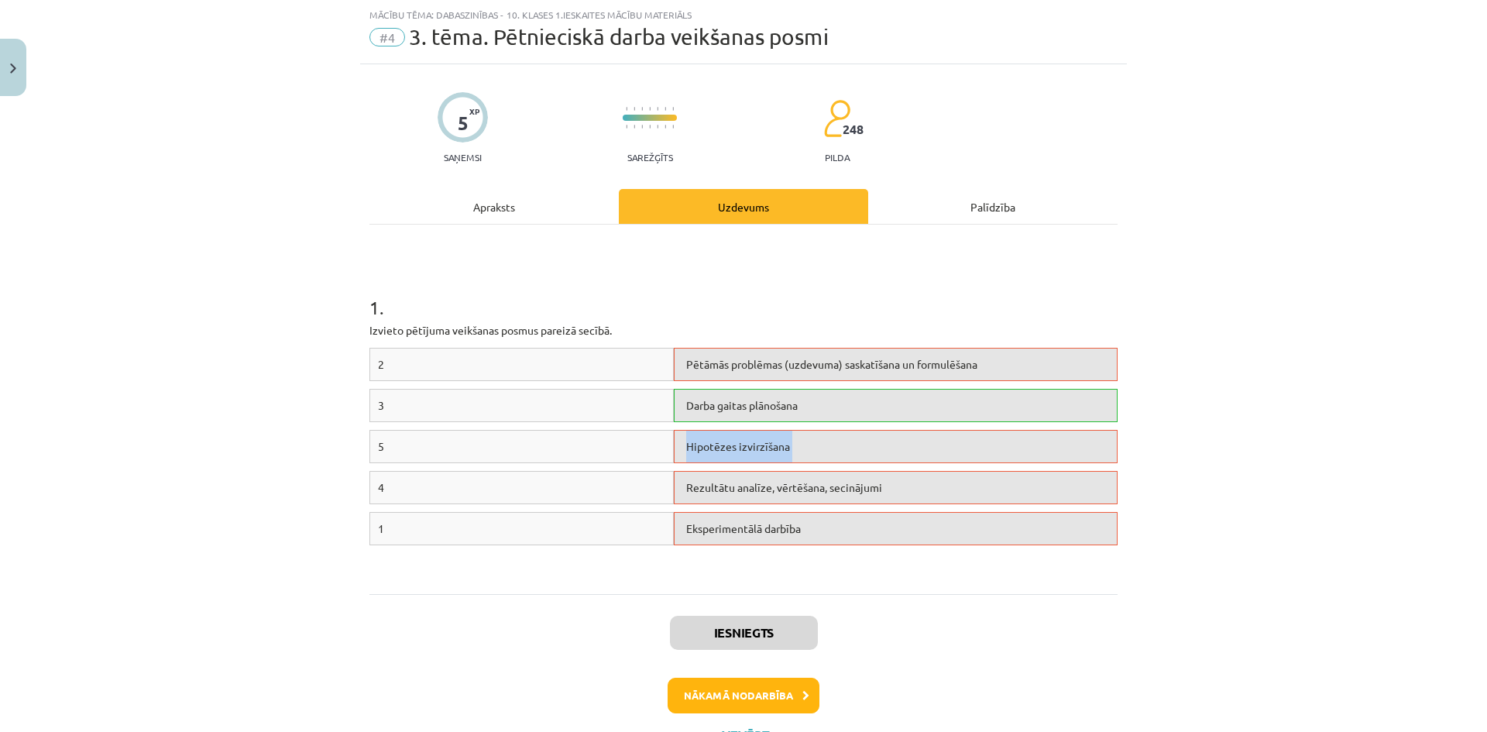
click at [703, 465] on div "5 Hipotēzes izvirzīšana" at bounding box center [744, 450] width 748 height 41
drag, startPoint x: 703, startPoint y: 465, endPoint x: 741, endPoint y: 424, distance: 55.4
click at [704, 464] on div "5 Hipotēzes izvirzīšana" at bounding box center [744, 450] width 748 height 41
click at [754, 390] on div "Darba gaitas plānošana" at bounding box center [896, 405] width 444 height 33
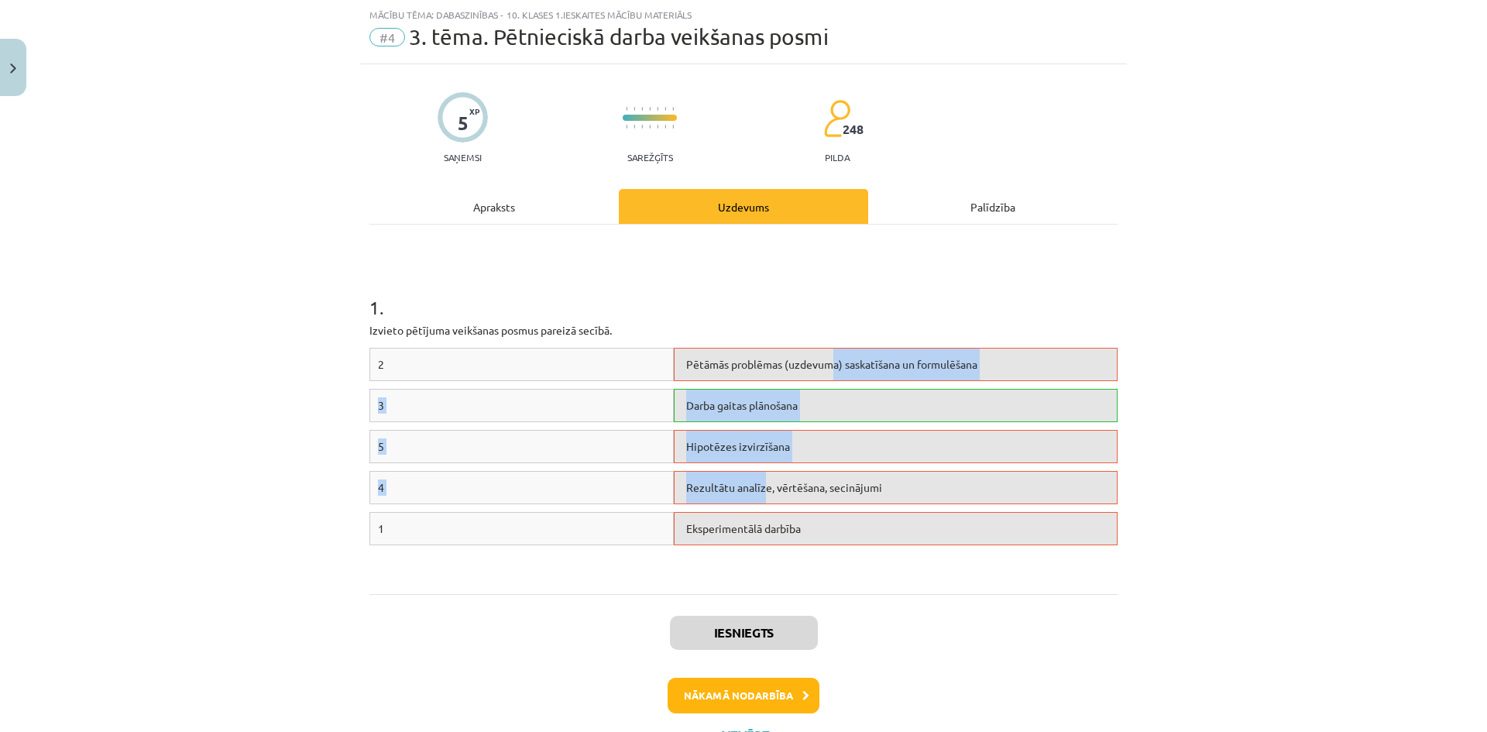
drag, startPoint x: 830, startPoint y: 374, endPoint x: 761, endPoint y: 489, distance: 133.4
click at [761, 489] on div "2 Pētāmās problēmas (uzdevuma) saskatīšana un formulēšana 3 Darba gaitas plānoš…" at bounding box center [744, 464] width 748 height 232
click at [761, 492] on div "Rezultātu analīze, vērtēšana, secinājumi" at bounding box center [896, 487] width 444 height 33
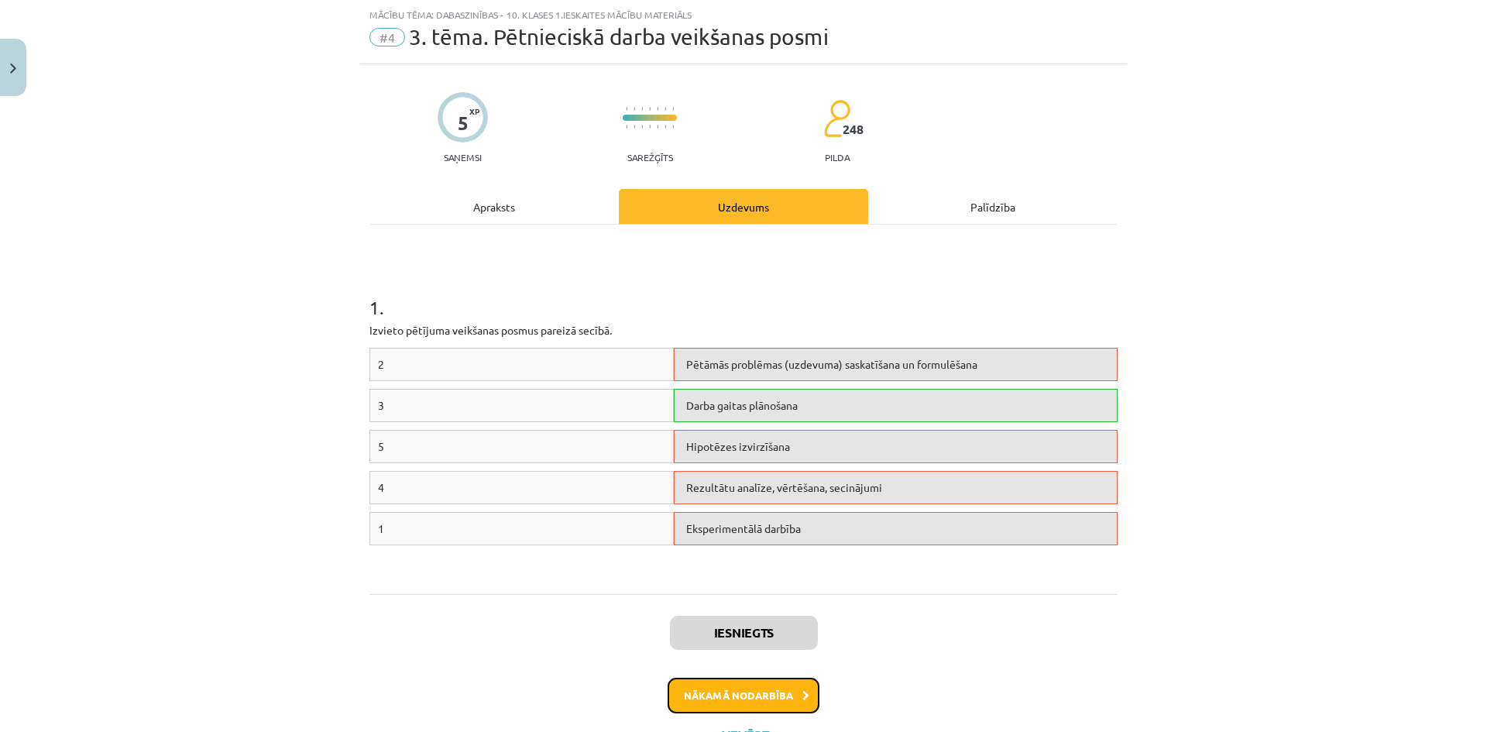
click at [752, 692] on button "Nākamā nodarbība" at bounding box center [744, 696] width 152 height 36
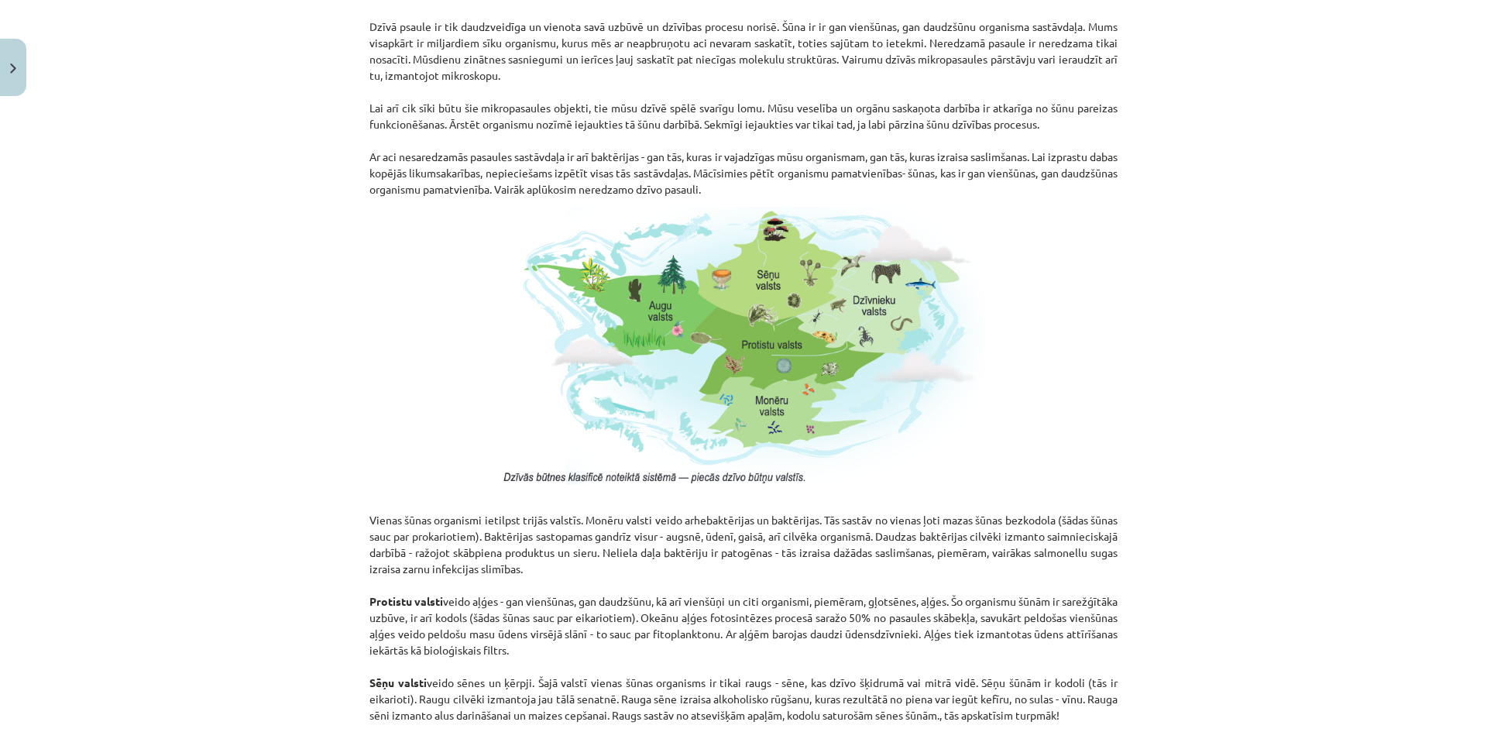
scroll to position [1291, 0]
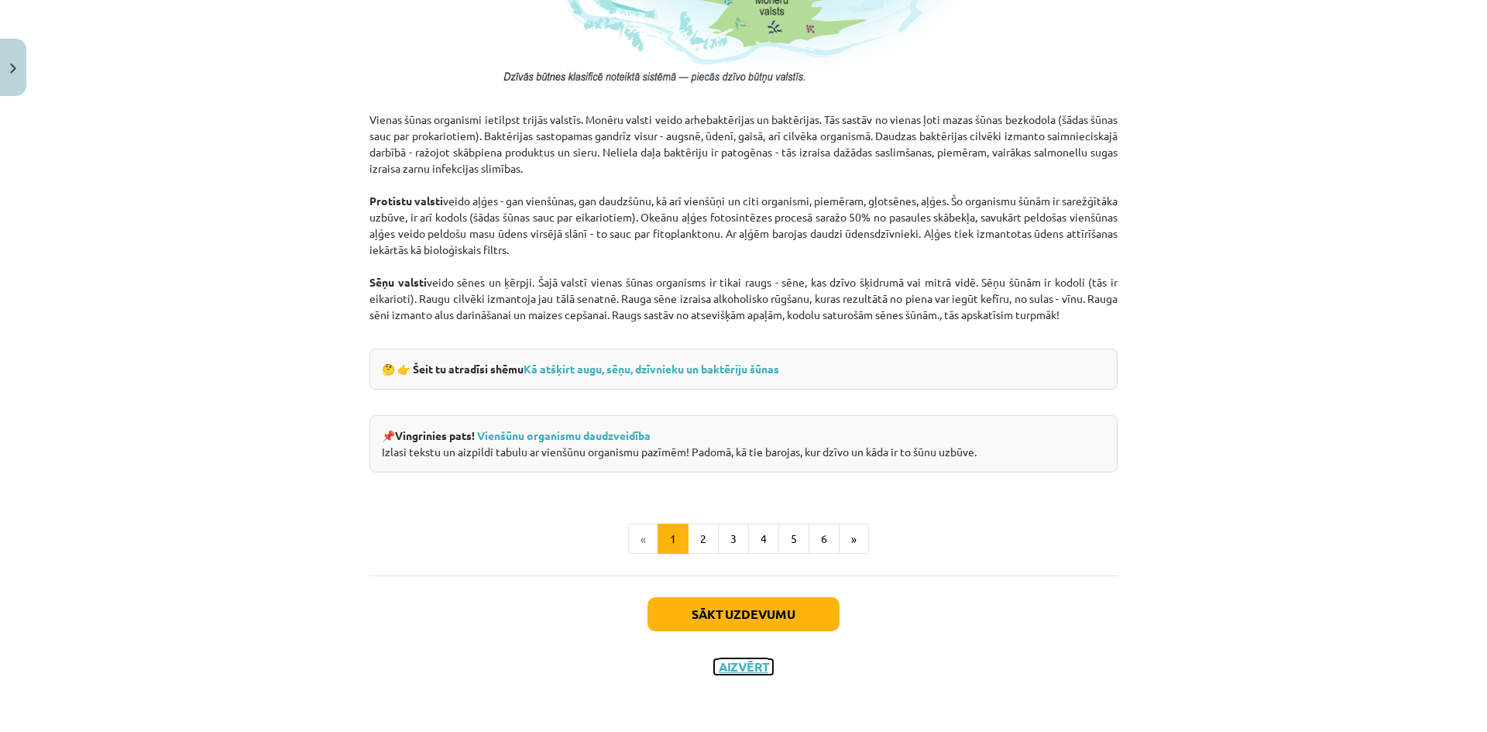
click at [748, 668] on button "Aizvērt" at bounding box center [743, 666] width 59 height 15
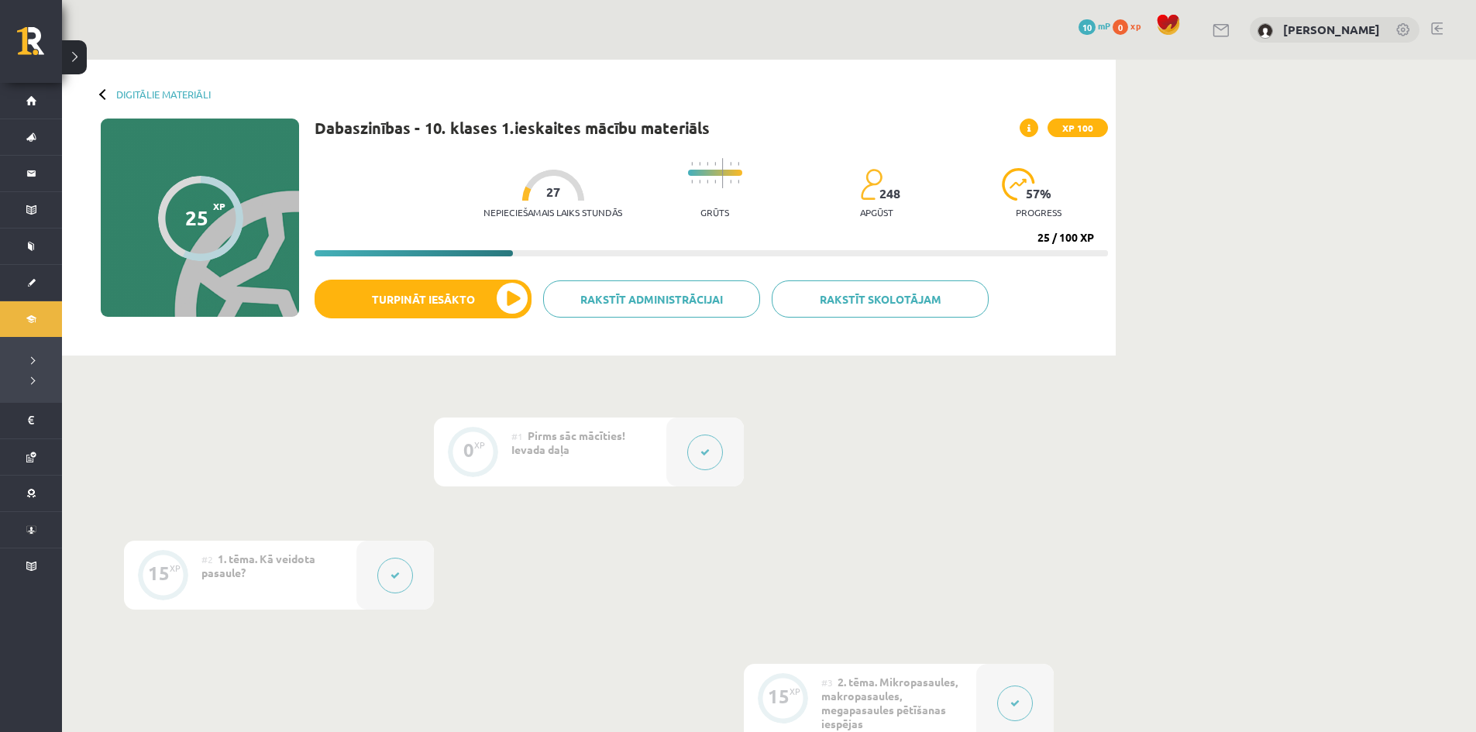
drag, startPoint x: 506, startPoint y: 249, endPoint x: 1136, endPoint y: 235, distance: 629.9
click at [1136, 235] on div "Digitālie materiāli 25 XP XP 100 25 / 100 XP Dabaszinības - 10. klases 1.ieskai…" at bounding box center [769, 706] width 1414 height 1292
click at [1002, 192] on img at bounding box center [1018, 184] width 33 height 33
click at [1050, 199] on span "57 %" at bounding box center [1039, 194] width 26 height 14
click at [464, 308] on button "Turpināt iesākto" at bounding box center [423, 299] width 217 height 39
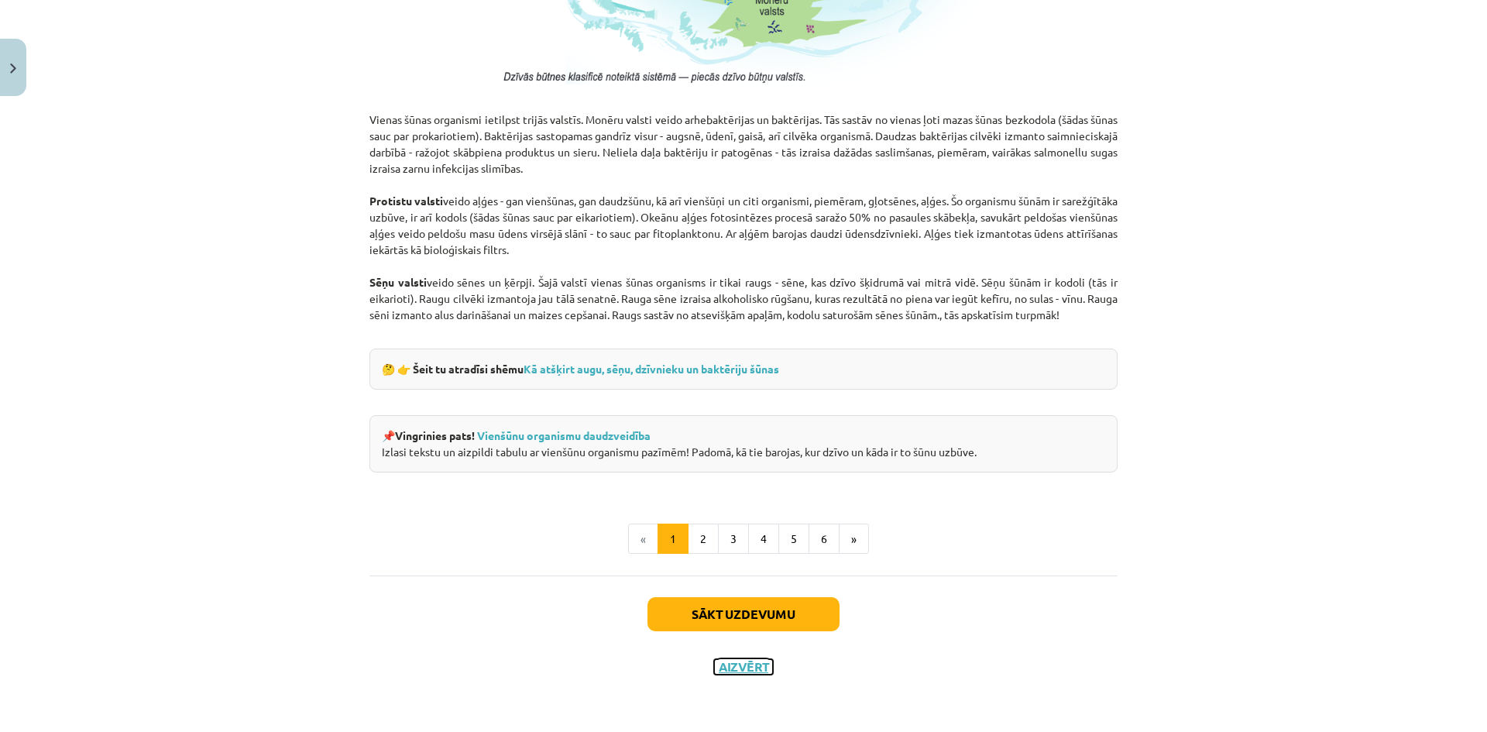
click at [722, 662] on button "Aizvērt" at bounding box center [743, 666] width 59 height 15
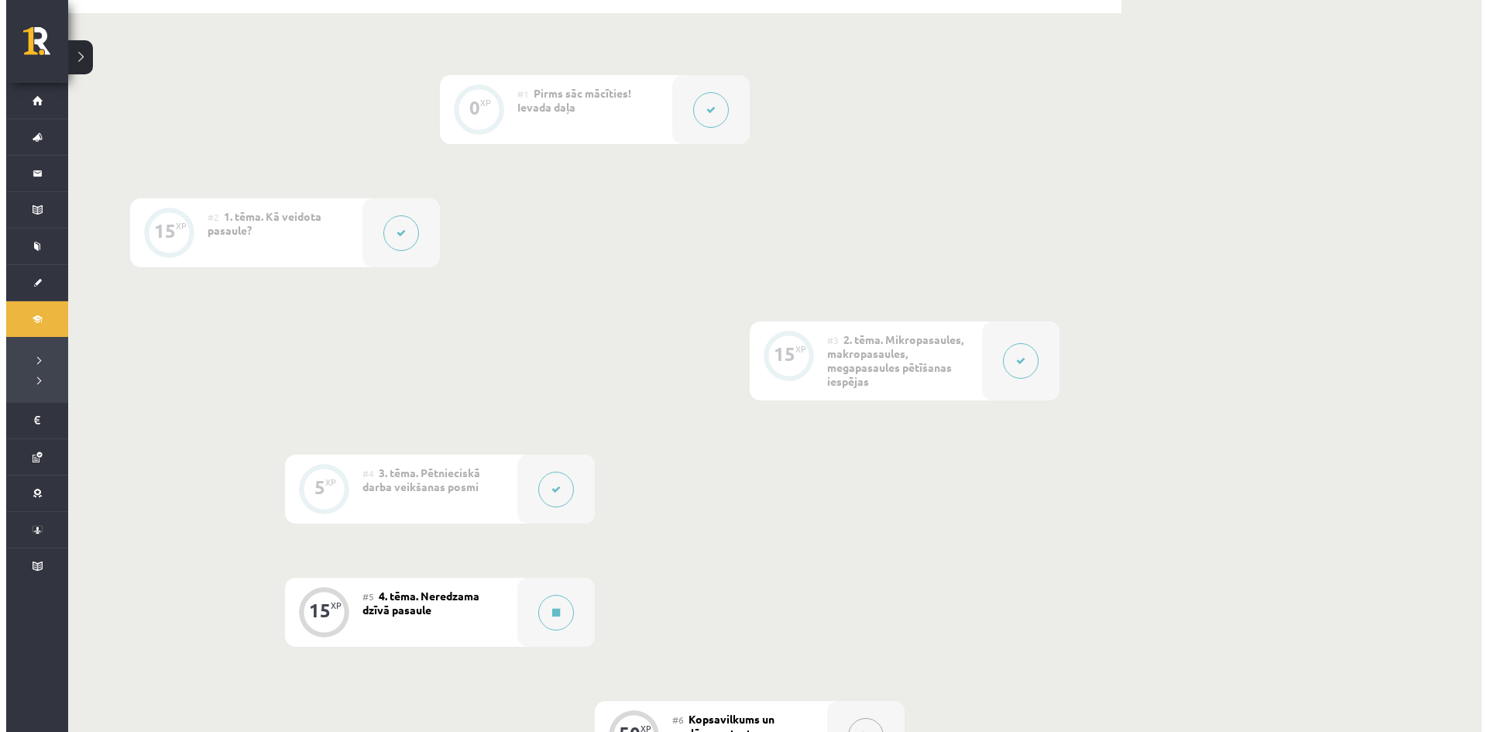
scroll to position [542, 0]
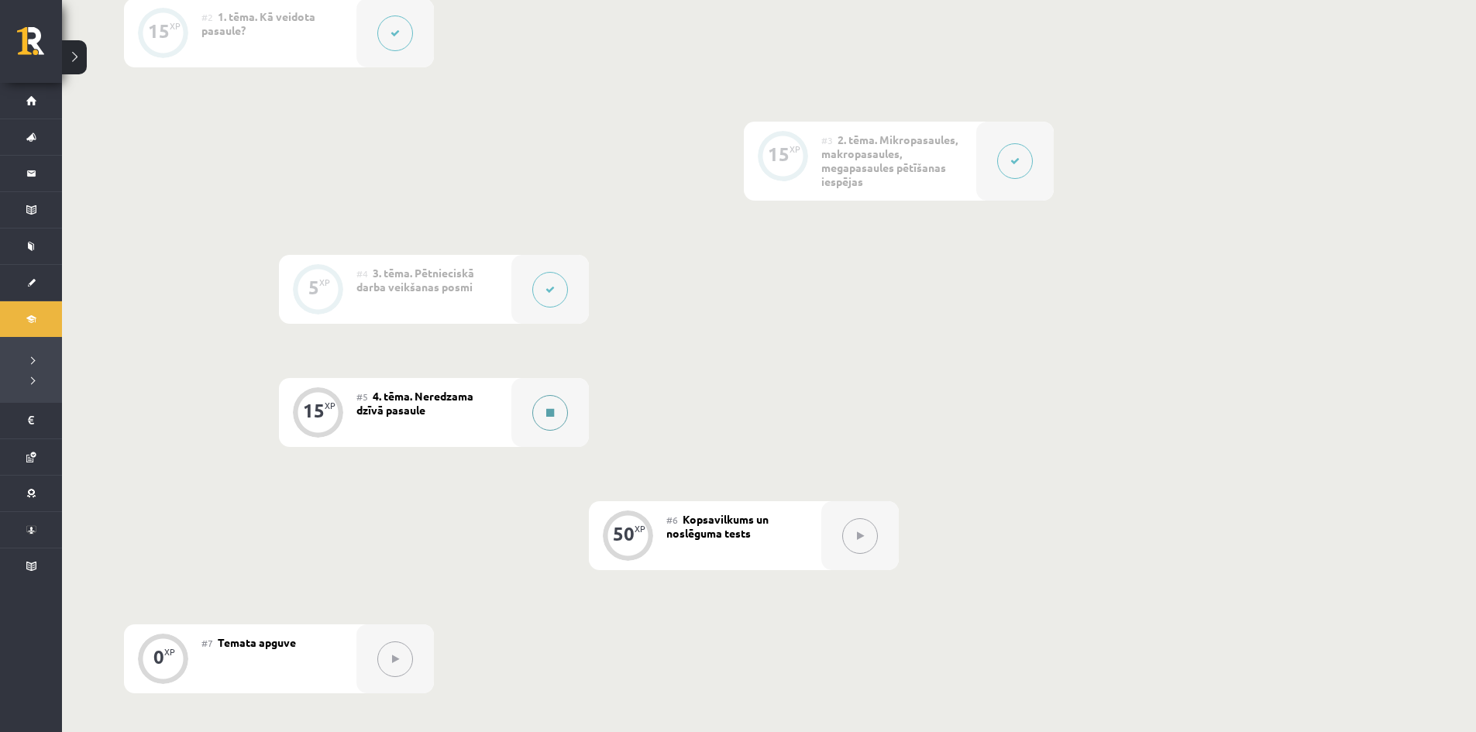
click at [546, 414] on icon at bounding box center [550, 412] width 8 height 9
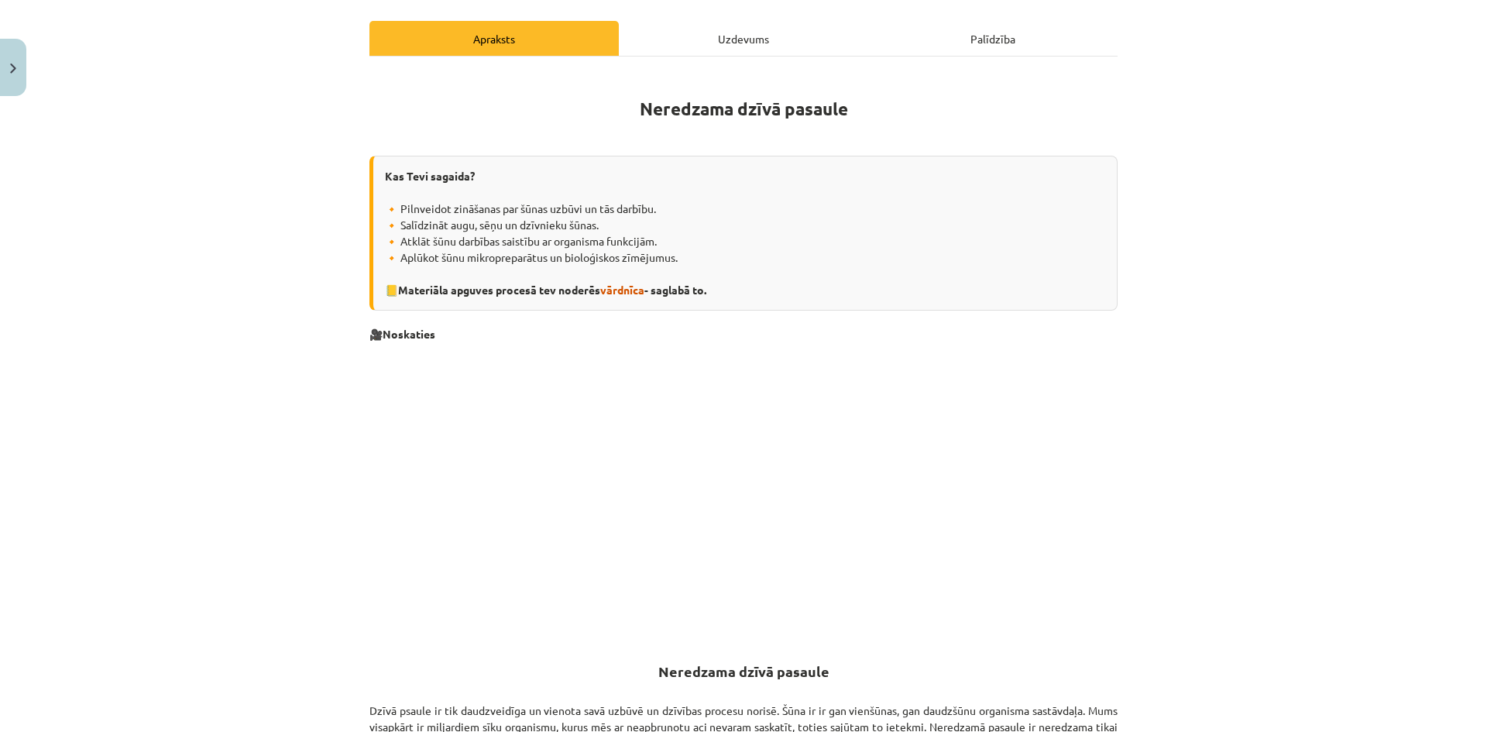
scroll to position [672, 0]
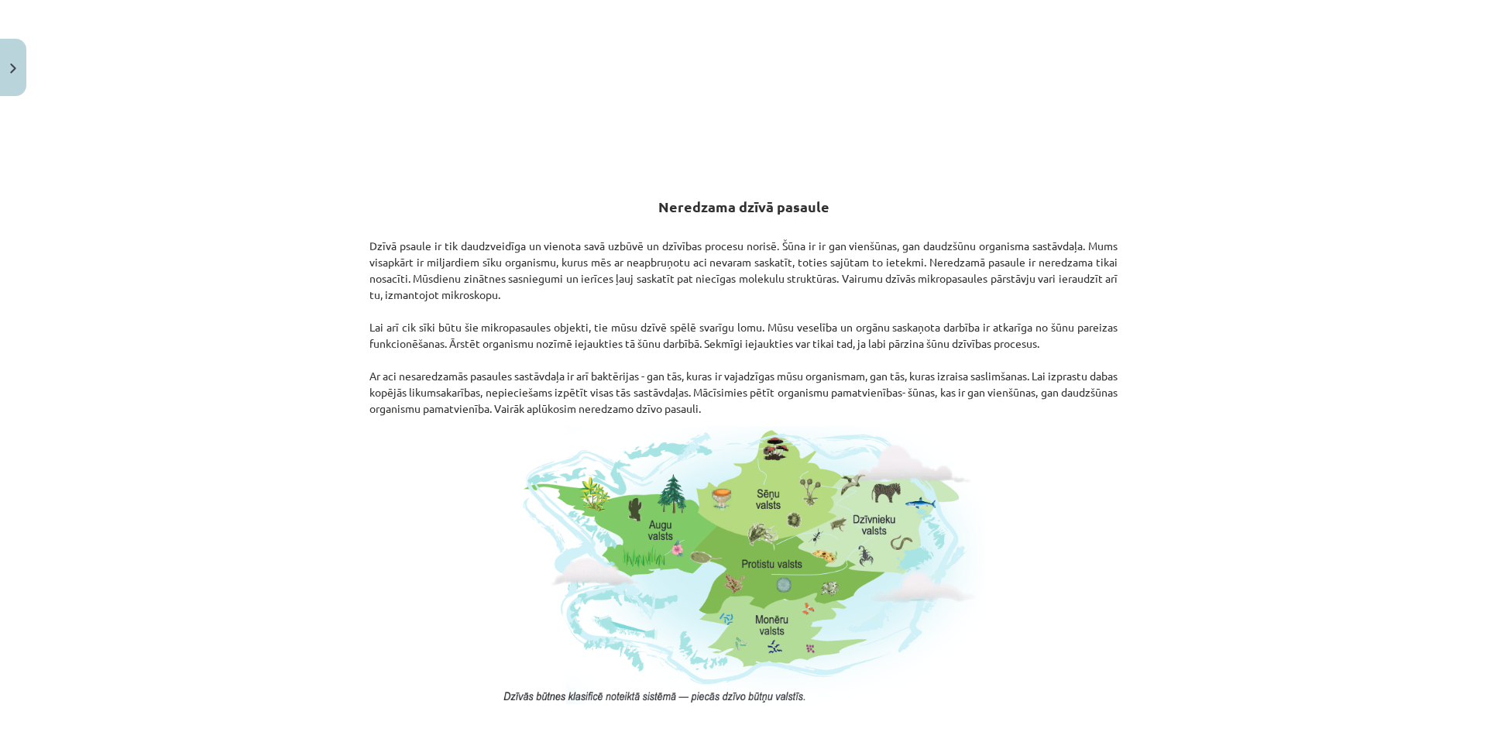
click at [620, 523] on img at bounding box center [743, 566] width 483 height 280
click at [761, 521] on img at bounding box center [743, 566] width 483 height 280
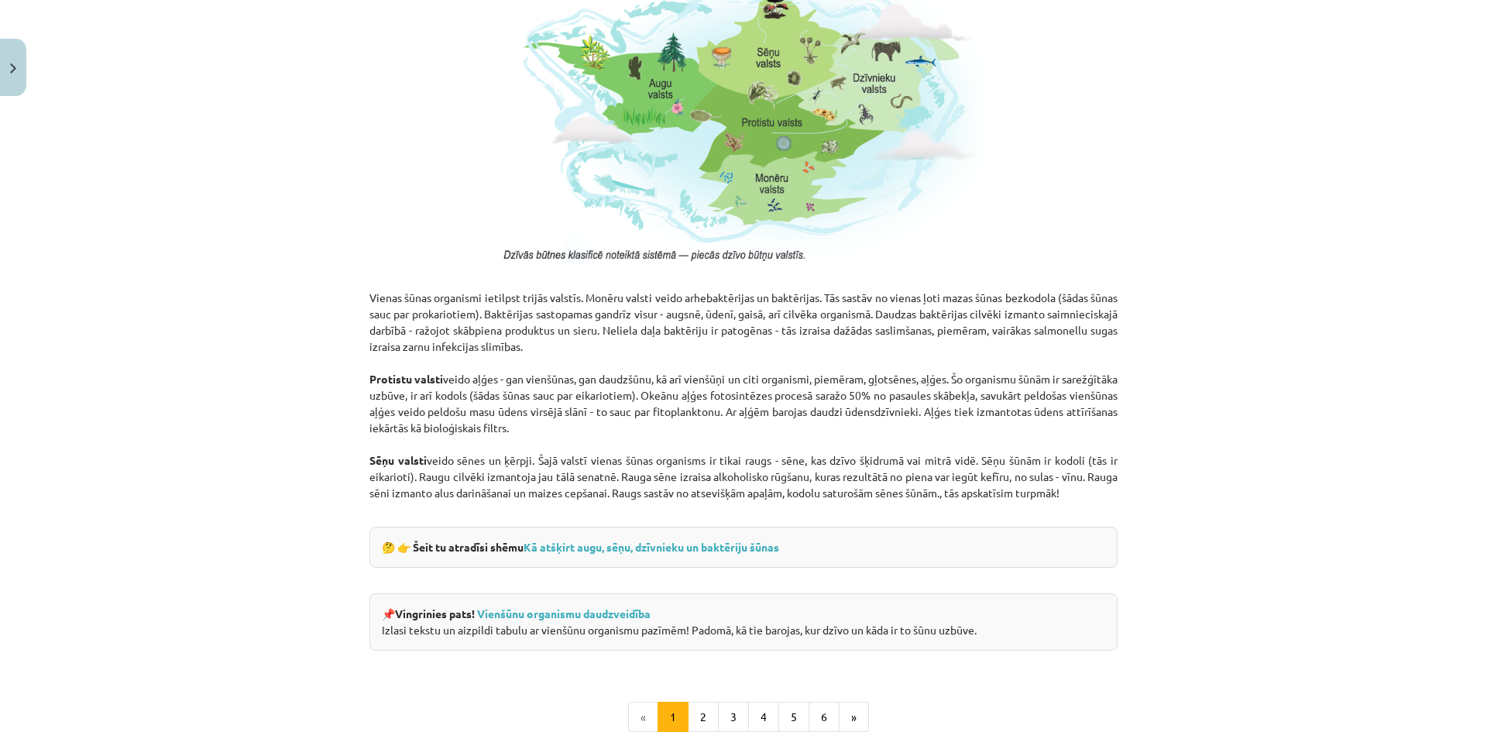
scroll to position [1136, 0]
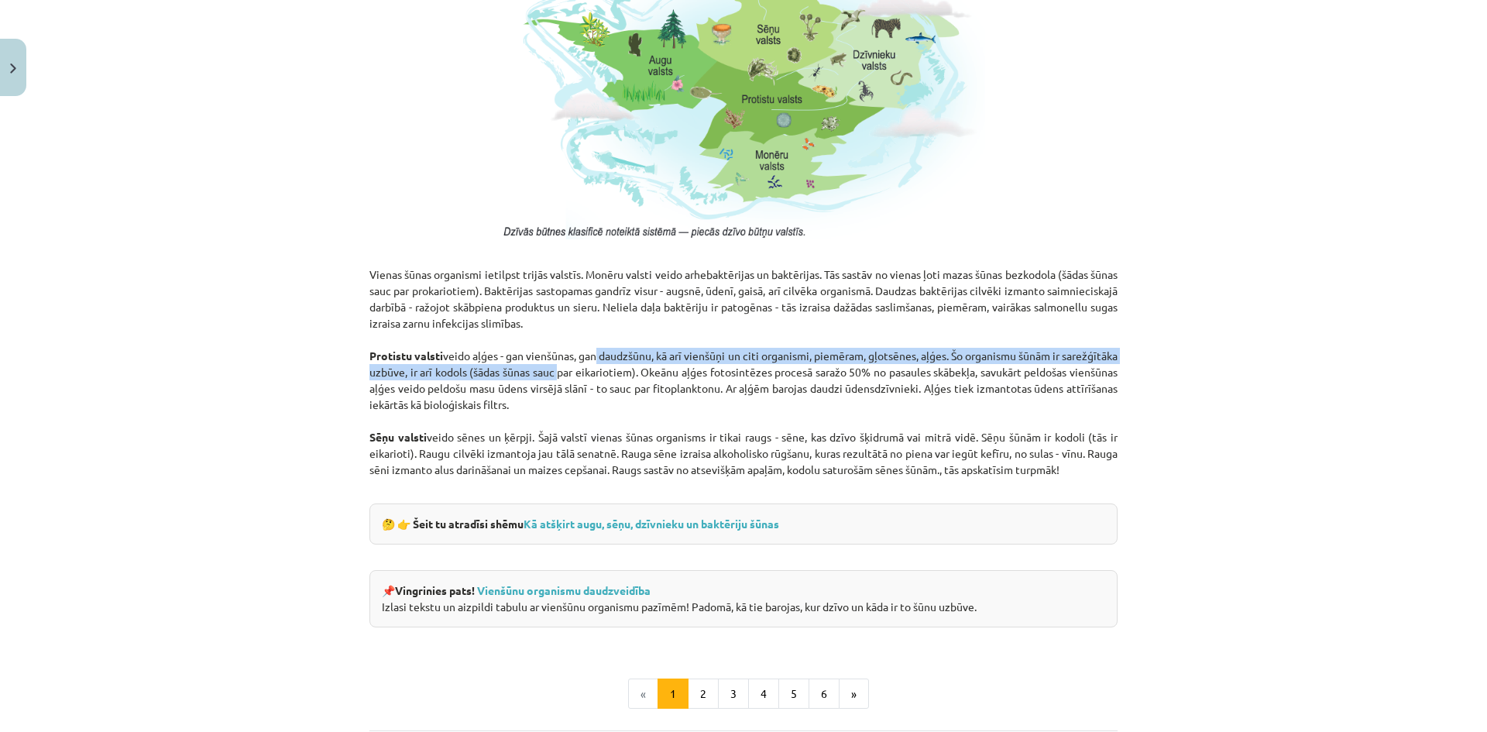
drag, startPoint x: 620, startPoint y: 372, endPoint x: 538, endPoint y: 341, distance: 87.8
click at [607, 361] on p "Vienas šūnas organismi ietilpst trijās valstīs. Monēru valsti veido arhebaktēri…" at bounding box center [744, 372] width 748 height 244
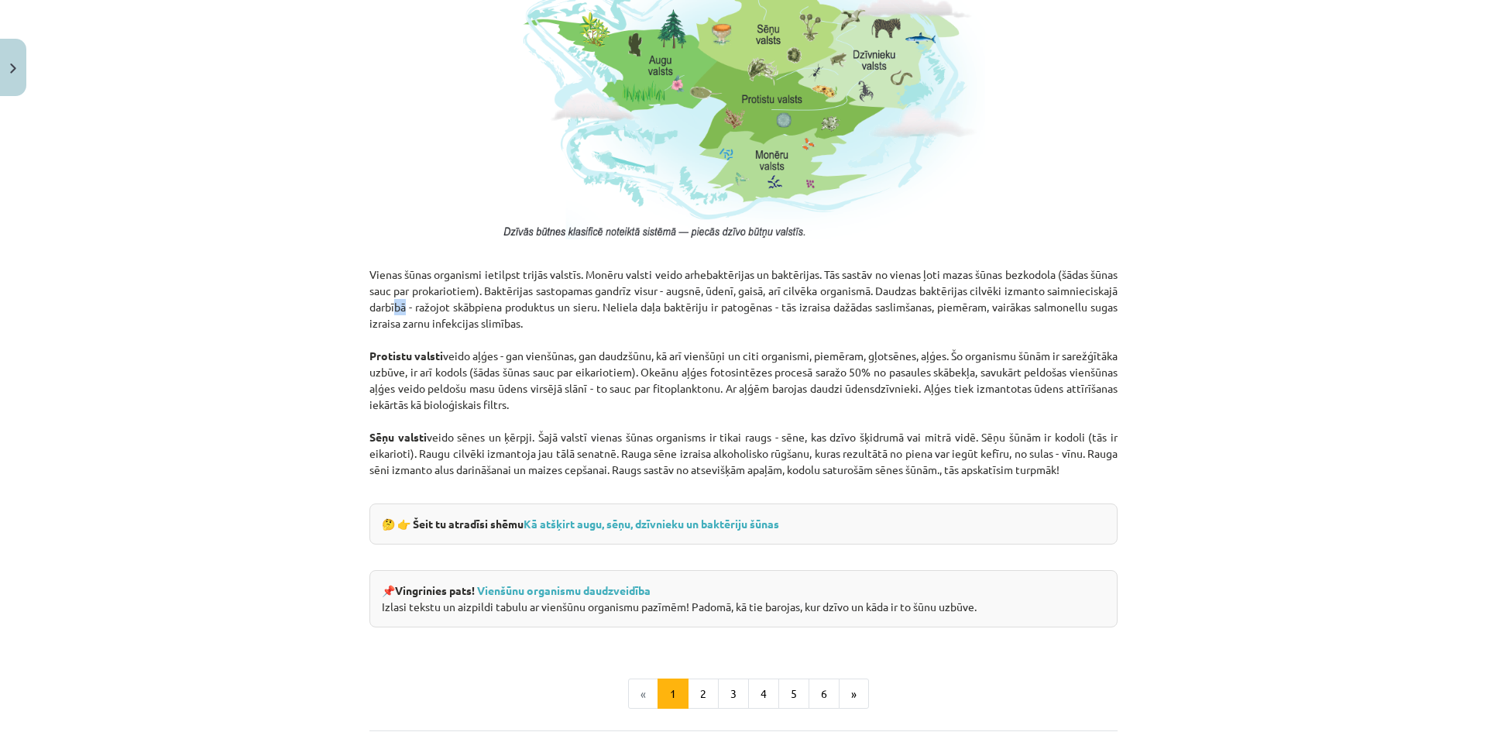
drag, startPoint x: 460, startPoint y: 309, endPoint x: 443, endPoint y: 303, distance: 18.1
click at [455, 308] on p "Vienas šūnas organismi ietilpst trijās valstīs. Monēru valsti veido arhebaktēri…" at bounding box center [744, 372] width 748 height 244
click at [287, 282] on div "Mācību tēma: Dabaszinības - 10. klases 1.ieskaites mācību materiāls #5 4. tēma.…" at bounding box center [743, 366] width 1487 height 732
click at [714, 528] on link "Kā atšķirt augu, sēņu, dzīvnieku un baktēriju šūnas" at bounding box center [652, 524] width 256 height 14
click at [515, 591] on link "Vienšūnu organismu daudzveidība" at bounding box center [564, 590] width 174 height 14
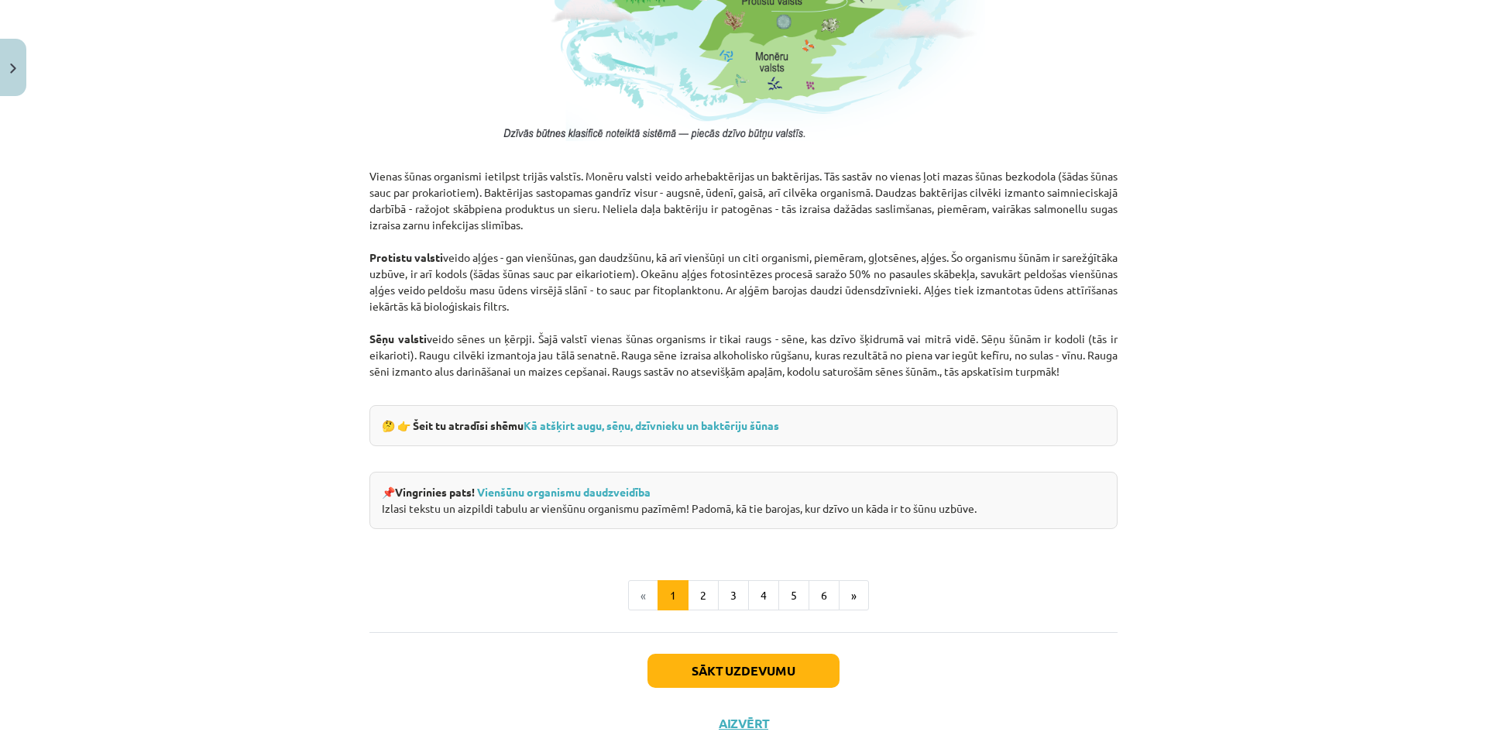
scroll to position [1291, 0]
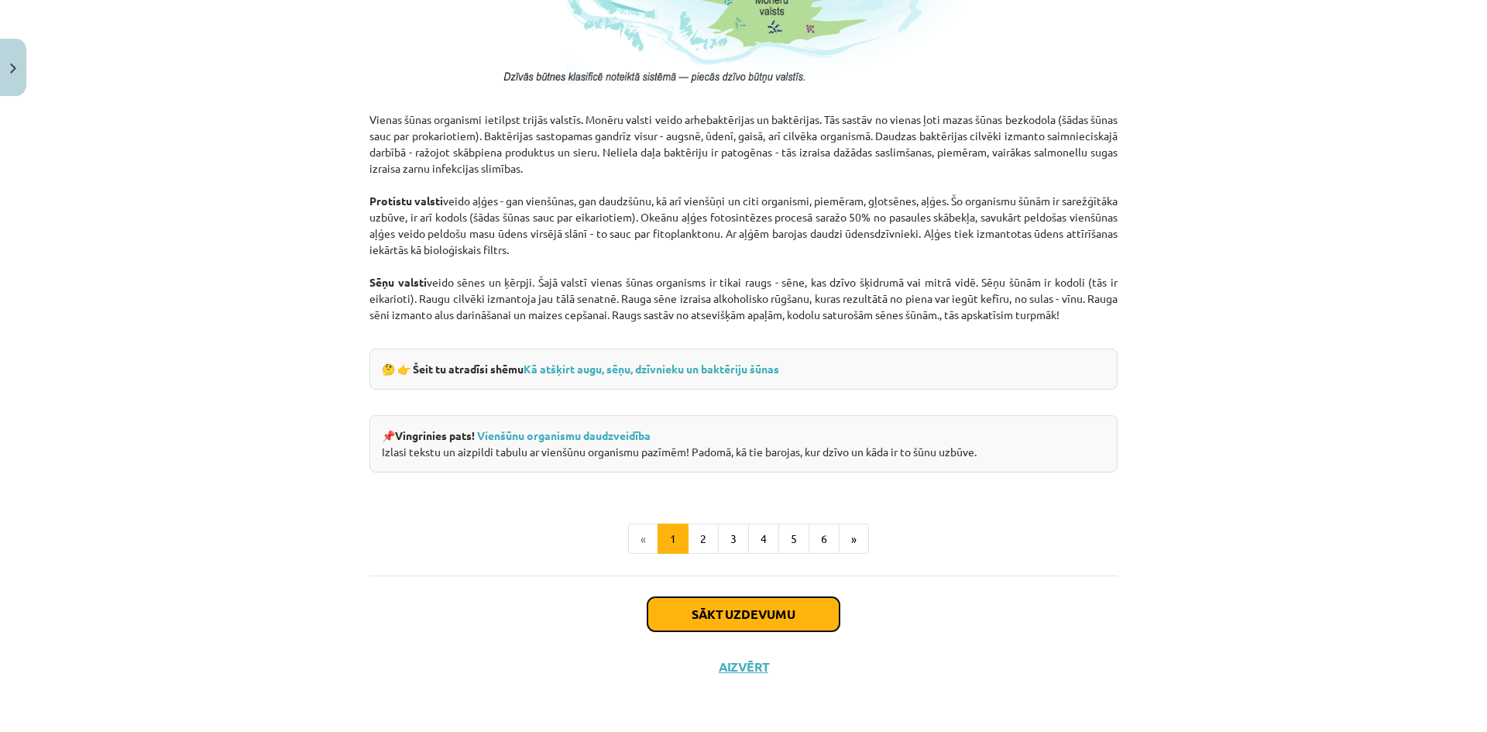
click at [696, 610] on button "Sākt uzdevumu" at bounding box center [744, 614] width 192 height 34
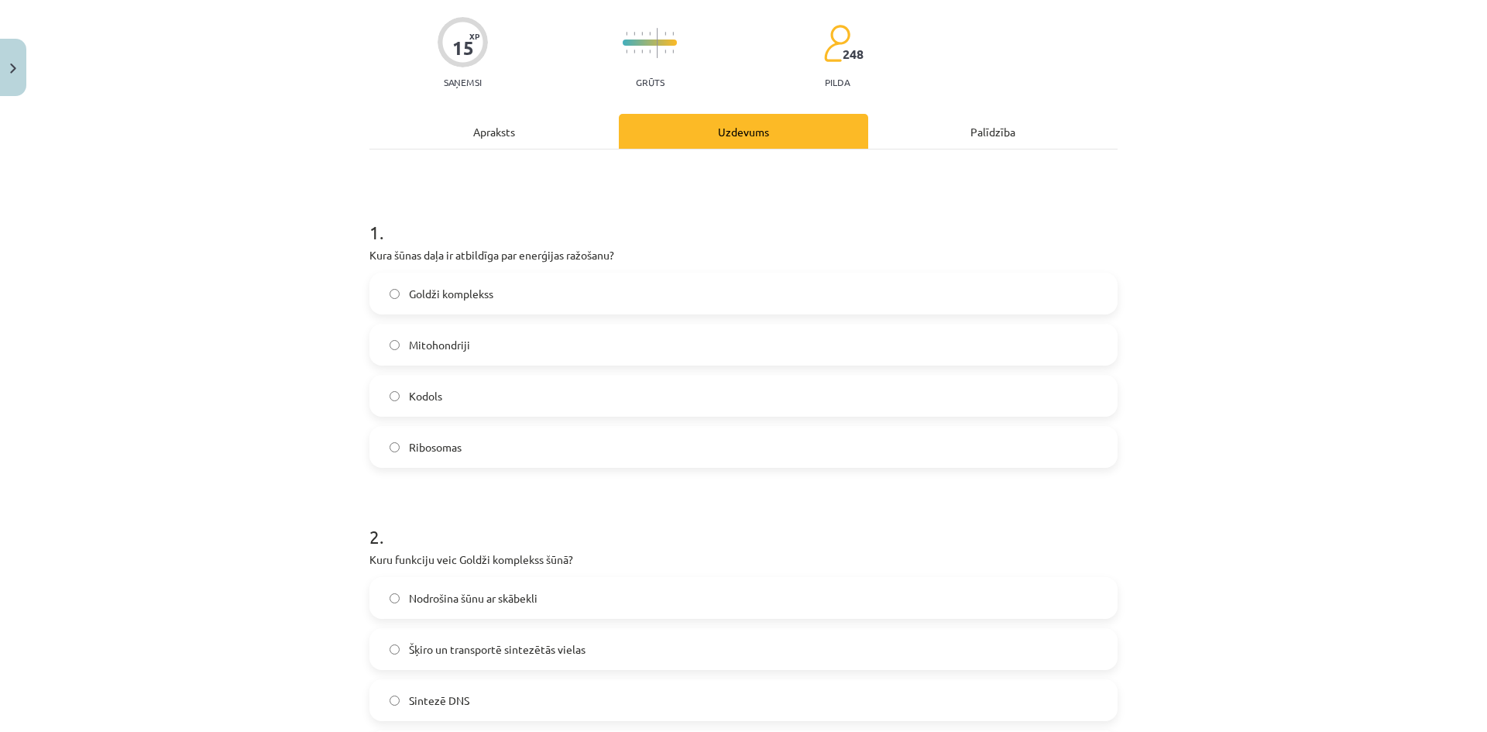
scroll to position [39, 0]
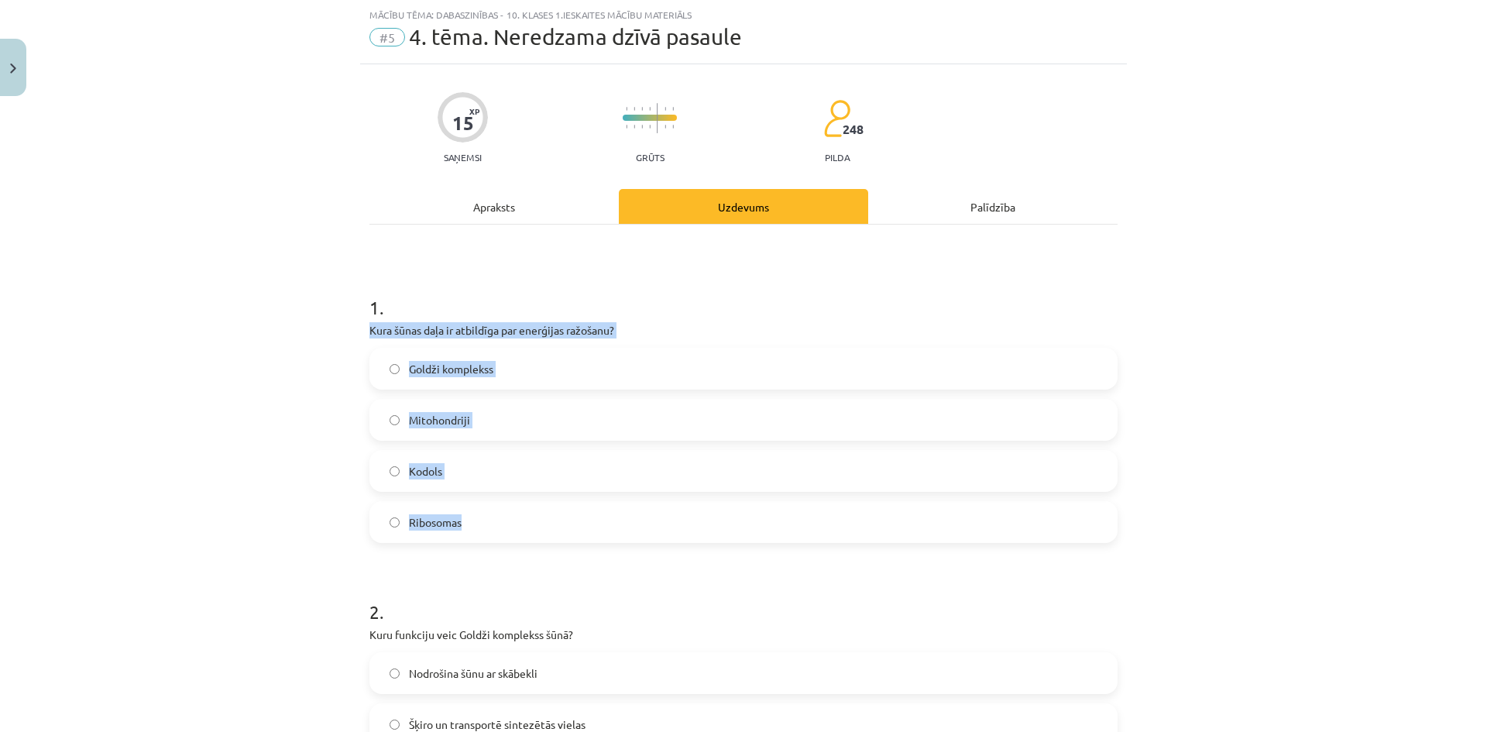
drag, startPoint x: 363, startPoint y: 329, endPoint x: 623, endPoint y: 518, distance: 321.7
copy div "Kura šūnas daļa ir atbildīga par enerģijas ražošanu? Goldži komplekss Mitohondr…"
click at [459, 583] on h1 "2 ." at bounding box center [744, 598] width 748 height 48
click at [460, 418] on span "Mitohondriji" at bounding box center [439, 420] width 61 height 16
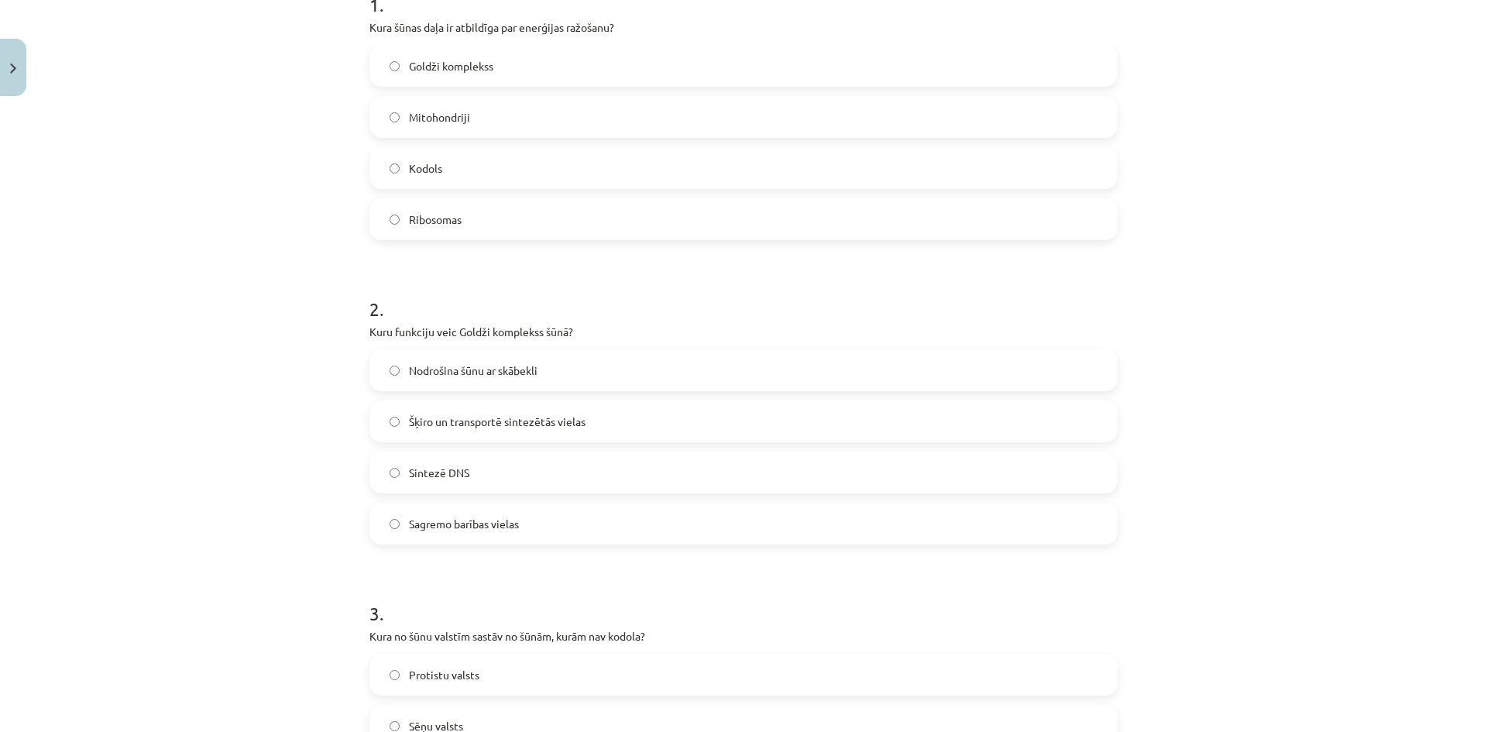
scroll to position [349, 0]
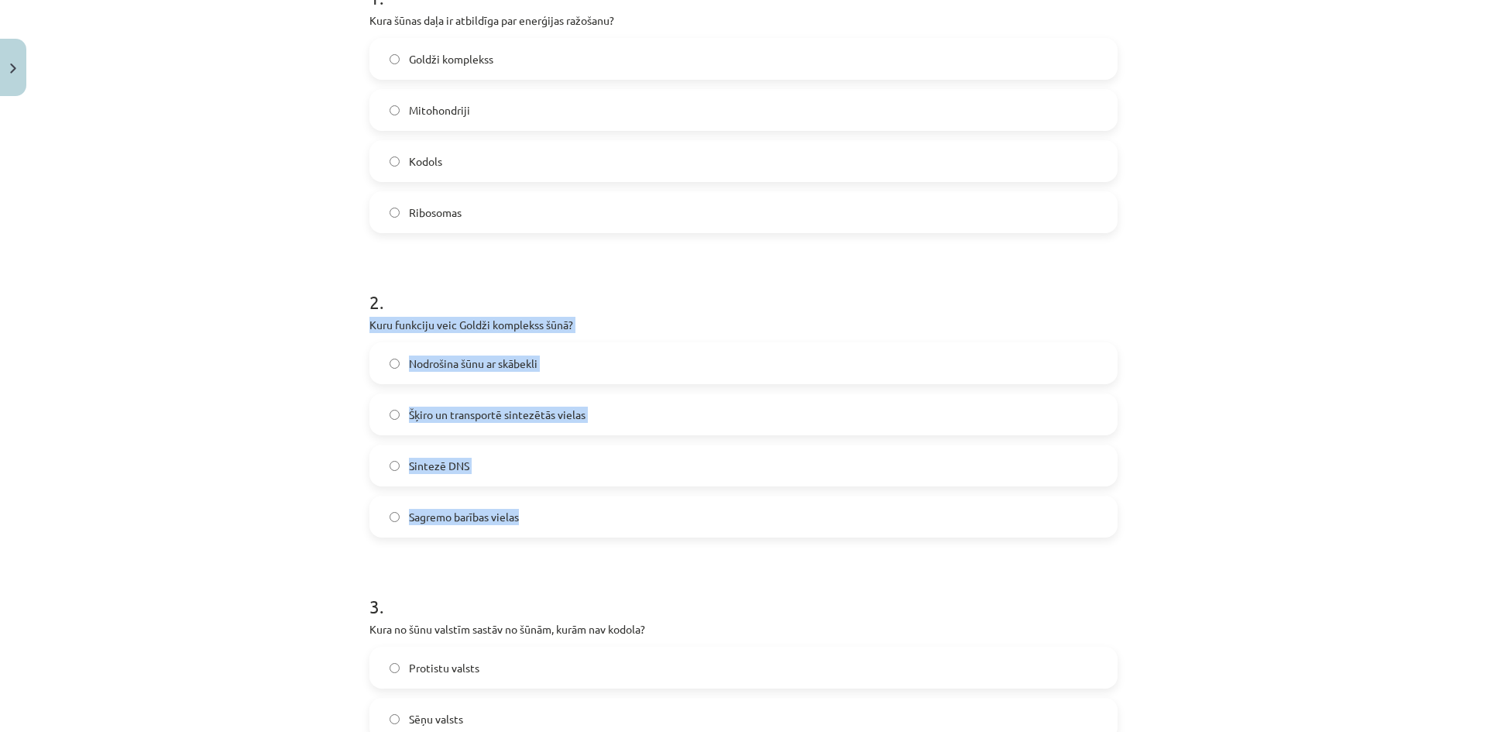
drag, startPoint x: 364, startPoint y: 327, endPoint x: 591, endPoint y: 511, distance: 292.4
click at [591, 511] on div "2 . Kuru funkciju veic Goldži komplekss šūnā? Nodrošina šūnu ar skābekli Šķiro …" at bounding box center [744, 400] width 748 height 273
copy div "Kuru funkciju veic Goldži komplekss šūnā? Nodrošina šūnu ar skābekli Šķiro un t…"
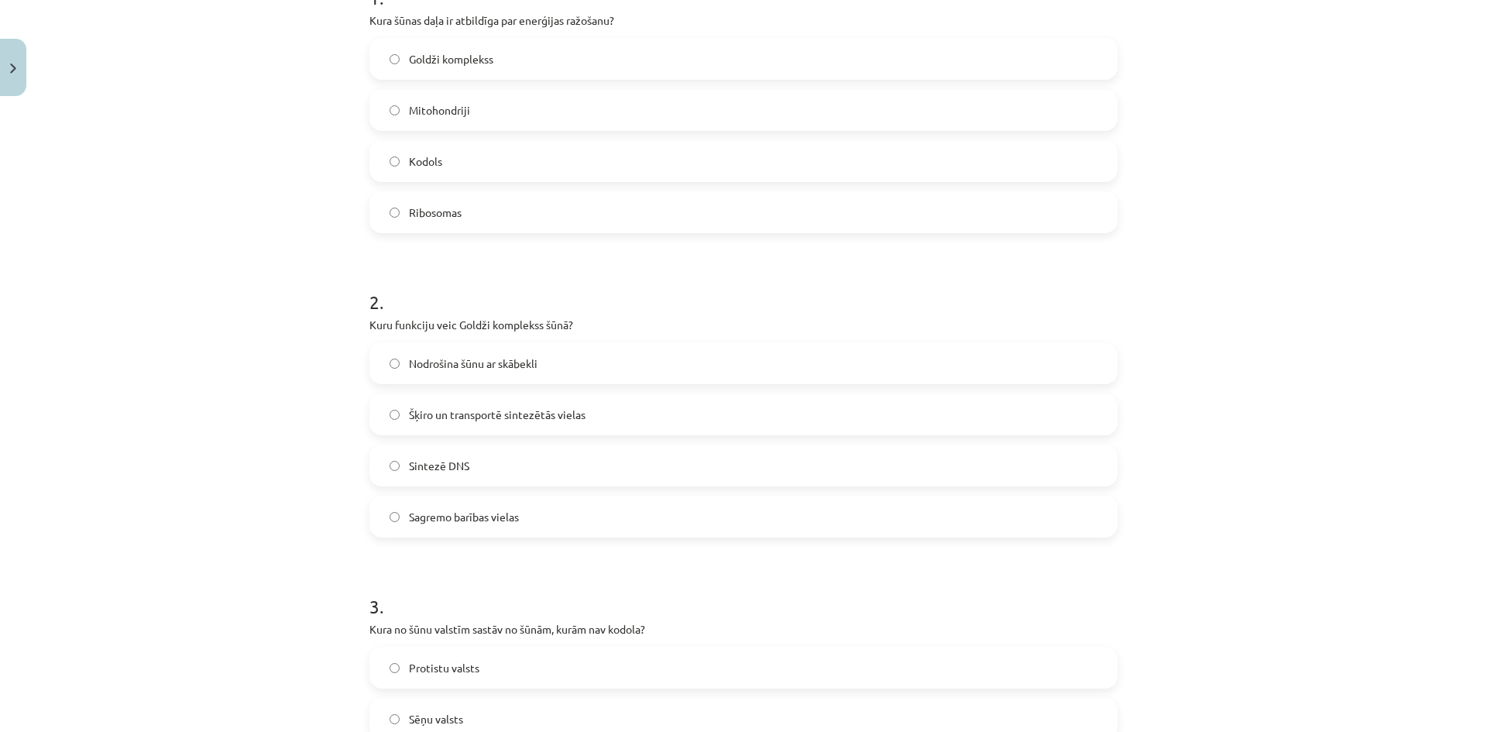
click at [831, 604] on h1 "3 ." at bounding box center [744, 593] width 748 height 48
click at [530, 414] on span "Šķiro un transportē sintezētās vielas" at bounding box center [497, 415] width 177 height 16
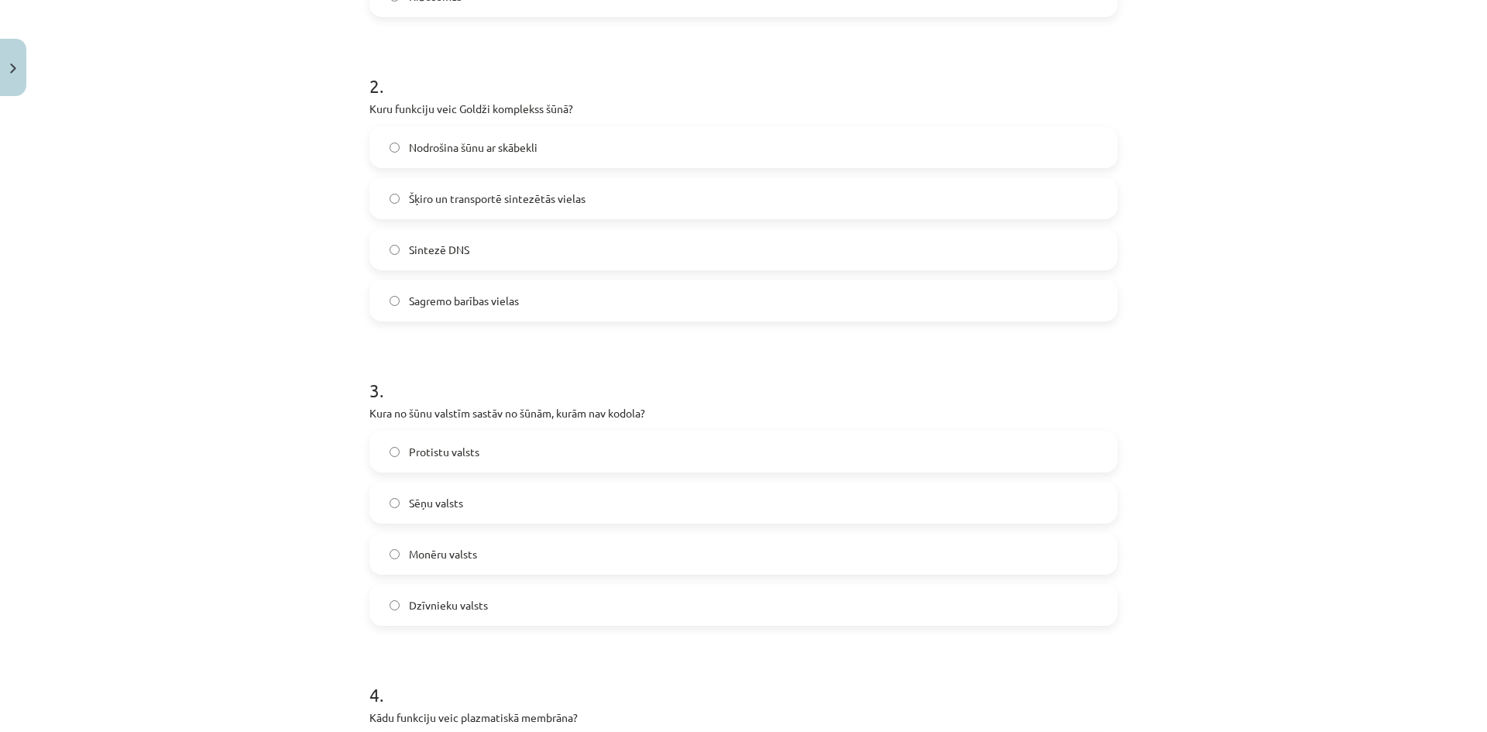
scroll to position [581, 0]
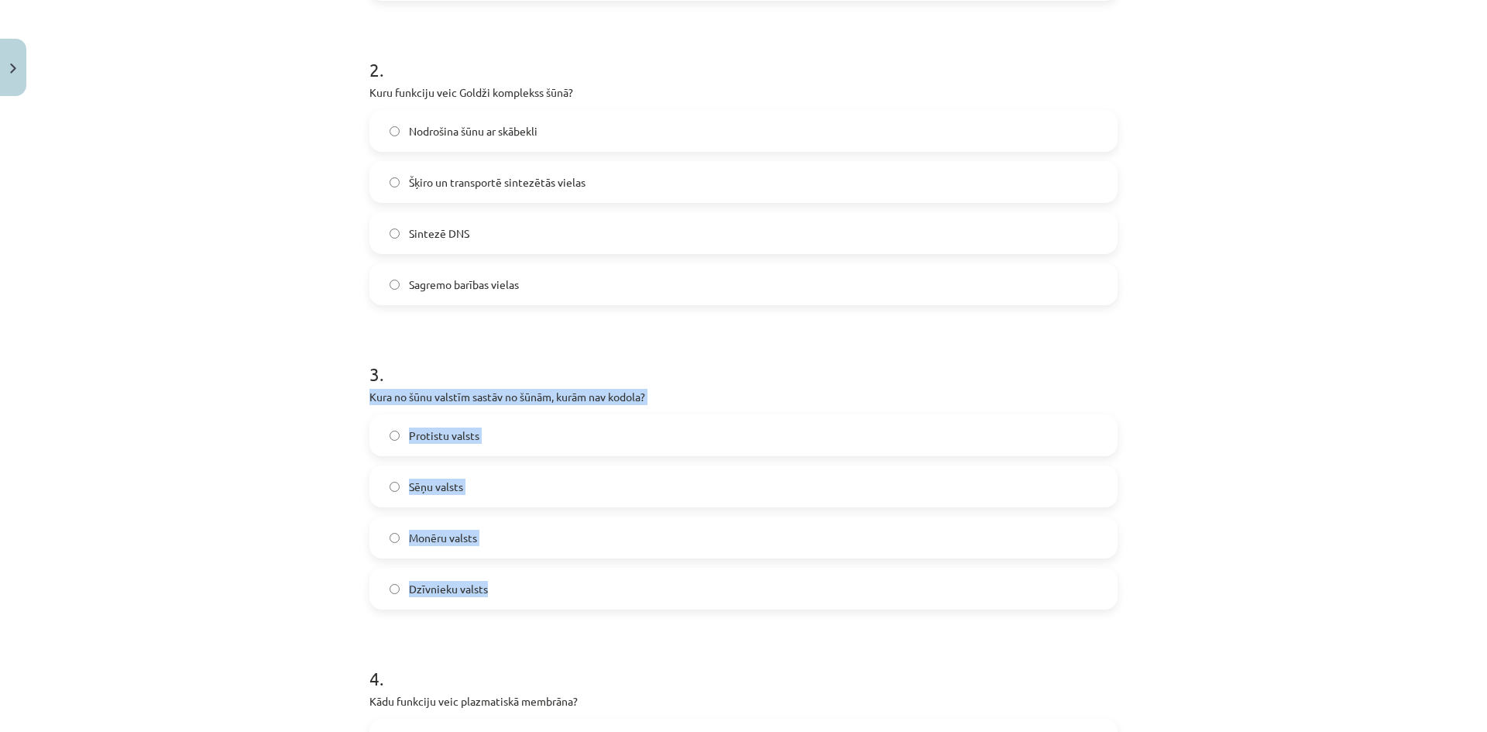
drag, startPoint x: 359, startPoint y: 389, endPoint x: 615, endPoint y: 580, distance: 319.9
click at [615, 580] on div "15 XP Saņemsi Grūts 248 pilda Apraksts Uzdevums Palīdzība 1 . Kura šūnas daļa i…" at bounding box center [743, 440] width 767 height 1837
copy div "Kura no šūnu valstīm sastāv no šūnām, kurām nav kodola? Protistu valsts Sēņu va…"
click at [460, 543] on span "Monēru valsts" at bounding box center [443, 538] width 68 height 16
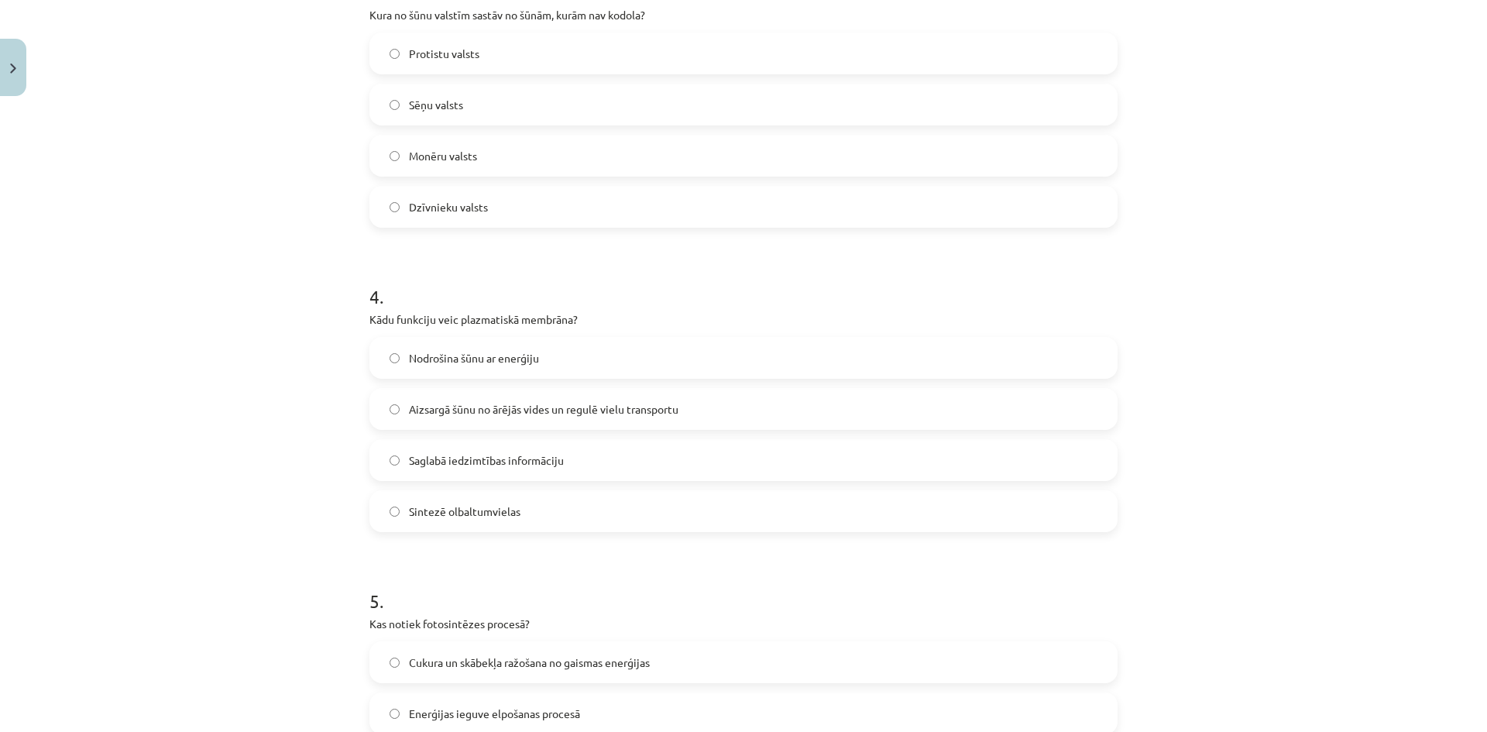
scroll to position [1123, 0]
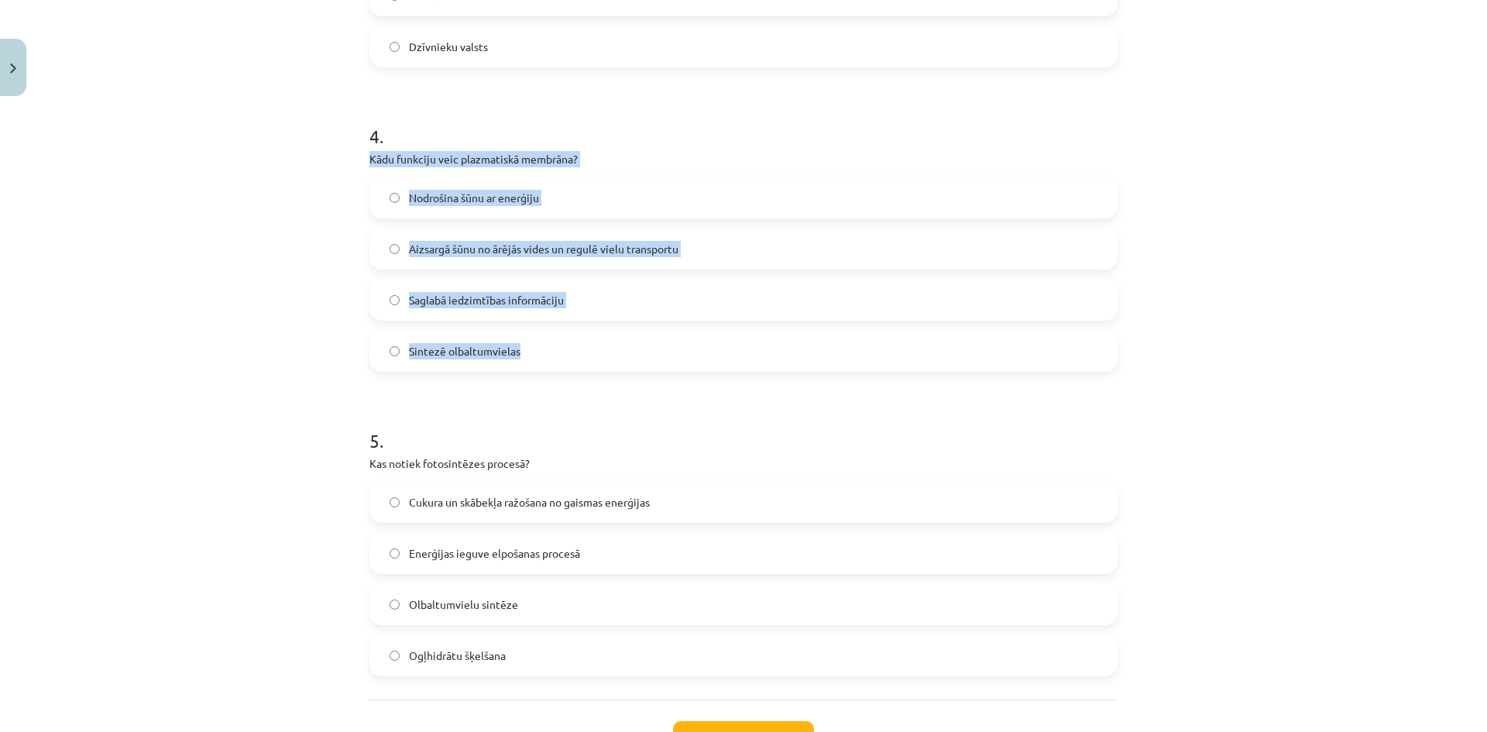
drag, startPoint x: 395, startPoint y: 156, endPoint x: 570, endPoint y: 348, distance: 259.9
copy div "Kādu funkciju veic plazmatiskā membrāna? Nodrošina šūnu ar enerģiju Aizsargā šū…"
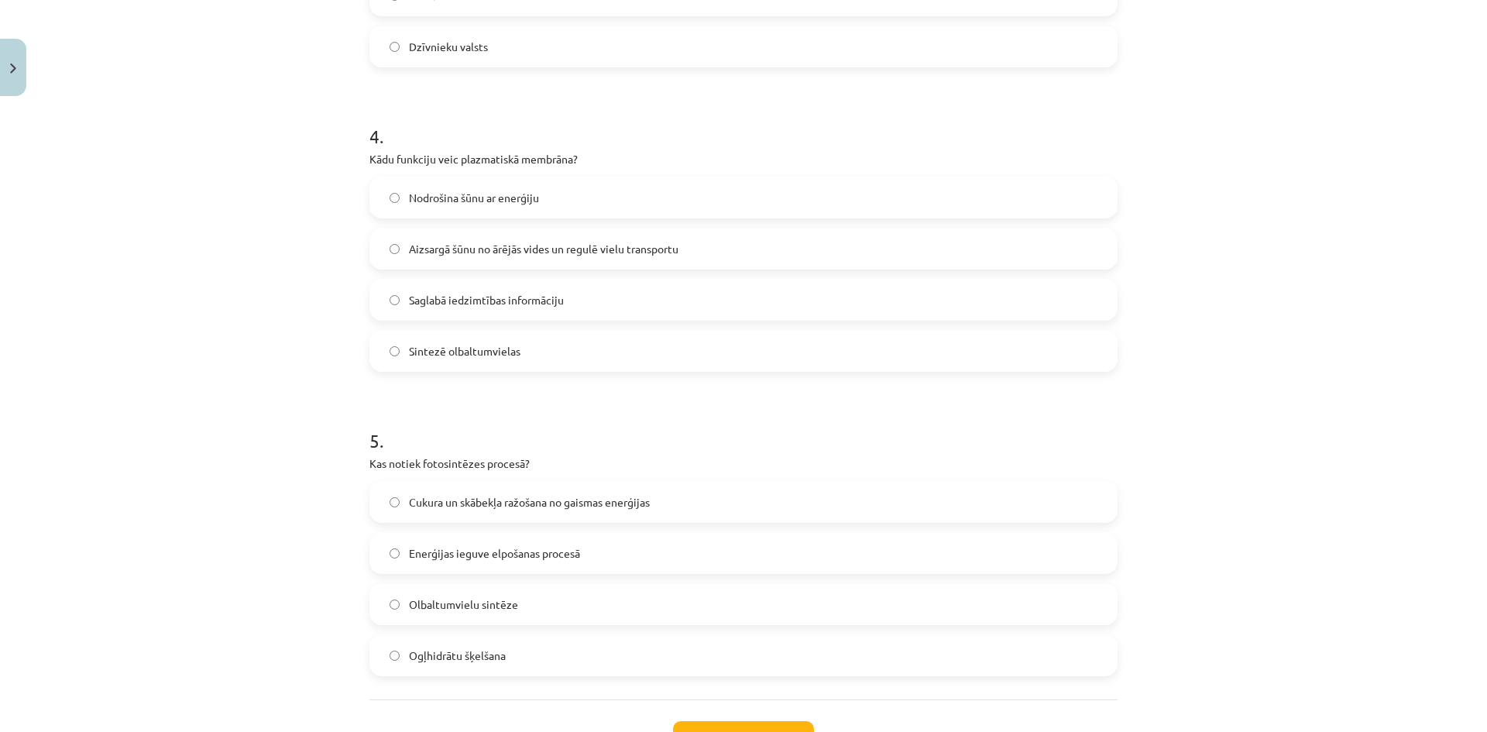
click at [617, 440] on h1 "5 ." at bounding box center [744, 427] width 748 height 48
click at [518, 253] on span "Aizsargā šūnu no ārējās vides un regulē vielu transportu" at bounding box center [544, 249] width 270 height 16
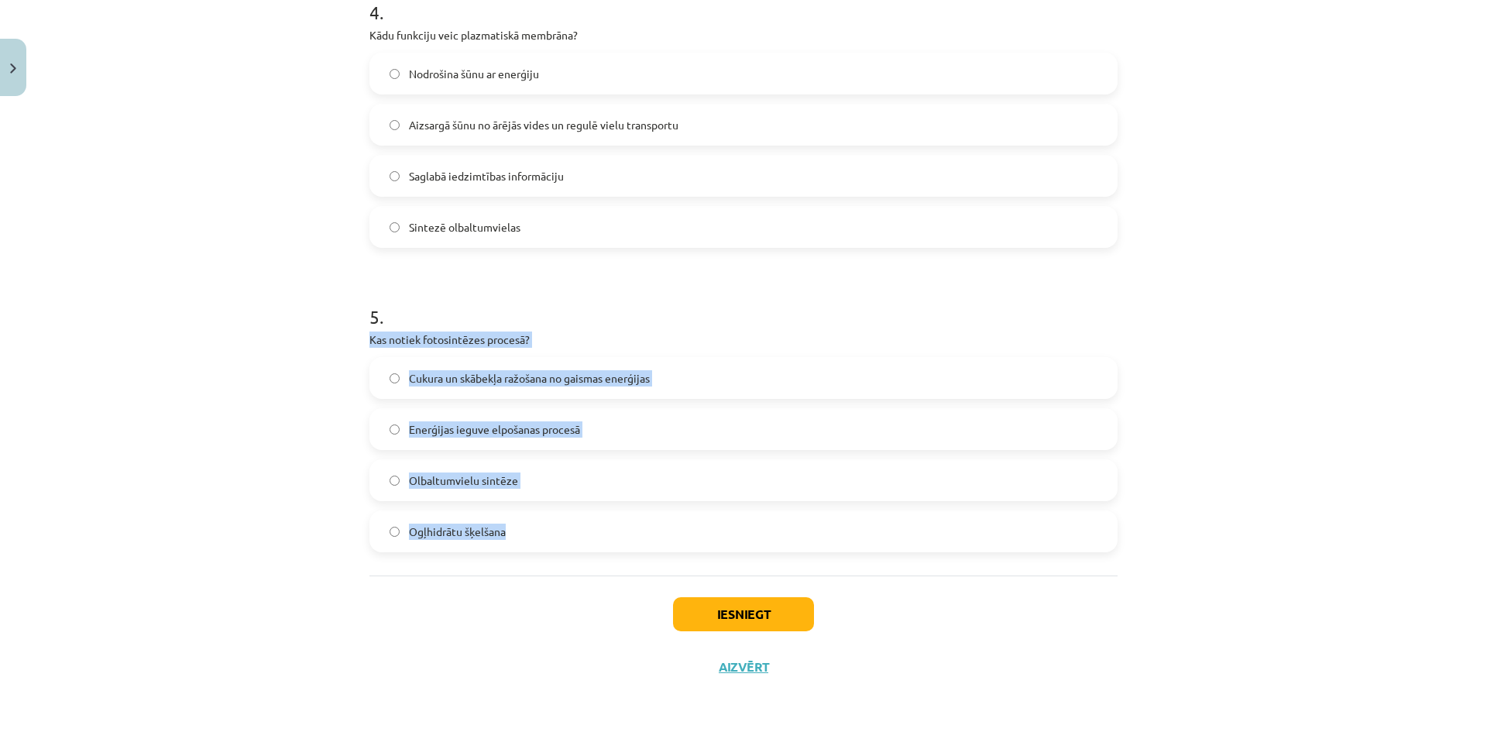
drag, startPoint x: 357, startPoint y: 334, endPoint x: 548, endPoint y: 542, distance: 282.4
copy div "Kas notiek fotosintēzes procesā? Cukura un skābekļa ražošana no gaismas enerģij…"
click at [449, 385] on span "Cukura un skābekļa ražošana no gaismas enerģijas" at bounding box center [529, 378] width 241 height 16
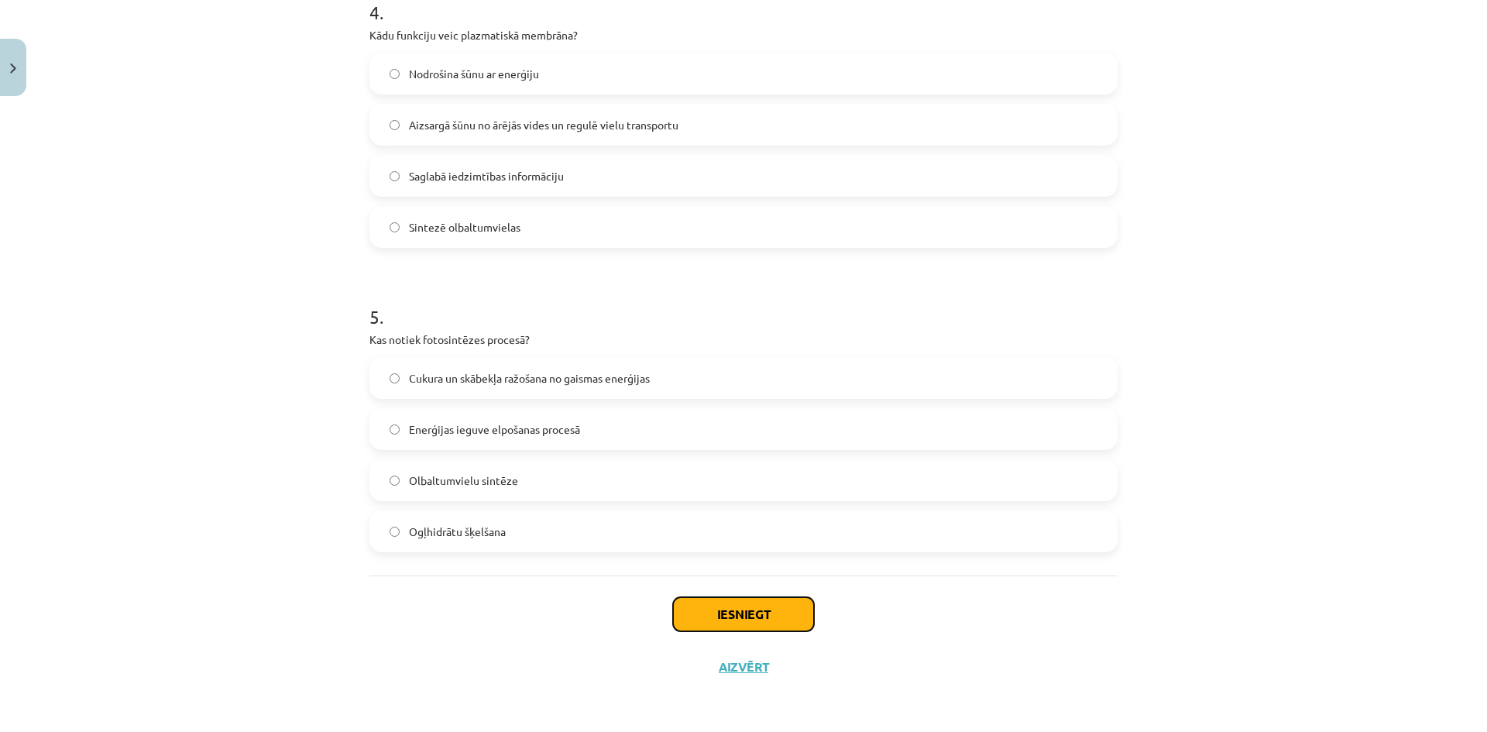
click at [727, 614] on button "Iesniegt" at bounding box center [743, 614] width 141 height 34
click at [453, 423] on span "Enerģijas ieguve elpošanas procesā" at bounding box center [494, 429] width 171 height 16
click at [454, 387] on label "Cukura un skābekļa ražošana no gaismas enerģijas" at bounding box center [743, 378] width 745 height 39
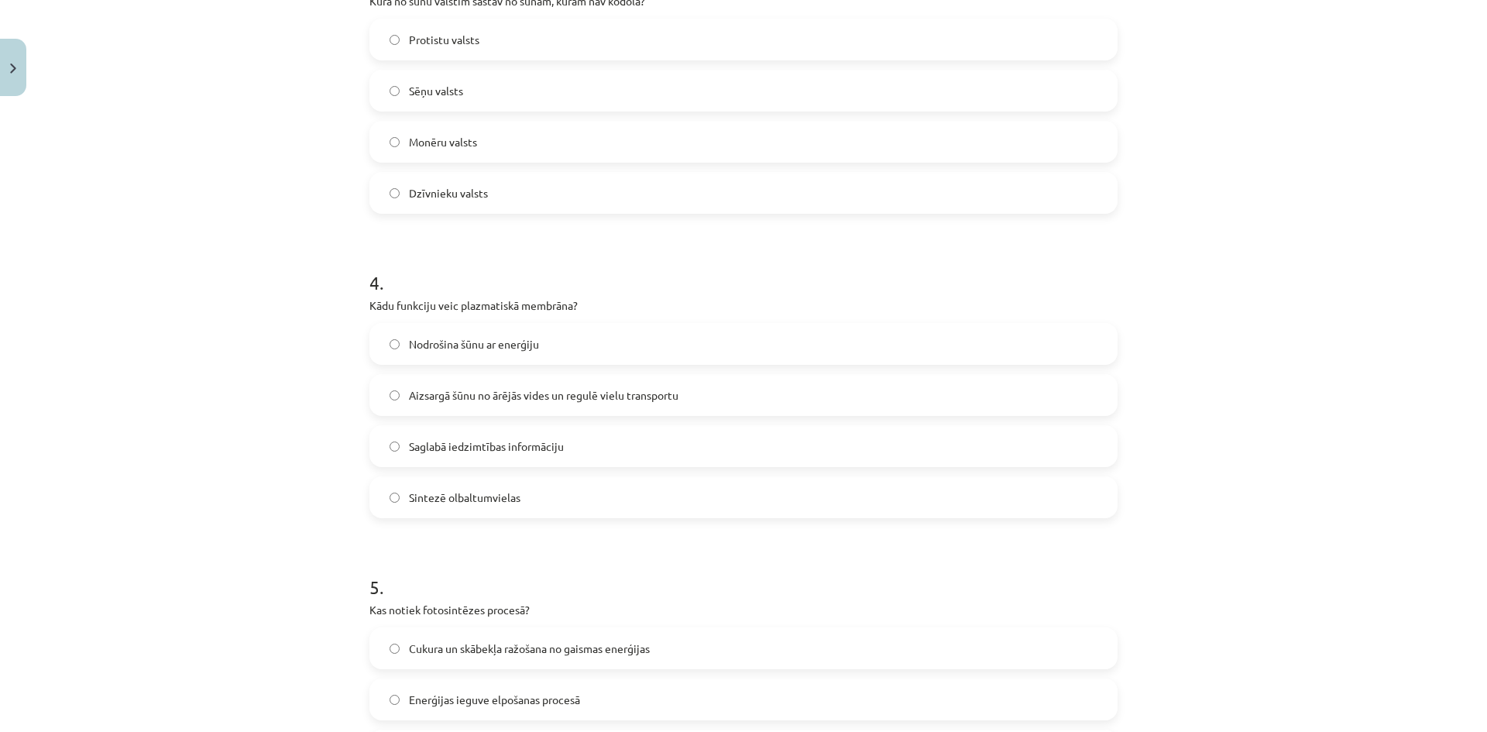
scroll to position [1239, 0]
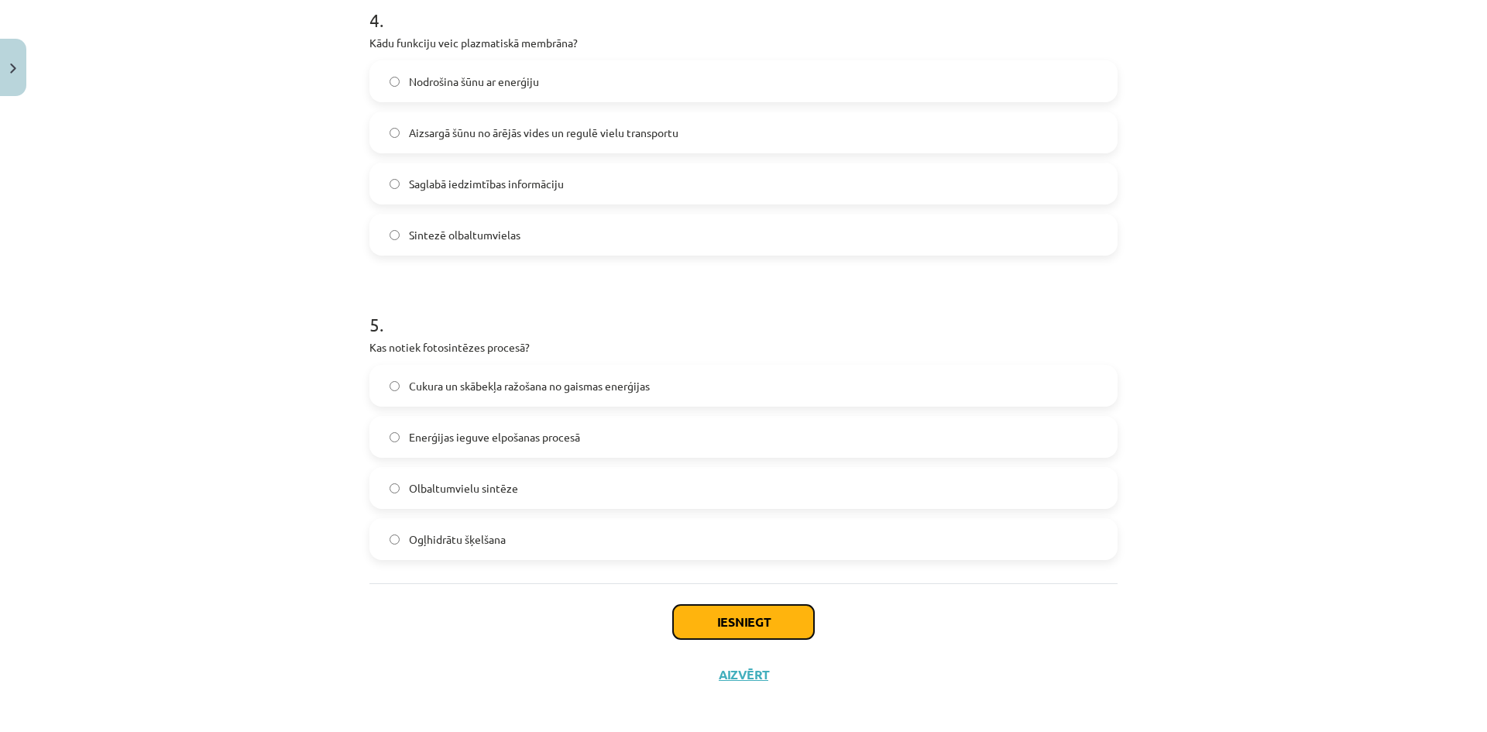
click at [765, 614] on button "Iesniegt" at bounding box center [743, 622] width 141 height 34
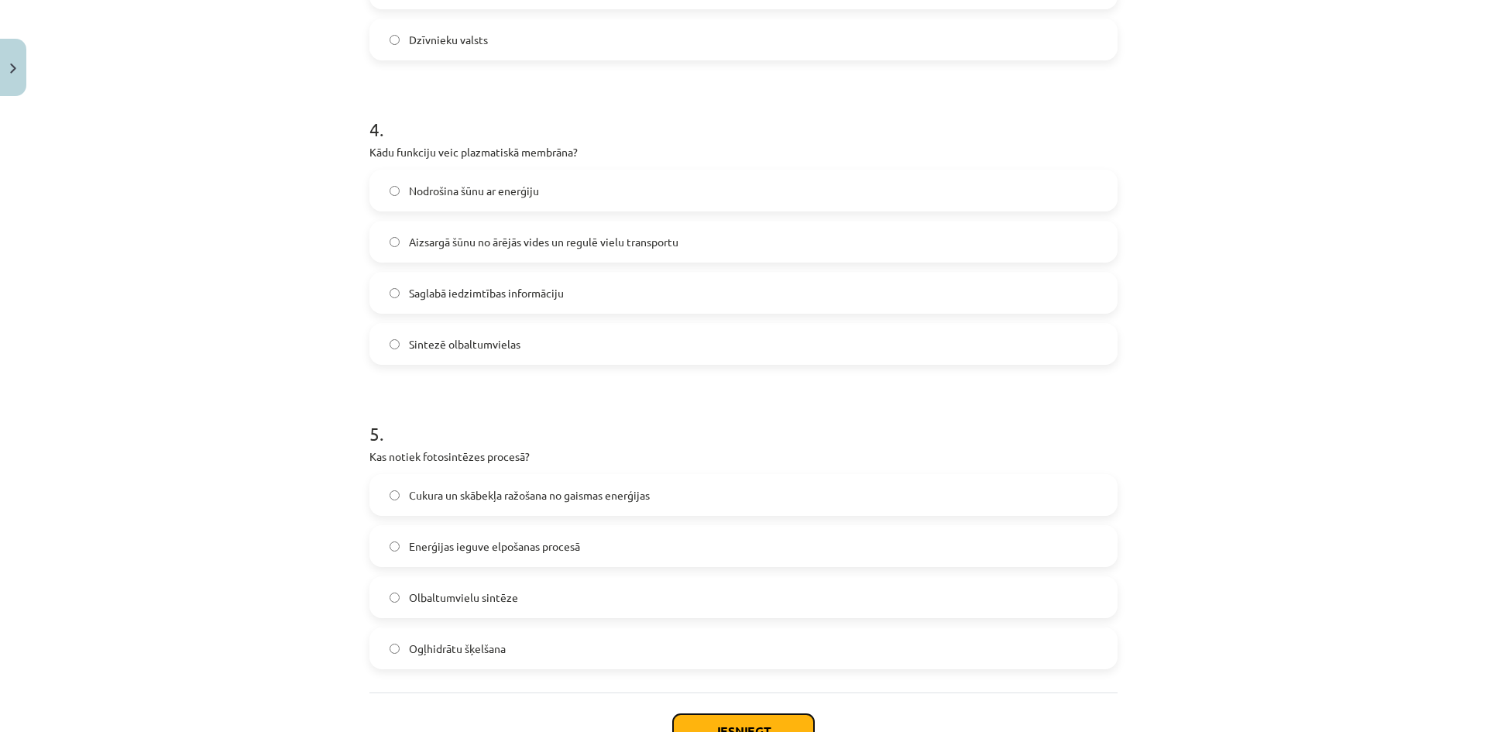
scroll to position [1247, 0]
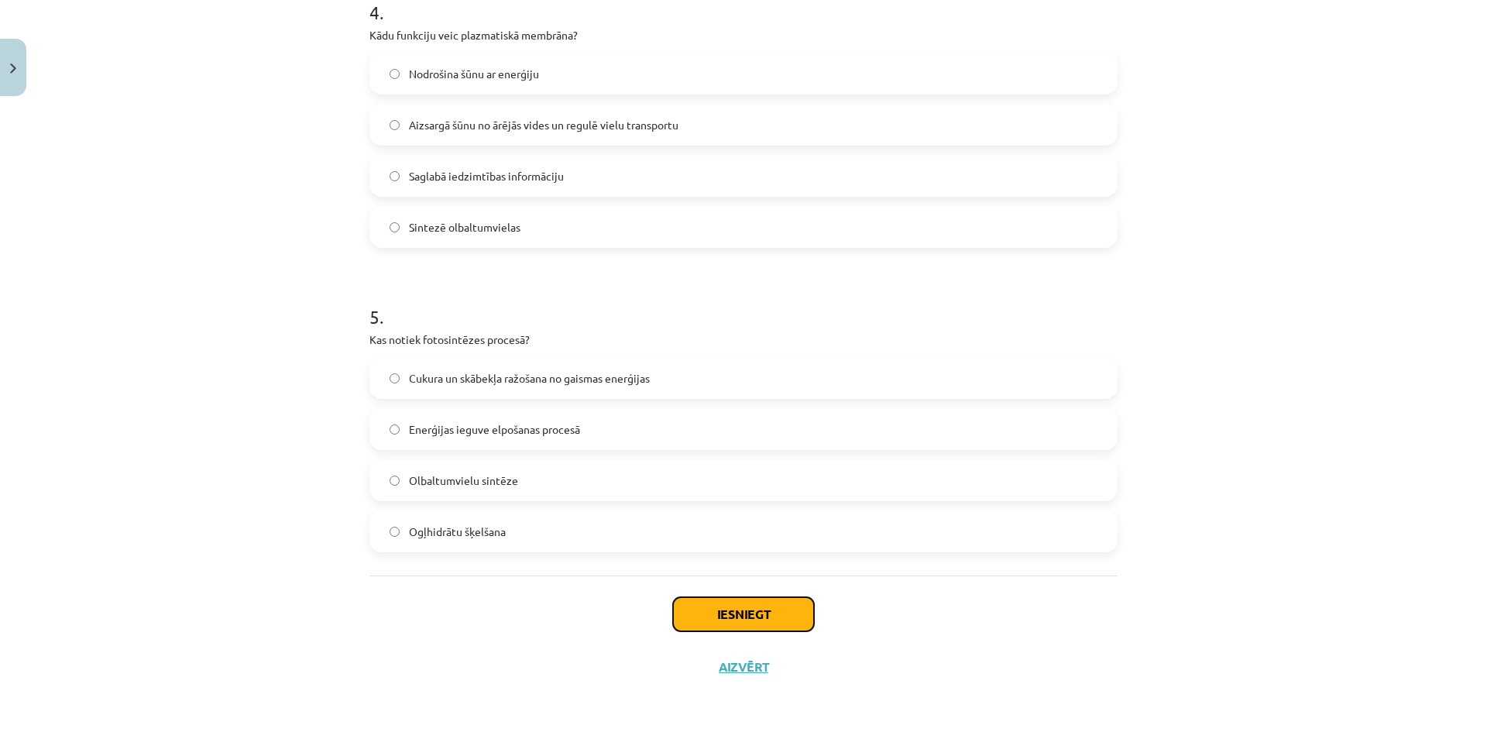
click at [717, 603] on button "Iesniegt" at bounding box center [743, 614] width 141 height 34
click at [720, 614] on button "Iesniegt" at bounding box center [743, 614] width 141 height 34
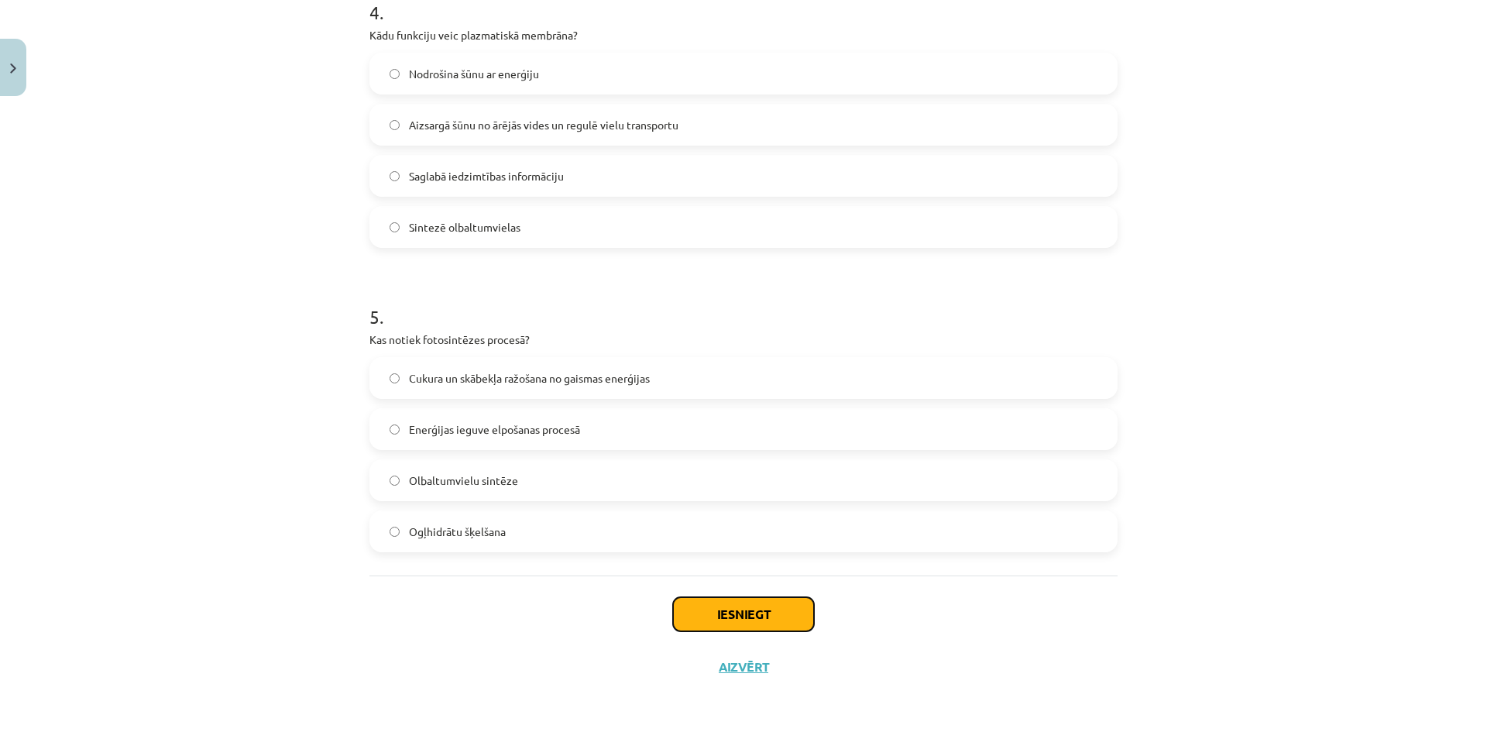
click at [720, 614] on button "Iesniegt" at bounding box center [743, 614] width 141 height 34
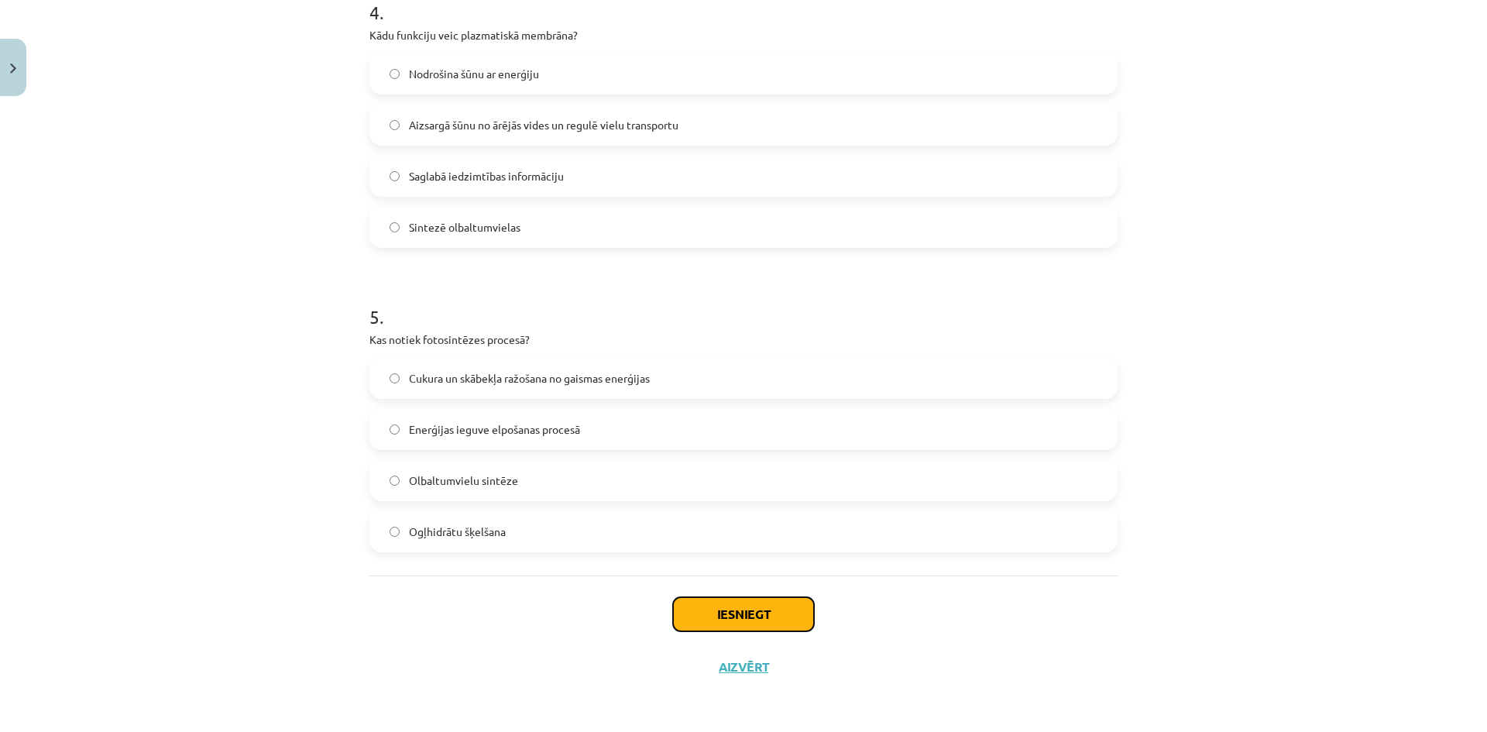
click at [720, 614] on button "Iesniegt" at bounding box center [743, 614] width 141 height 34
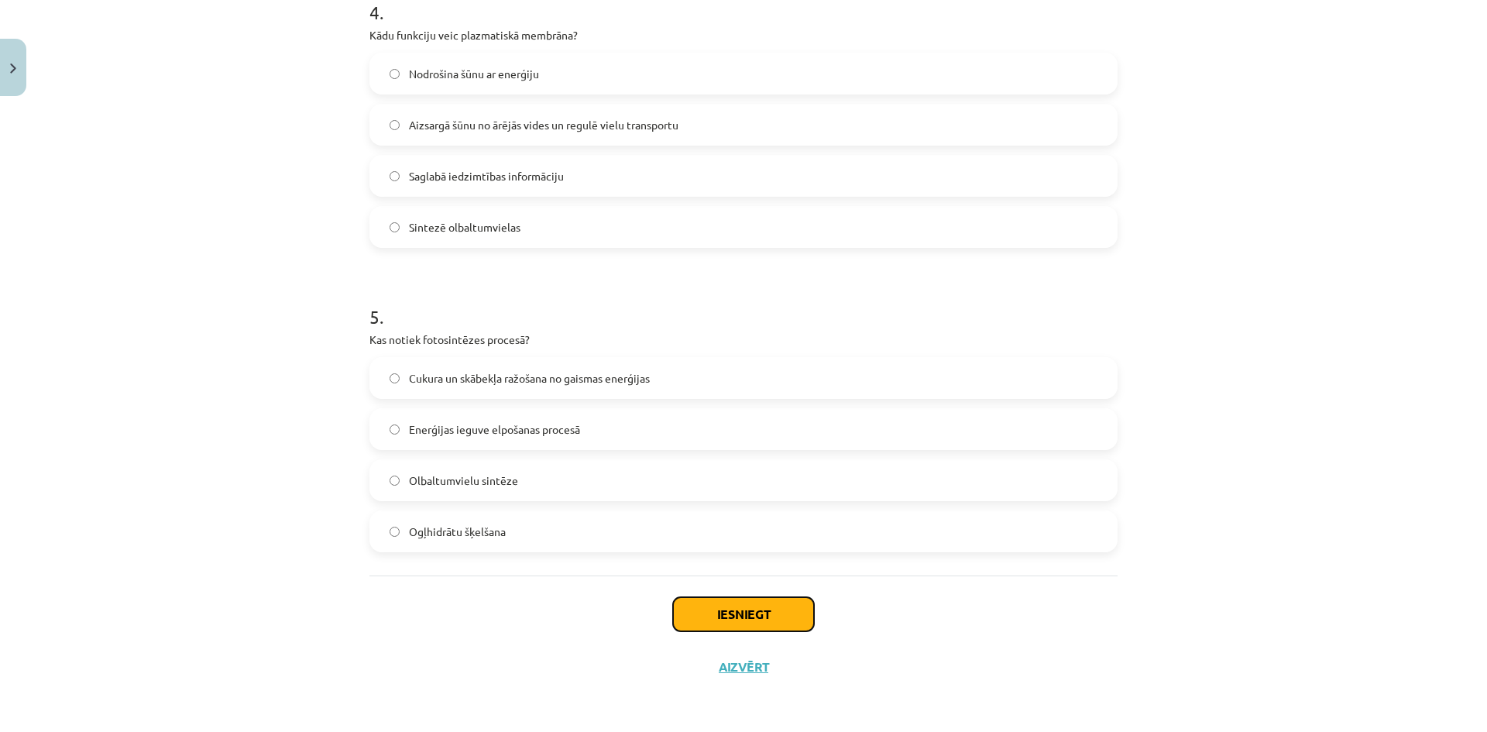
click at [720, 614] on button "Iesniegt" at bounding box center [743, 614] width 141 height 34
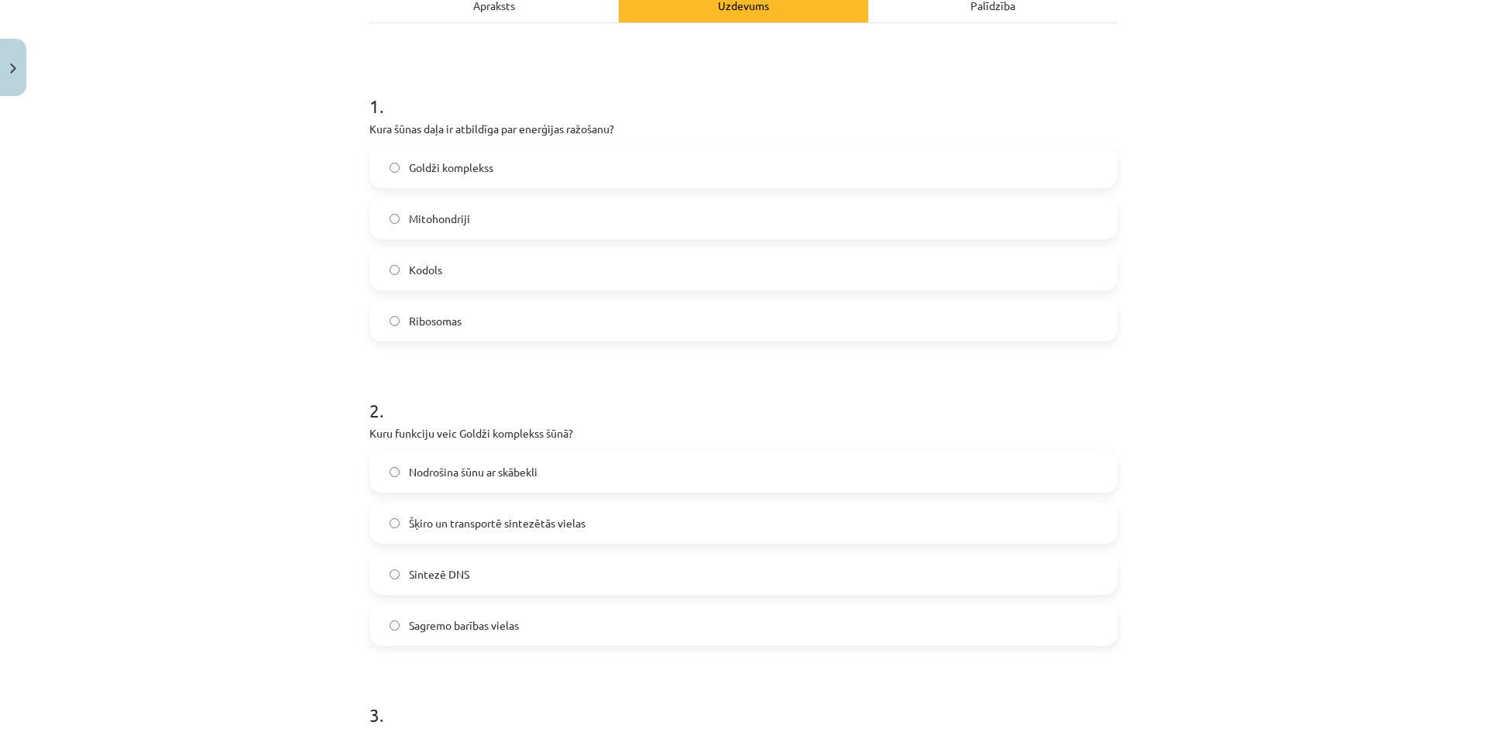
scroll to position [0, 0]
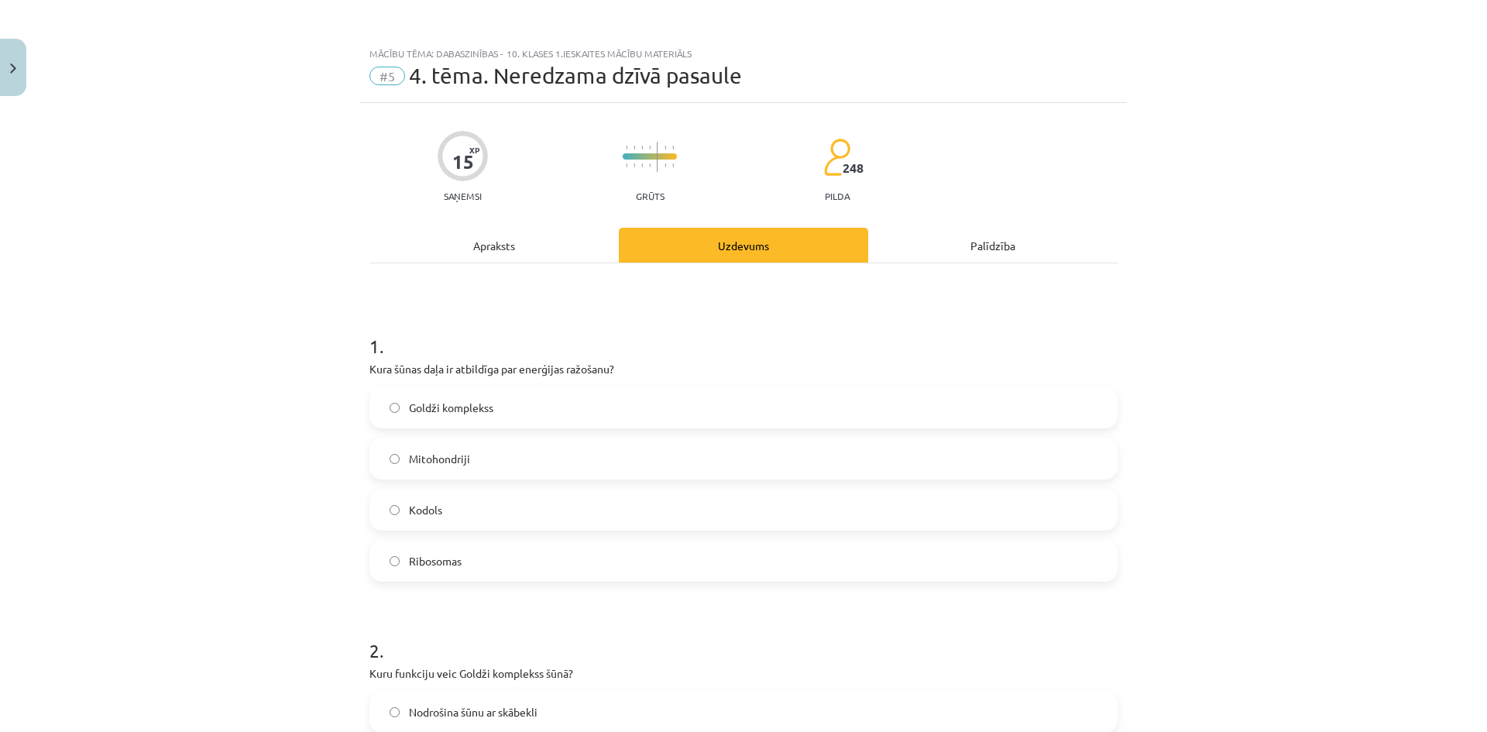
click at [464, 234] on div "Apraksts" at bounding box center [494, 245] width 249 height 35
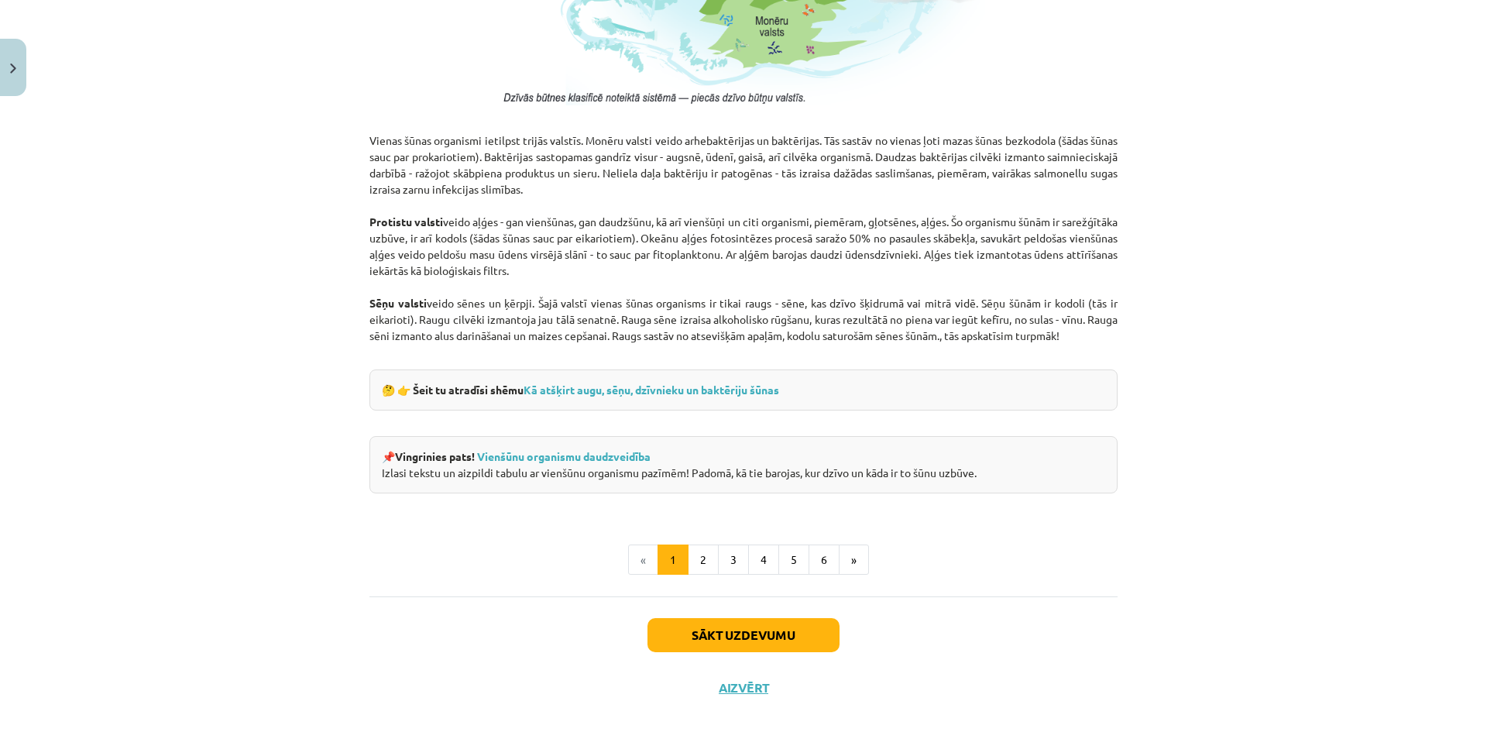
scroll to position [1291, 0]
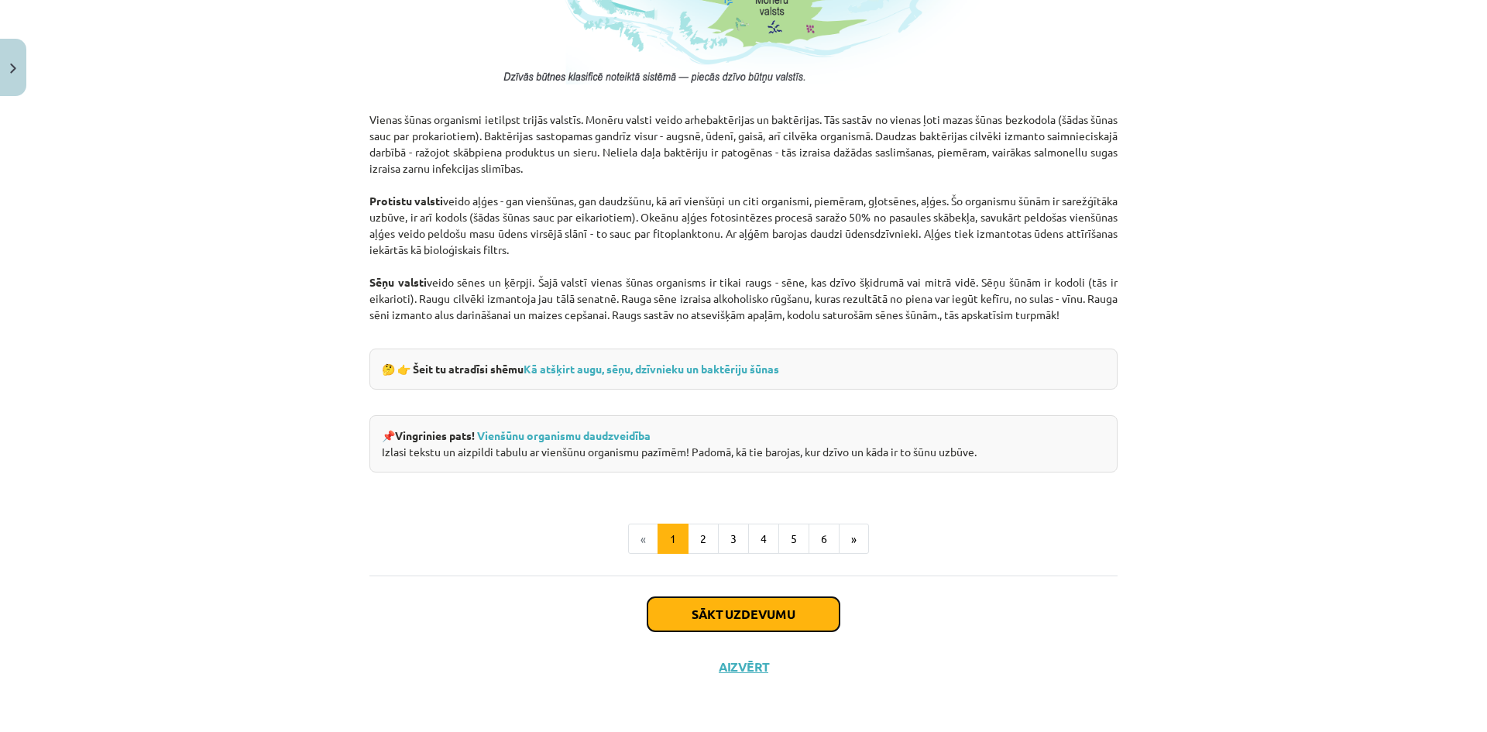
click at [718, 610] on button "Sākt uzdevumu" at bounding box center [744, 614] width 192 height 34
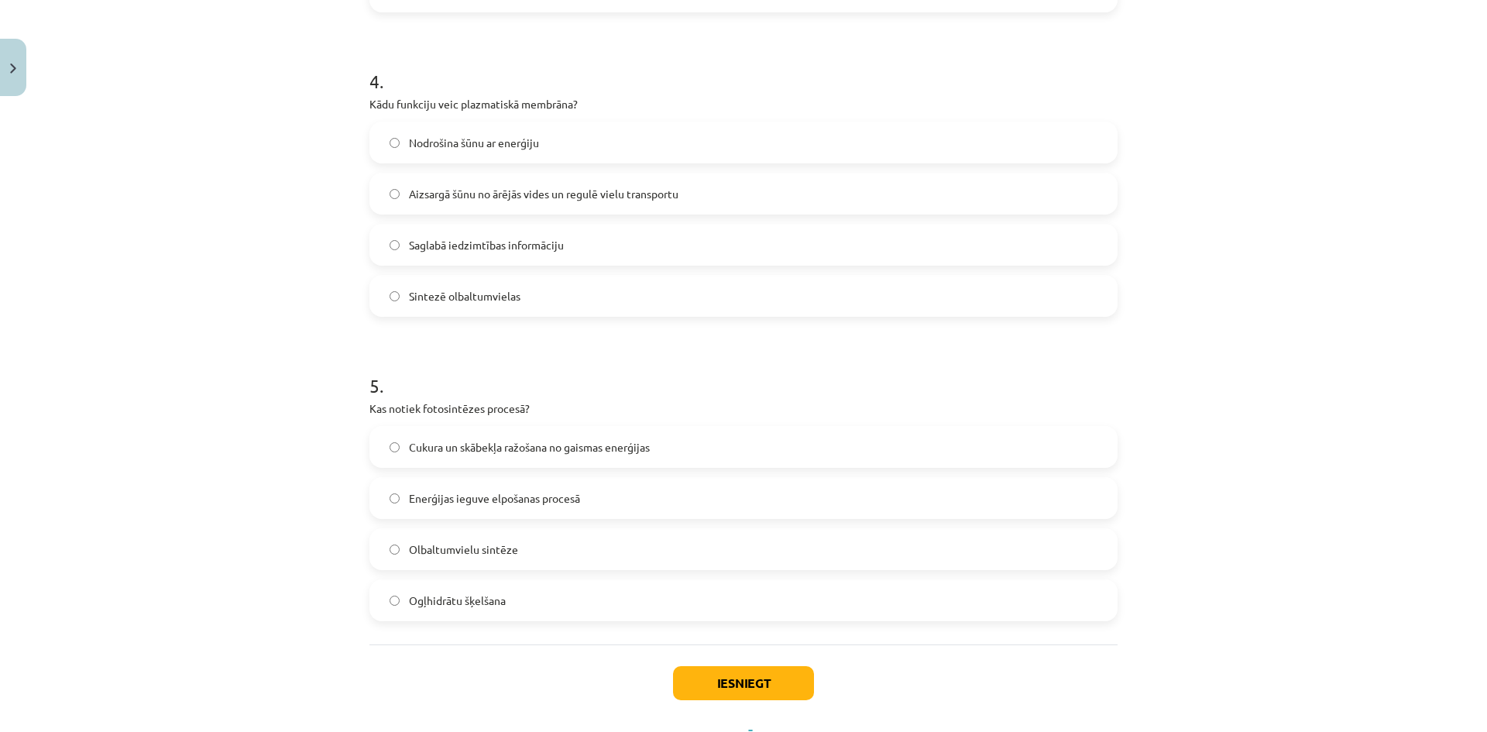
scroll to position [1247, 0]
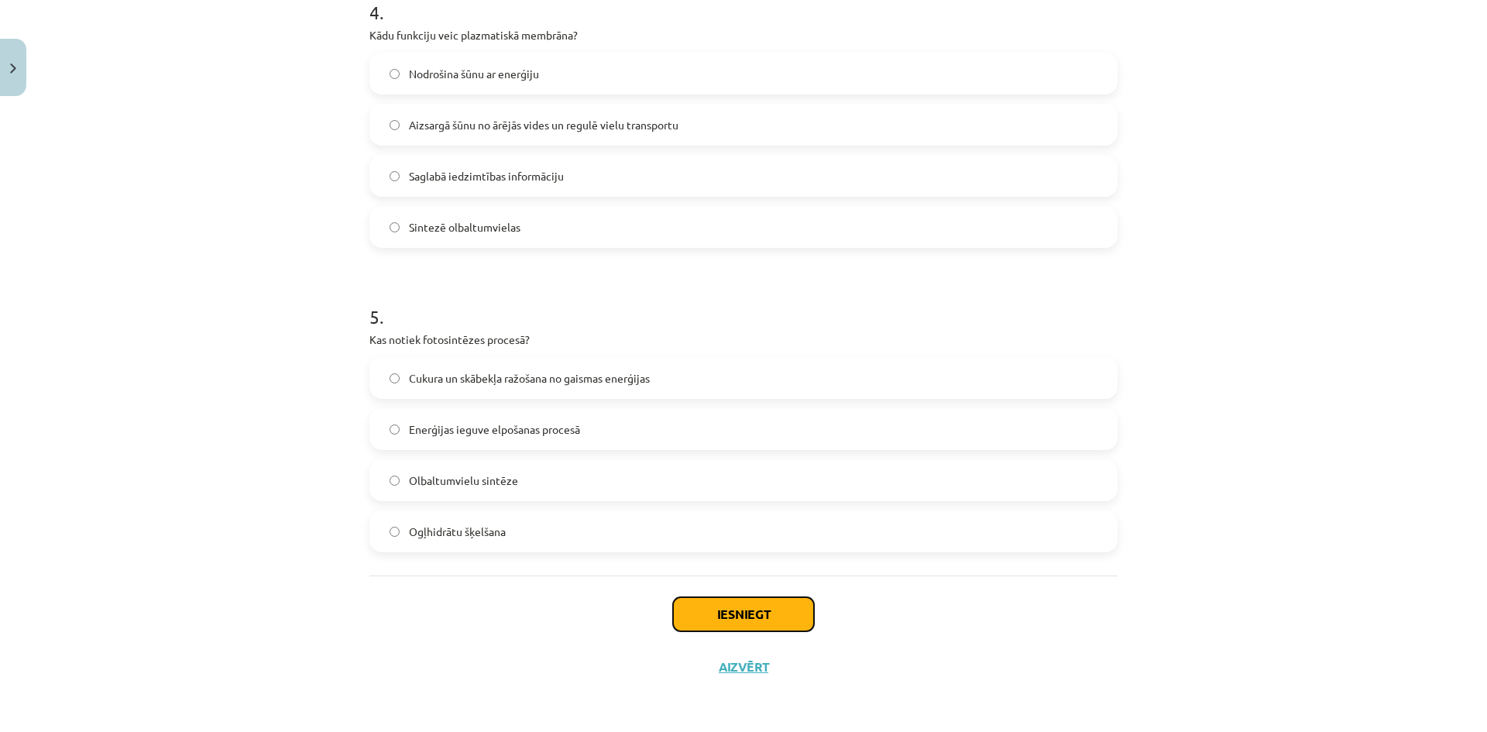
click at [744, 617] on button "Iesniegt" at bounding box center [743, 614] width 141 height 34
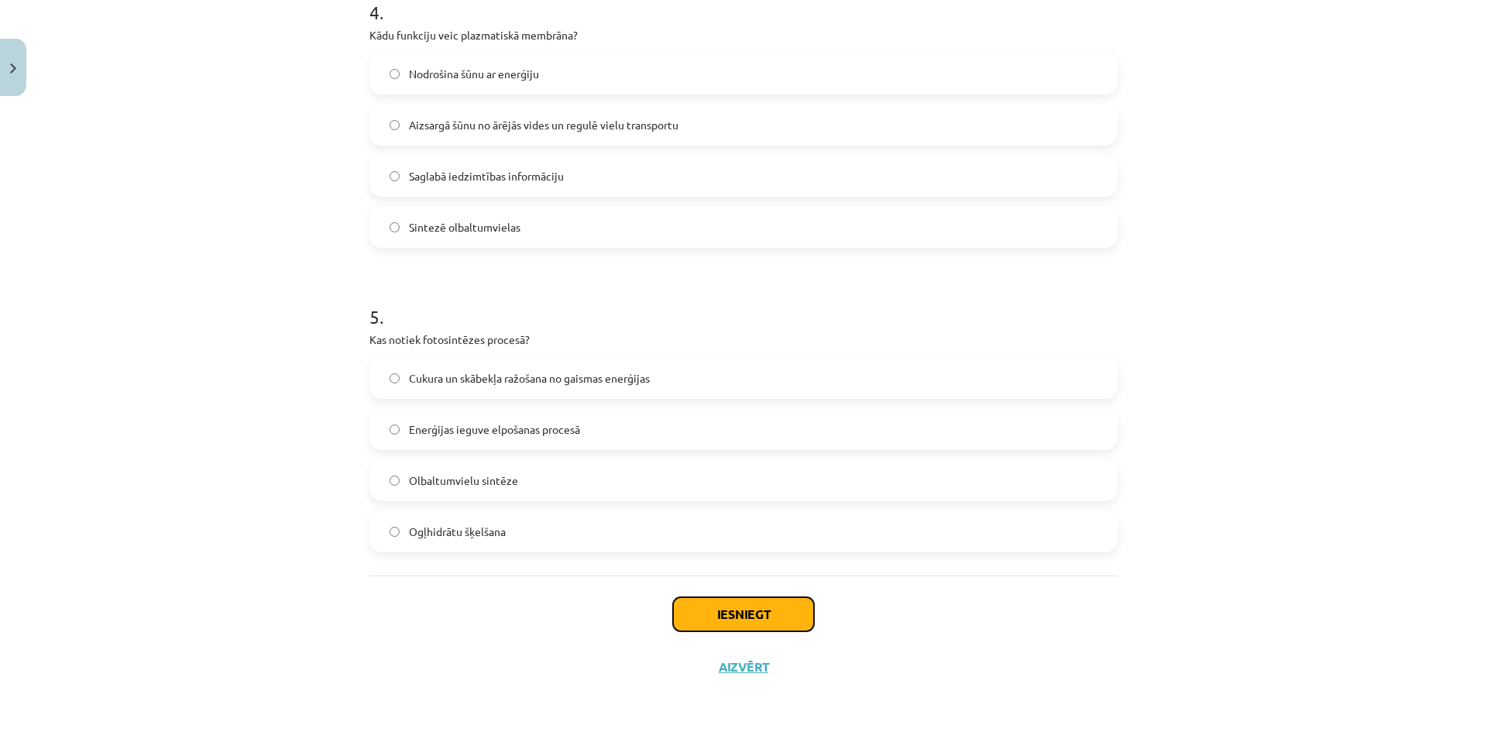
click at [744, 617] on button "Iesniegt" at bounding box center [743, 614] width 141 height 34
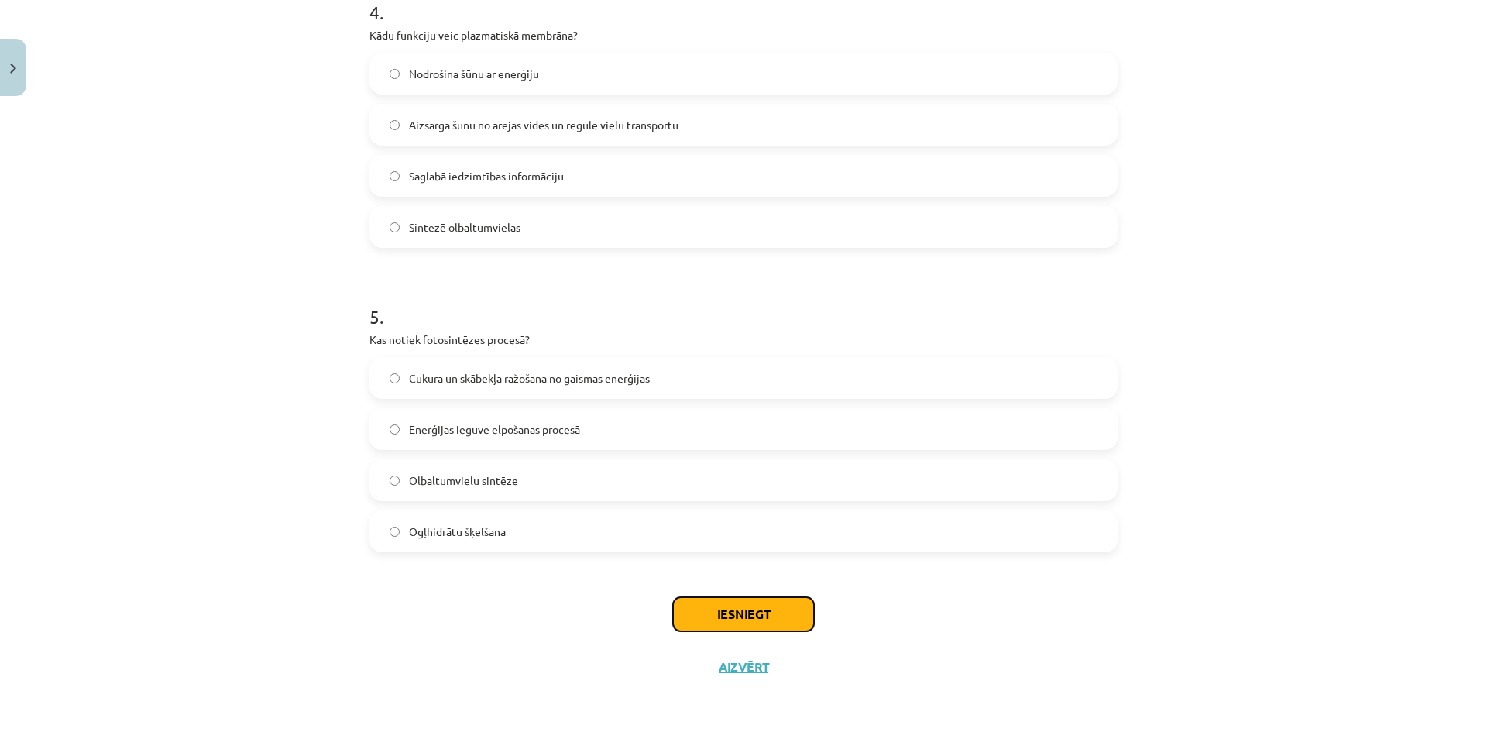
click at [744, 617] on button "Iesniegt" at bounding box center [743, 614] width 141 height 34
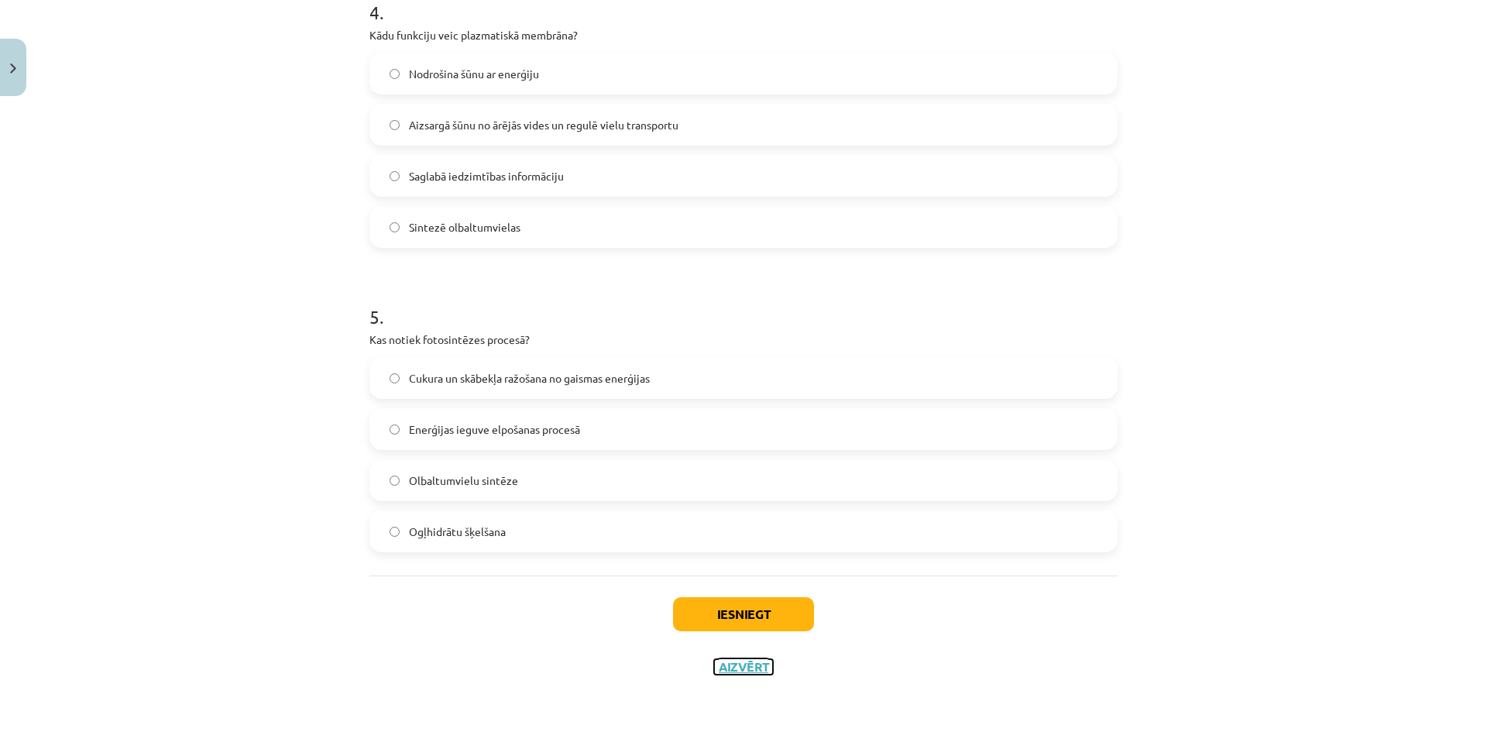
click at [741, 662] on button "Aizvērt" at bounding box center [743, 666] width 59 height 15
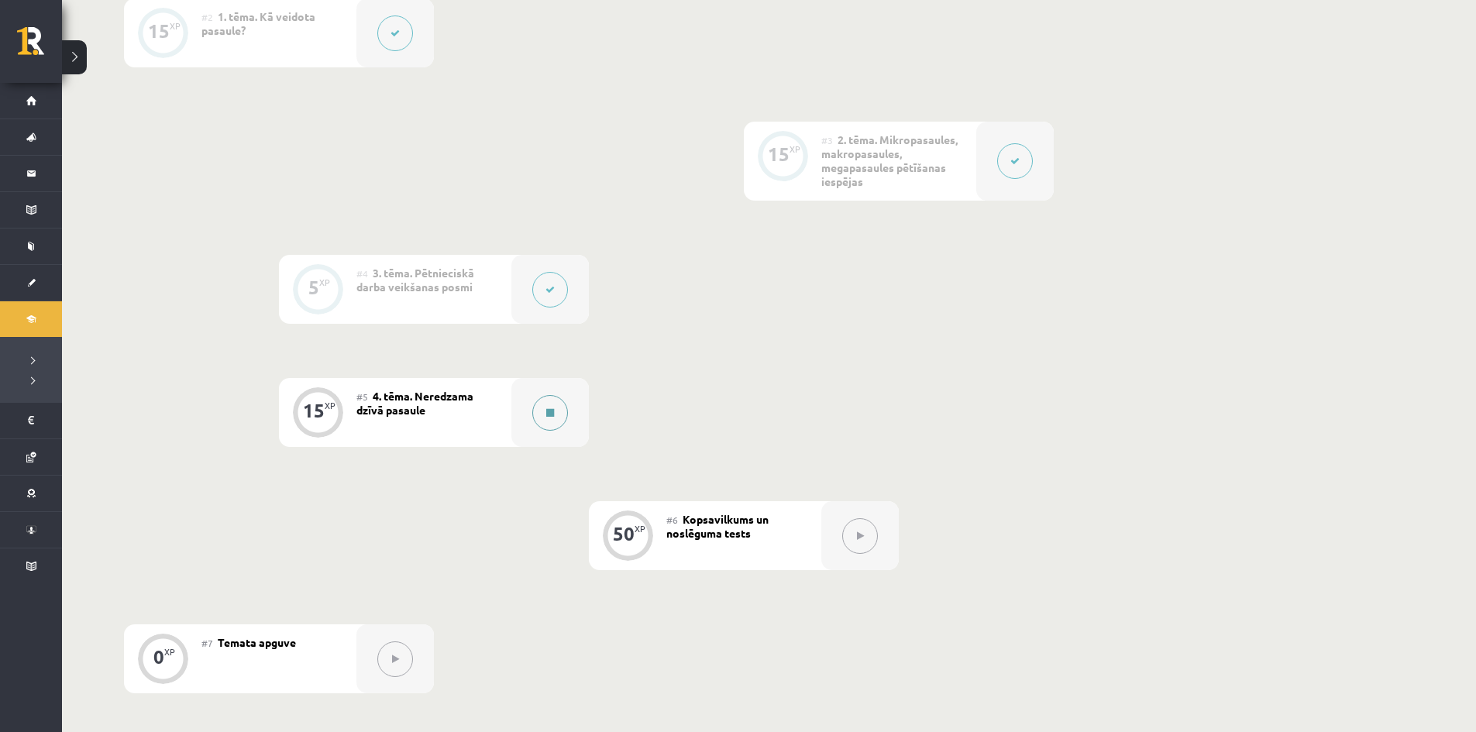
click at [549, 420] on button at bounding box center [550, 413] width 36 height 36
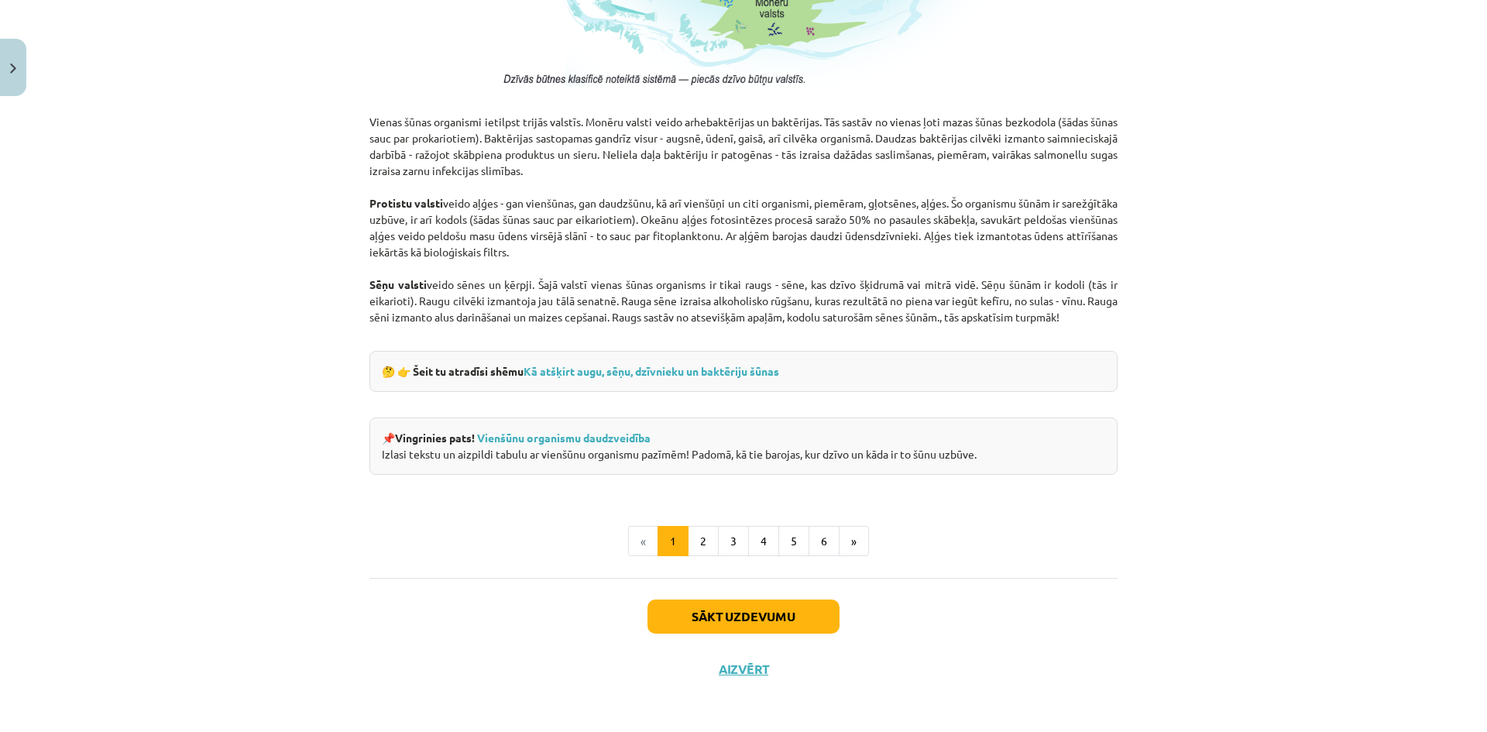
scroll to position [1291, 0]
click at [697, 539] on button "2" at bounding box center [703, 539] width 31 height 31
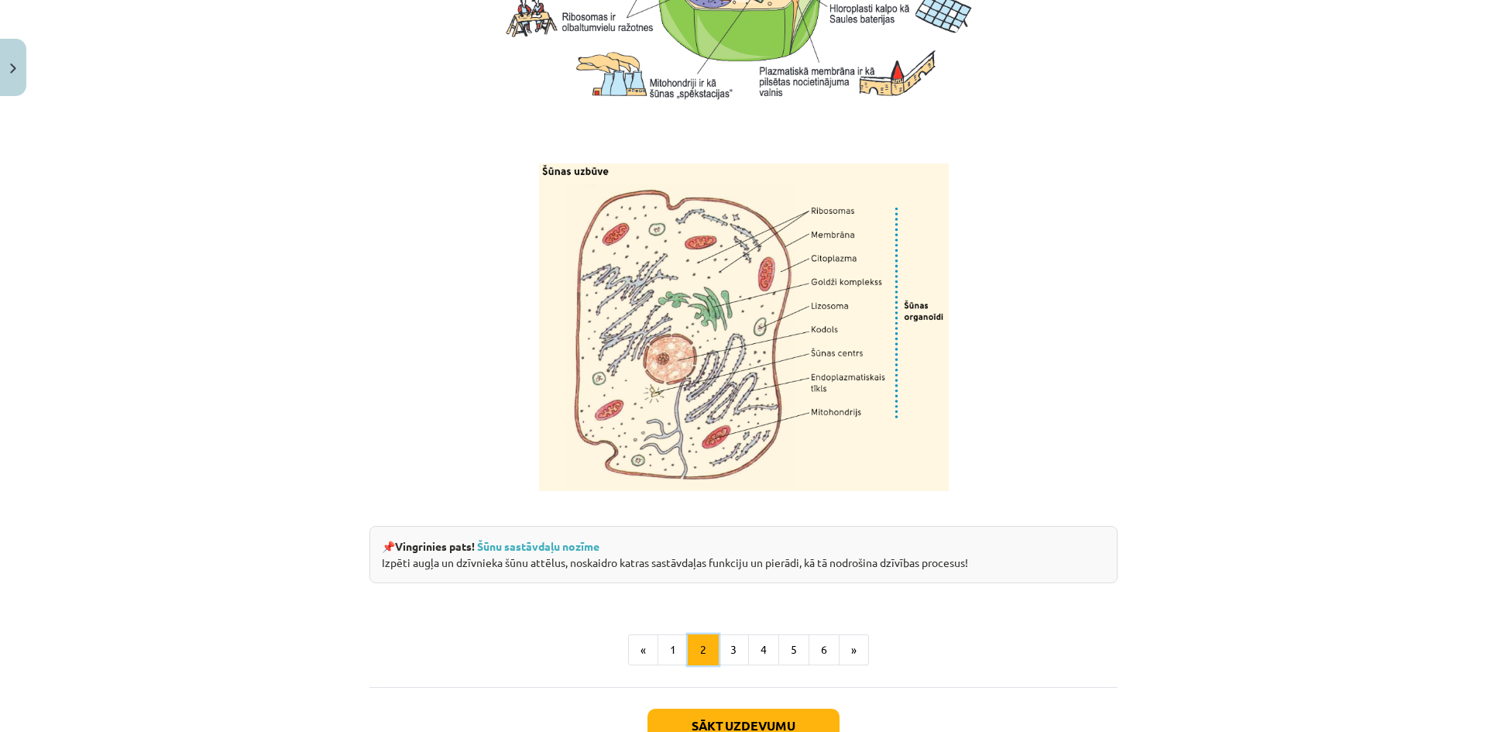
scroll to position [1779, 0]
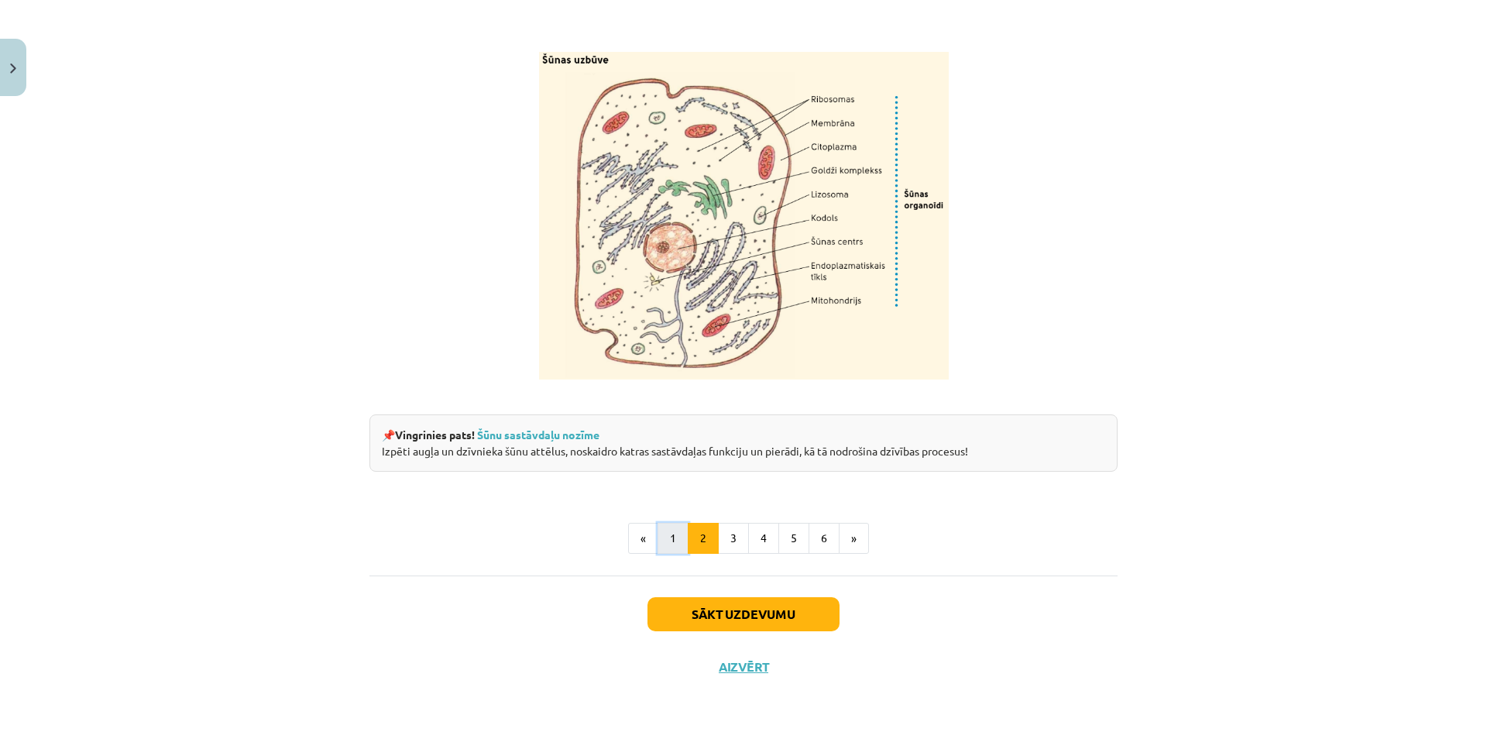
click at [673, 546] on button "1" at bounding box center [673, 538] width 31 height 31
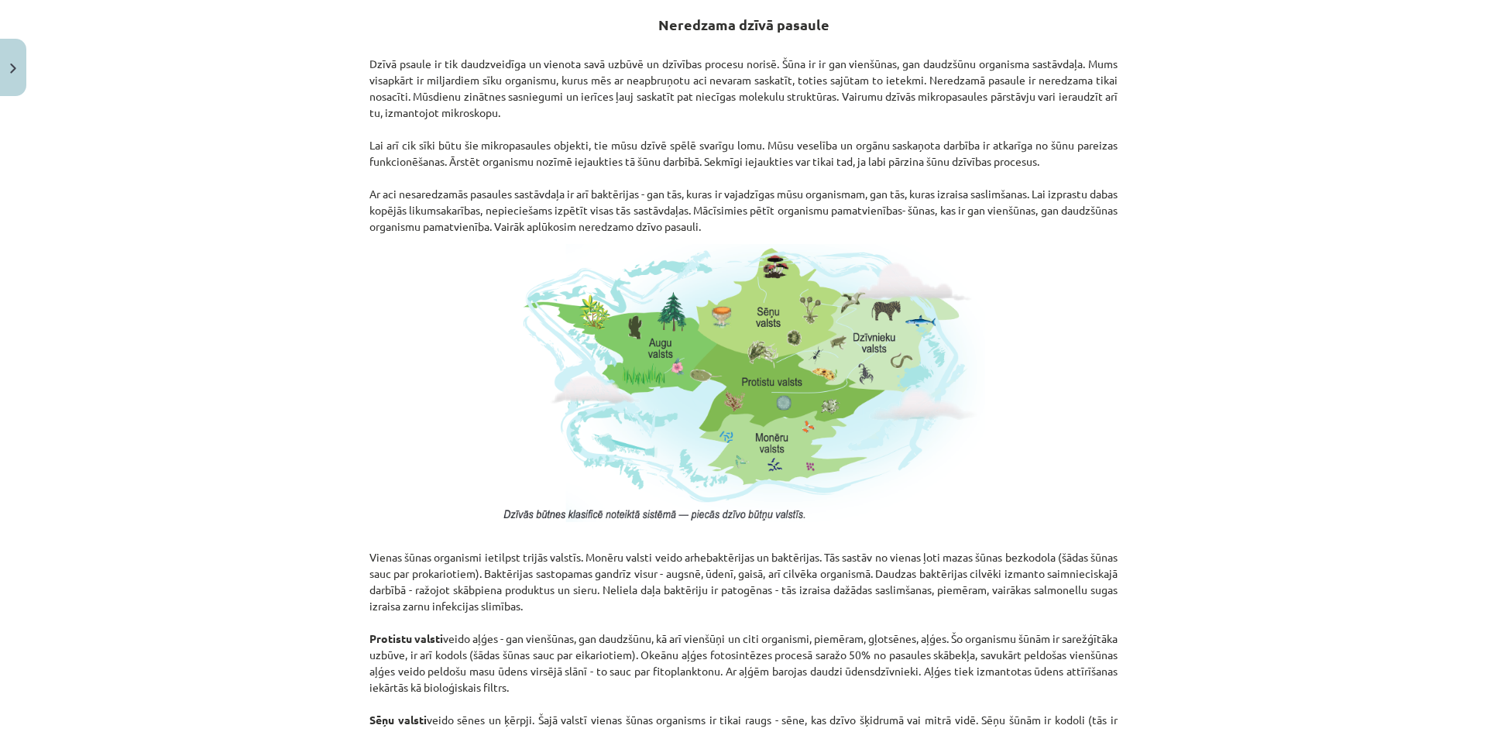
scroll to position [1291, 0]
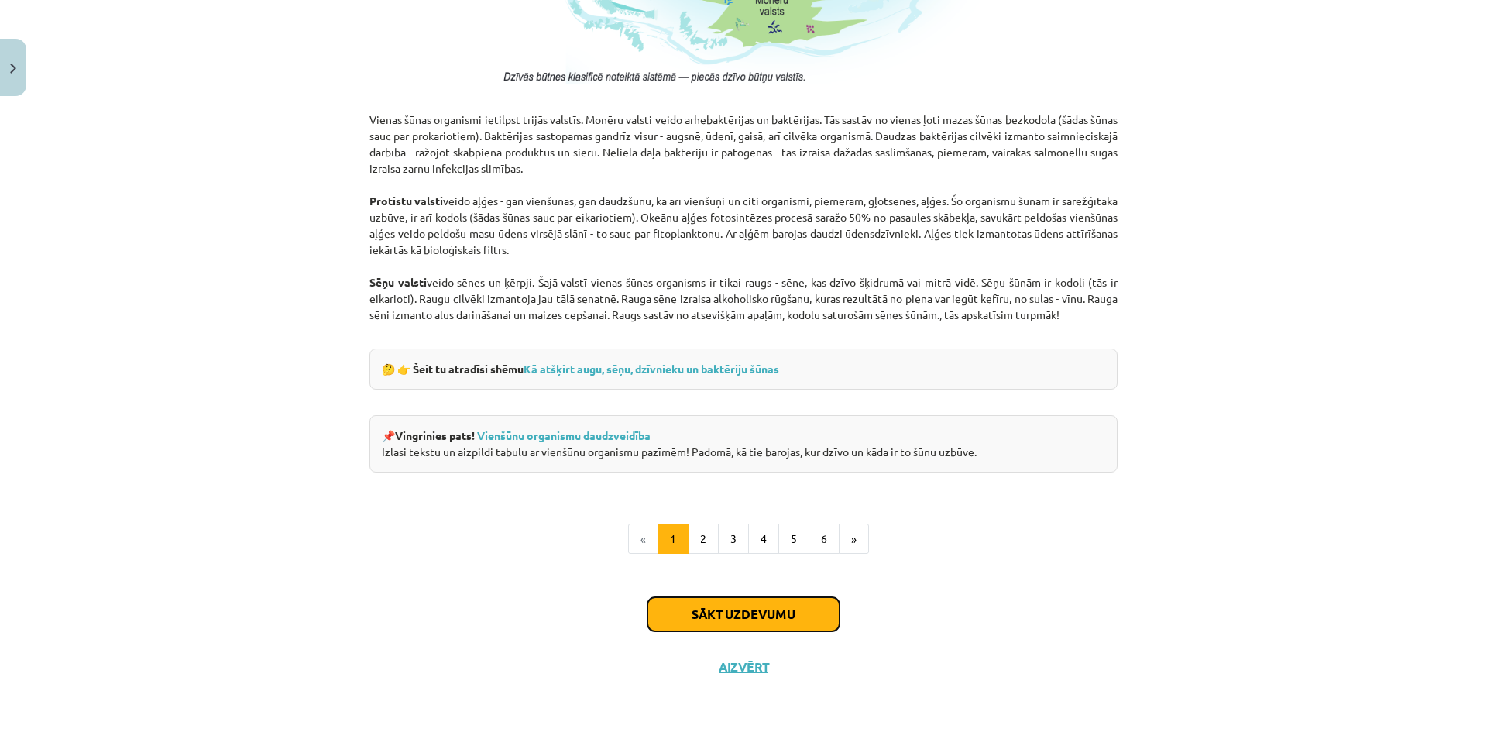
click at [725, 615] on button "Sākt uzdevumu" at bounding box center [744, 614] width 192 height 34
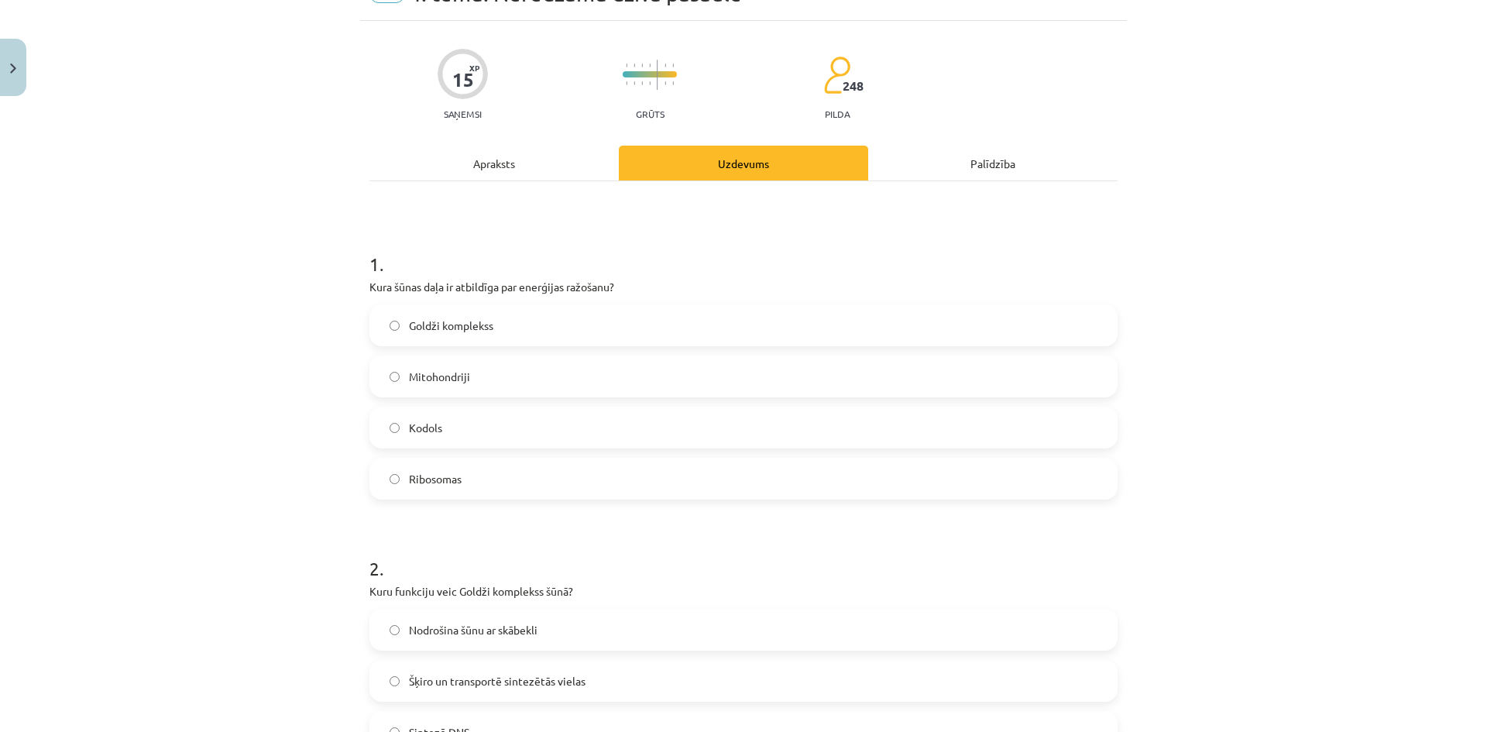
scroll to position [39, 0]
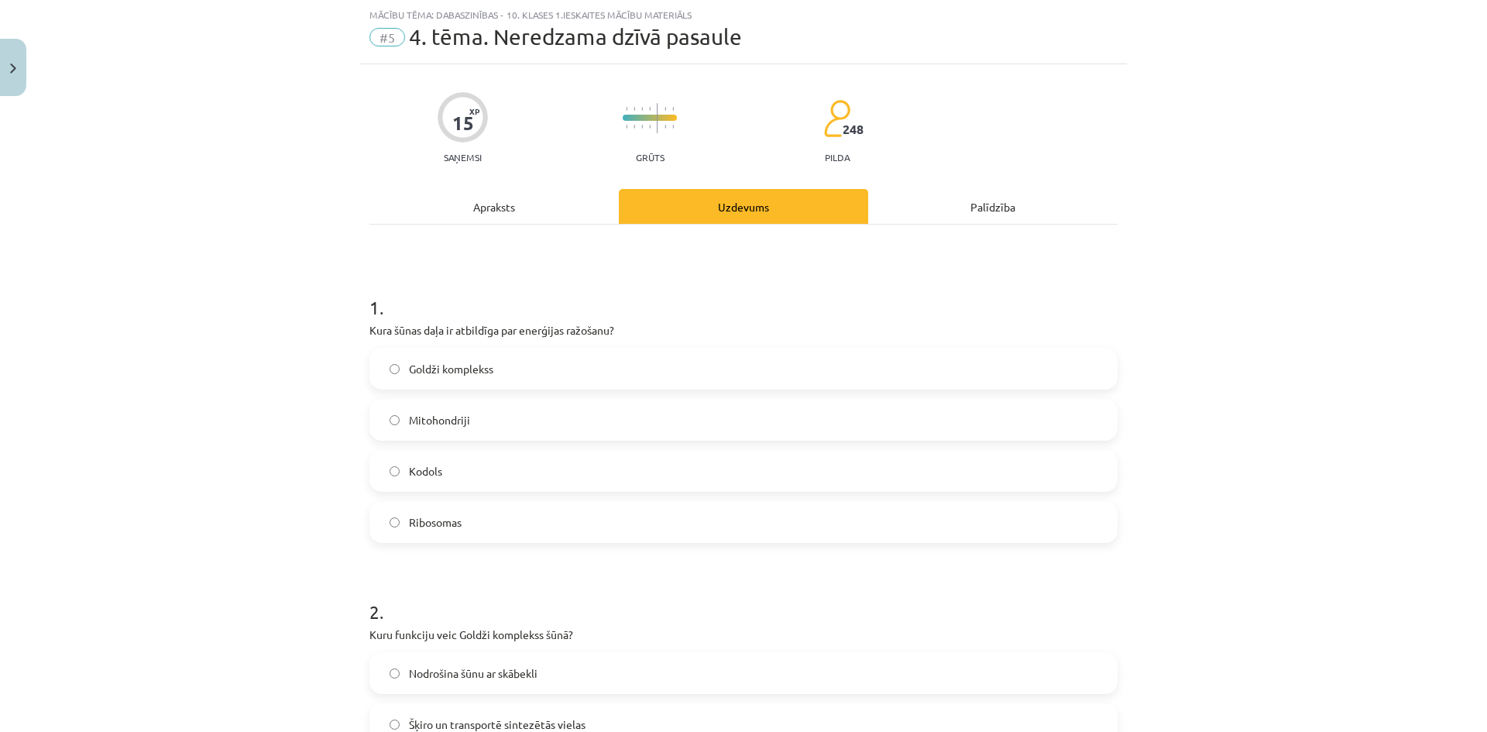
click at [450, 427] on span "Mitohondriji" at bounding box center [439, 420] width 61 height 16
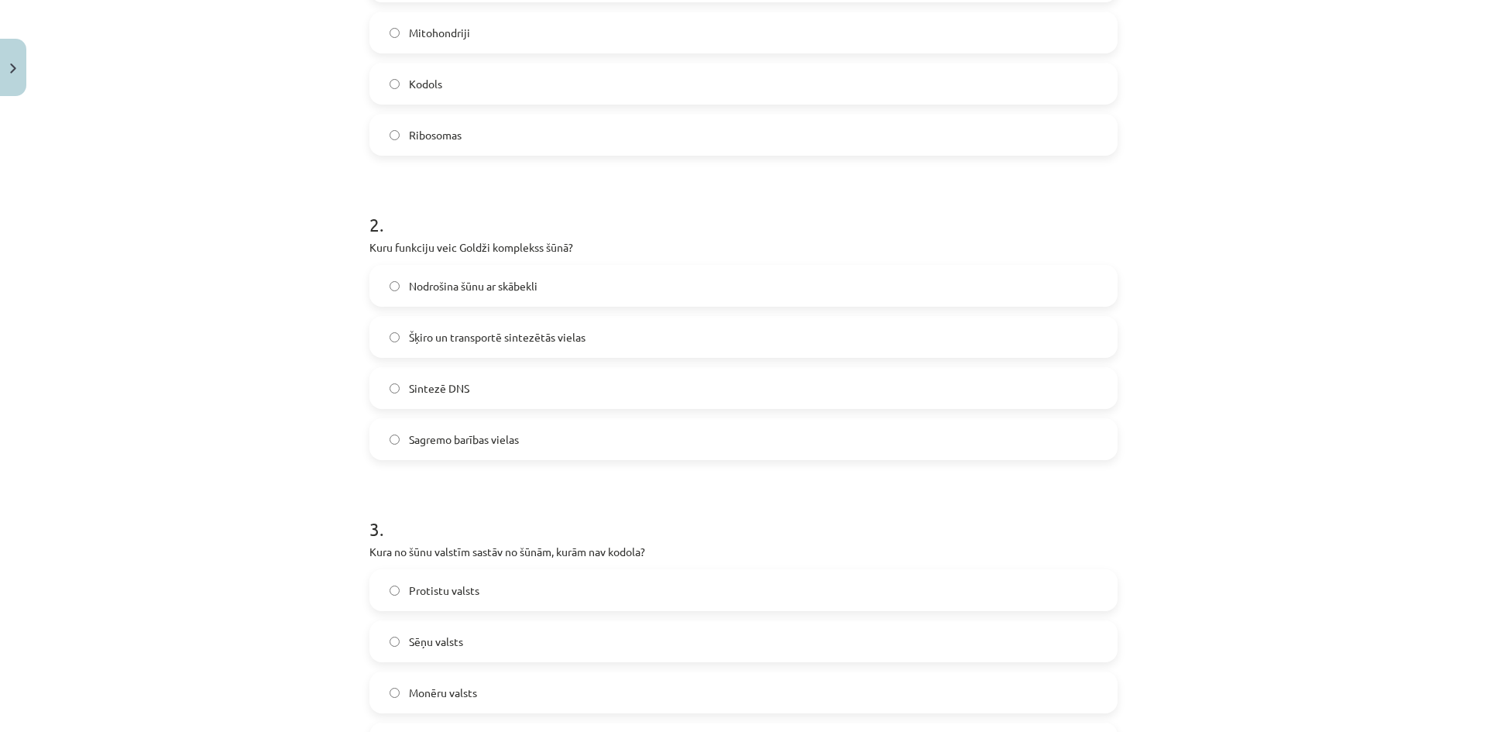
click at [416, 331] on span "Šķiro un transportē sintezētās vielas" at bounding box center [497, 337] width 177 height 16
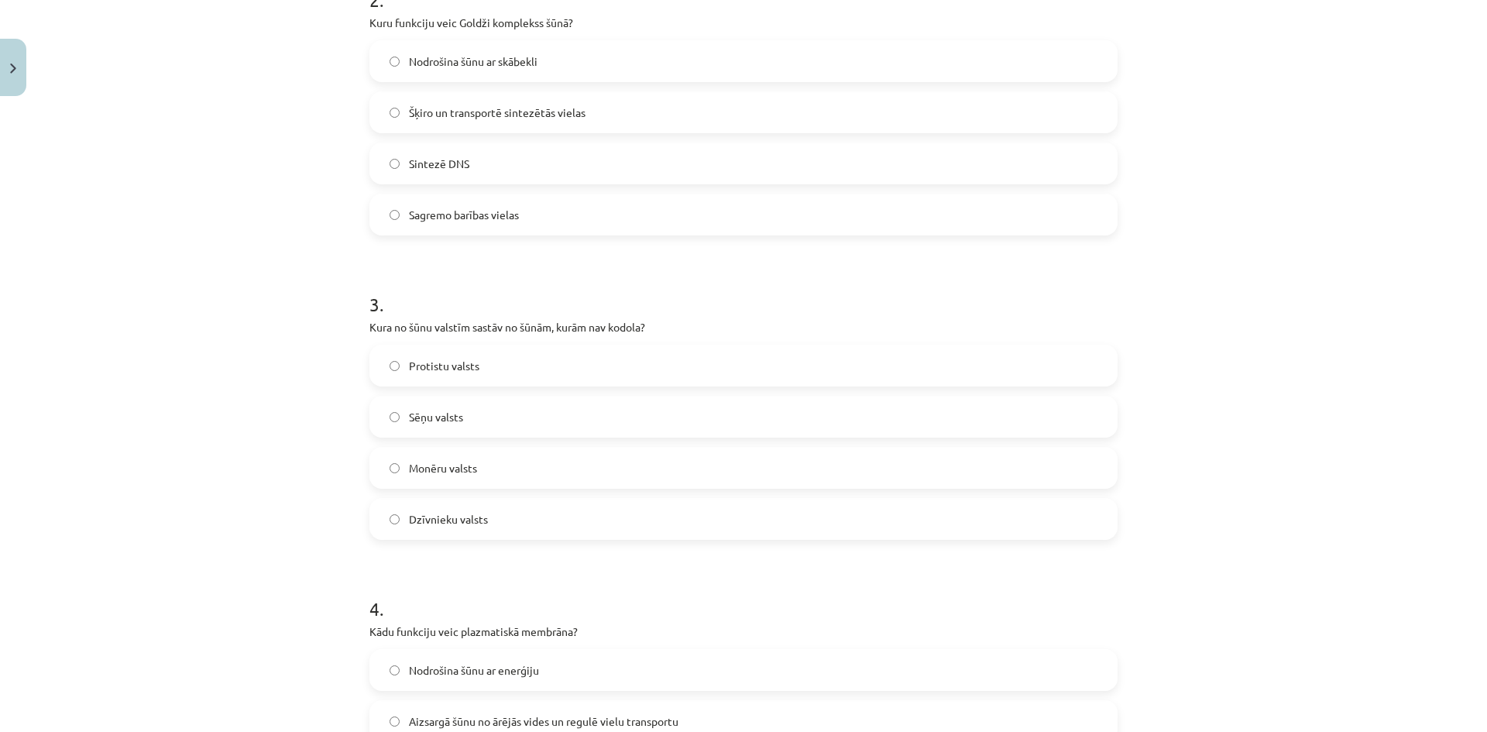
scroll to position [658, 0]
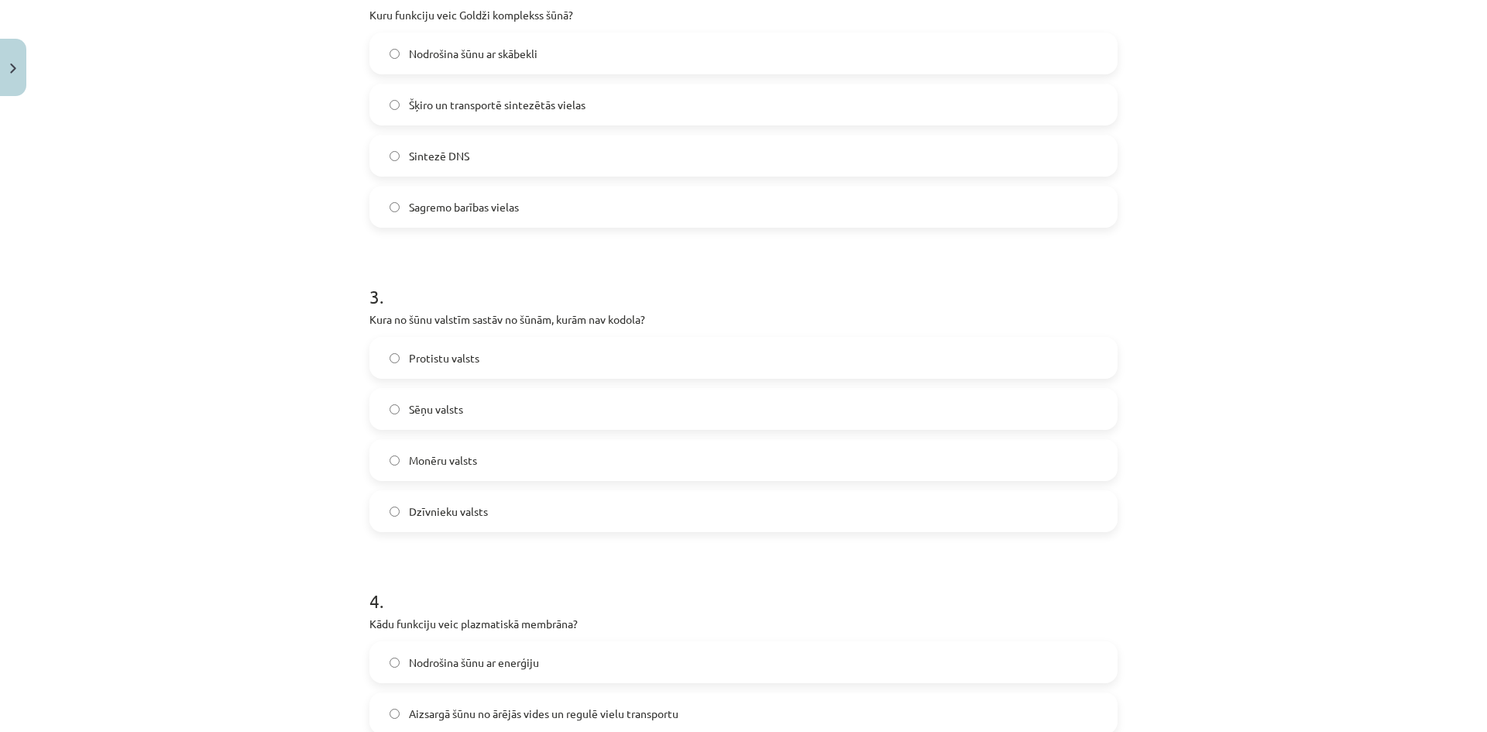
click at [473, 451] on label "Monēru valsts" at bounding box center [743, 460] width 745 height 39
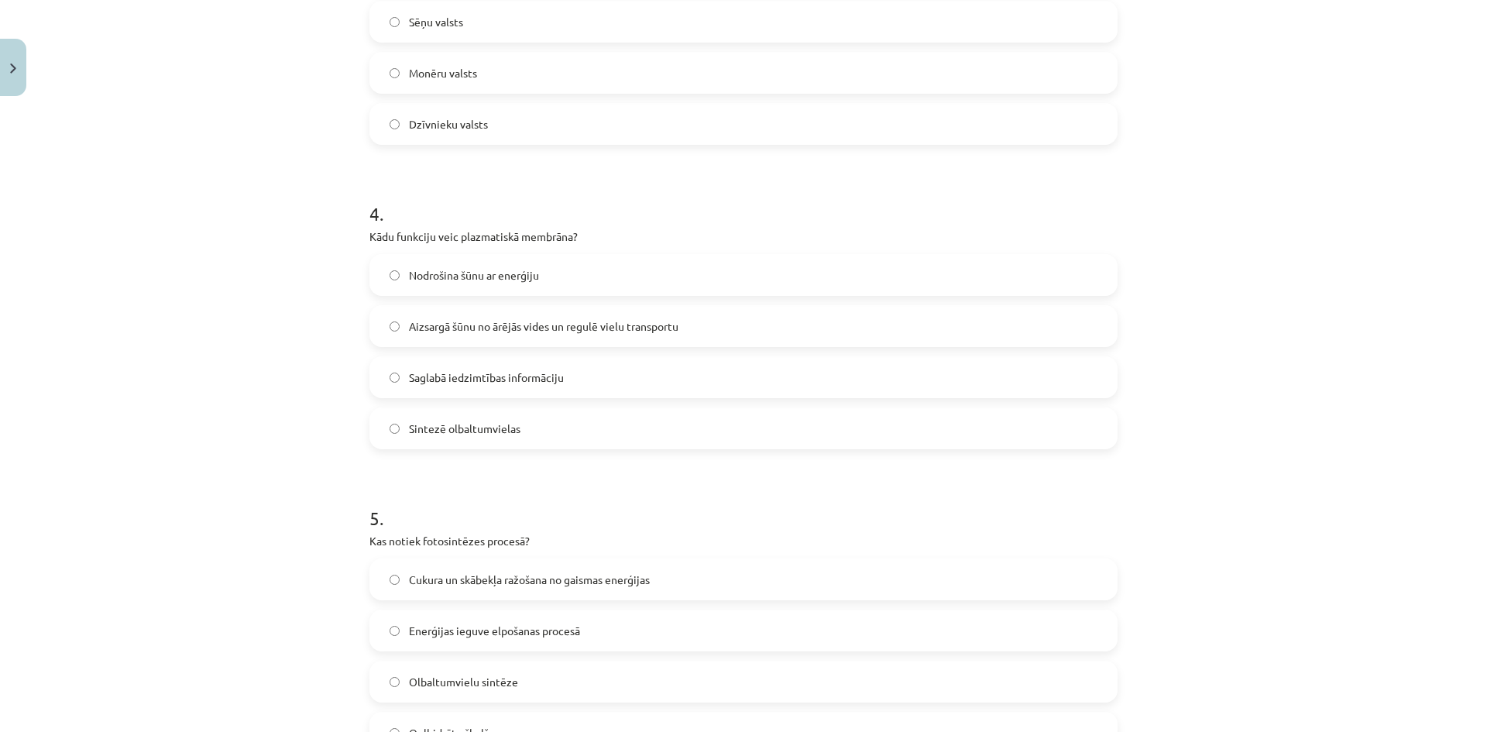
scroll to position [891, 0]
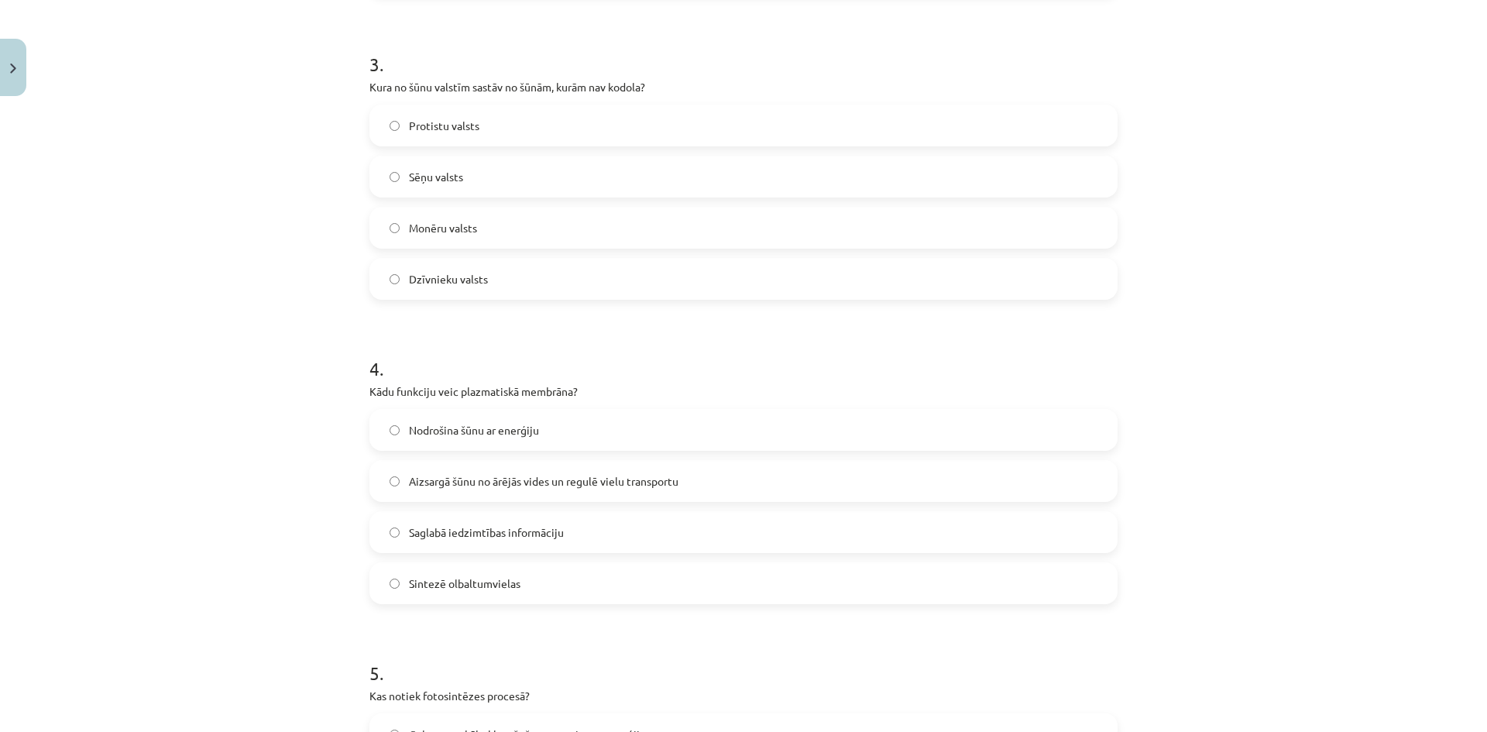
click at [618, 470] on label "Aizsargā šūnu no ārējās vides un regulē vielu transportu" at bounding box center [743, 481] width 745 height 39
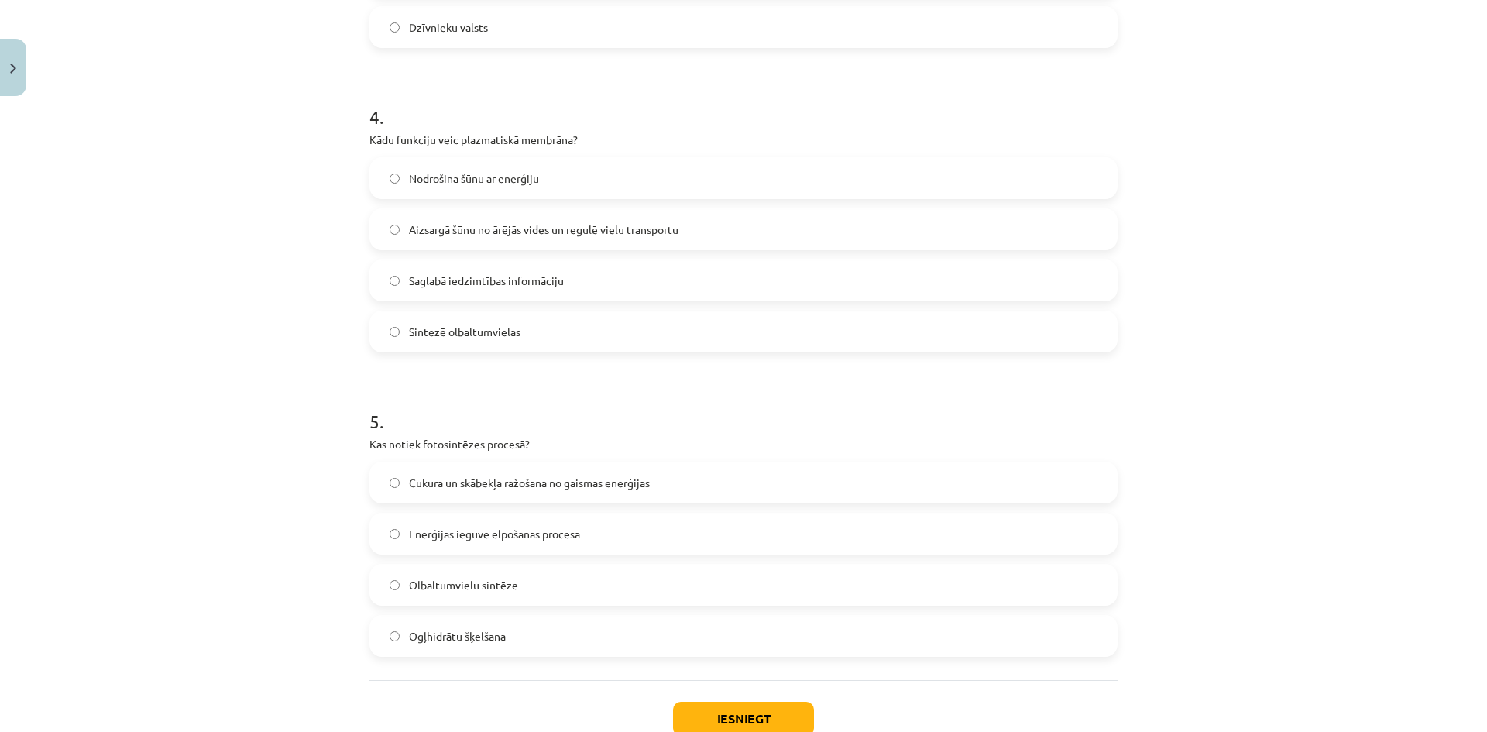
scroll to position [1247, 0]
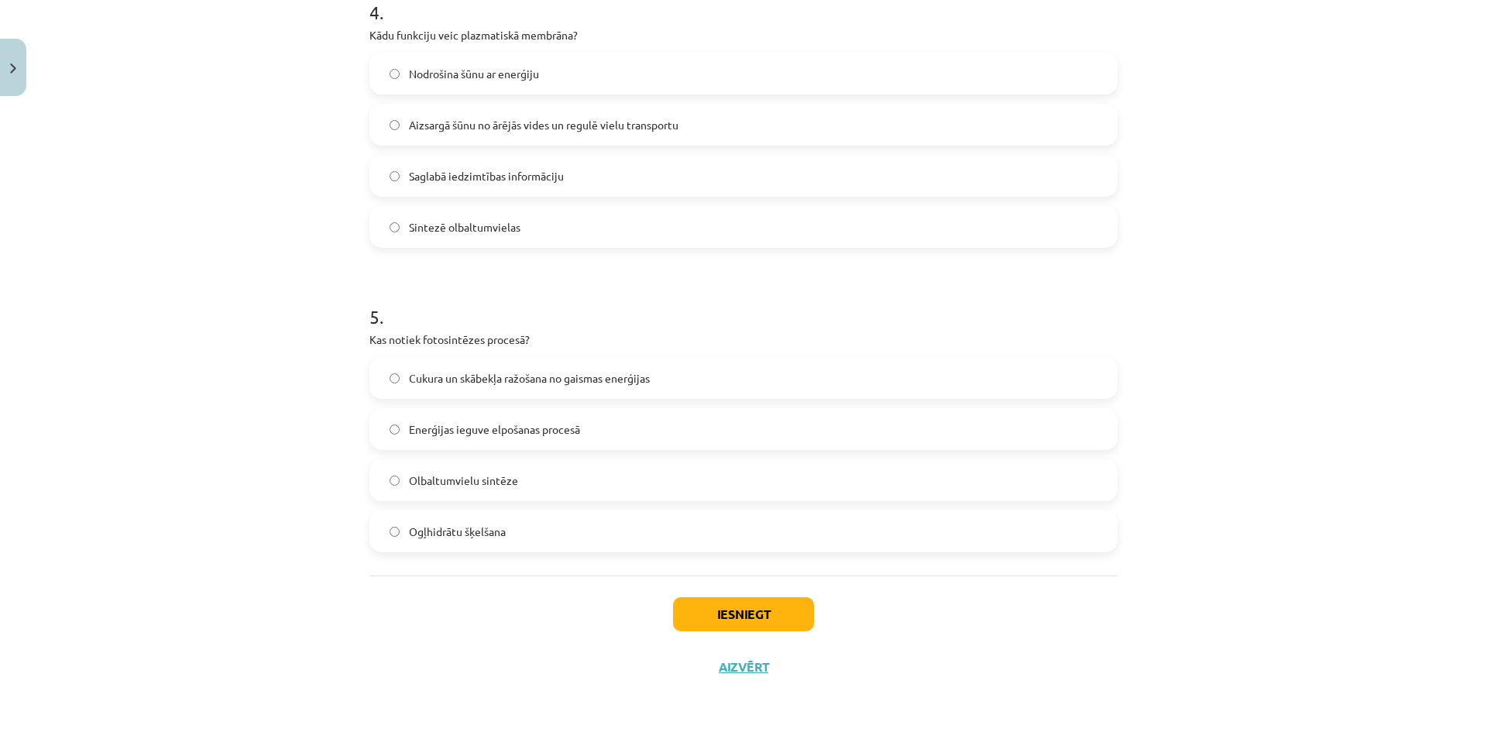
click at [510, 376] on span "Cukura un skābekļa ražošana no gaismas enerģijas" at bounding box center [529, 378] width 241 height 16
click at [745, 610] on button "Iesniegt" at bounding box center [743, 614] width 141 height 34
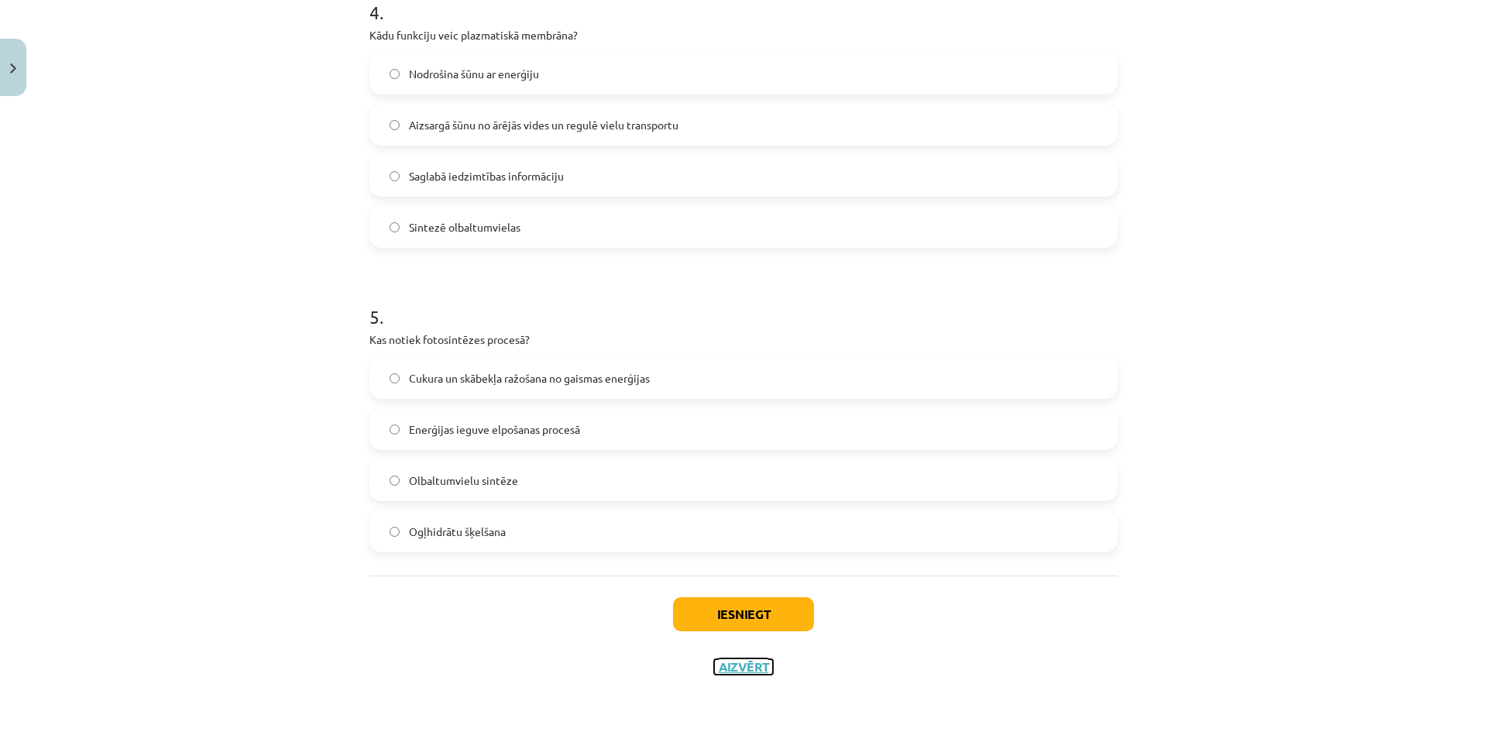
click at [755, 671] on button "Aizvērt" at bounding box center [743, 666] width 59 height 15
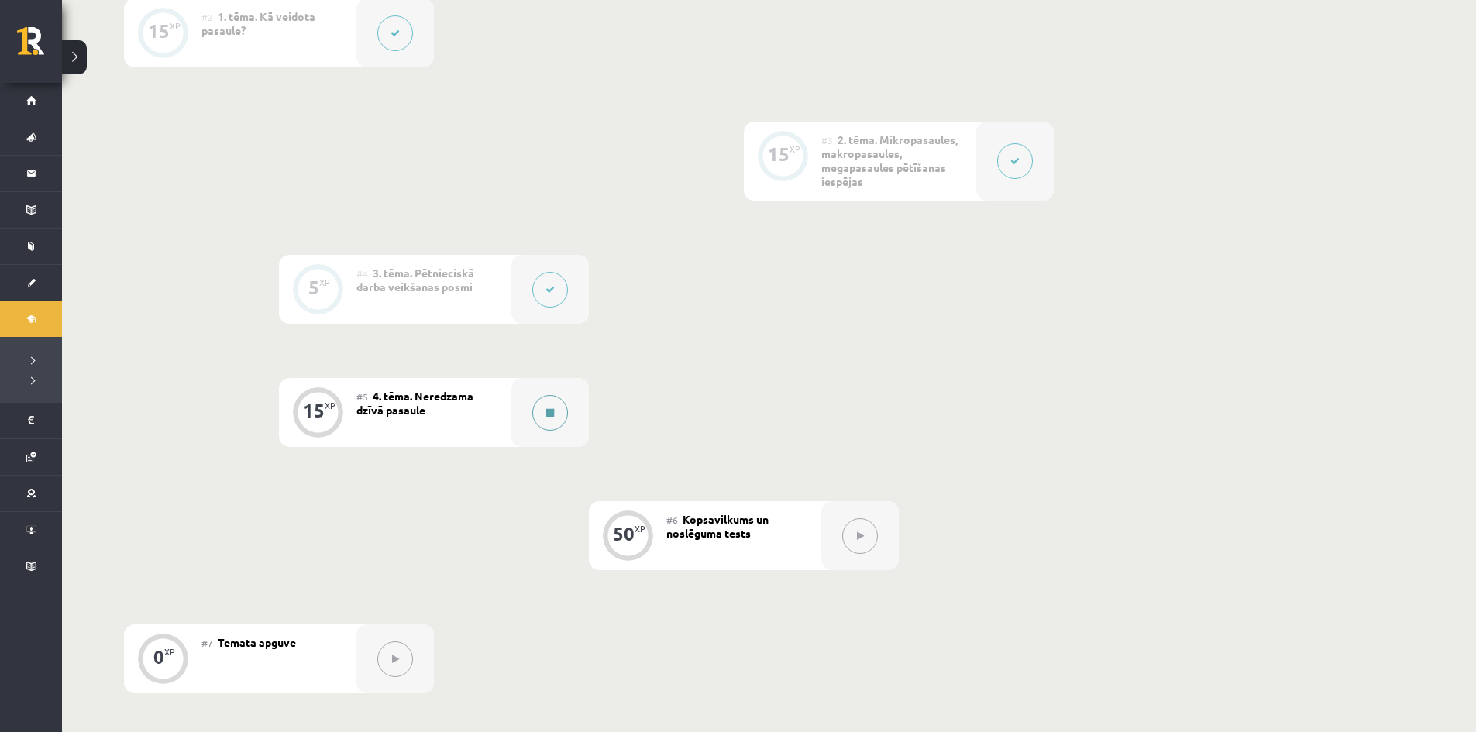
click at [561, 421] on button at bounding box center [550, 413] width 36 height 36
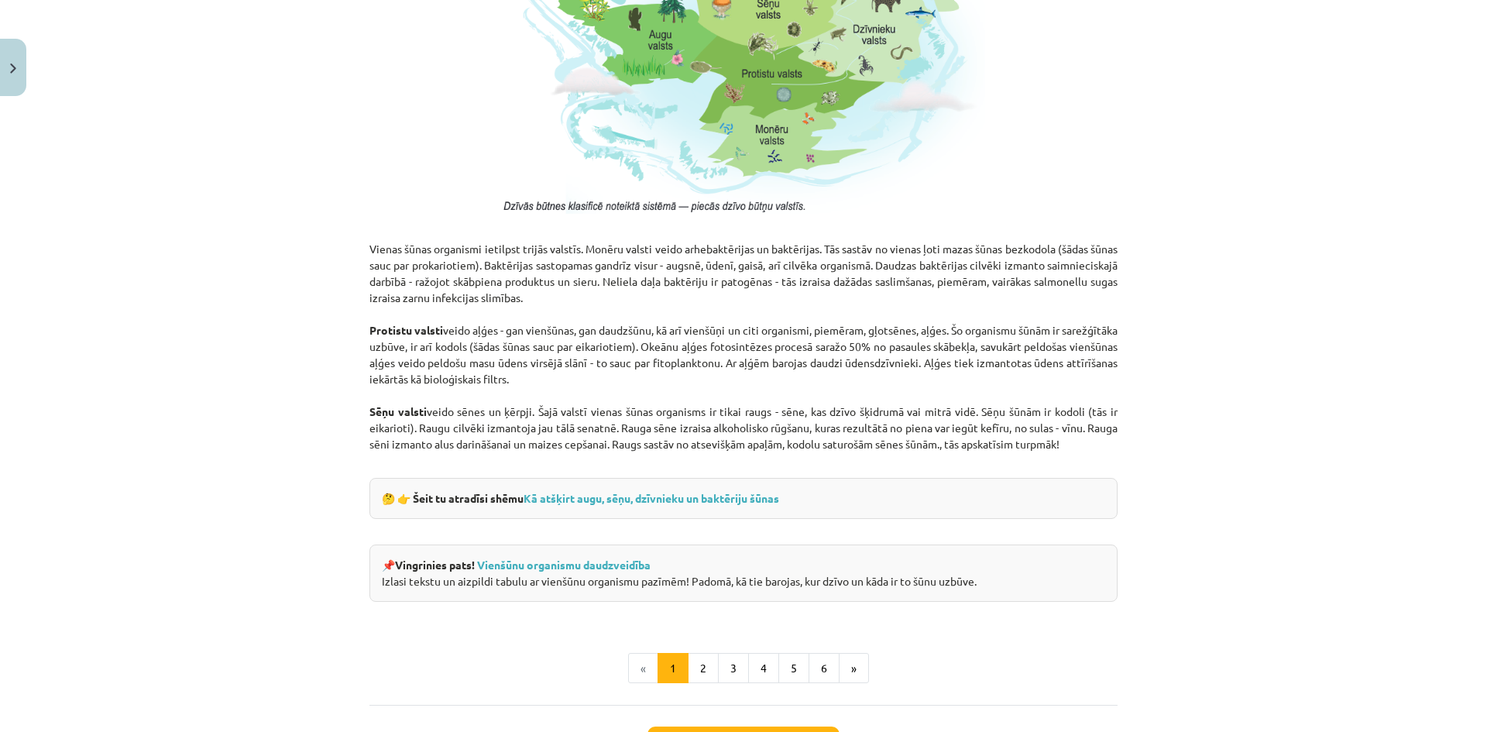
scroll to position [1291, 0]
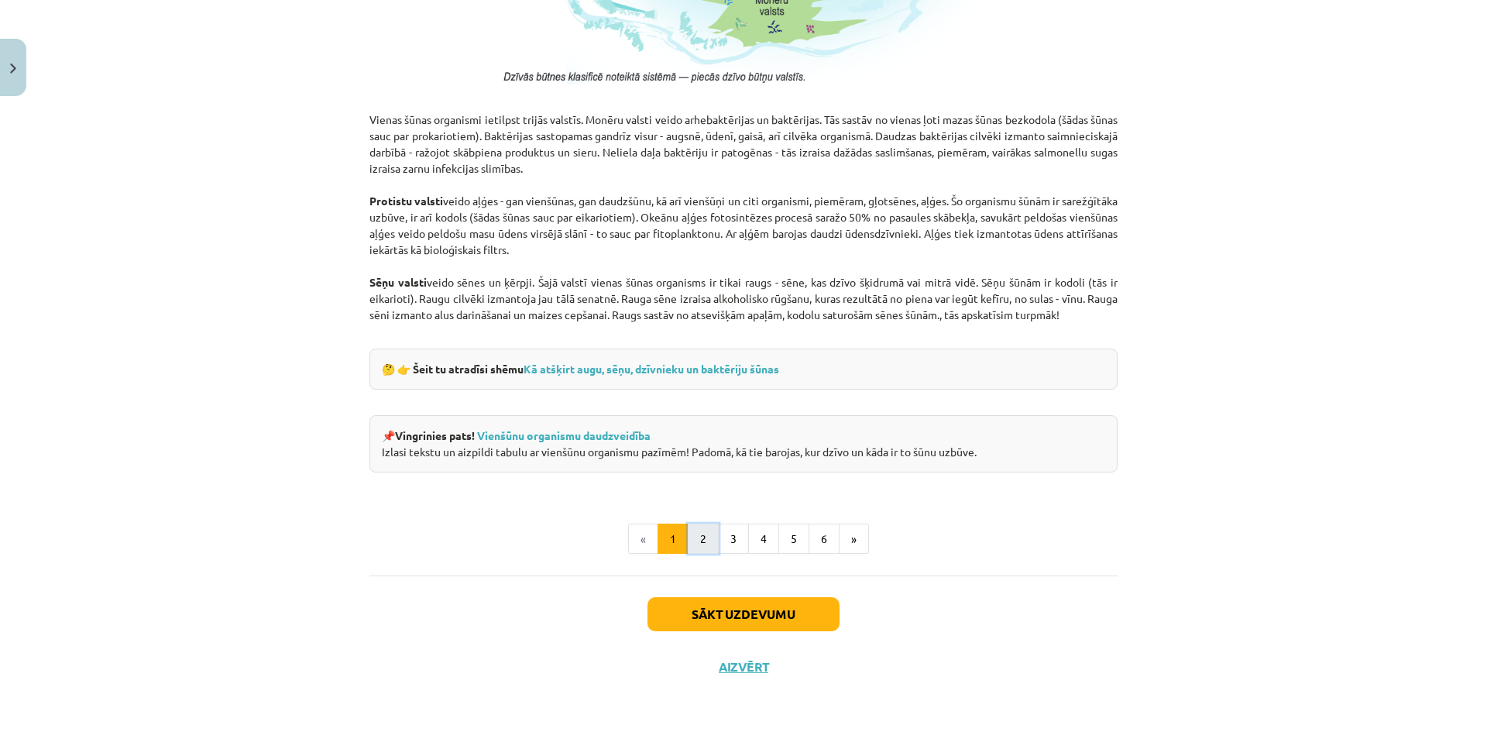
click at [696, 535] on button "2" at bounding box center [703, 539] width 31 height 31
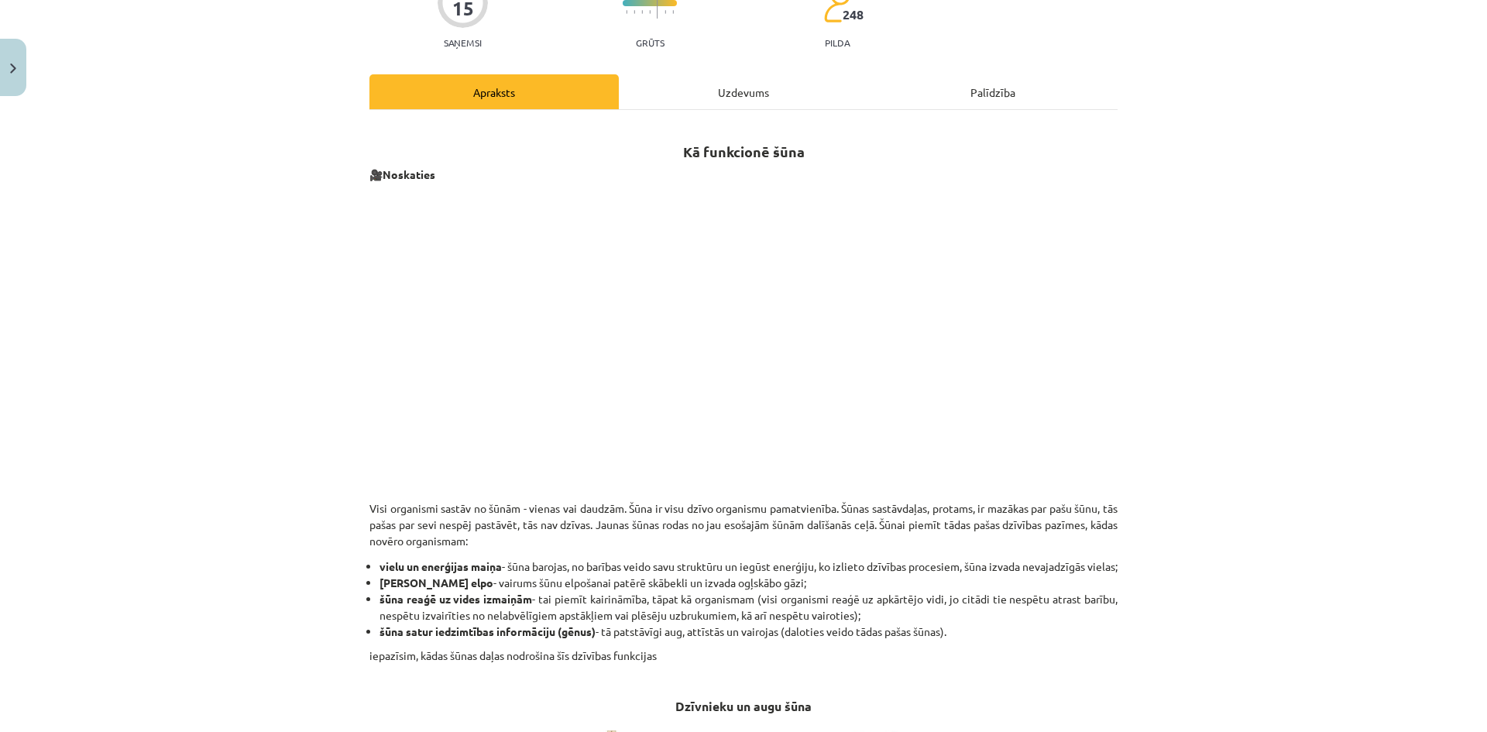
scroll to position [387, 0]
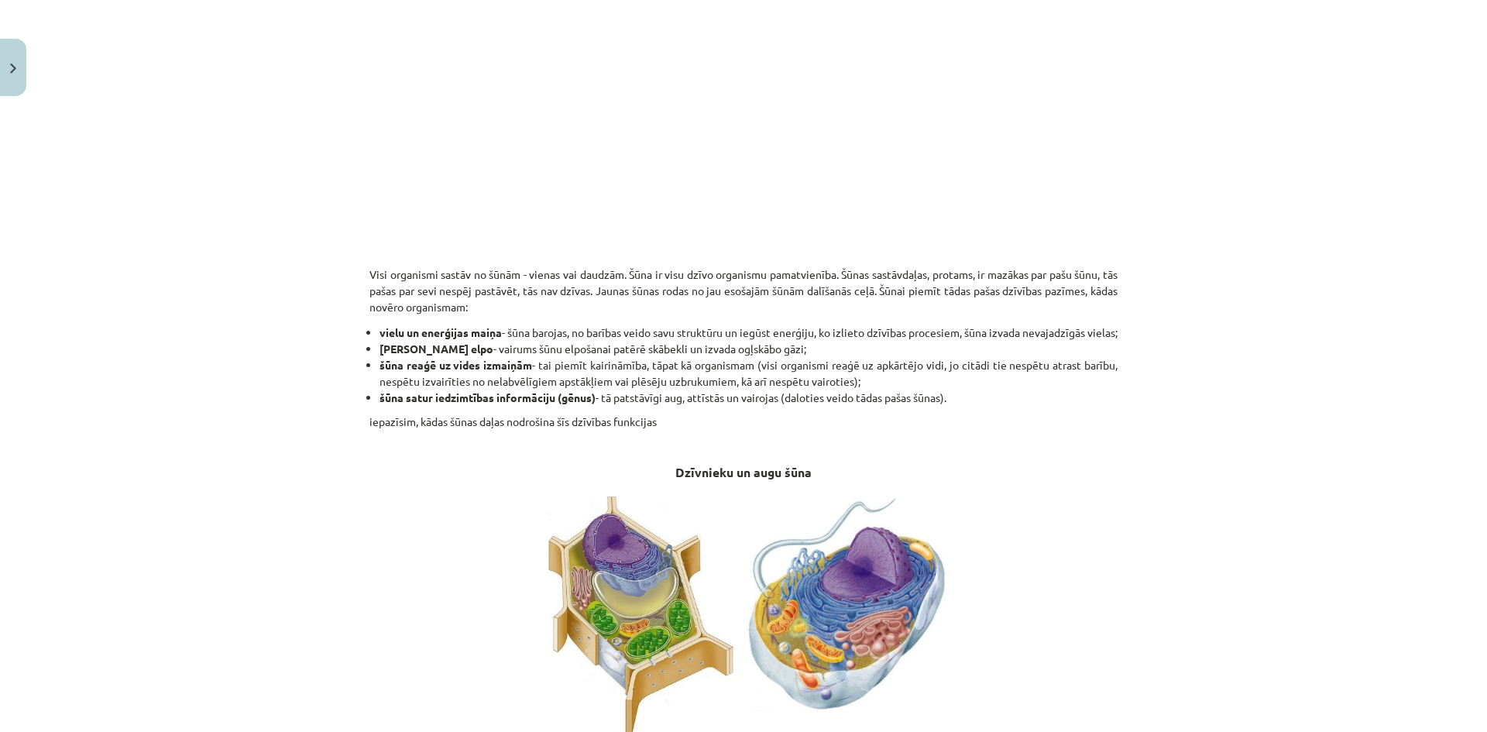
click at [837, 639] on img at bounding box center [744, 613] width 470 height 255
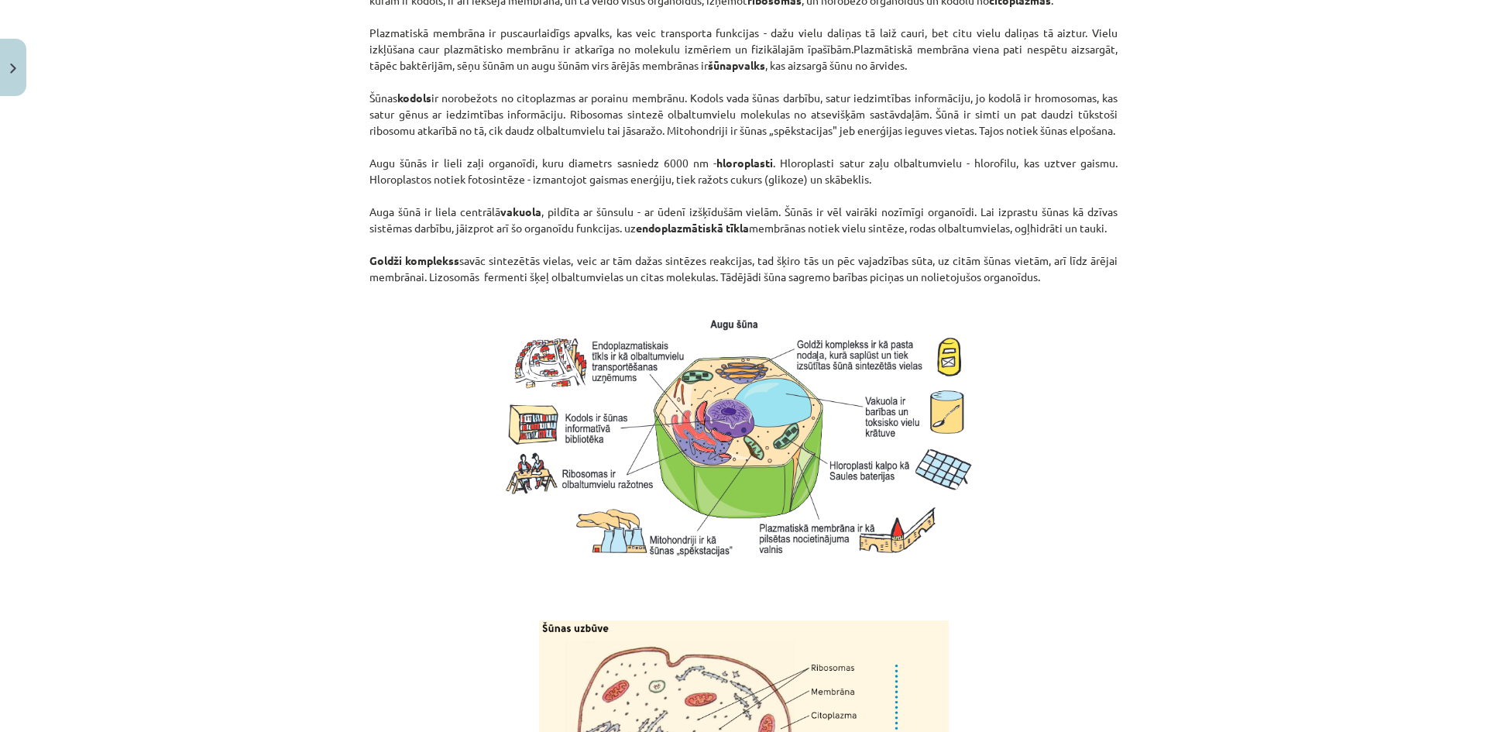
scroll to position [1627, 0]
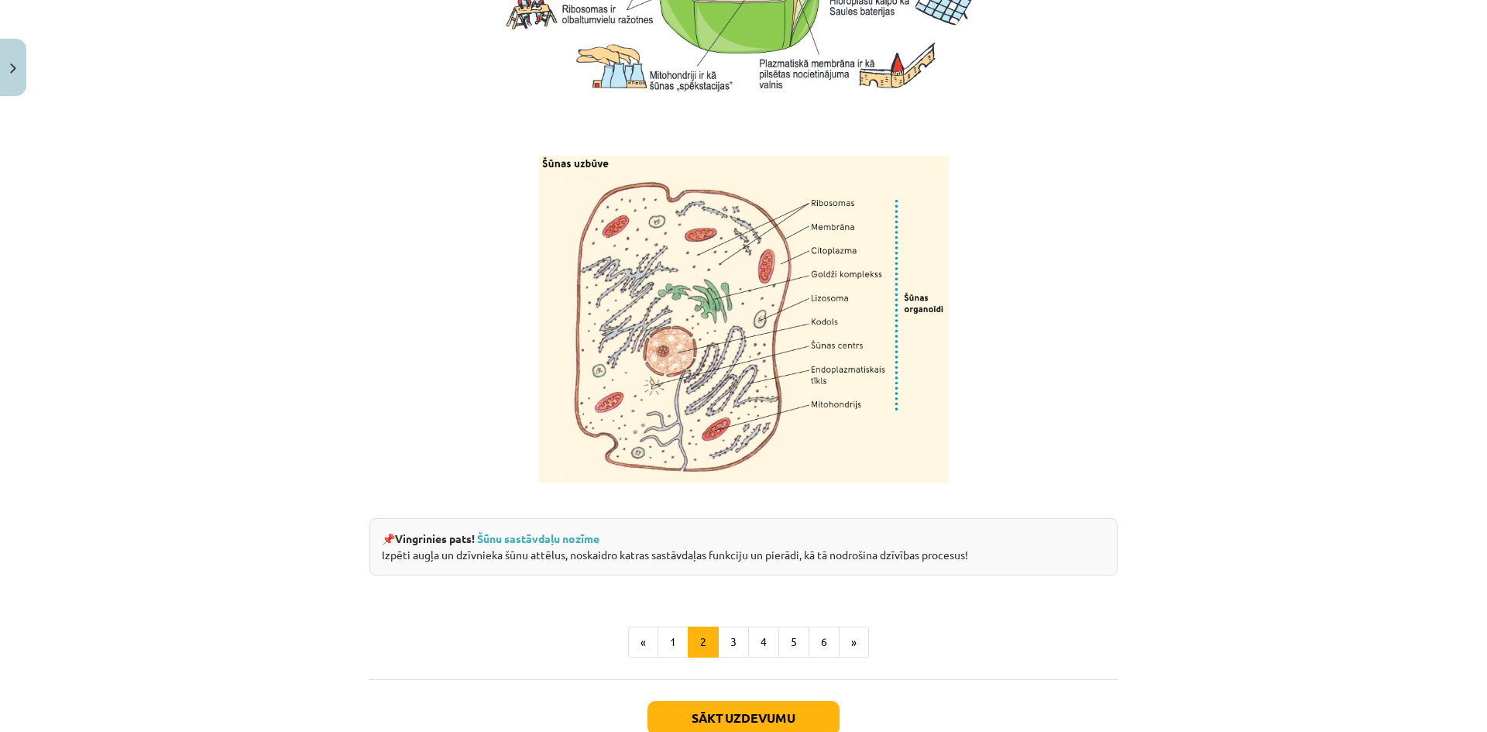
click at [822, 402] on img at bounding box center [744, 320] width 410 height 328
click at [775, 389] on img at bounding box center [744, 320] width 410 height 328
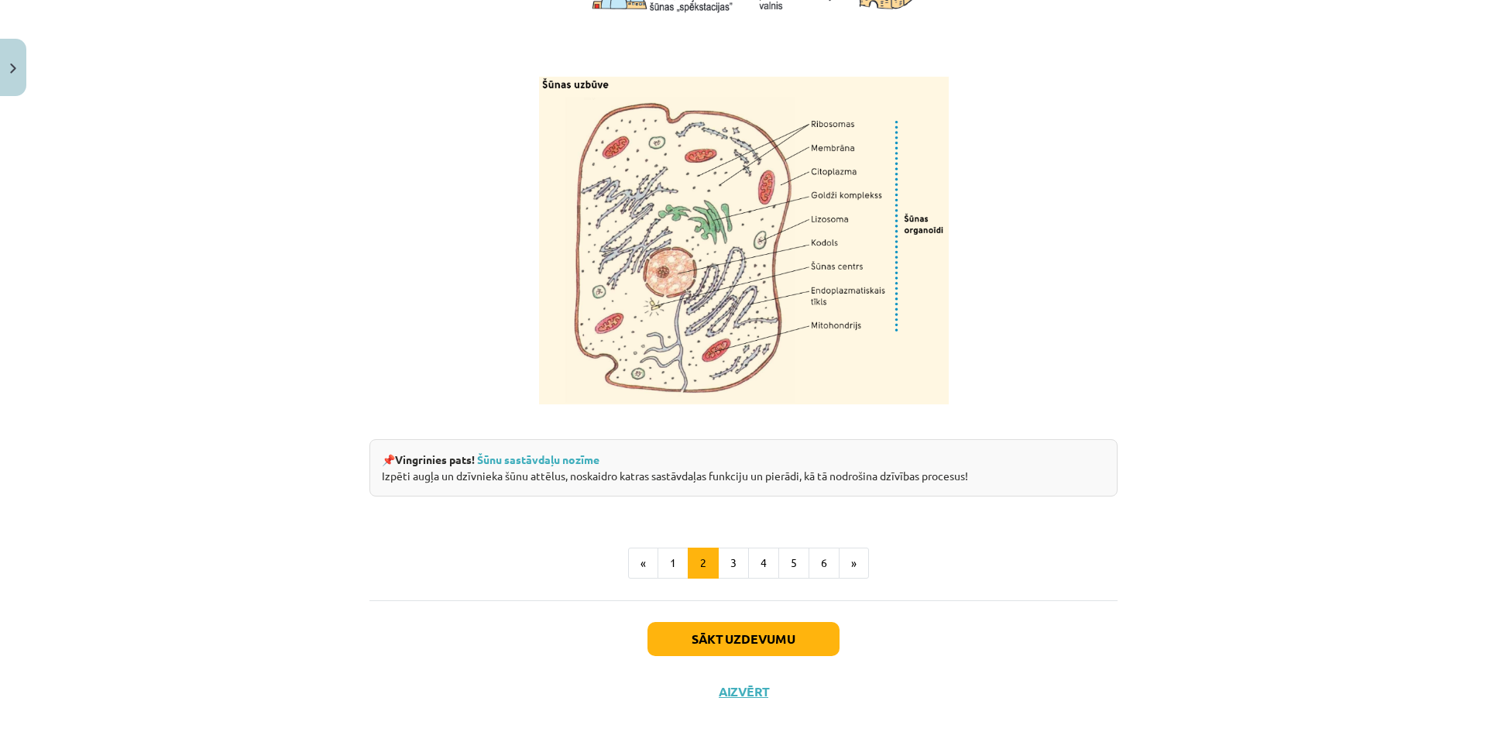
scroll to position [1779, 0]
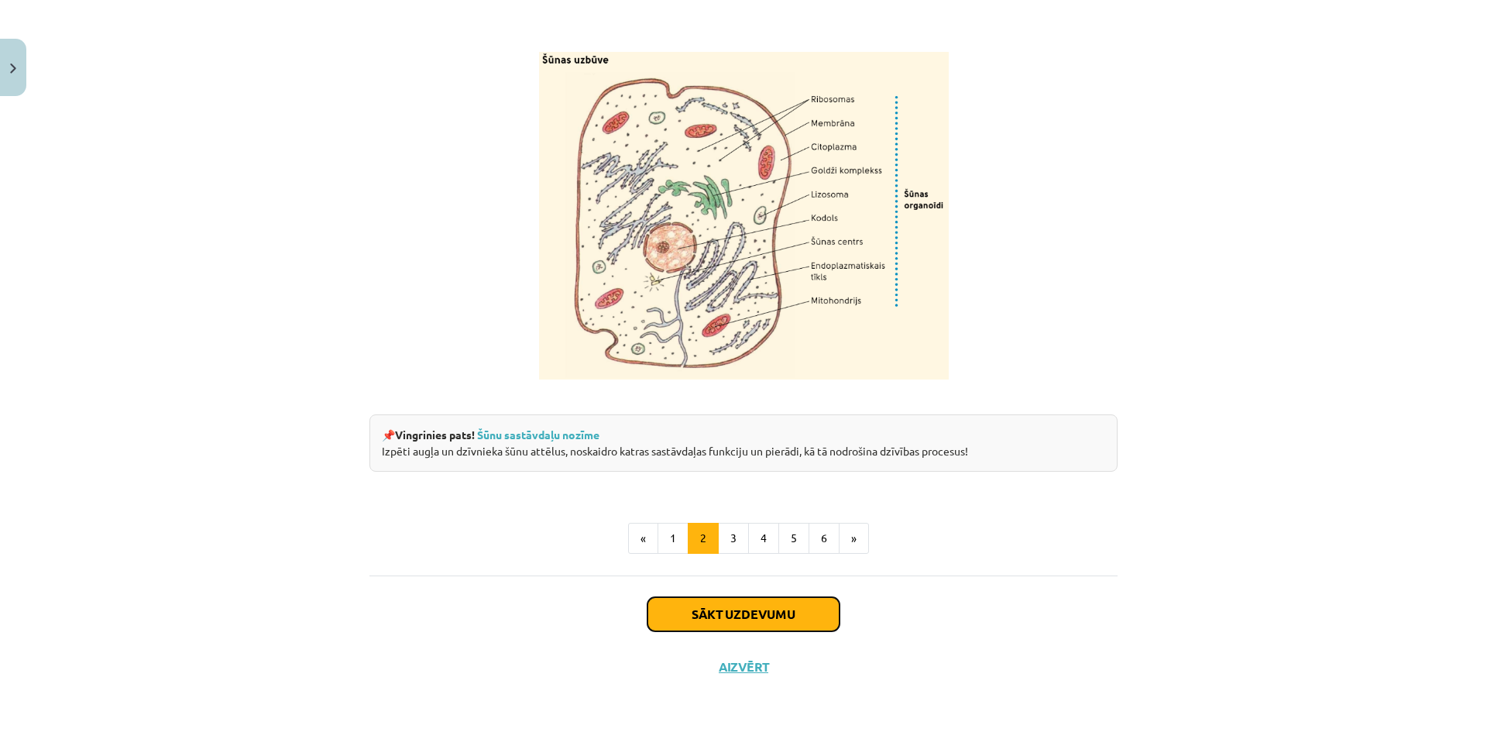
click at [755, 614] on button "Sākt uzdevumu" at bounding box center [744, 614] width 192 height 34
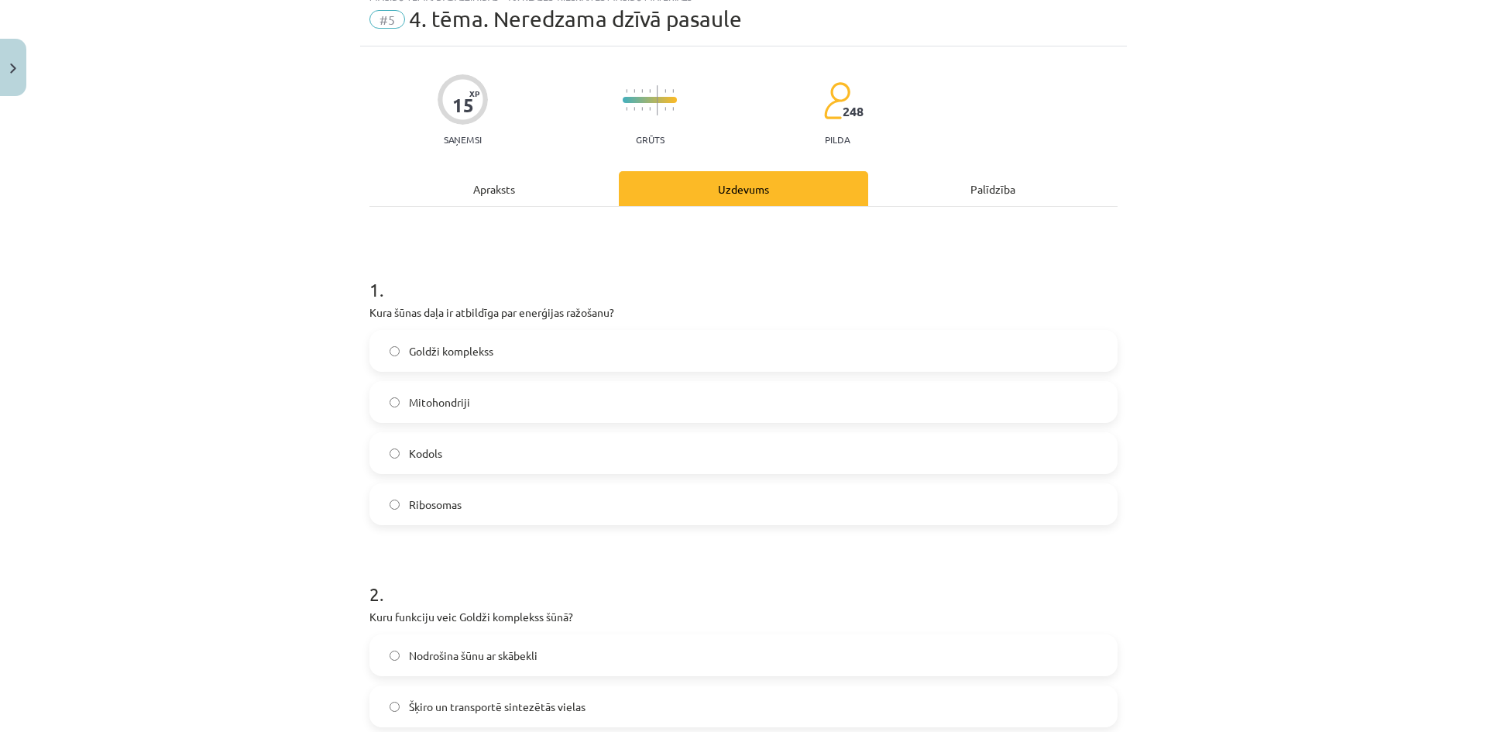
scroll to position [0, 0]
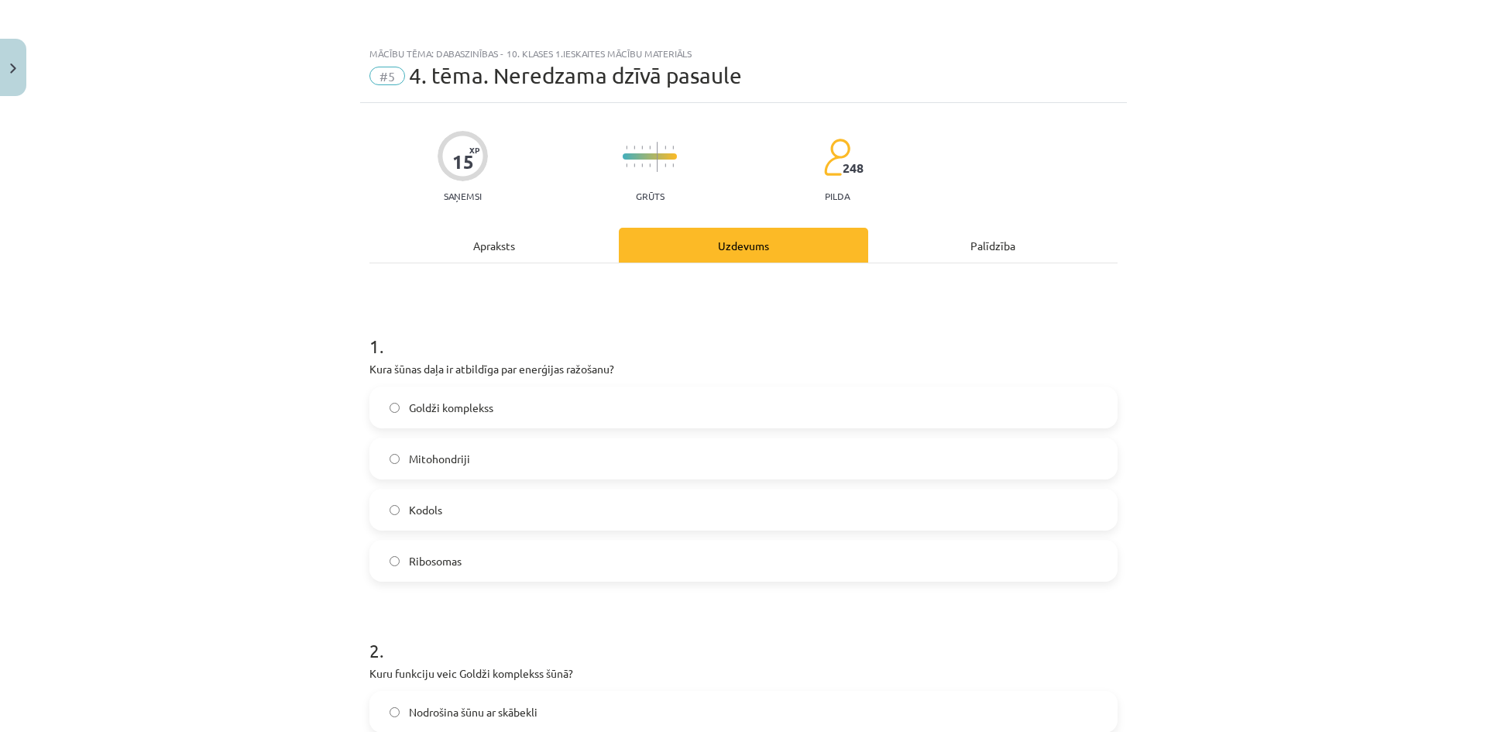
click at [459, 466] on span "Mitohondriji" at bounding box center [439, 459] width 61 height 16
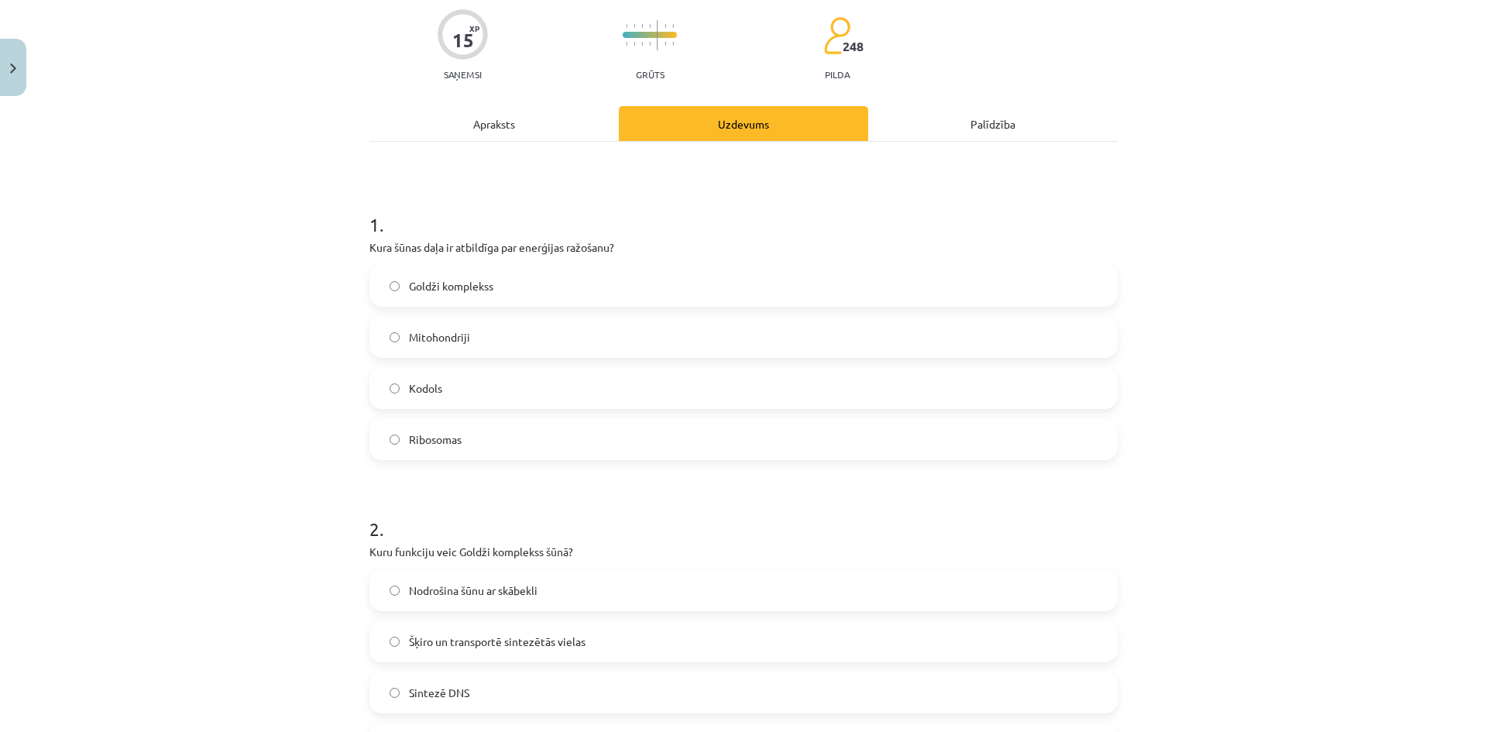
scroll to position [310, 0]
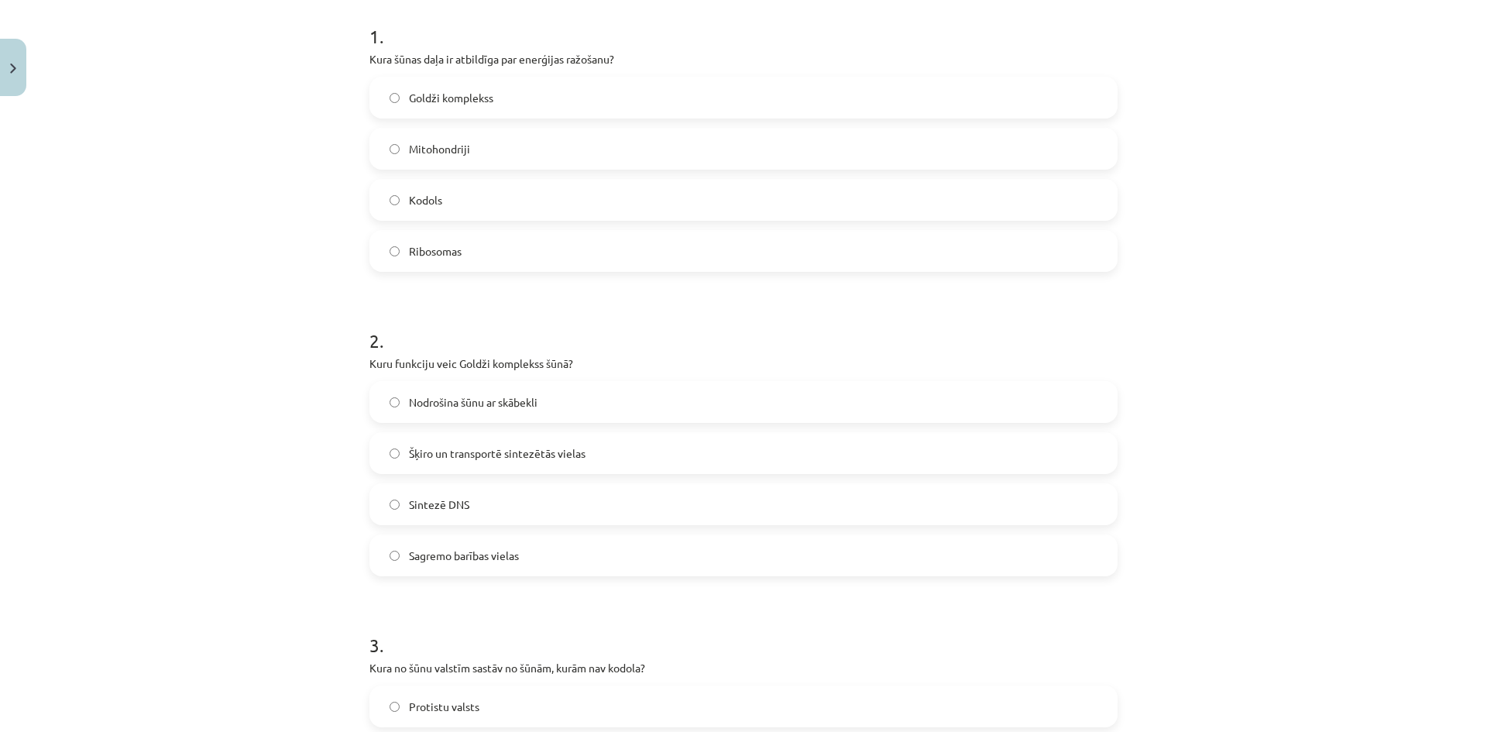
click at [489, 456] on span "Šķiro un transportē sintezētās vielas" at bounding box center [497, 453] width 177 height 16
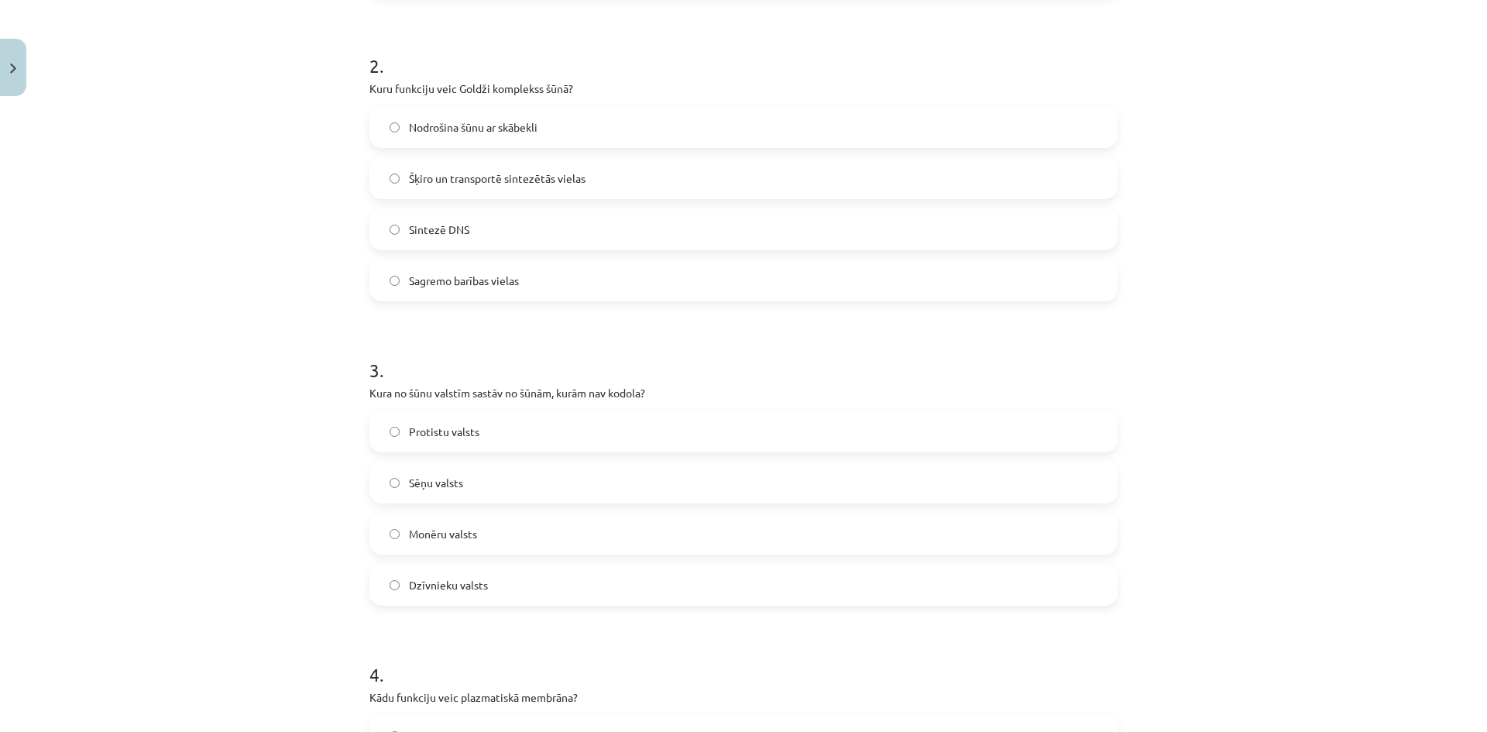
scroll to position [697, 0]
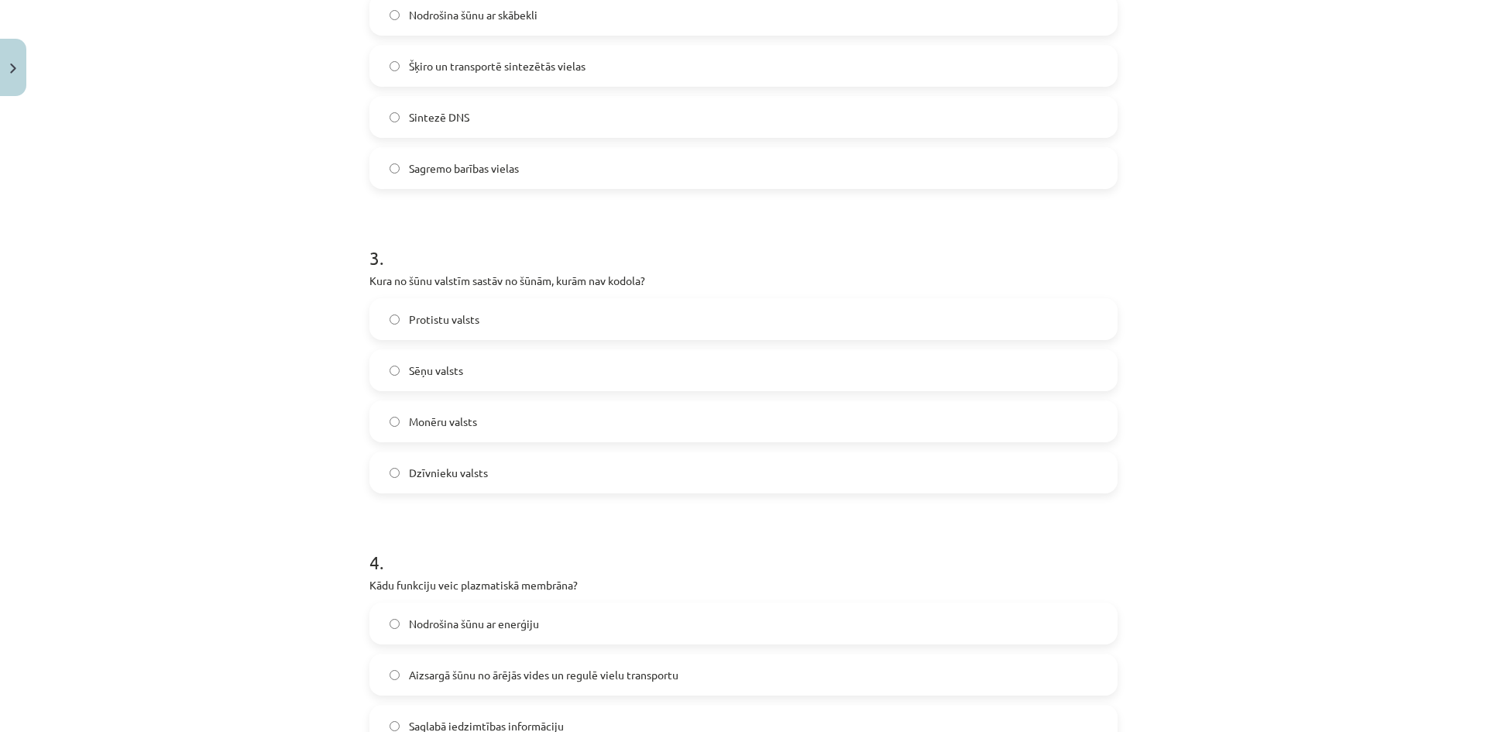
click at [453, 425] on span "Monēru valsts" at bounding box center [443, 422] width 68 height 16
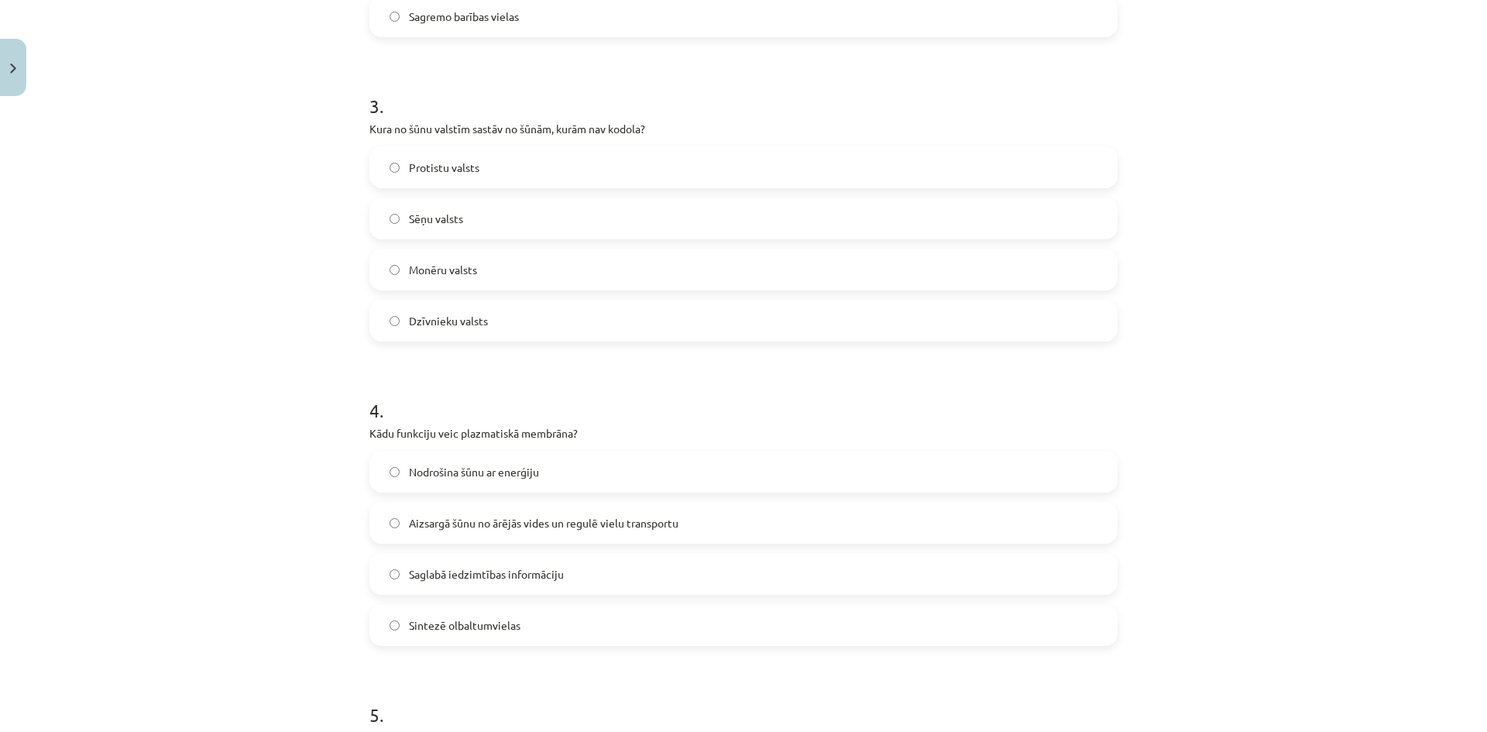
scroll to position [1085, 0]
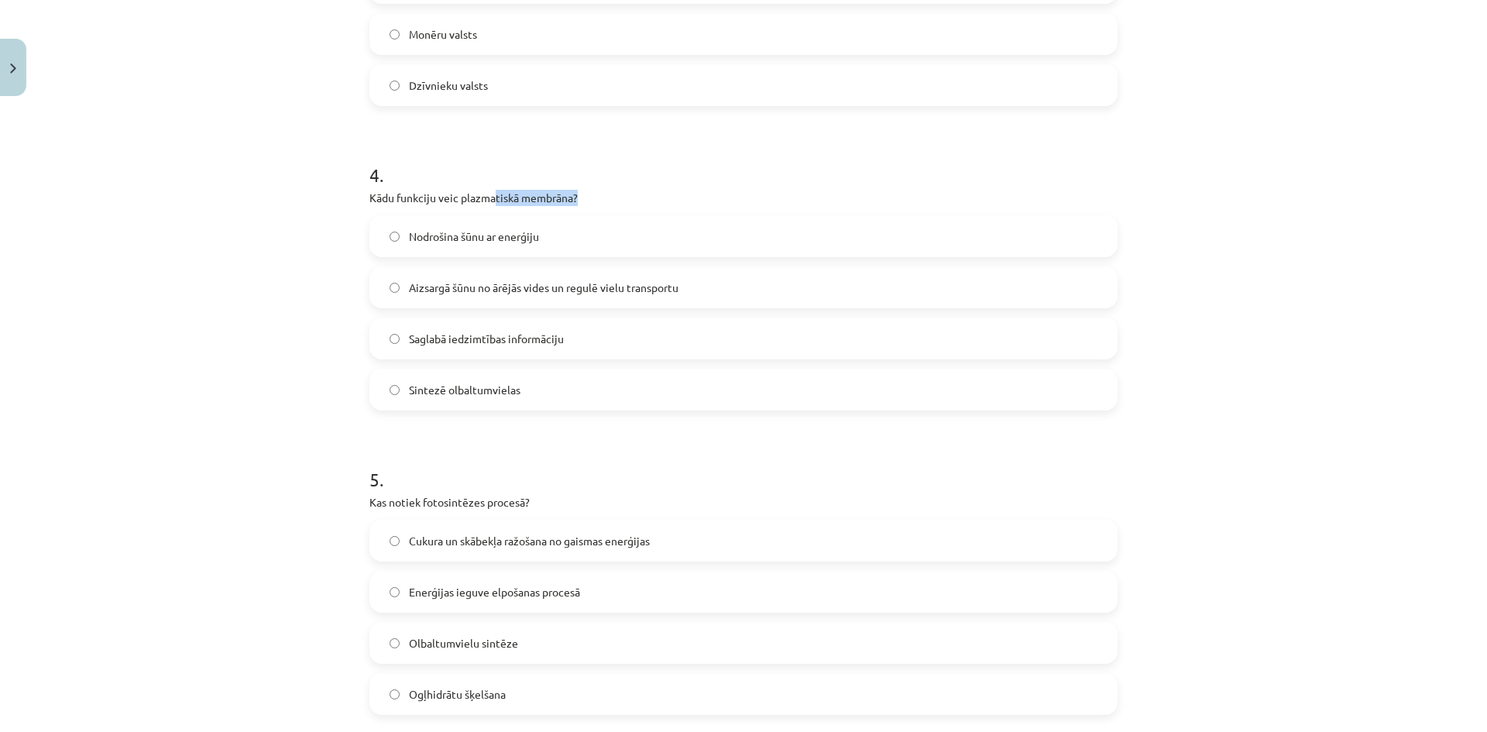
drag, startPoint x: 488, startPoint y: 191, endPoint x: 579, endPoint y: 200, distance: 91.1
click at [579, 200] on p "Kādu funkciju veic plazmatiskā membrāna?" at bounding box center [744, 198] width 748 height 16
click at [490, 247] on label "Nodrošina šūnu ar enerģiju" at bounding box center [743, 236] width 745 height 39
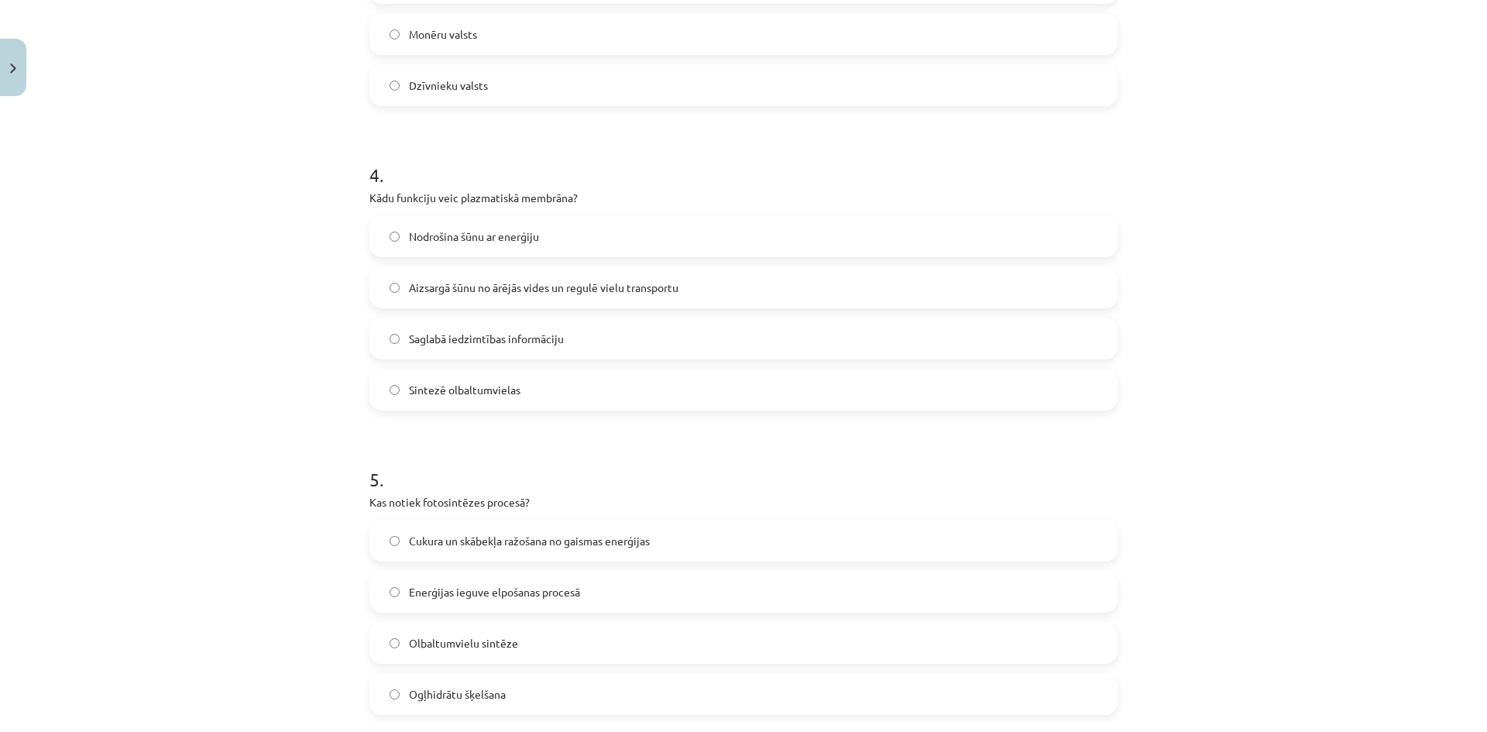
click at [555, 290] on span "Aizsargā šūnu no ārējās vides un regulē vielu transportu" at bounding box center [544, 288] width 270 height 16
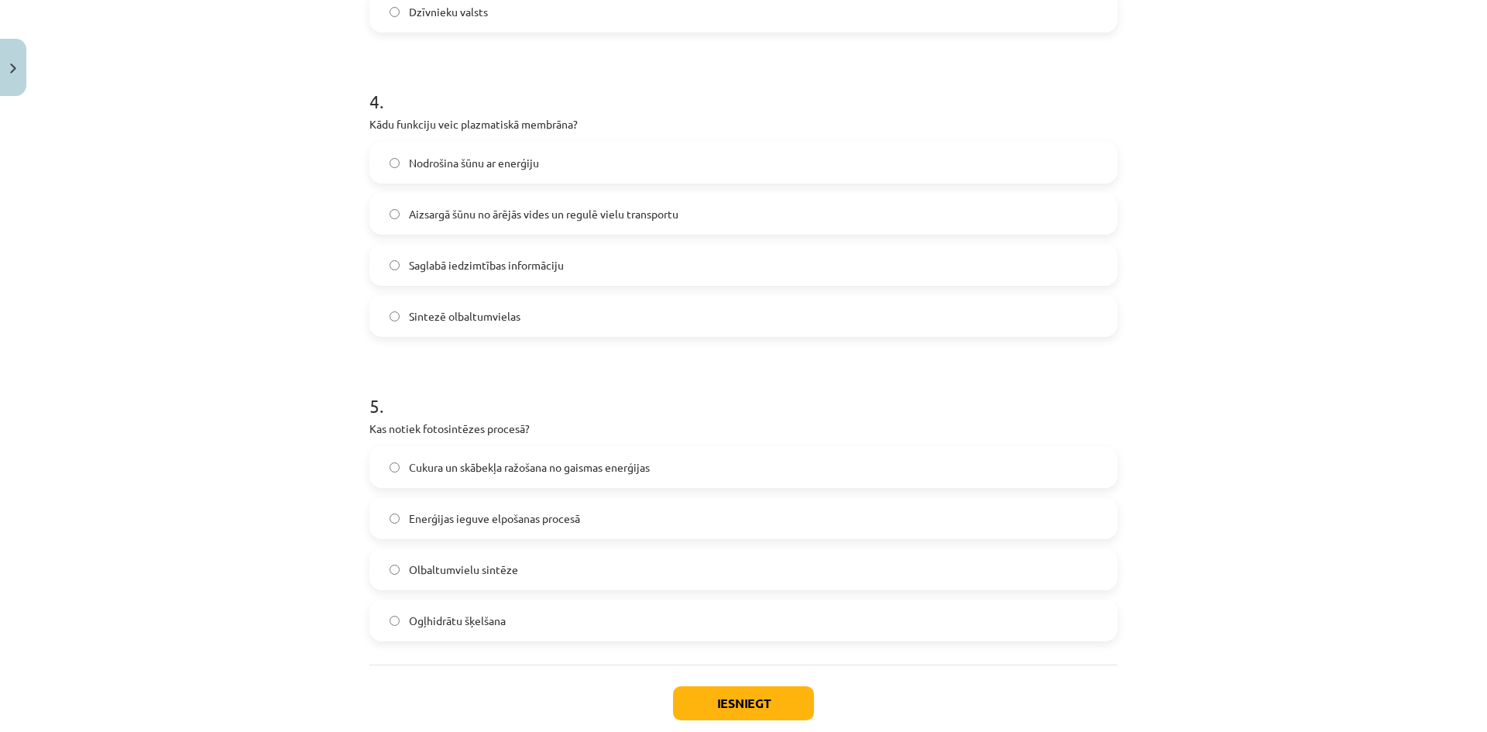
scroll to position [1247, 0]
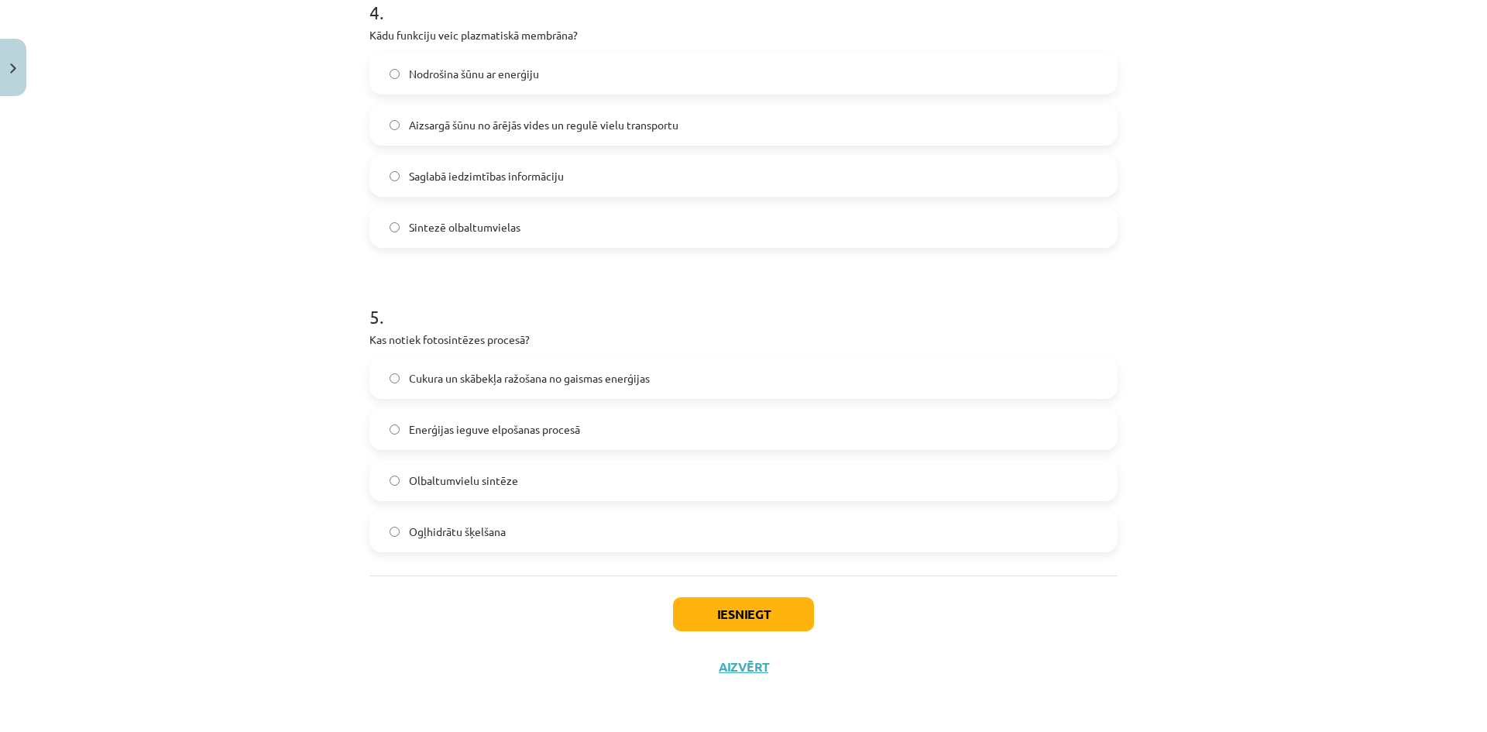
click at [520, 394] on label "Cukura un skābekļa ražošana no gaismas enerģijas" at bounding box center [743, 378] width 745 height 39
click at [720, 599] on button "Iesniegt" at bounding box center [743, 614] width 141 height 34
click at [724, 608] on button "Iesniegt" at bounding box center [743, 614] width 141 height 34
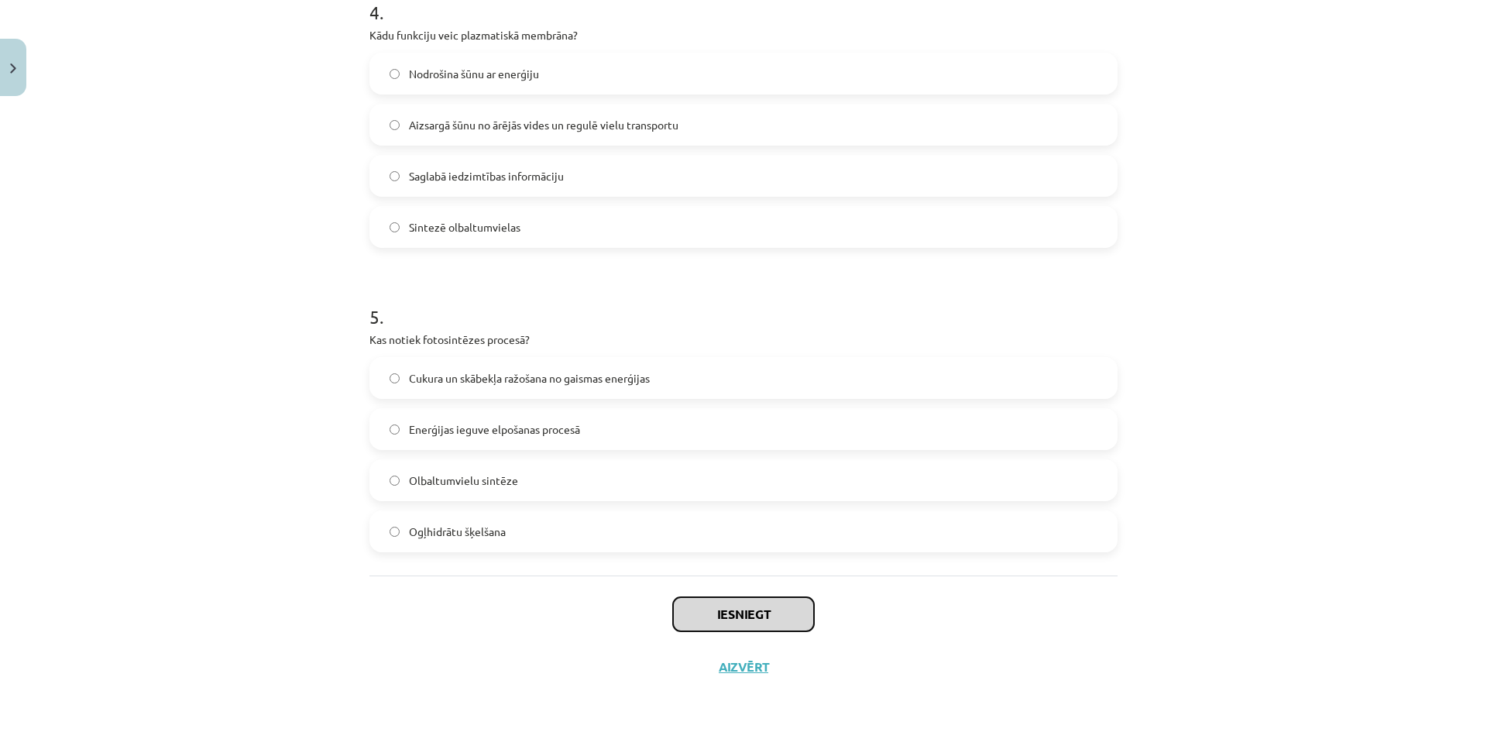
click at [724, 608] on button "Iesniegt" at bounding box center [743, 614] width 141 height 34
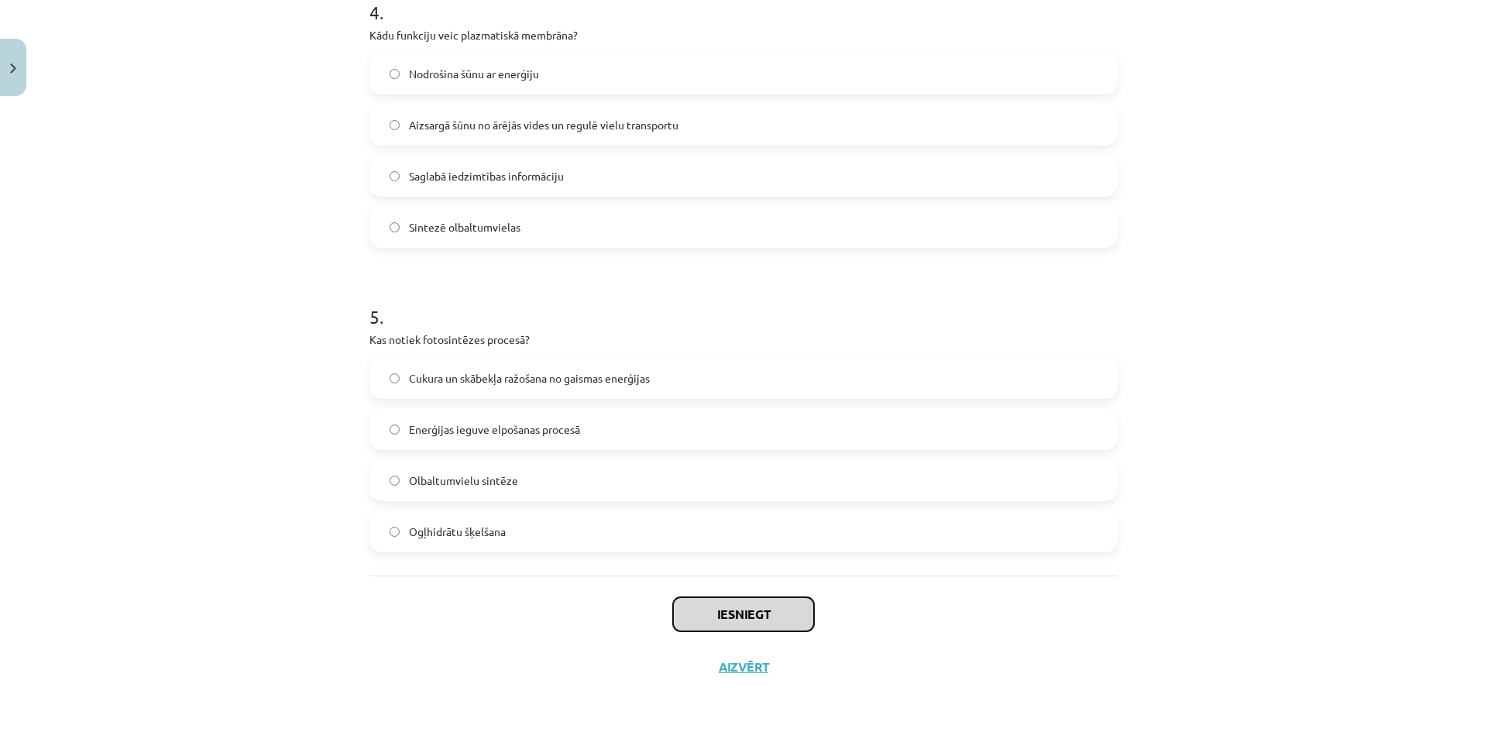
click at [724, 608] on button "Iesniegt" at bounding box center [743, 614] width 141 height 34
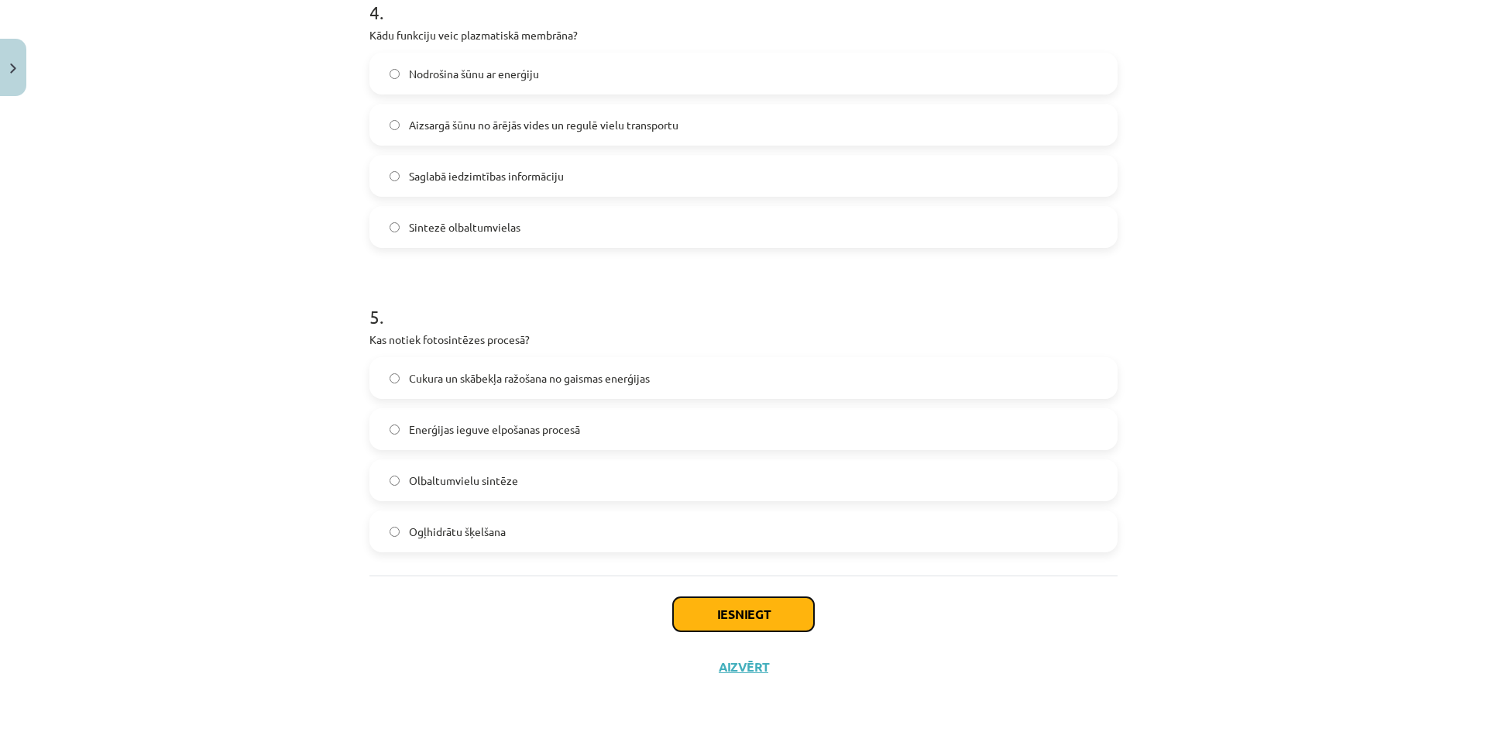
click at [724, 608] on button "Iesniegt" at bounding box center [743, 614] width 141 height 34
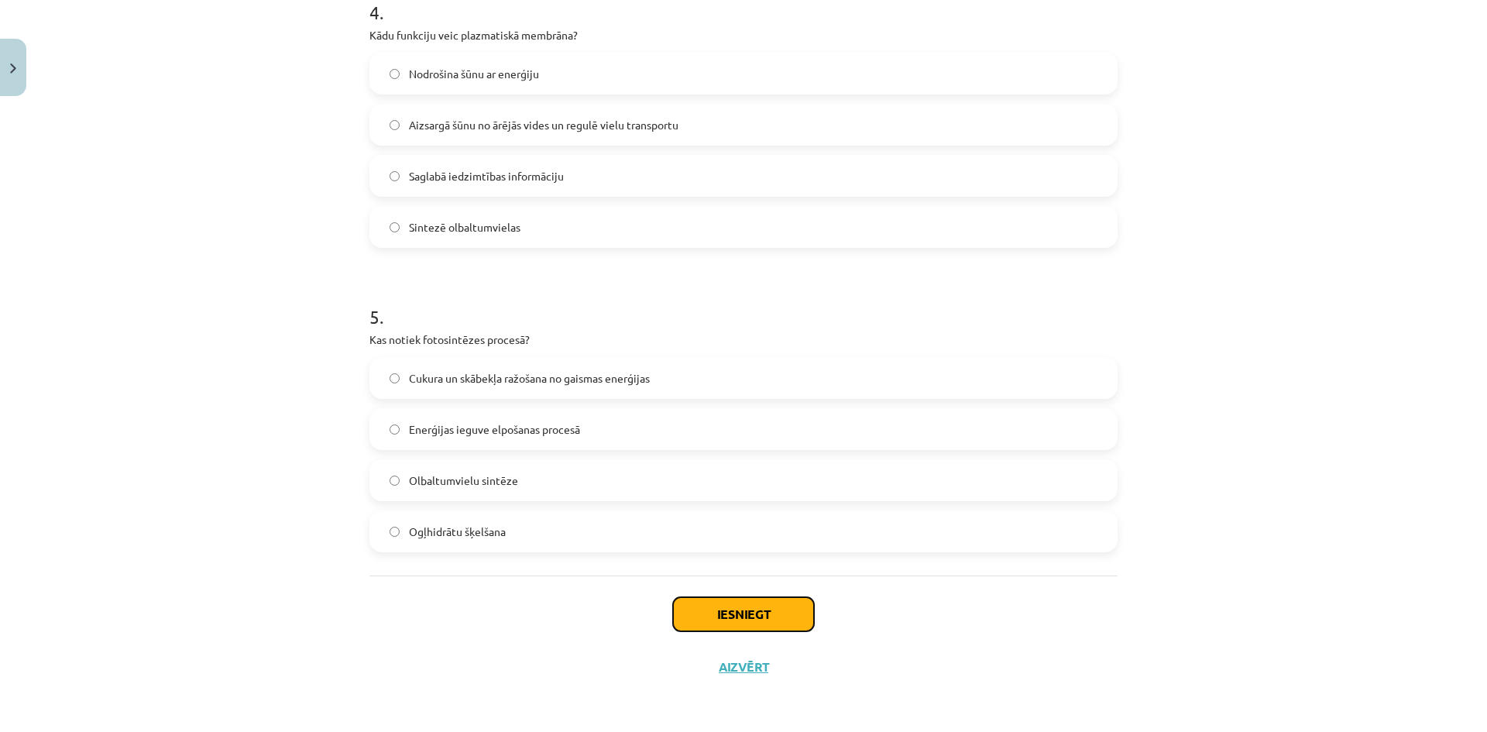
click at [724, 608] on button "Iesniegt" at bounding box center [743, 614] width 141 height 34
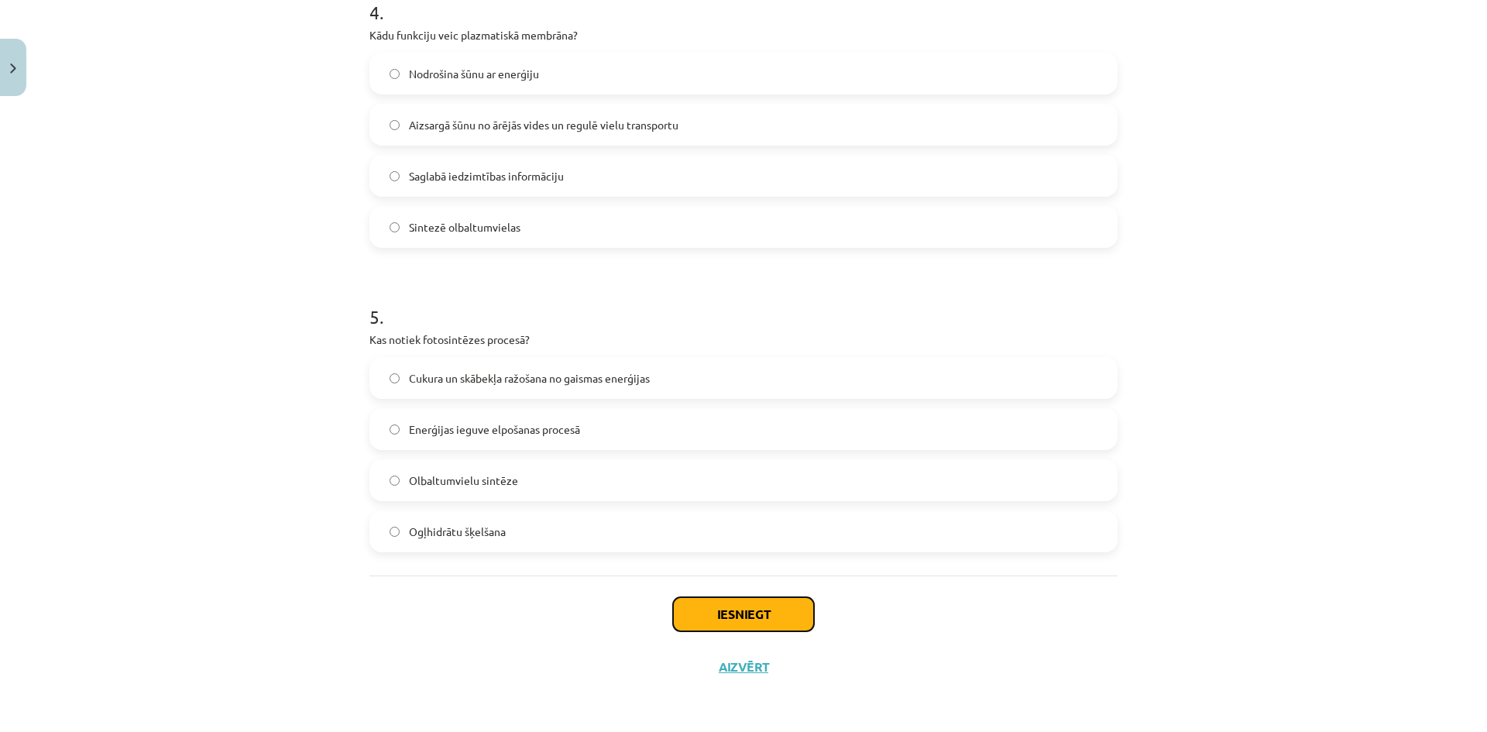
click at [724, 608] on button "Iesniegt" at bounding box center [743, 614] width 141 height 34
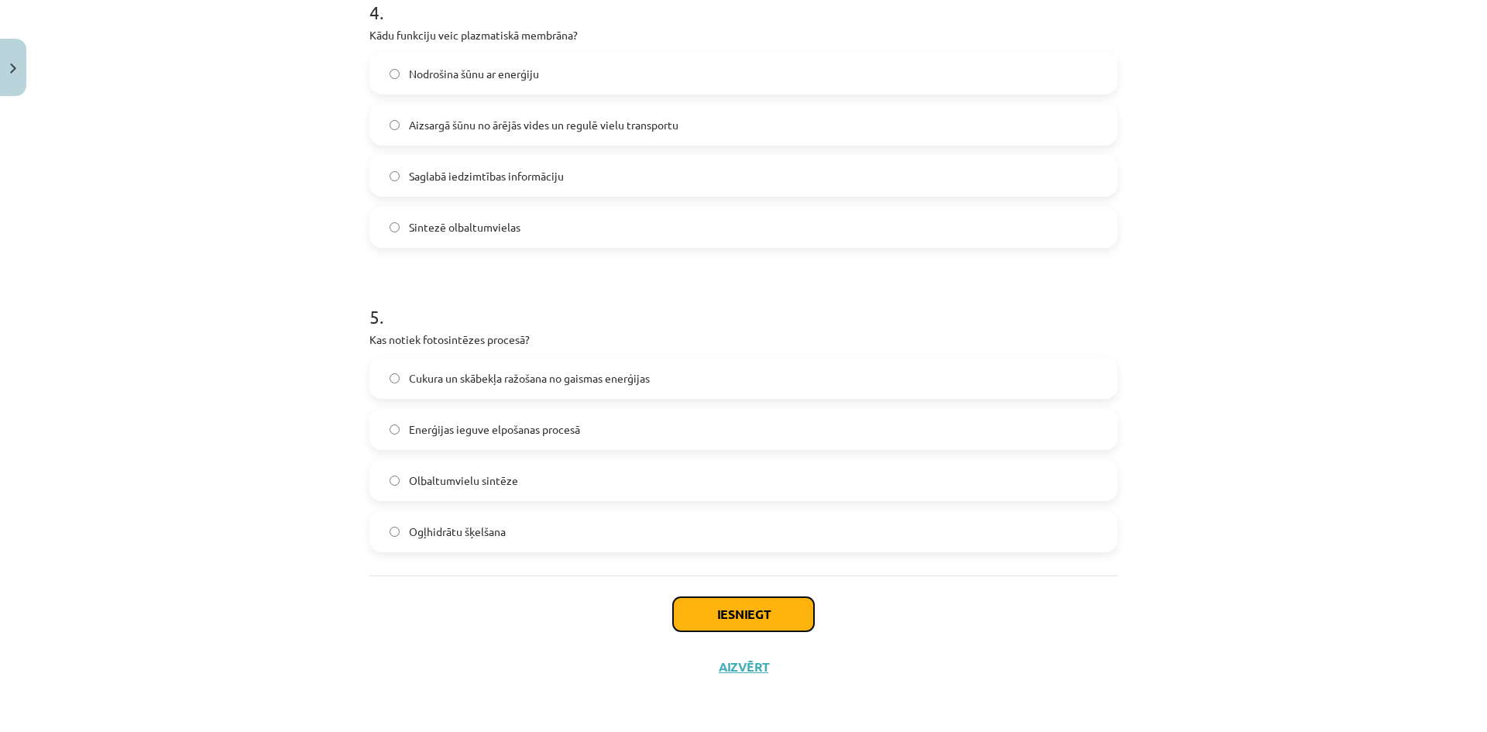
click at [724, 608] on button "Iesniegt" at bounding box center [743, 614] width 141 height 34
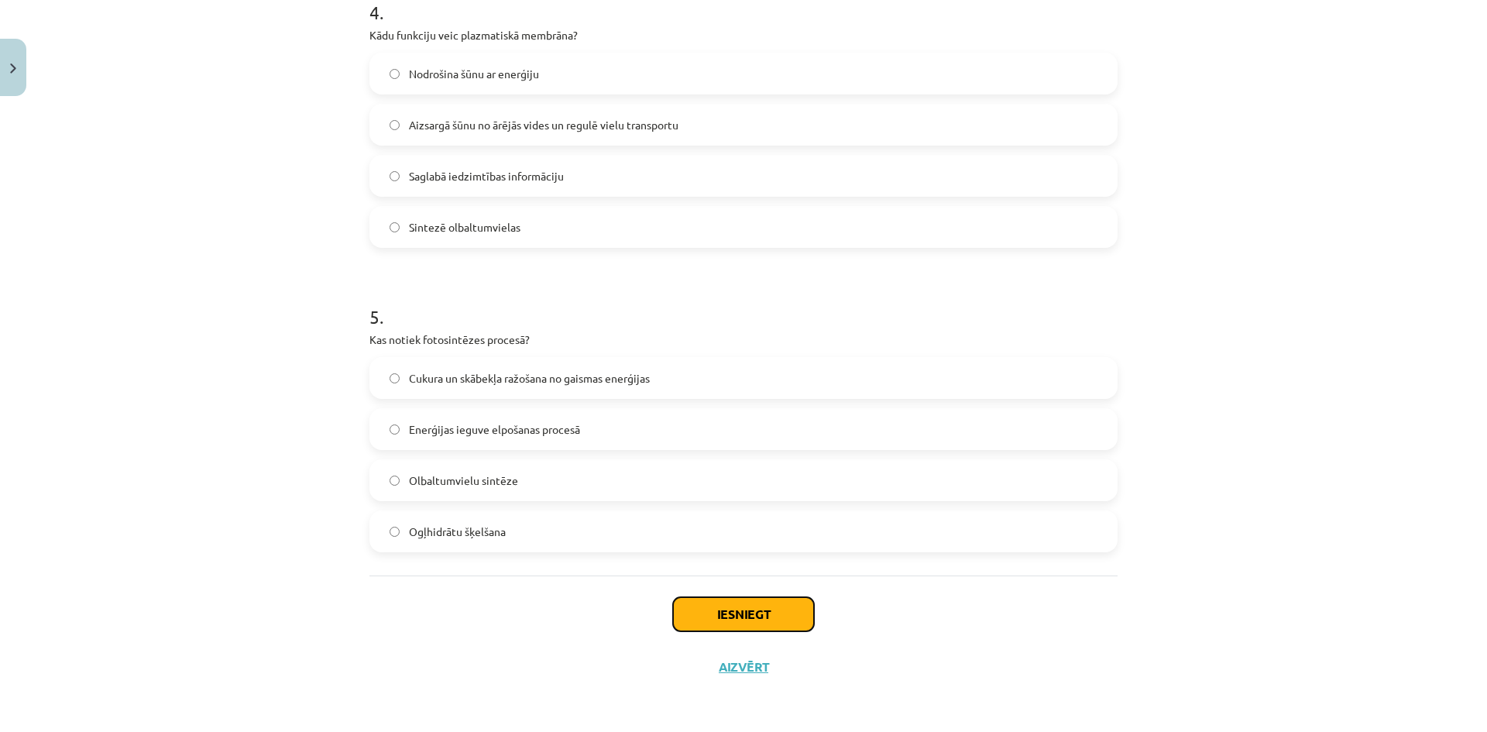
click at [724, 608] on button "Iesniegt" at bounding box center [743, 614] width 141 height 34
click at [714, 673] on button "Aizvērt" at bounding box center [743, 666] width 59 height 15
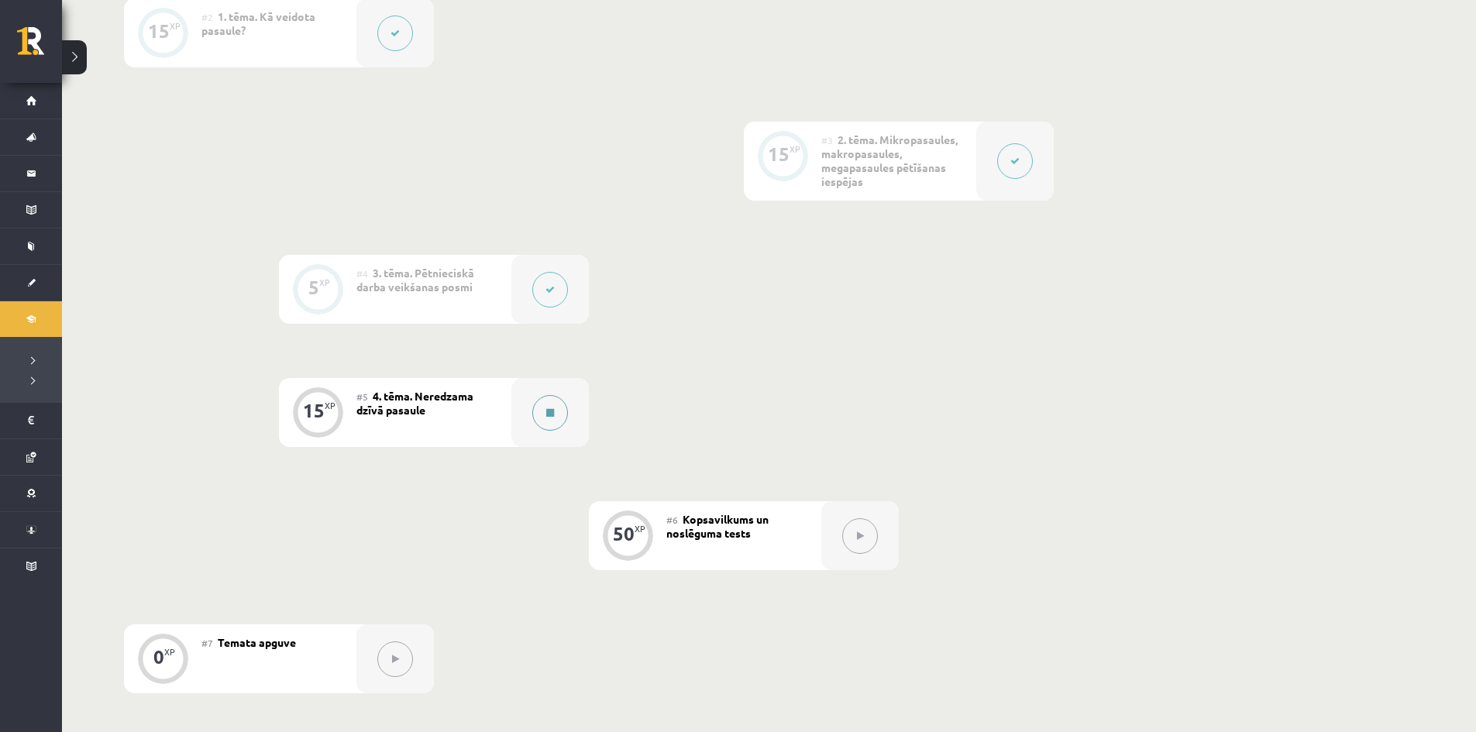
click at [557, 415] on button at bounding box center [550, 413] width 36 height 36
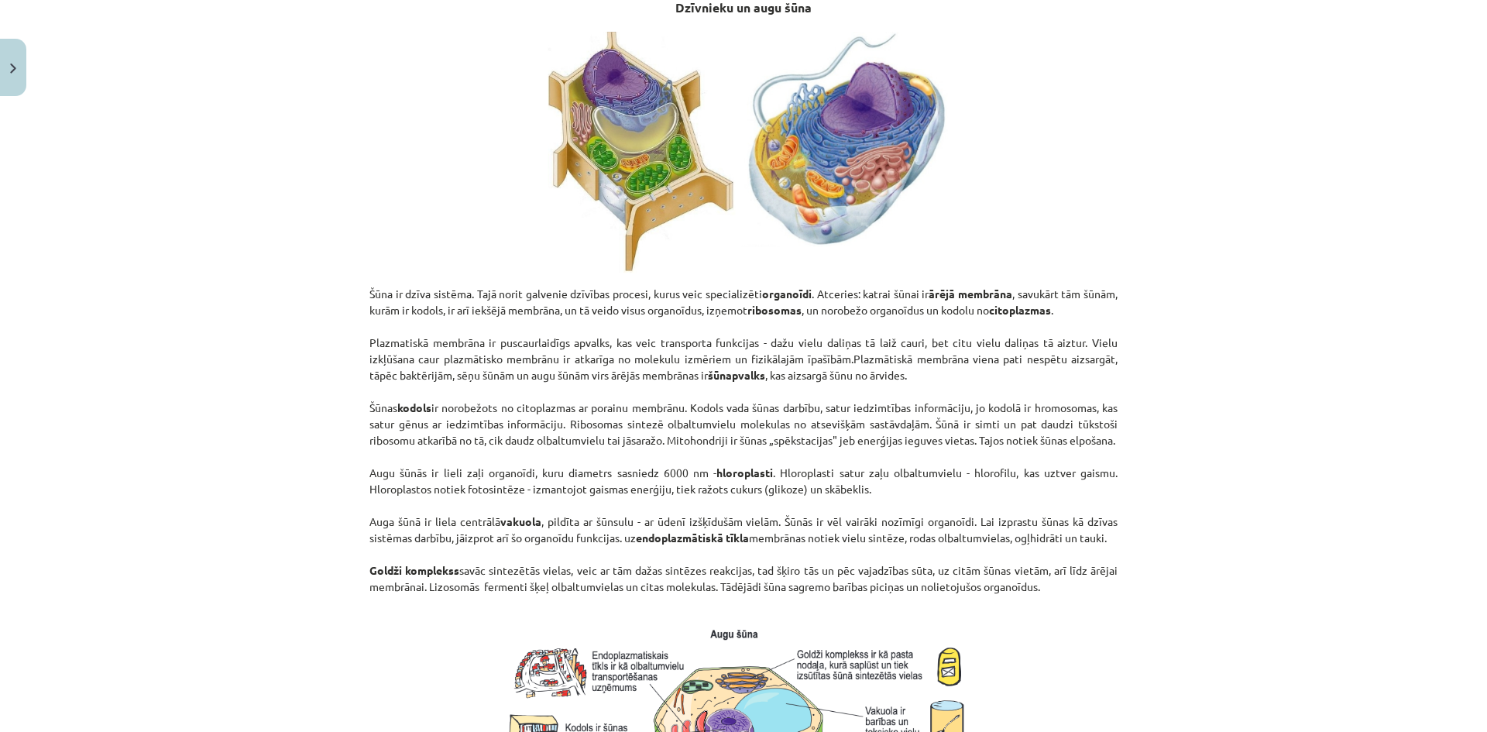
scroll to position [1779, 0]
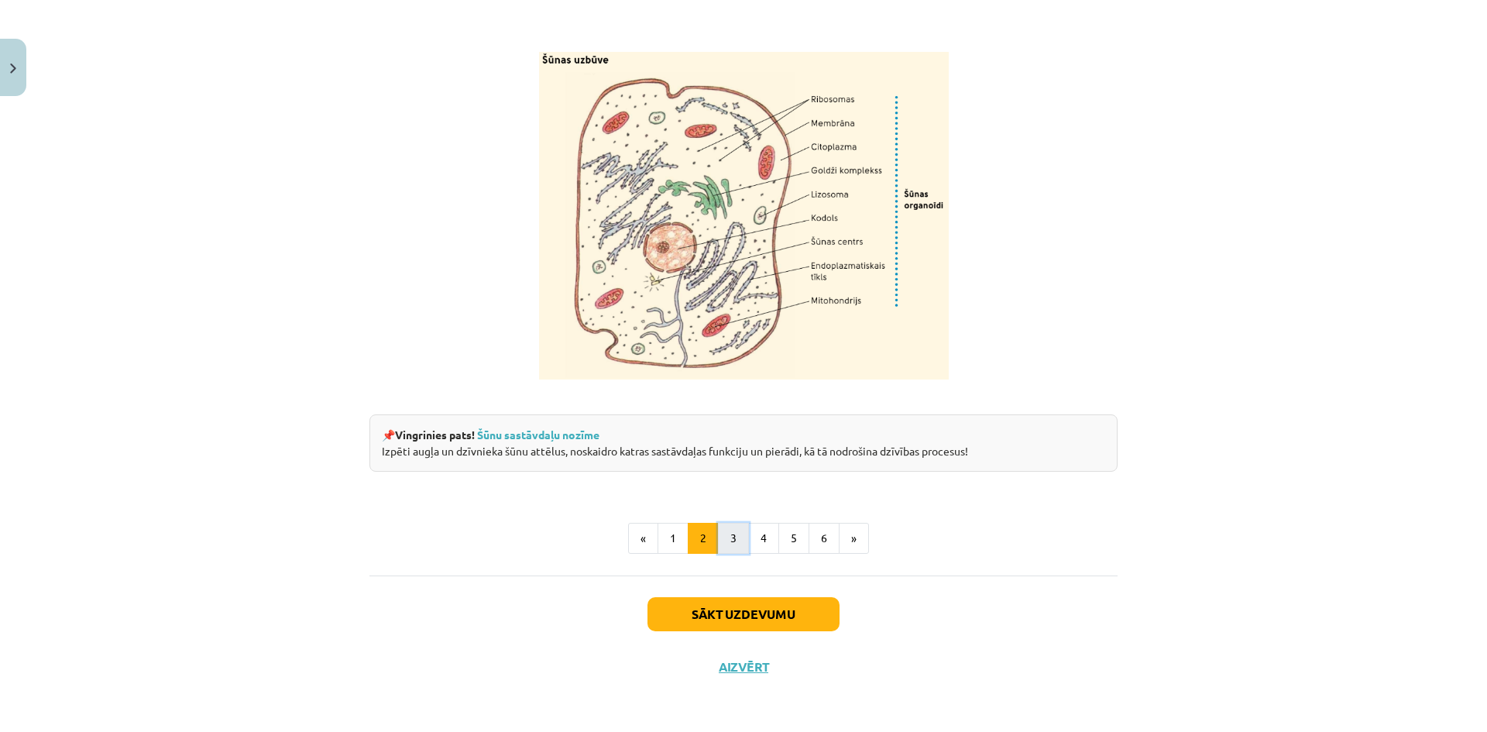
click at [722, 547] on button "3" at bounding box center [733, 538] width 31 height 31
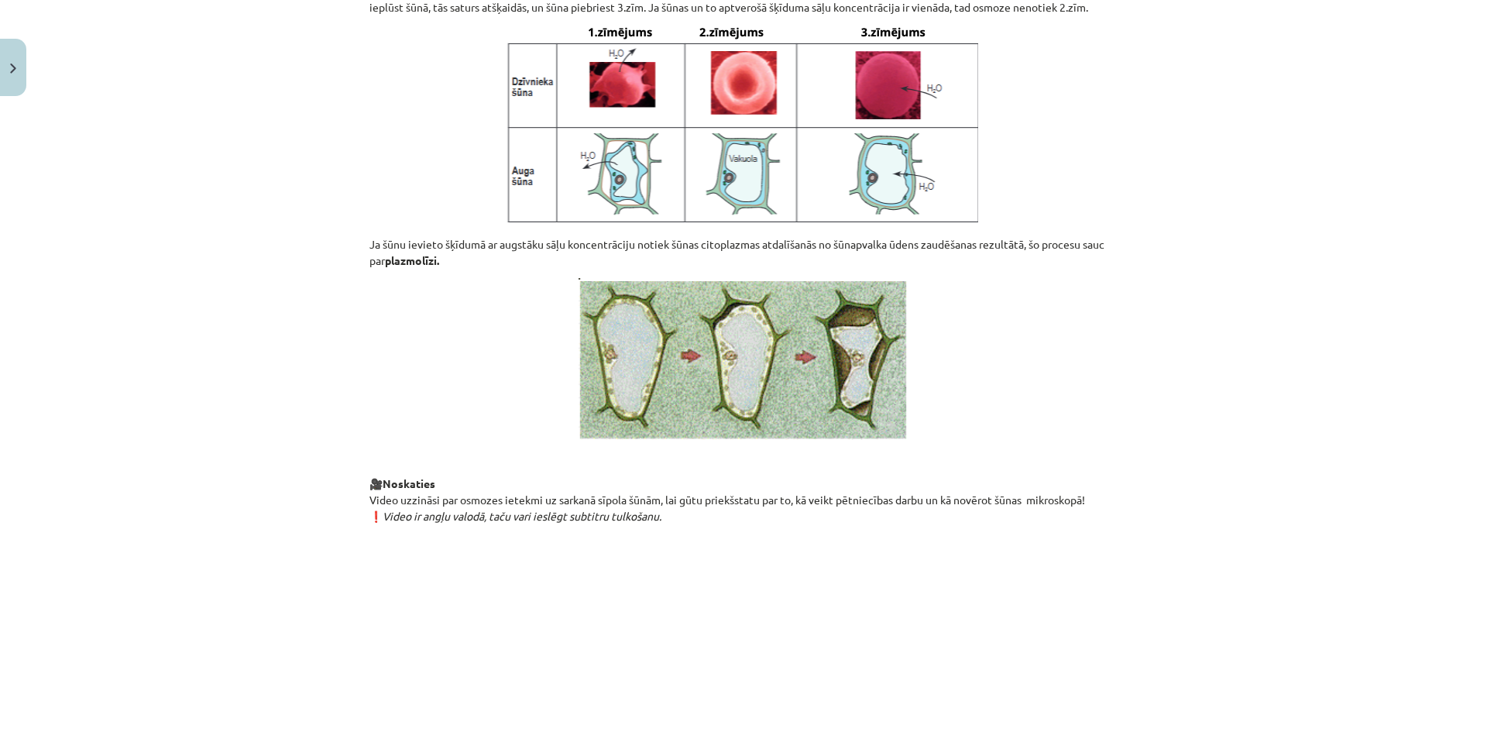
scroll to position [1651, 0]
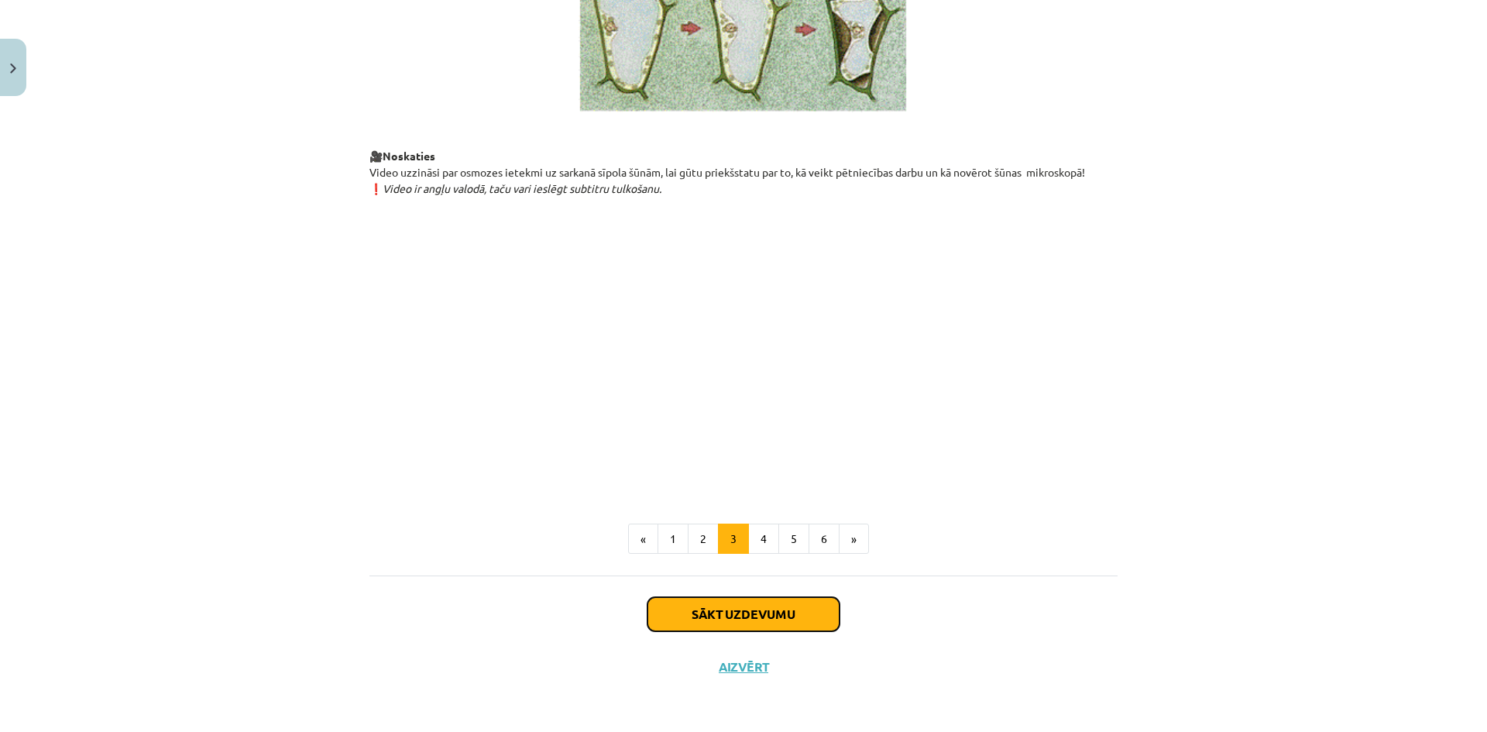
click at [730, 608] on button "Sākt uzdevumu" at bounding box center [744, 614] width 192 height 34
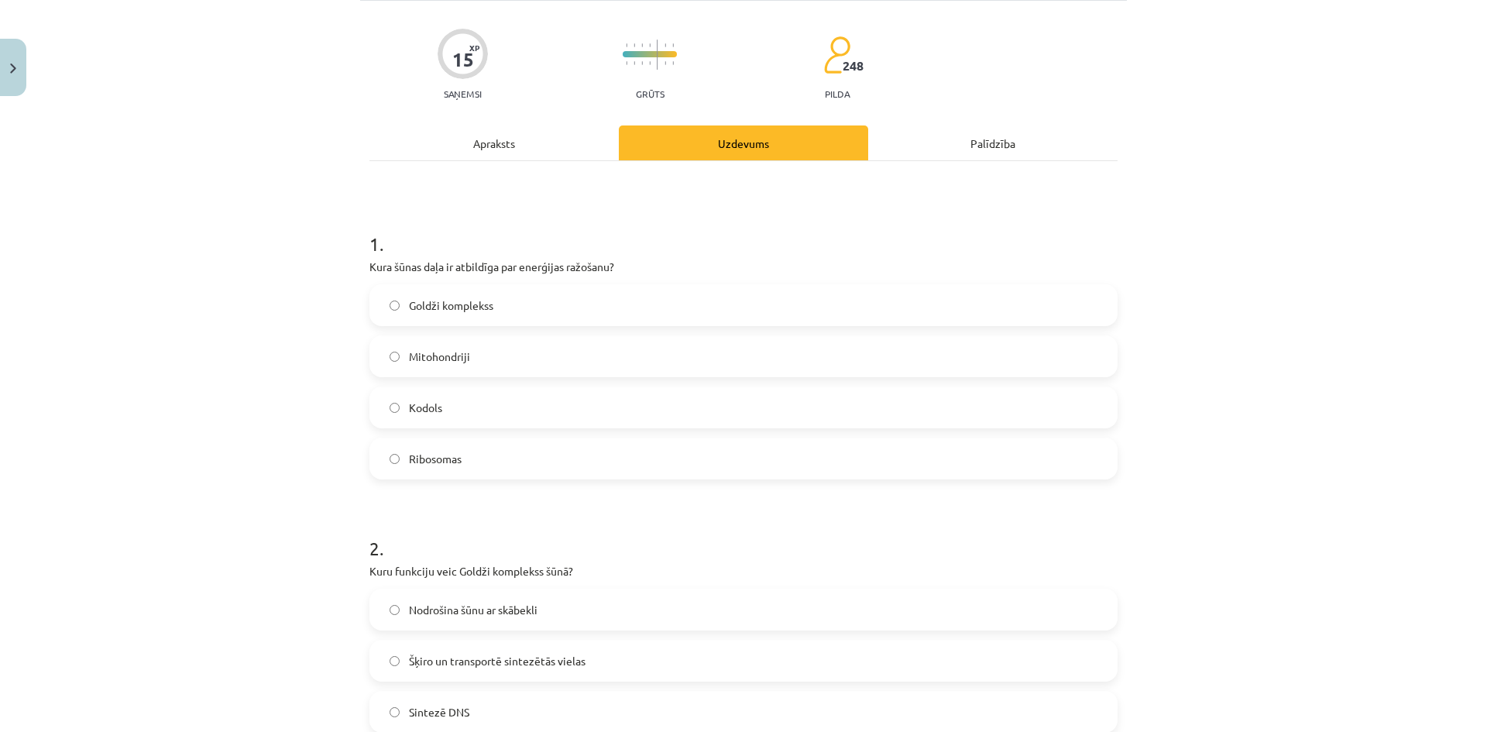
scroll to position [39, 0]
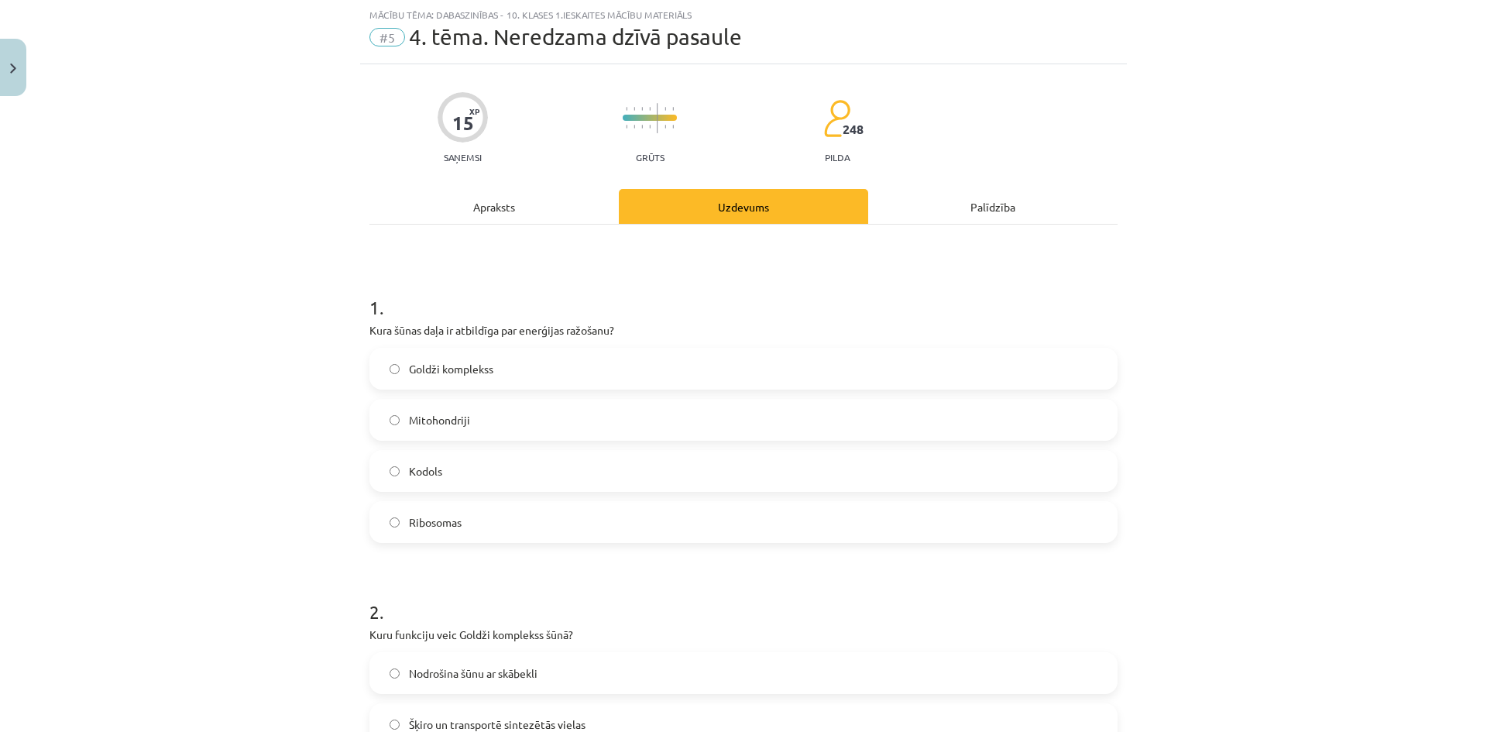
click at [466, 416] on label "Mitohondriji" at bounding box center [743, 419] width 745 height 39
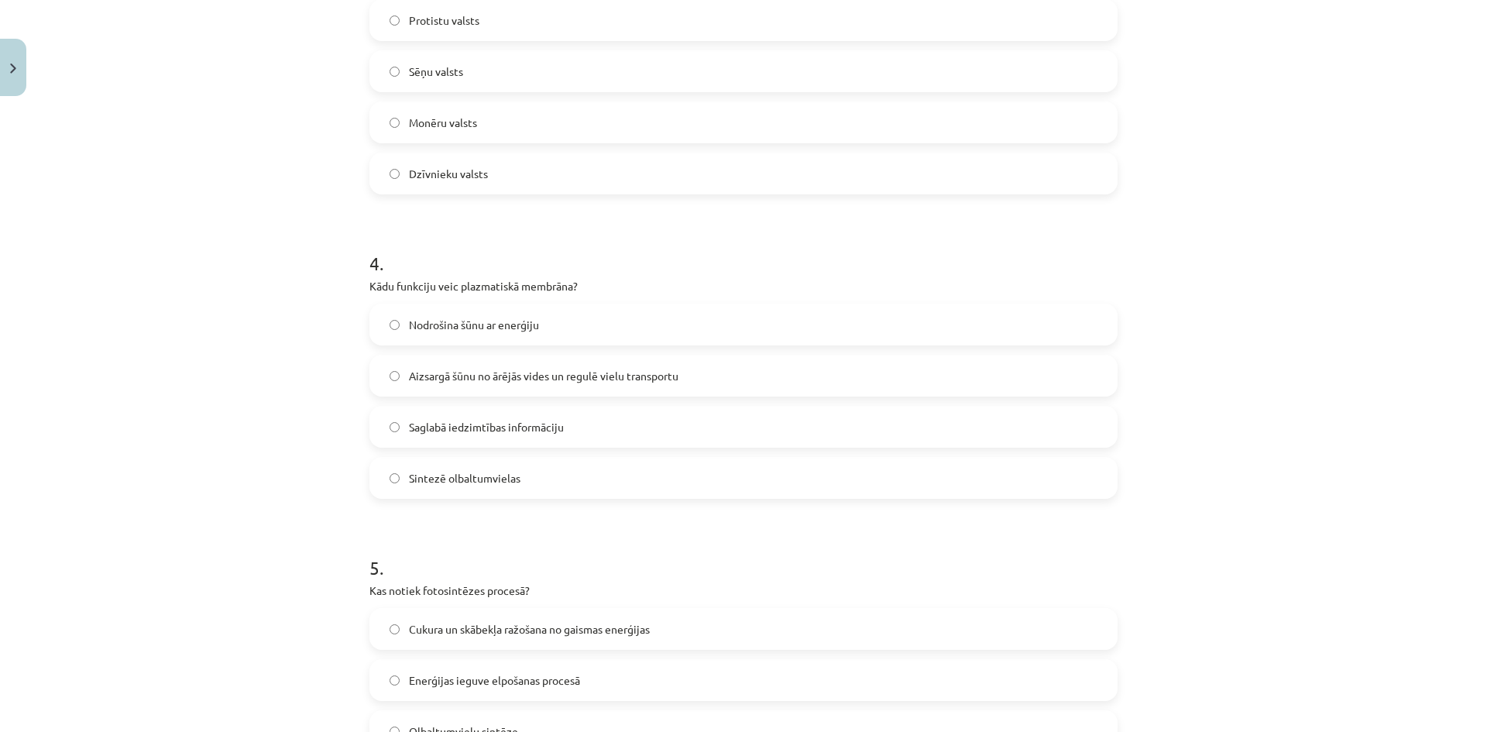
scroll to position [1247, 0]
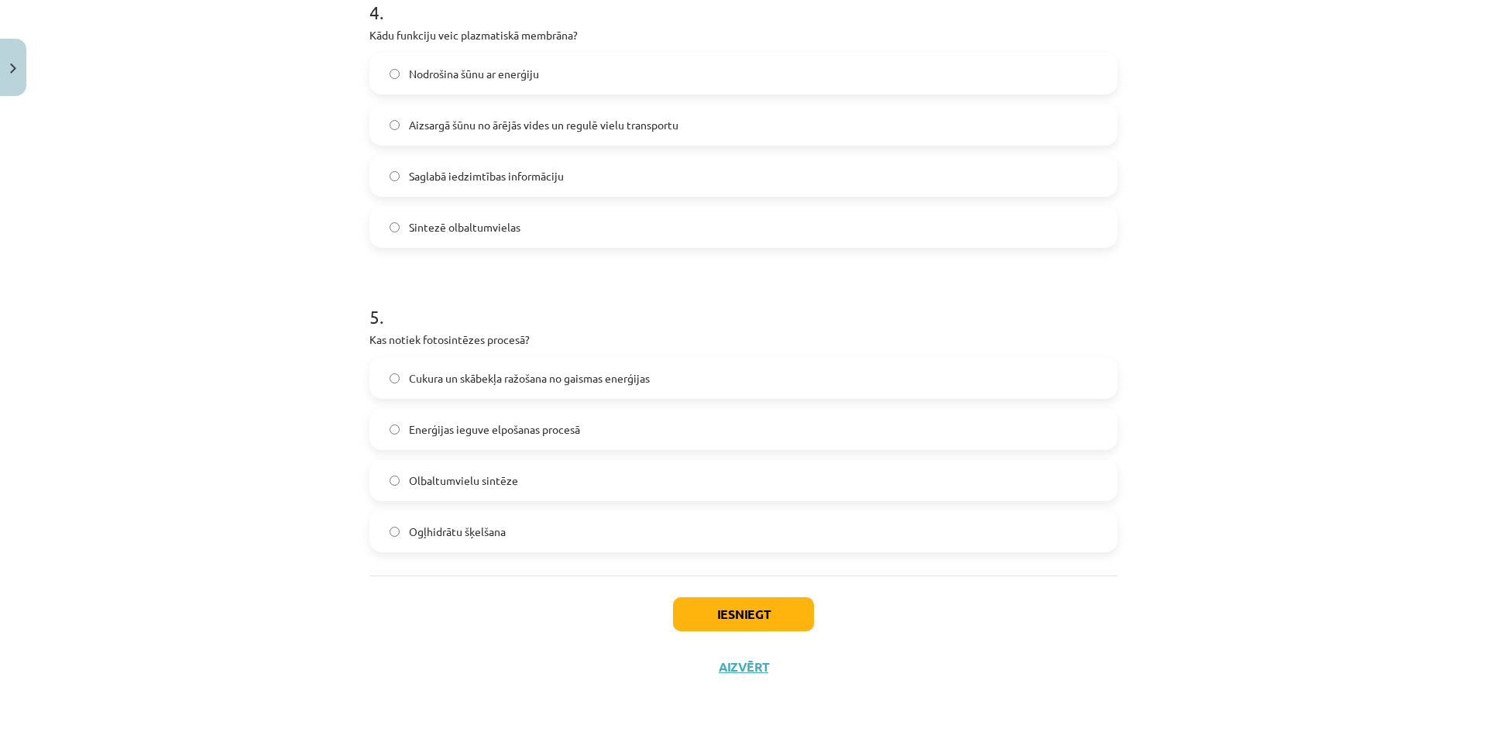
click at [478, 382] on span "Cukura un skābekļa ražošana no gaismas enerģijas" at bounding box center [529, 378] width 241 height 16
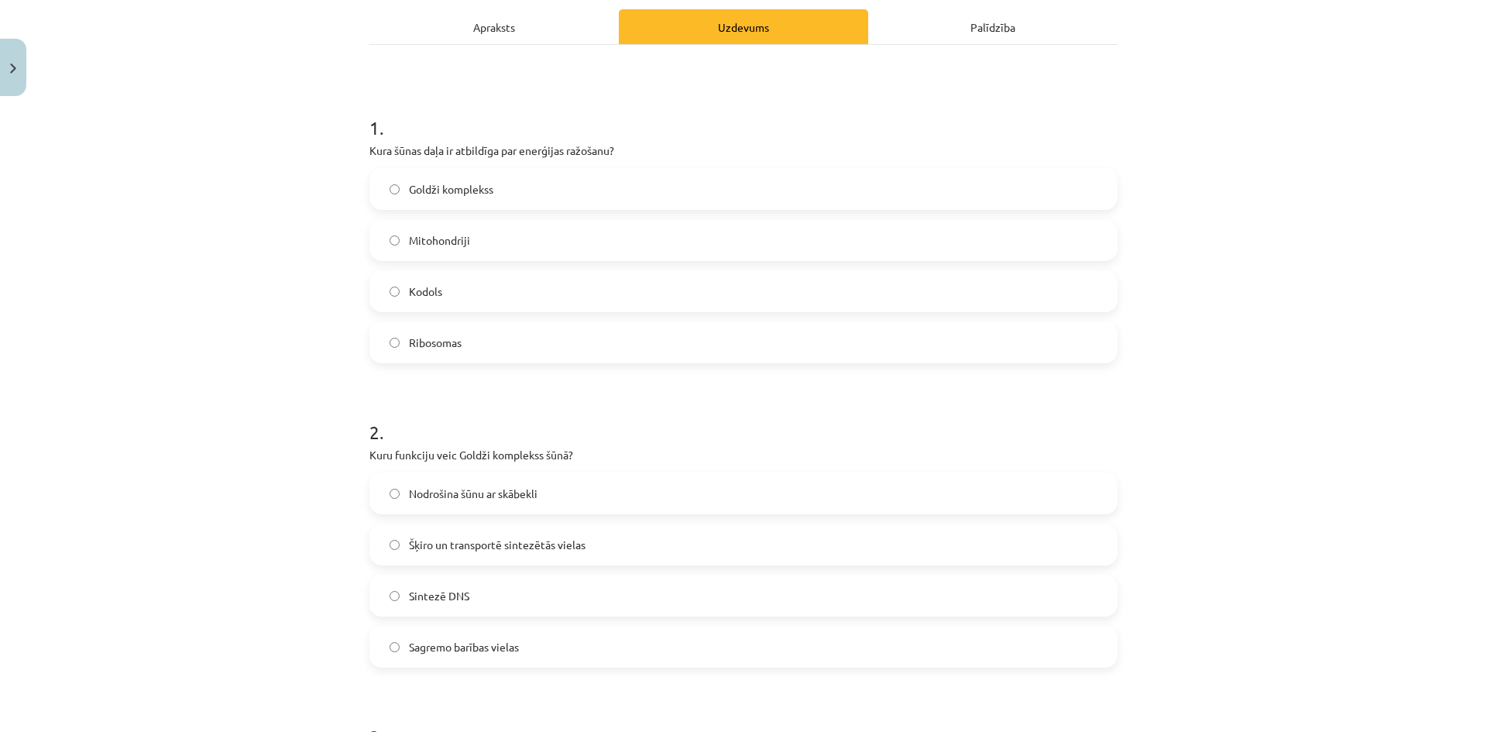
scroll to position [465, 0]
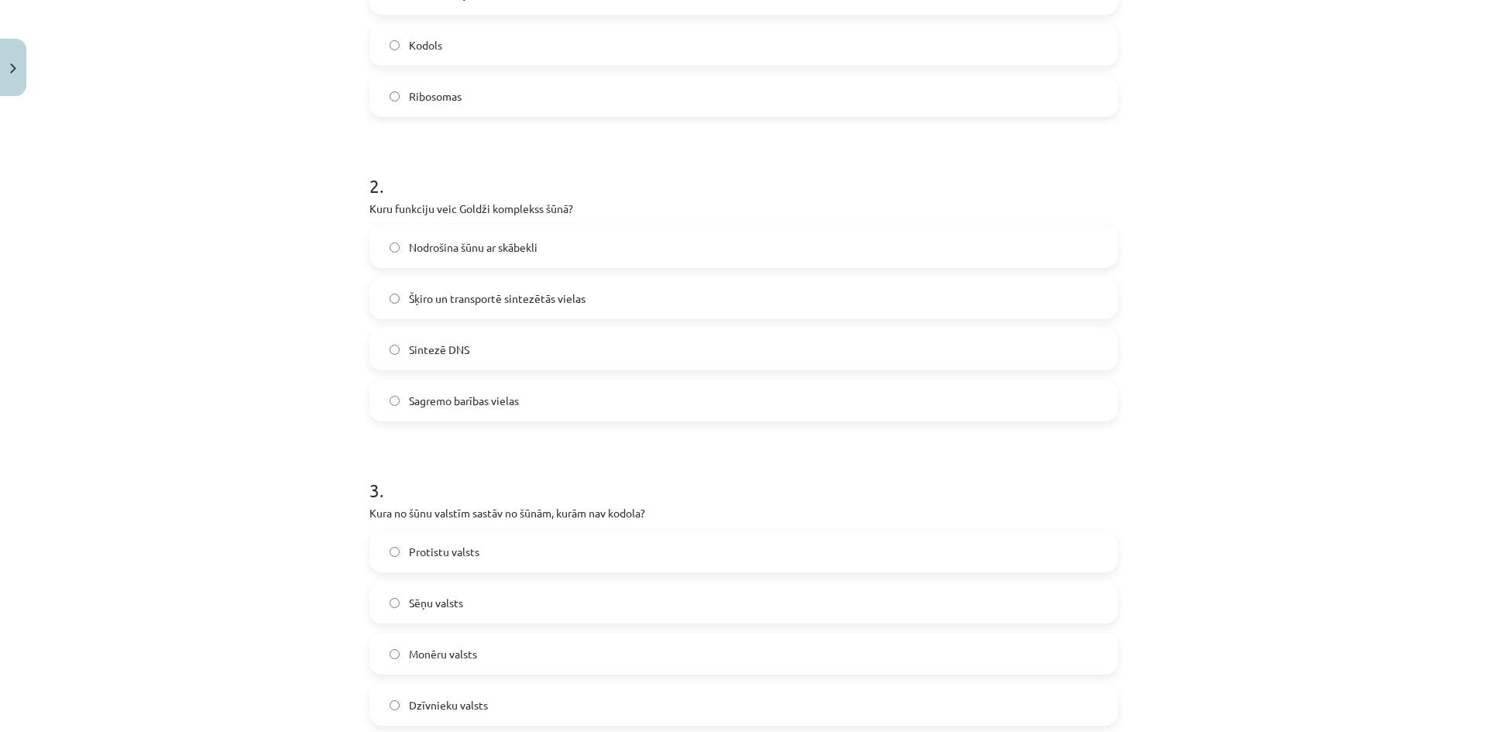
click at [447, 294] on span "Šķiro un transportē sintezētās vielas" at bounding box center [497, 298] width 177 height 16
click at [434, 347] on span "Sintezē DNS" at bounding box center [439, 350] width 60 height 16
click at [450, 303] on span "Šķiro un transportē sintezētās vielas" at bounding box center [497, 298] width 177 height 16
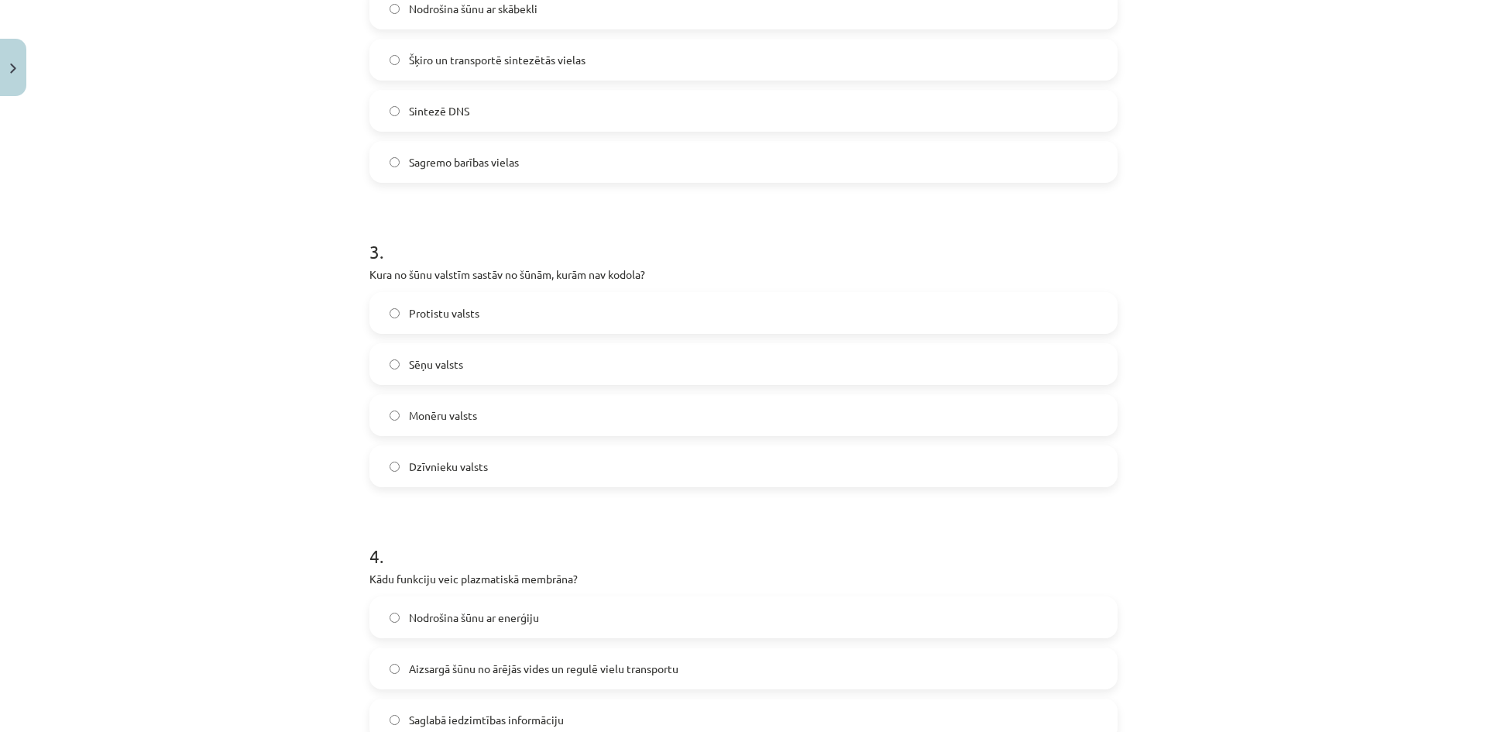
scroll to position [1085, 0]
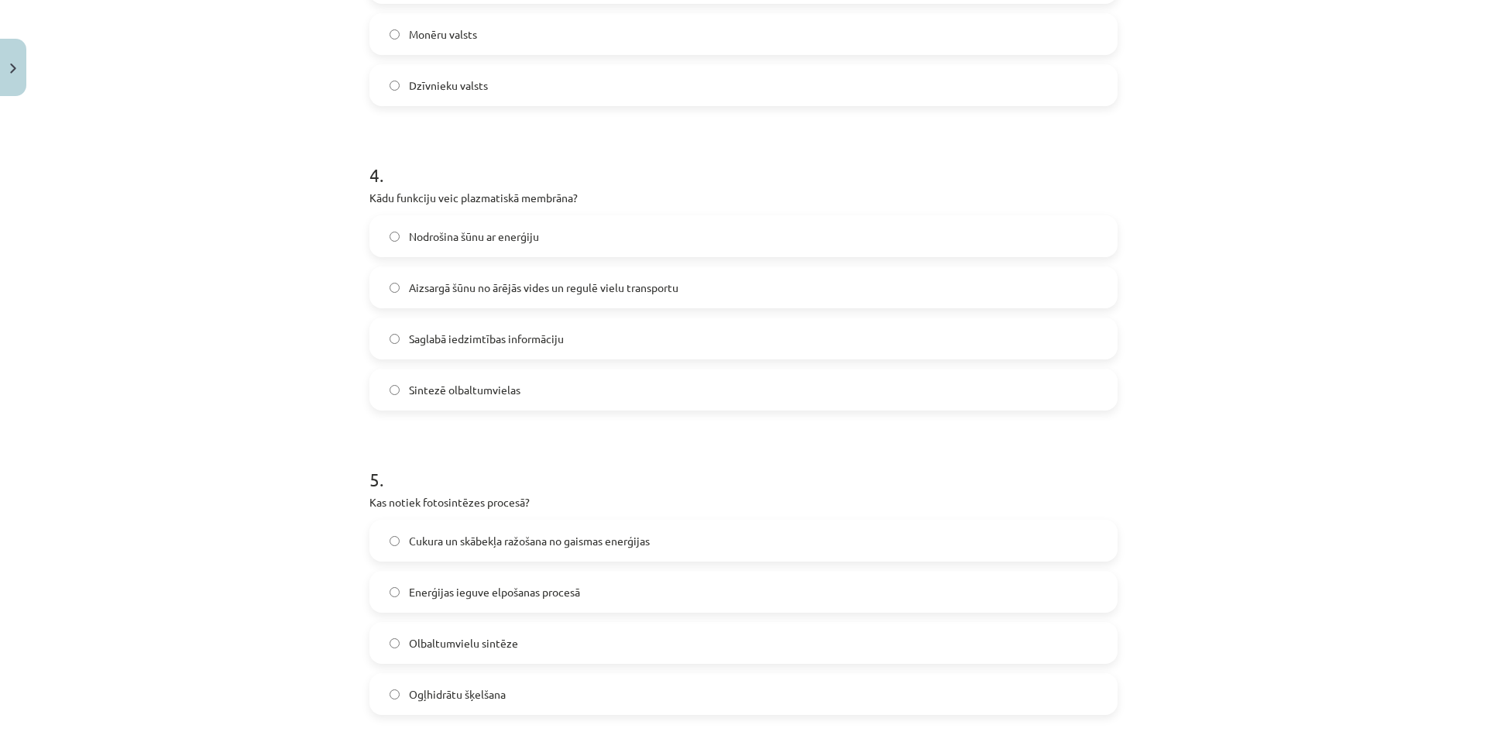
click at [516, 288] on span "Aizsargā šūnu no ārējās vides un regulē vielu transportu" at bounding box center [544, 288] width 270 height 16
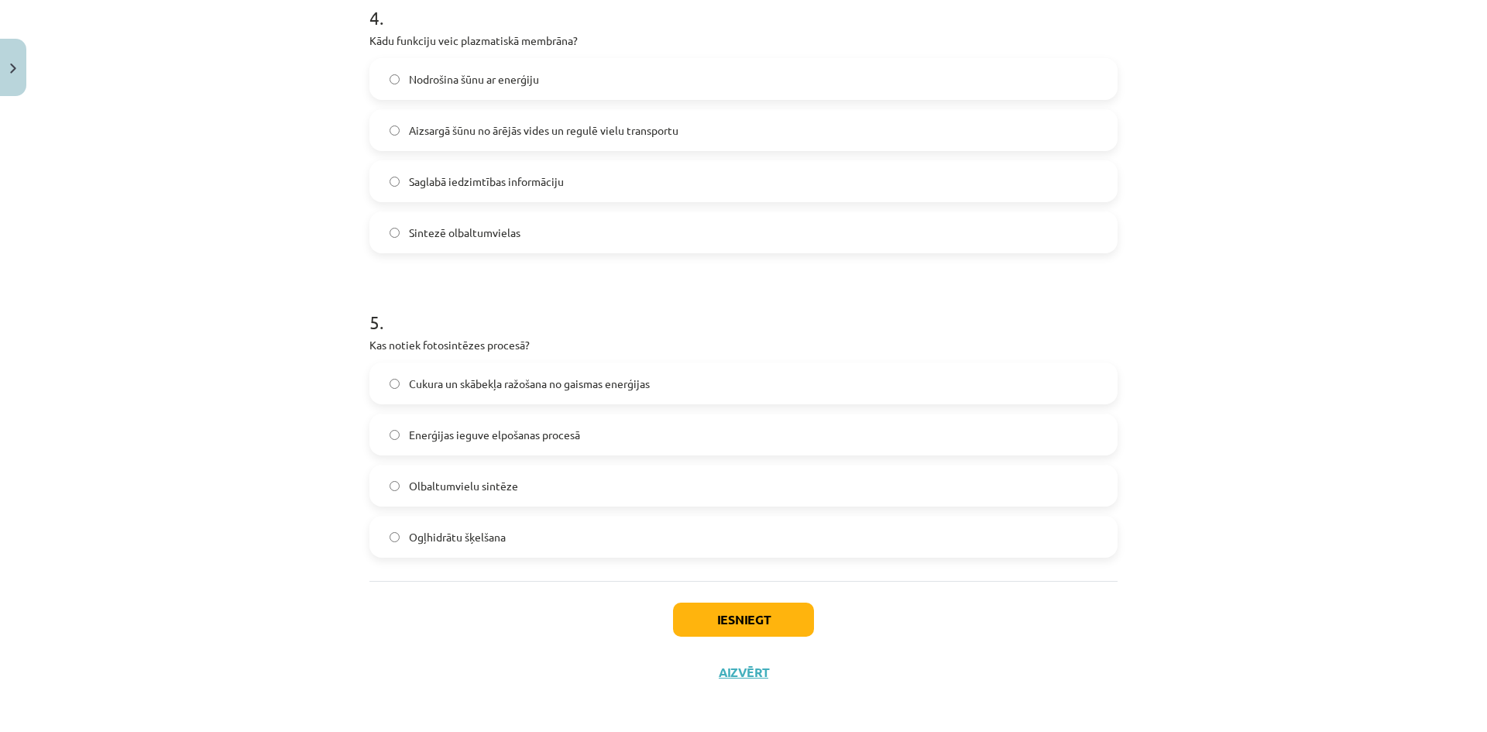
scroll to position [1247, 0]
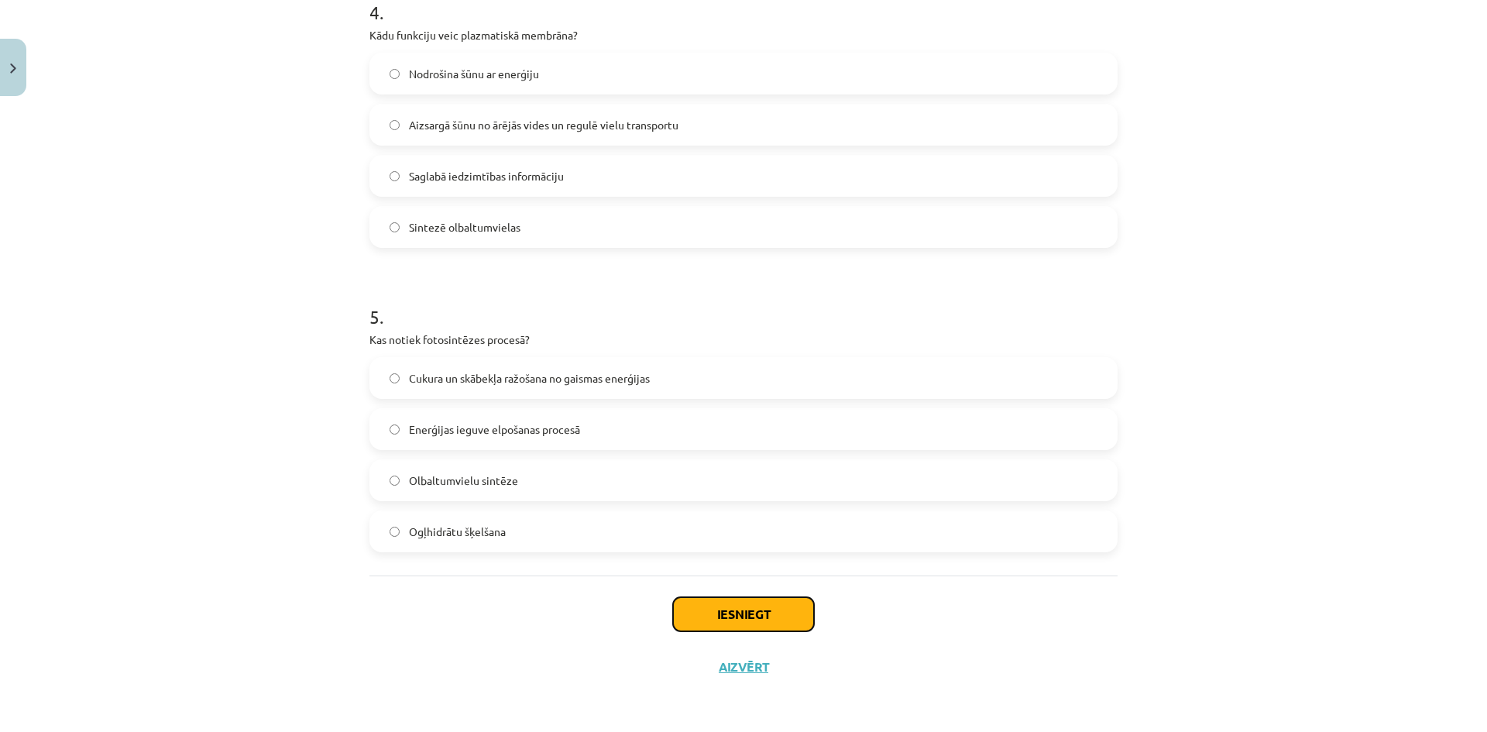
click at [736, 600] on button "Iesniegt" at bounding box center [743, 614] width 141 height 34
click at [736, 607] on button "Iesniegt" at bounding box center [743, 614] width 141 height 34
